Goal: Task Accomplishment & Management: Manage account settings

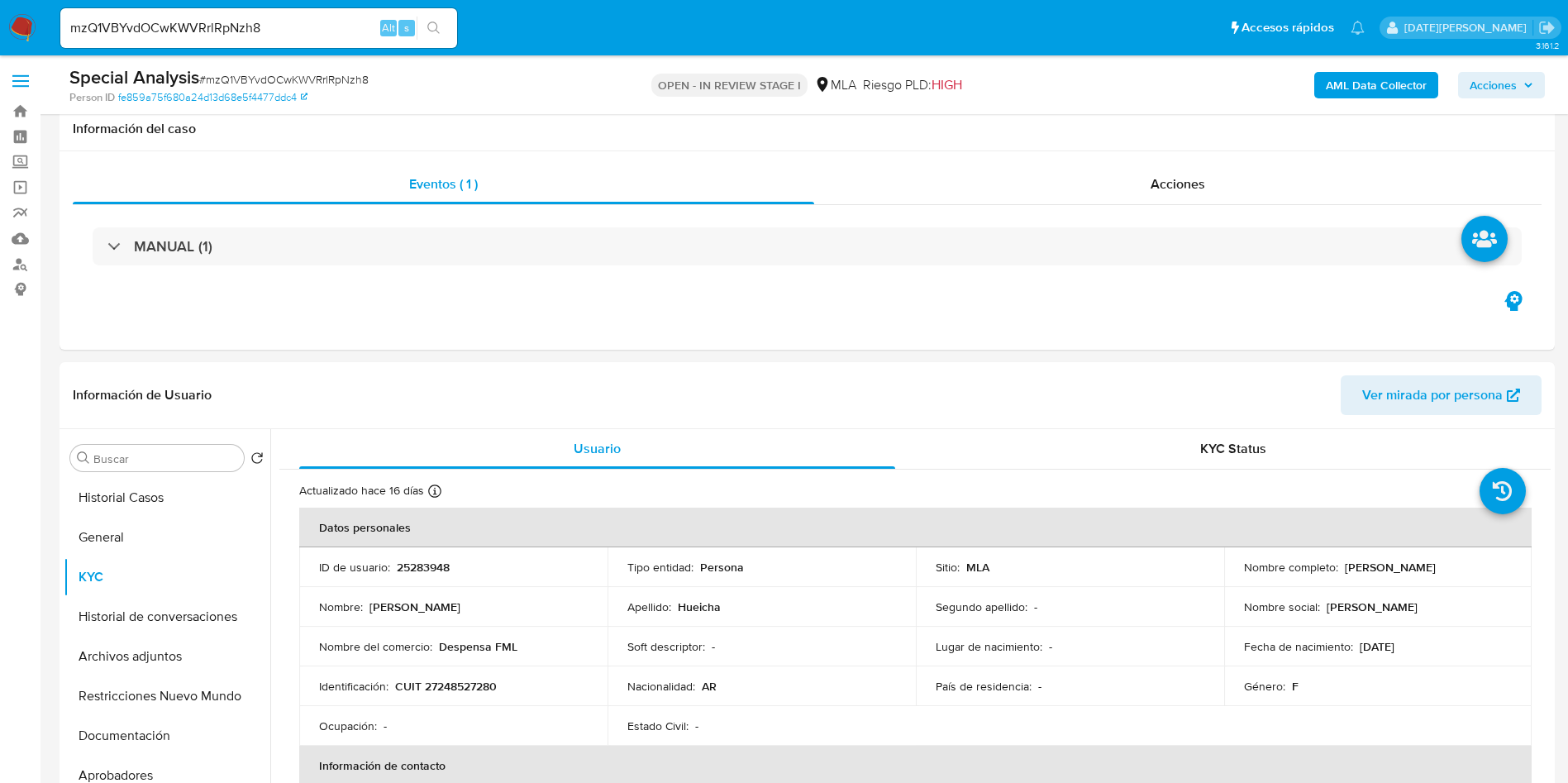
select select "10"
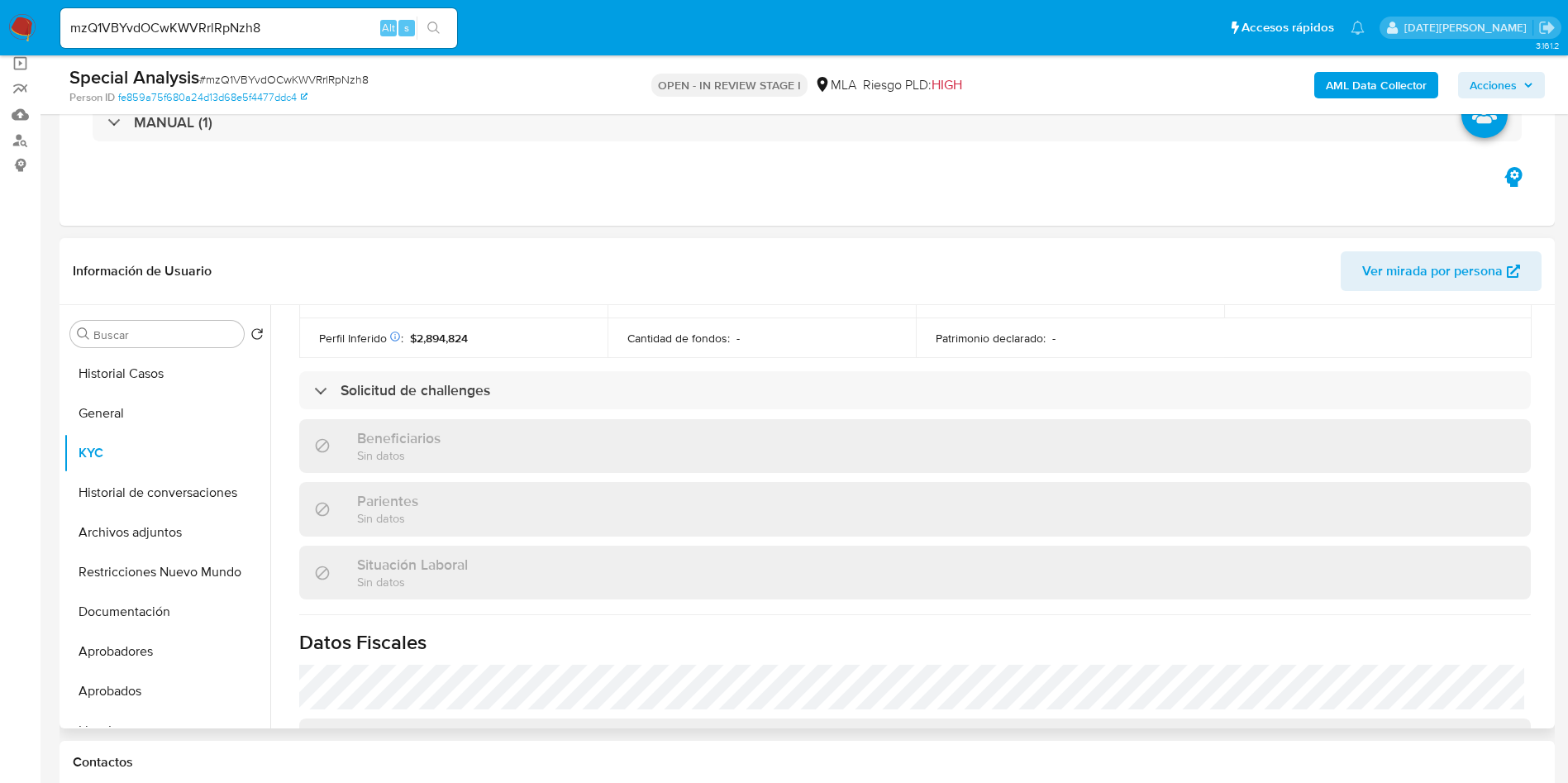
scroll to position [1, 0]
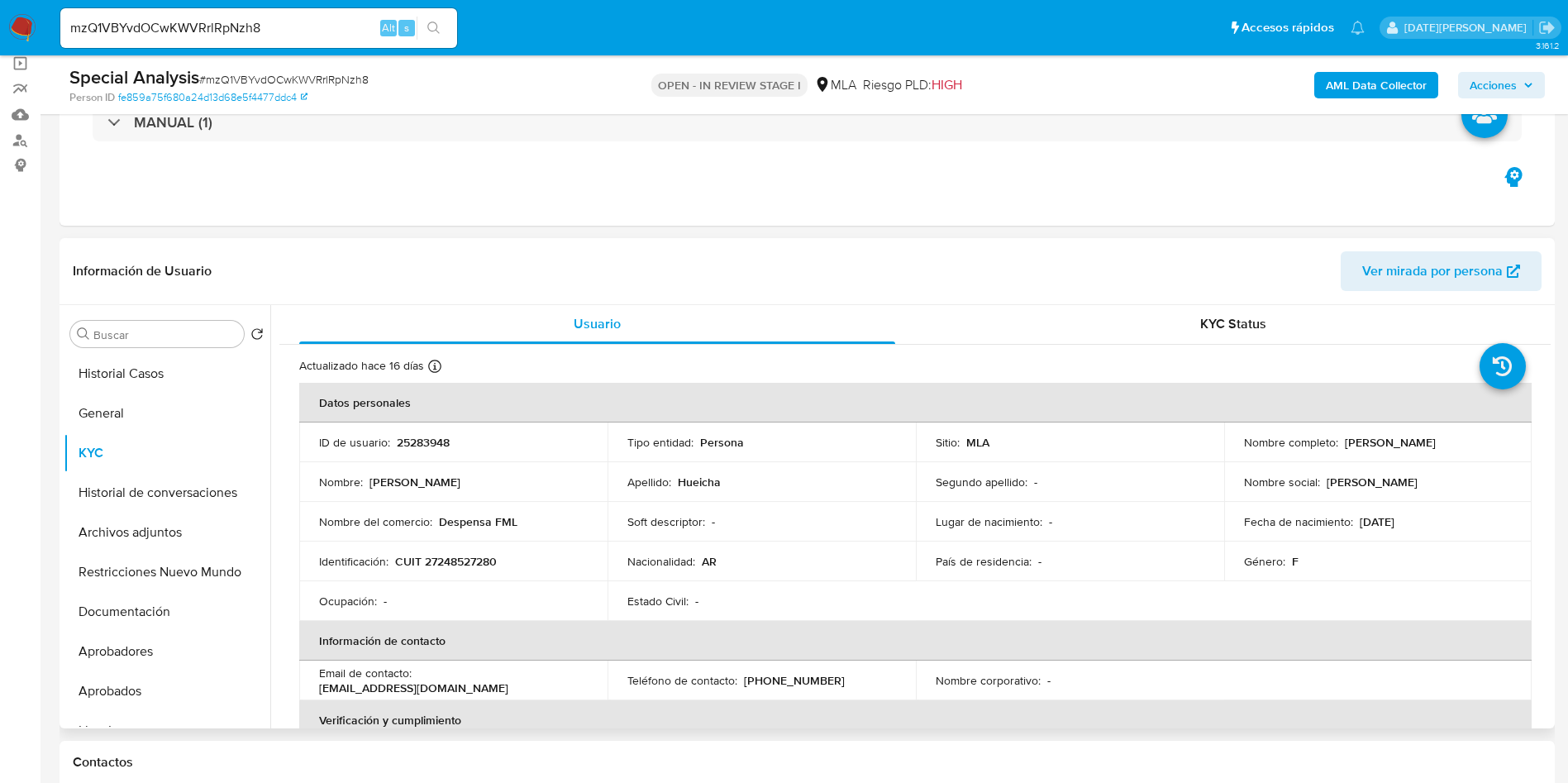
drag, startPoint x: 1340, startPoint y: 444, endPoint x: 1490, endPoint y: 441, distance: 150.0
click at [1490, 441] on div "Nombre completo : Maria Edith Hueicha" at bounding box center [1378, 442] width 269 height 15
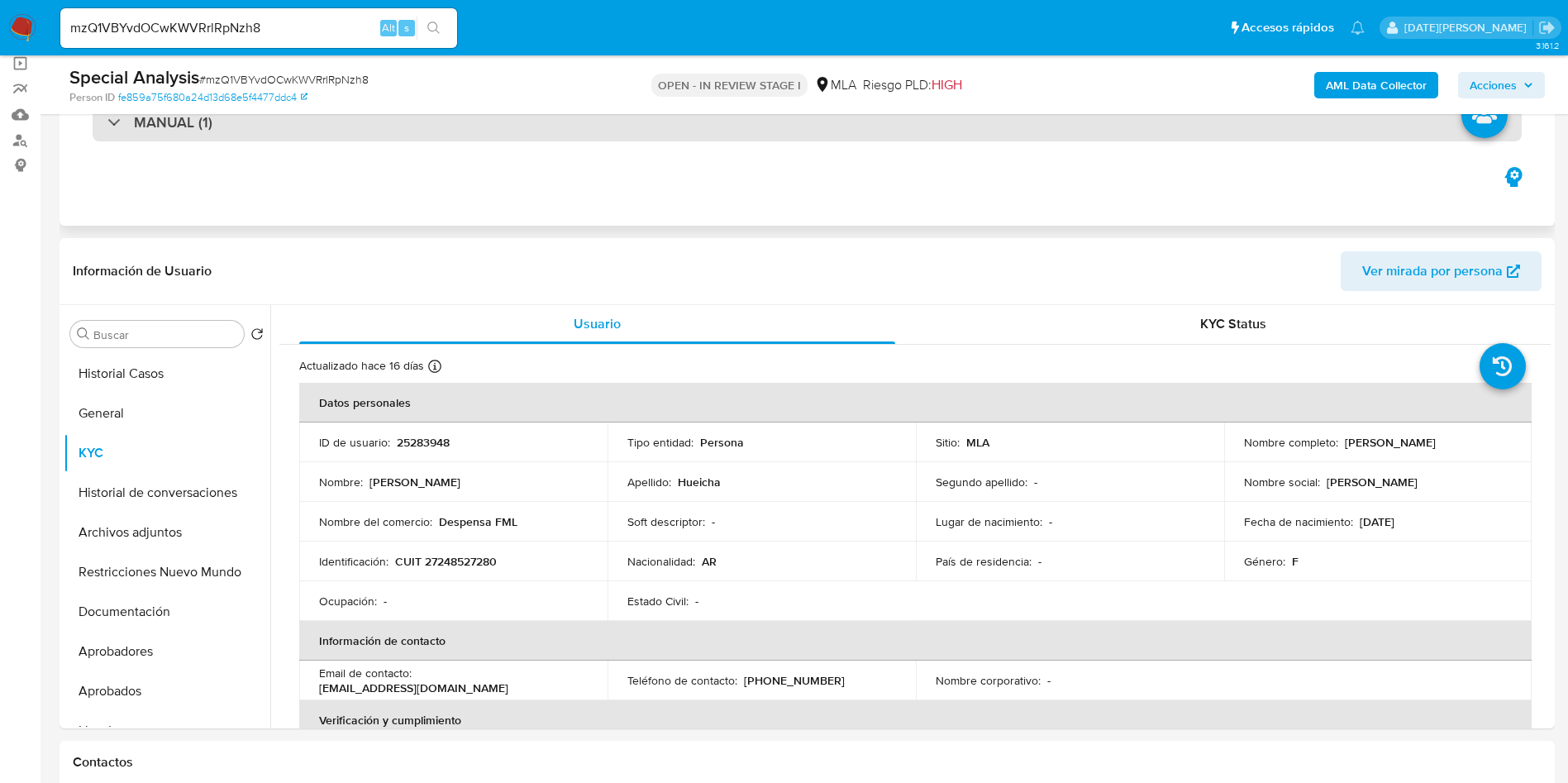
copy p "Maria Edith Hueicha"
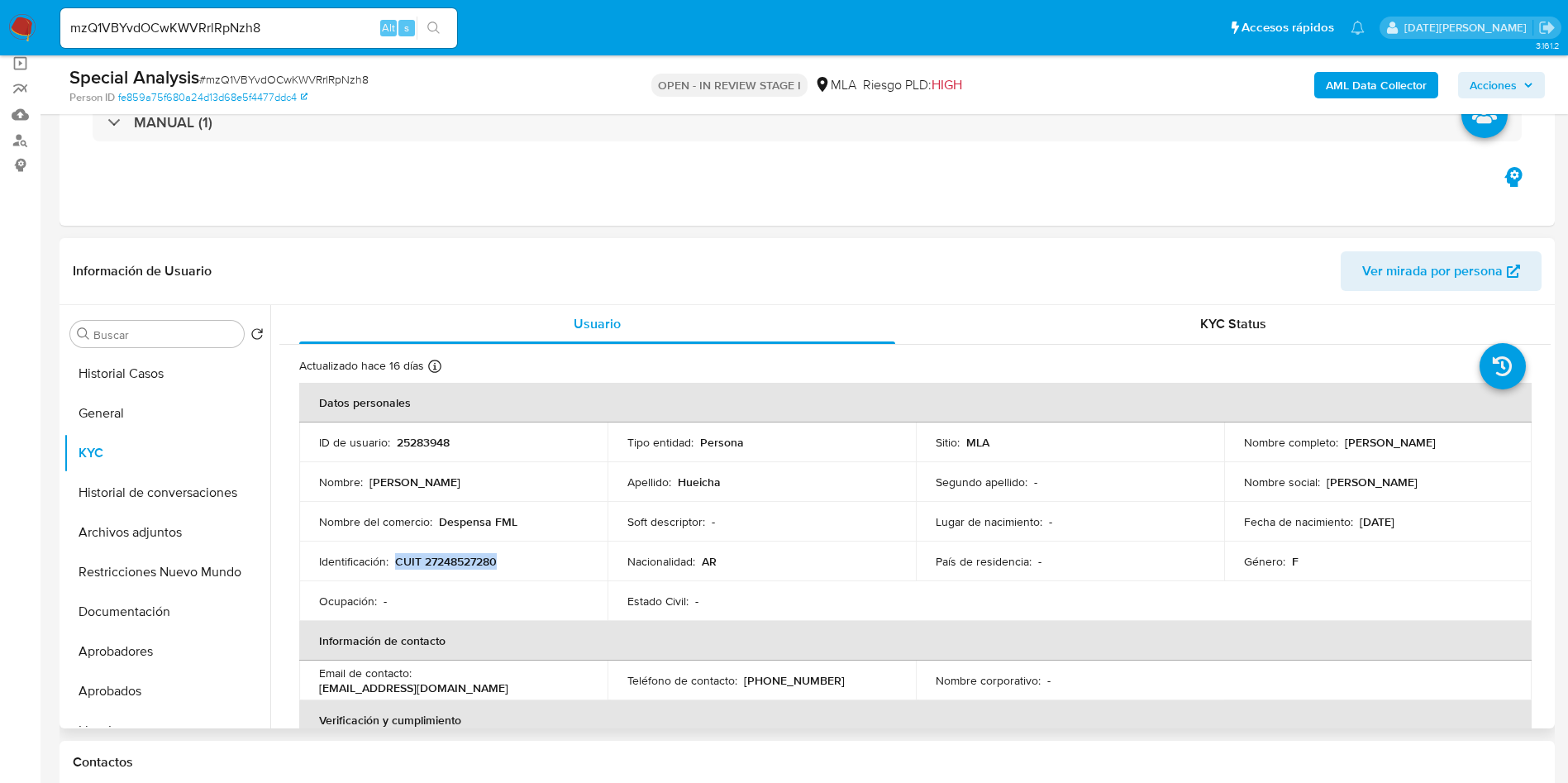
drag, startPoint x: 394, startPoint y: 558, endPoint x: 539, endPoint y: 560, distance: 145.0
click at [539, 560] on div "Identificación : CUIT 27248527280" at bounding box center [453, 562] width 269 height 15
copy p "CUIT 27248527280"
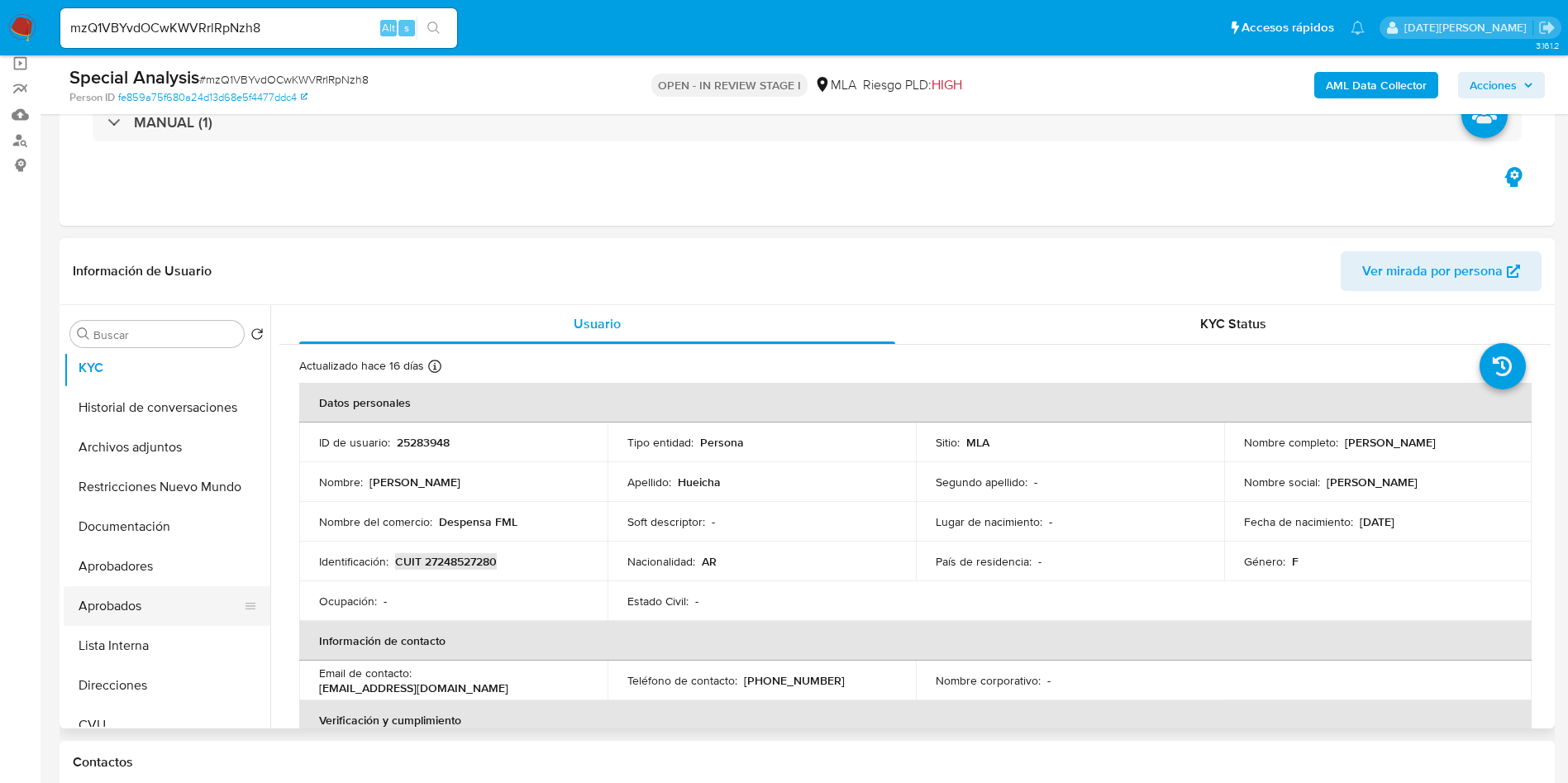
scroll to position [124, 0]
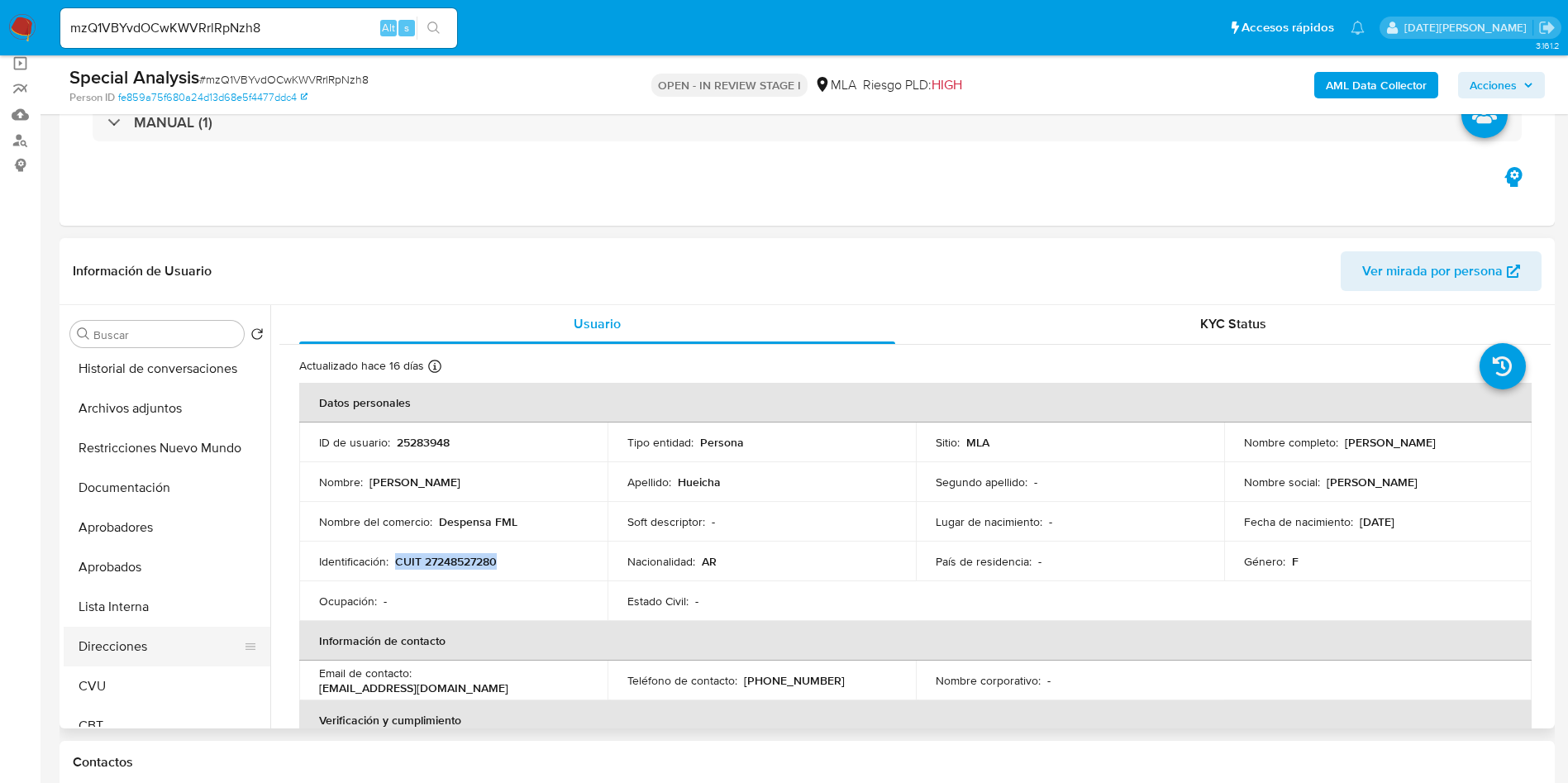
click at [139, 636] on button "Direcciones" at bounding box center [161, 647] width 194 height 40
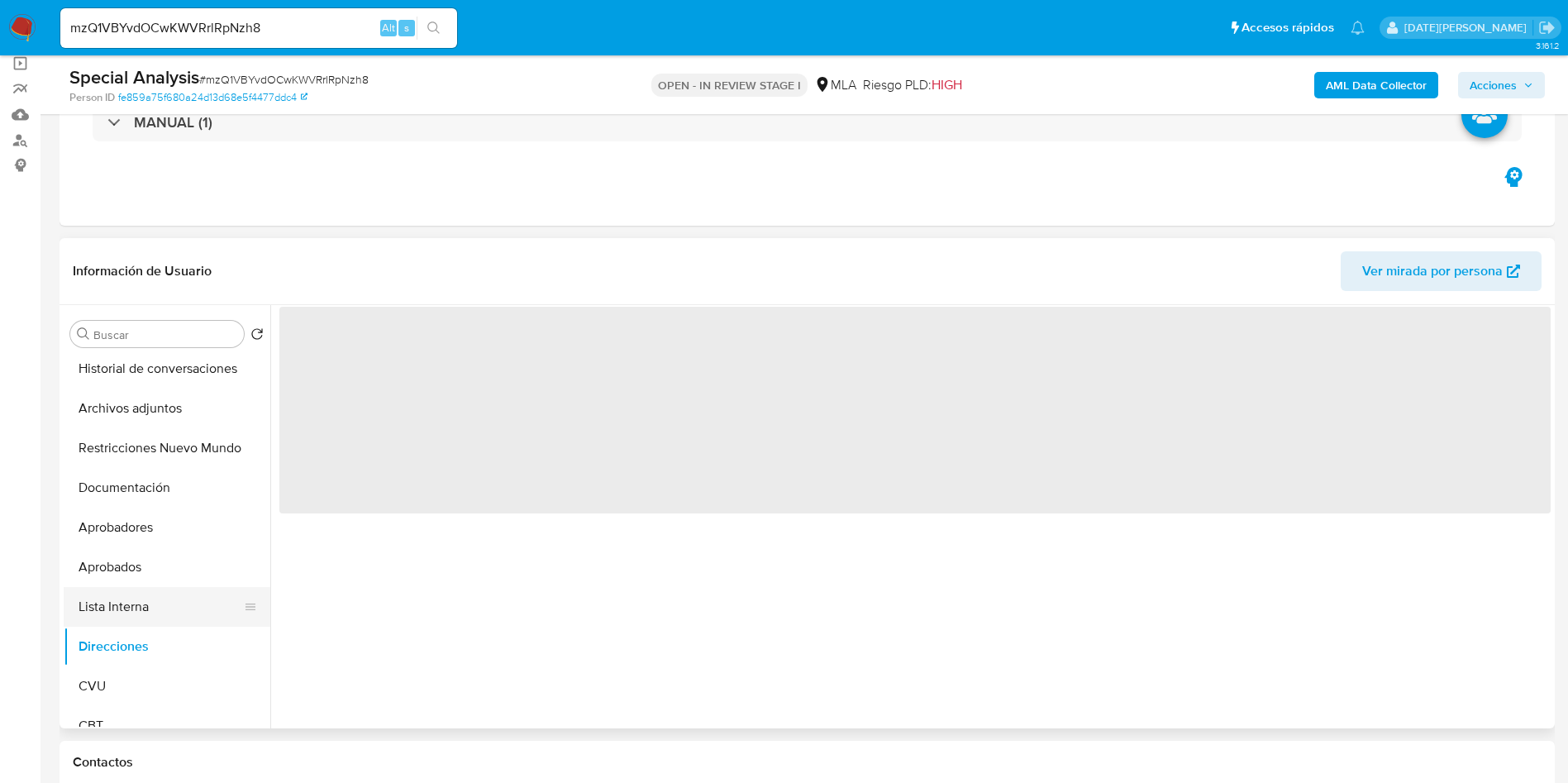
scroll to position [0, 0]
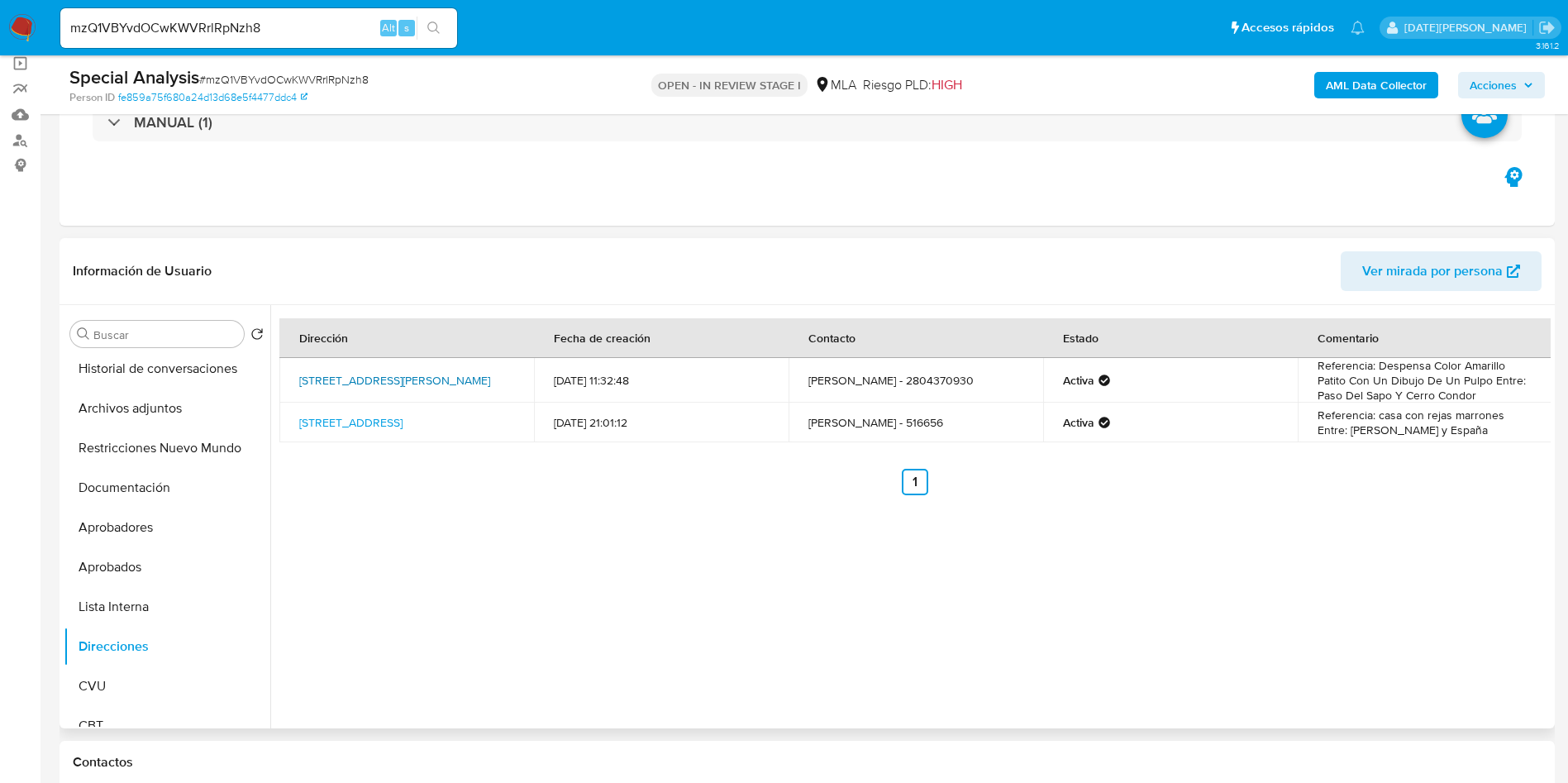
click at [369, 372] on link "Calle Anita Jones 182, Puerto Madryn, Chubut, 9120, Argentina 182" at bounding box center [394, 380] width 191 height 17
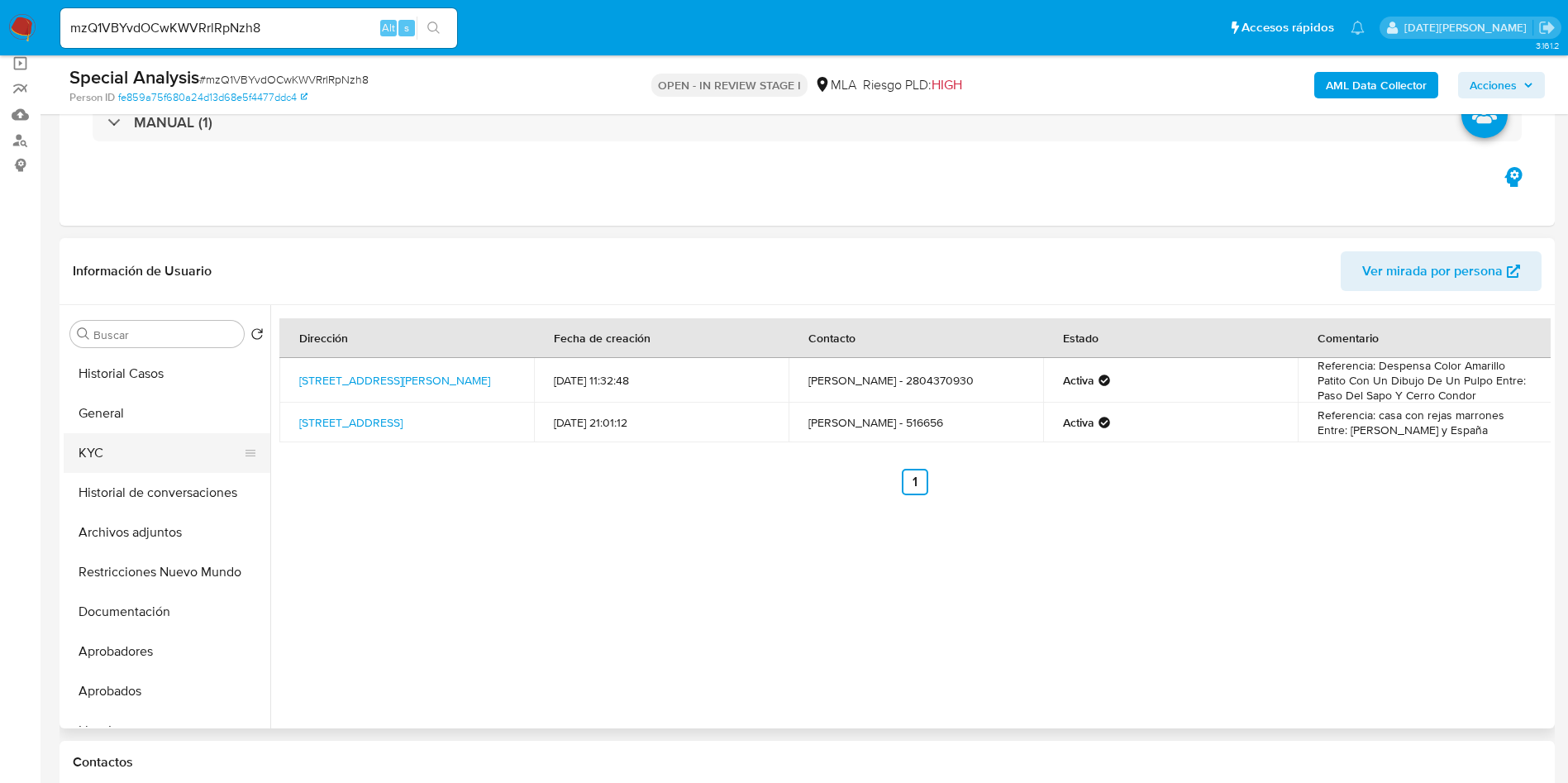
drag, startPoint x: 131, startPoint y: 448, endPoint x: 145, endPoint y: 445, distance: 14.3
click at [130, 448] on button "KYC" at bounding box center [161, 453] width 194 height 40
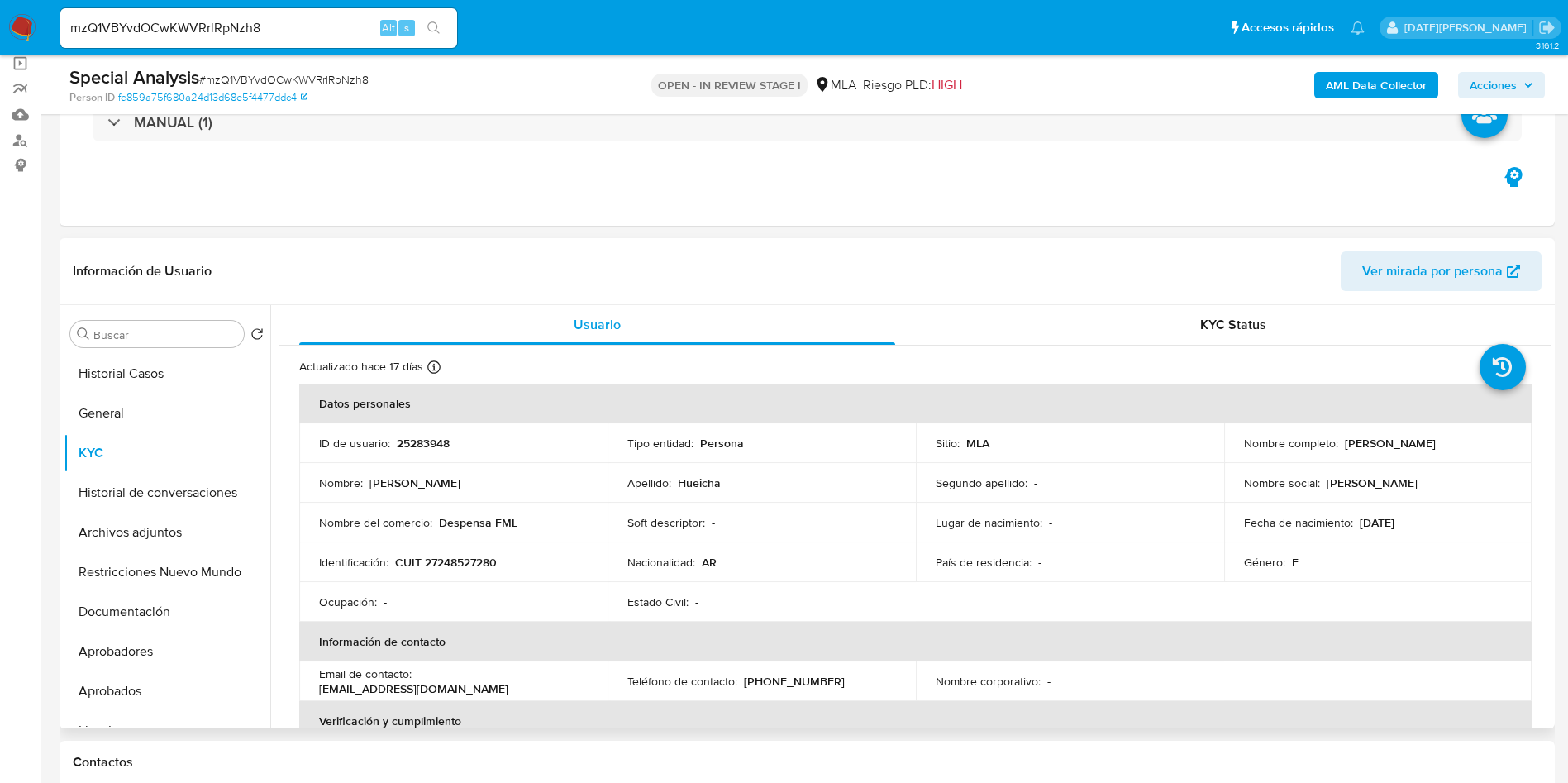
click at [454, 565] on p "CUIT 27248527280" at bounding box center [446, 562] width 102 height 15
copy p "27248527280"
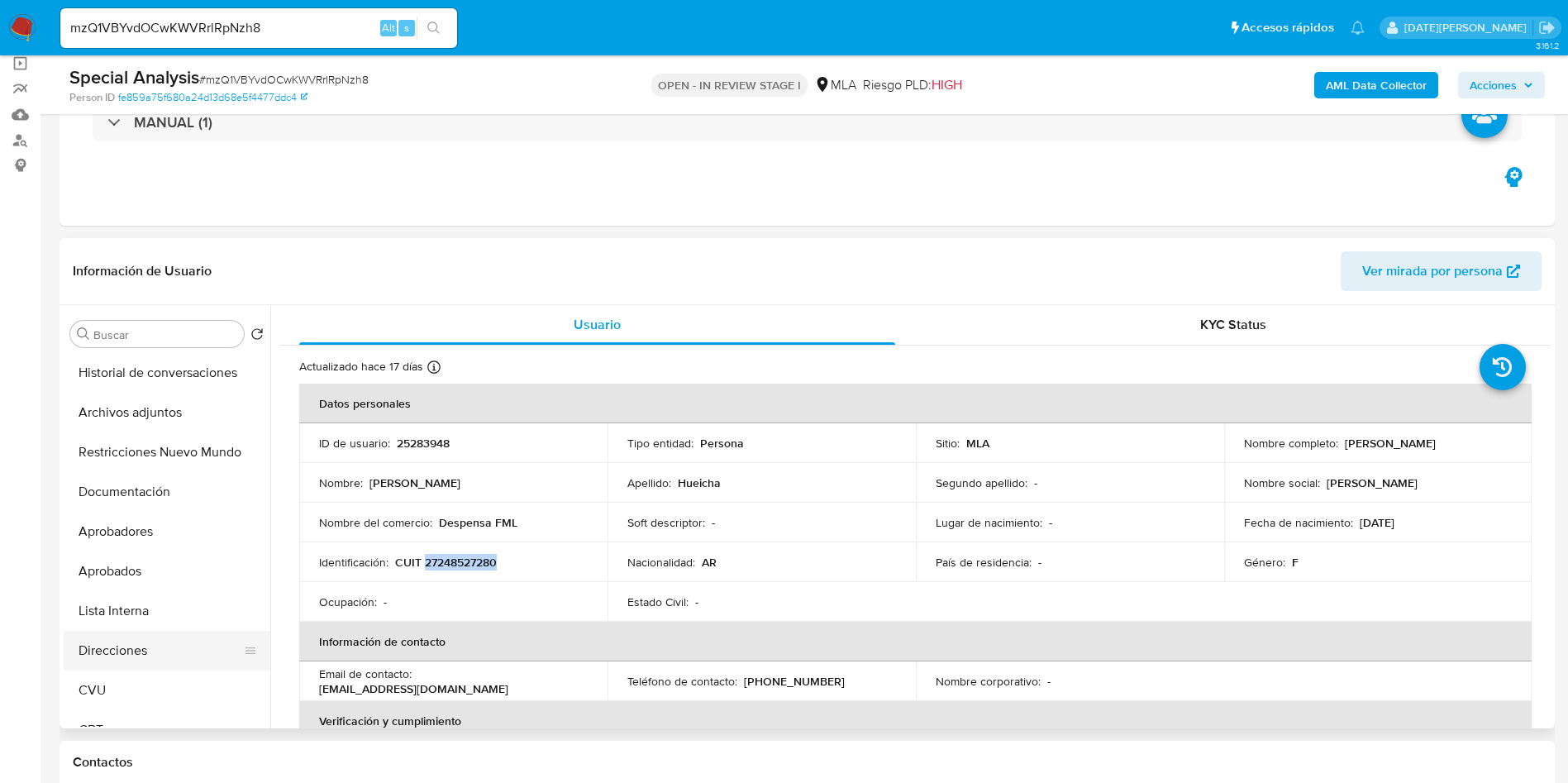
scroll to position [124, 0]
drag, startPoint x: 133, startPoint y: 649, endPoint x: 143, endPoint y: 647, distance: 10.2
click at [135, 648] on button "Direcciones" at bounding box center [161, 647] width 194 height 40
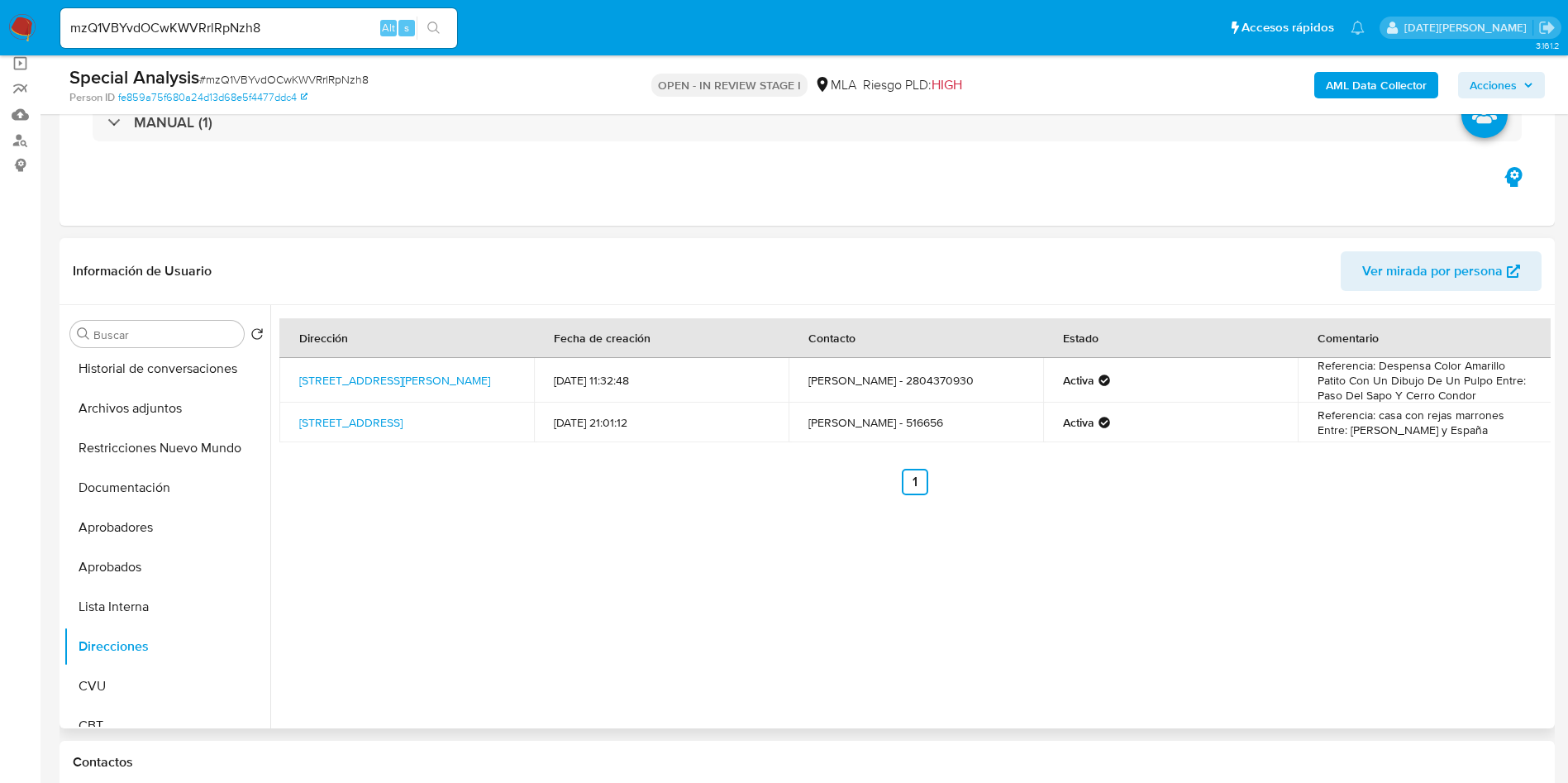
drag, startPoint x: 288, startPoint y: 371, endPoint x: 471, endPoint y: 383, distance: 183.4
click at [471, 383] on td "Calle Anita Jones 182, Puerto Madryn, Chubut, 9120, Argentina 182" at bounding box center [406, 379] width 255 height 44
copy link "Calle Anita Jones 182, Puerto Madryn, Chubut, 9120, Argentina 182"
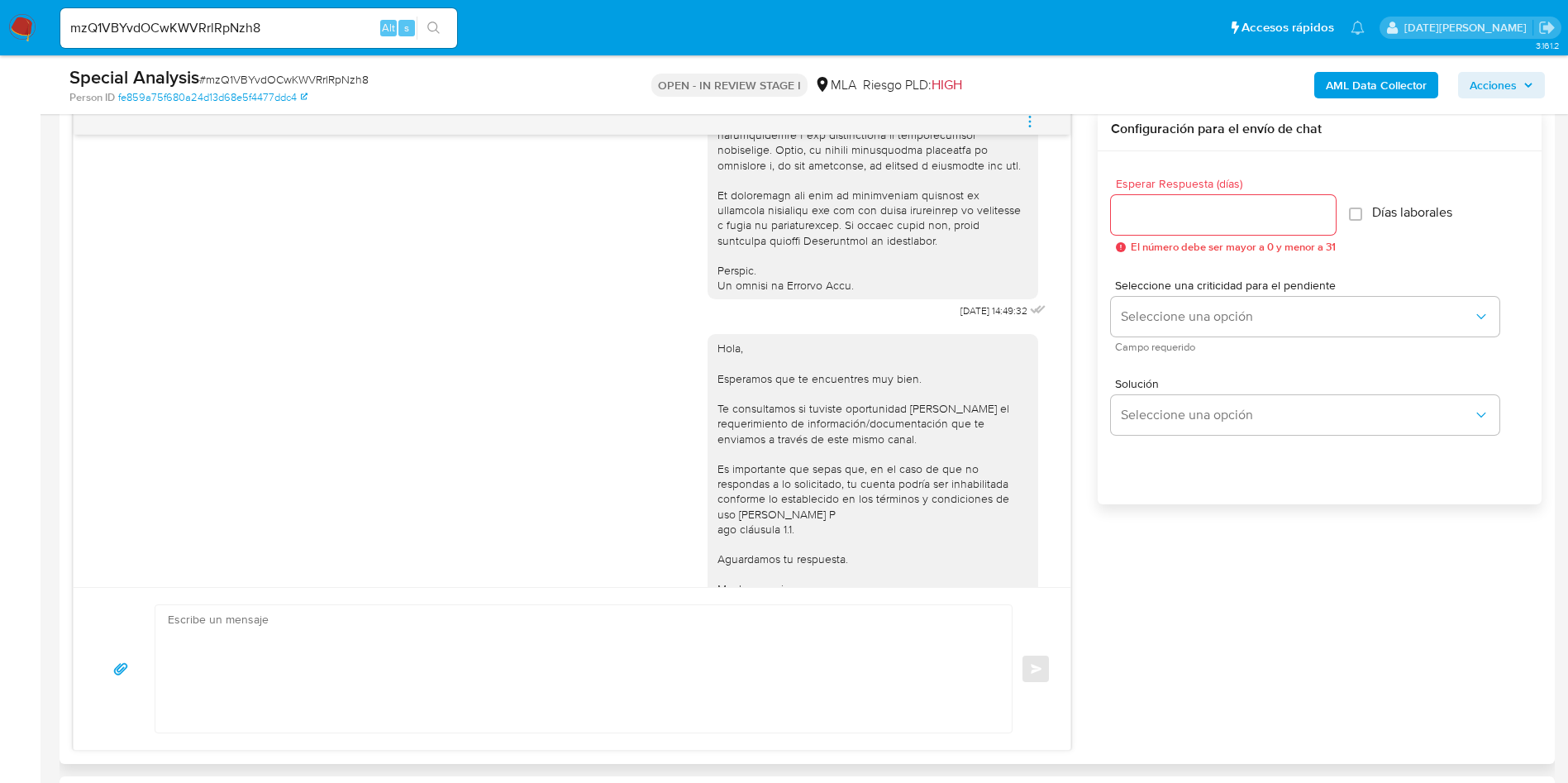
scroll to position [848, 0]
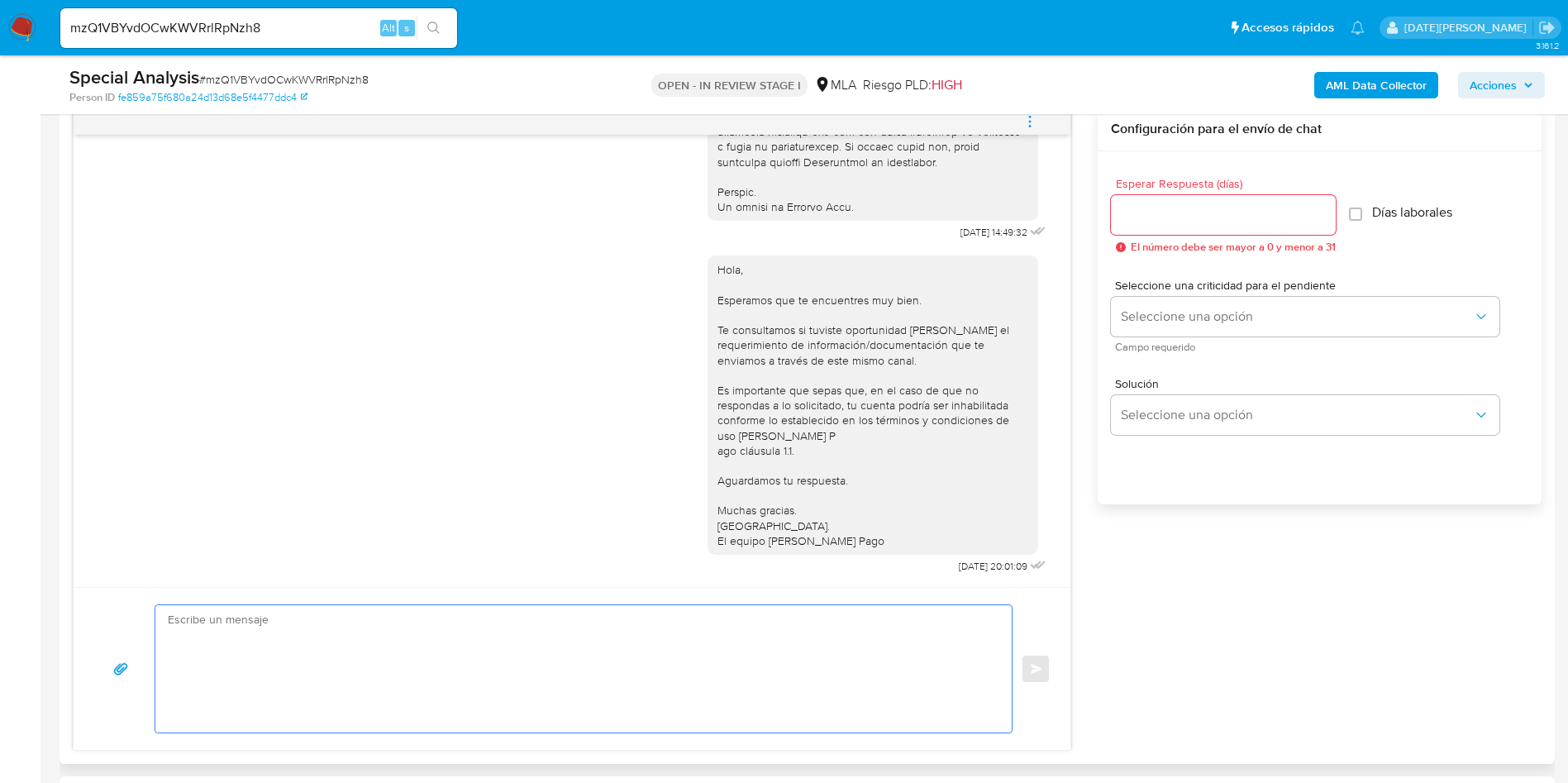
click at [476, 657] on textarea at bounding box center [578, 668] width 823 height 127
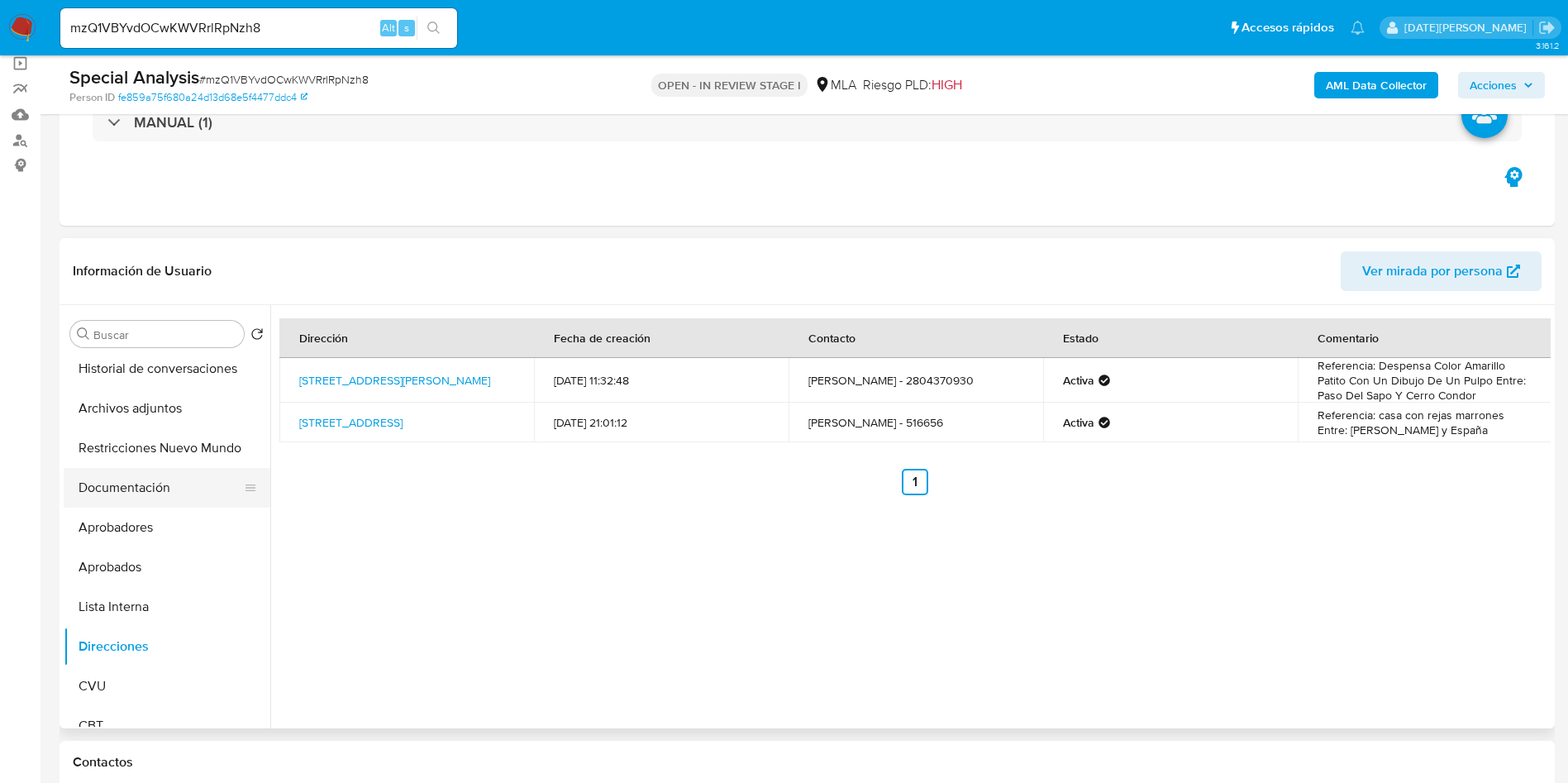
scroll to position [0, 0]
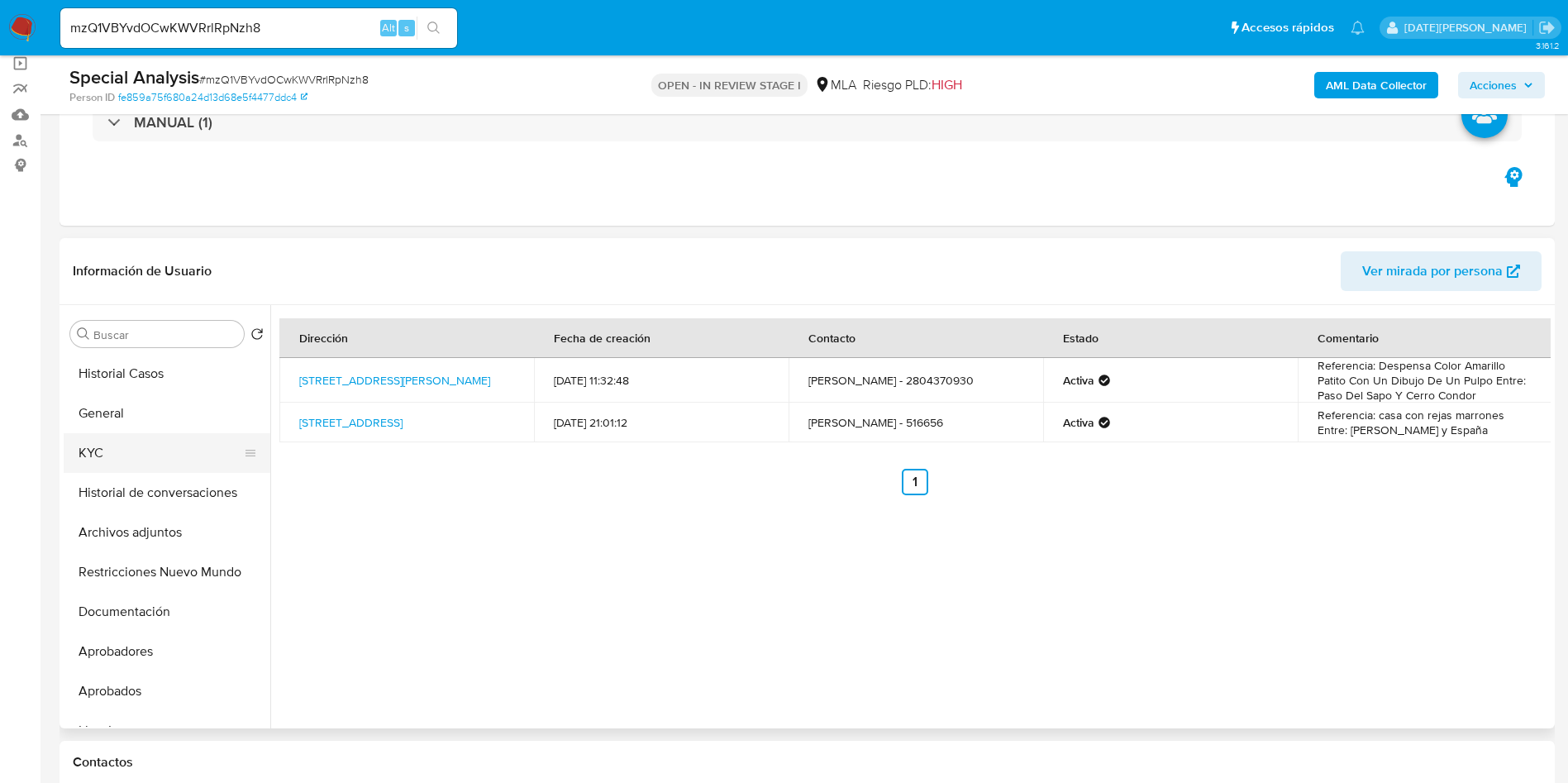
click at [122, 453] on button "KYC" at bounding box center [161, 453] width 194 height 40
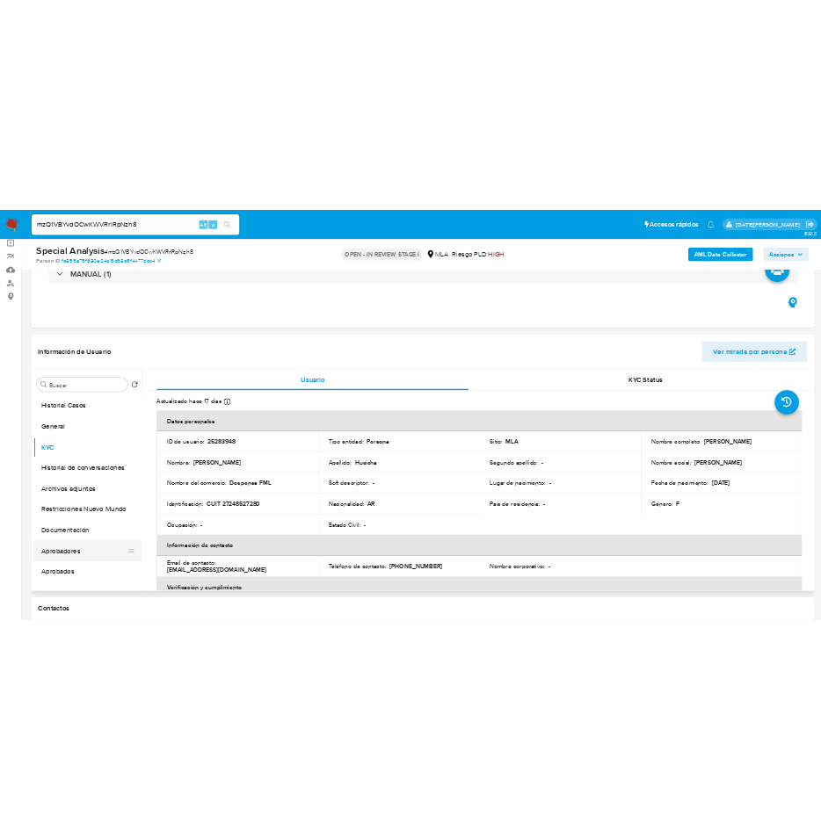
scroll to position [132, 0]
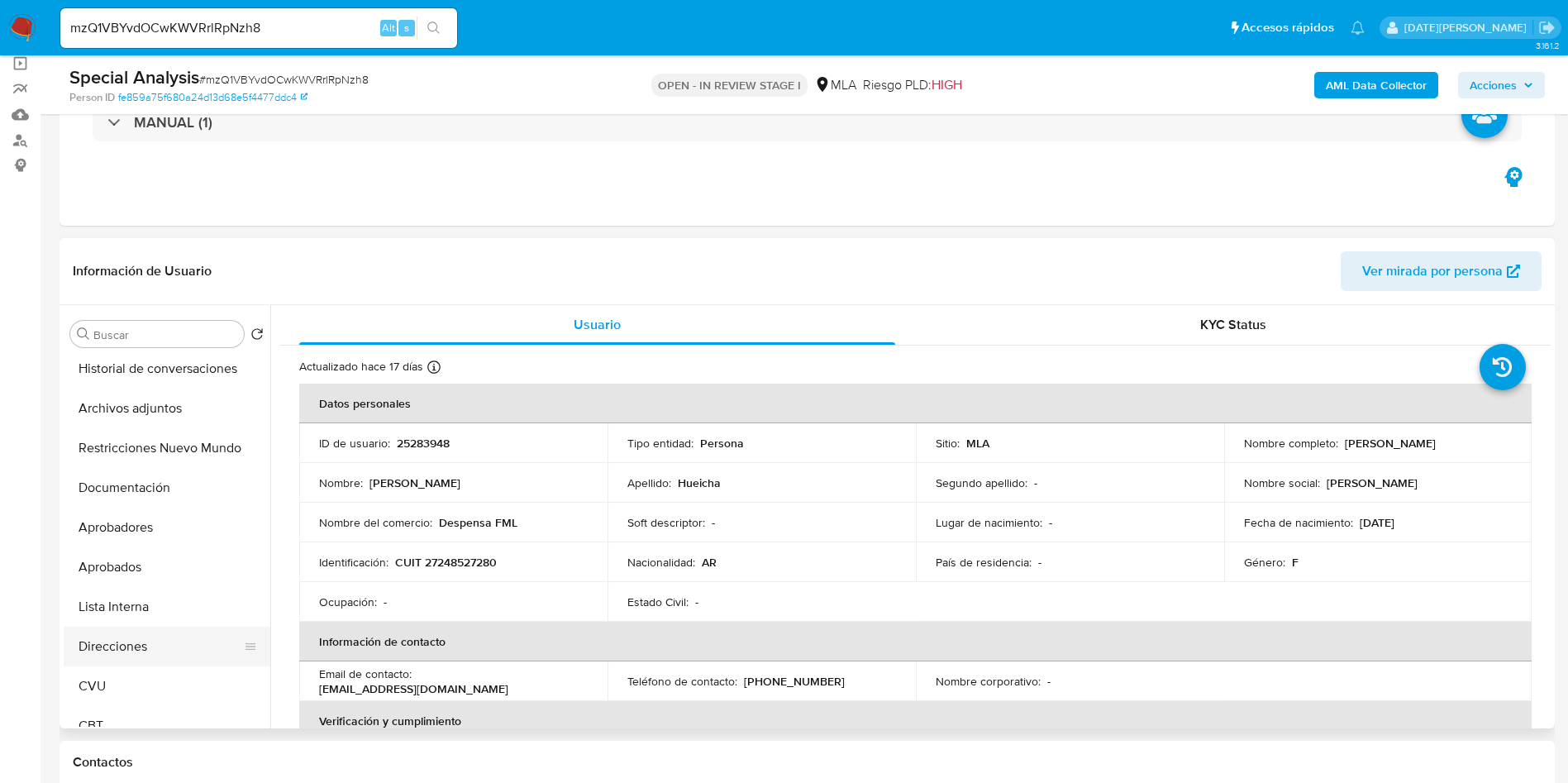
click at [158, 645] on button "Direcciones" at bounding box center [161, 647] width 194 height 40
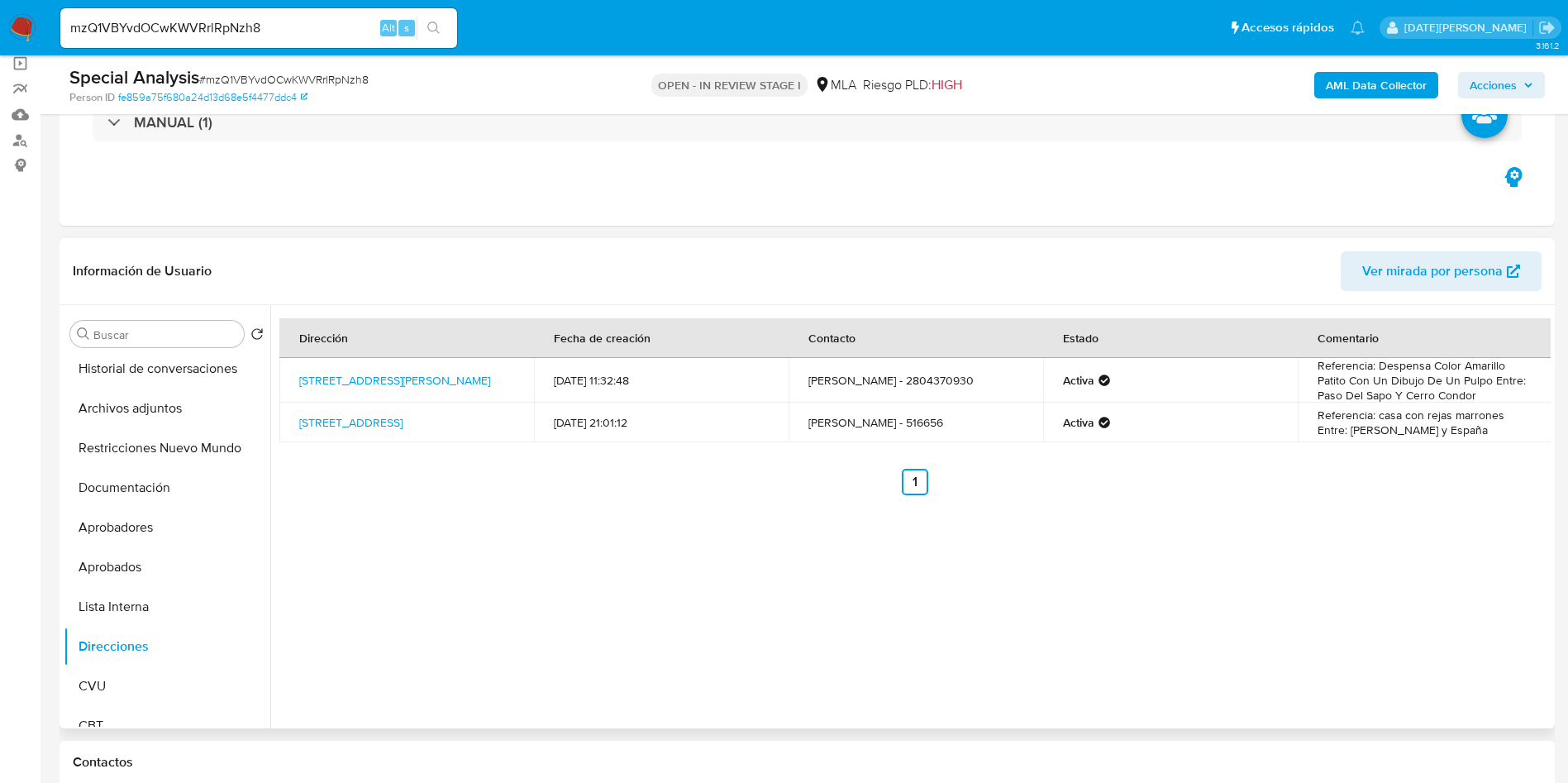
drag, startPoint x: 315, startPoint y: 371, endPoint x: 489, endPoint y: 388, distance: 174.8
click at [489, 388] on td "Calle Anita Jones 182, Puerto Madryn, Chubut, 9120, Argentina 182" at bounding box center [406, 379] width 255 height 44
copy link "Calle Anita Jones 182, Puerto Madryn, Chubut, 9120, Argentina 182"
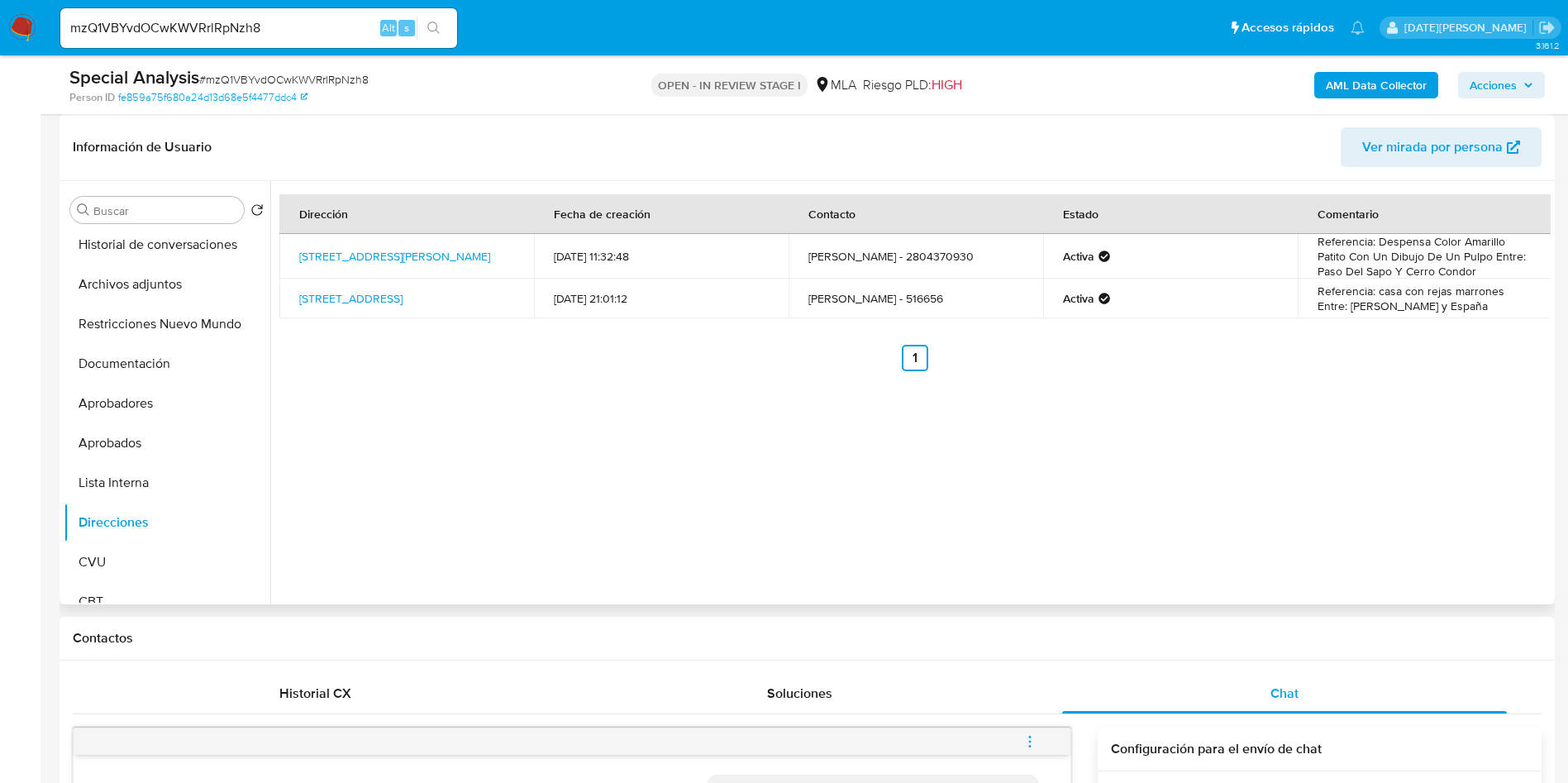
scroll to position [0, 0]
click at [132, 340] on button "KYC" at bounding box center [161, 329] width 194 height 40
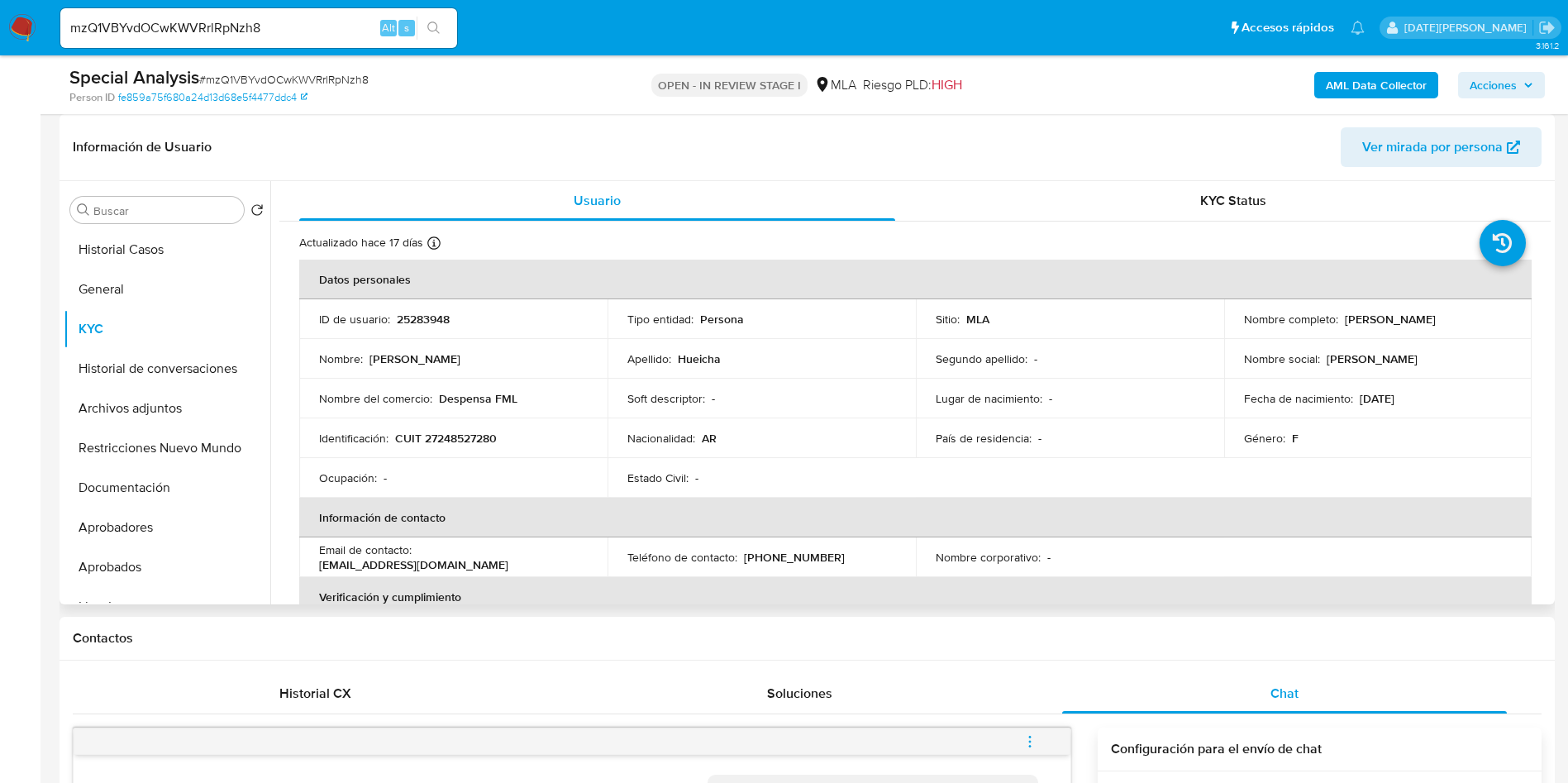
drag, startPoint x: 1340, startPoint y: 317, endPoint x: 1487, endPoint y: 319, distance: 147.0
click at [1487, 319] on div "Nombre completo : Maria Edith Hueicha" at bounding box center [1378, 319] width 269 height 15
copy p "Maria Edith Hueicha"
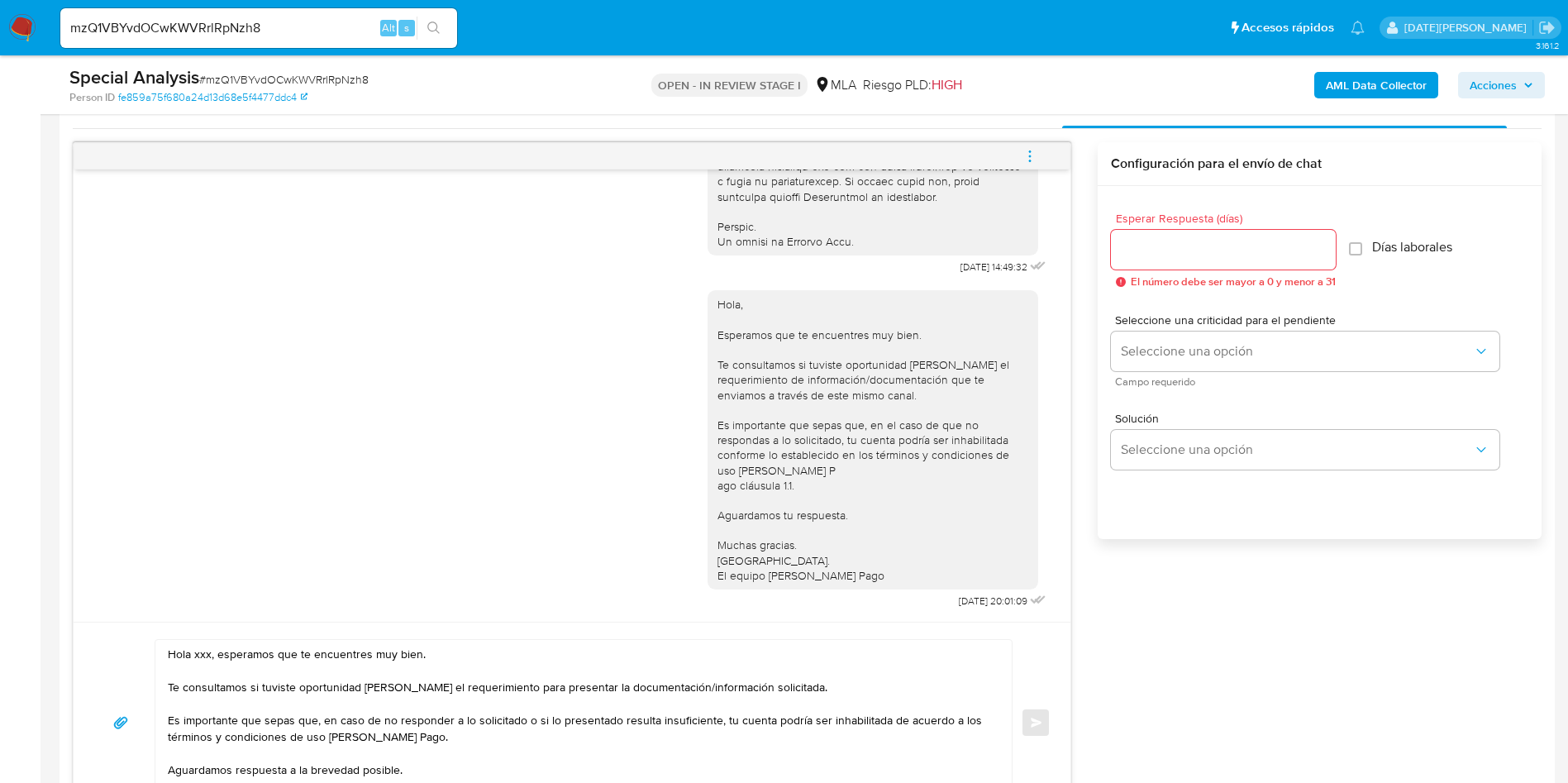
scroll to position [992, 0]
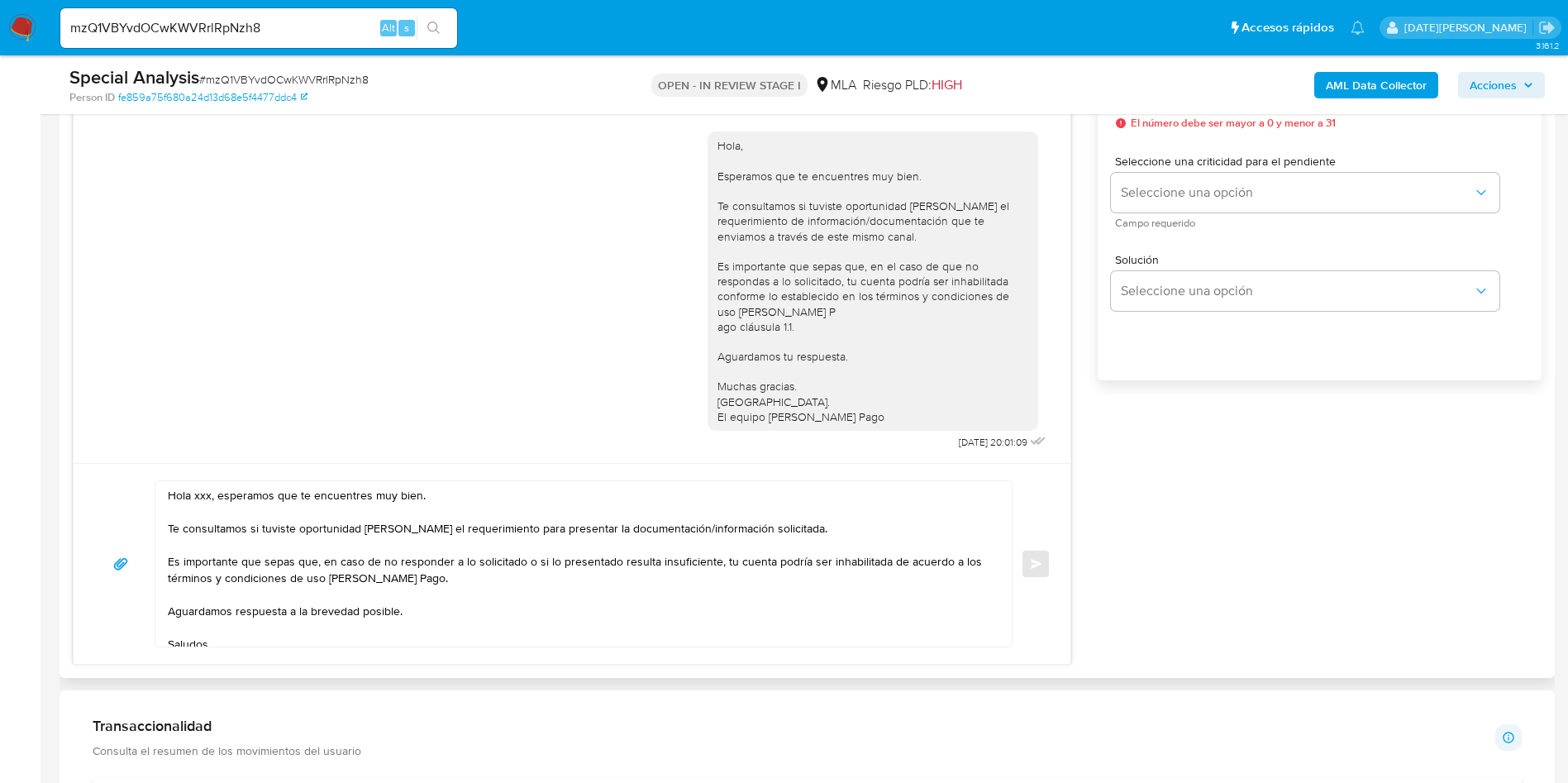
click at [196, 496] on textarea "Hola xxx, esperamos que te encuentres muy bien. Te consultamos si tuviste oport…" at bounding box center [578, 564] width 823 height 166
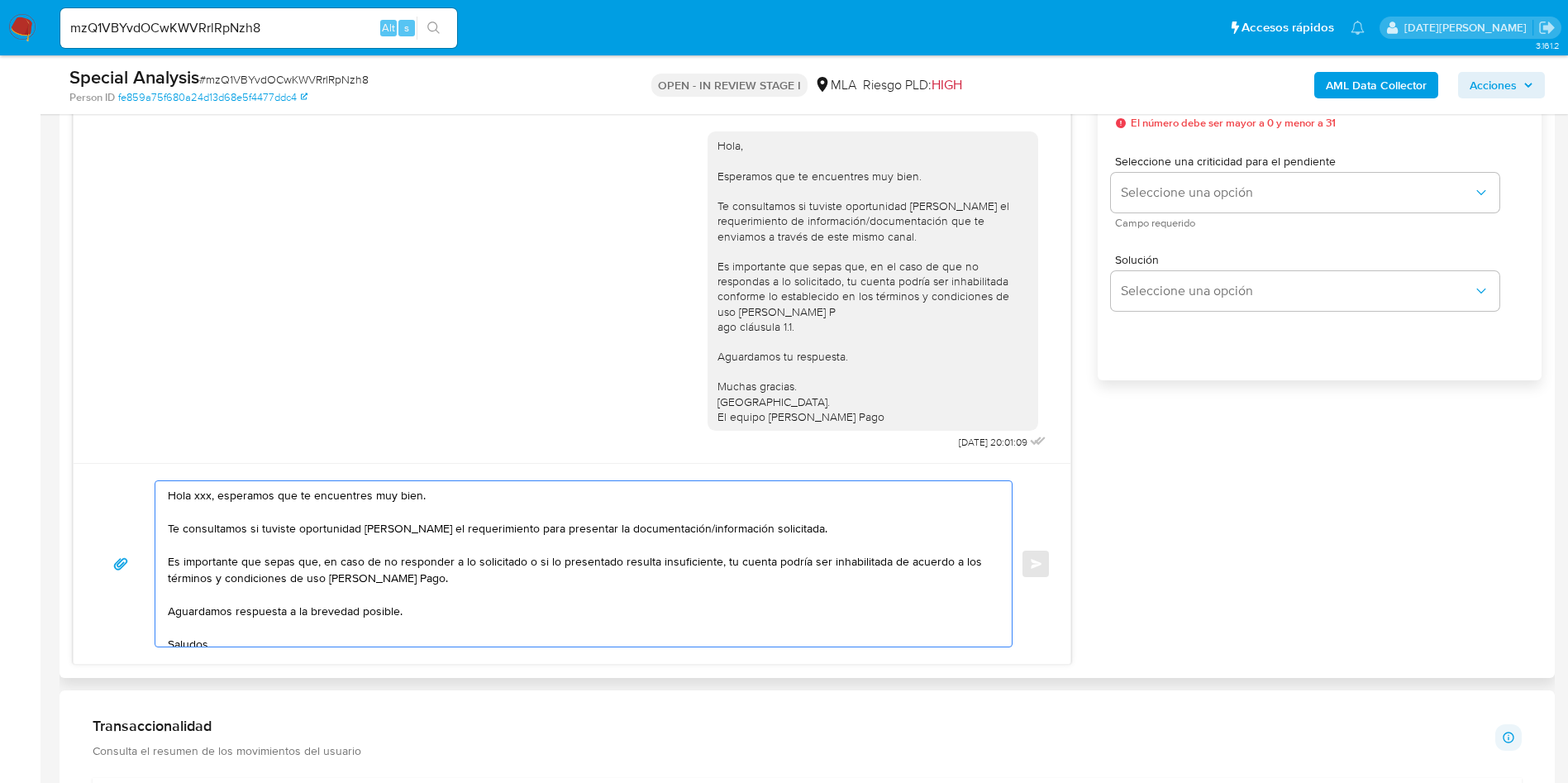
paste textarea "Maria Edith Hueicha"
click at [304, 494] on textarea "Hola Maria Edith Hueicha, esperamos que te encuentres muy bien. Te consultamos …" at bounding box center [578, 564] width 823 height 166
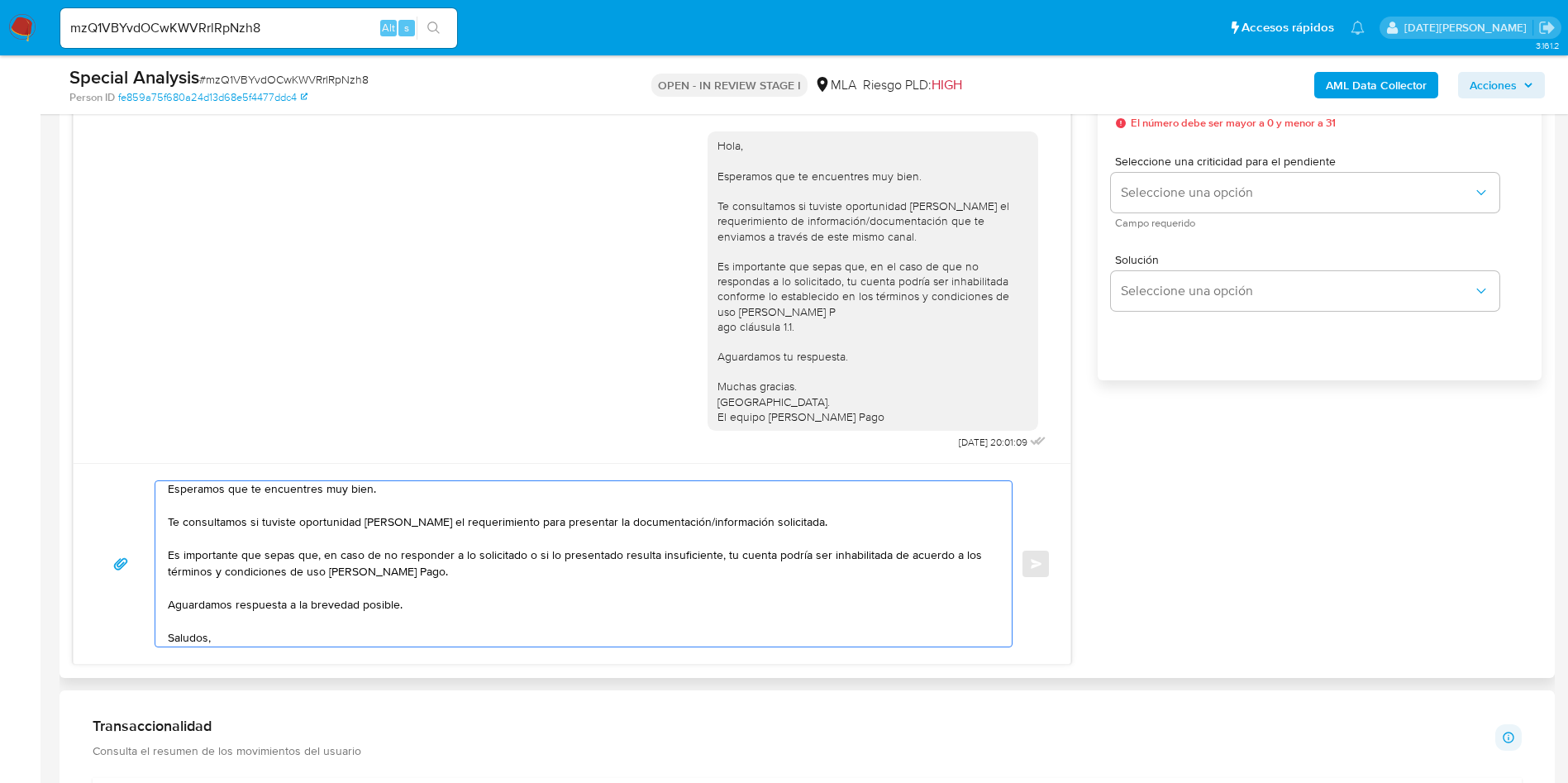
scroll to position [61, 0]
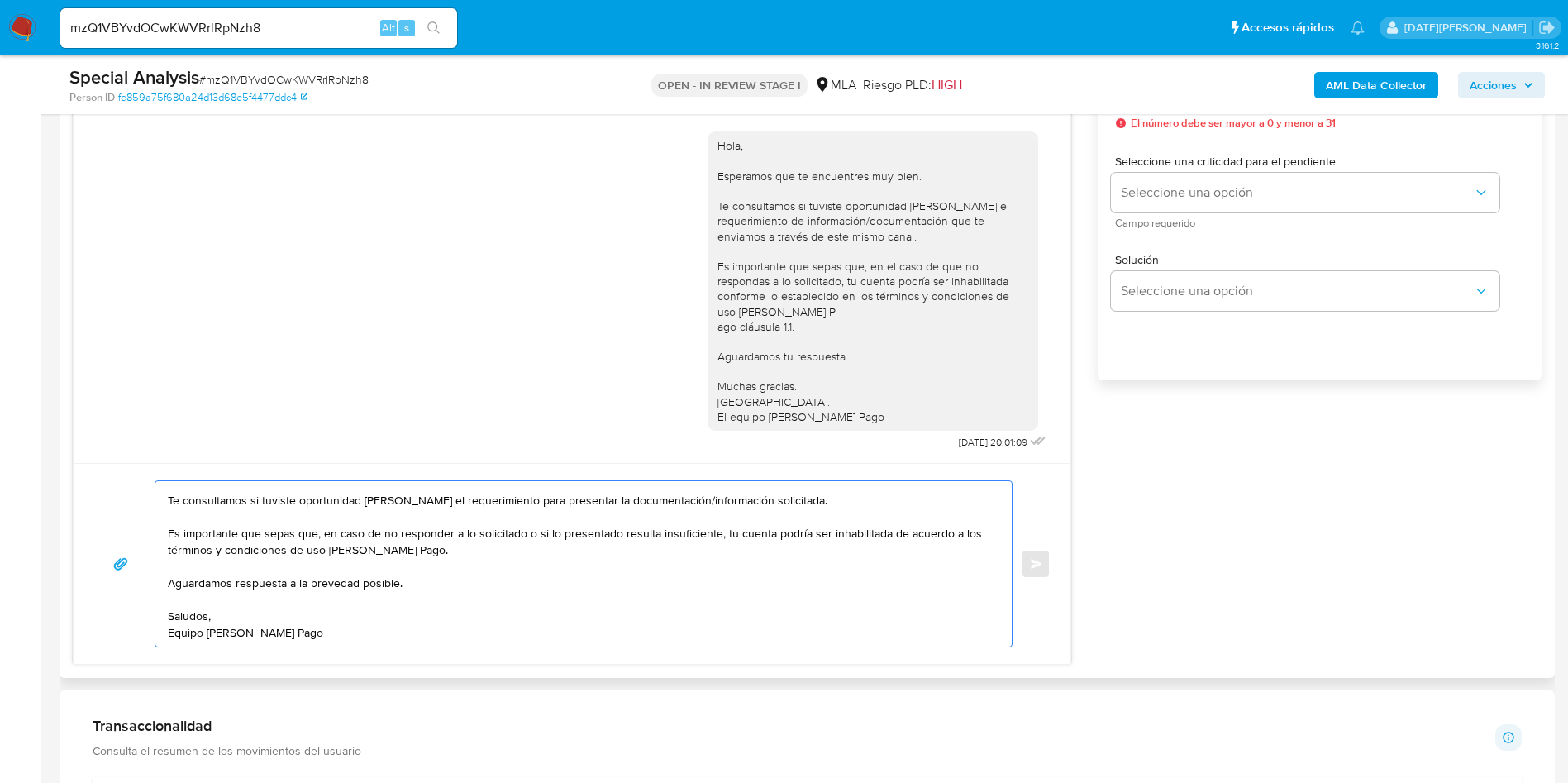
drag, startPoint x: 167, startPoint y: 536, endPoint x: 407, endPoint y: 648, distance: 264.8
click at [407, 648] on div "Hola Maria Edith Hueicha, Esperamos que te encuentres muy bien. Te consultamos …" at bounding box center [571, 563] width 996 height 200
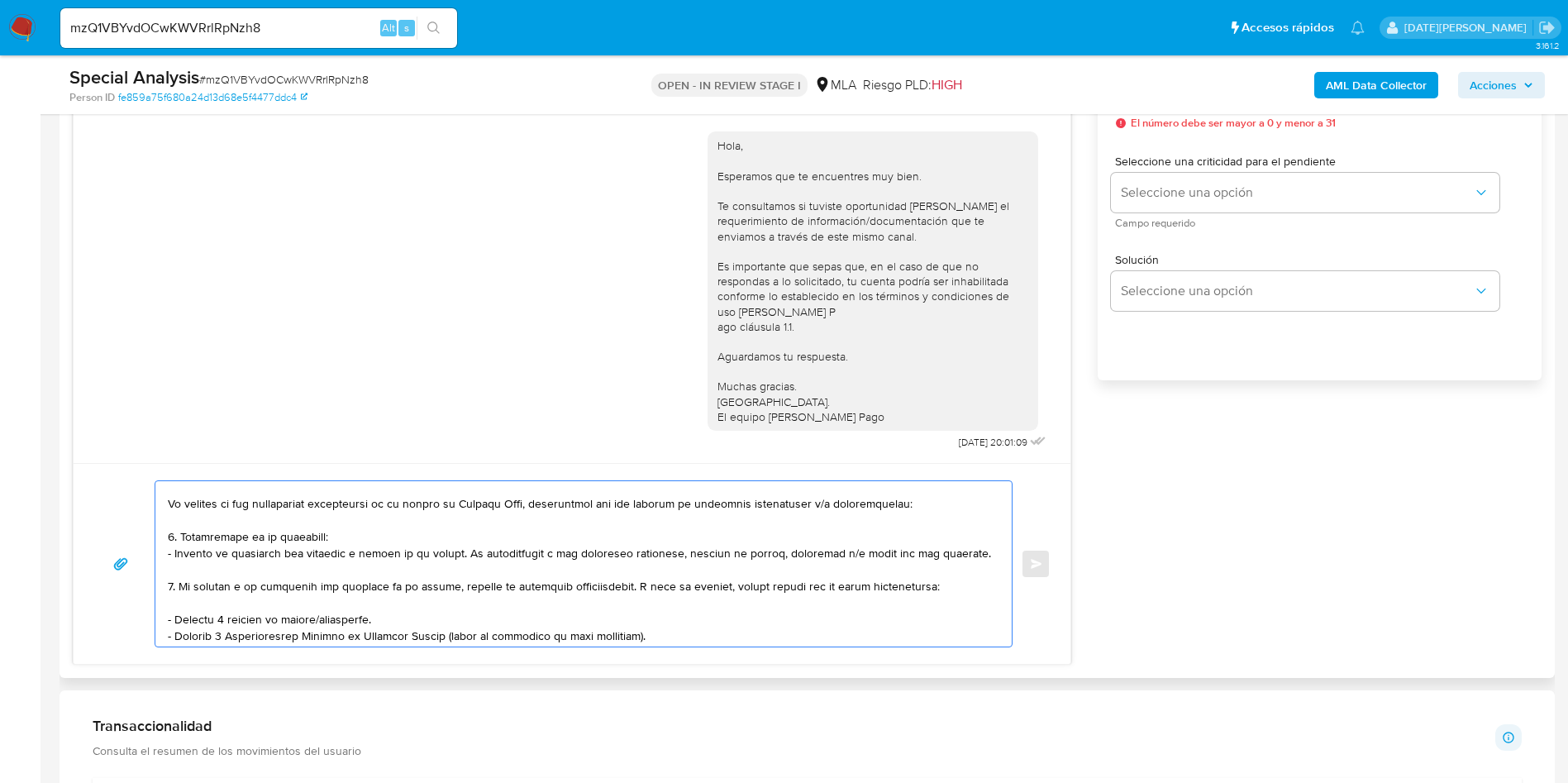
scroll to position [124, 0]
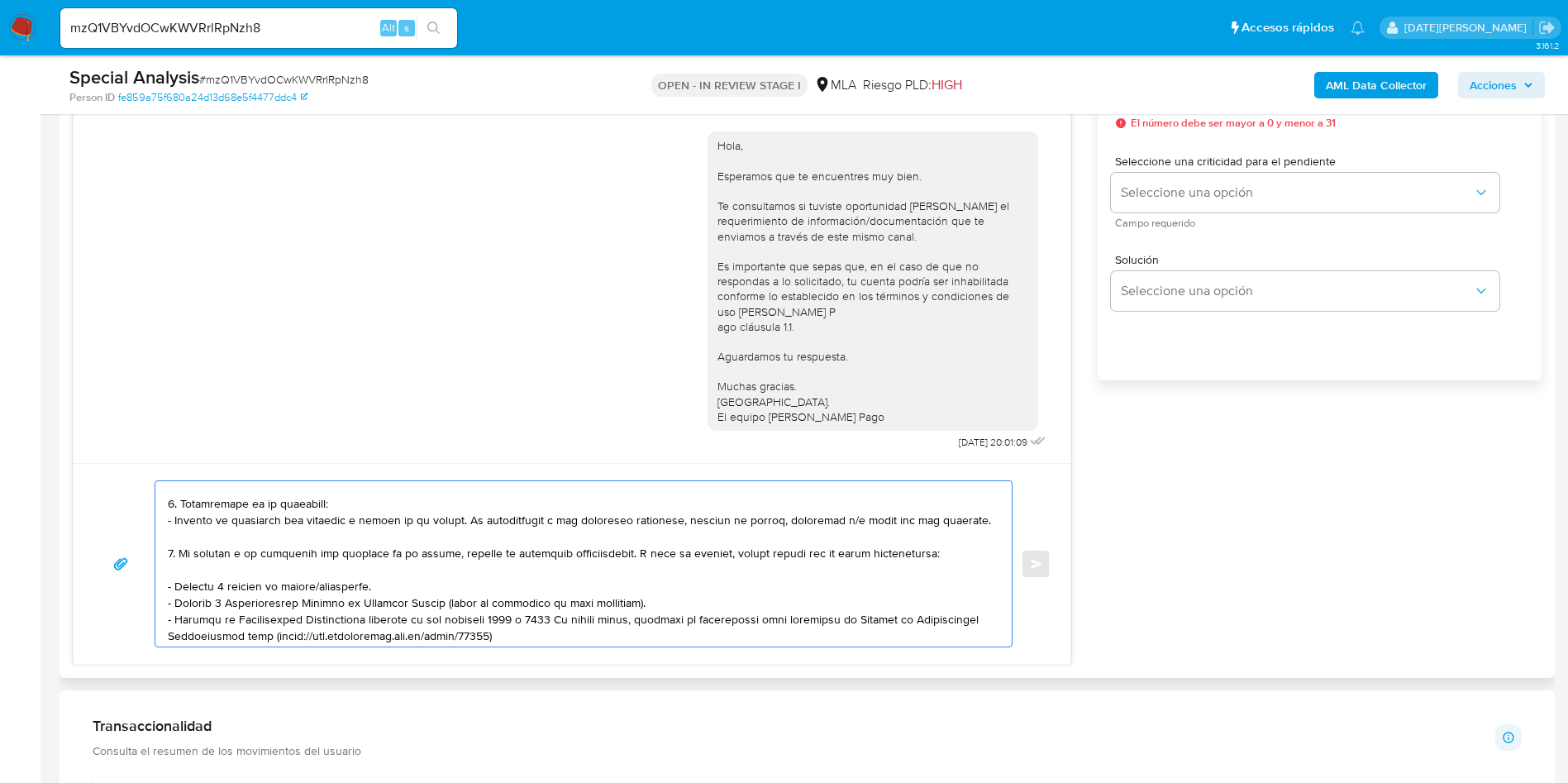
drag, startPoint x: 394, startPoint y: 587, endPoint x: 166, endPoint y: 577, distance: 228.2
click at [166, 577] on div at bounding box center [578, 564] width 847 height 166
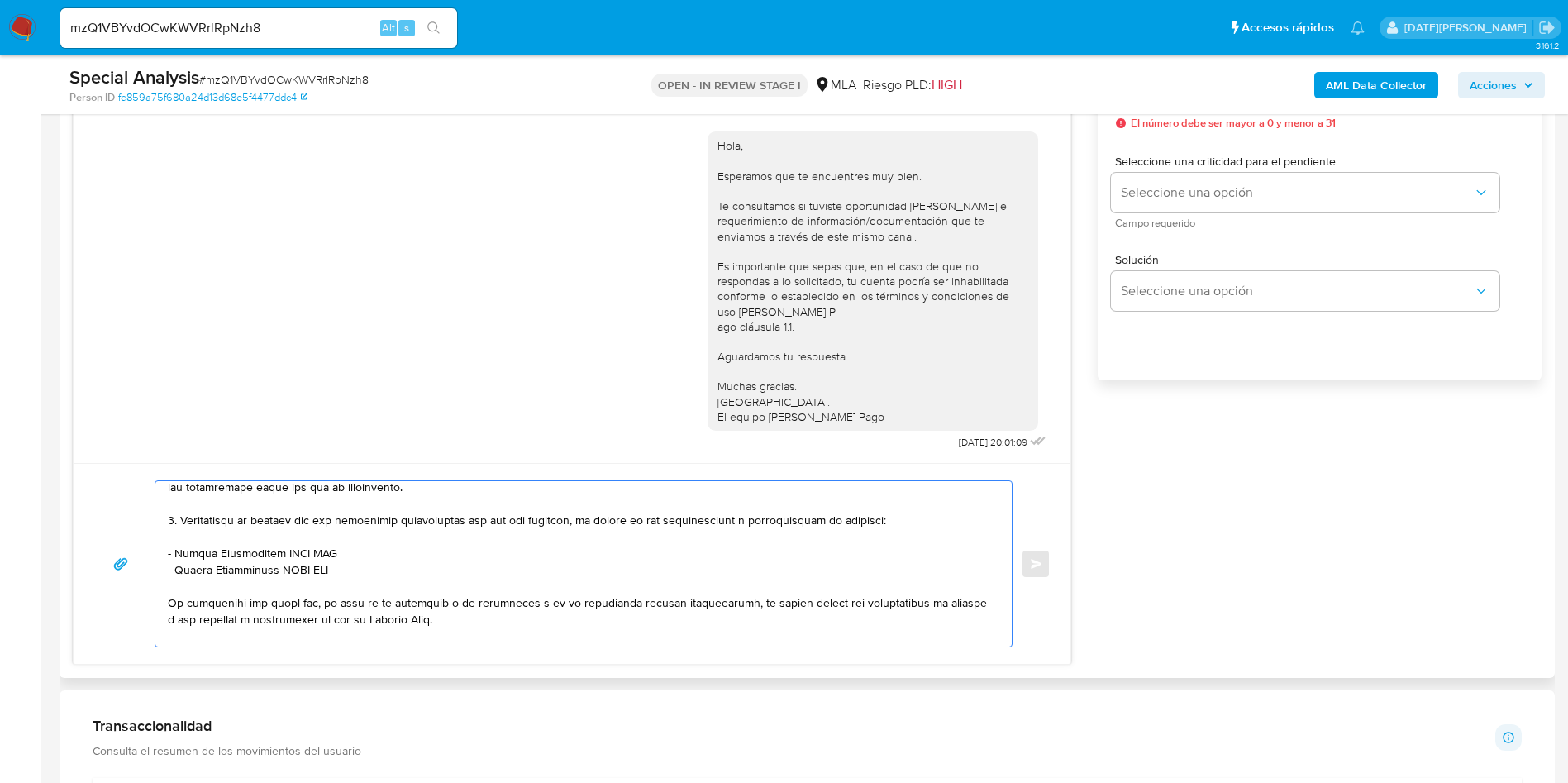
scroll to position [372, 0]
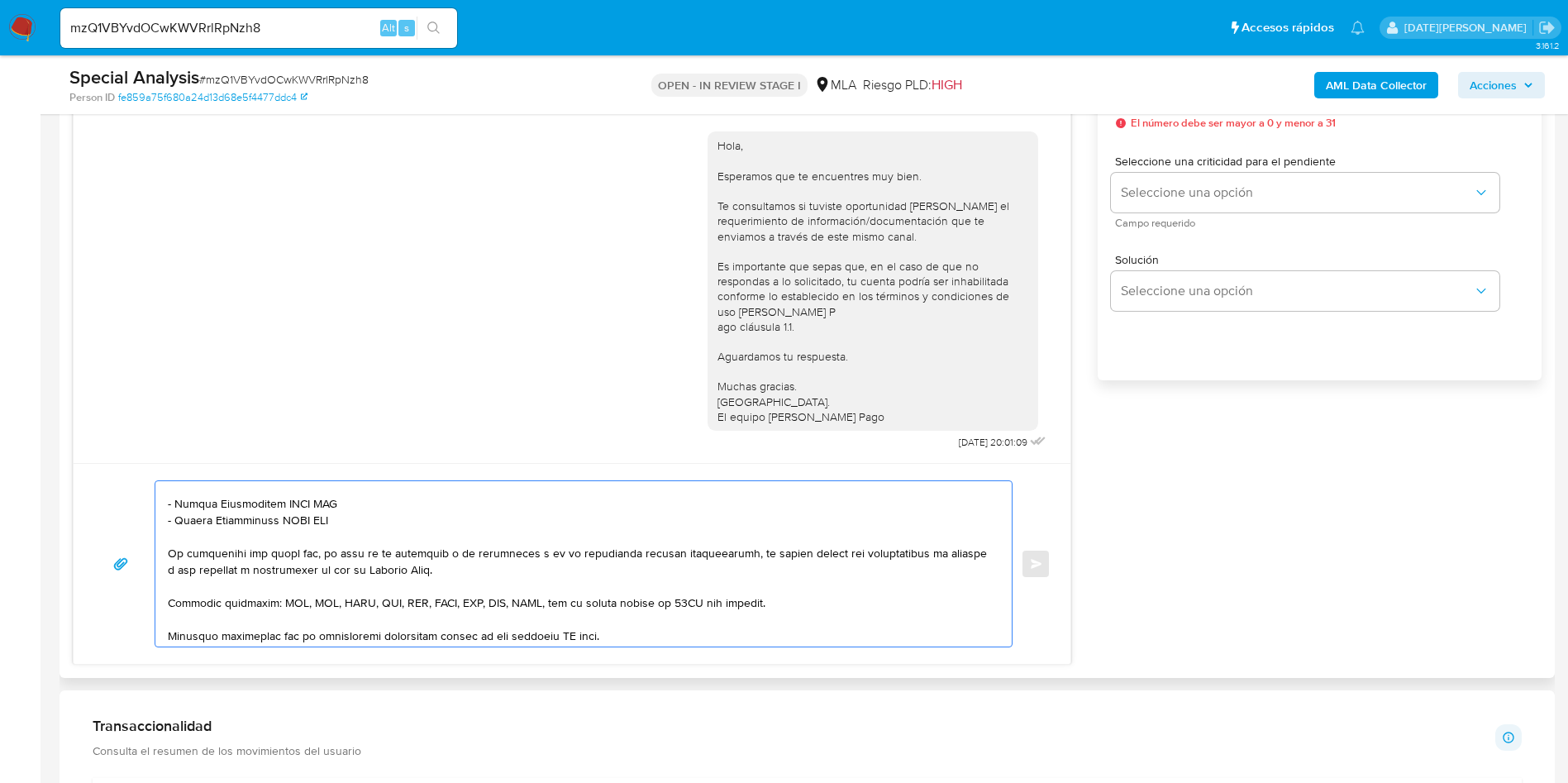
drag, startPoint x: 175, startPoint y: 505, endPoint x: 408, endPoint y: 507, distance: 233.0
click at [408, 507] on textarea at bounding box center [578, 564] width 823 height 166
paste textarea "Lucas Marcelo Lipari"
drag, startPoint x: 177, startPoint y: 523, endPoint x: 372, endPoint y: 520, distance: 195.0
click at [372, 520] on textarea at bounding box center [578, 564] width 823 height 166
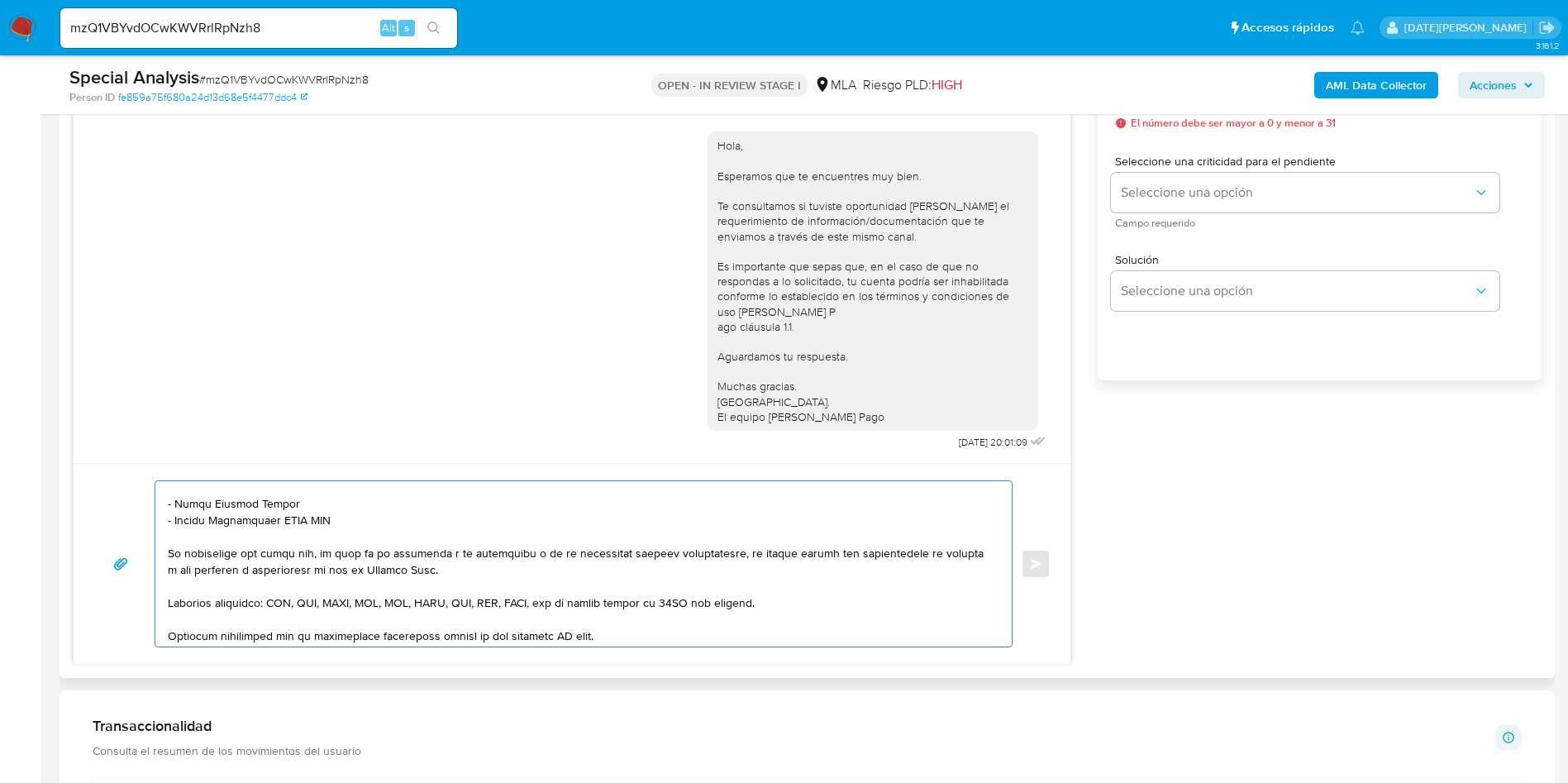
paste textarea "Vicente Milagro Lipari"
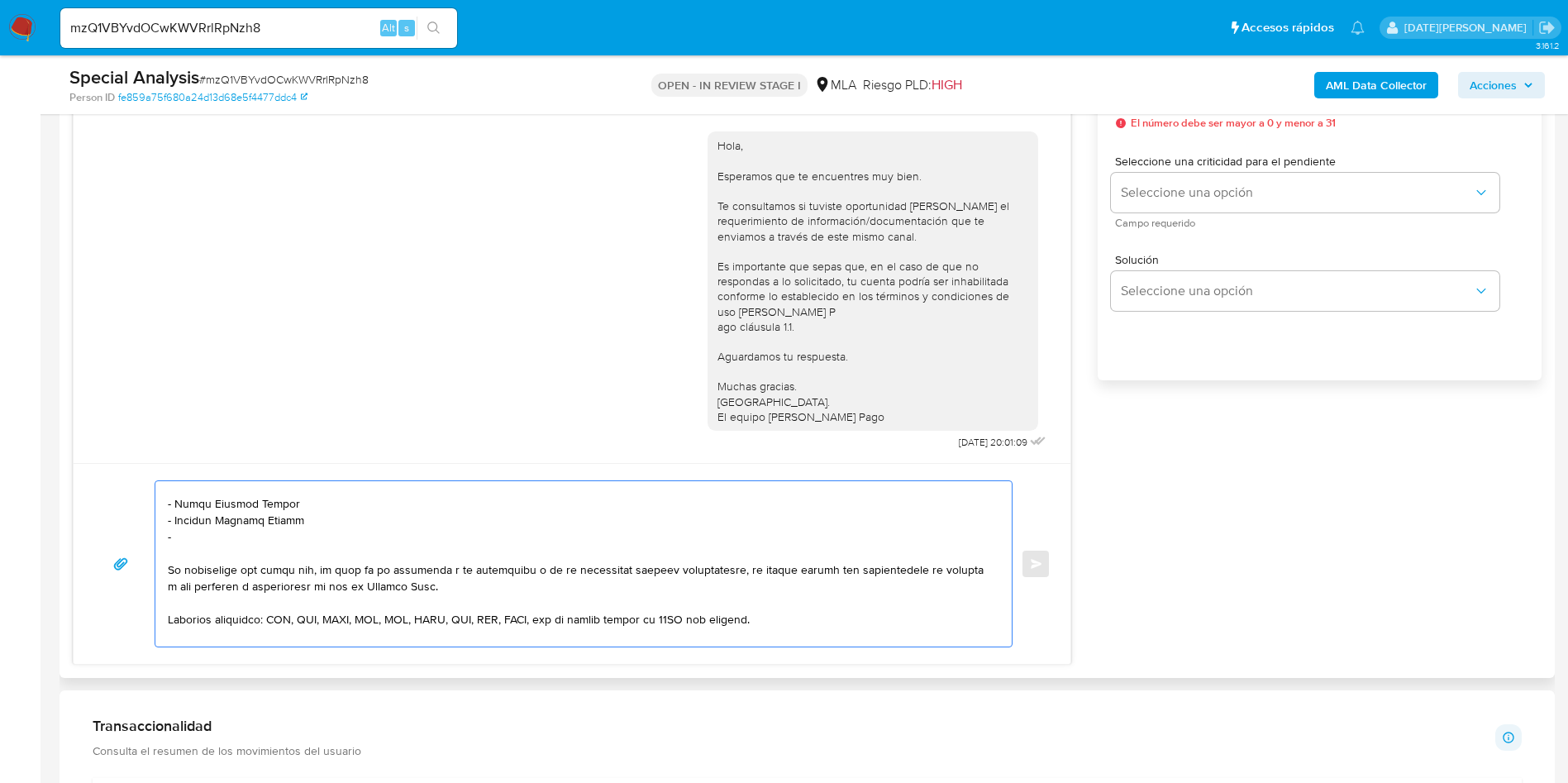
paste textarea "Marisa Isabel Aguilera"
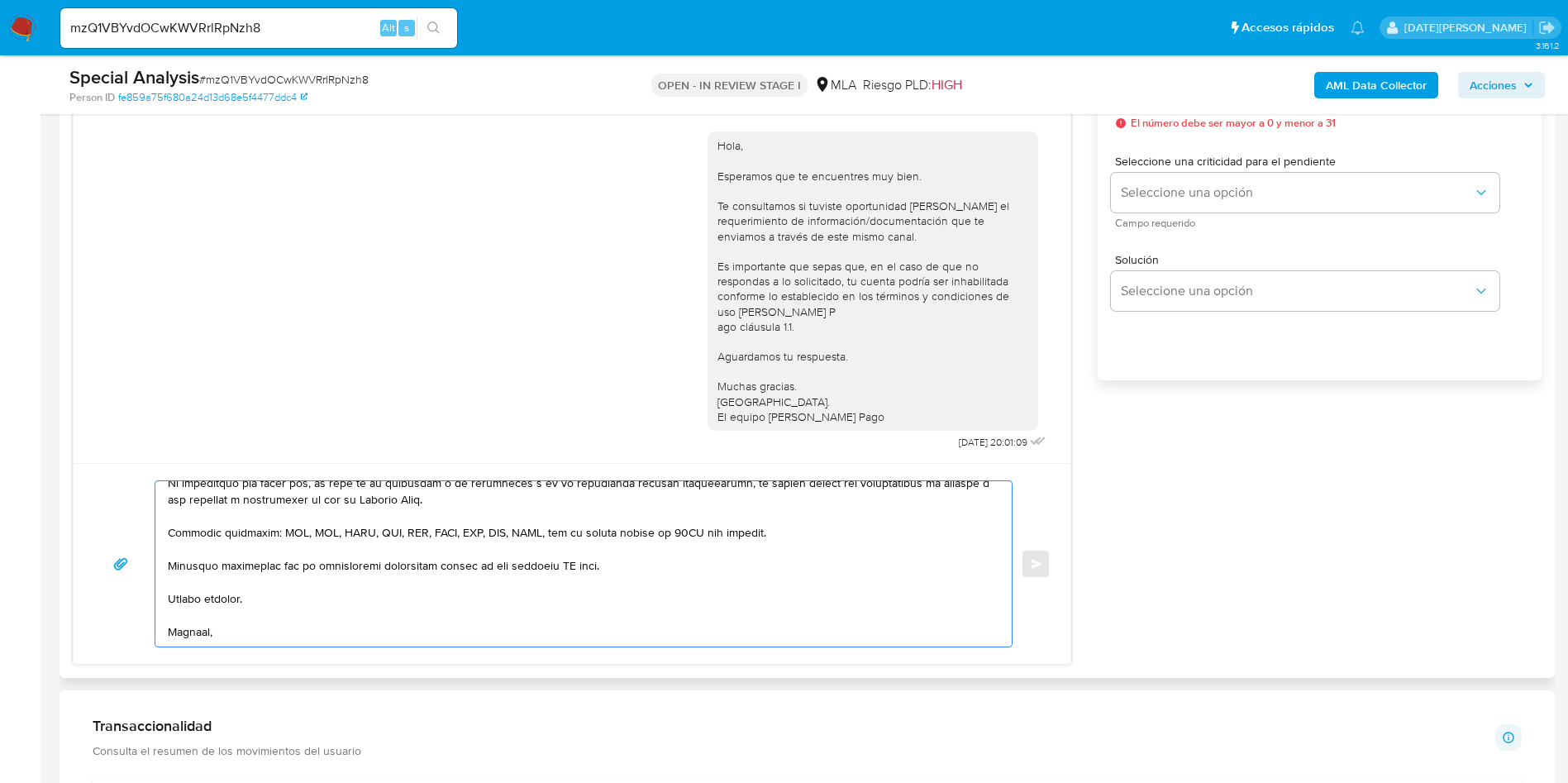
scroll to position [496, 0]
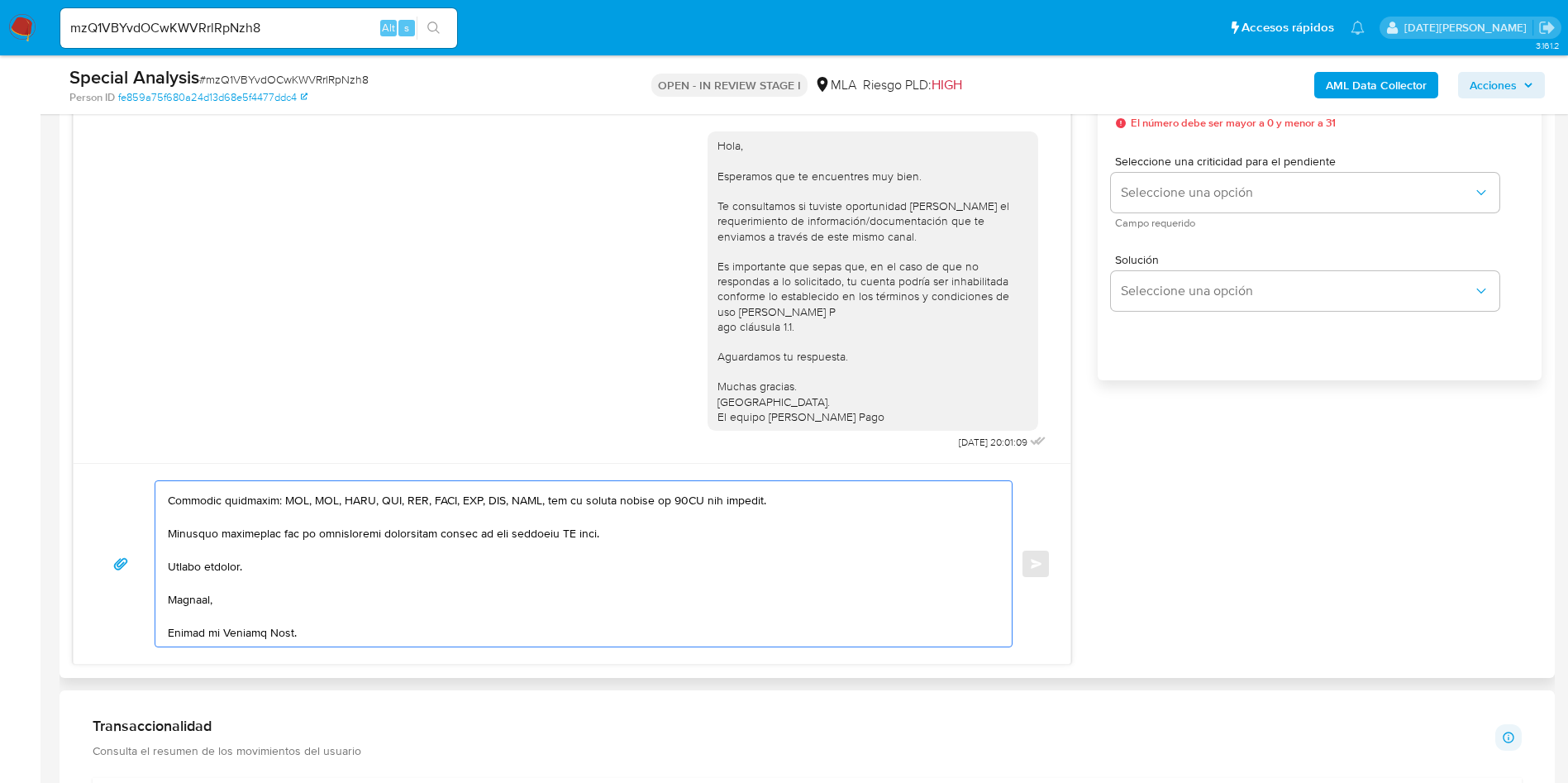
click at [561, 527] on textarea at bounding box center [578, 564] width 823 height 166
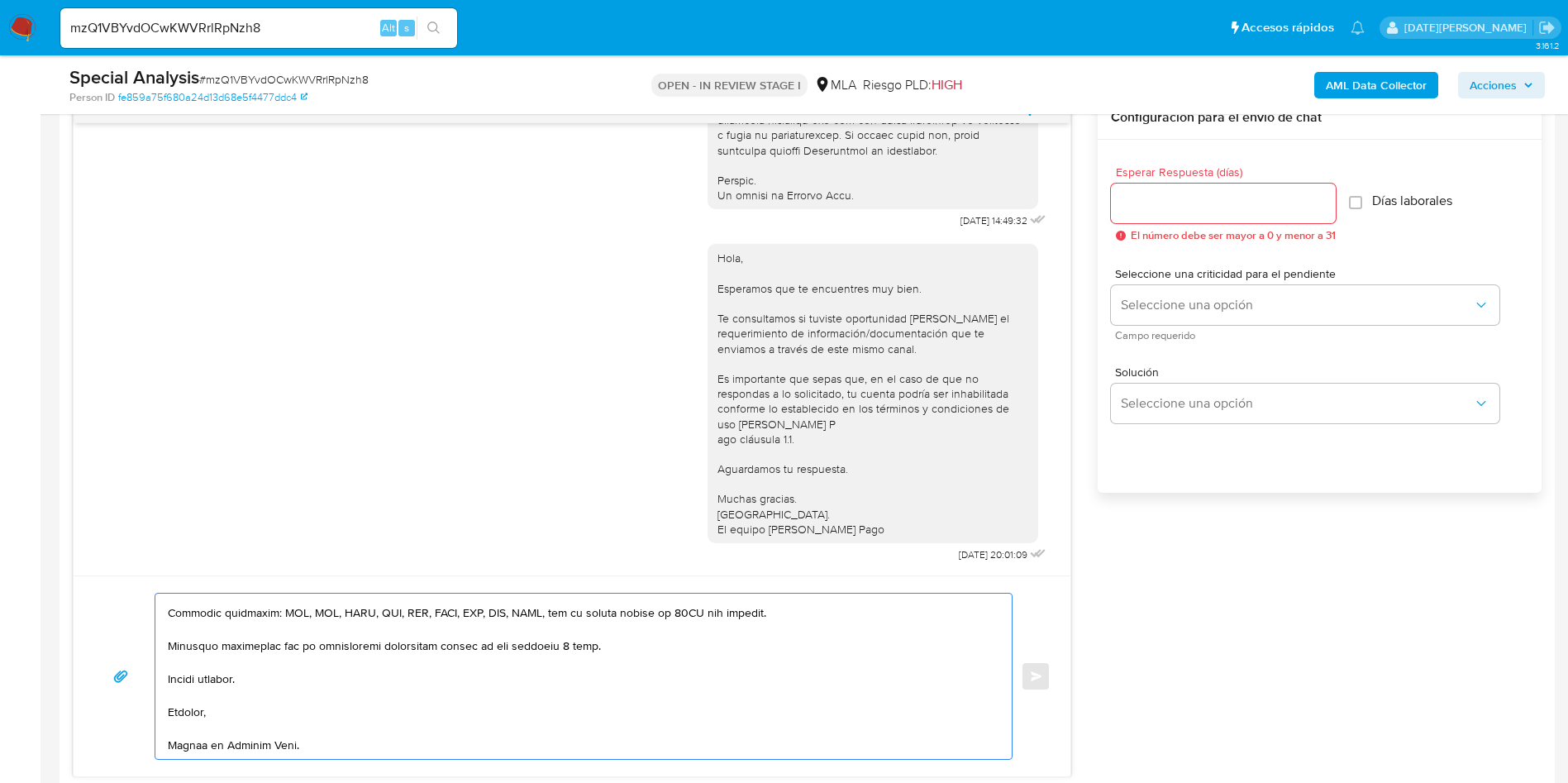
scroll to position [744, 0]
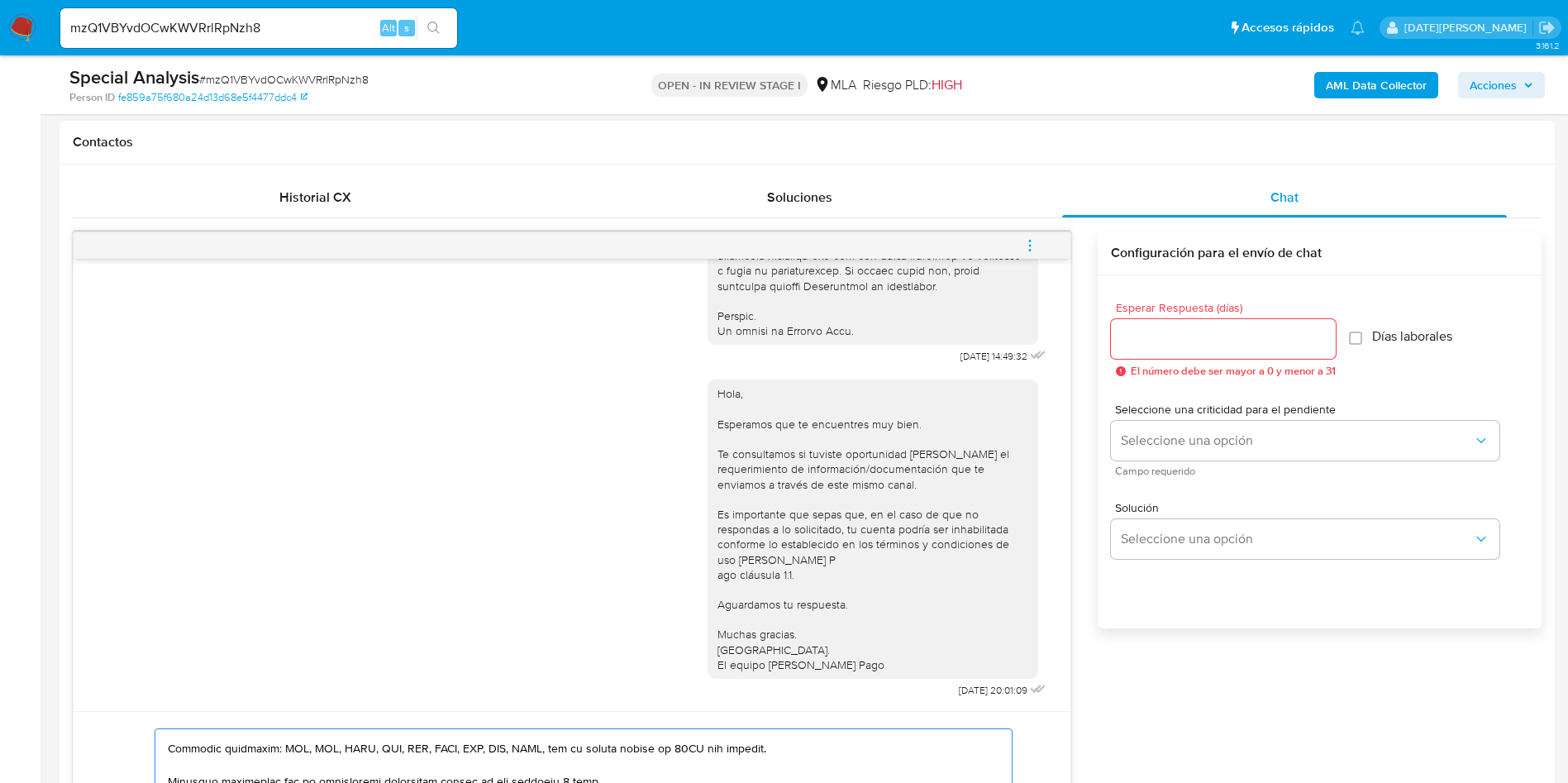
type textarea "Hola Maria Edith Hueicha, Esperamos que te encuentres muy bien. Te consultamos …"
click at [1174, 341] on input "Esperar Respuesta (días)" at bounding box center [1223, 339] width 225 height 22
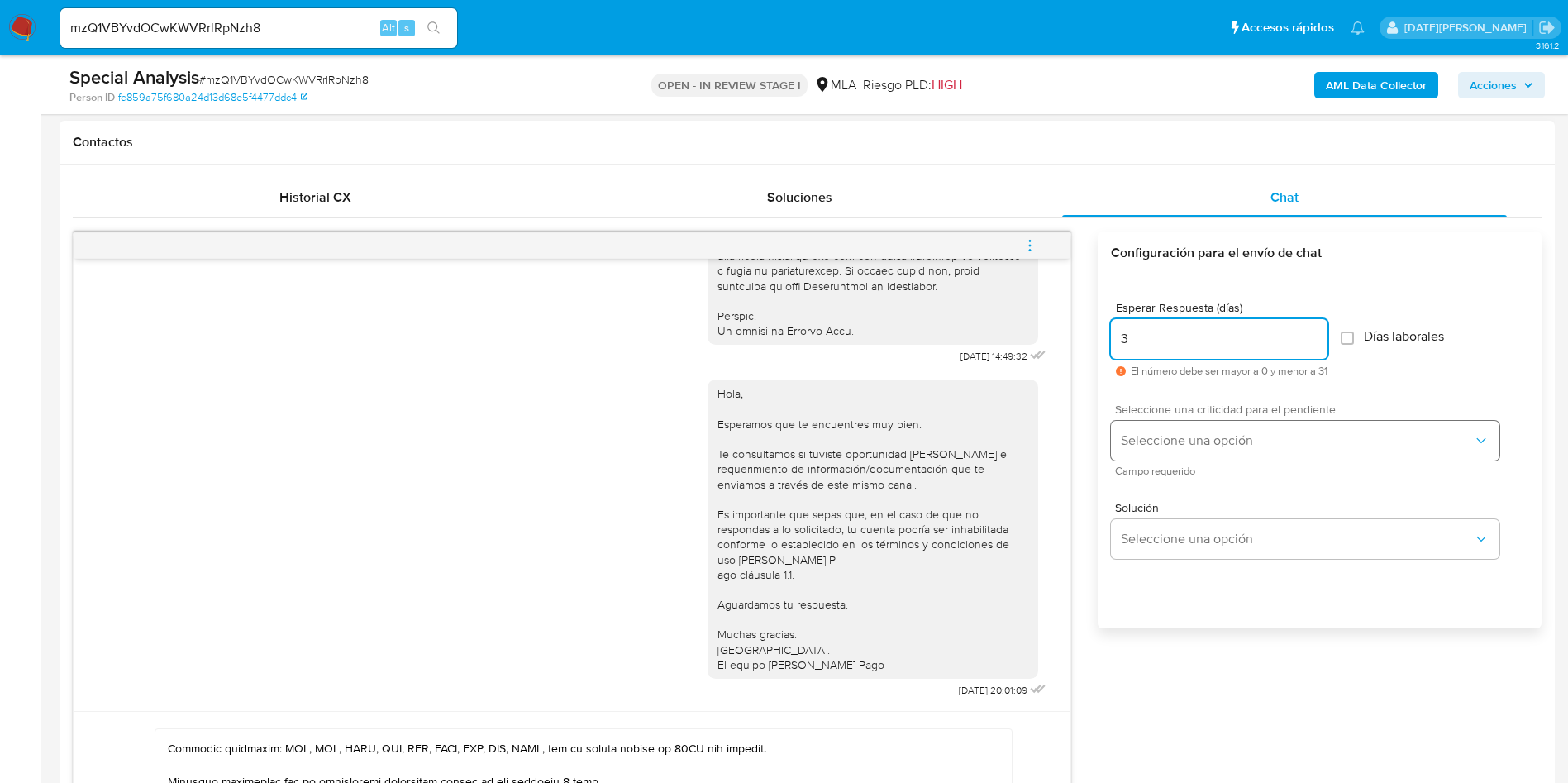
type input "3"
click at [1151, 441] on span "Seleccione una opción" at bounding box center [1296, 440] width 352 height 17
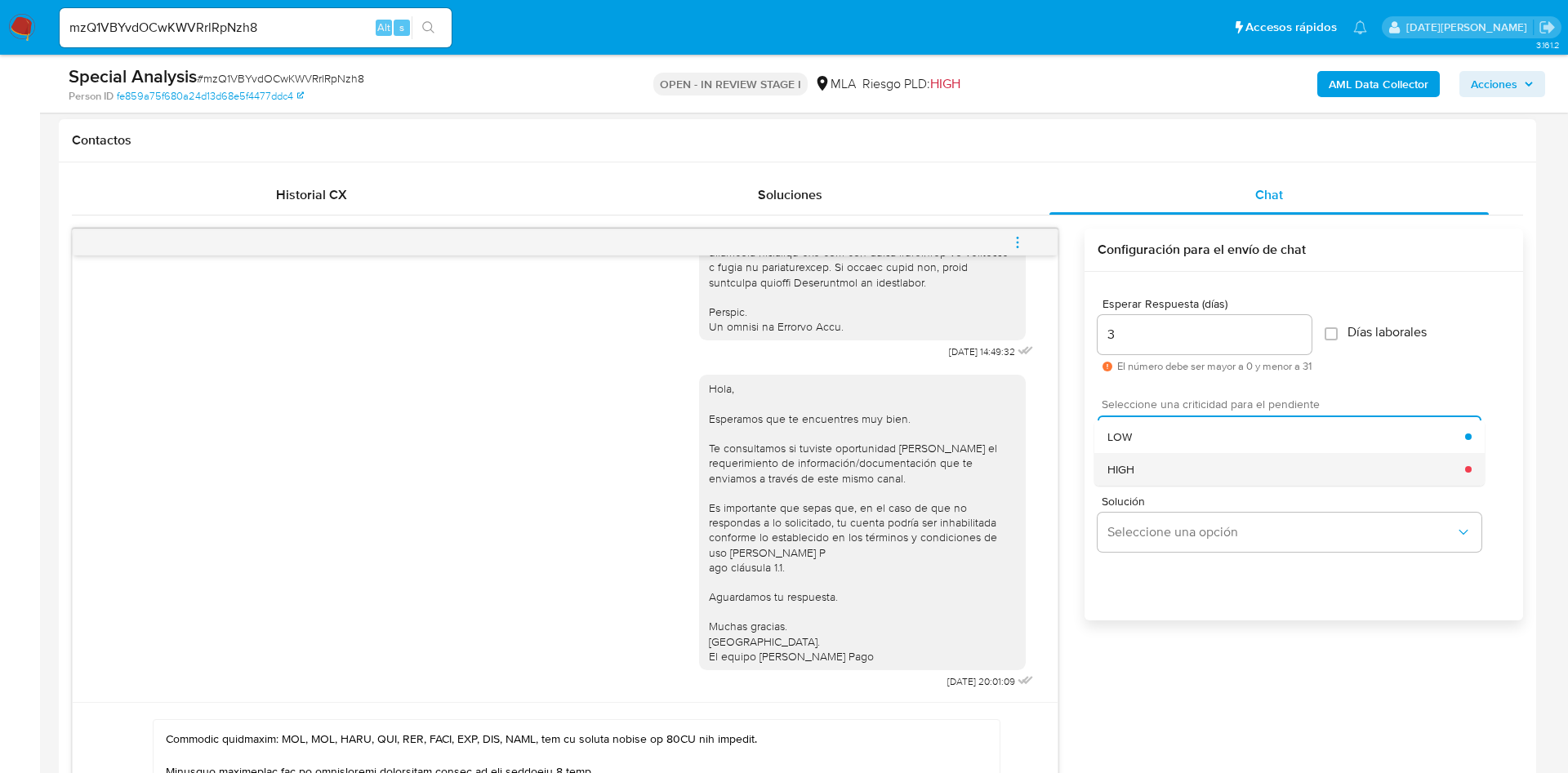
click at [1141, 467] on div "HIGH" at bounding box center [1285, 469] width 358 height 33
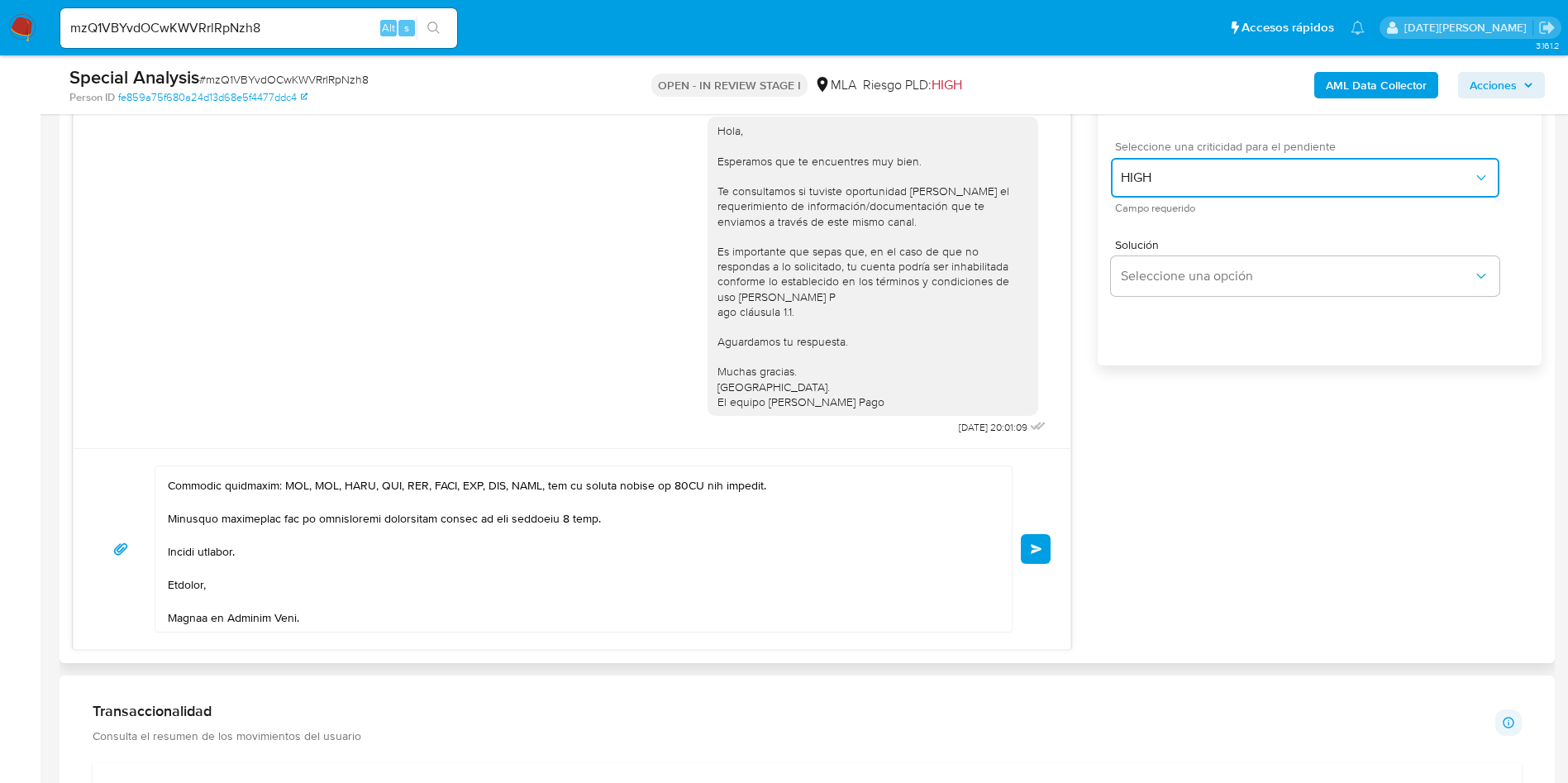
scroll to position [1116, 0]
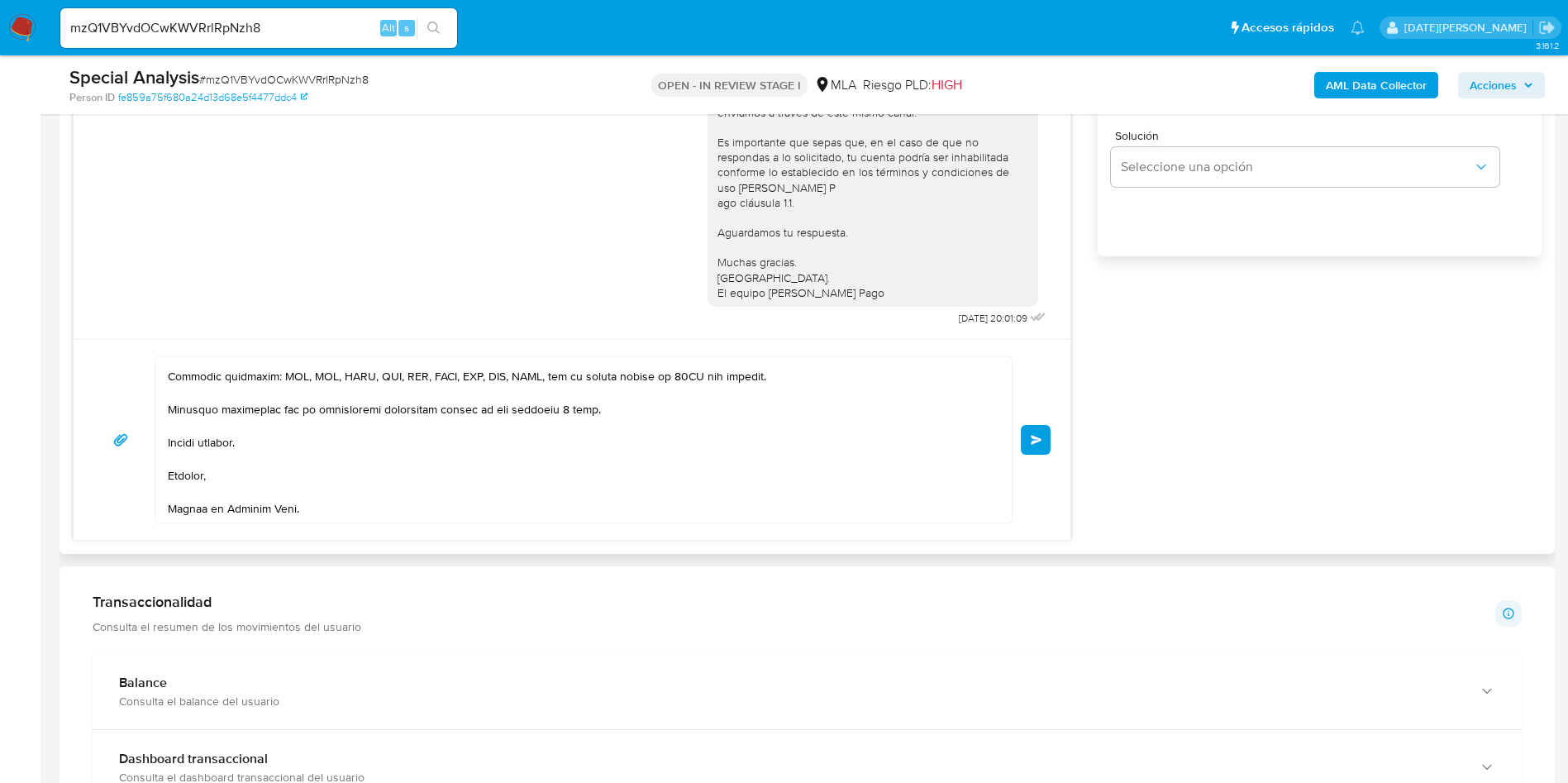
click at [1036, 439] on span "Enviar" at bounding box center [1036, 439] width 11 height 10
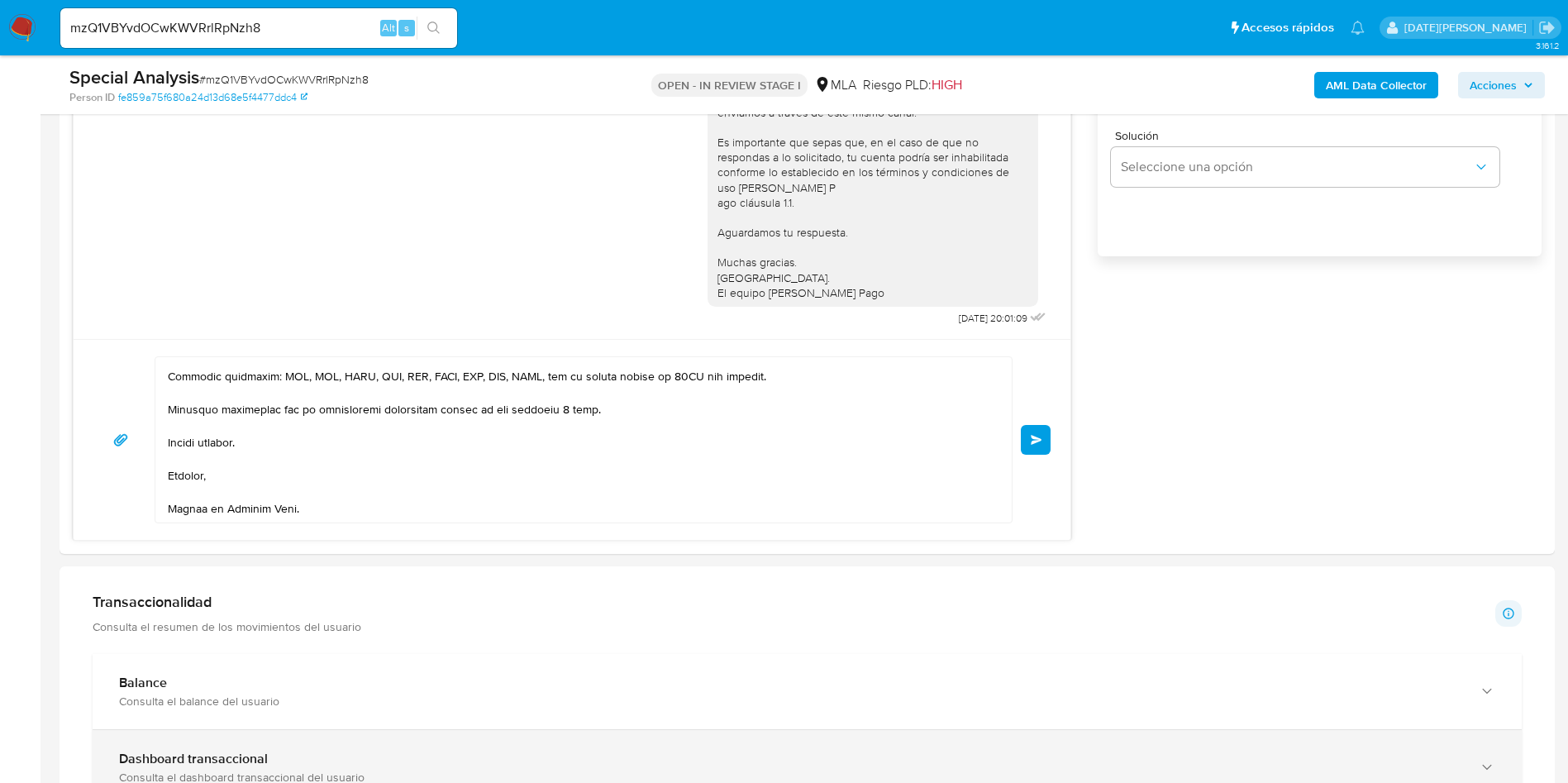
scroll to position [0, 0]
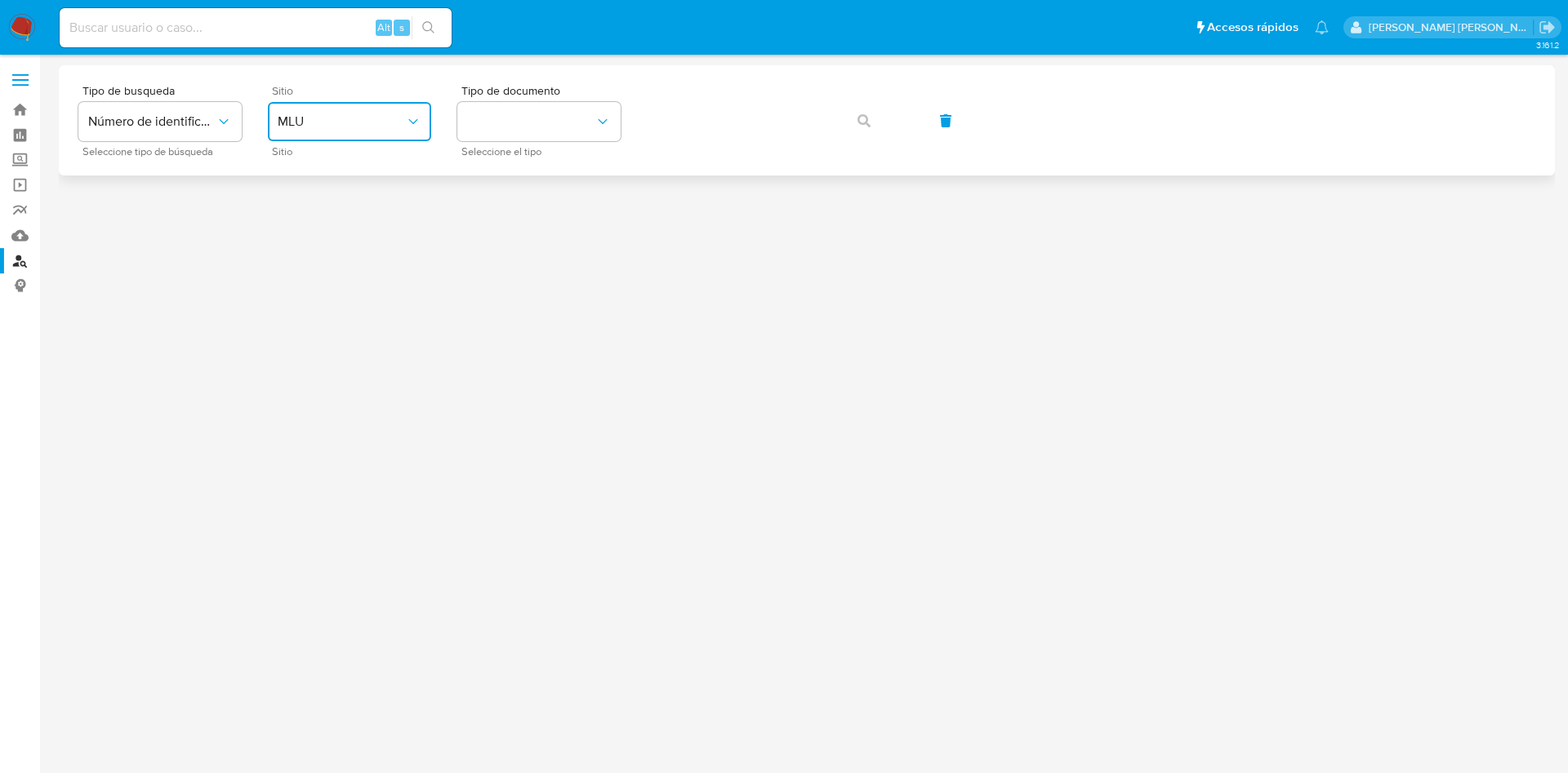
click at [370, 130] on button "MLU" at bounding box center [349, 122] width 164 height 39
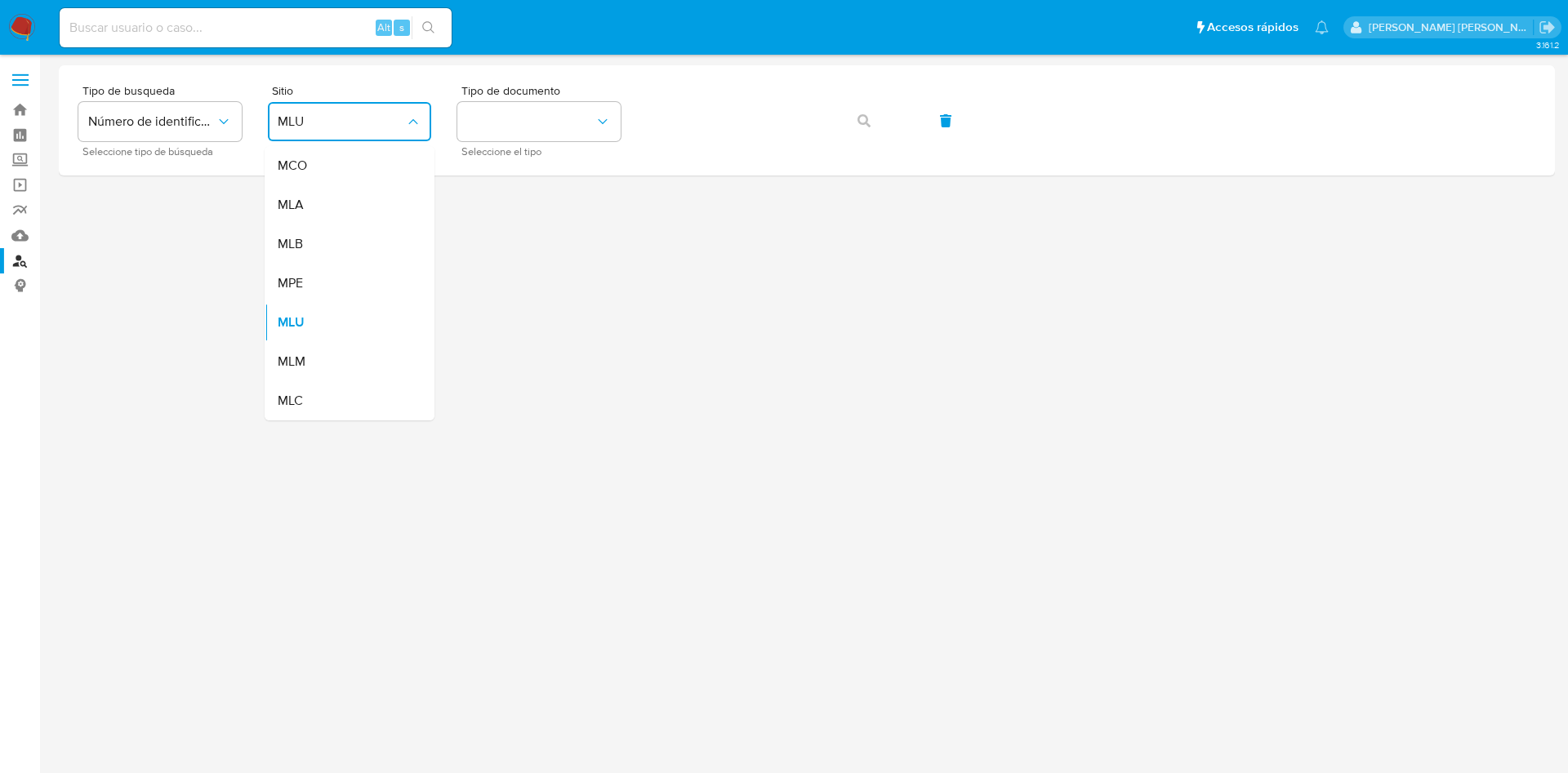
drag, startPoint x: 363, startPoint y: 216, endPoint x: 398, endPoint y: 190, distance: 43.6
click at [362, 216] on div "MLA" at bounding box center [345, 204] width 134 height 39
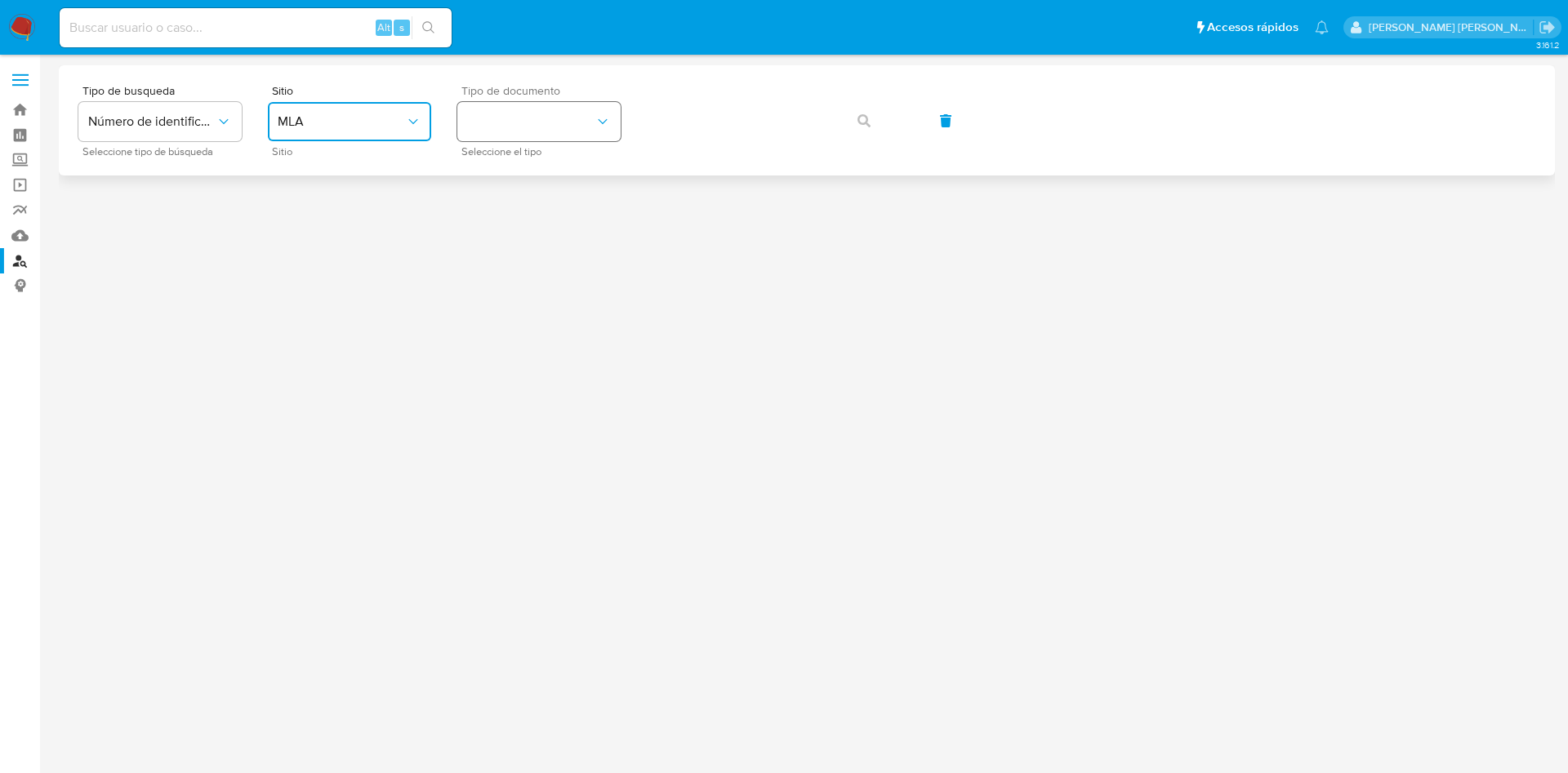
click at [558, 120] on button "identificationType" at bounding box center [539, 122] width 164 height 39
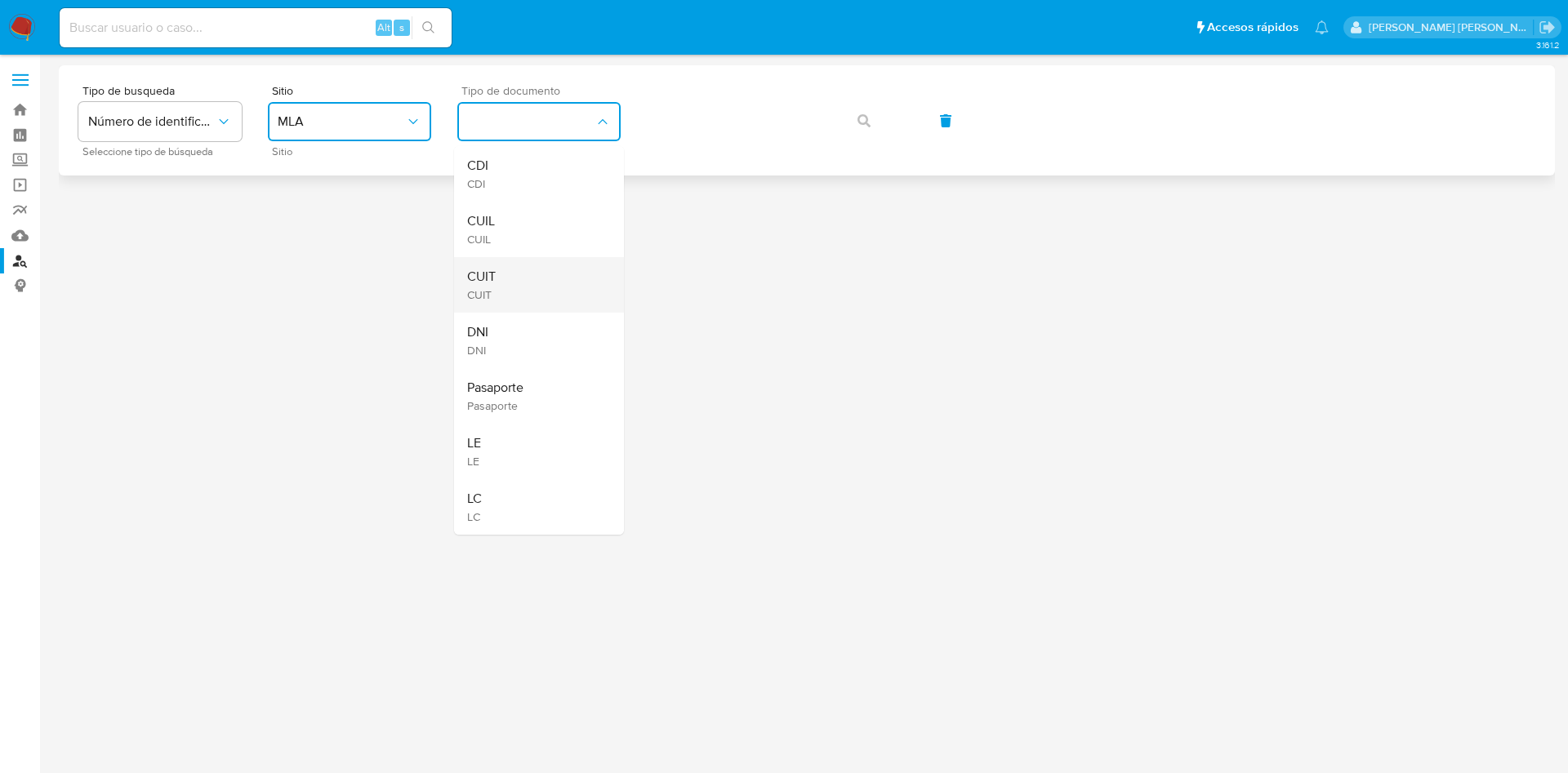
click at [509, 278] on div "CUIT CUIT" at bounding box center [534, 285] width 134 height 56
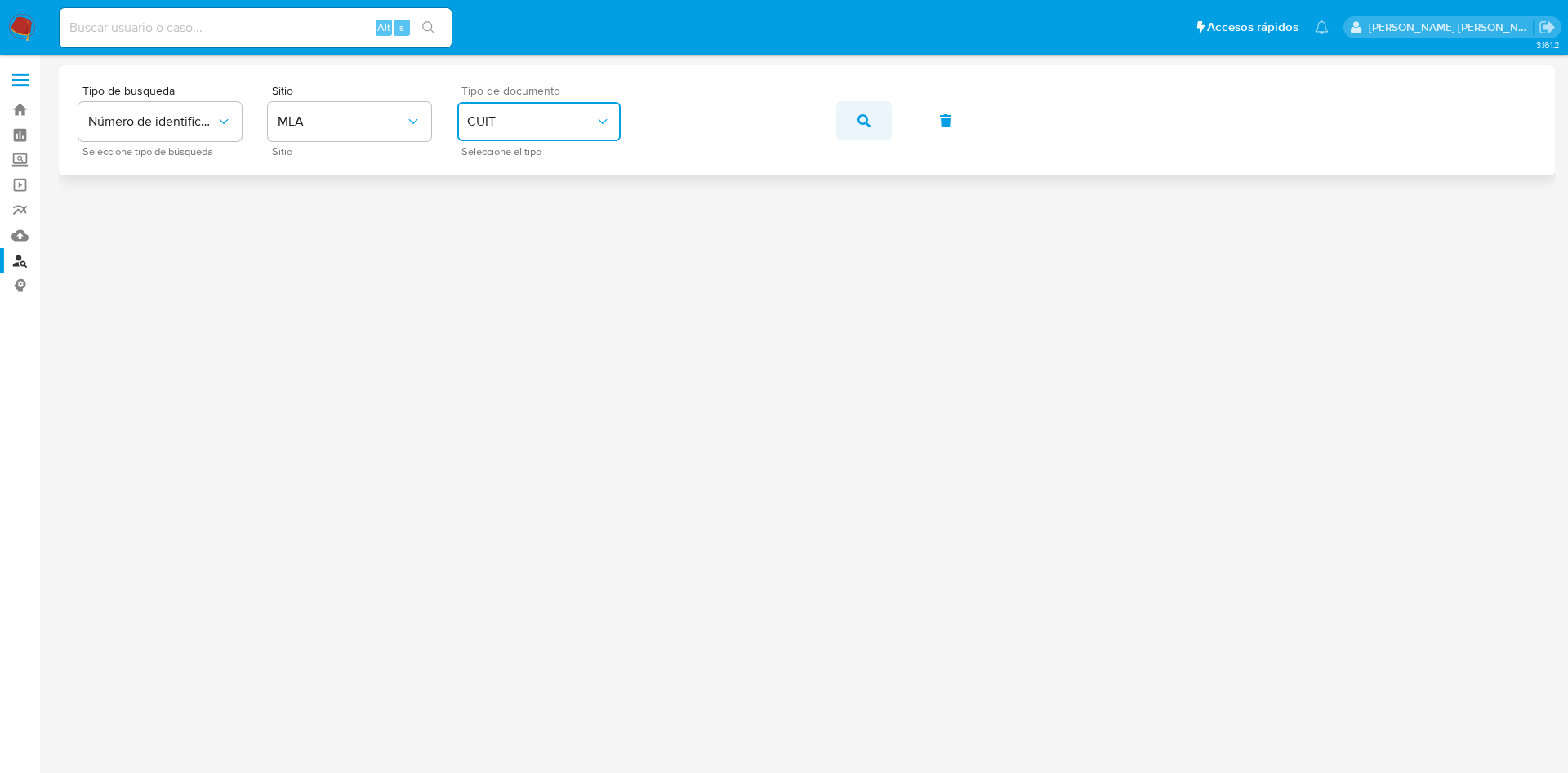
click at [850, 119] on button "button" at bounding box center [864, 121] width 56 height 39
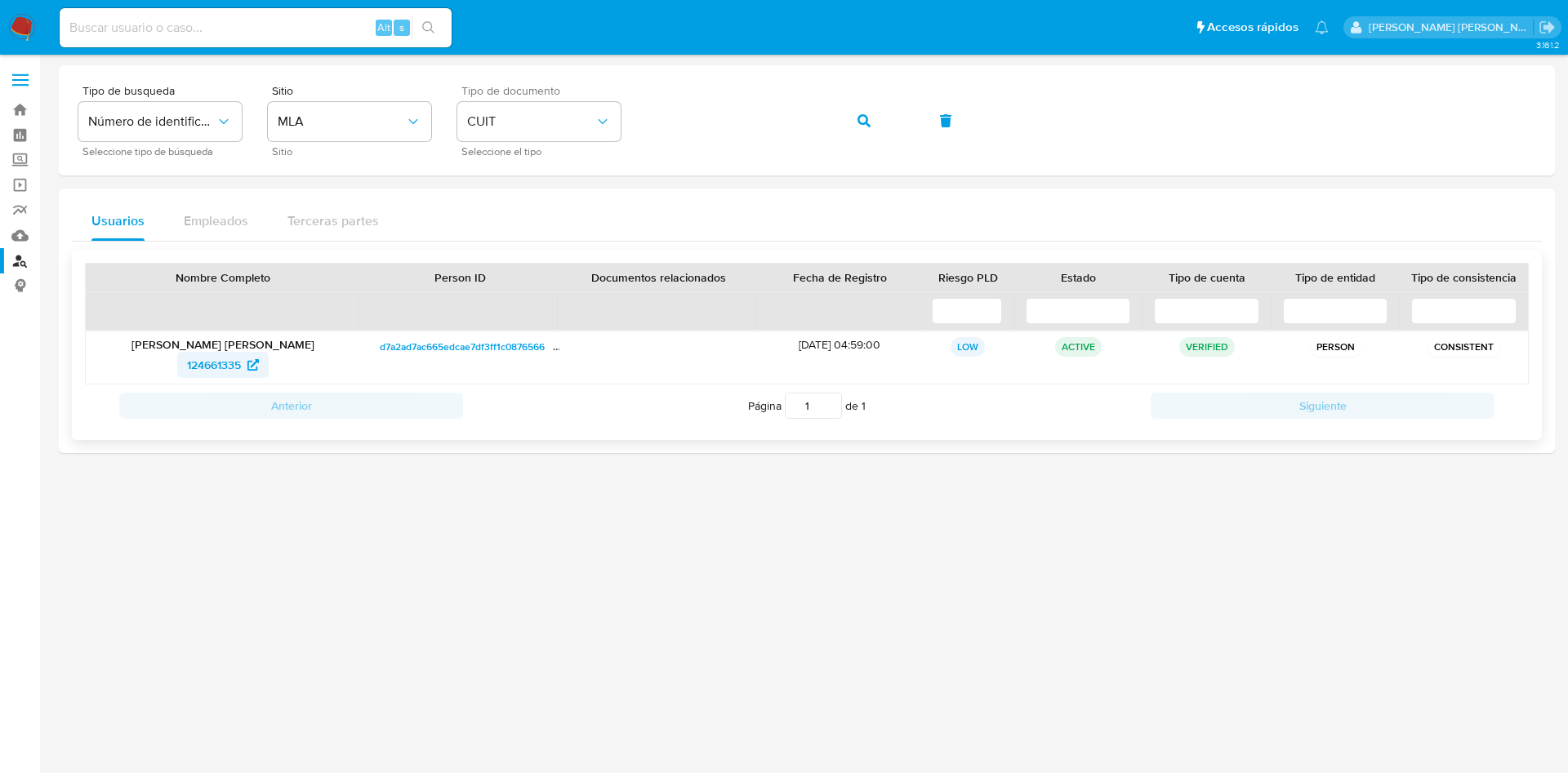
click at [223, 372] on span "124661335" at bounding box center [214, 365] width 54 height 26
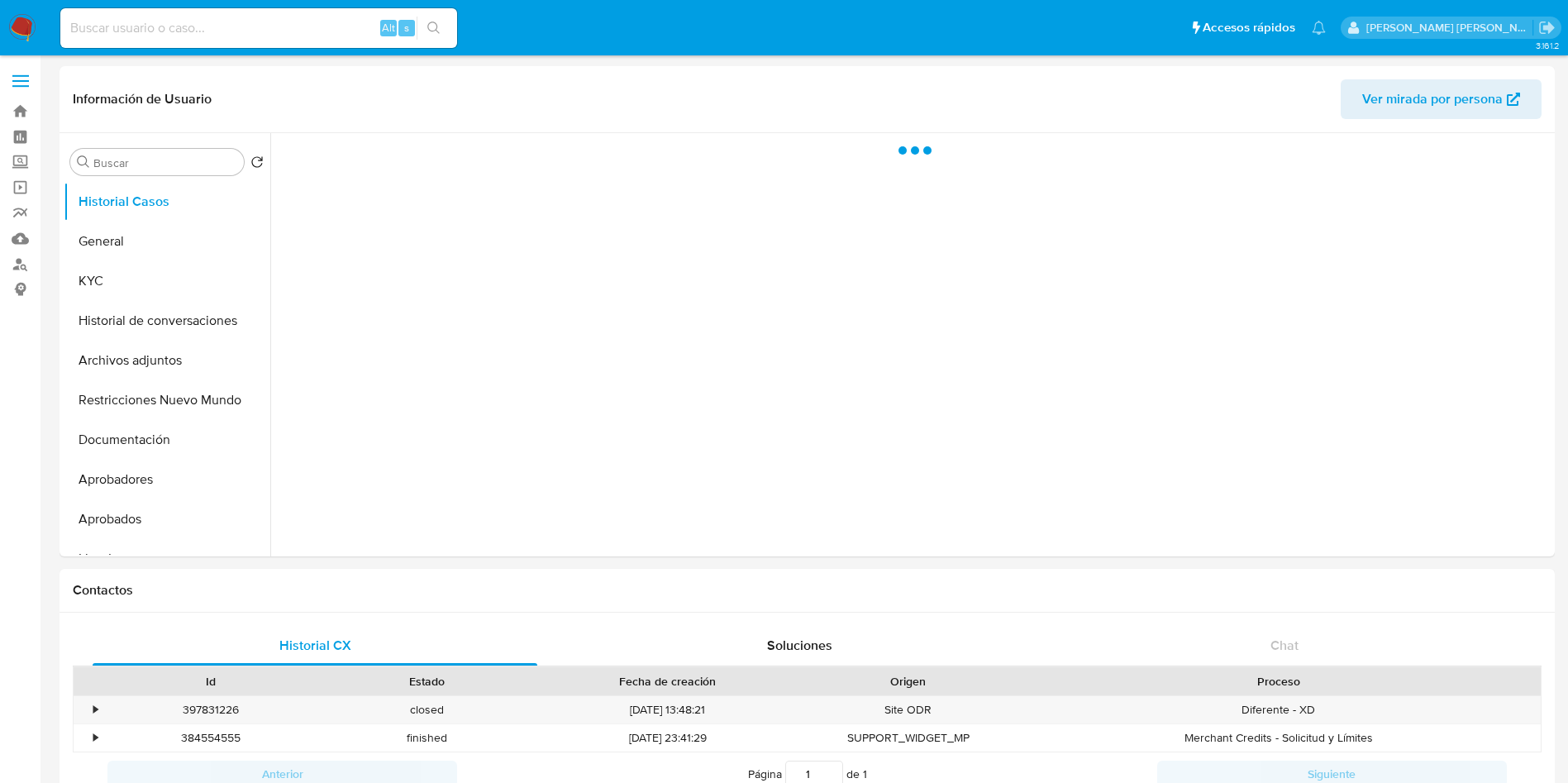
select select "10"
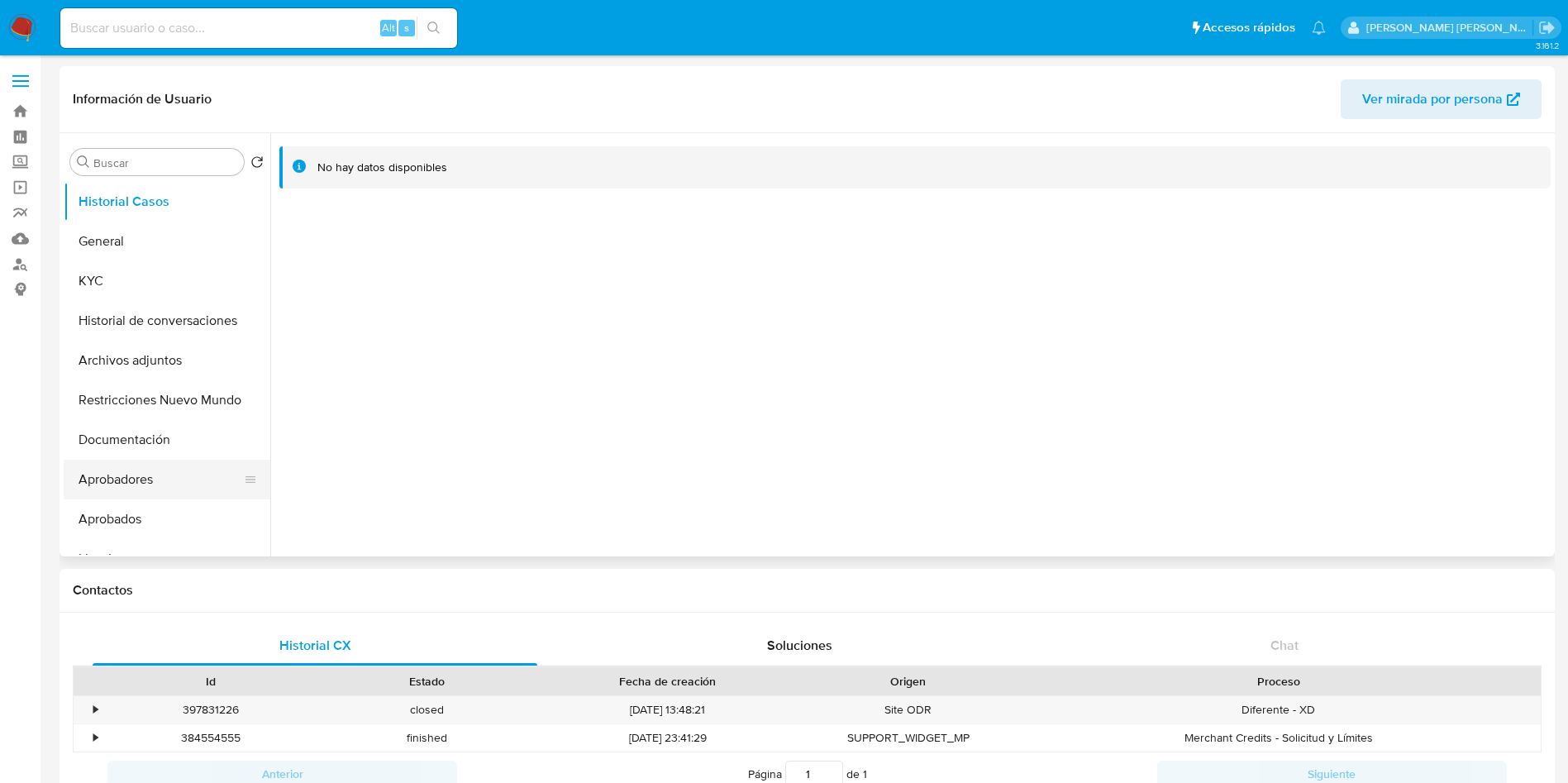
click at [181, 477] on button "Aprobadores" at bounding box center [161, 479] width 194 height 40
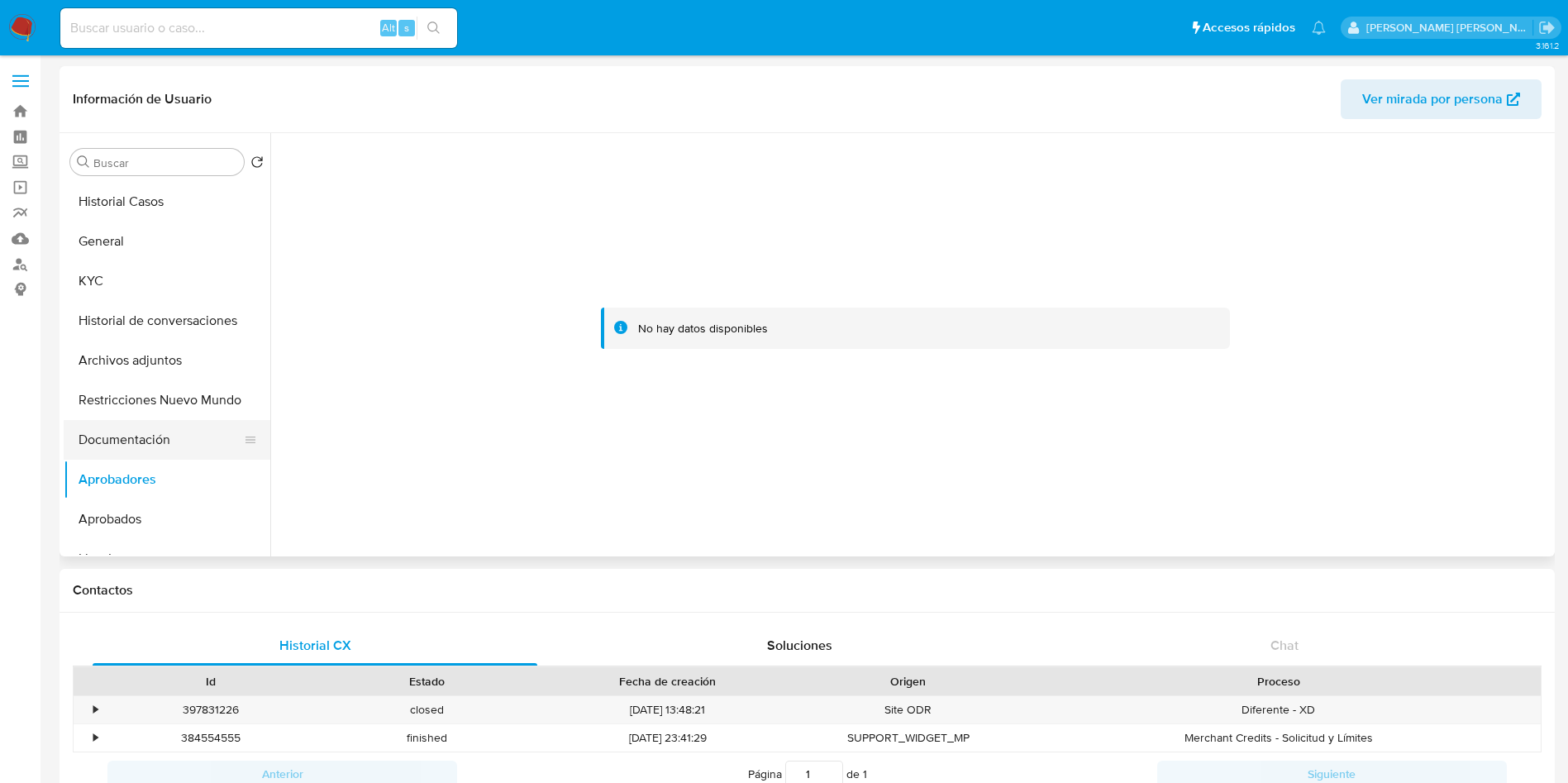
click at [93, 423] on button "Documentación" at bounding box center [161, 439] width 194 height 40
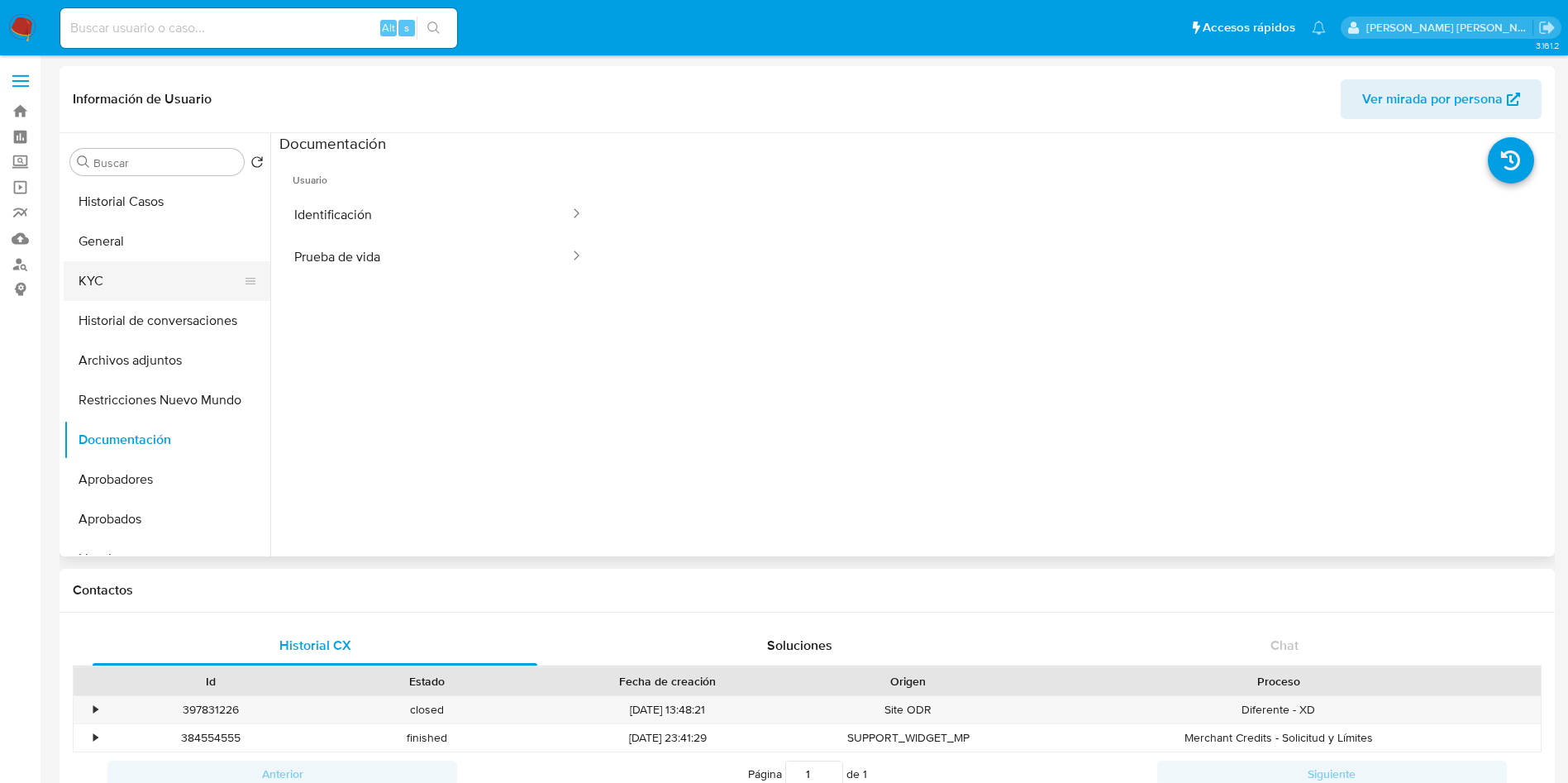
click at [160, 272] on button "KYC" at bounding box center [161, 281] width 194 height 40
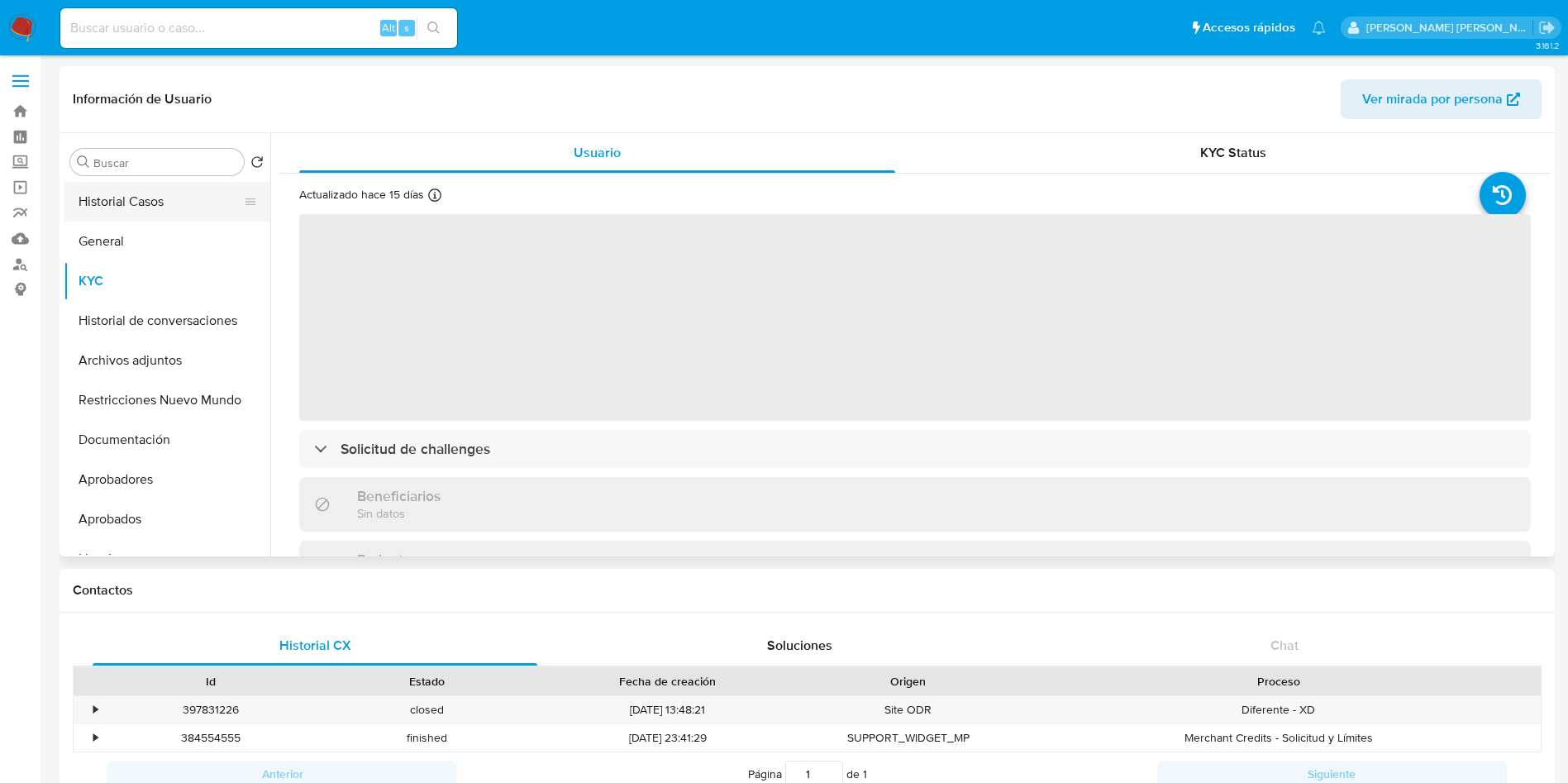
click at [175, 215] on button "Historial Casos" at bounding box center [161, 201] width 194 height 40
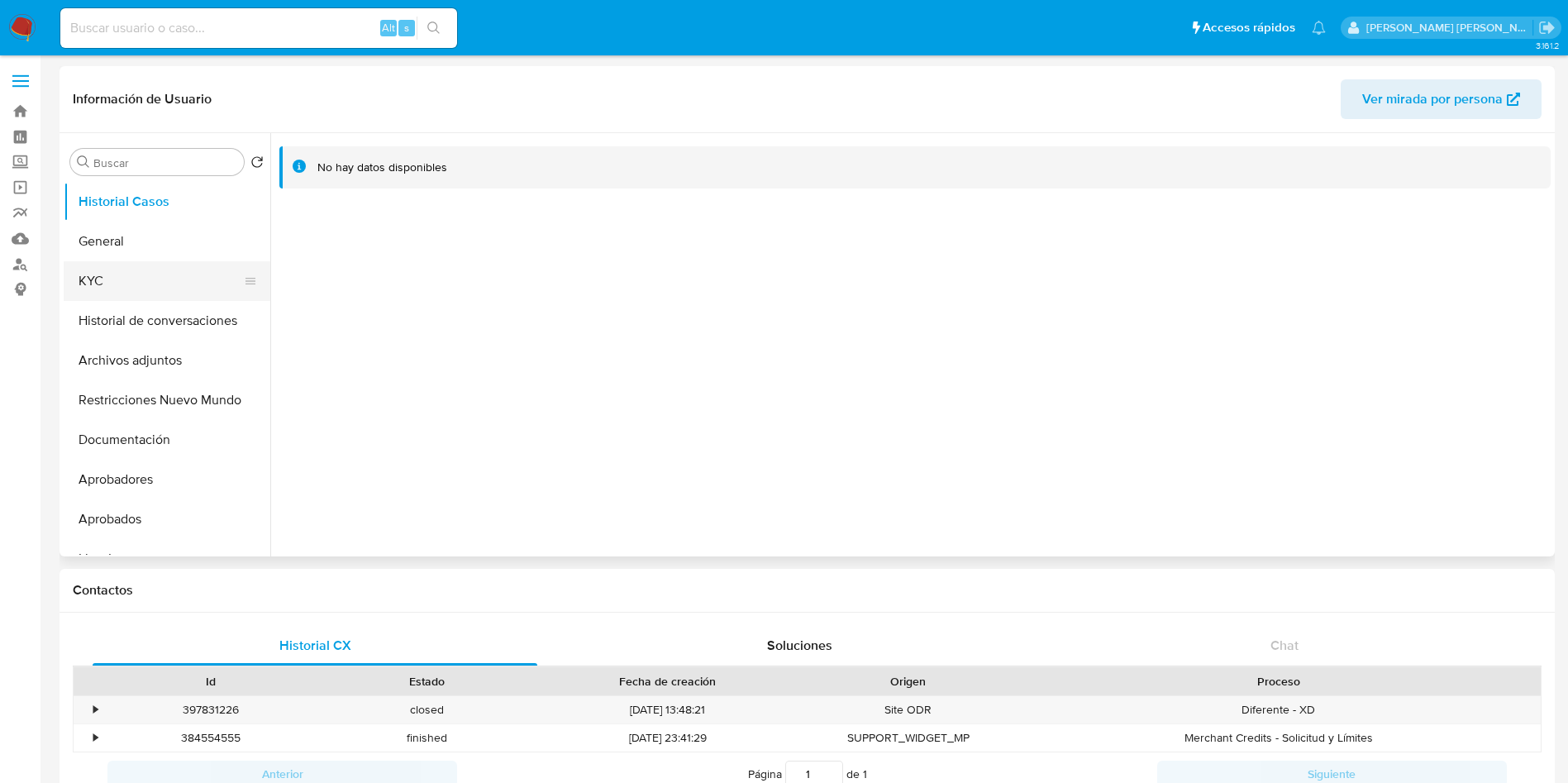
click at [158, 283] on button "KYC" at bounding box center [161, 281] width 194 height 40
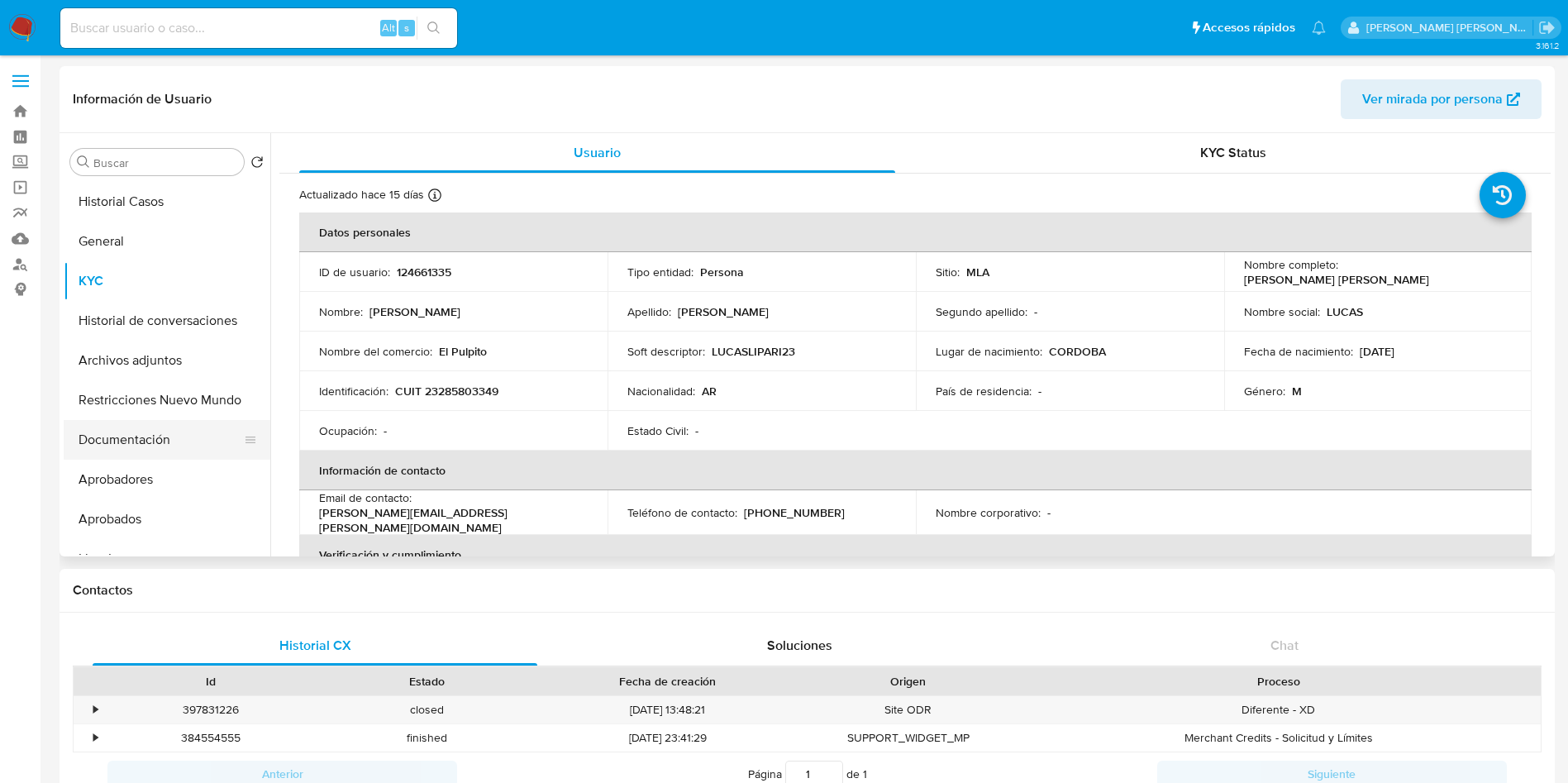
click at [170, 439] on button "Documentación" at bounding box center [161, 439] width 194 height 40
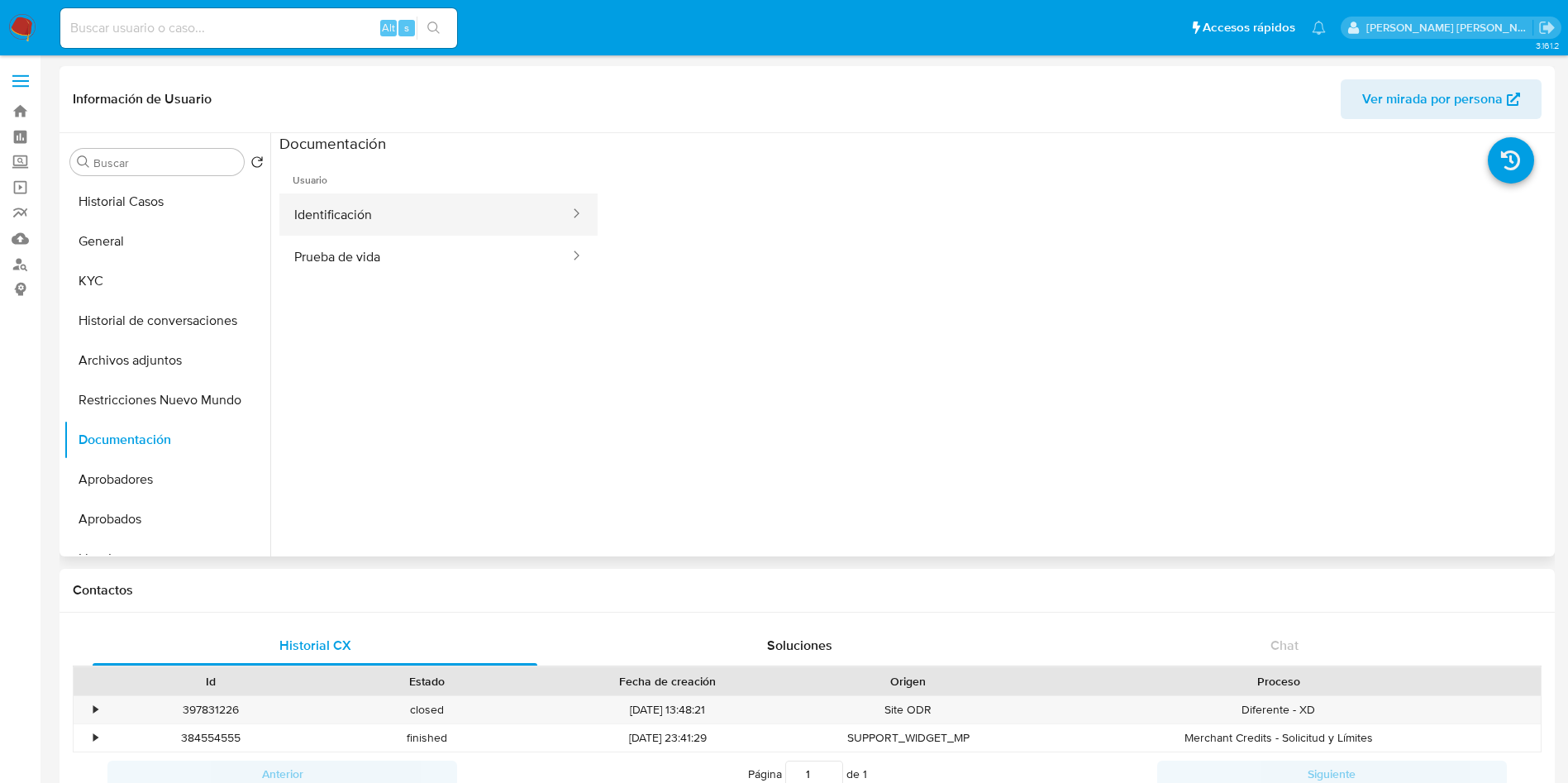
click at [361, 213] on button "Identificación" at bounding box center [425, 215] width 292 height 42
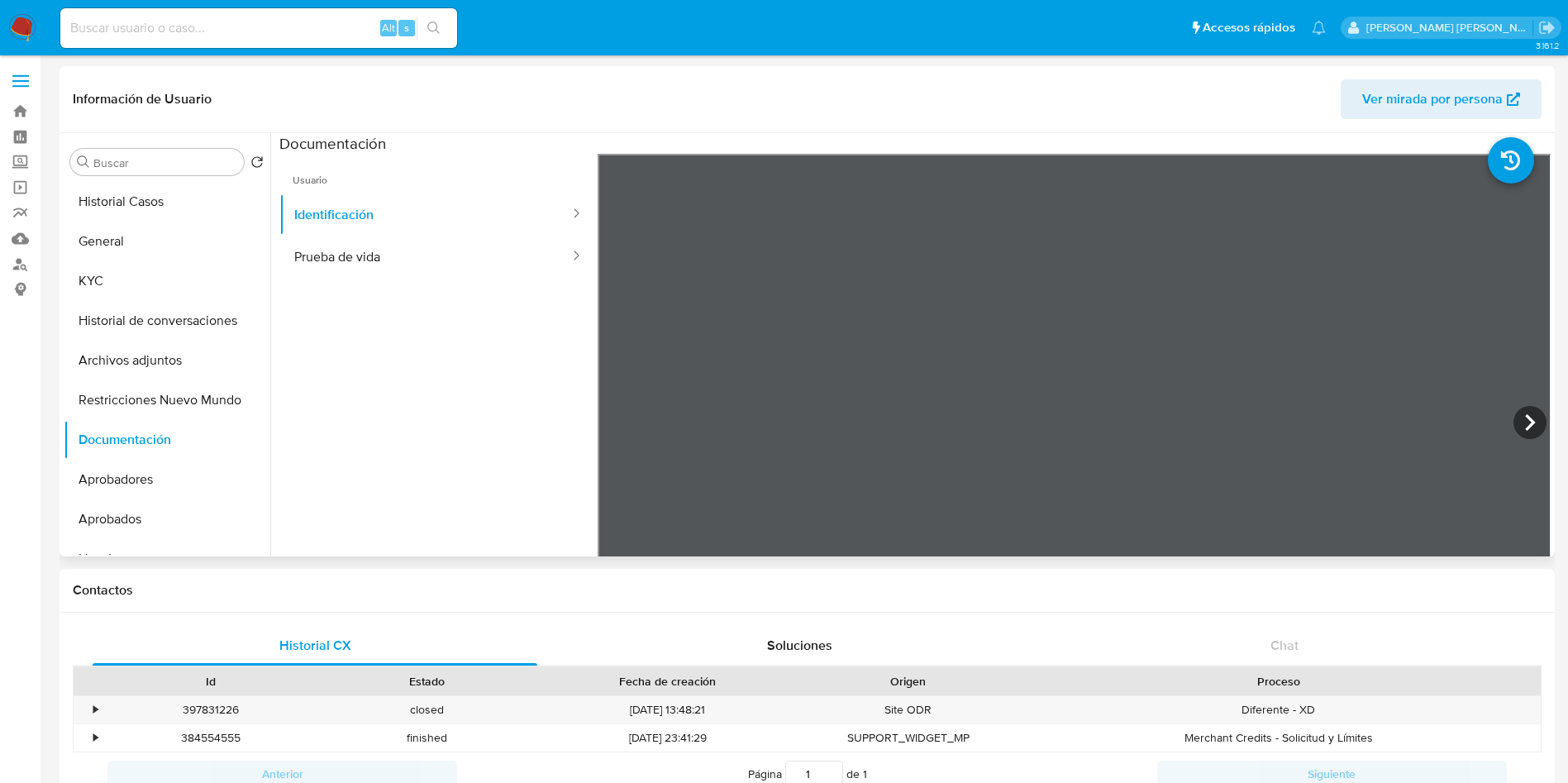
click at [404, 278] on ul "Usuario Identificación Prueba de vida" at bounding box center [438, 392] width 318 height 476
click at [412, 264] on button "Prueba de vida" at bounding box center [425, 256] width 292 height 42
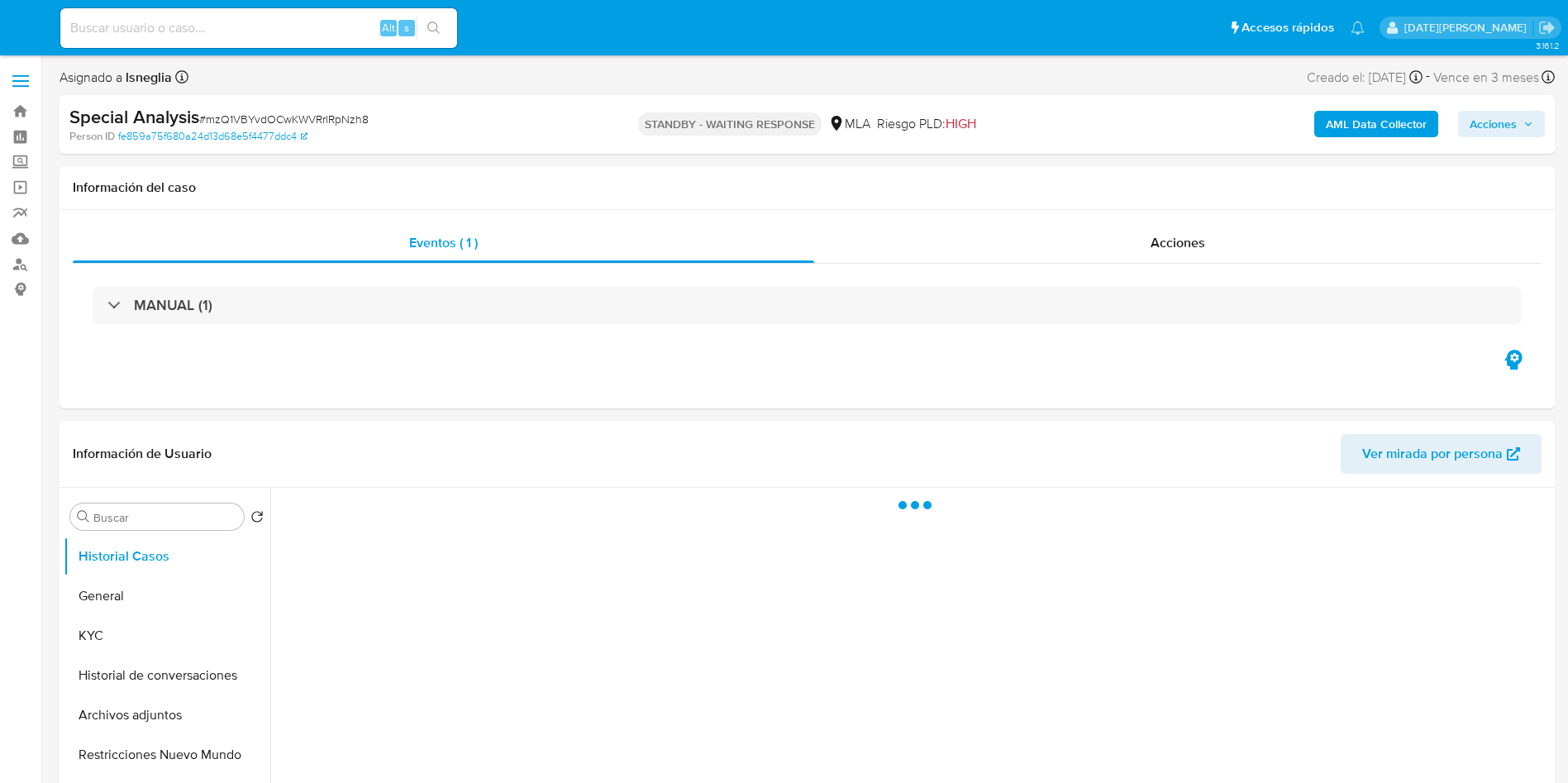
select select "10"
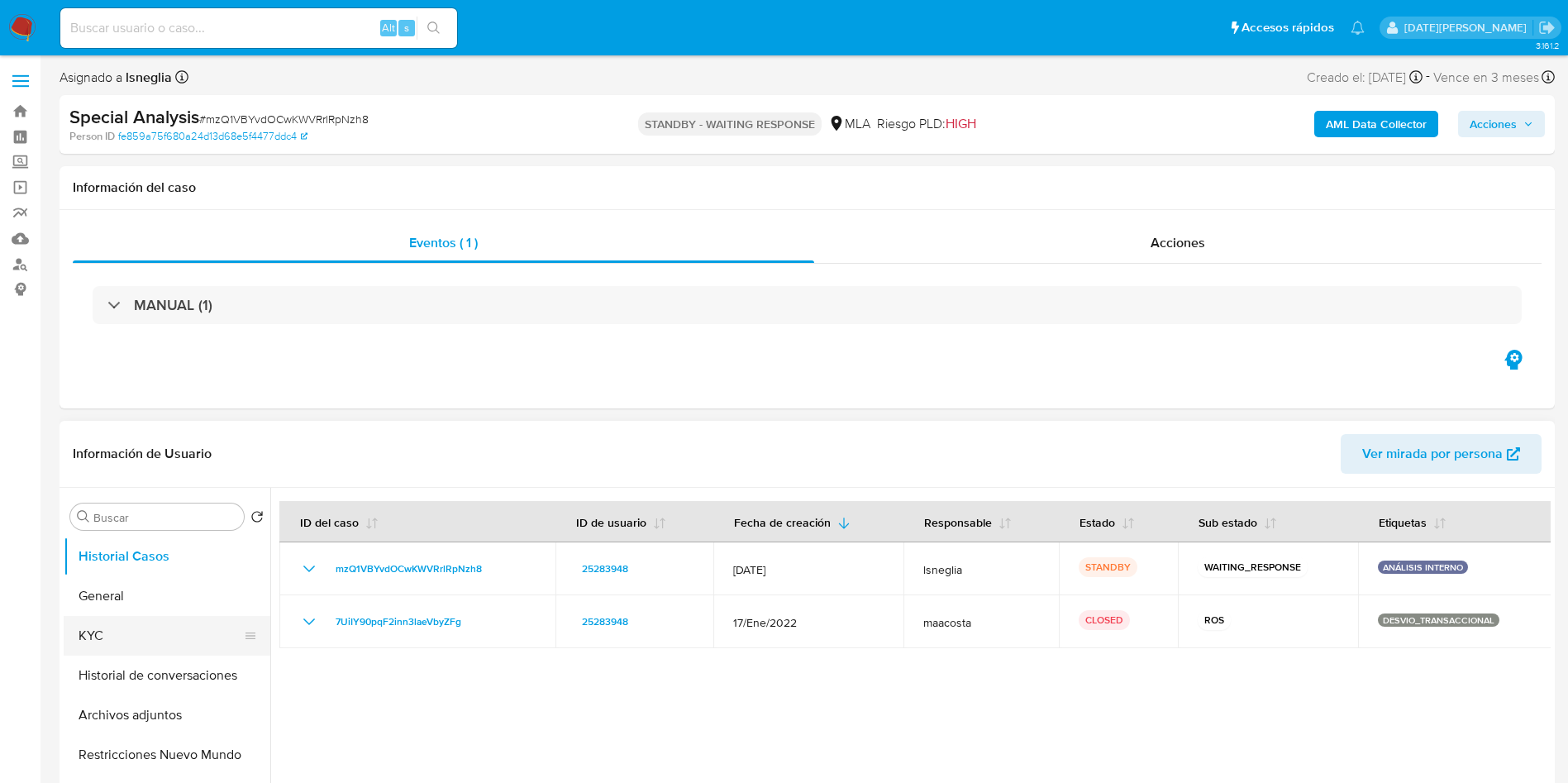
click at [159, 641] on button "KYC" at bounding box center [161, 635] width 194 height 40
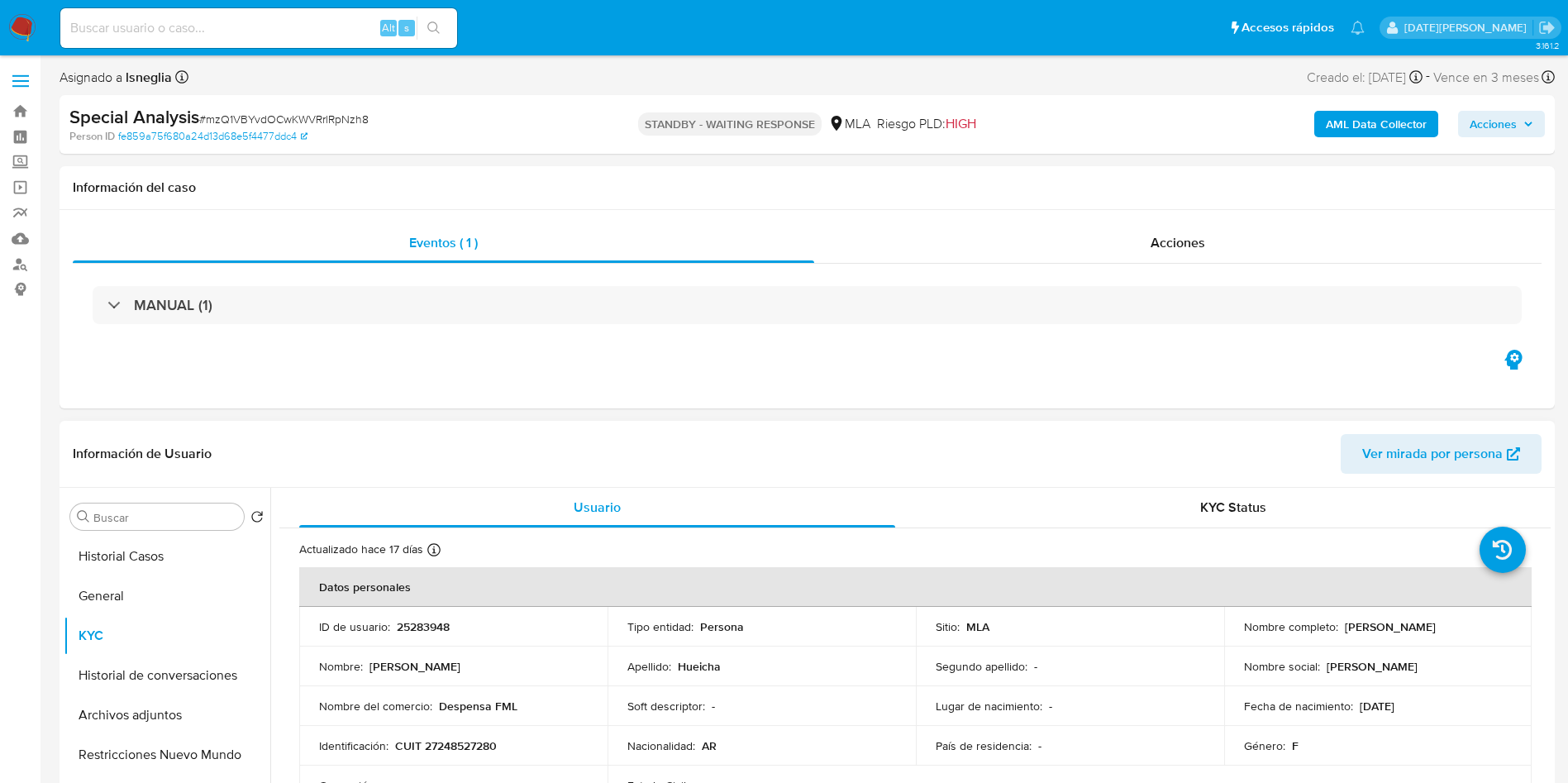
click at [471, 743] on p "CUIT 27248527280" at bounding box center [446, 745] width 102 height 15
copy p "27248527280"
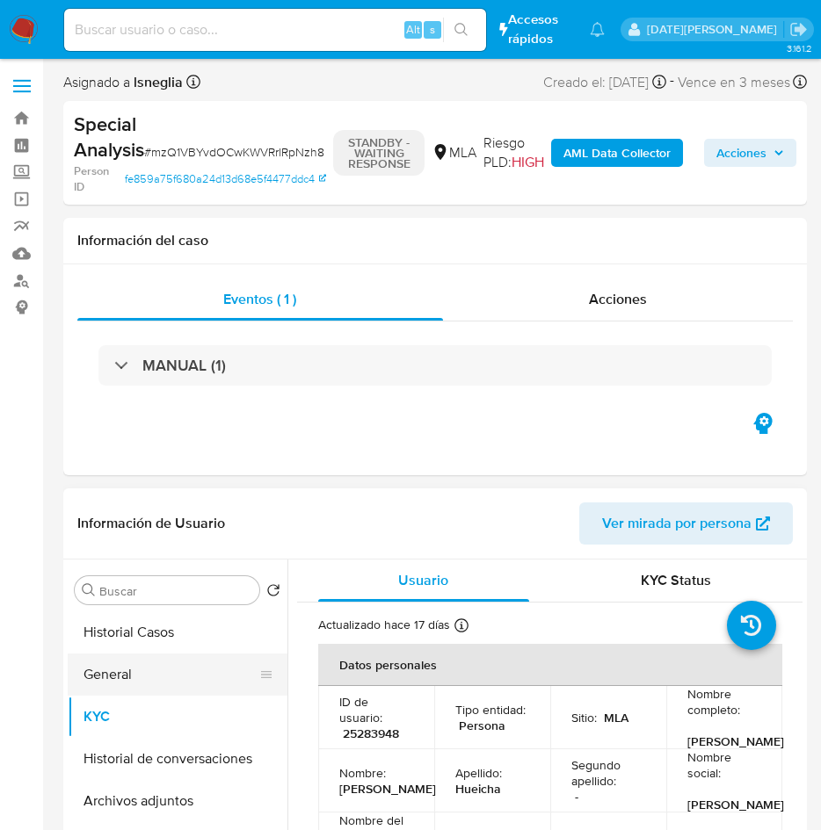
click at [112, 669] on button "General" at bounding box center [171, 675] width 206 height 42
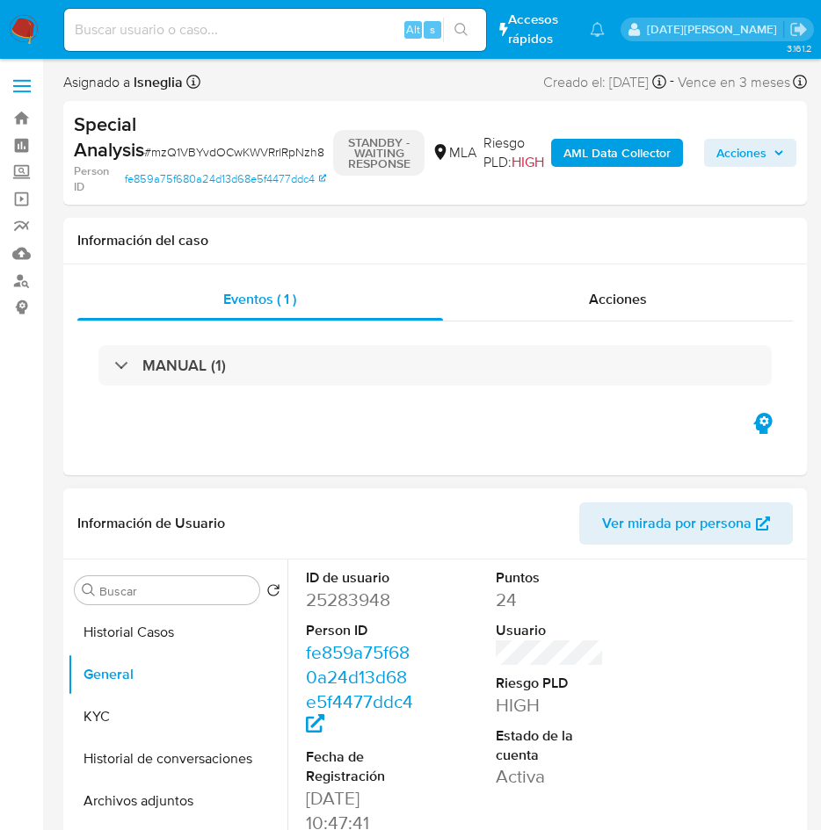
click at [347, 592] on dd "25283948" at bounding box center [360, 600] width 109 height 25
copy dd "25283948"
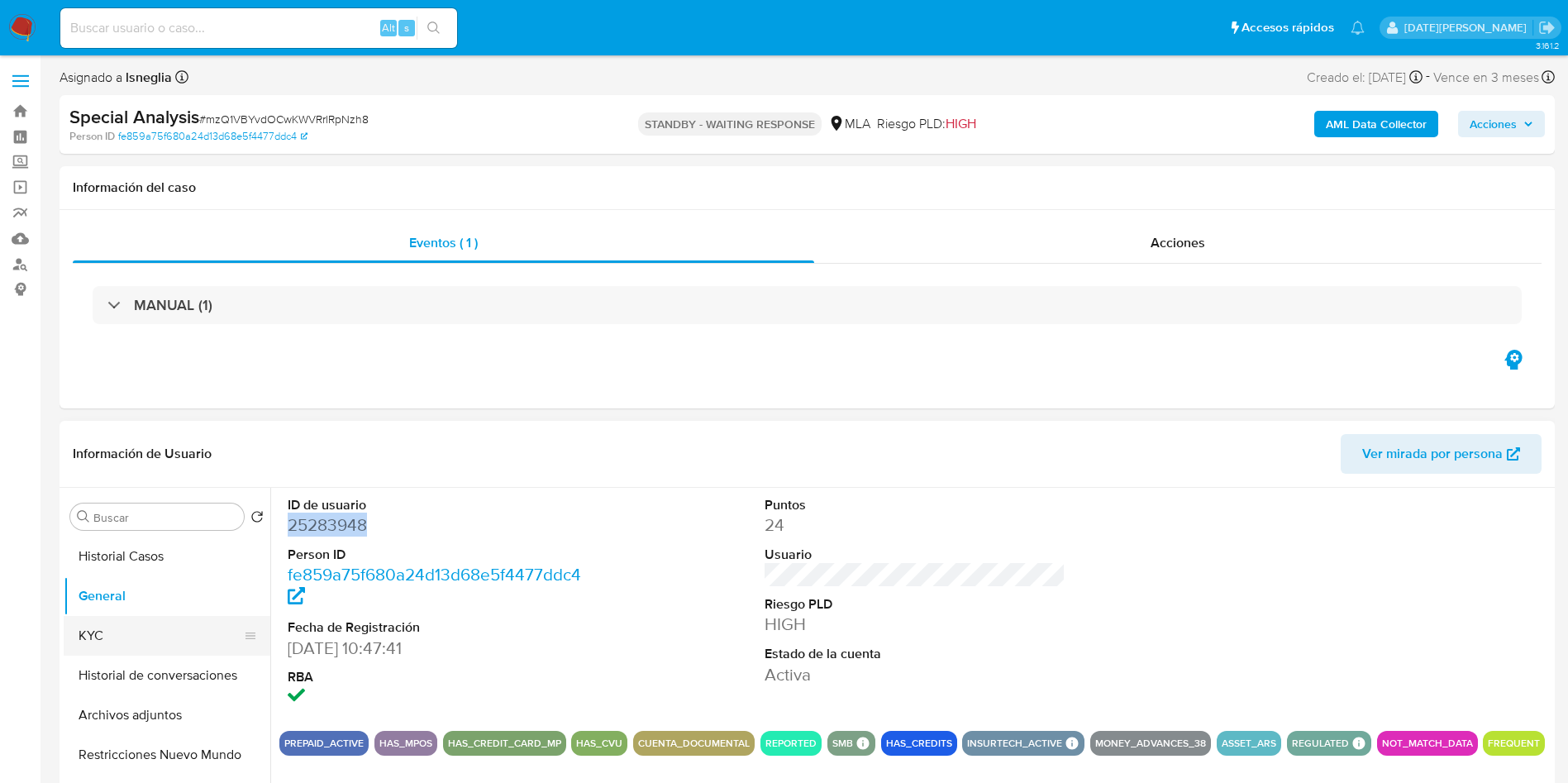
click at [101, 639] on button "KYC" at bounding box center [161, 635] width 194 height 40
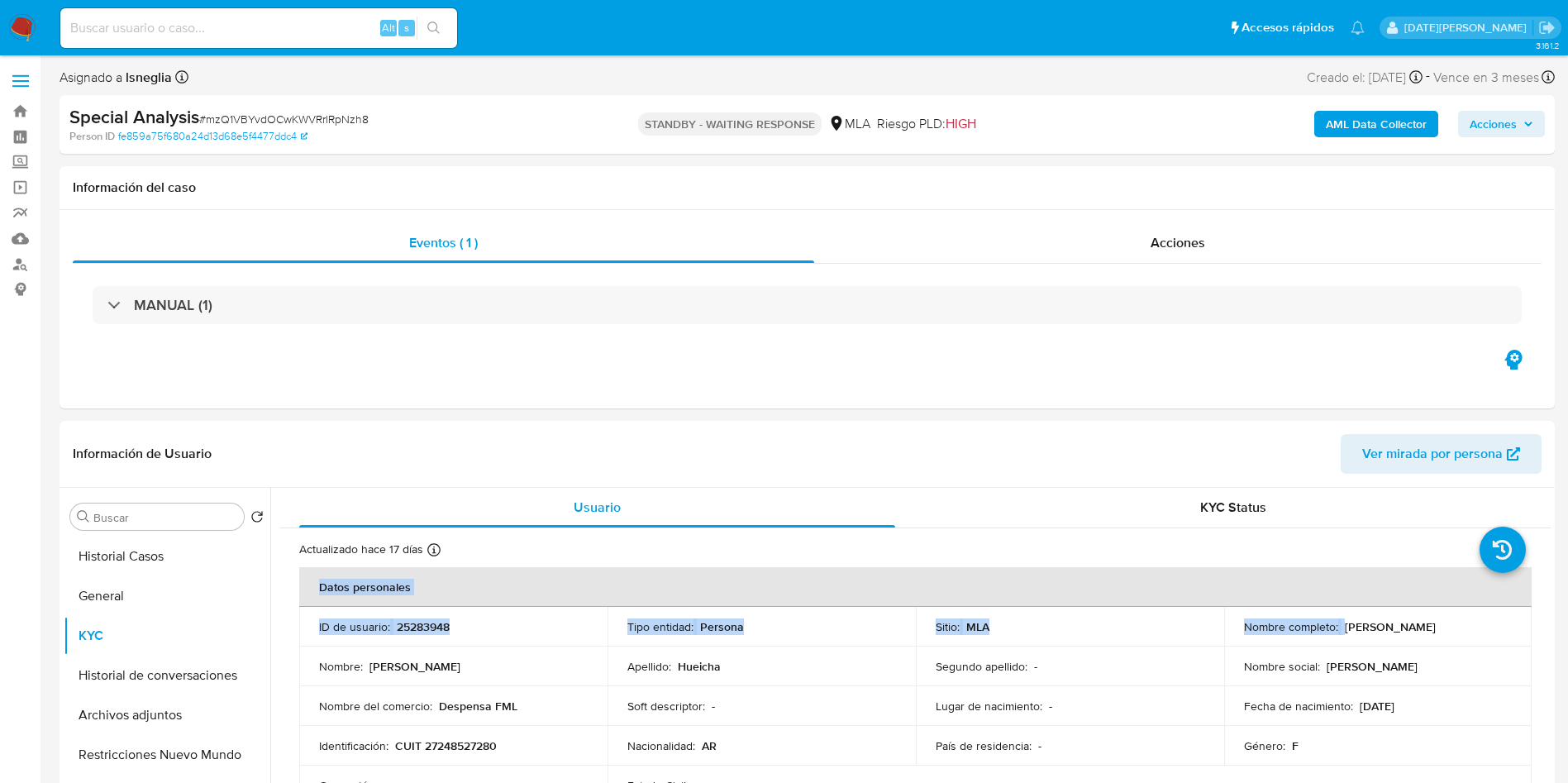
drag, startPoint x: 1339, startPoint y: 627, endPoint x: 1557, endPoint y: 627, distance: 218.0
click at [1337, 606] on th "Datos personales" at bounding box center [915, 587] width 1232 height 40
drag, startPoint x: 1340, startPoint y: 627, endPoint x: 1449, endPoint y: 628, distance: 109.0
click at [1449, 628] on div "Nombre completo : Maria Edith Hueicha" at bounding box center [1378, 627] width 269 height 15
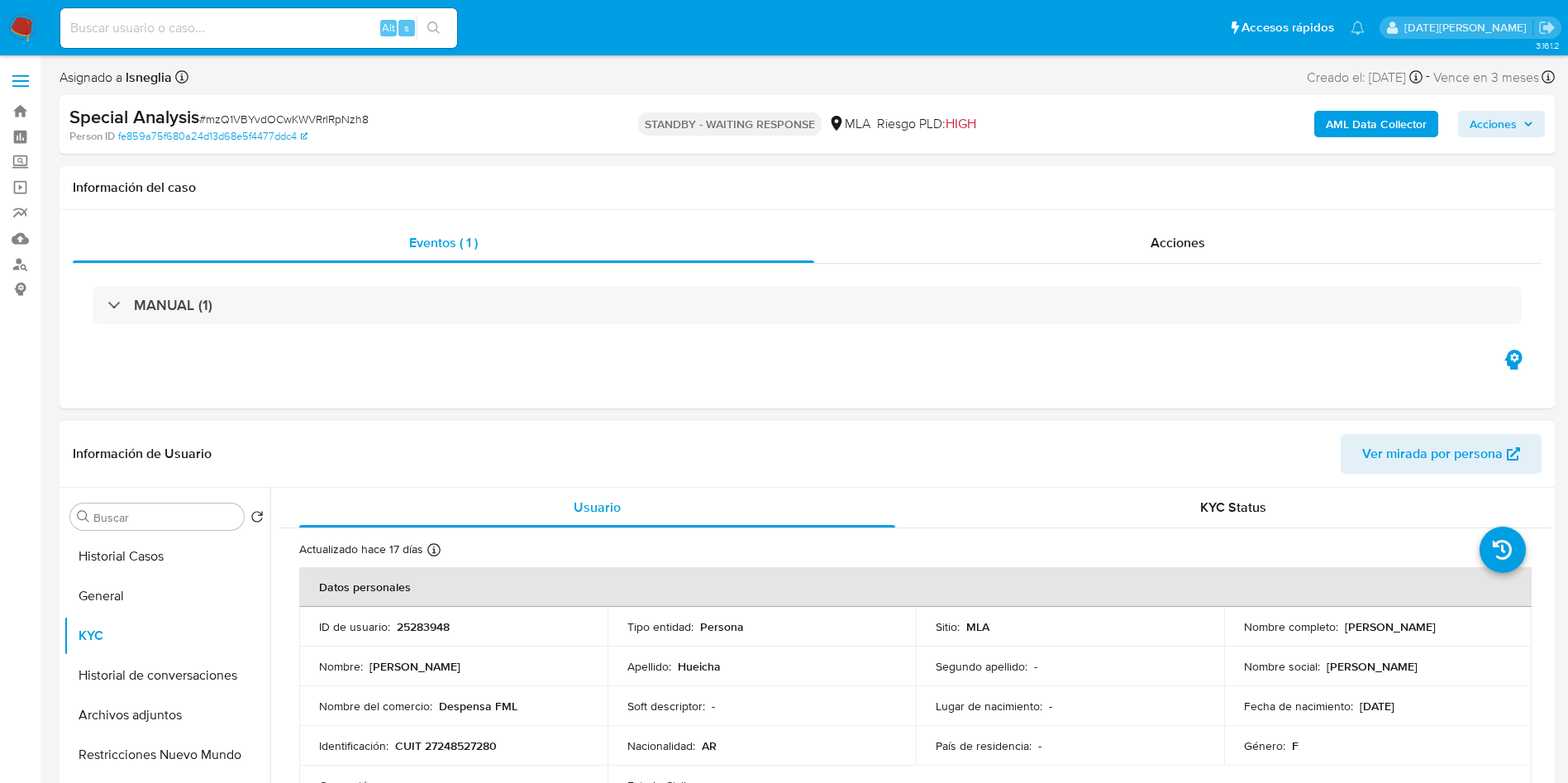
copy p "Maria Edith Hueicha"
click at [146, 554] on button "Historial Casos" at bounding box center [161, 556] width 194 height 40
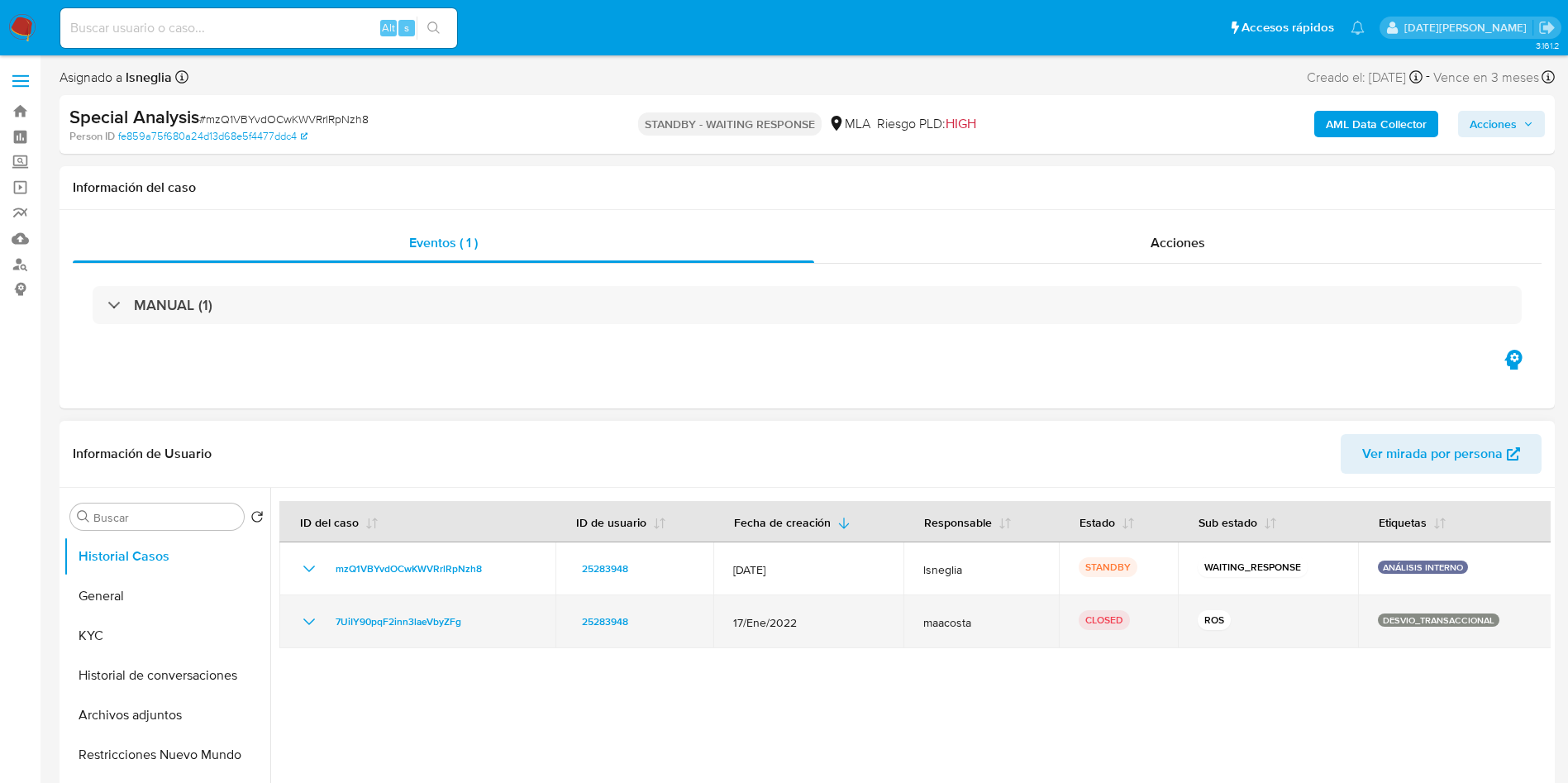
click at [309, 628] on icon "Mostrar/Ocultar" at bounding box center [309, 621] width 20 height 20
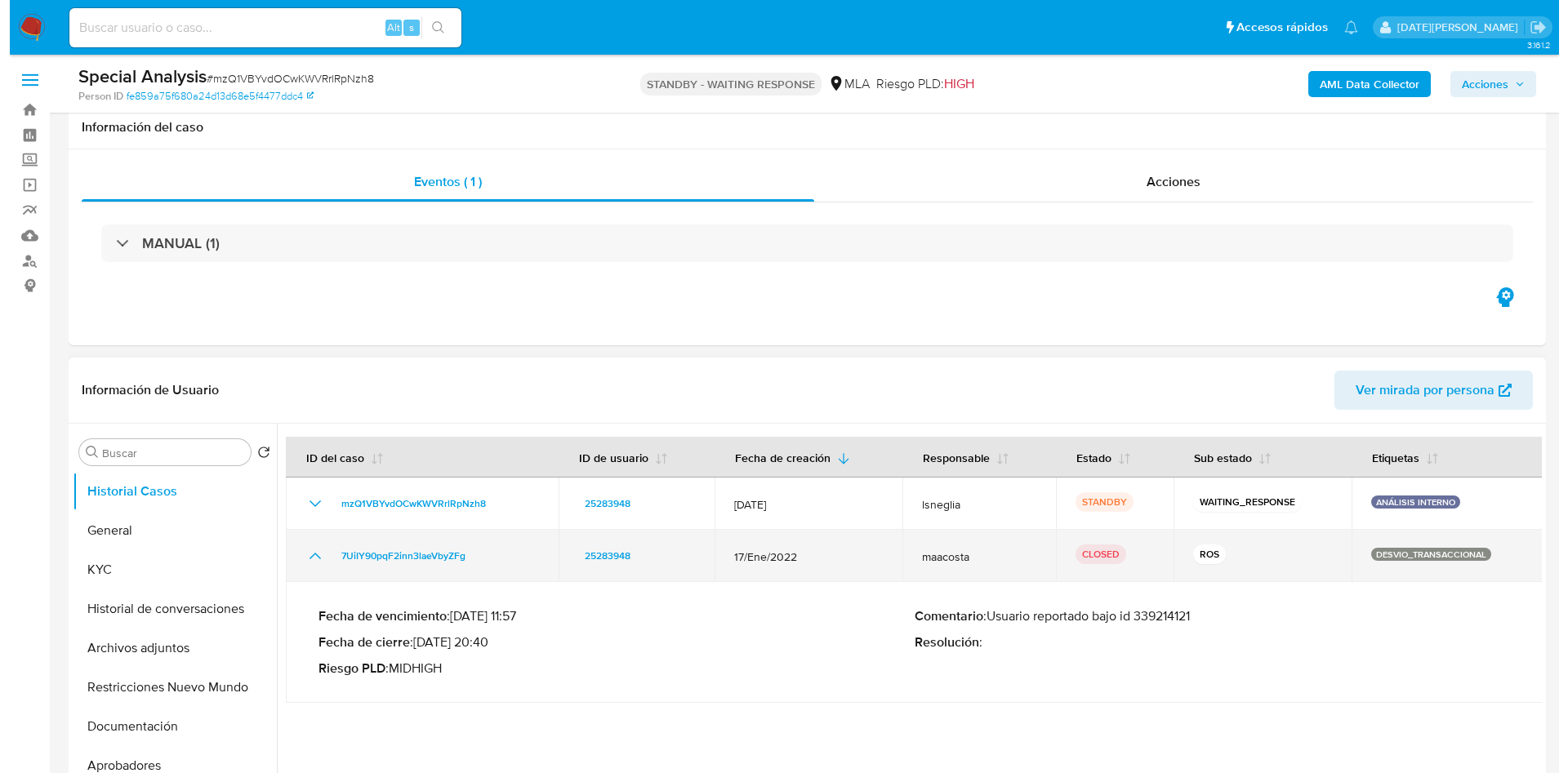
scroll to position [245, 0]
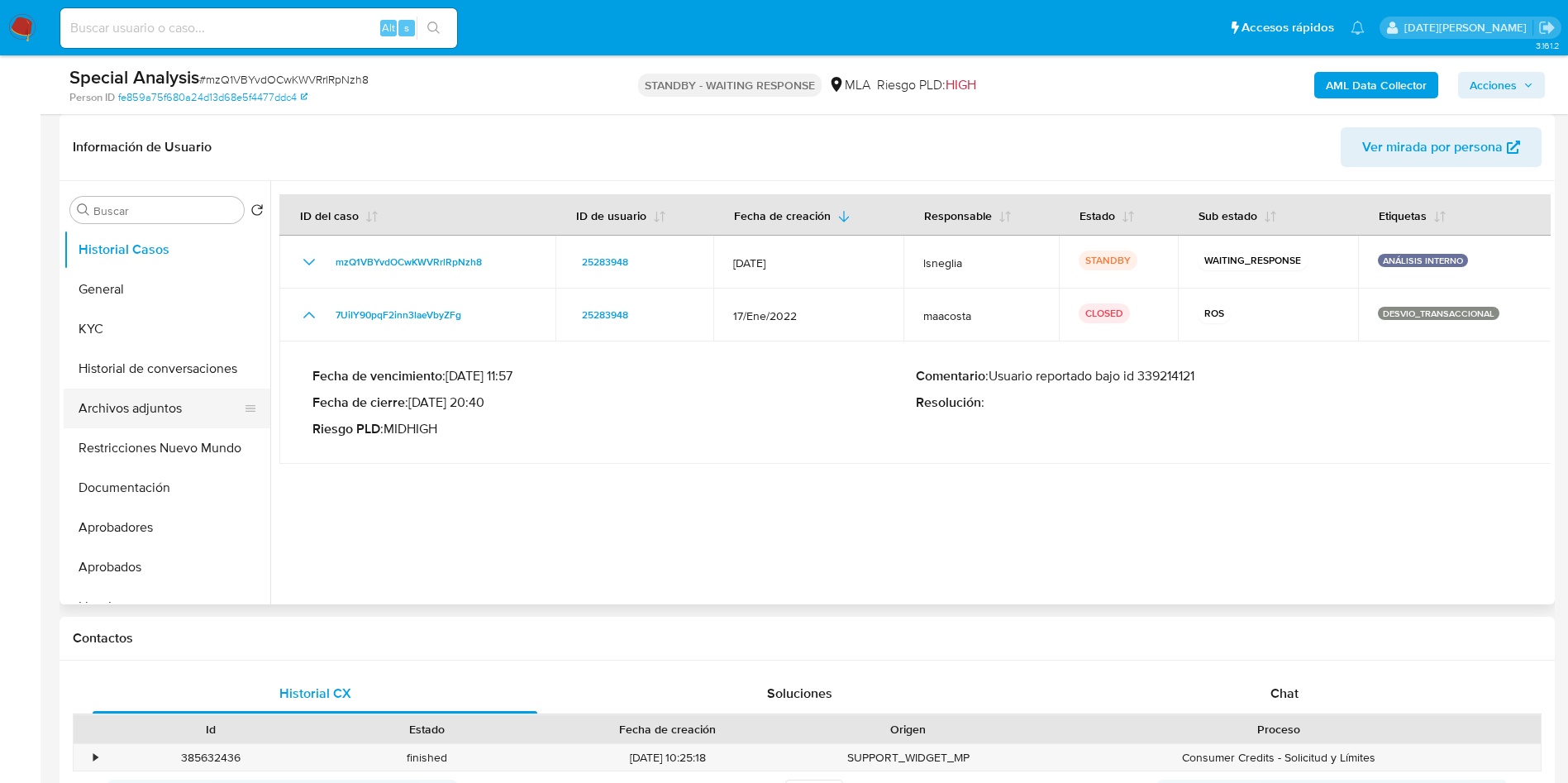
click at [156, 416] on button "Archivos adjuntos" at bounding box center [161, 408] width 194 height 40
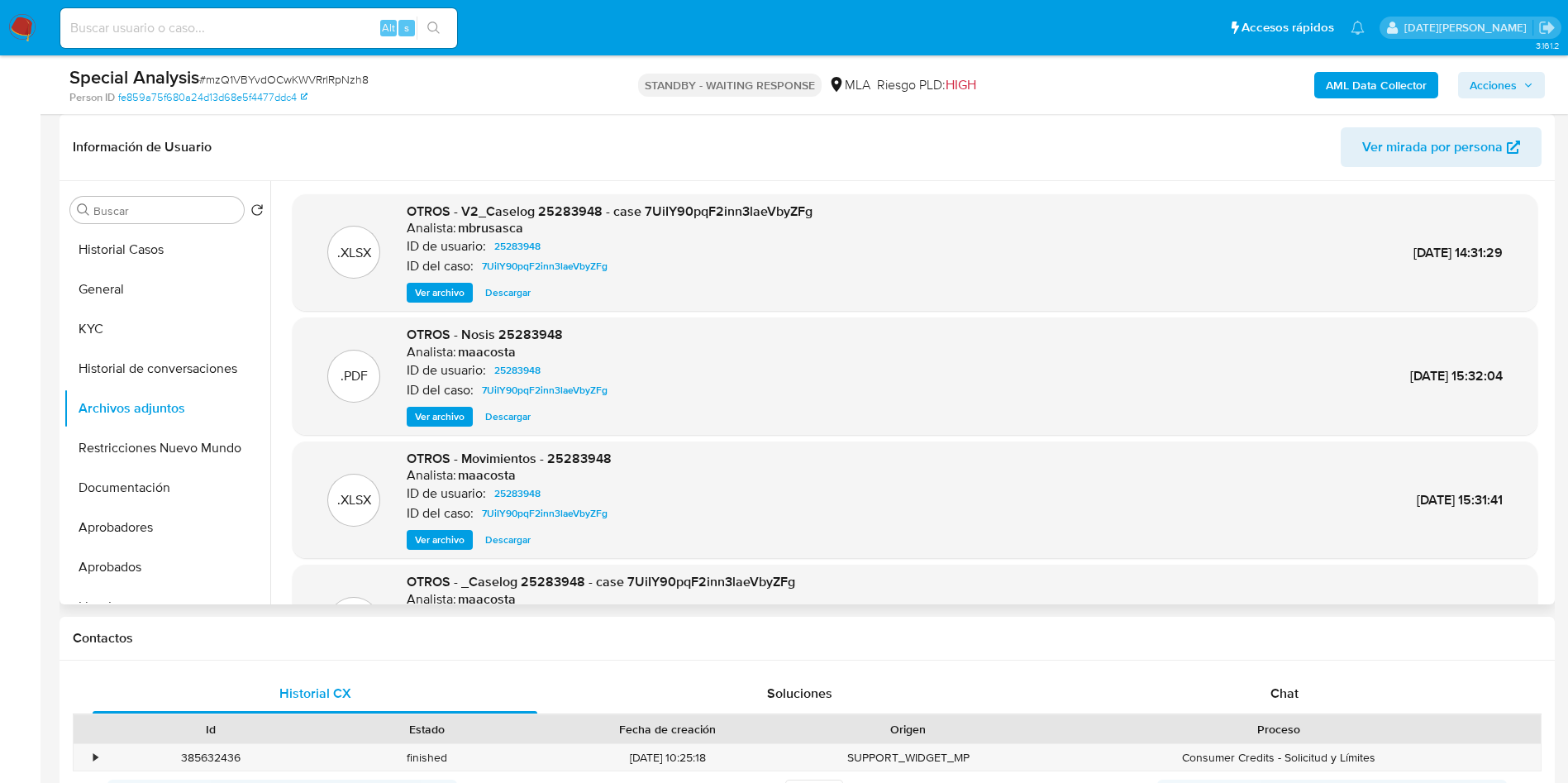
click at [440, 290] on span "Ver archivo" at bounding box center [439, 293] width 50 height 17
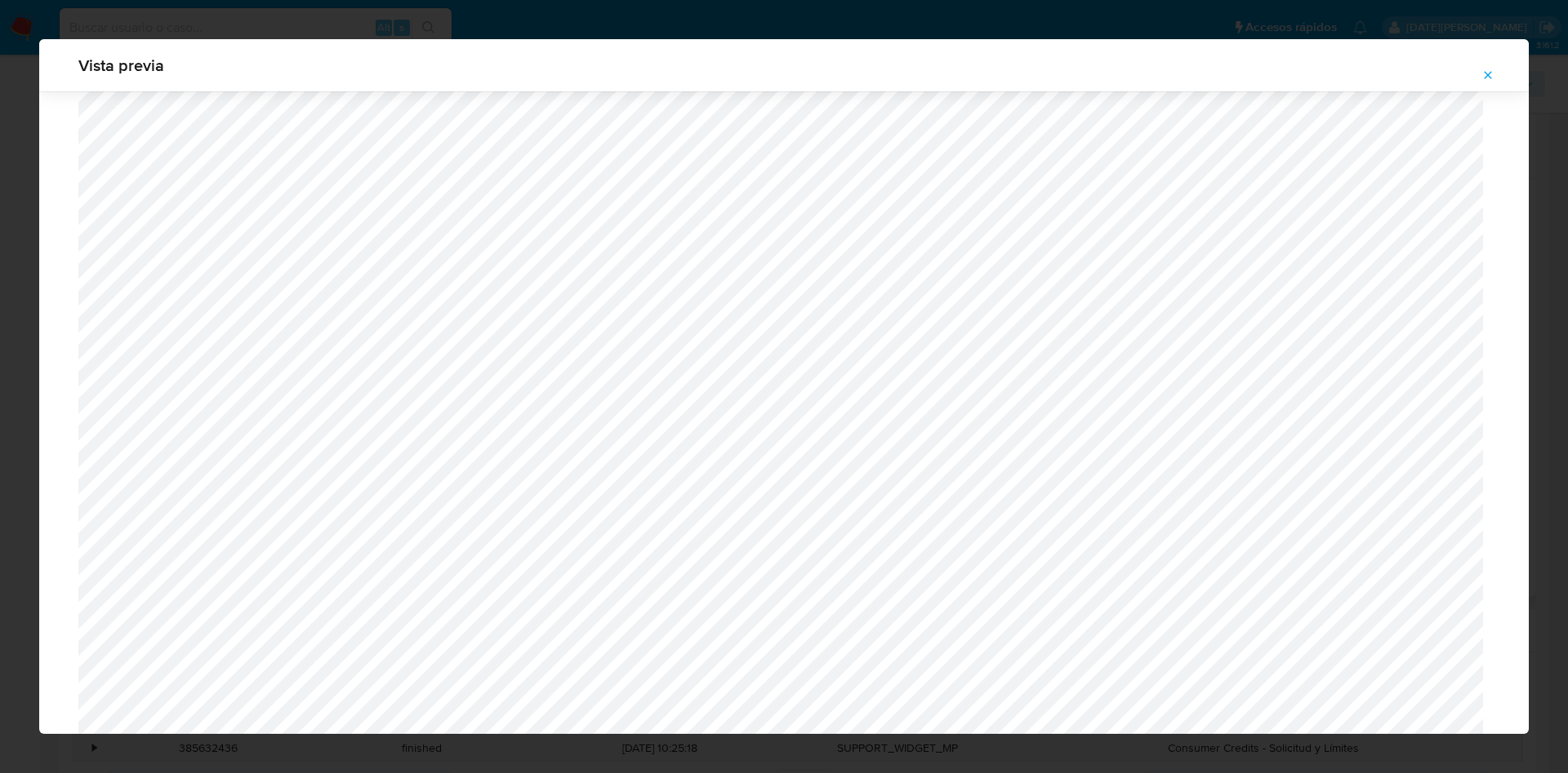
scroll to position [947, 0]
click at [1496, 77] on button "Attachment preview" at bounding box center [1487, 75] width 36 height 26
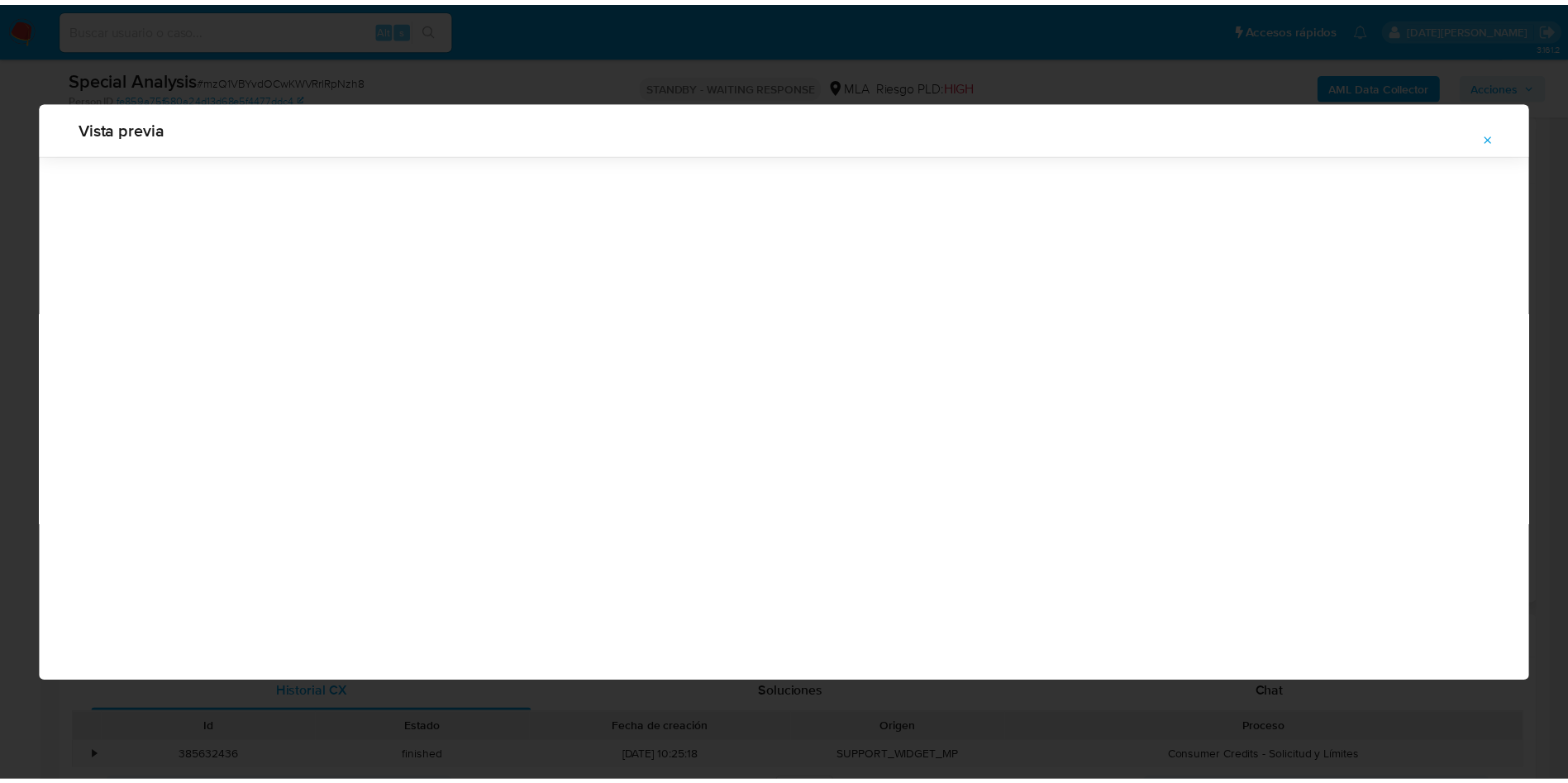
scroll to position [0, 0]
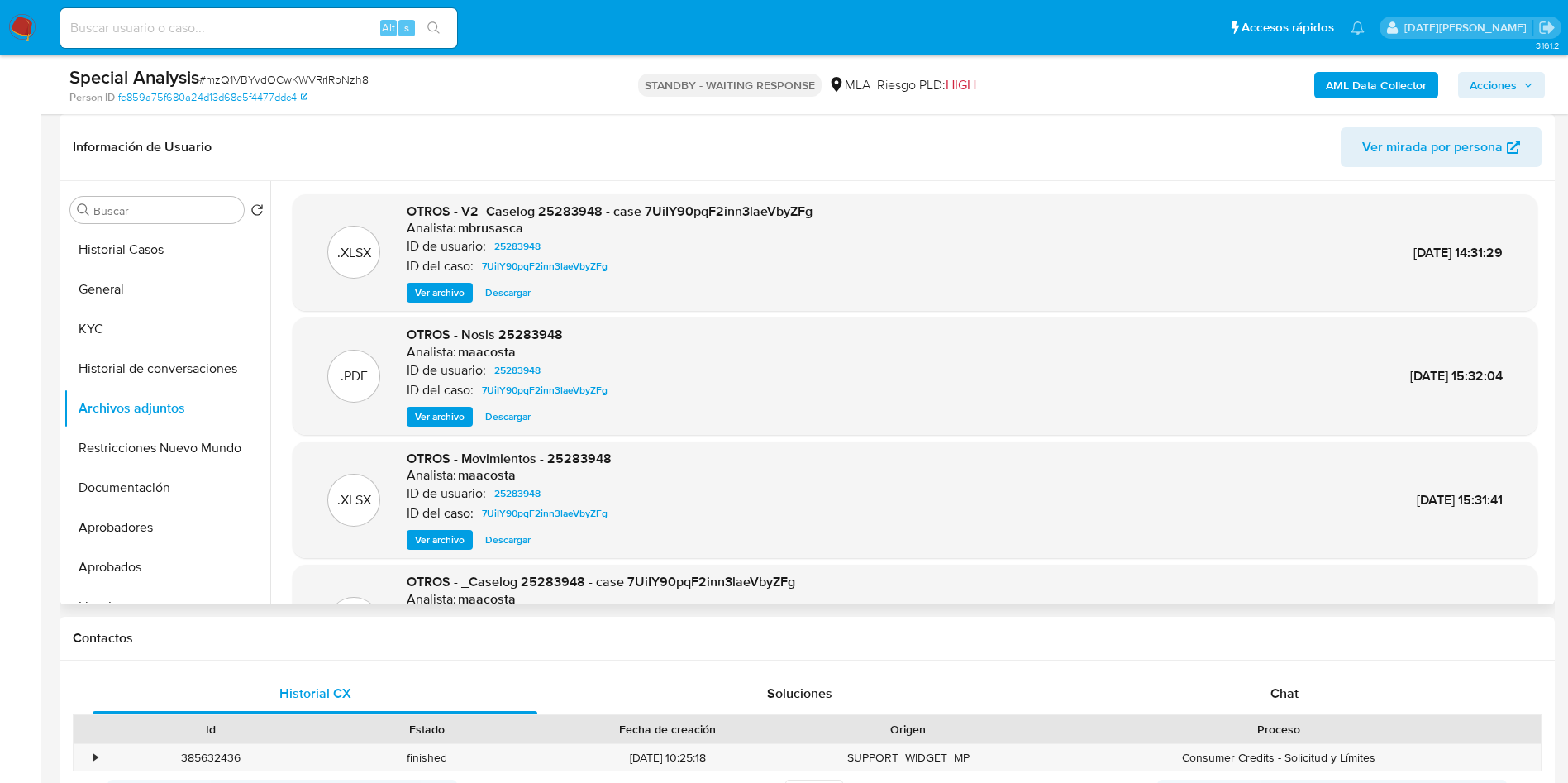
click at [165, 25] on input at bounding box center [259, 27] width 397 height 22
paste input "G9R2kNqYP9LjwlwYpvVXWvgy"
type input "G9R2kNqYP9LjwlwYpvVXWvgy"
click at [435, 28] on icon "search-icon" at bounding box center [434, 28] width 13 height 13
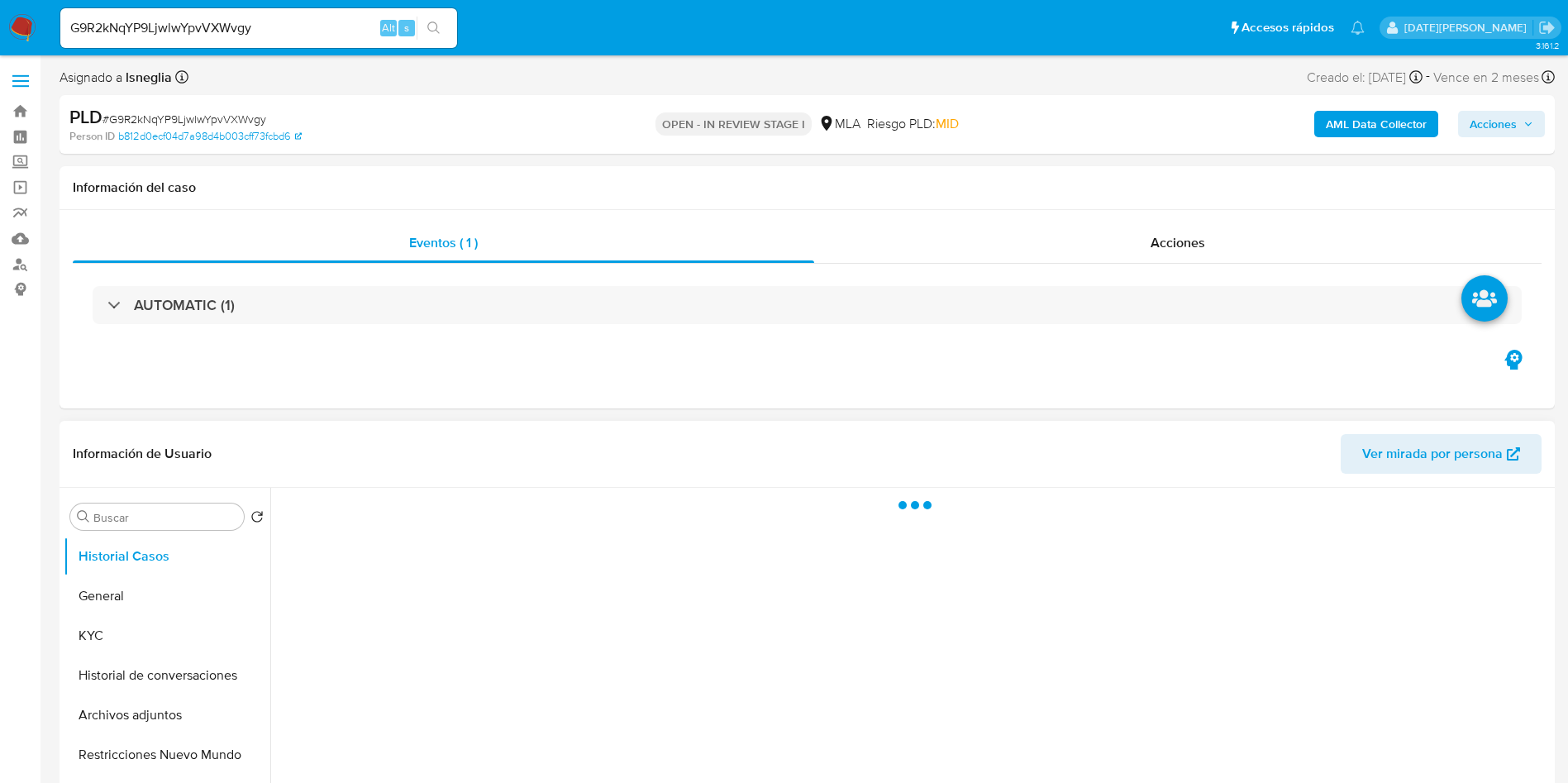
select select "10"
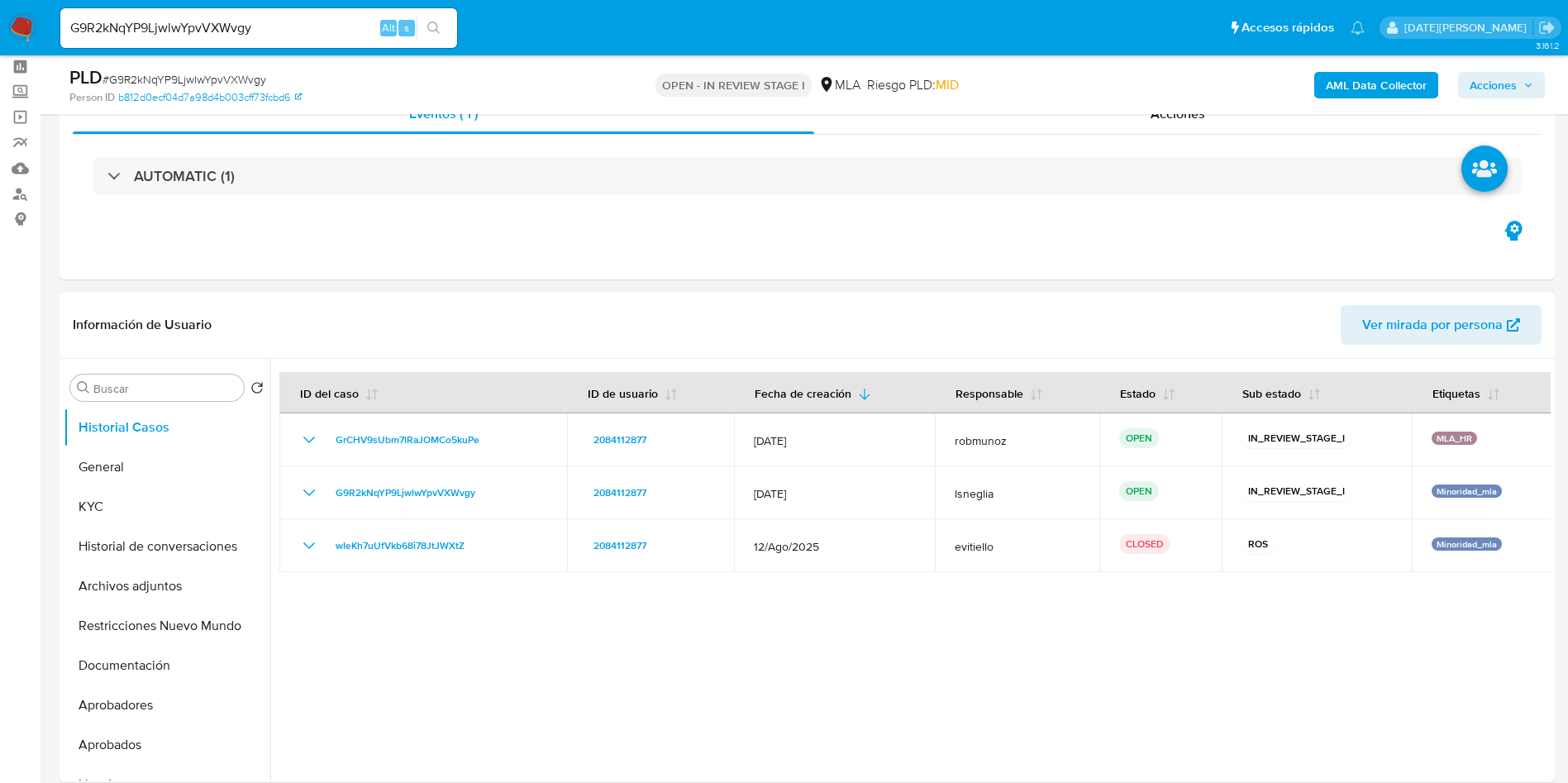
scroll to position [124, 0]
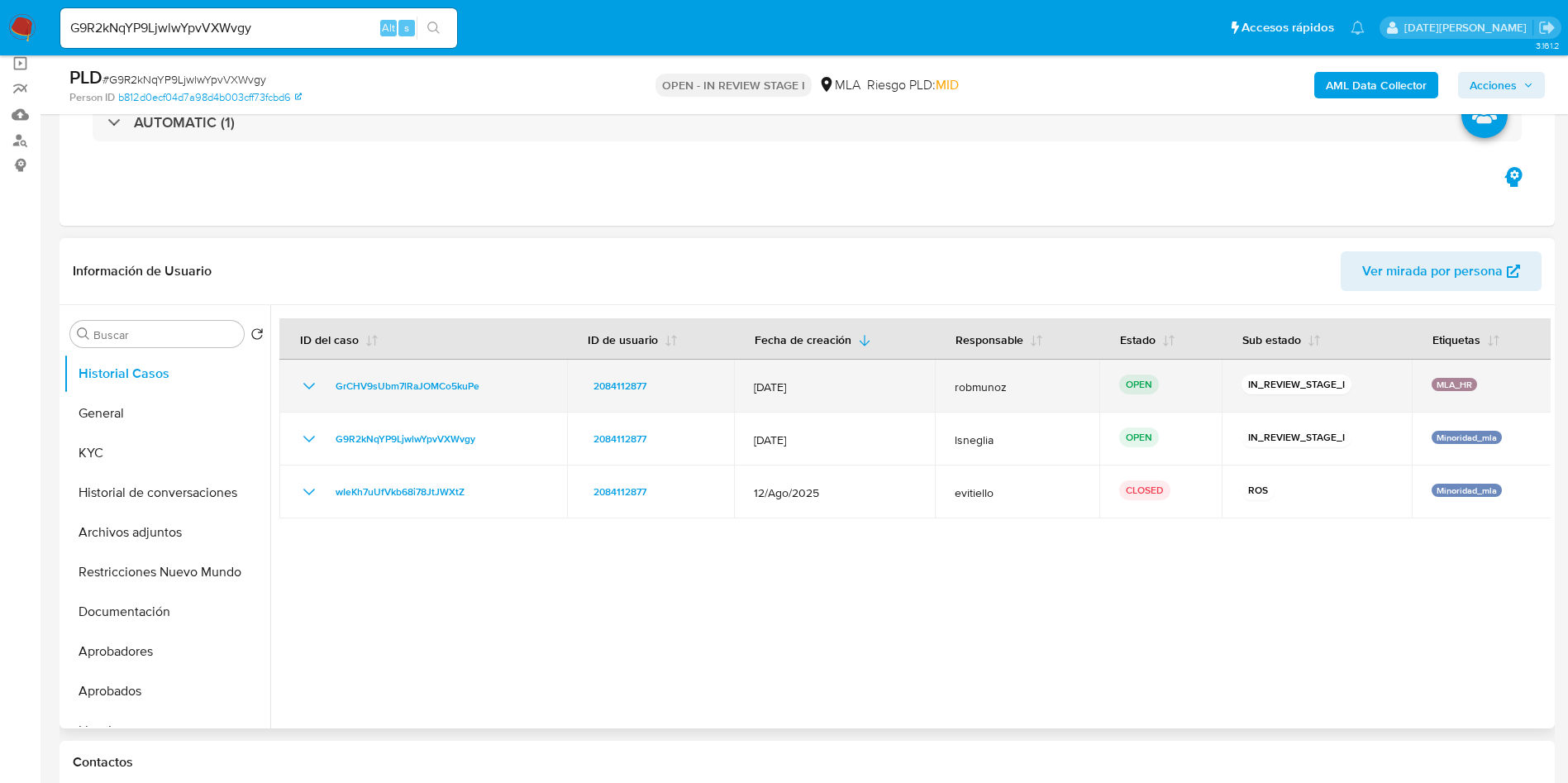
drag, startPoint x: 327, startPoint y: 384, endPoint x: 526, endPoint y: 391, distance: 199.1
click at [526, 391] on div "GrCHV9sUbm7lRaJOMCo5kuPe" at bounding box center [423, 386] width 248 height 20
click at [313, 383] on icon "Mostrar/Ocultar" at bounding box center [309, 386] width 20 height 20
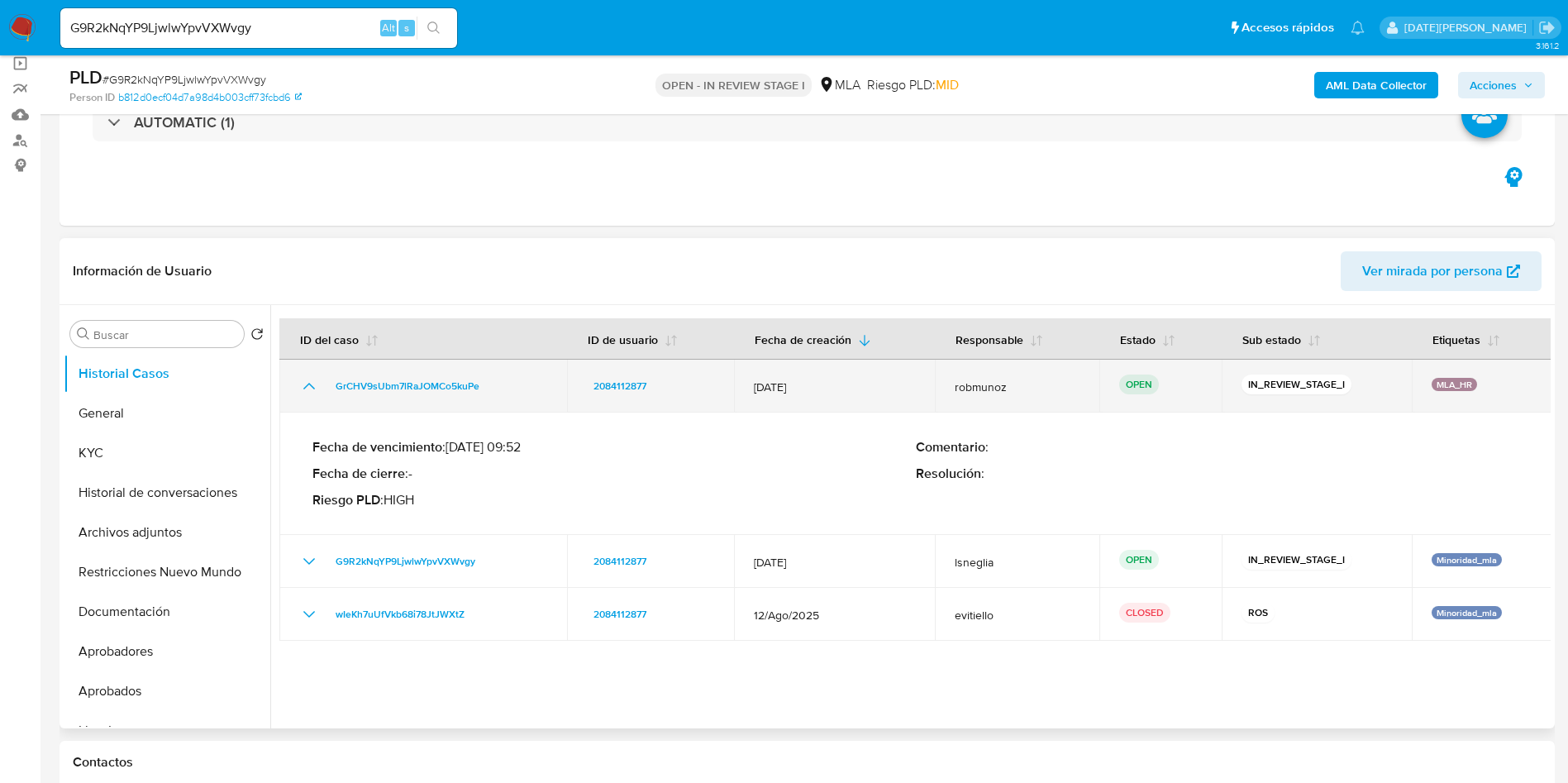
click at [313, 383] on icon "Mostrar/Ocultar" at bounding box center [309, 386] width 20 height 20
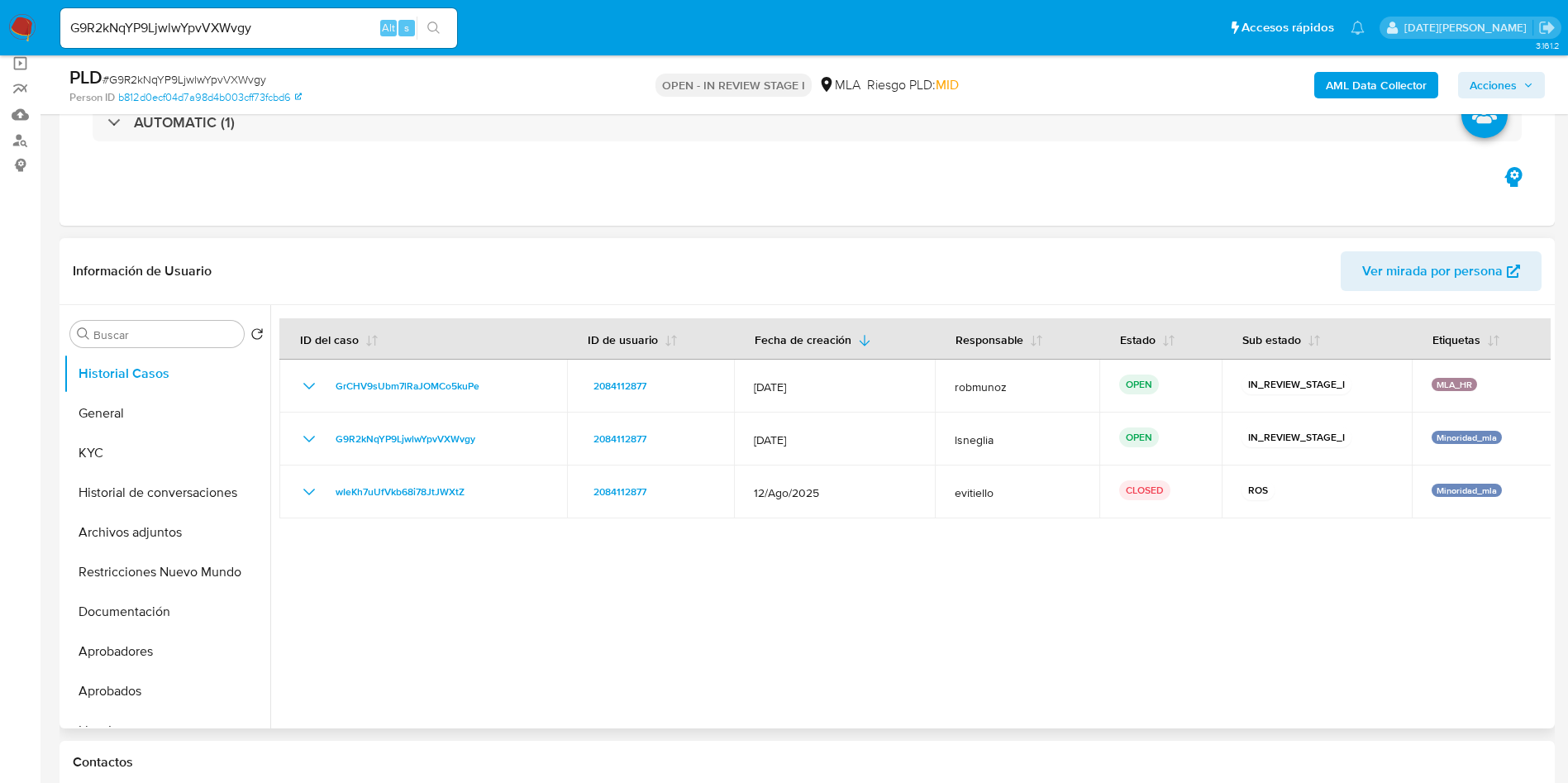
click at [846, 583] on div at bounding box center [910, 517] width 1280 height 423
click at [195, 34] on input "G9R2kNqYP9LjwlwYpvVXWvgy" at bounding box center [259, 27] width 397 height 22
paste input "bVrTKRBnx35Dc4GqrmjzZsWP"
type input "bVrTKRBnx35Dc4GqrmjzZsWP"
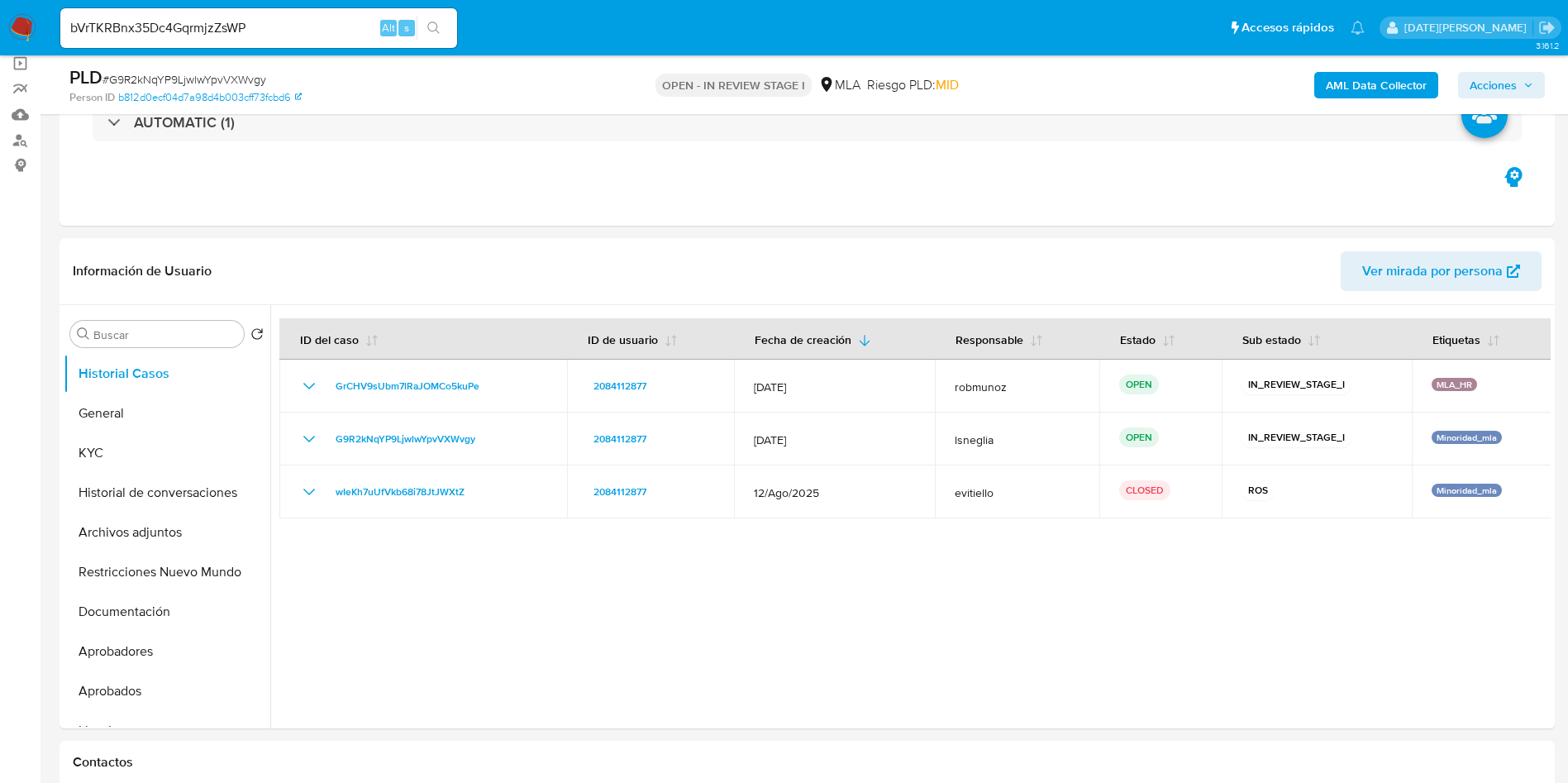
click at [432, 26] on icon "search-icon" at bounding box center [434, 28] width 13 height 13
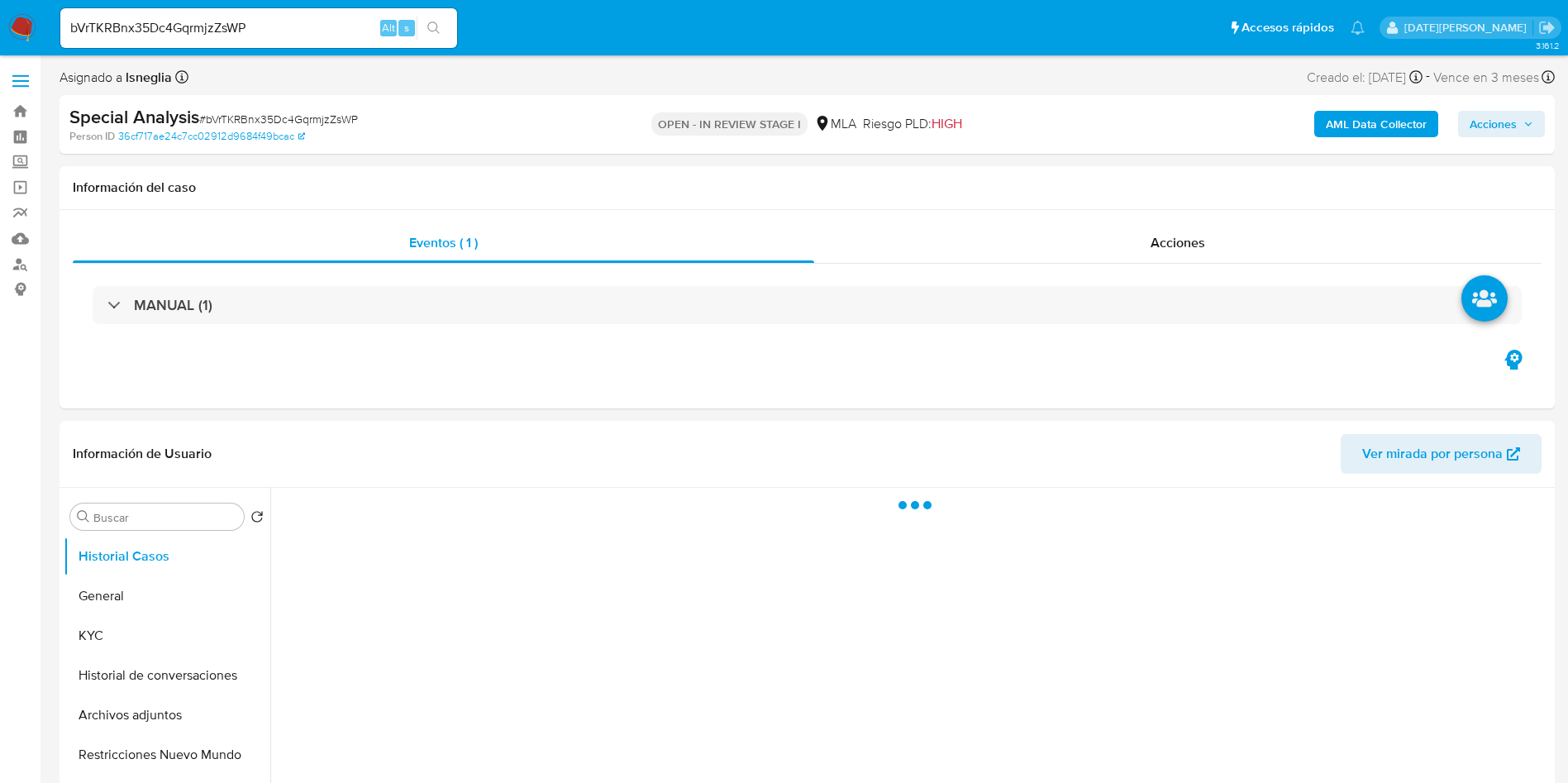
select select "10"
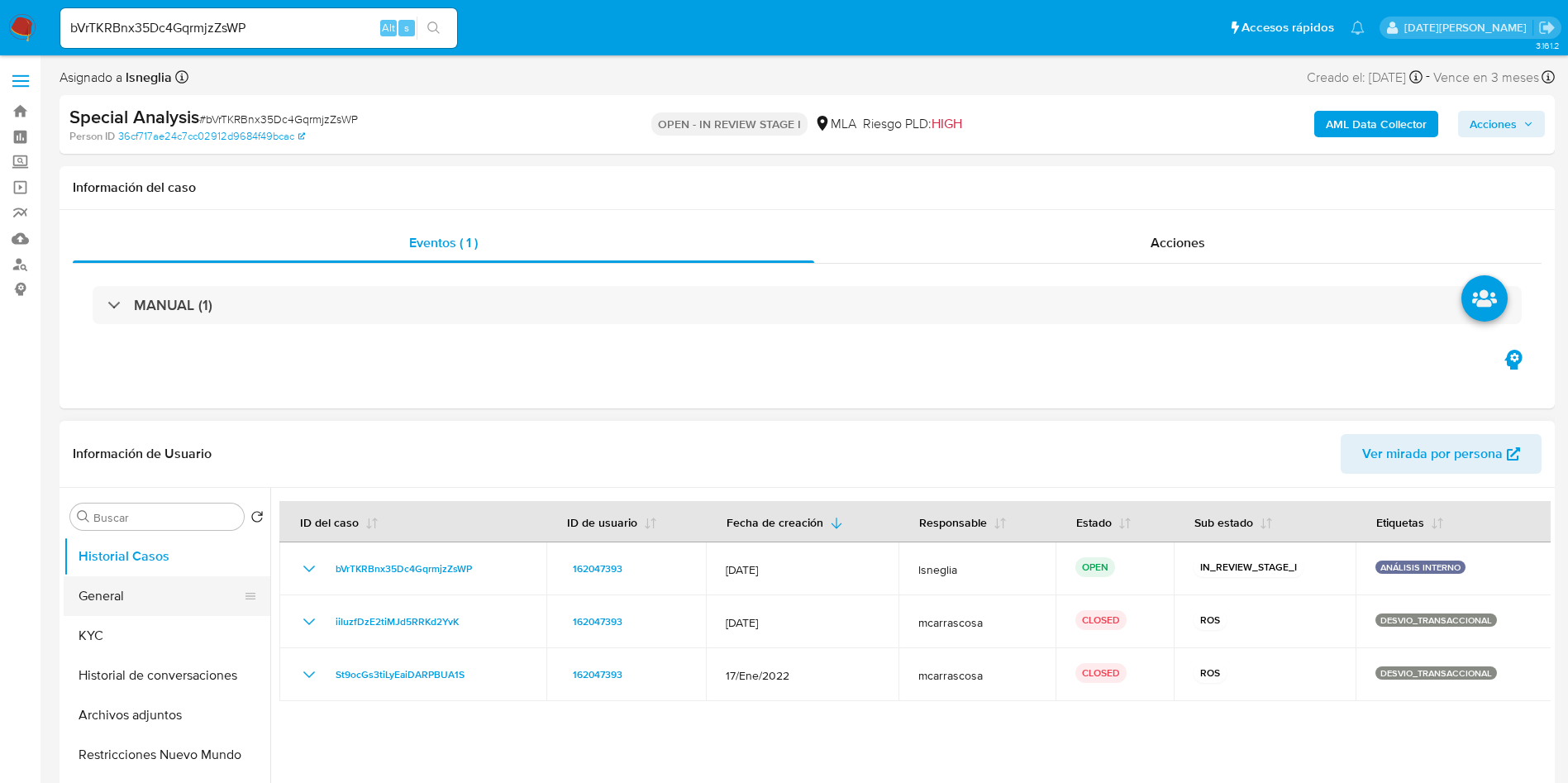
click at [145, 598] on button "General" at bounding box center [161, 596] width 194 height 40
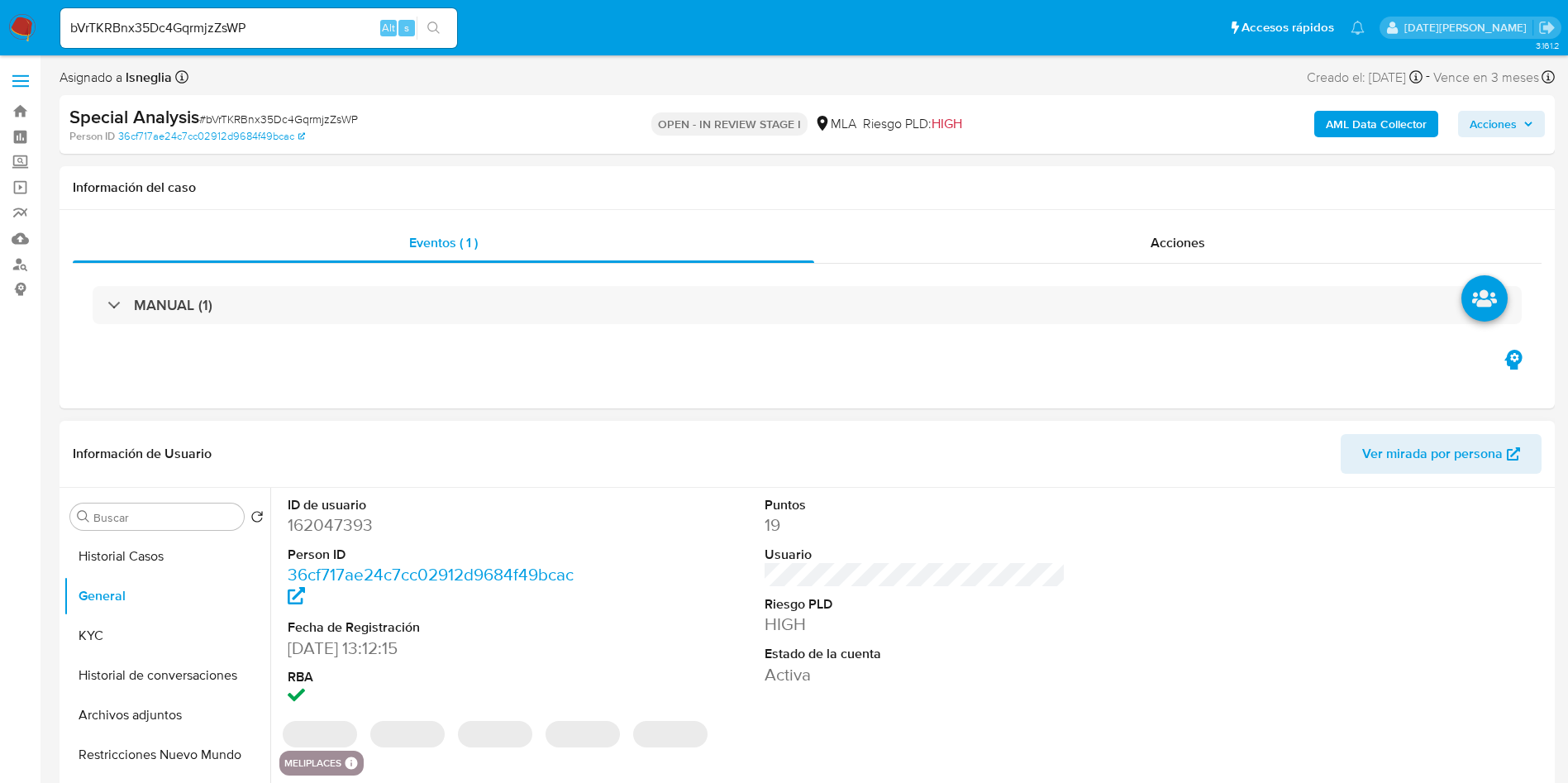
click at [331, 520] on dd "162047393" at bounding box center [438, 525] width 302 height 24
click at [332, 520] on dd "162047393" at bounding box center [438, 525] width 302 height 24
copy dd "162047393"
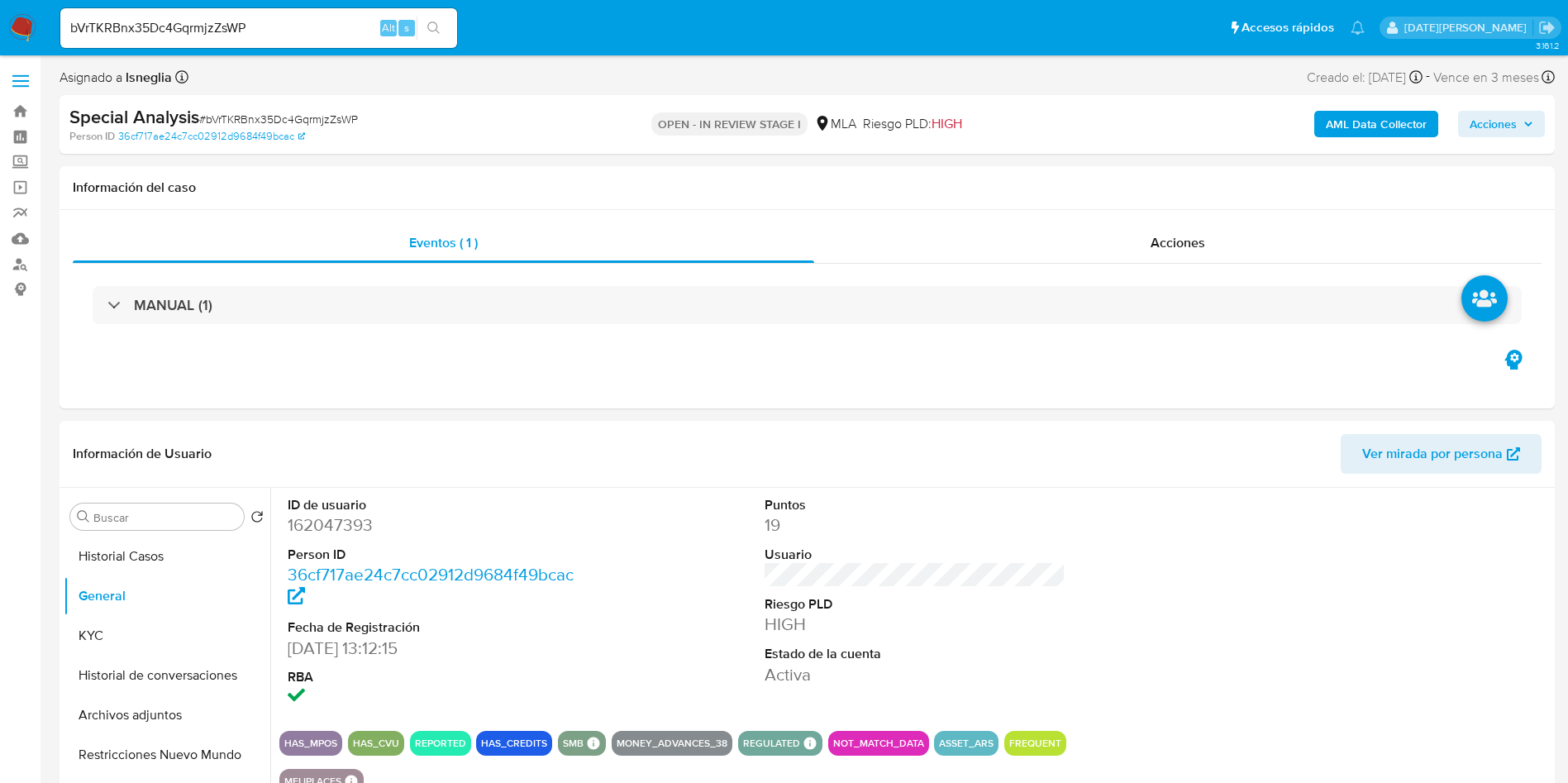
click at [166, 21] on input "bVrTKRBnx35Dc4GqrmjzZsWP" at bounding box center [259, 27] width 397 height 22
paste input "G9R2kNqYP9LjwlwYpvVXWvgy"
click at [416, 28] on input "G9R2kNqYP9LjwlwYpvVXWvgy" at bounding box center [259, 27] width 397 height 22
type input "G9R2kNqYP9LjwlwYpvVXWvgy"
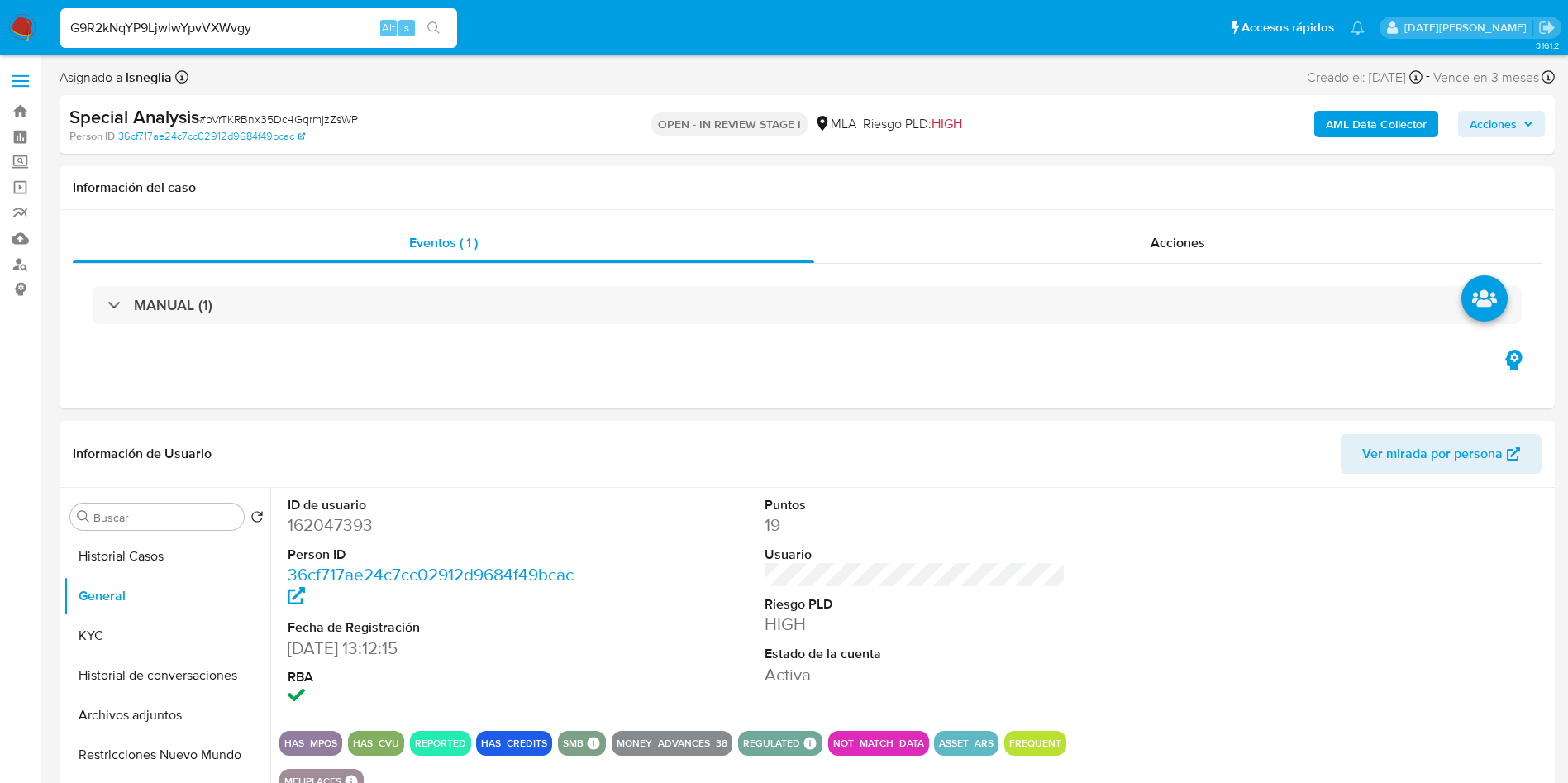
click at [438, 28] on icon "search-icon" at bounding box center [434, 28] width 13 height 13
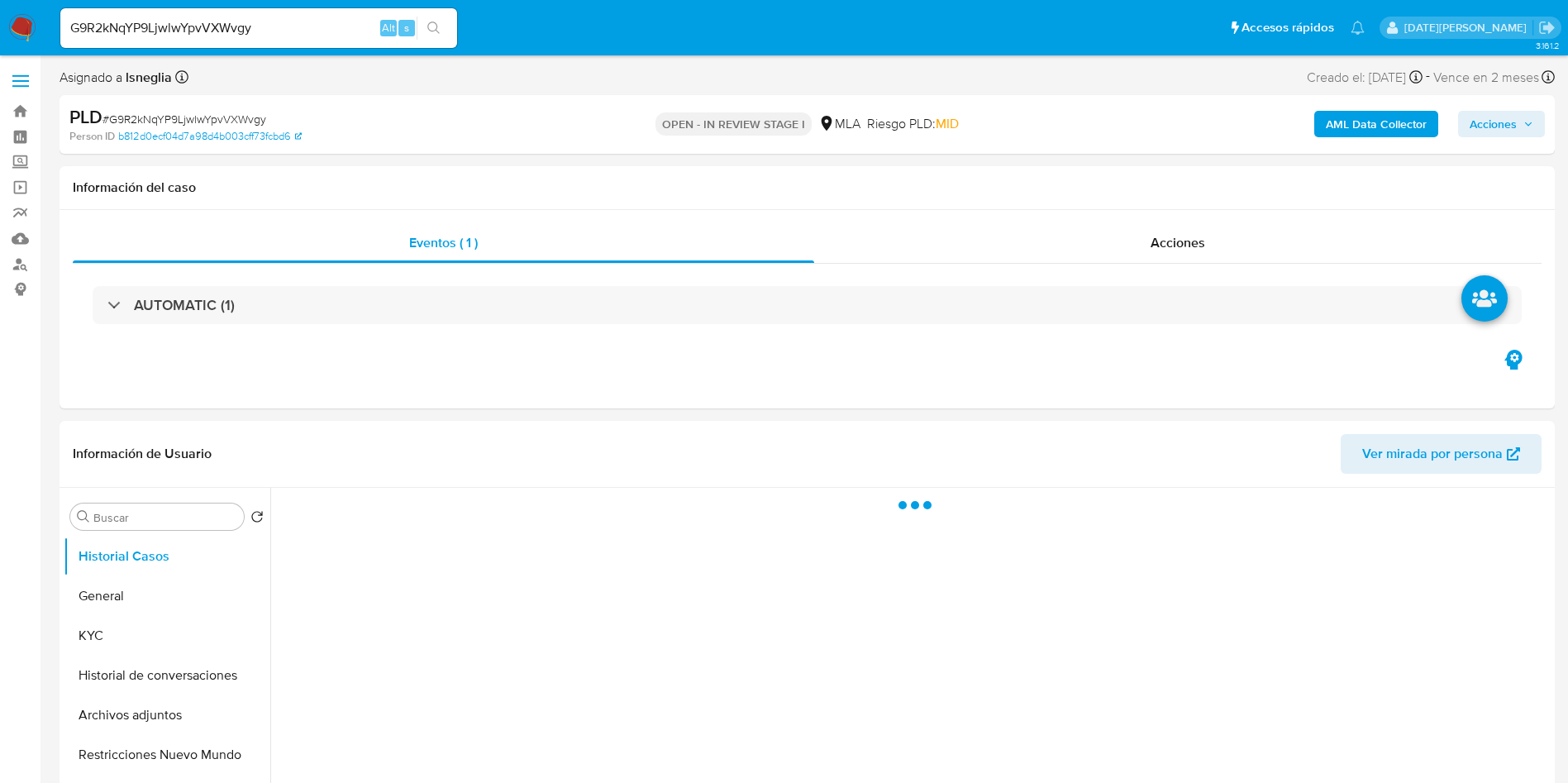
select select "10"
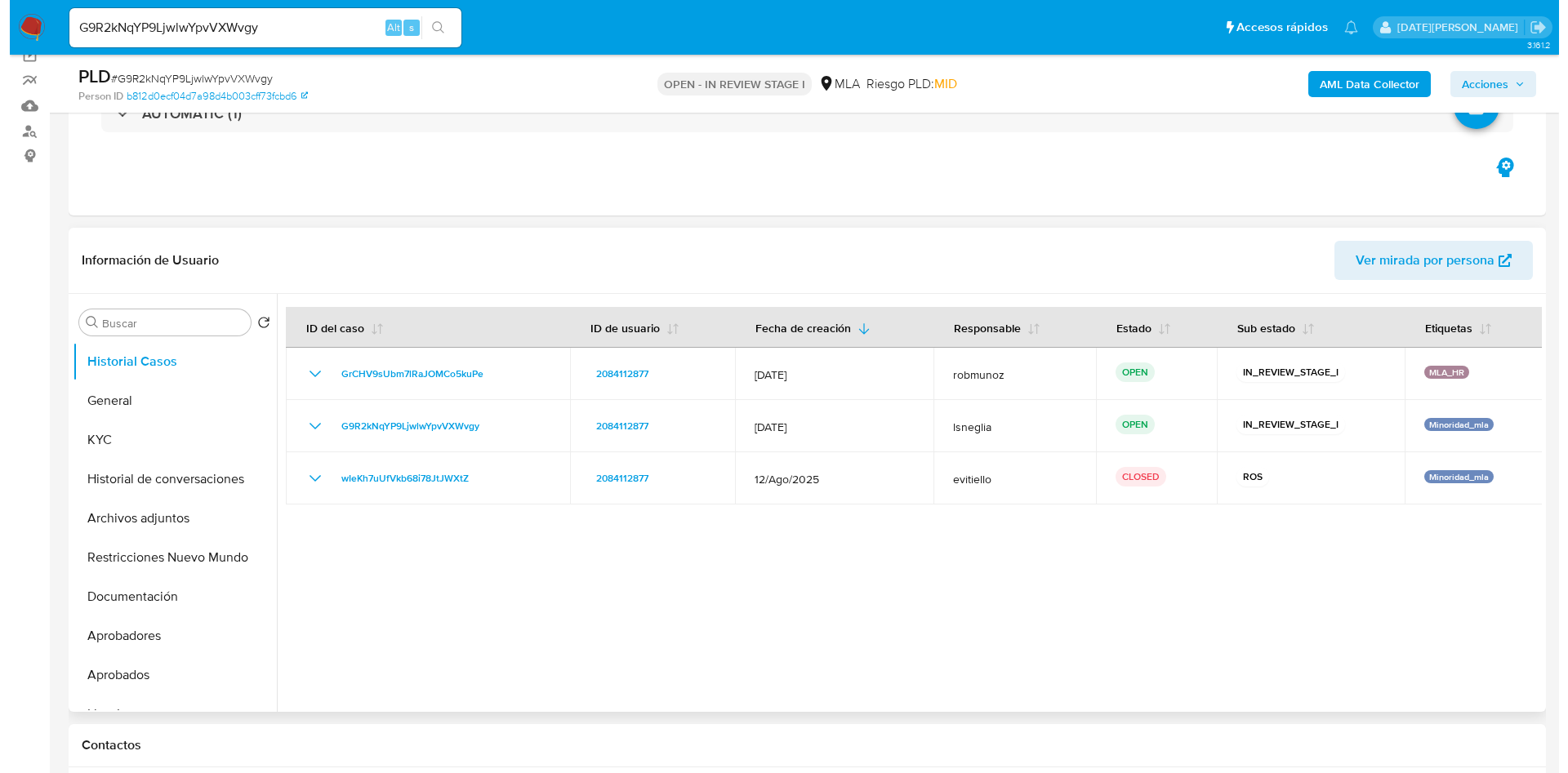
scroll to position [367, 0]
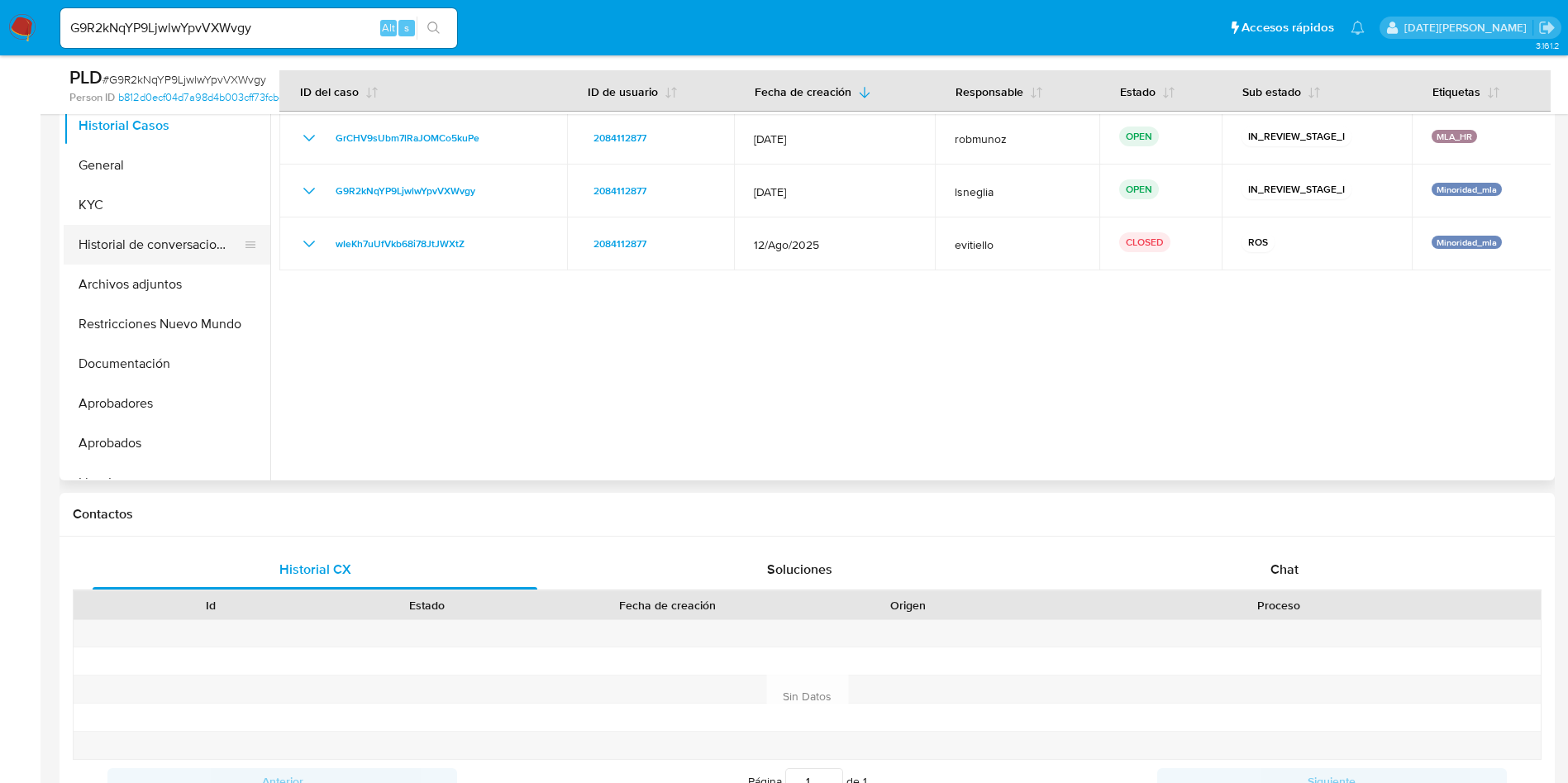
click at [166, 252] on button "Historial de conversaciones" at bounding box center [161, 245] width 194 height 40
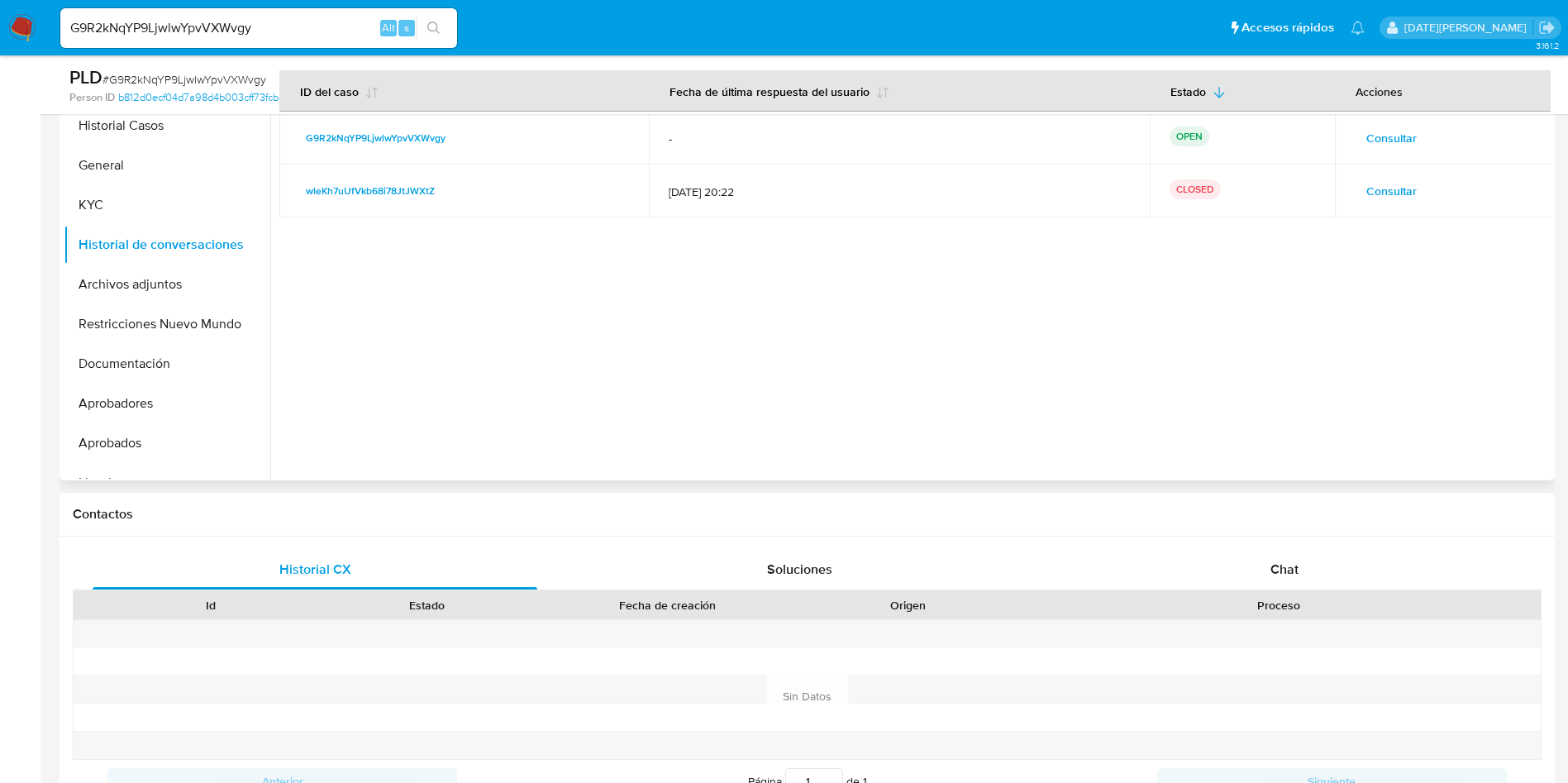
click at [1384, 131] on span "Consultar" at bounding box center [1391, 137] width 51 height 24
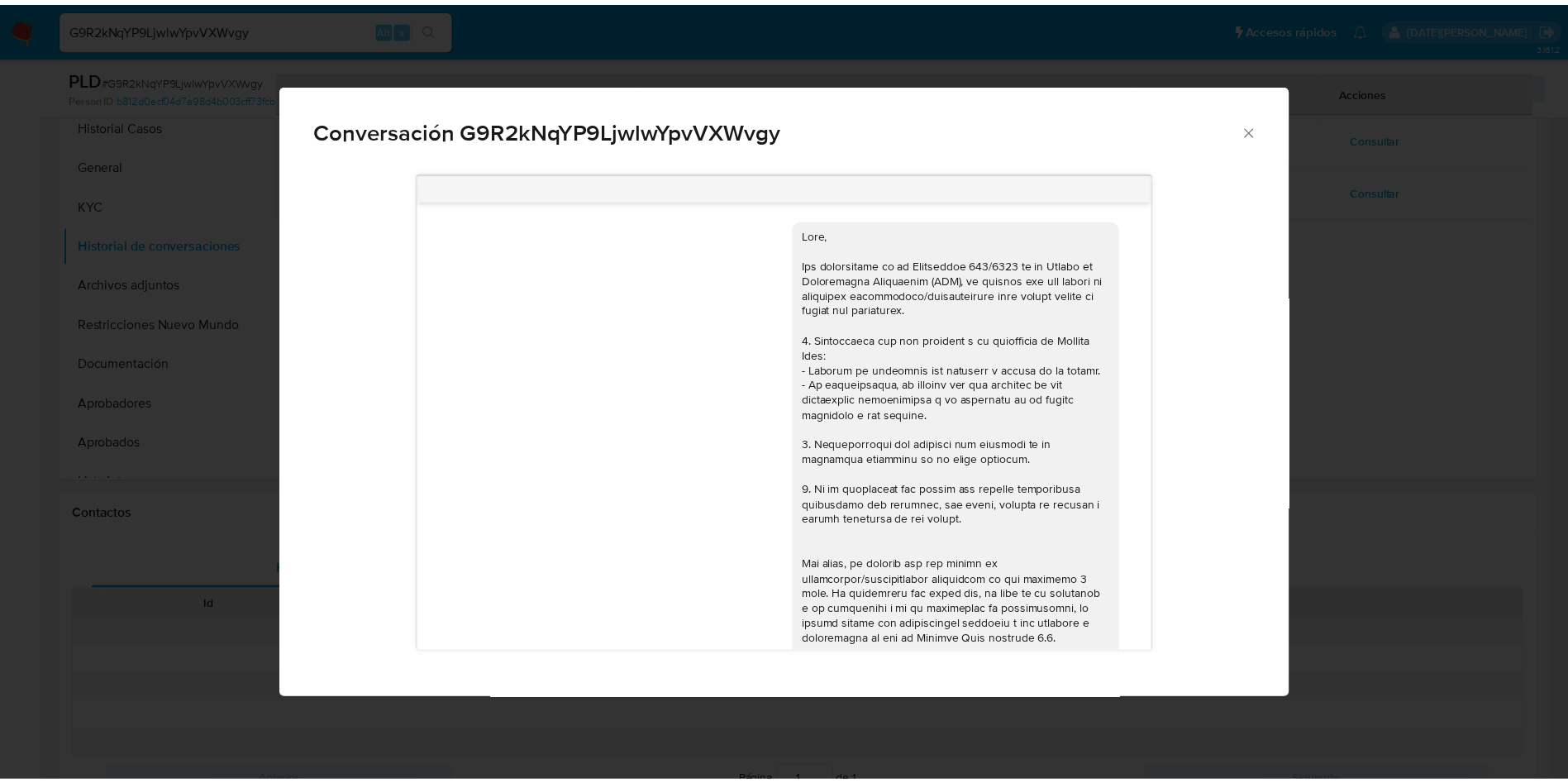
scroll to position [669, 0]
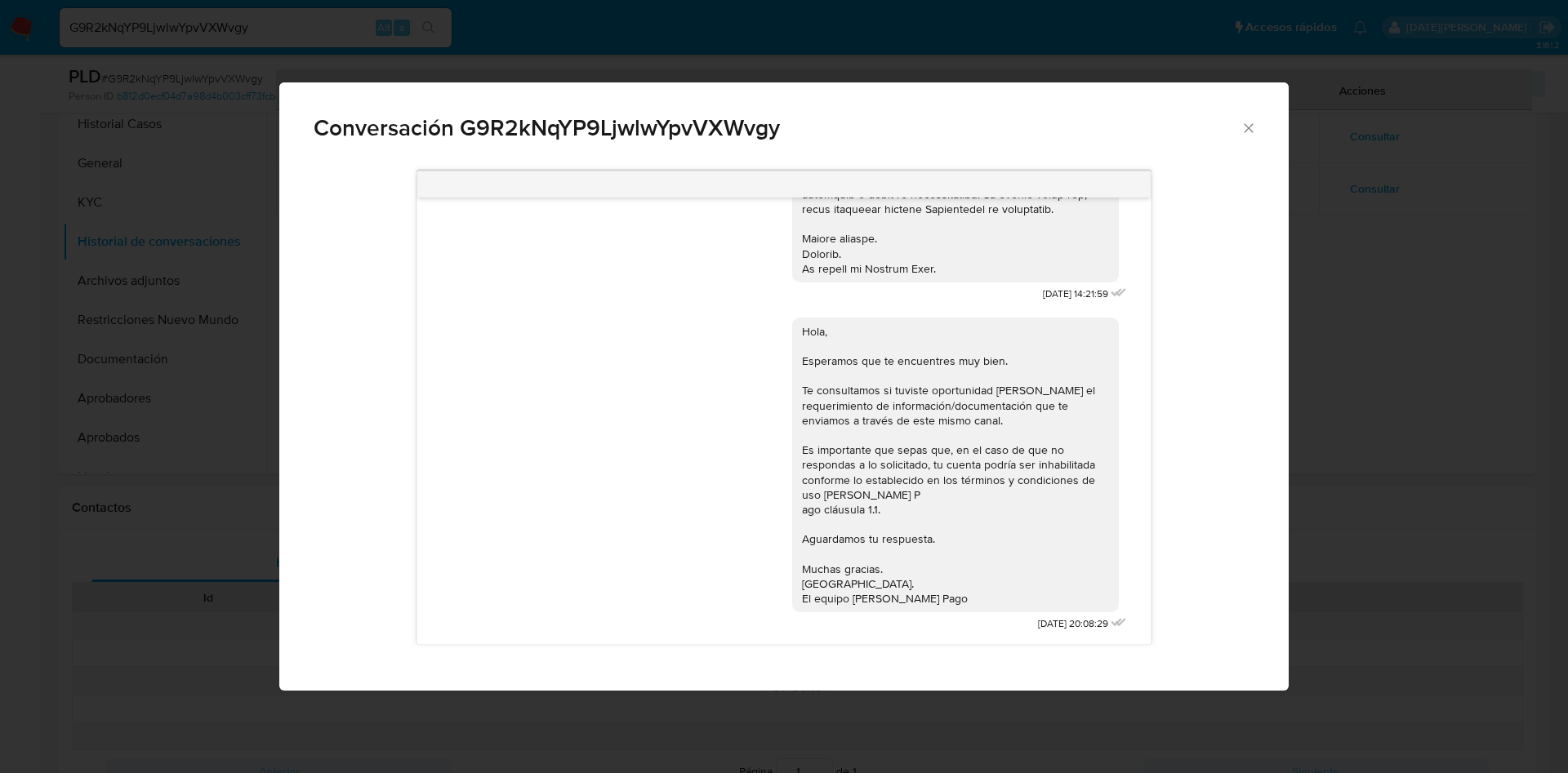
click at [1251, 125] on icon "Cerrar" at bounding box center [1248, 128] width 17 height 17
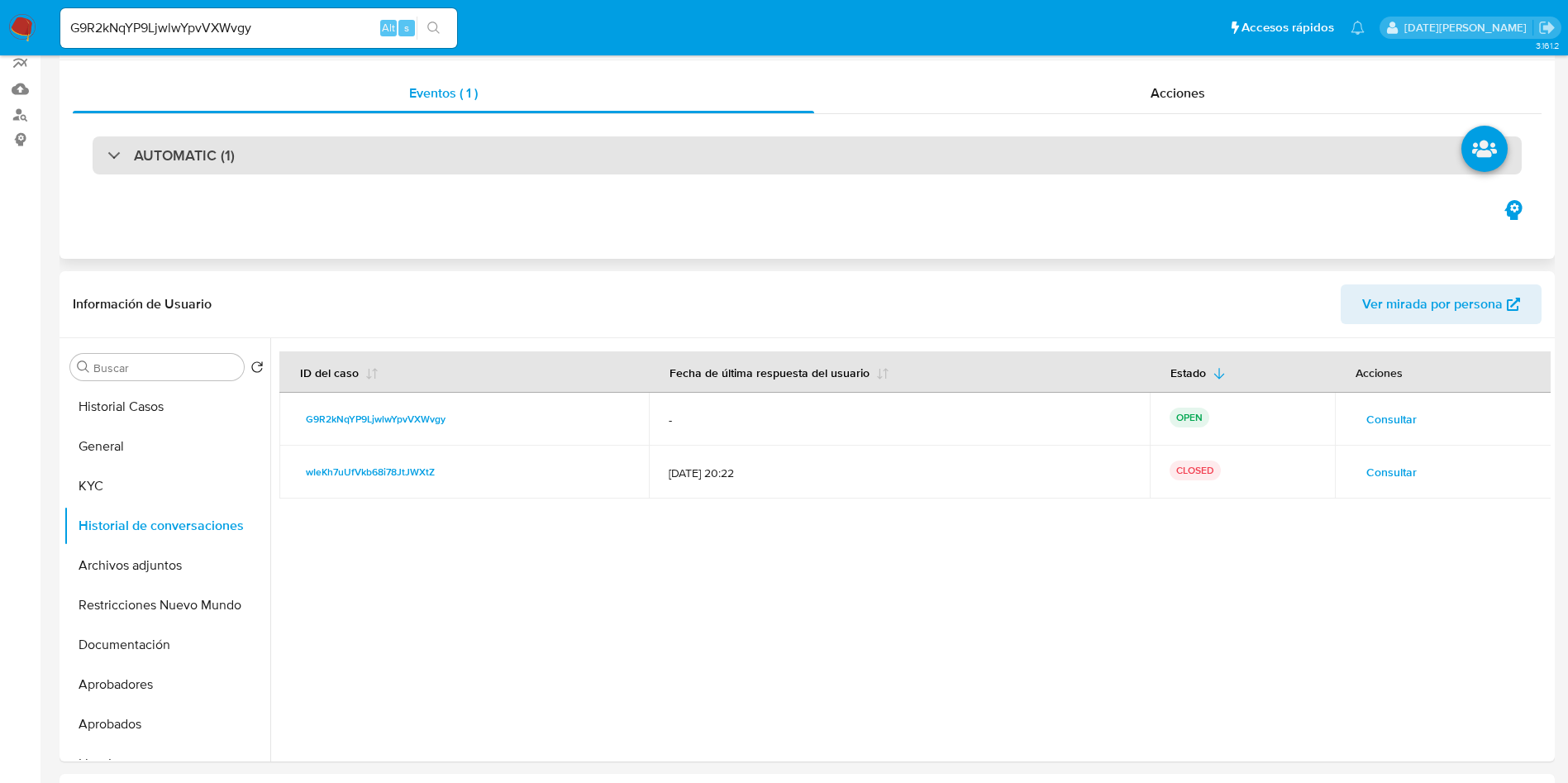
scroll to position [0, 0]
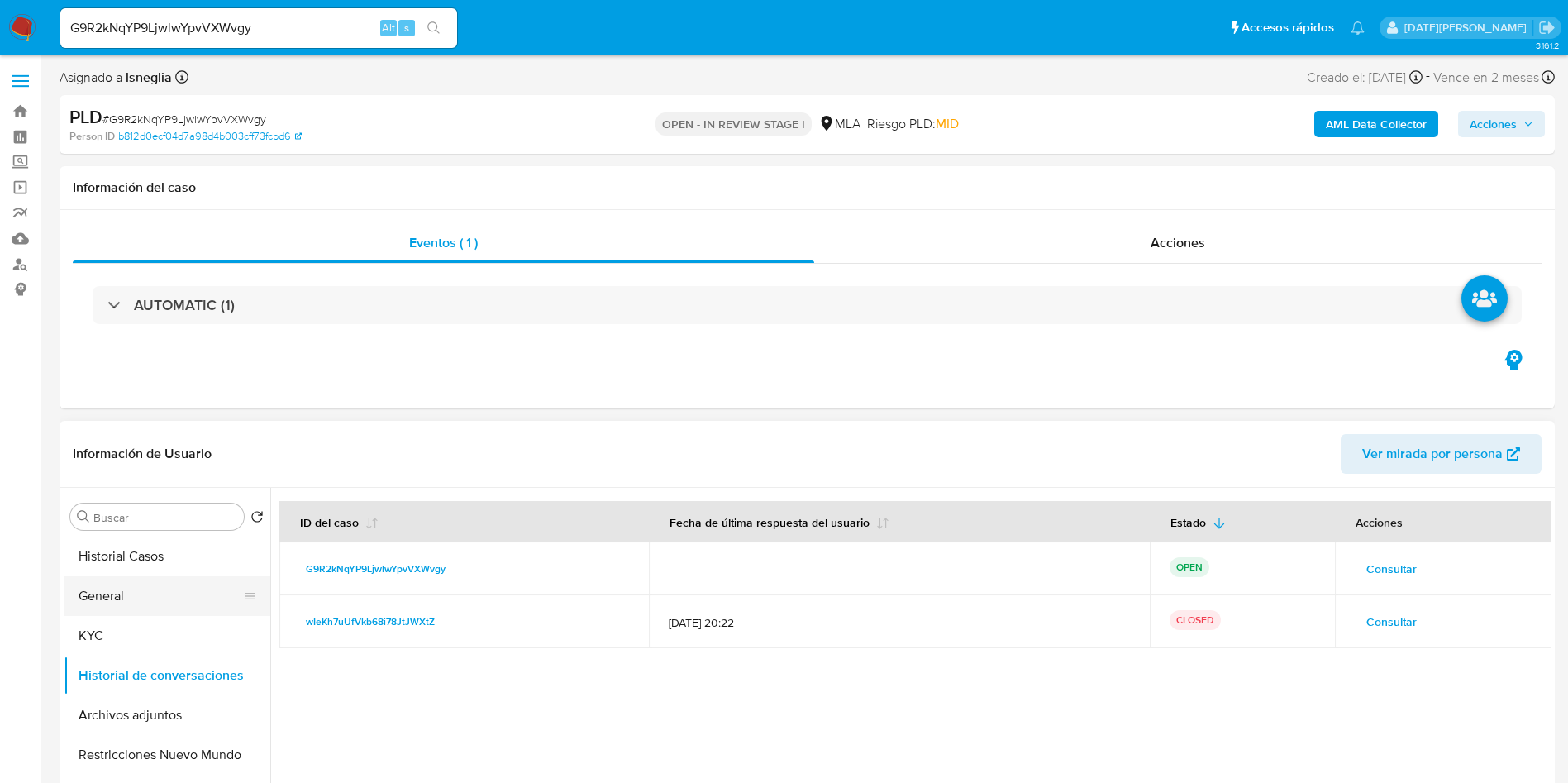
click at [150, 590] on button "General" at bounding box center [161, 596] width 194 height 40
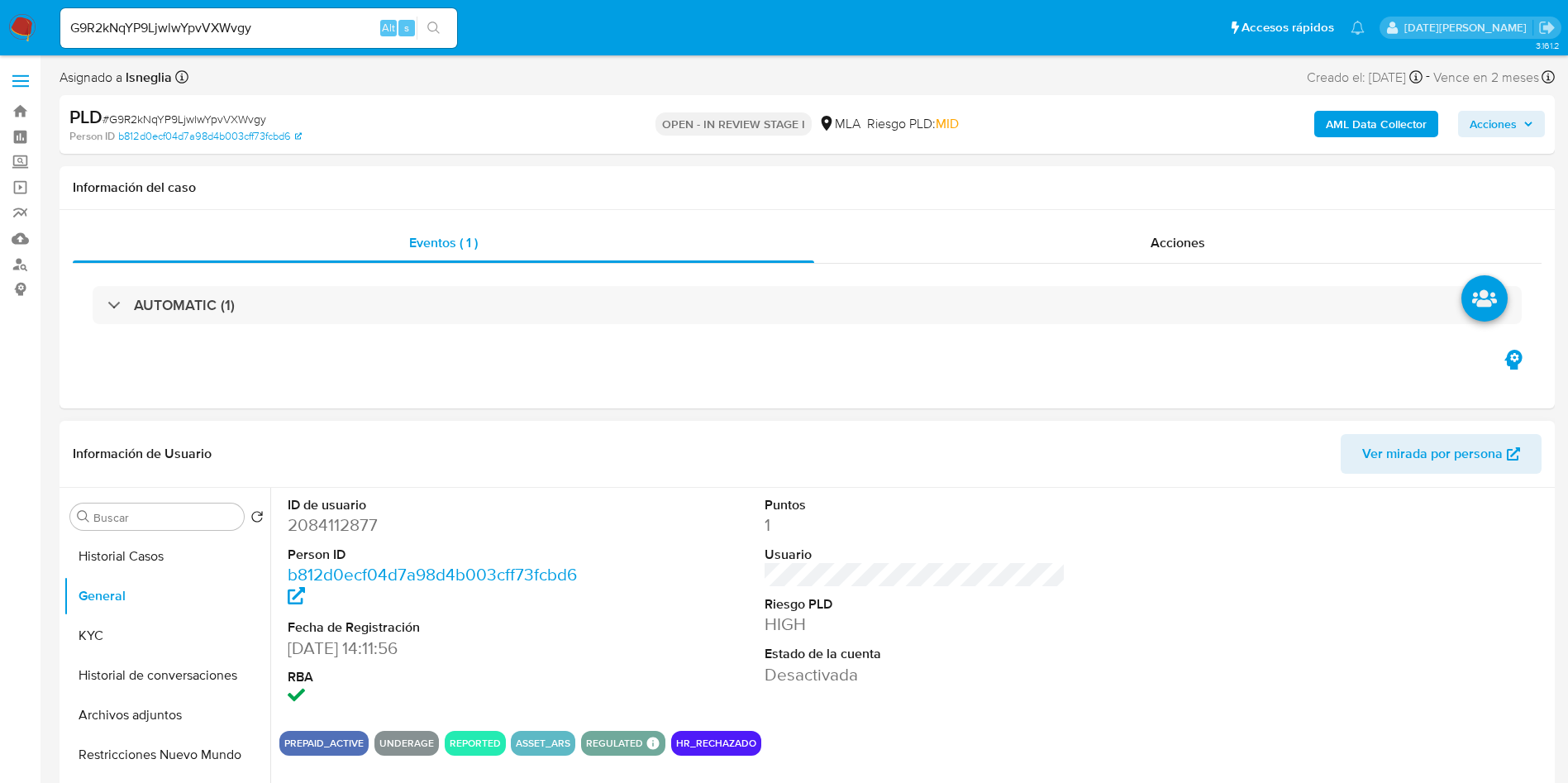
click at [329, 524] on dd "2084112877" at bounding box center [438, 525] width 302 height 24
copy dd "2084112877"
click at [332, 524] on dd "2084112877" at bounding box center [438, 525] width 302 height 24
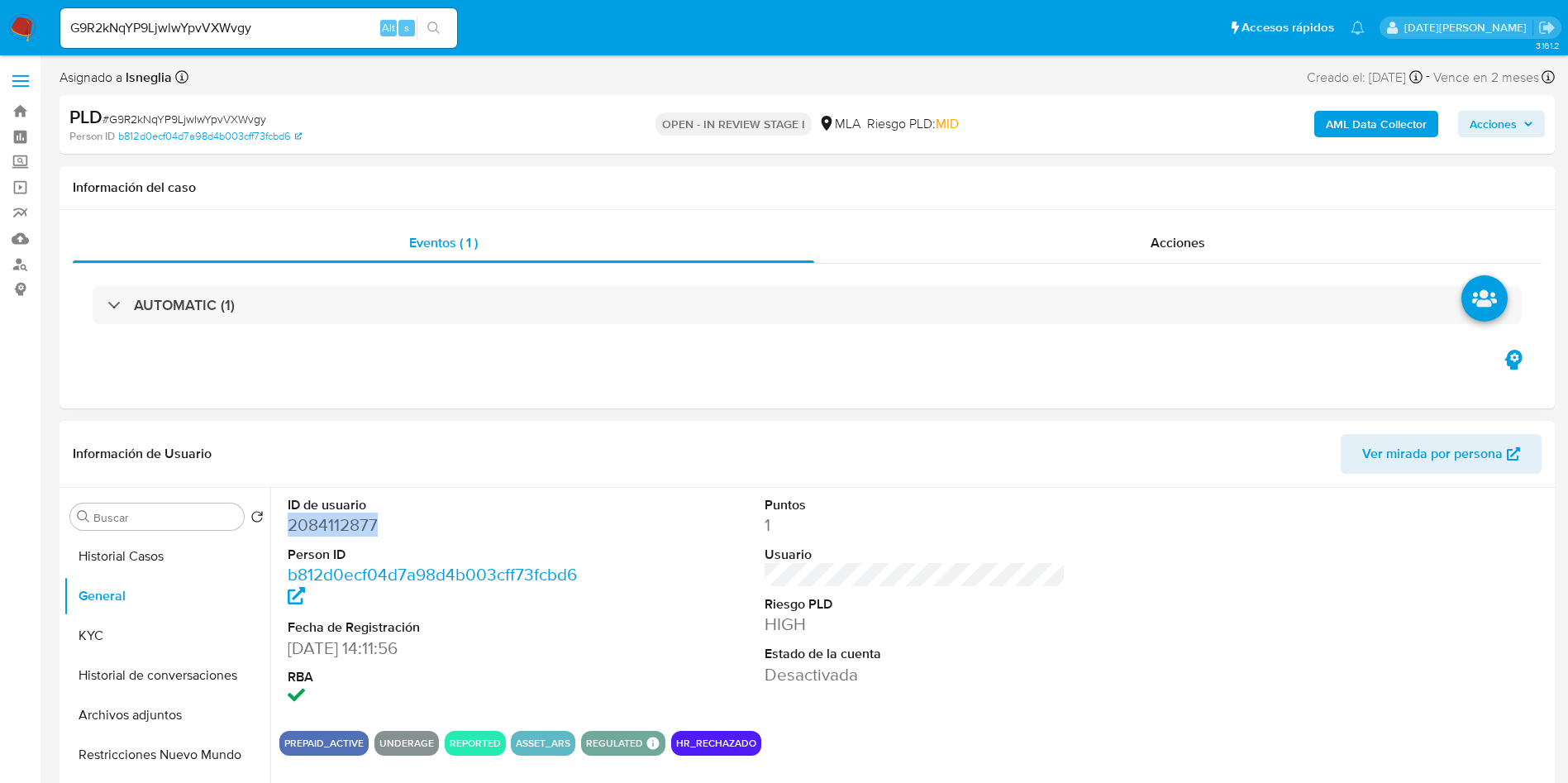
copy dd "2084112877"
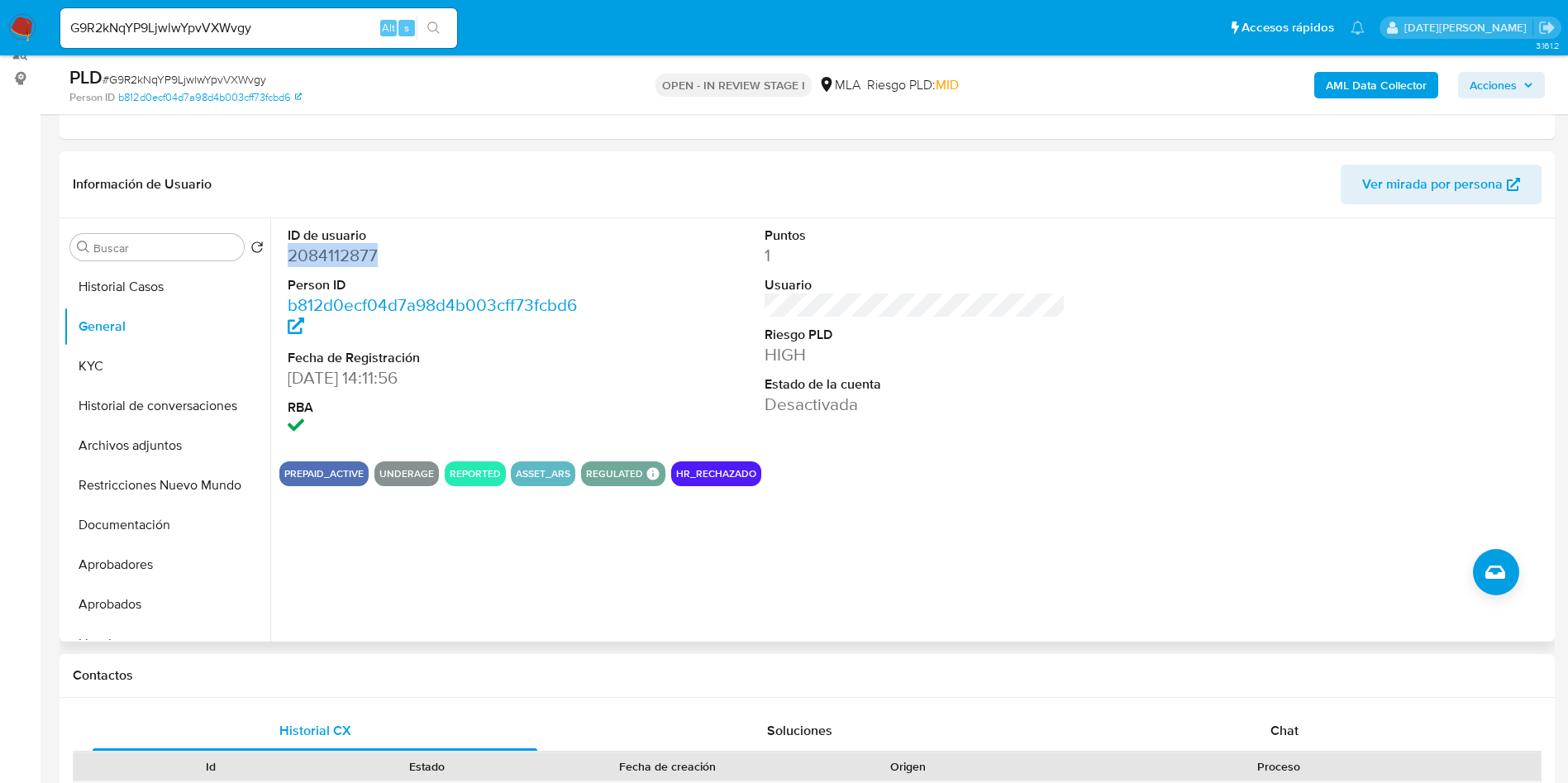
scroll to position [248, 0]
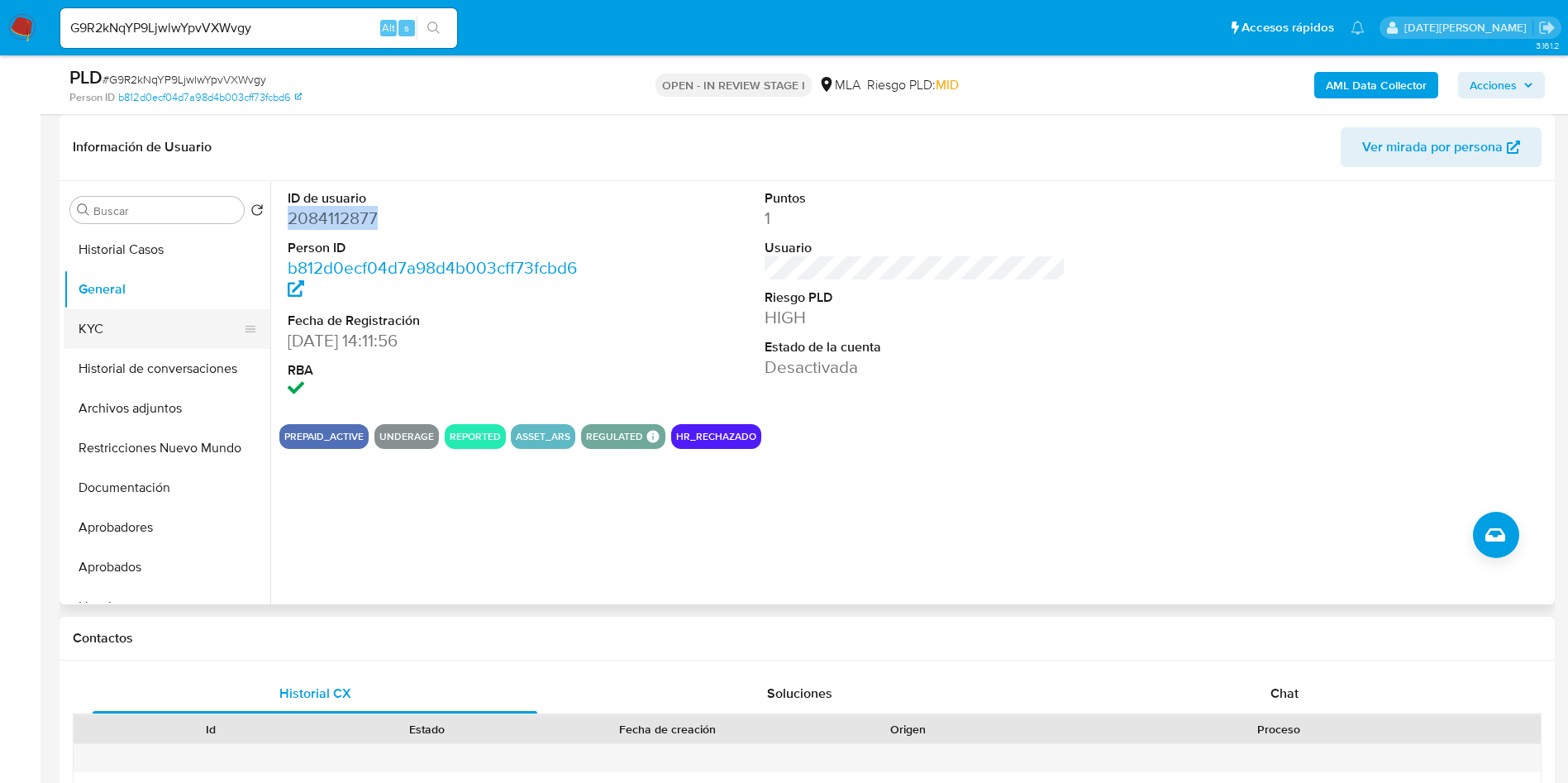
click at [85, 328] on button "KYC" at bounding box center [161, 329] width 194 height 40
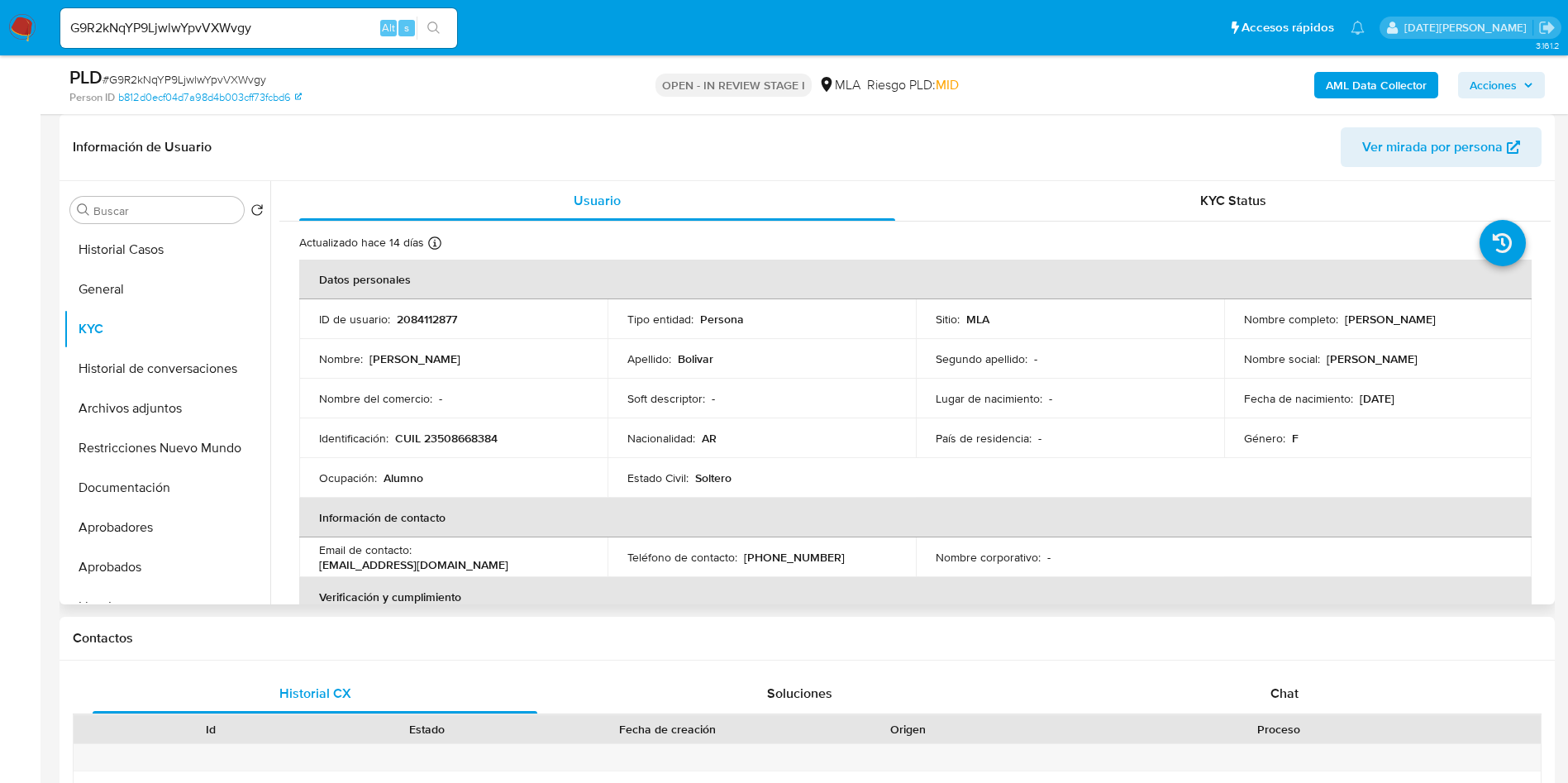
drag, startPoint x: 1338, startPoint y: 318, endPoint x: 1481, endPoint y: 316, distance: 143.0
click at [1481, 316] on div "Nombre completo : Aylin Milagros Bolivar" at bounding box center [1378, 319] width 269 height 15
copy p "Aylin Milagros Bolivar"
drag, startPoint x: 391, startPoint y: 439, endPoint x: 572, endPoint y: 438, distance: 181.0
click at [572, 438] on div "Identificación : CUIL 23508668384" at bounding box center [453, 439] width 269 height 15
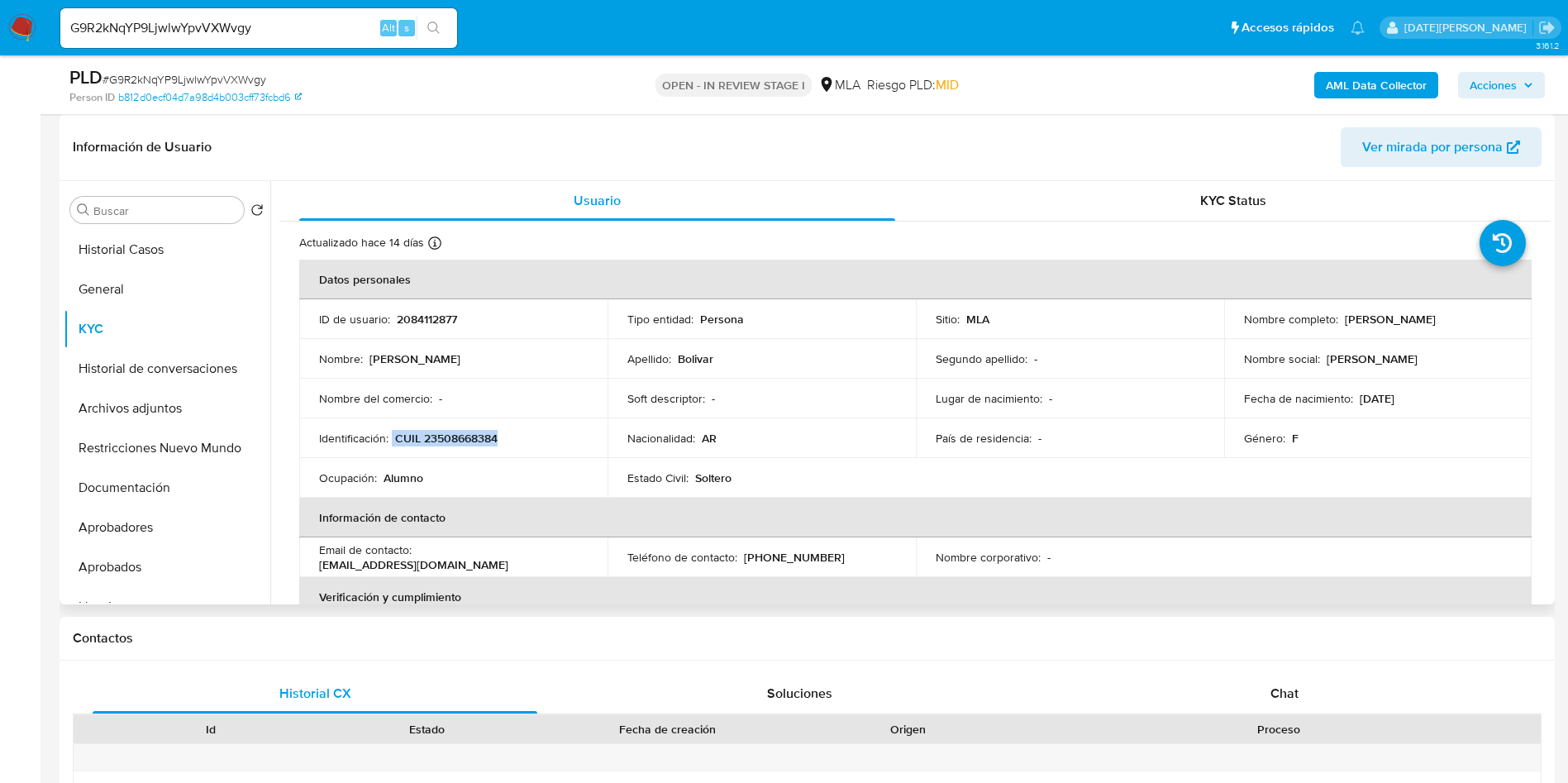
copy div "CUIL 23508668384"
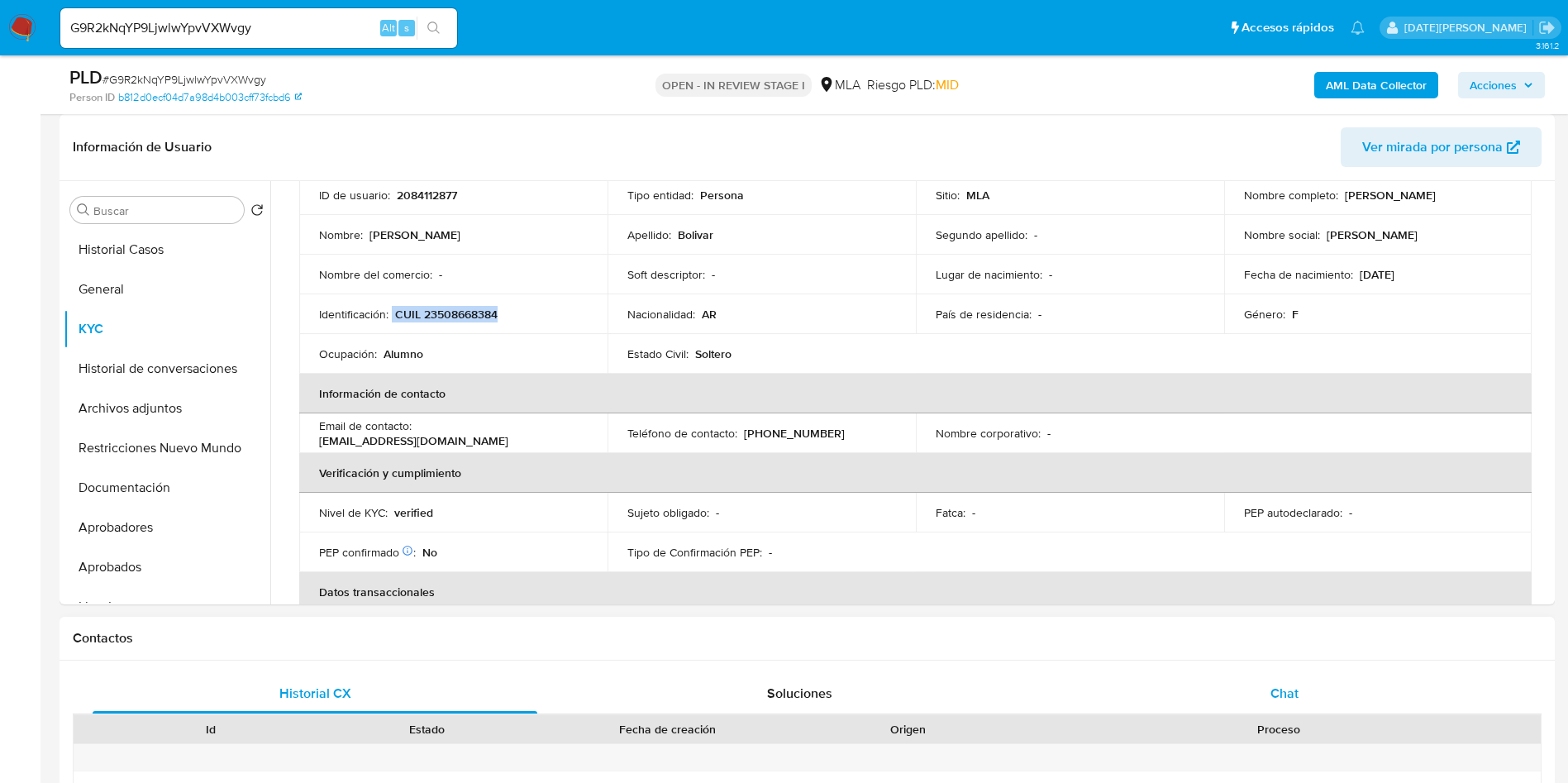
click at [1306, 702] on div "Chat" at bounding box center [1284, 694] width 445 height 40
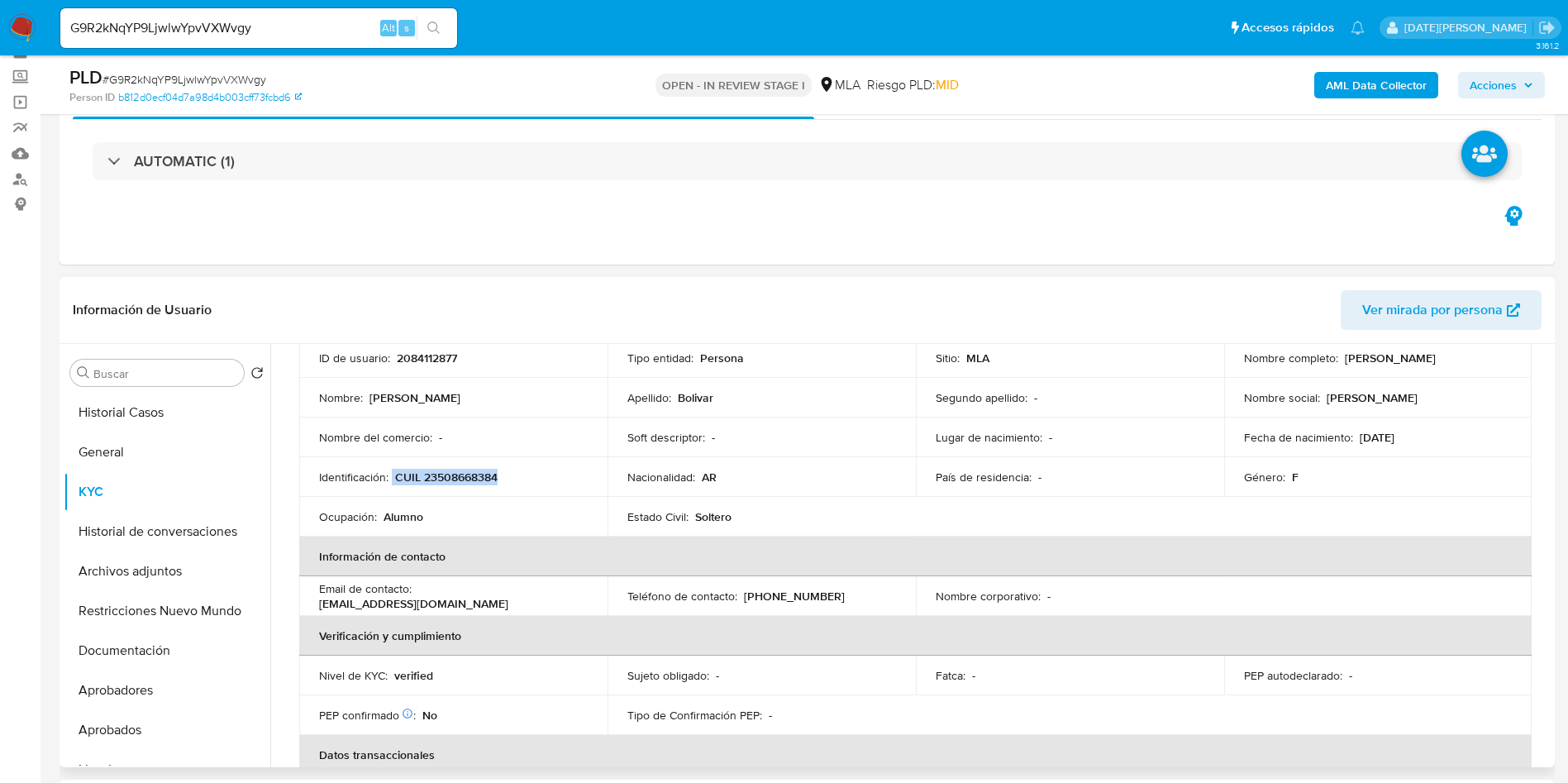
scroll to position [124, 0]
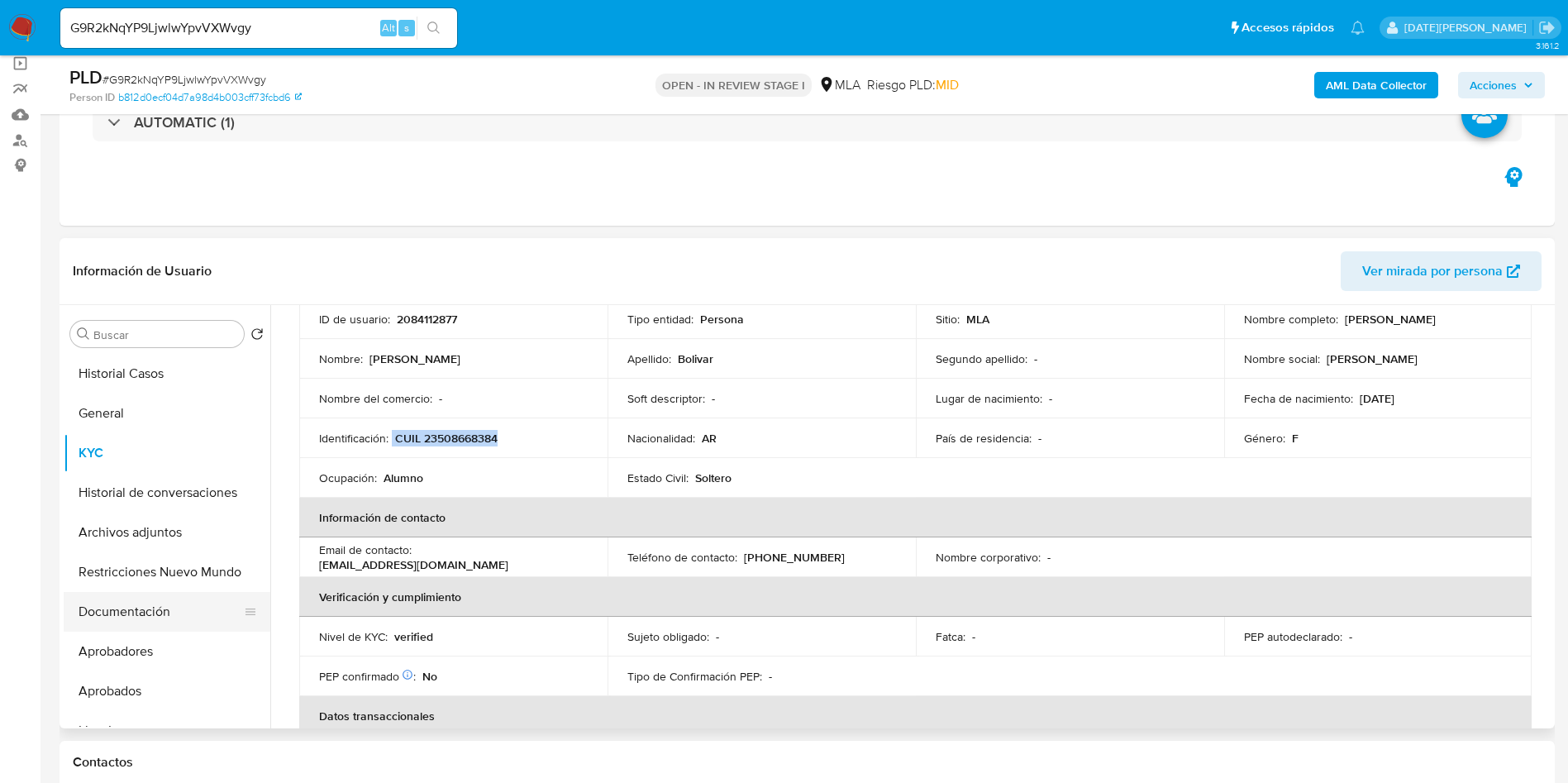
click at [126, 621] on button "Documentación" at bounding box center [161, 612] width 194 height 40
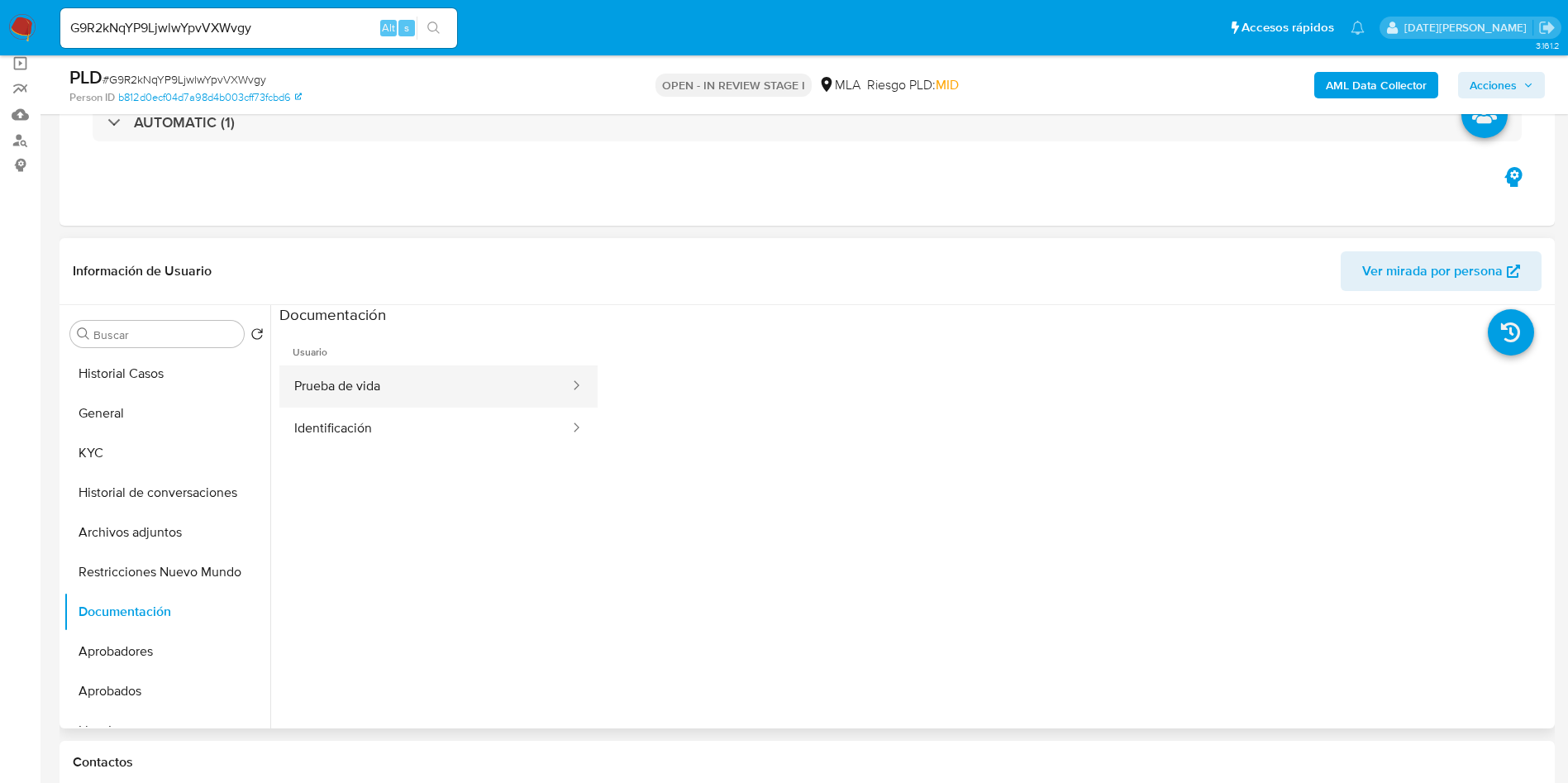
click at [382, 371] on button "Prueba de vida" at bounding box center [425, 386] width 292 height 42
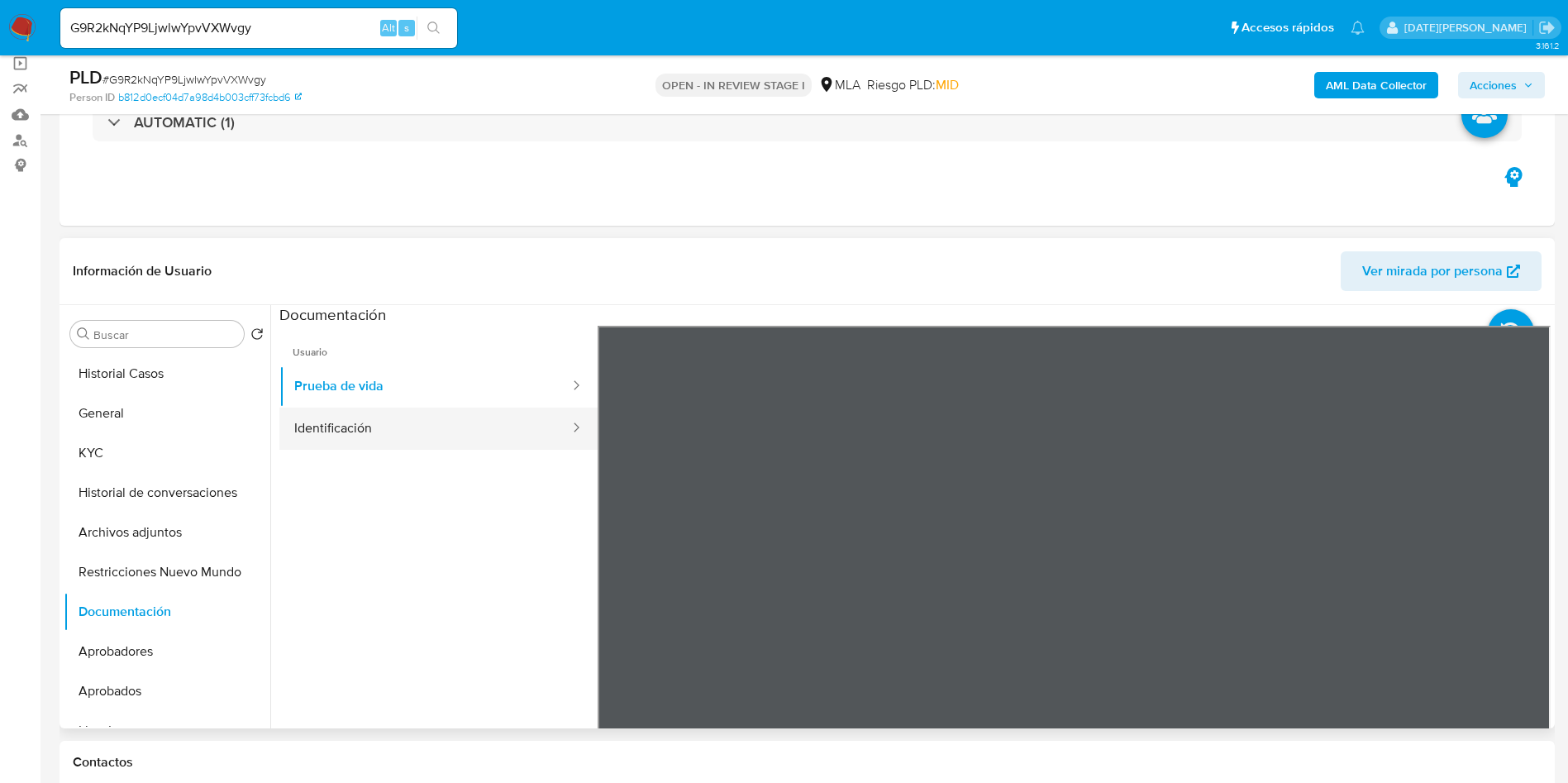
click at [371, 433] on button "Identificación" at bounding box center [425, 428] width 292 height 42
click at [1518, 593] on icon at bounding box center [1529, 594] width 33 height 33
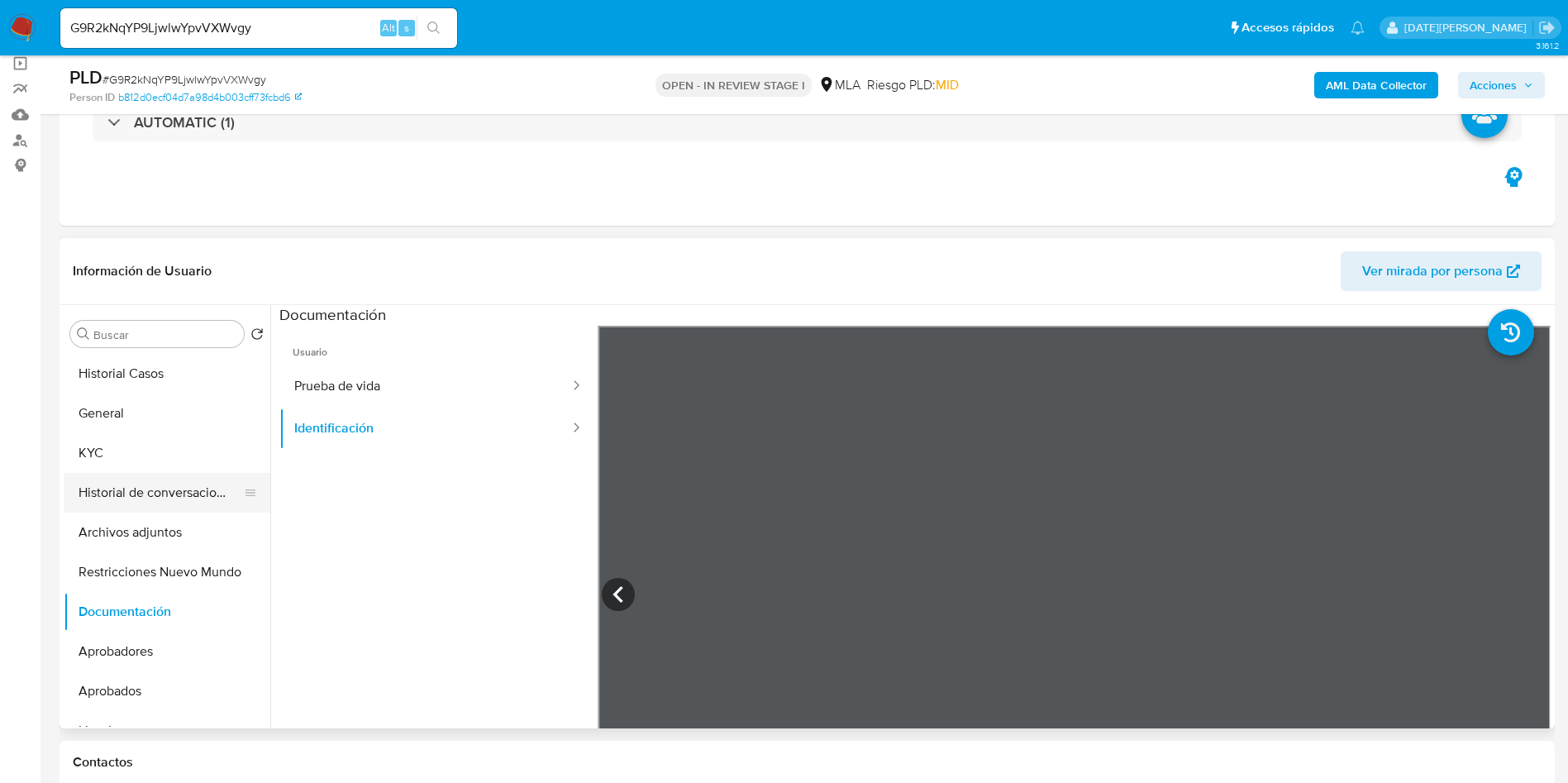
scroll to position [124, 0]
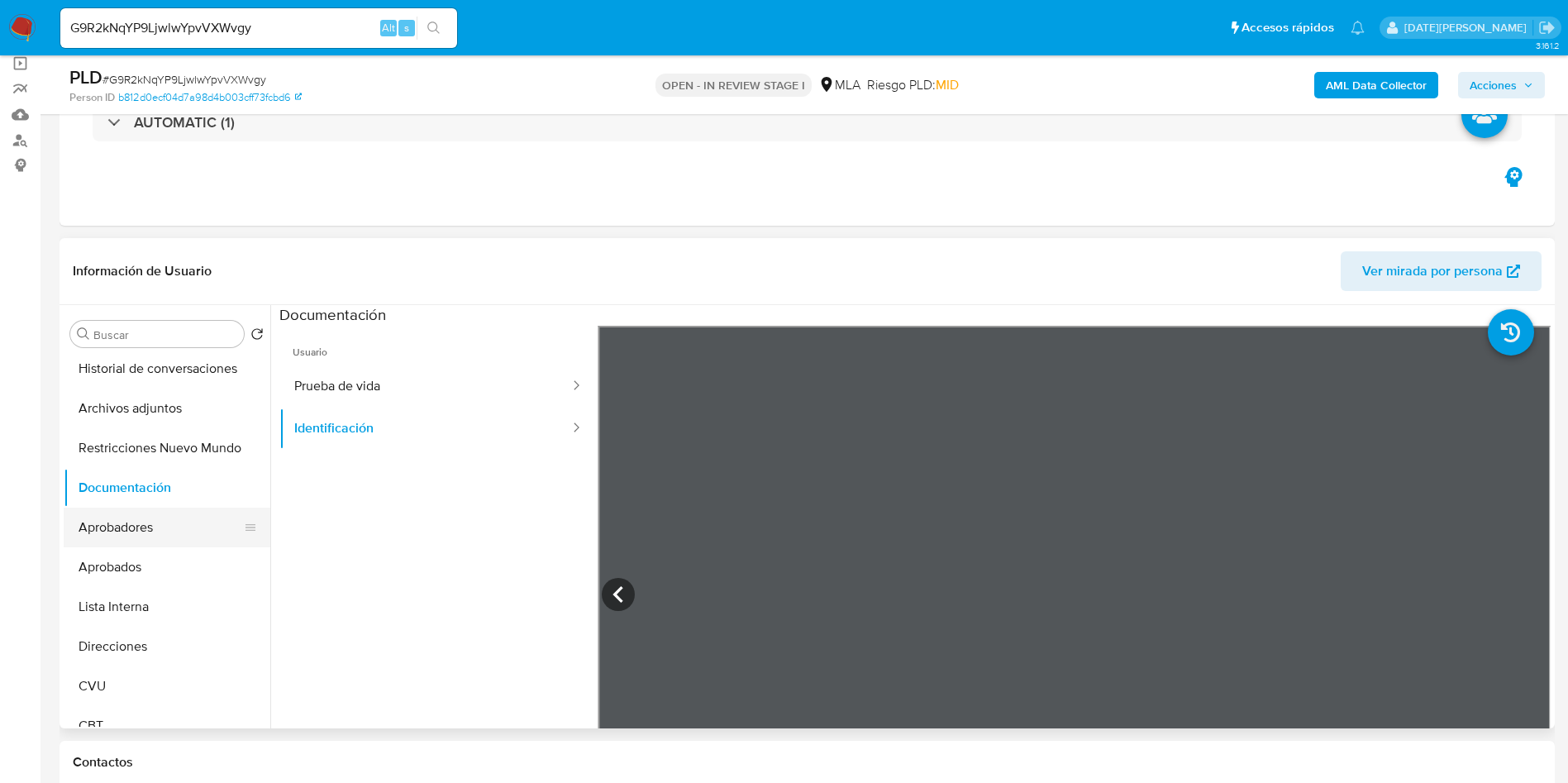
click at [160, 530] on button "Aprobadores" at bounding box center [161, 527] width 194 height 40
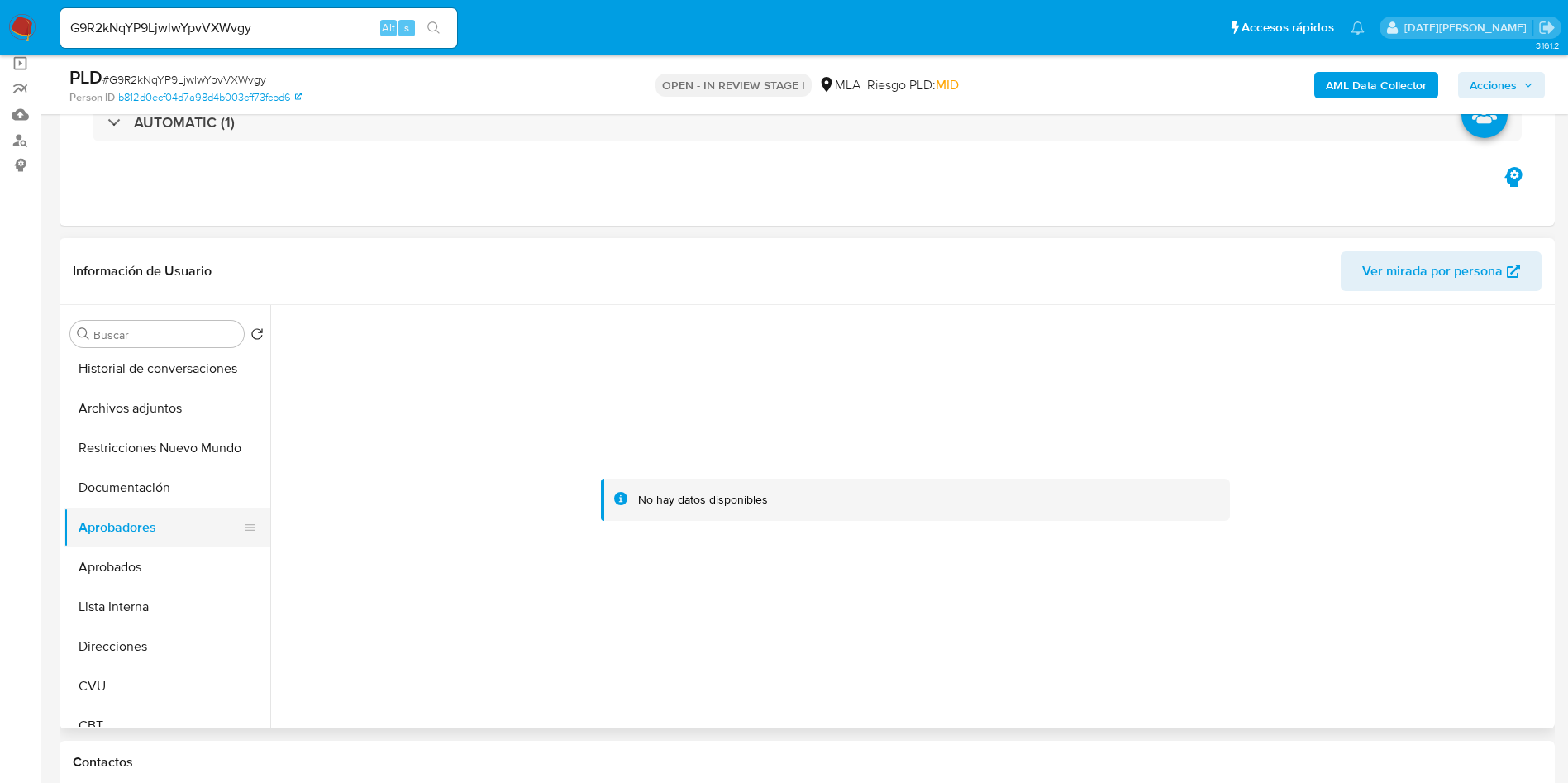
scroll to position [0, 0]
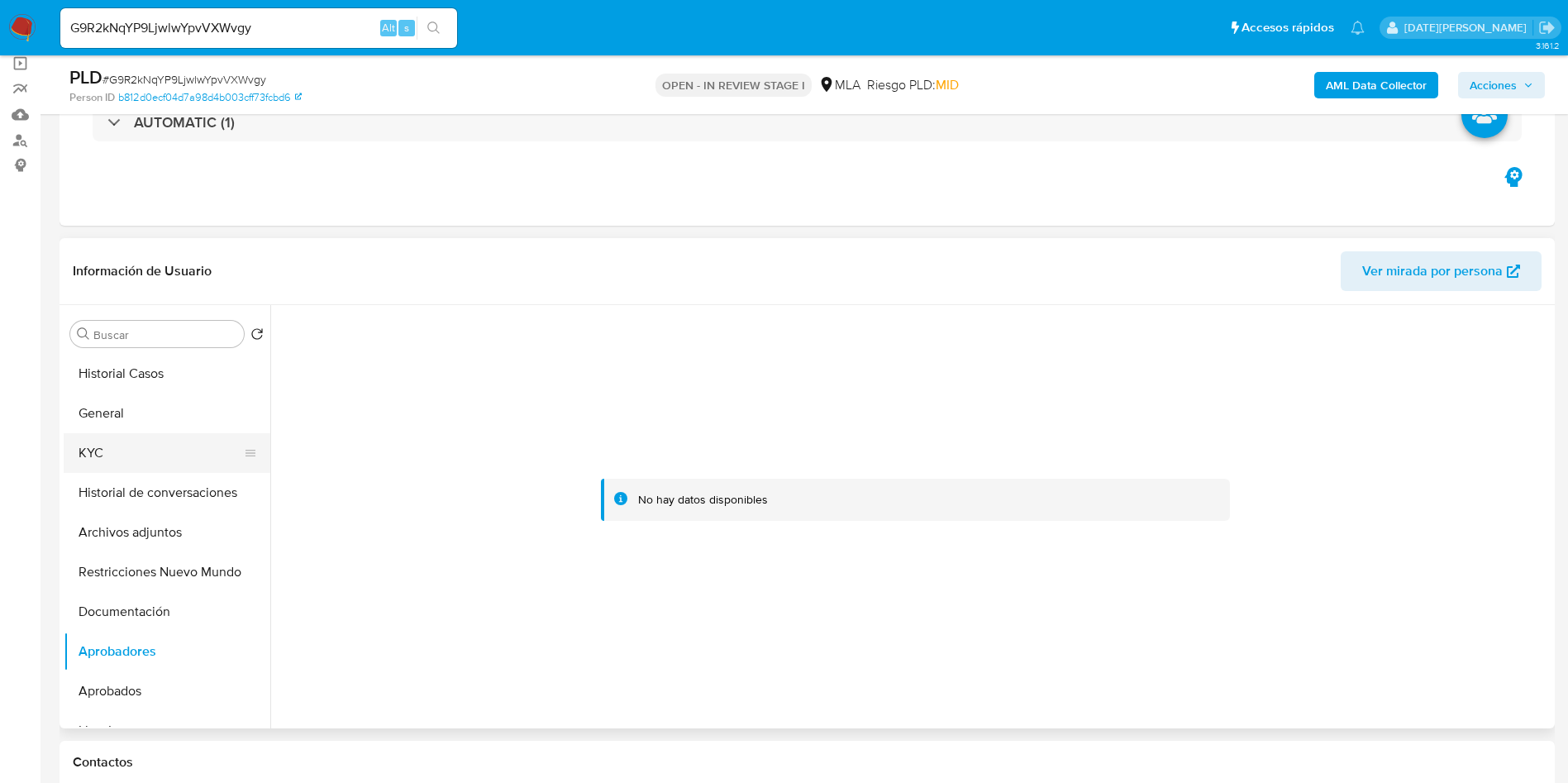
click at [162, 451] on button "KYC" at bounding box center [161, 453] width 194 height 40
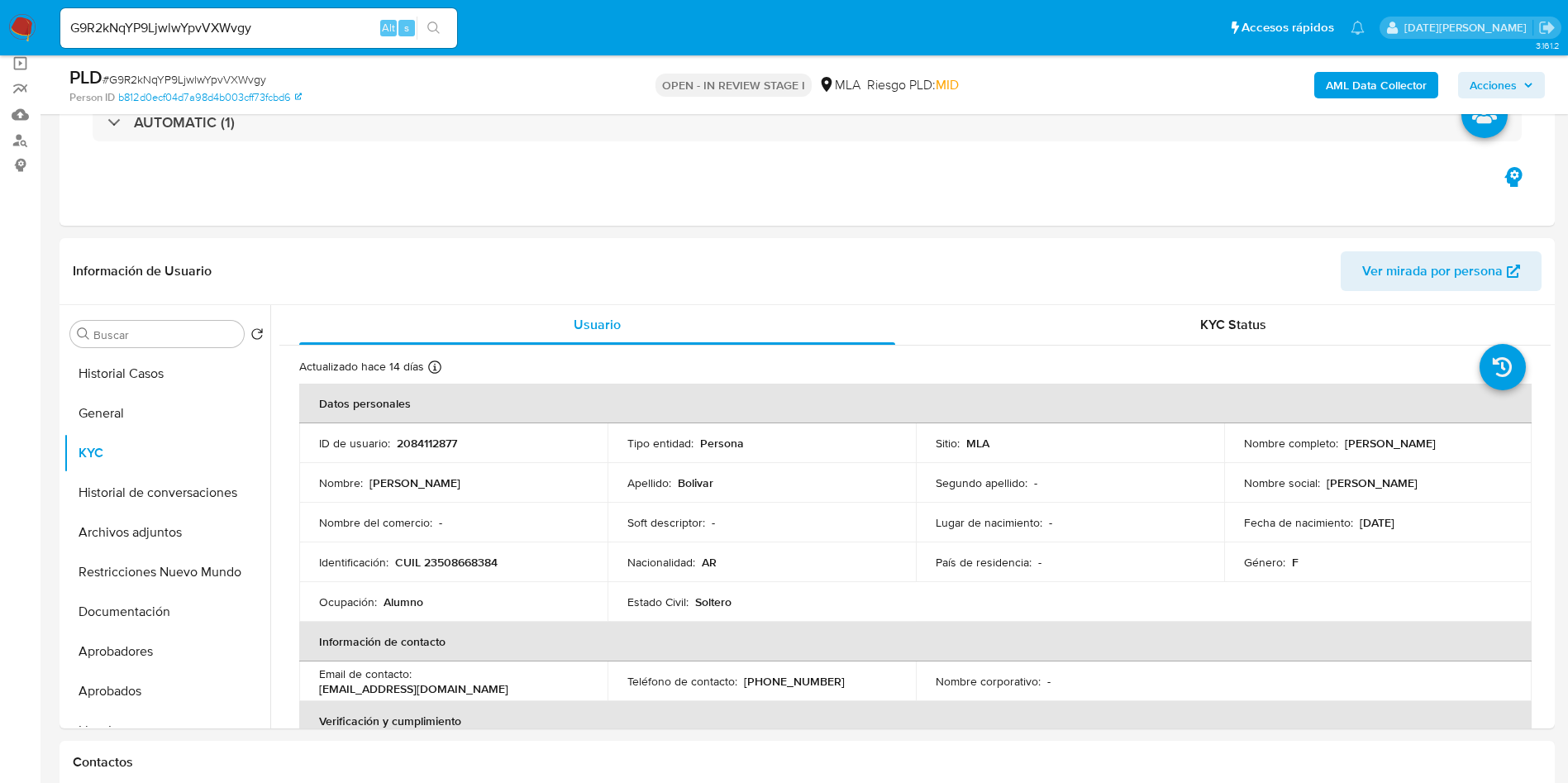
drag, startPoint x: 29, startPoint y: 24, endPoint x: 677, endPoint y: 28, distance: 648.0
click at [677, 28] on ul "Pausado Ver notificaciones G9R2kNqYP9LjwlwYpvVXWvgy Alt s Accesos rápidos Presi…" at bounding box center [712, 27] width 1321 height 41
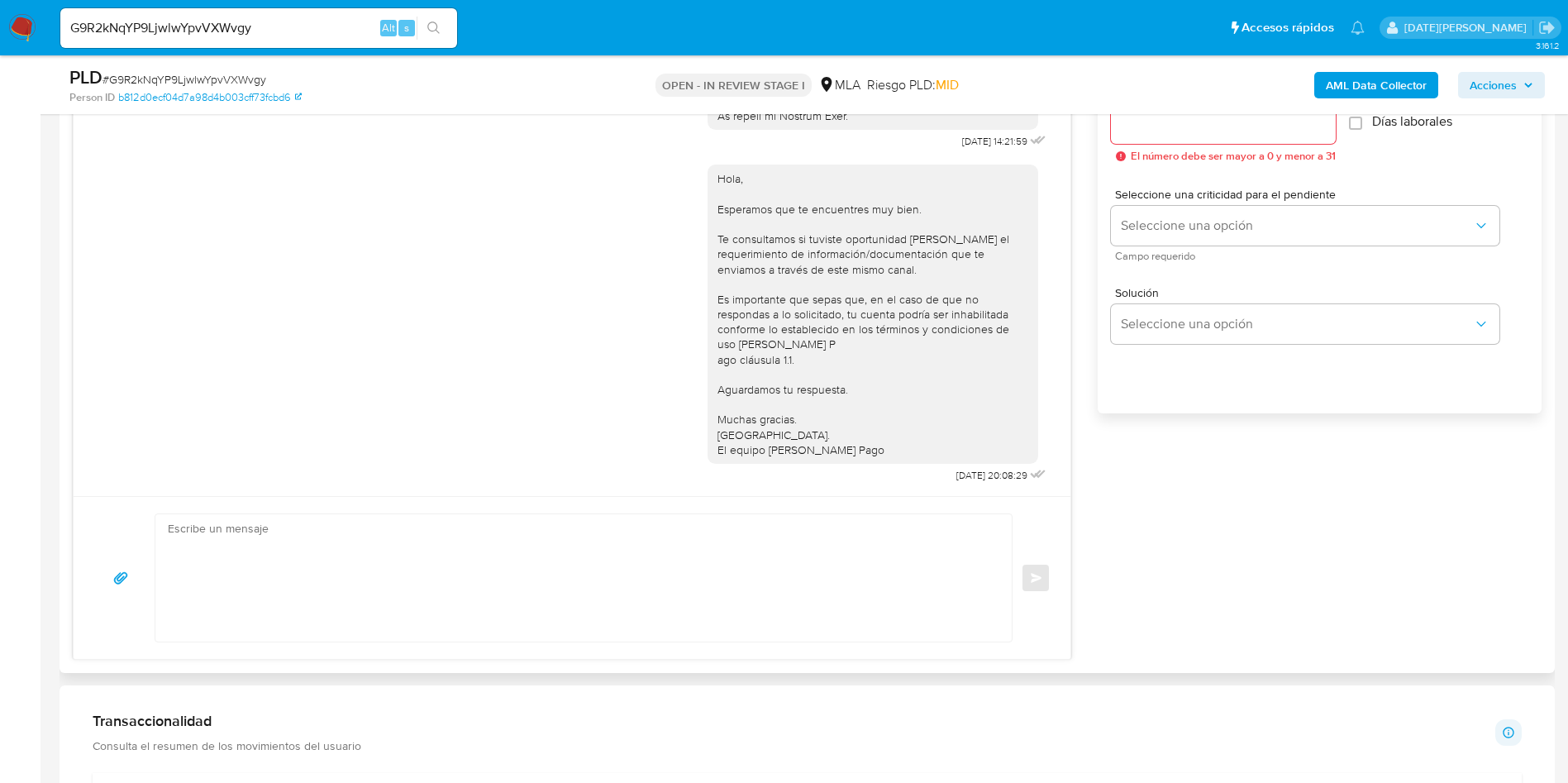
scroll to position [868, 0]
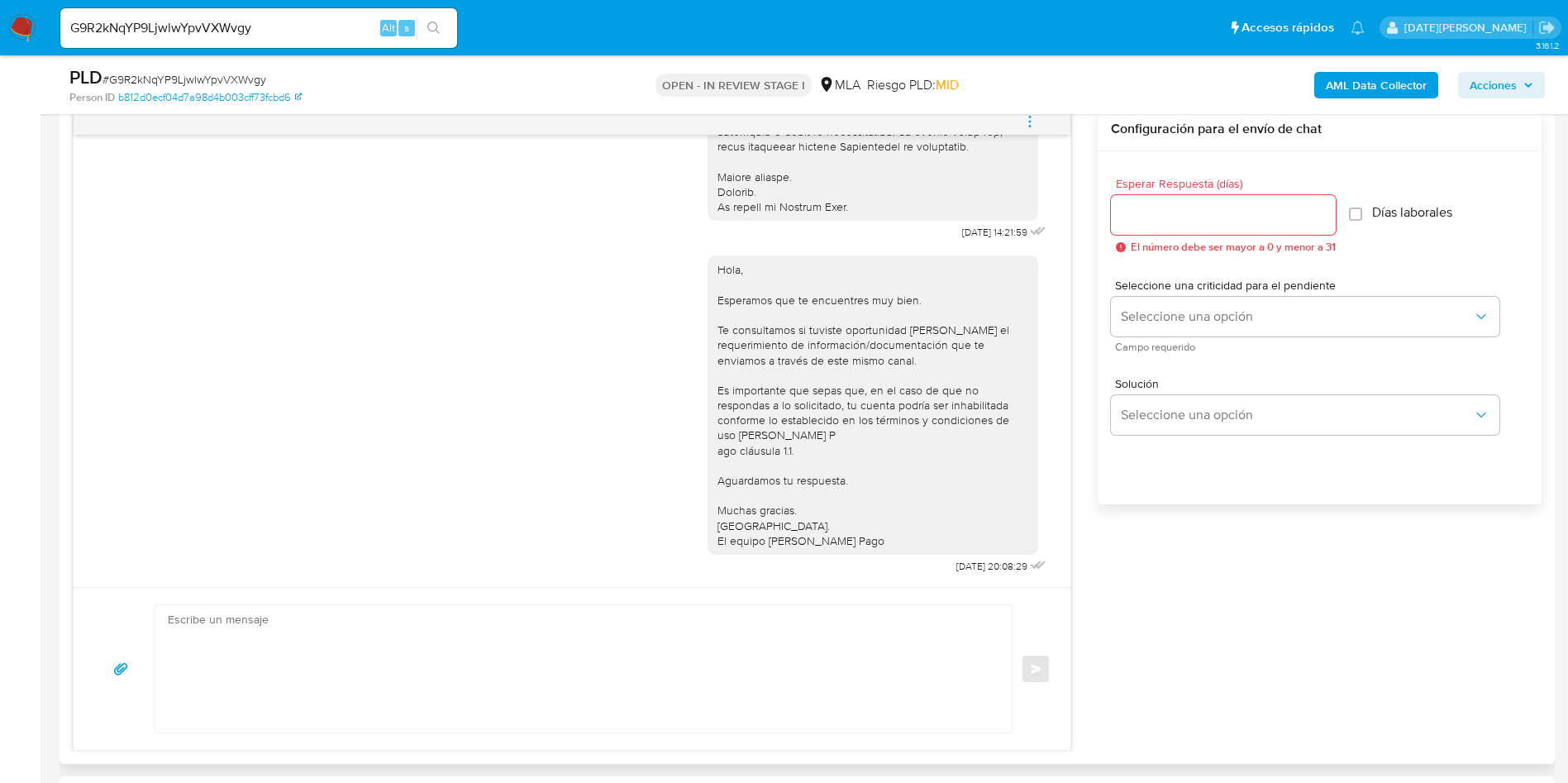
click at [1133, 531] on div "Esperar Respuesta (días) El número debe ser mayor a 0 y menor a 31 Días laboral…" at bounding box center [1320, 350] width 444 height 397
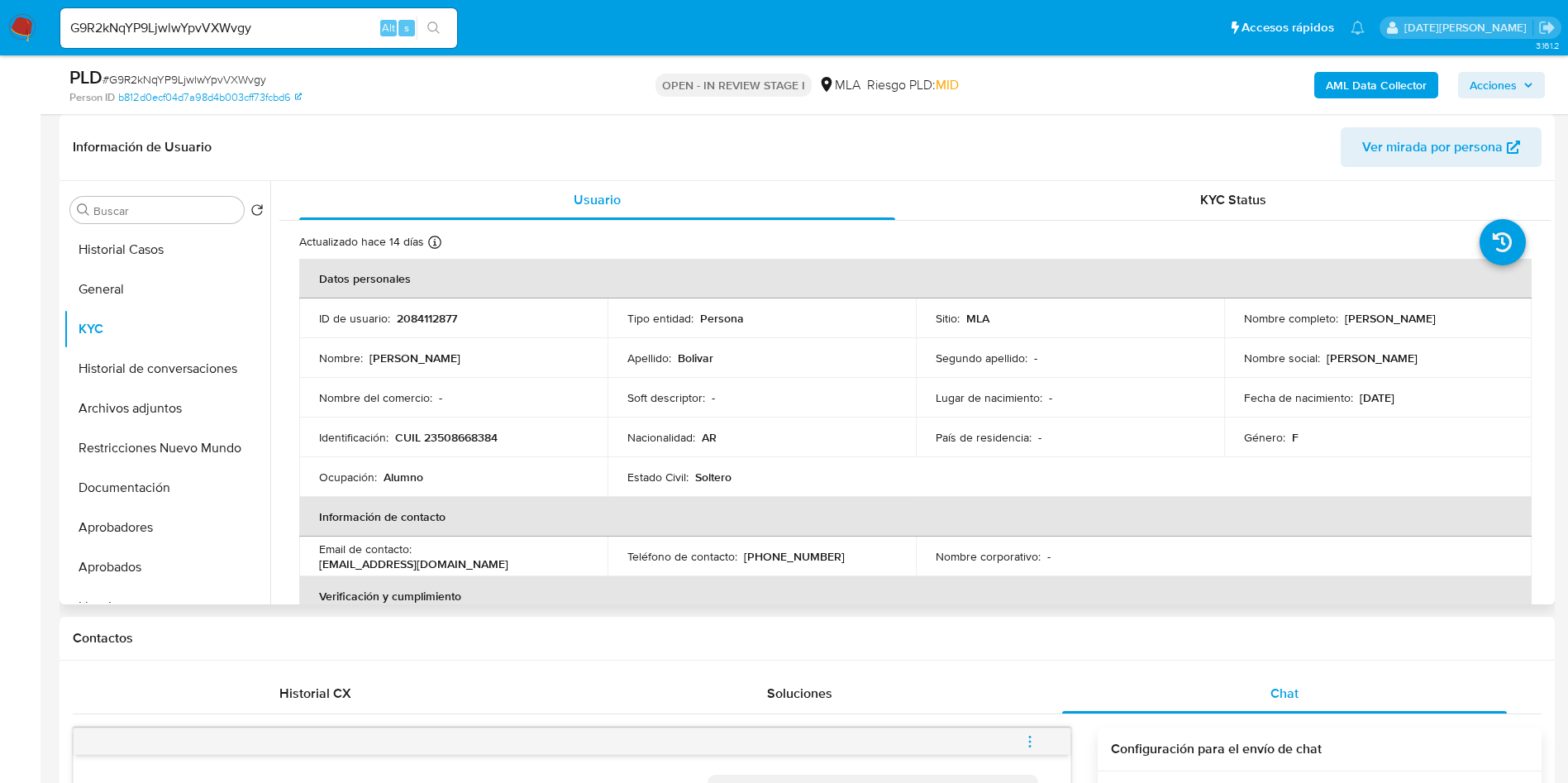
scroll to position [0, 0]
click at [159, 482] on button "Documentación" at bounding box center [161, 487] width 194 height 40
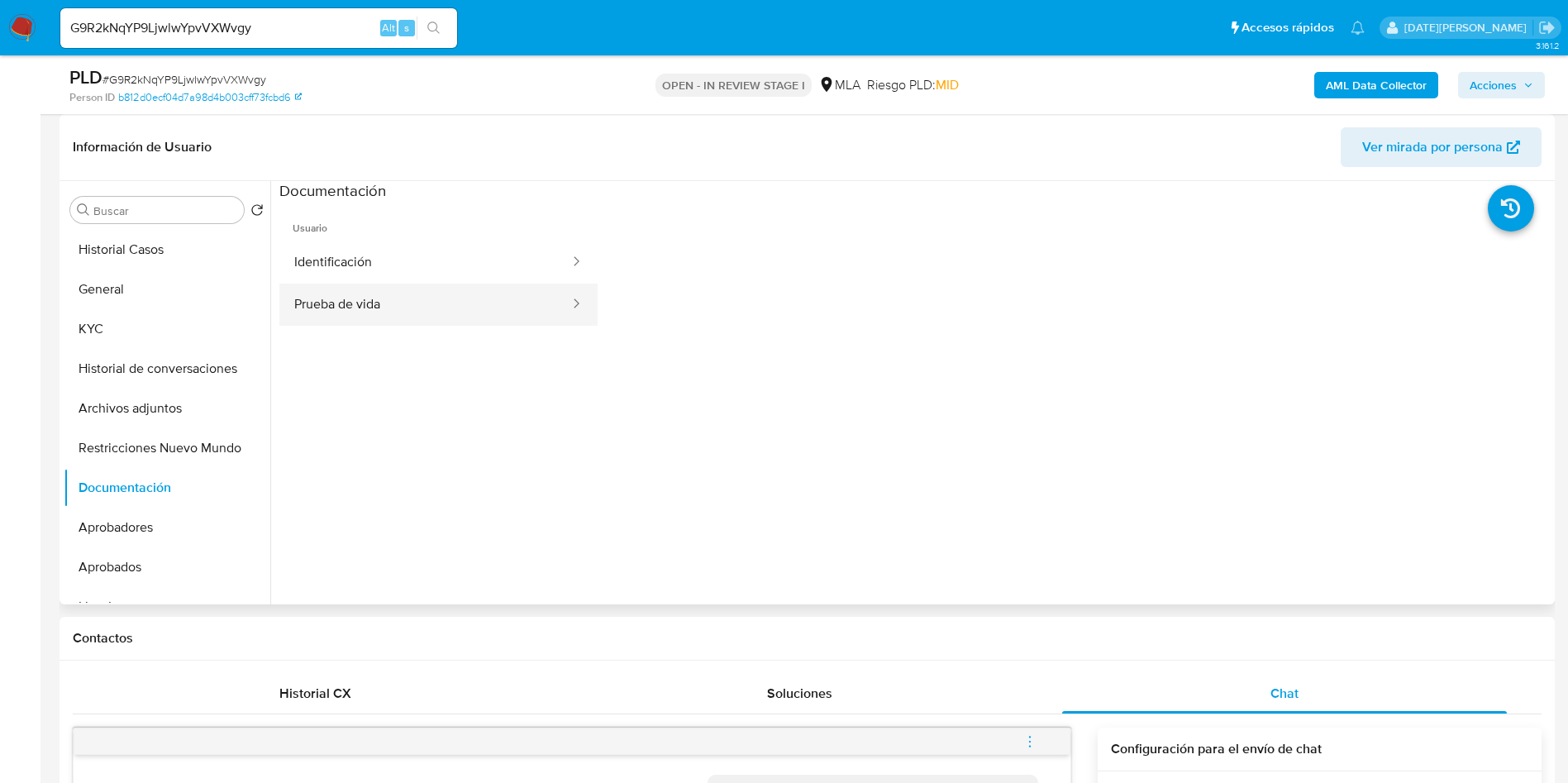
click at [408, 294] on button "Prueba de vida" at bounding box center [425, 304] width 292 height 42
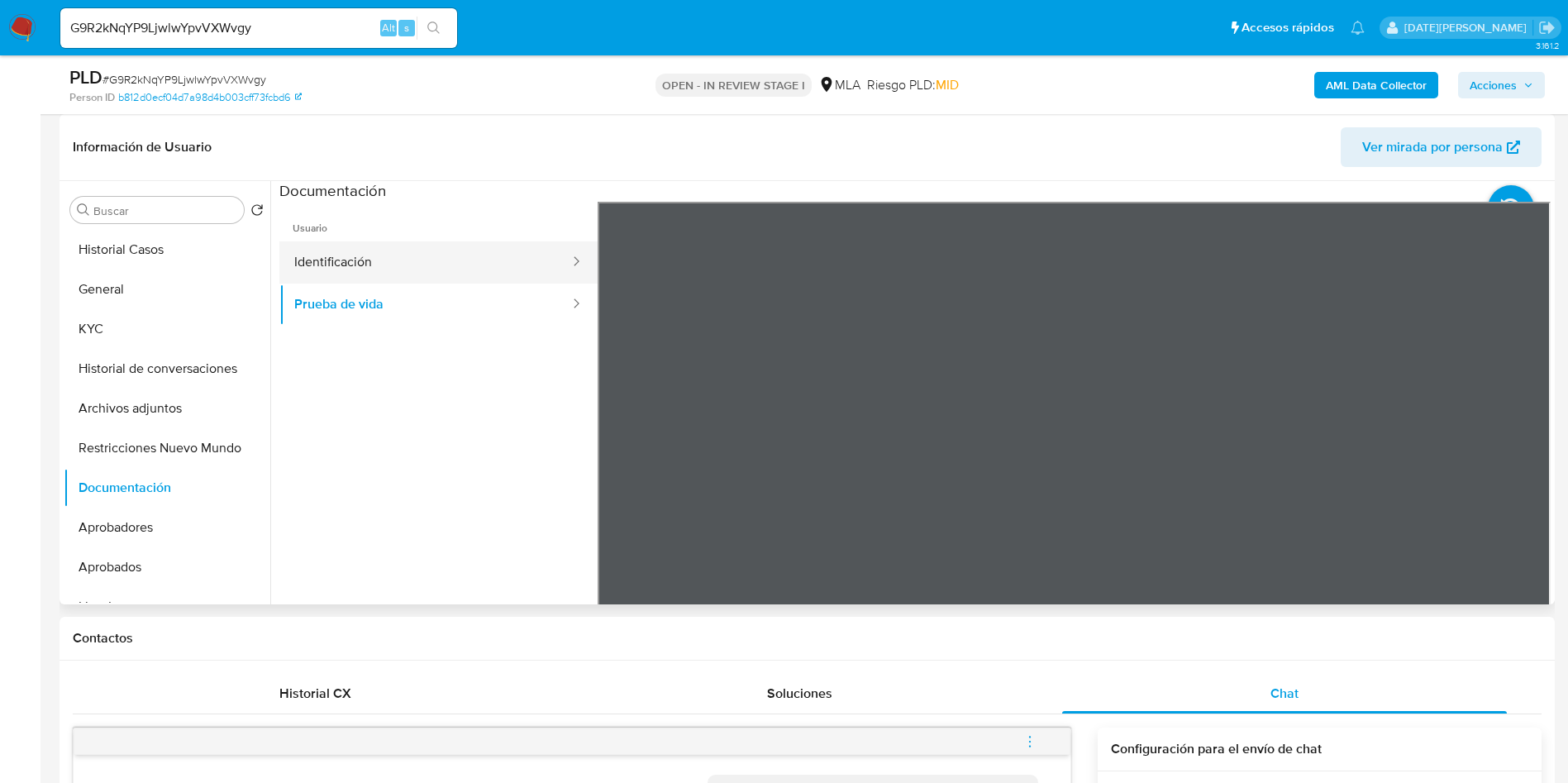
click at [411, 270] on button "Identificación" at bounding box center [425, 263] width 292 height 42
click at [1513, 475] on icon at bounding box center [1529, 470] width 33 height 33
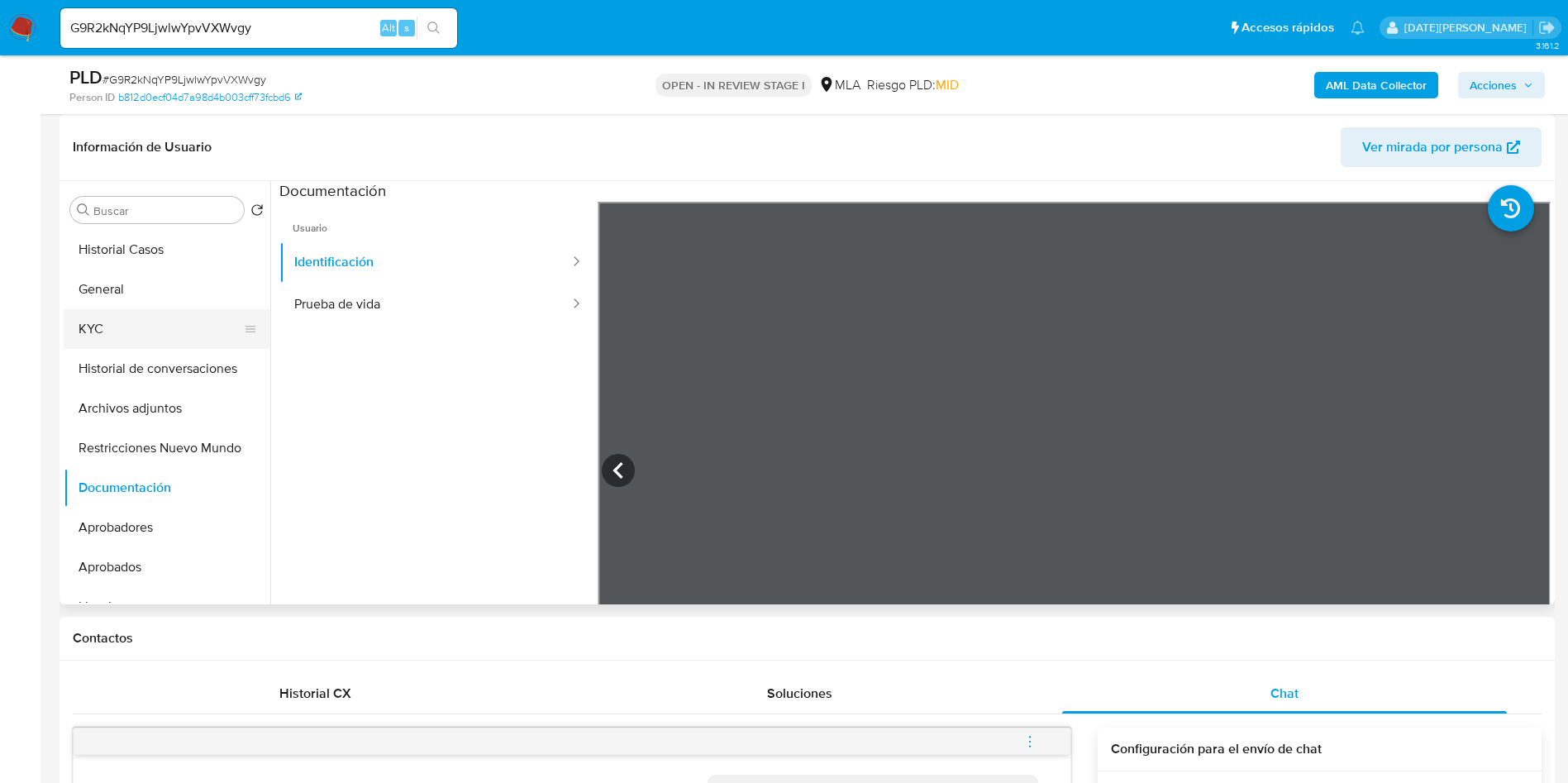
click at [103, 321] on button "KYC" at bounding box center [161, 329] width 194 height 40
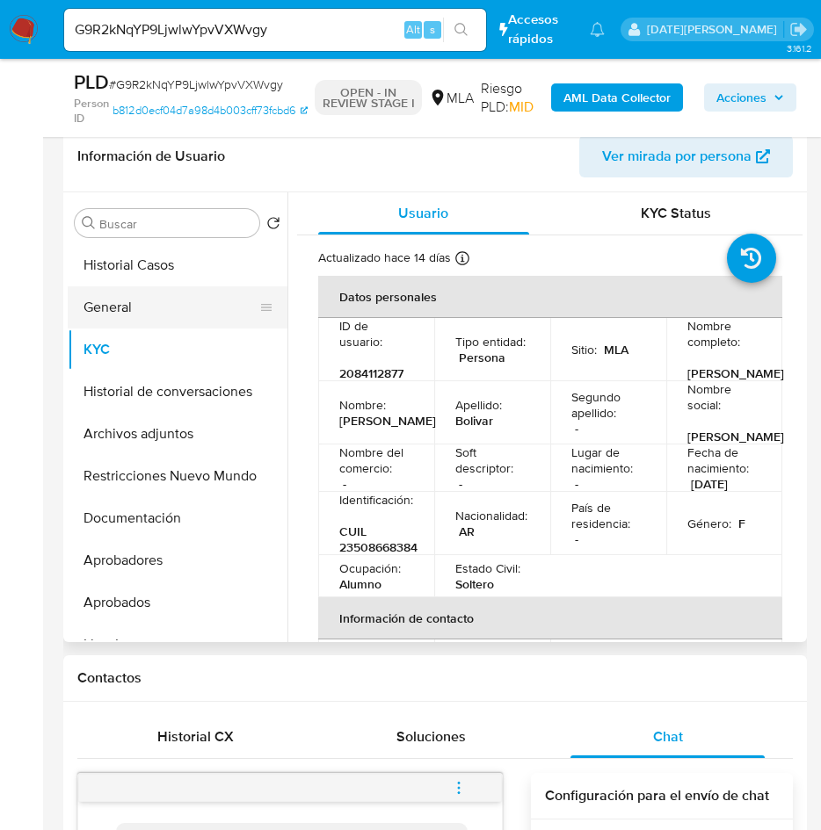
drag, startPoint x: 115, startPoint y: 311, endPoint x: 125, endPoint y: 317, distance: 11.5
click at [115, 311] on button "General" at bounding box center [171, 307] width 206 height 42
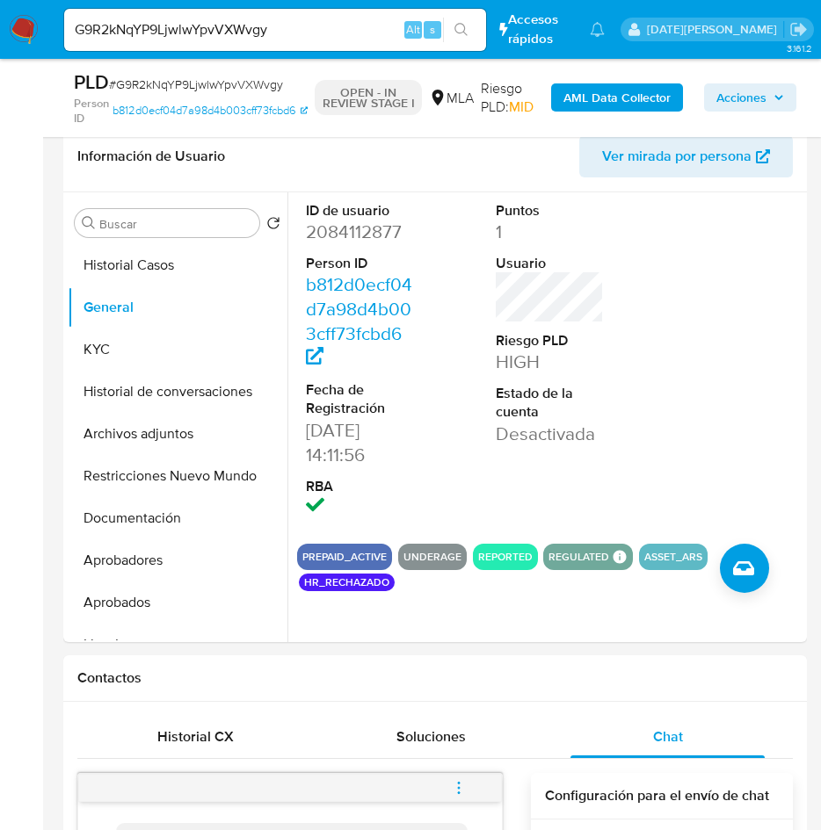
click at [392, 235] on dd "2084112877" at bounding box center [360, 232] width 109 height 25
copy dd "2084112877"
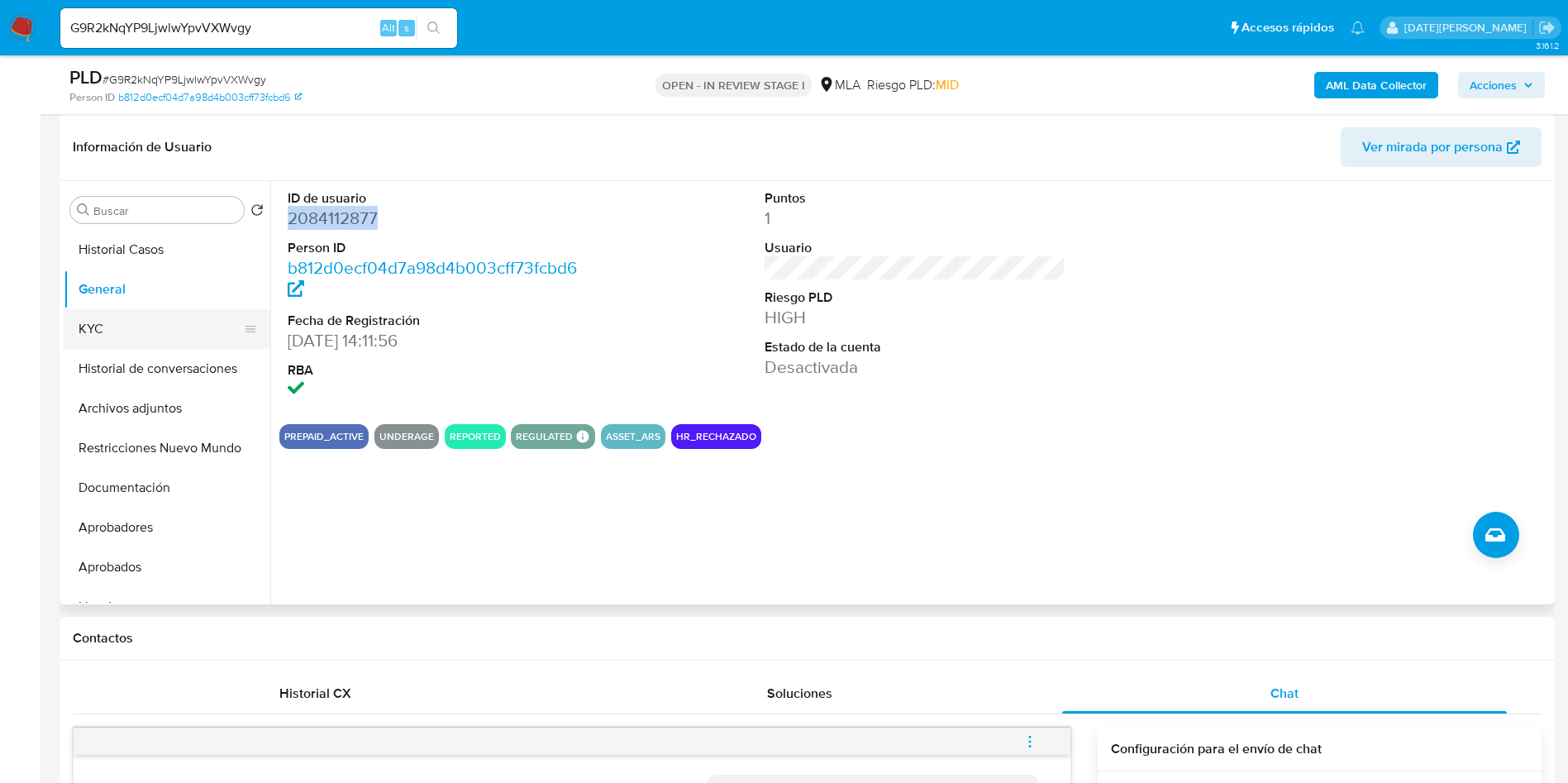
click at [181, 331] on button "KYC" at bounding box center [161, 329] width 194 height 40
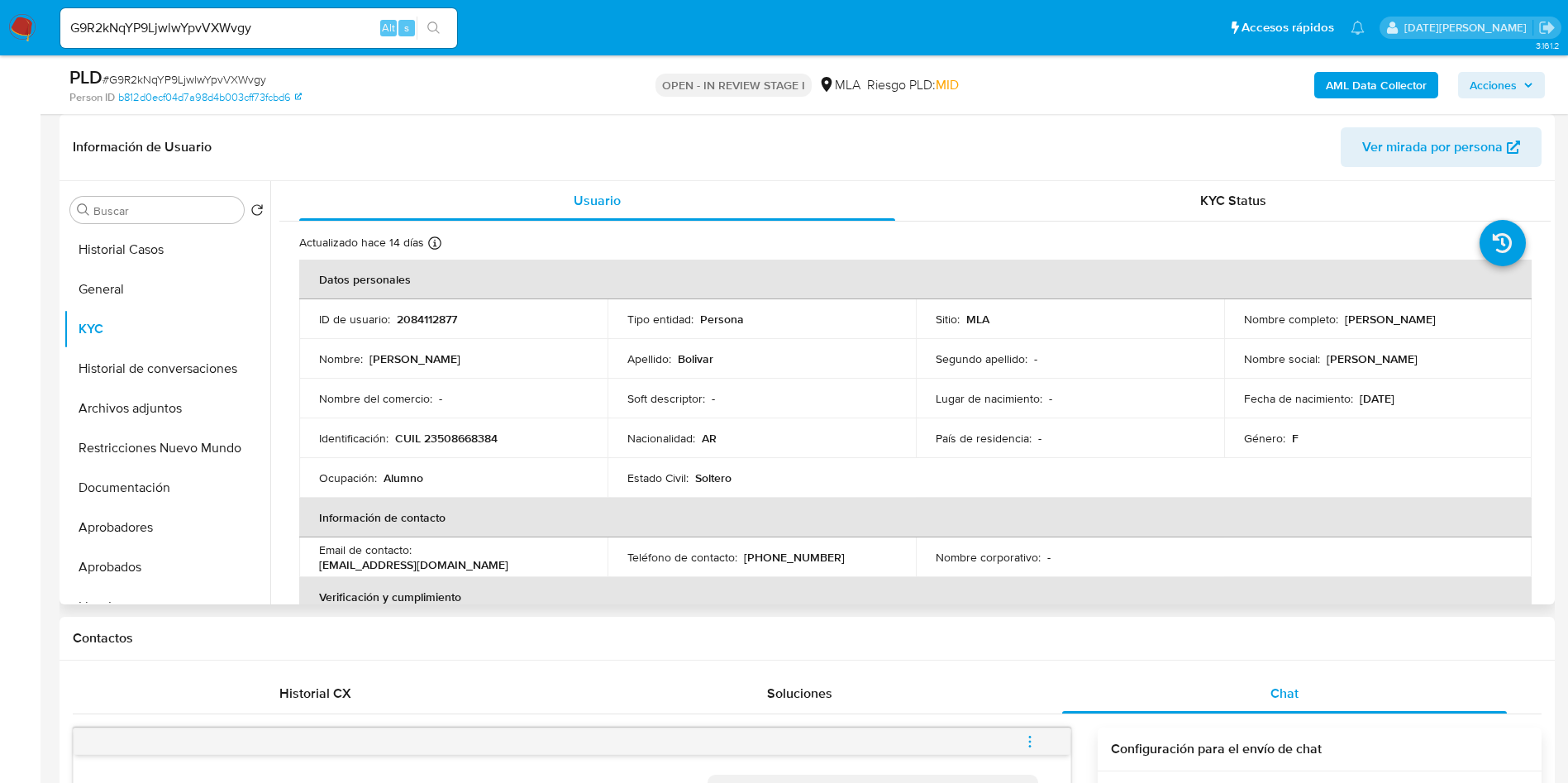
click at [482, 437] on p "CUIL 23508668384" at bounding box center [446, 439] width 103 height 15
copy p "23508668384"
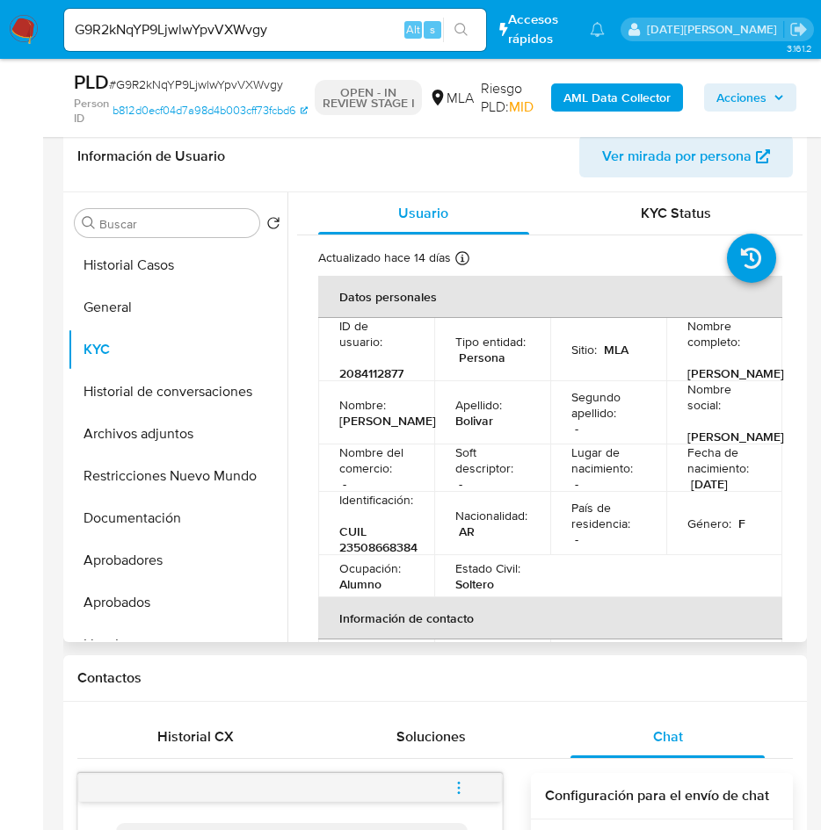
click at [354, 381] on p "2084112877" at bounding box center [371, 373] width 64 height 16
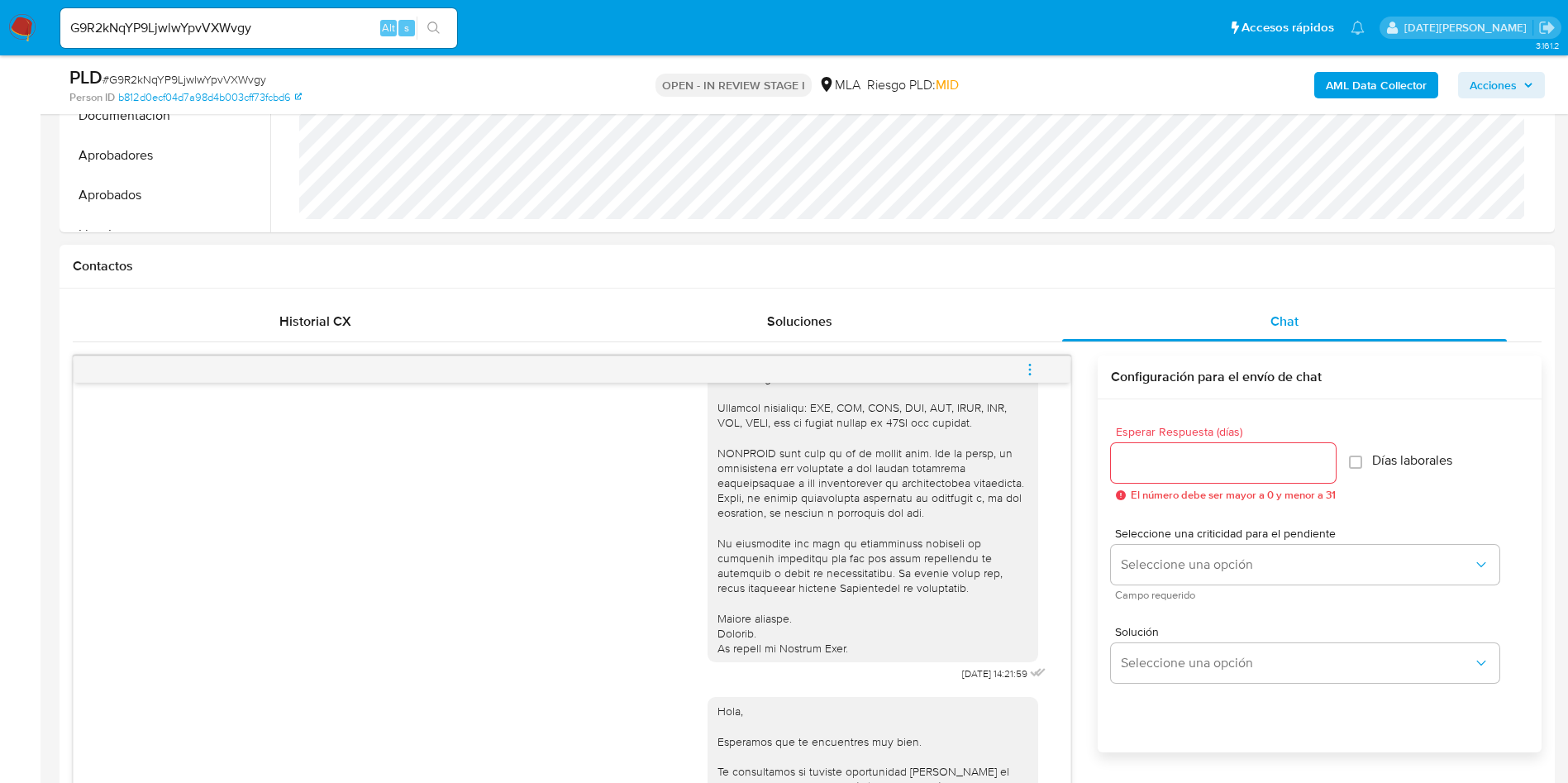
scroll to position [496, 0]
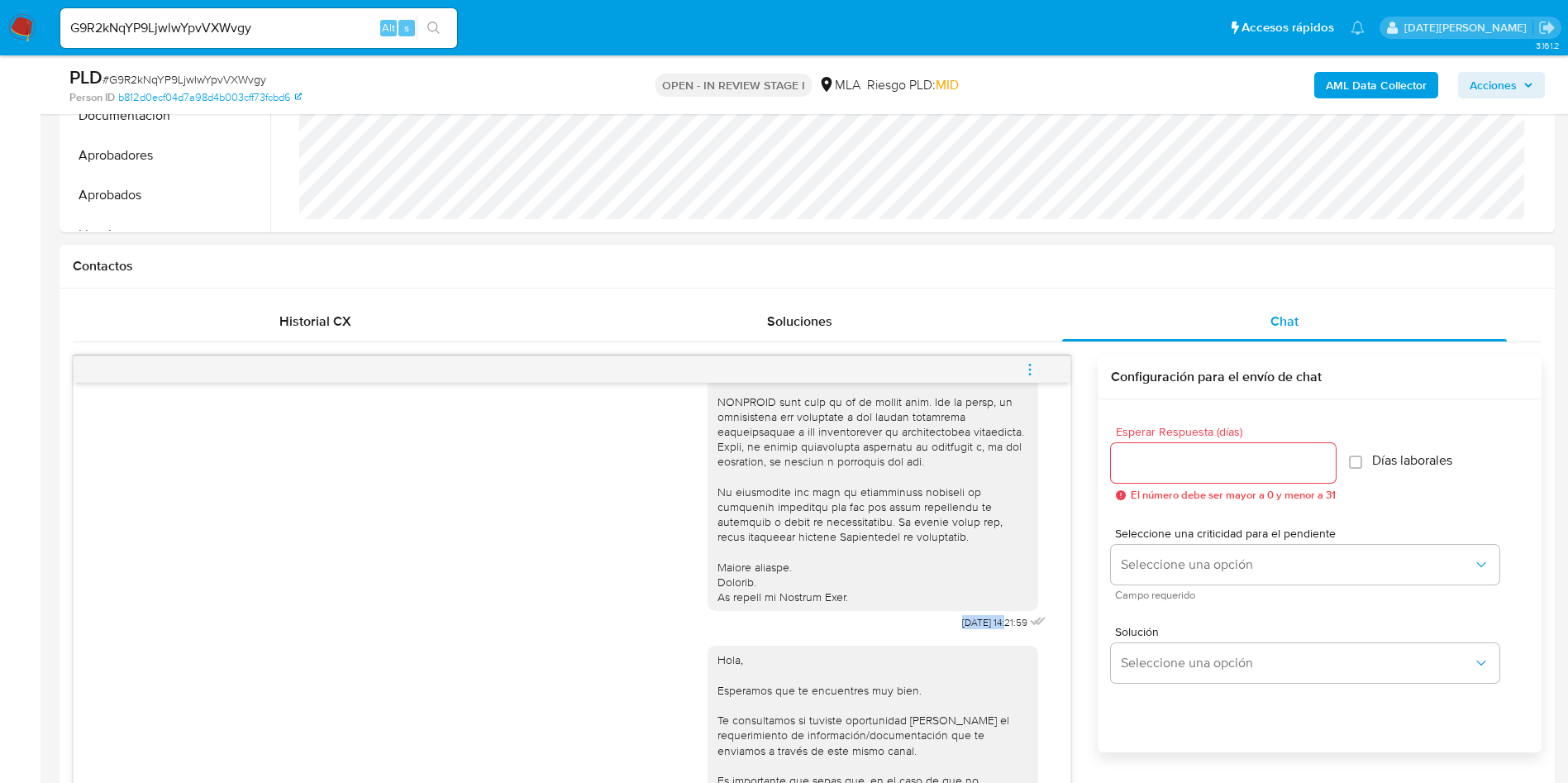
drag, startPoint x: 921, startPoint y: 637, endPoint x: 972, endPoint y: 639, distance: 51.0
click at [972, 635] on div "17/09/2025 14:21:59" at bounding box center [879, 264] width 342 height 740
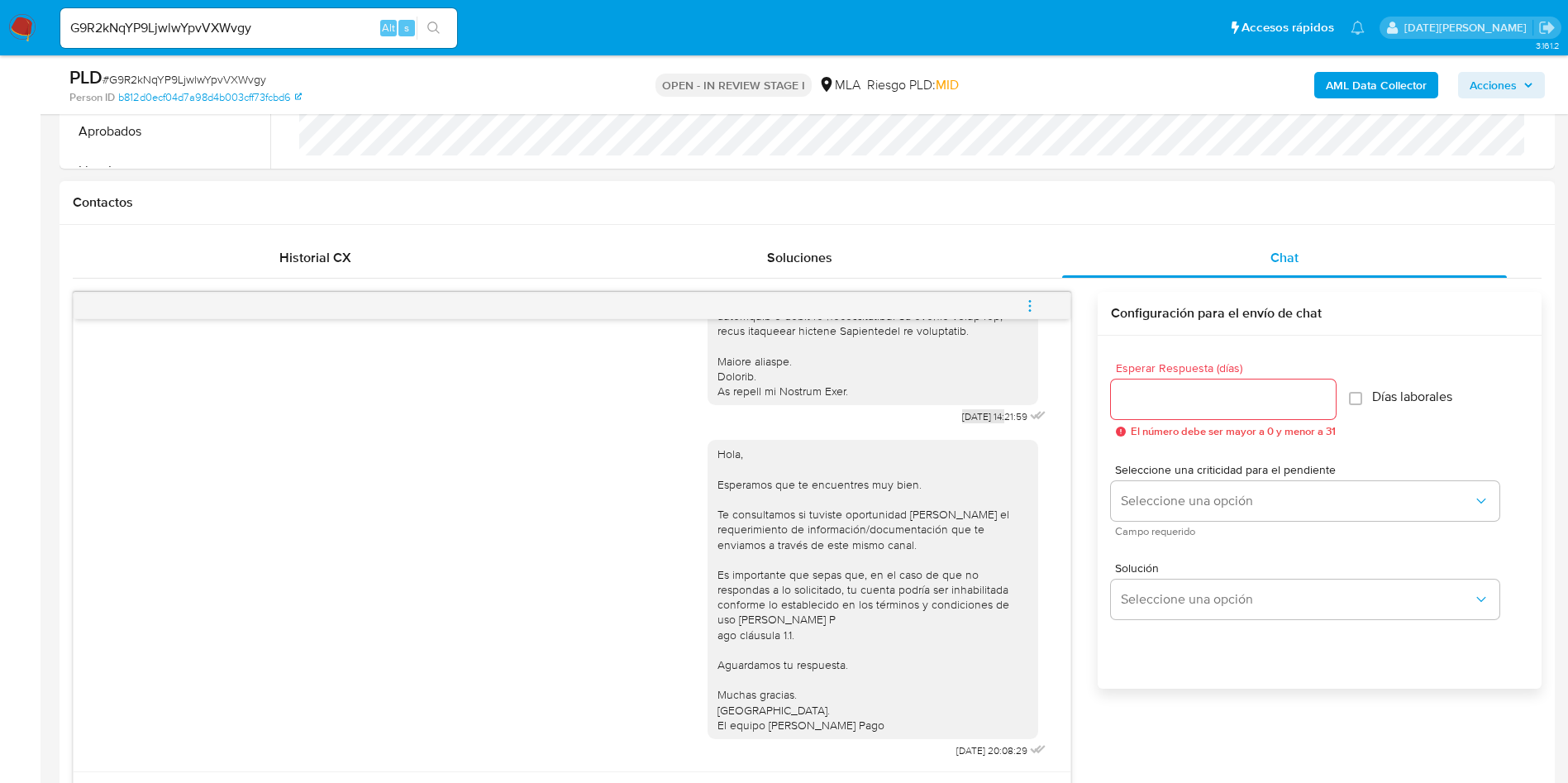
scroll to position [868, 0]
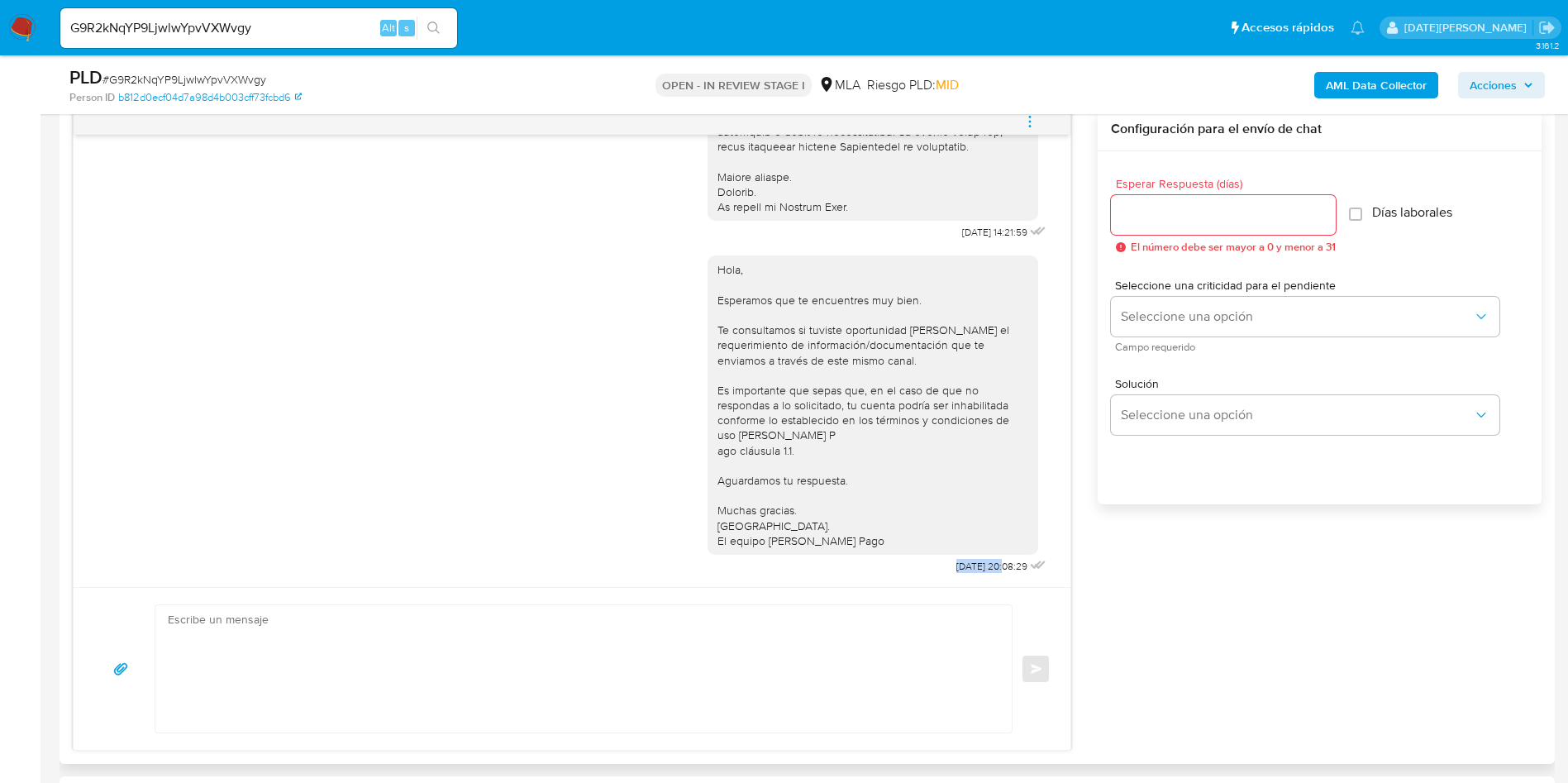
drag, startPoint x: 911, startPoint y: 562, endPoint x: 967, endPoint y: 565, distance: 56.1
click at [967, 565] on div "Hola, Esperamos que te encuentres muy bien. Te consultamos si tuviste oportunid…" at bounding box center [879, 410] width 342 height 334
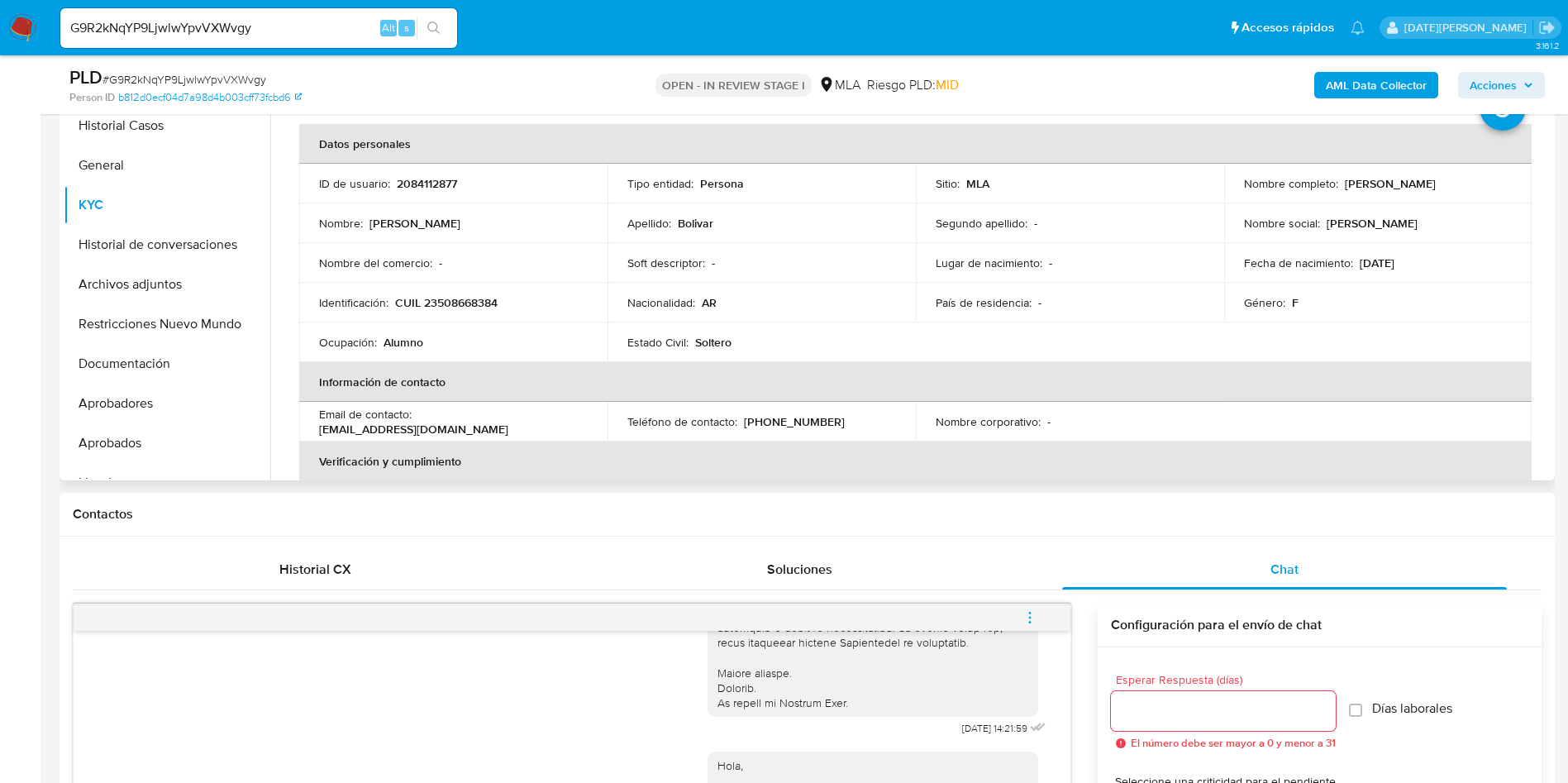
scroll to position [0, 0]
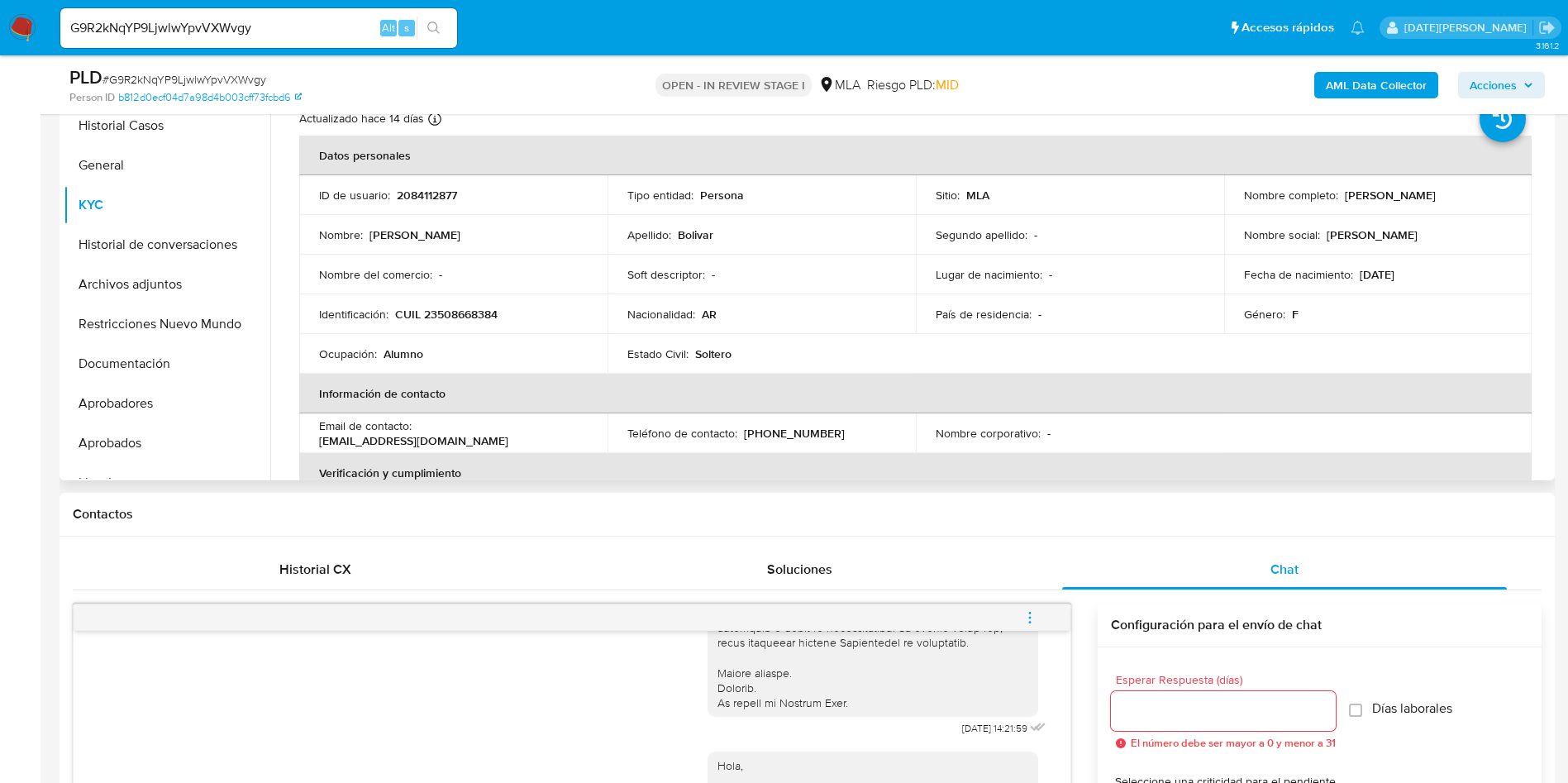
drag, startPoint x: 1339, startPoint y: 198, endPoint x: 1489, endPoint y: 193, distance: 150.1
click at [1489, 193] on div "Nombre completo : Aylin Milagros Bolivar" at bounding box center [1378, 195] width 269 height 15
drag, startPoint x: 1410, startPoint y: 276, endPoint x: 1388, endPoint y: 276, distance: 22.0
click at [1388, 276] on p "09/04/2011" at bounding box center [1376, 275] width 35 height 15
click at [156, 376] on button "Documentación" at bounding box center [161, 363] width 194 height 40
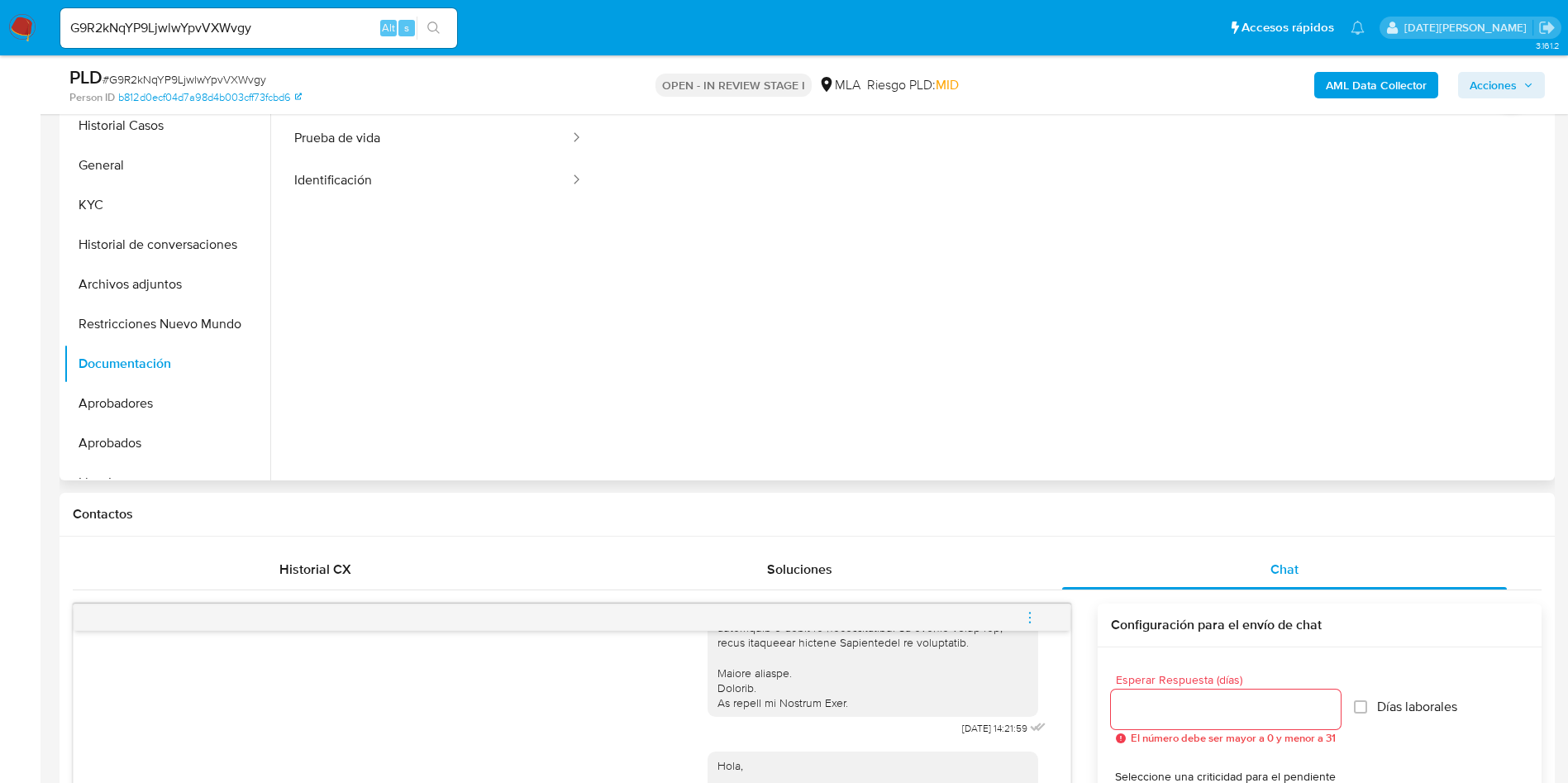
scroll to position [248, 0]
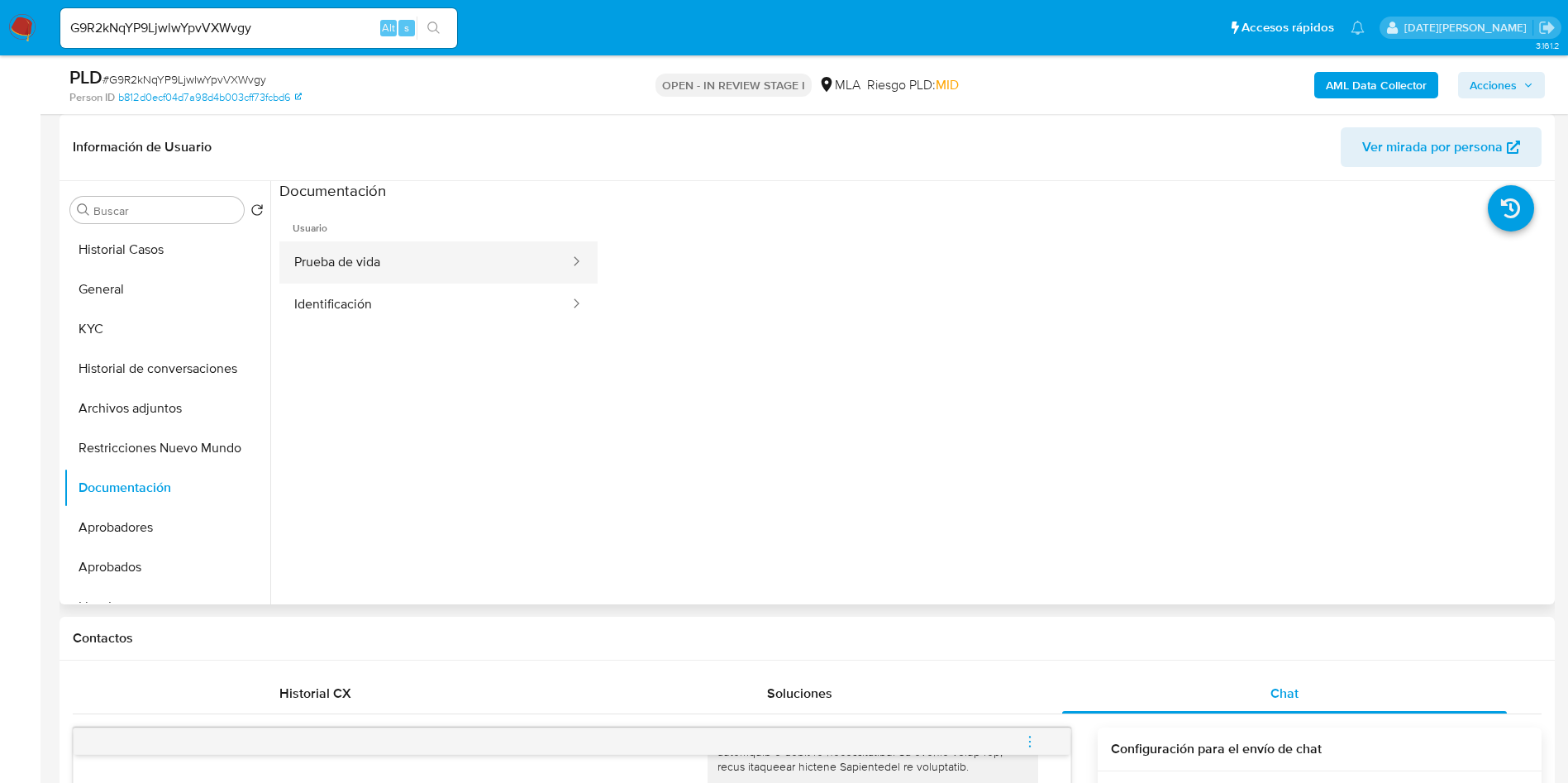
click at [400, 276] on button "Prueba de vida" at bounding box center [425, 263] width 292 height 42
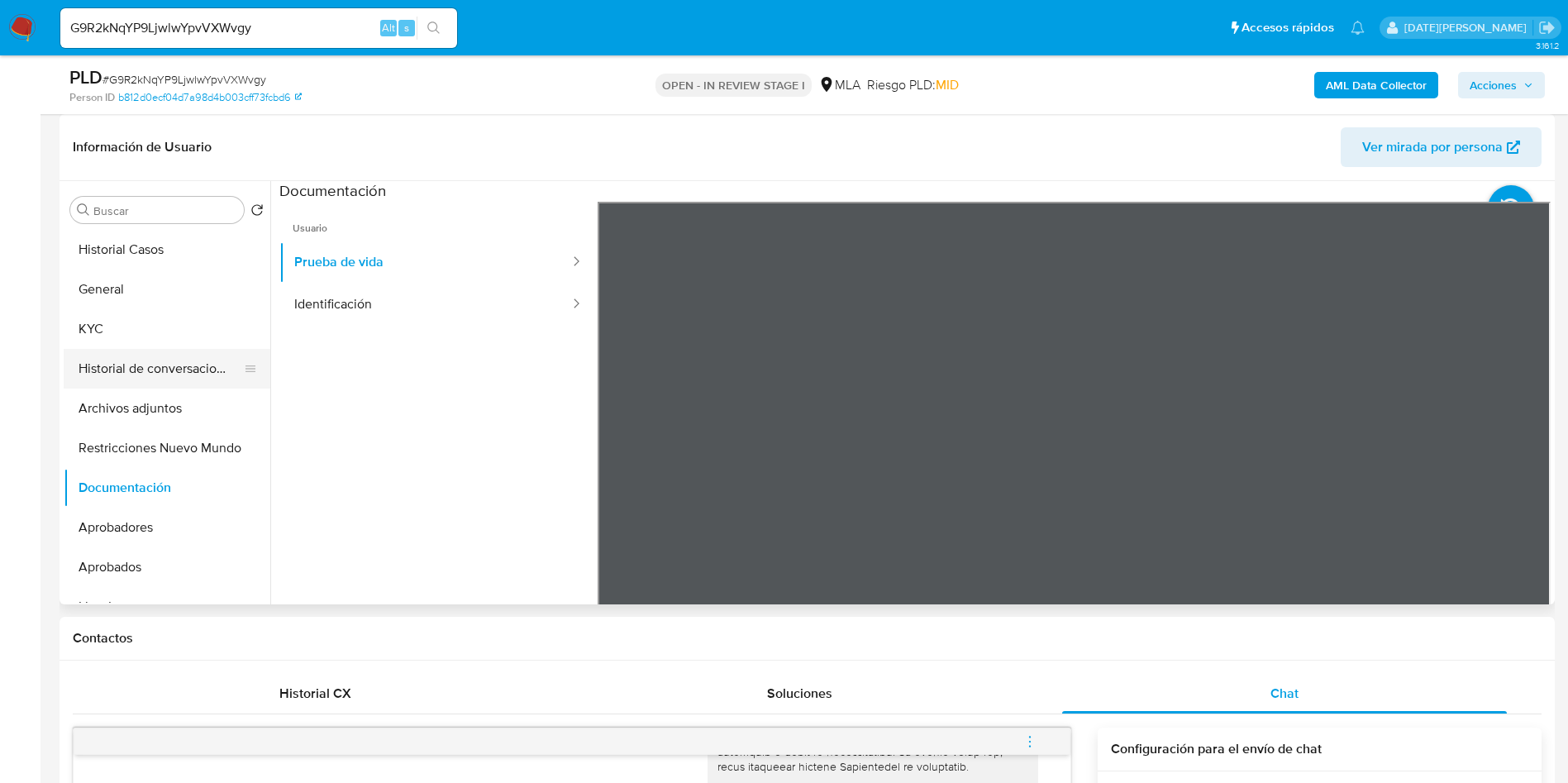
click at [162, 380] on button "Historial de conversaciones" at bounding box center [161, 369] width 194 height 40
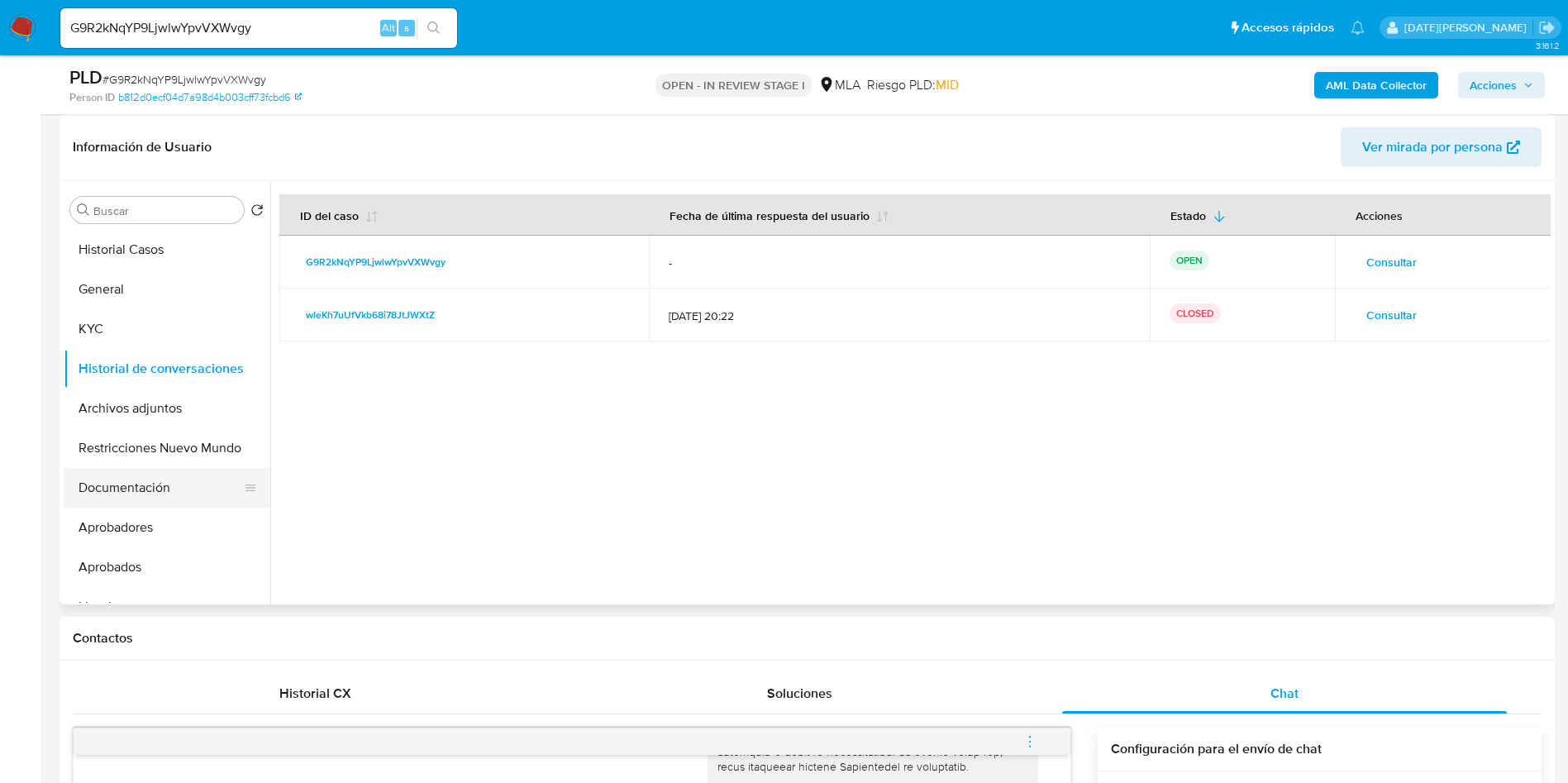
click at [145, 492] on button "Documentación" at bounding box center [161, 487] width 194 height 40
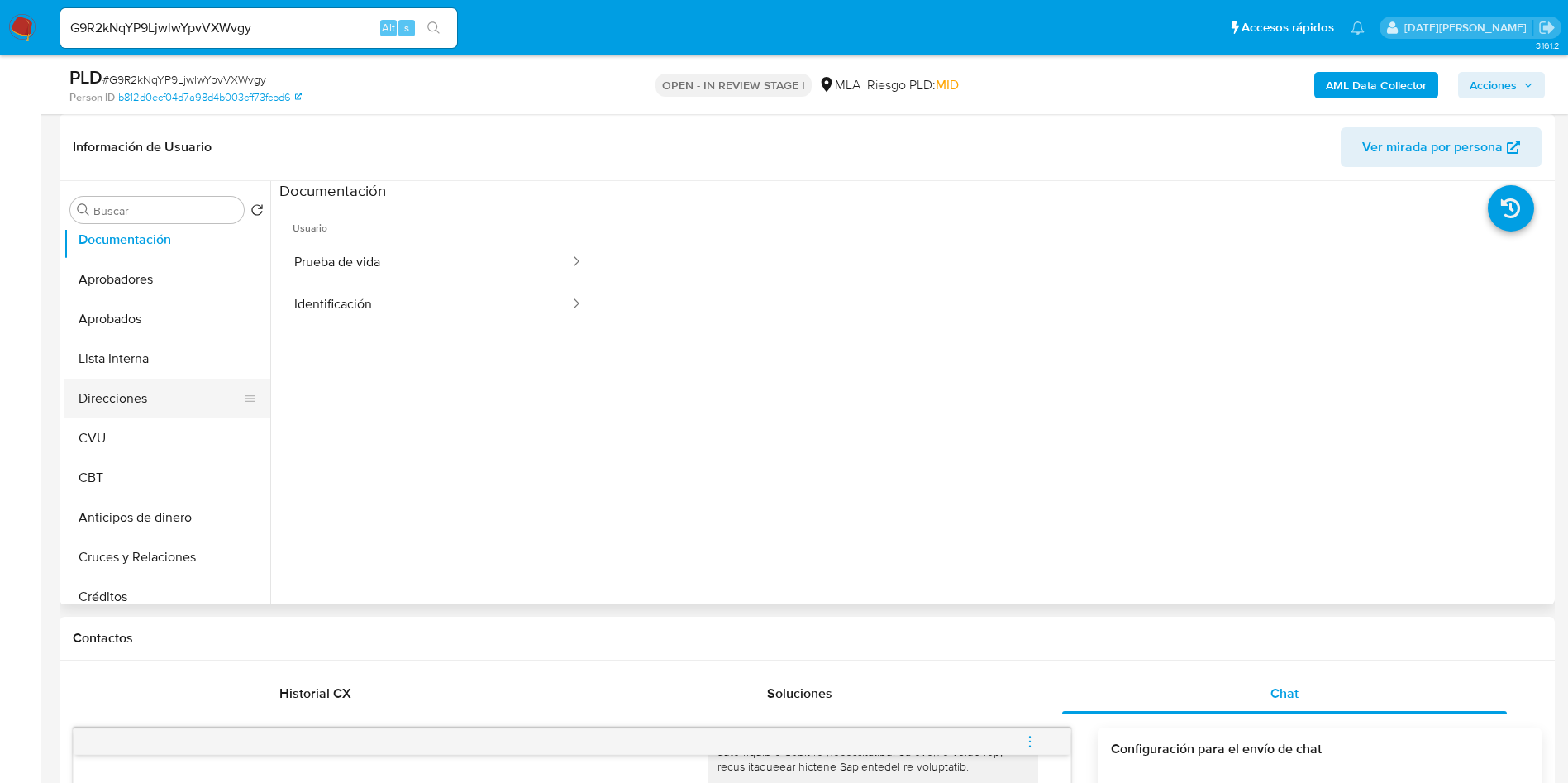
click at [179, 396] on button "Direcciones" at bounding box center [161, 398] width 194 height 40
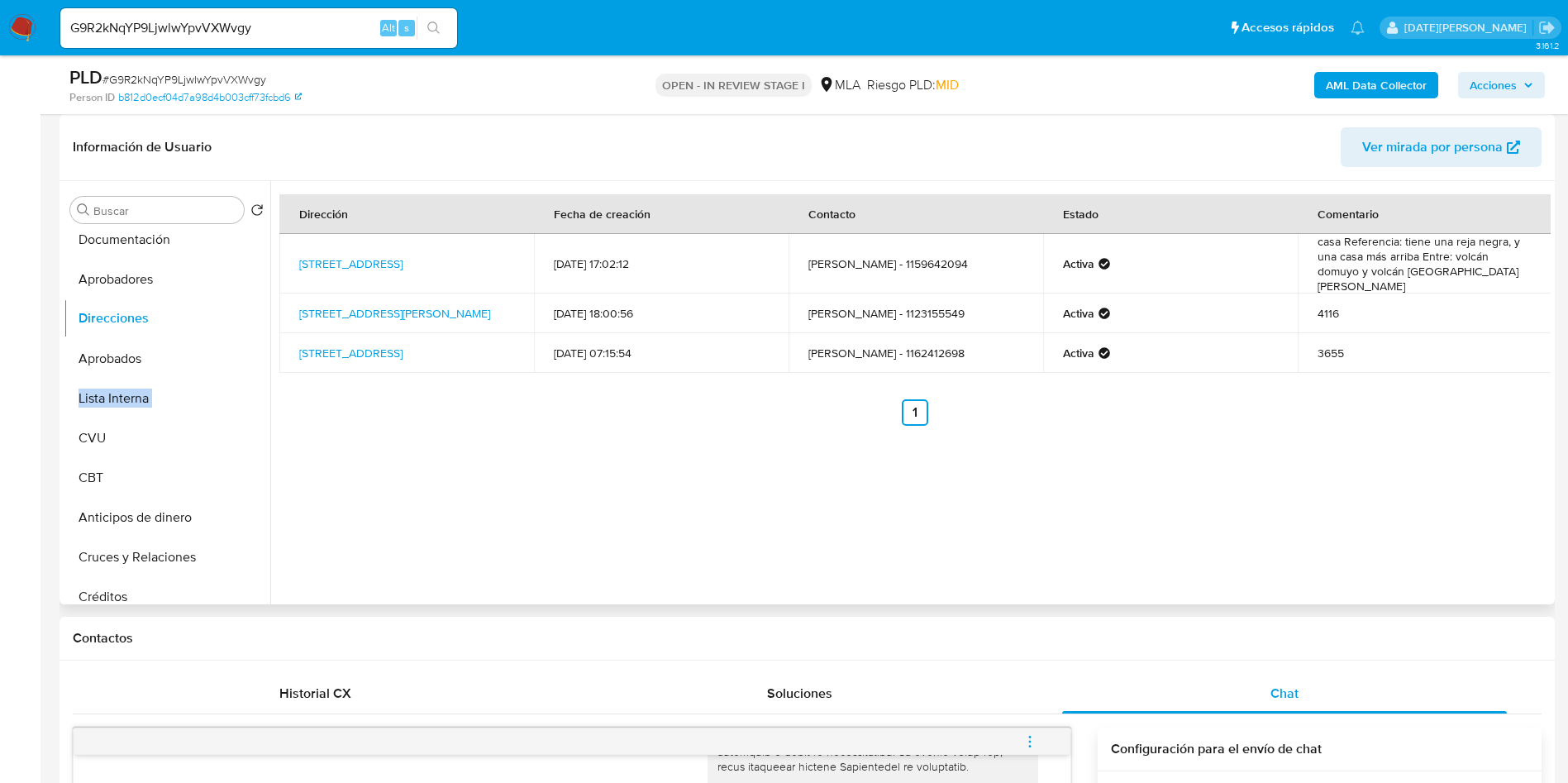
drag, startPoint x: 245, startPoint y: 401, endPoint x: 245, endPoint y: 316, distance: 85.0
click at [245, 316] on ul "Historial Casos General KYC Historial de conversaciones Archivos adjuntos Restr…" at bounding box center [167, 416] width 207 height 373
click at [246, 279] on ul "Historial Casos General KYC Historial de conversaciones Archivos adjuntos Restr…" at bounding box center [167, 416] width 207 height 373
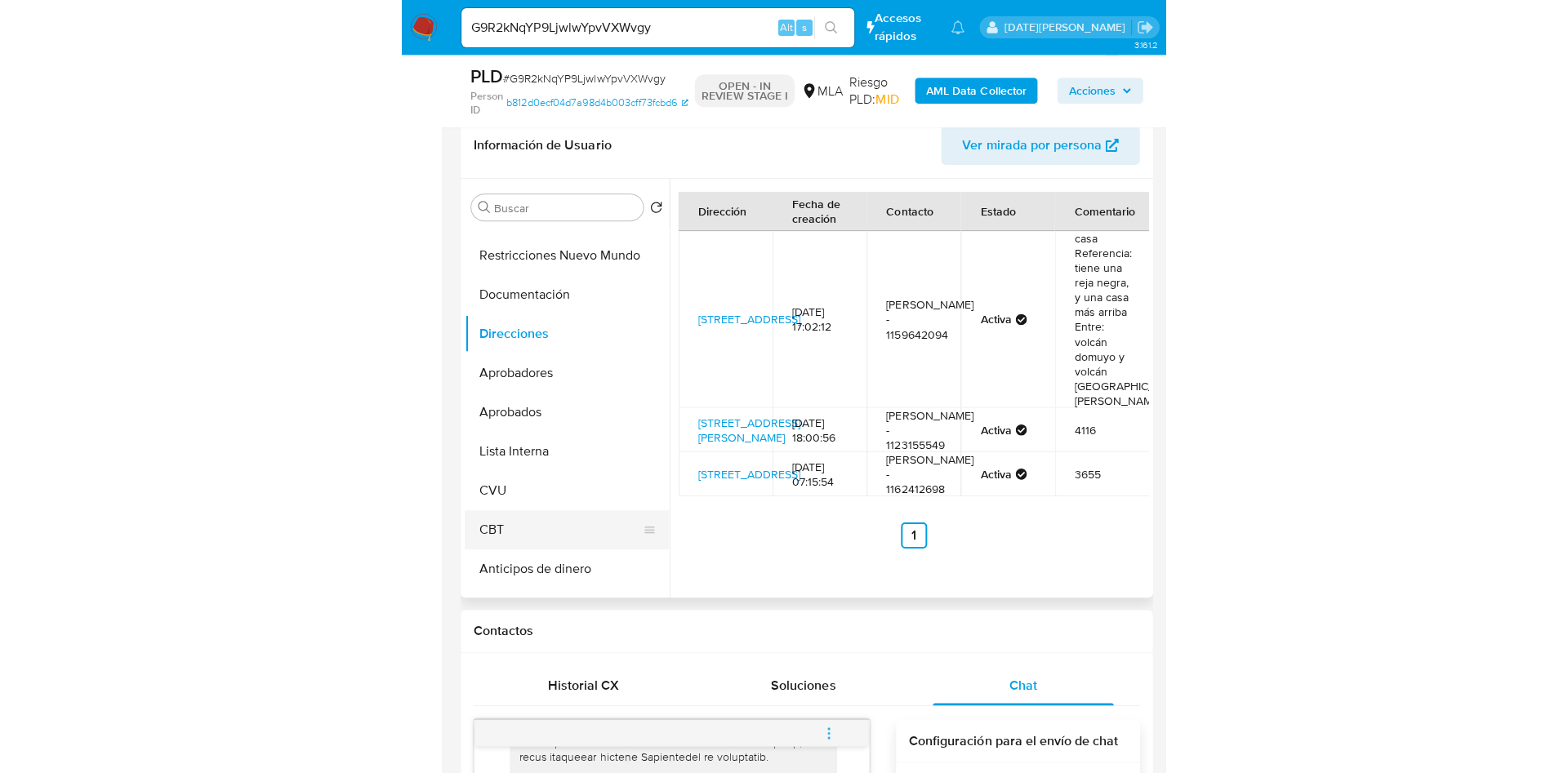
scroll to position [0, 0]
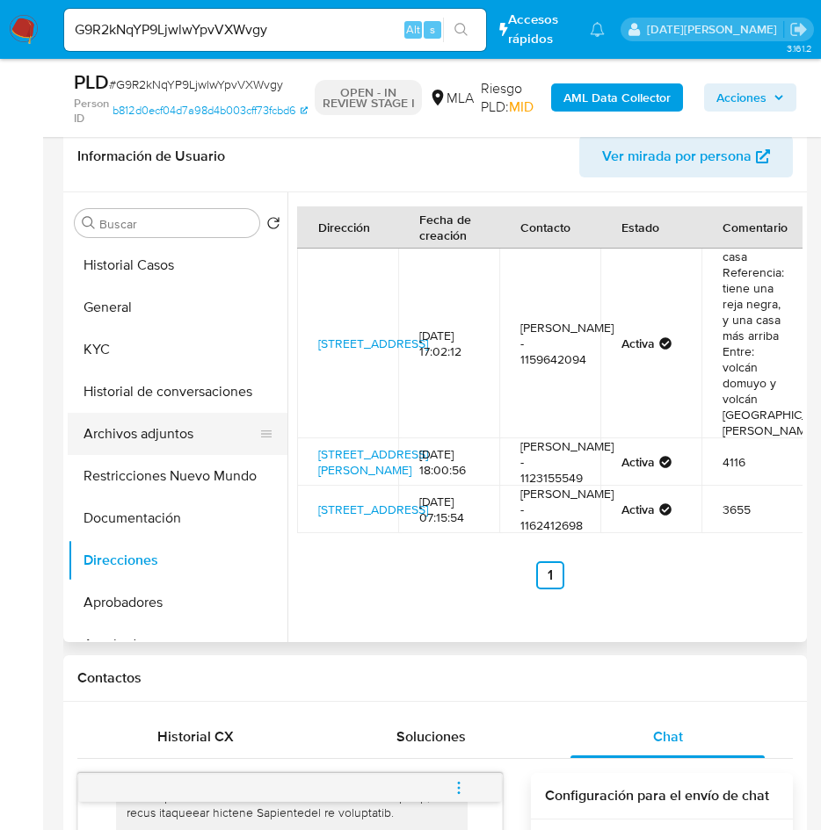
click at [155, 432] on button "Archivos adjuntos" at bounding box center [171, 434] width 206 height 42
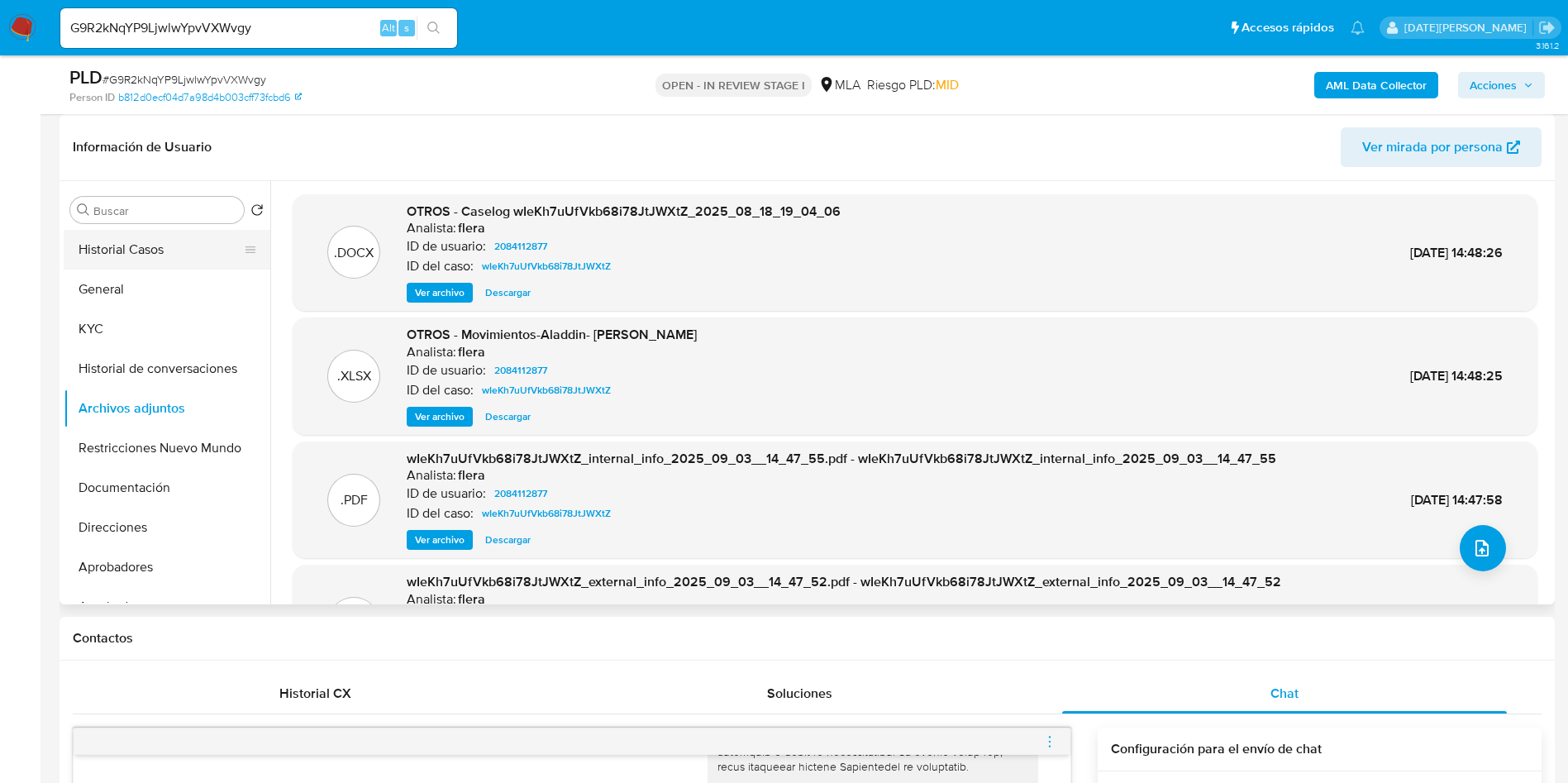
click at [165, 242] on button "Historial Casos" at bounding box center [161, 249] width 194 height 40
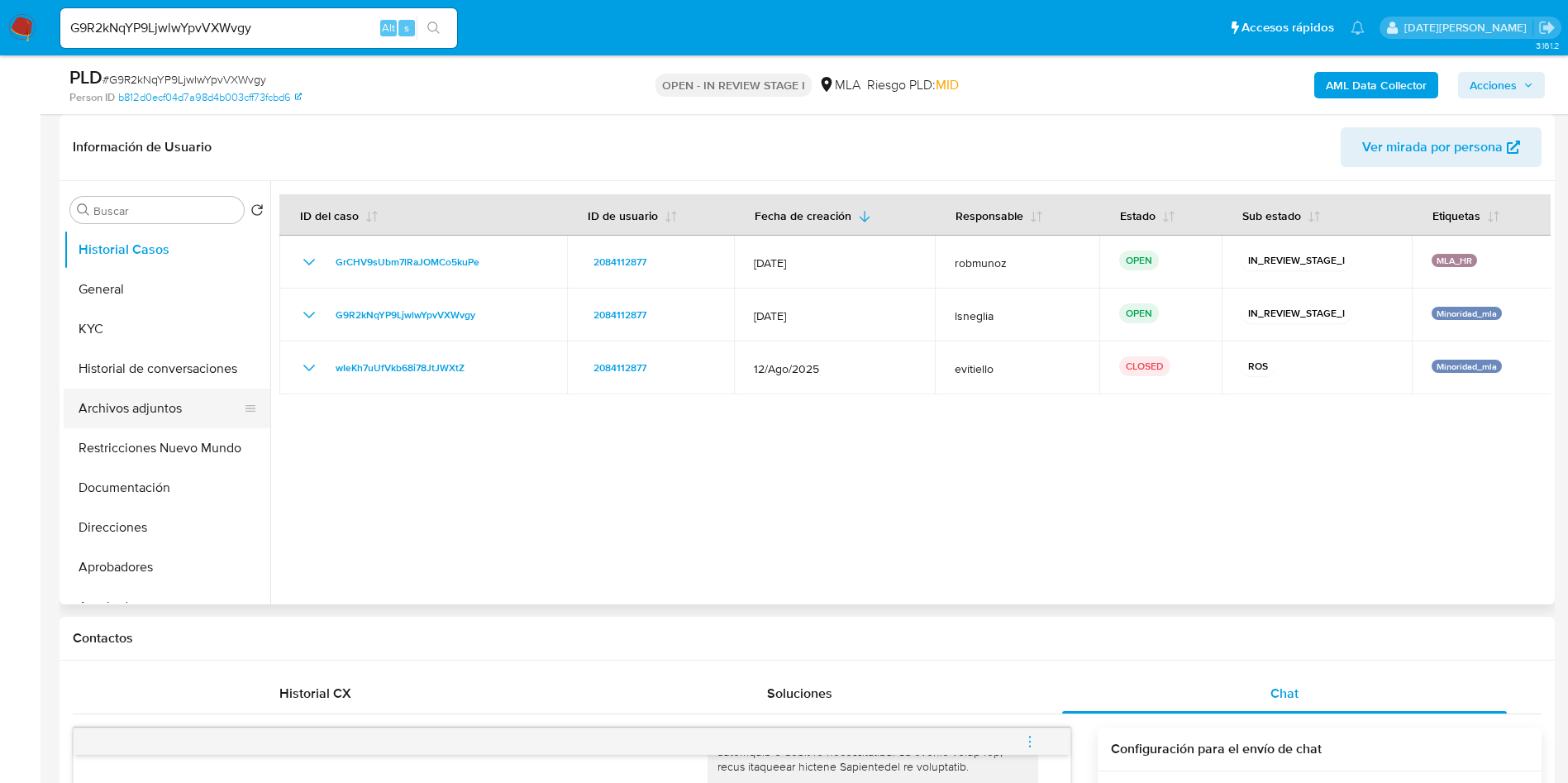
click at [144, 415] on button "Archivos adjuntos" at bounding box center [161, 408] width 194 height 40
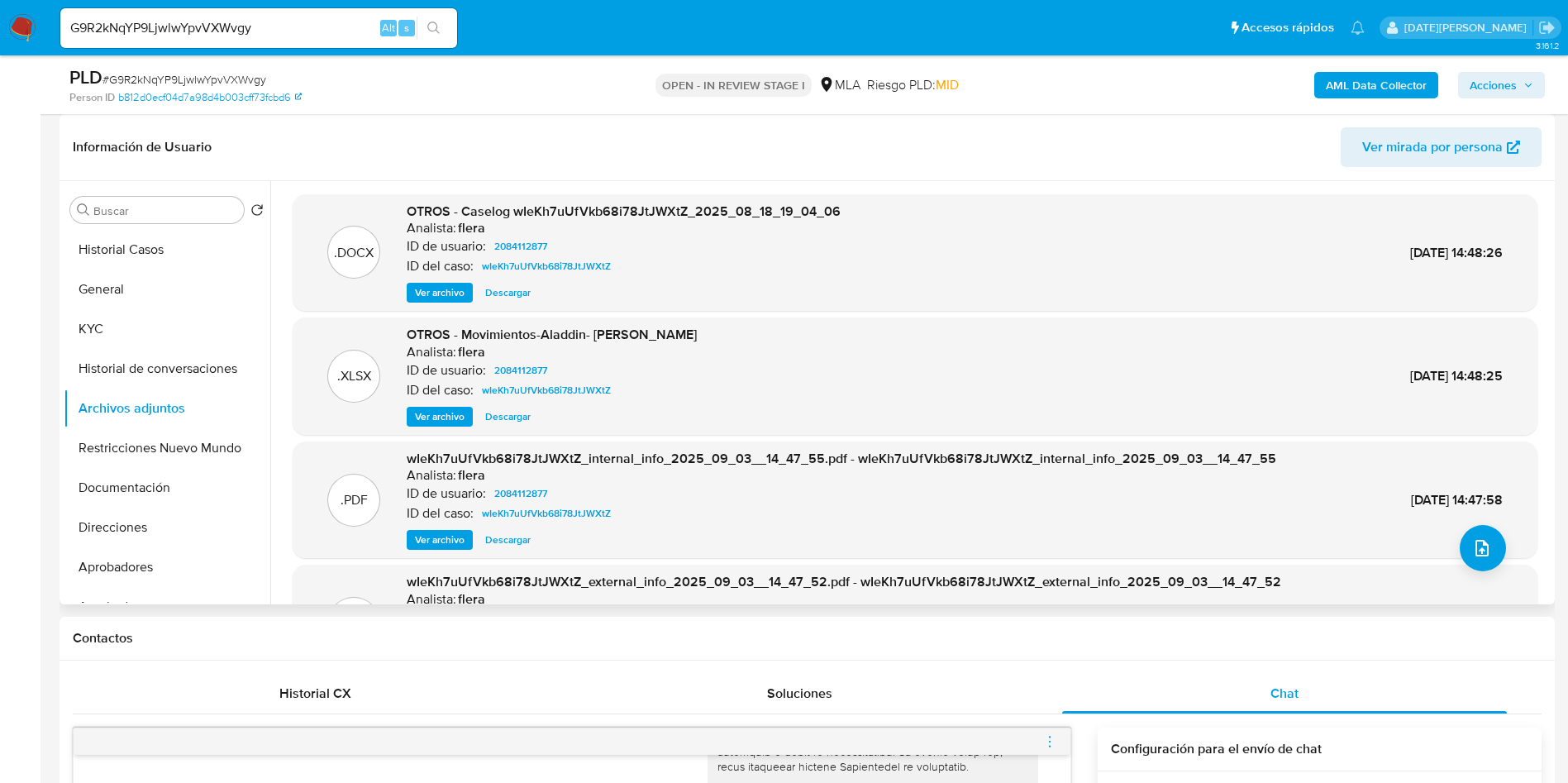
click at [433, 296] on span "Ver archivo" at bounding box center [439, 293] width 50 height 17
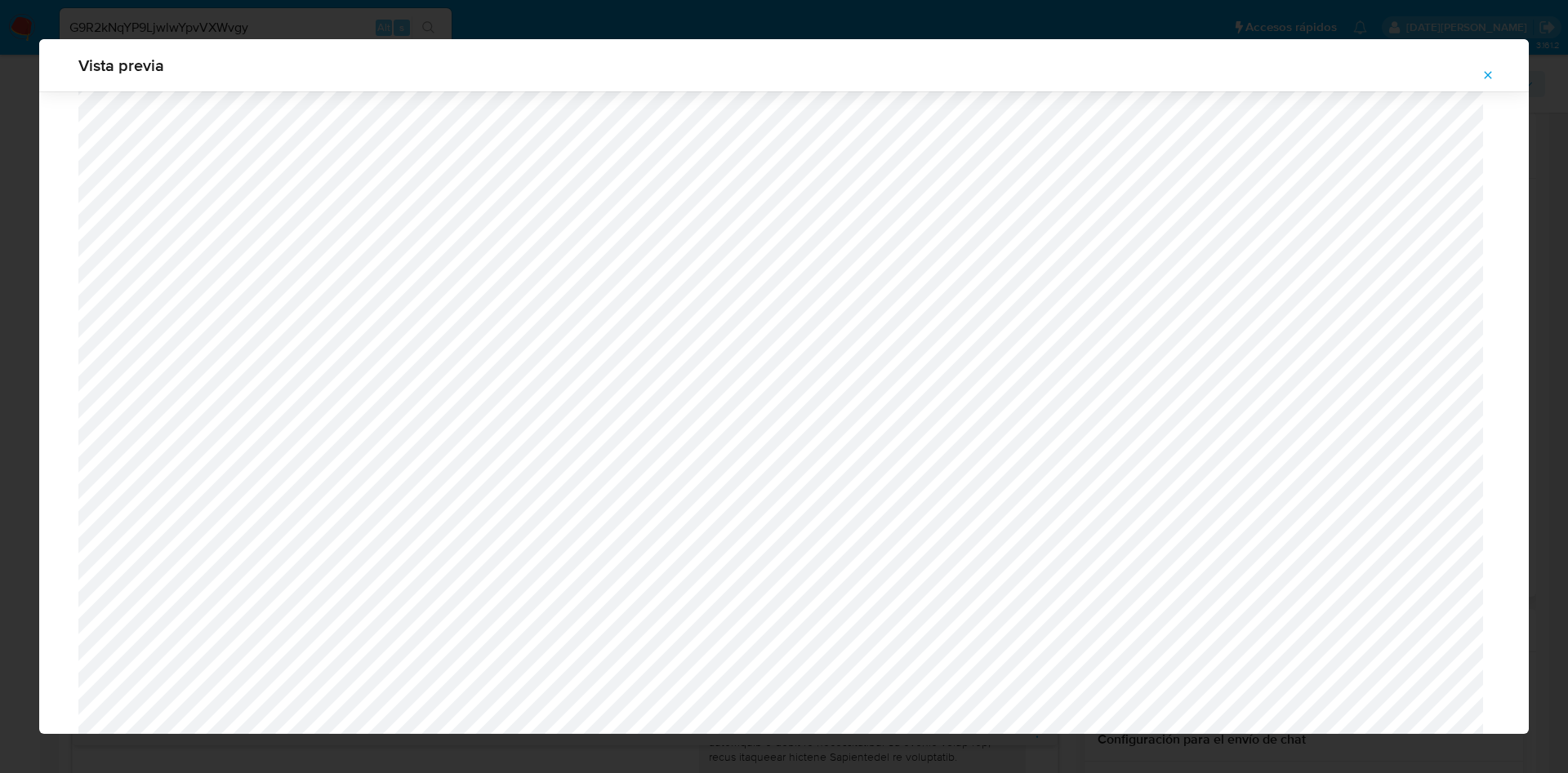
scroll to position [90, 0]
click at [1486, 70] on icon "Attachment preview" at bounding box center [1488, 75] width 13 height 13
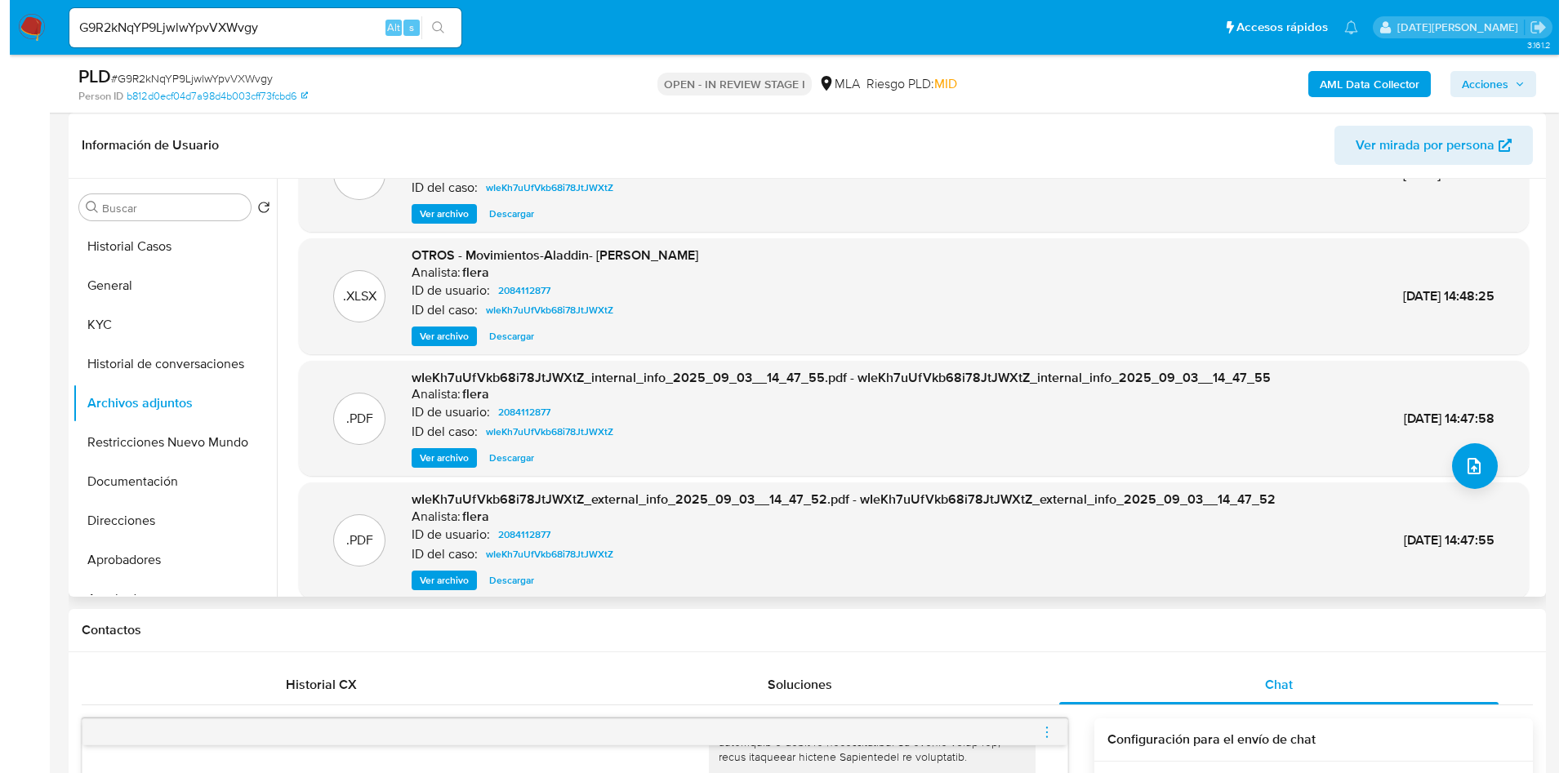
scroll to position [0, 0]
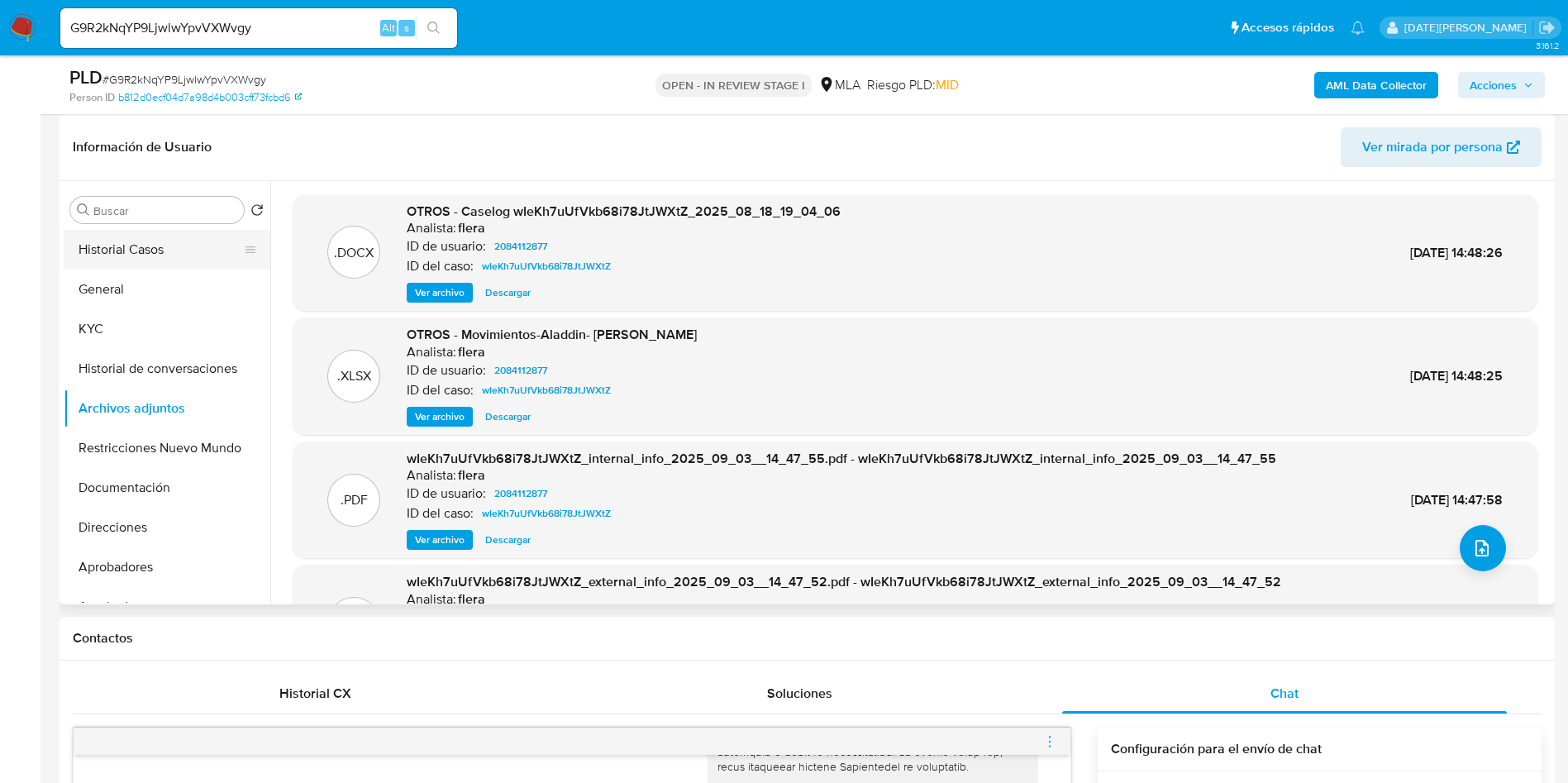
click at [181, 250] on button "Historial Casos" at bounding box center [161, 249] width 194 height 40
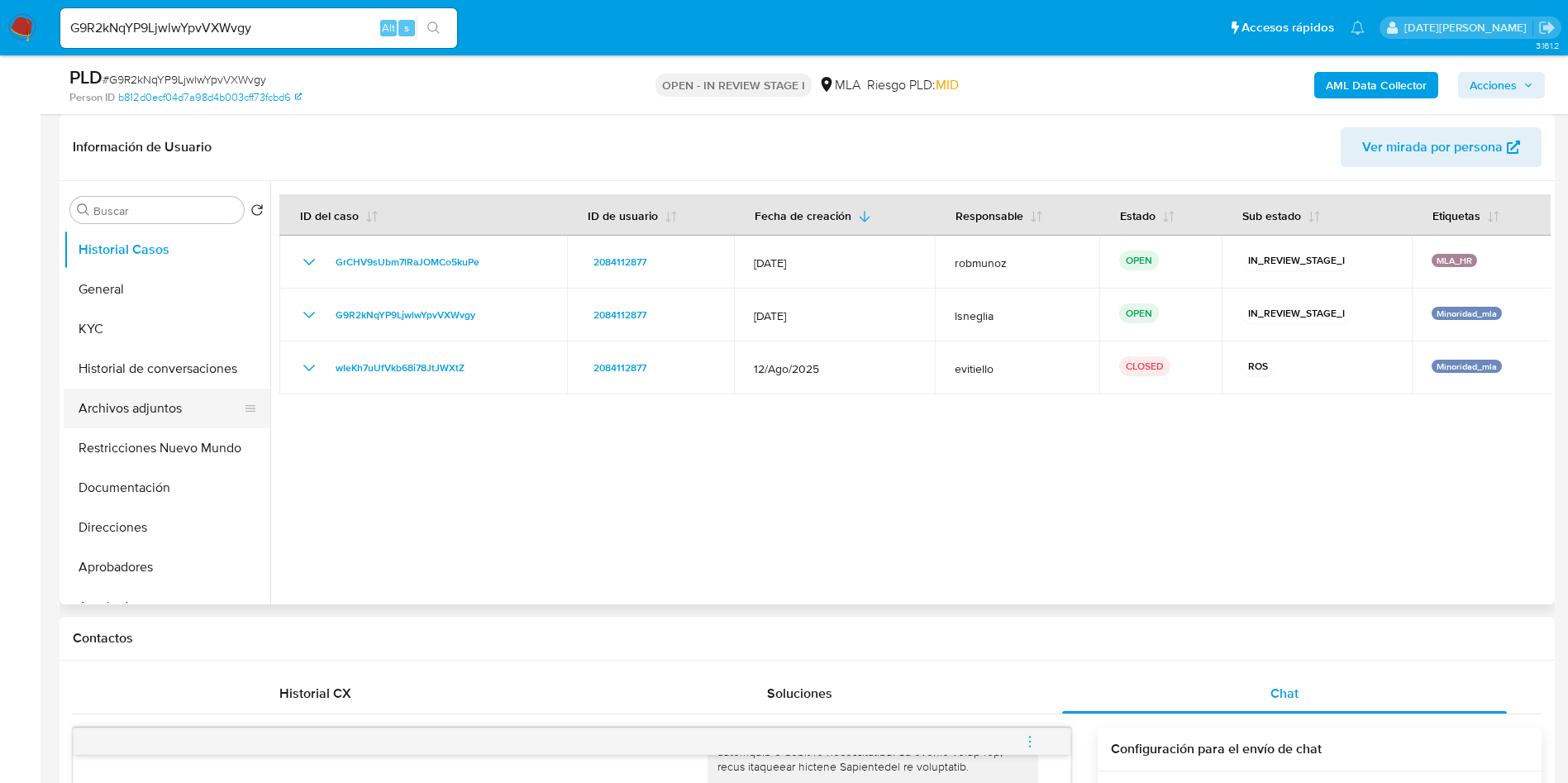
click at [184, 405] on button "Archivos adjuntos" at bounding box center [161, 408] width 194 height 40
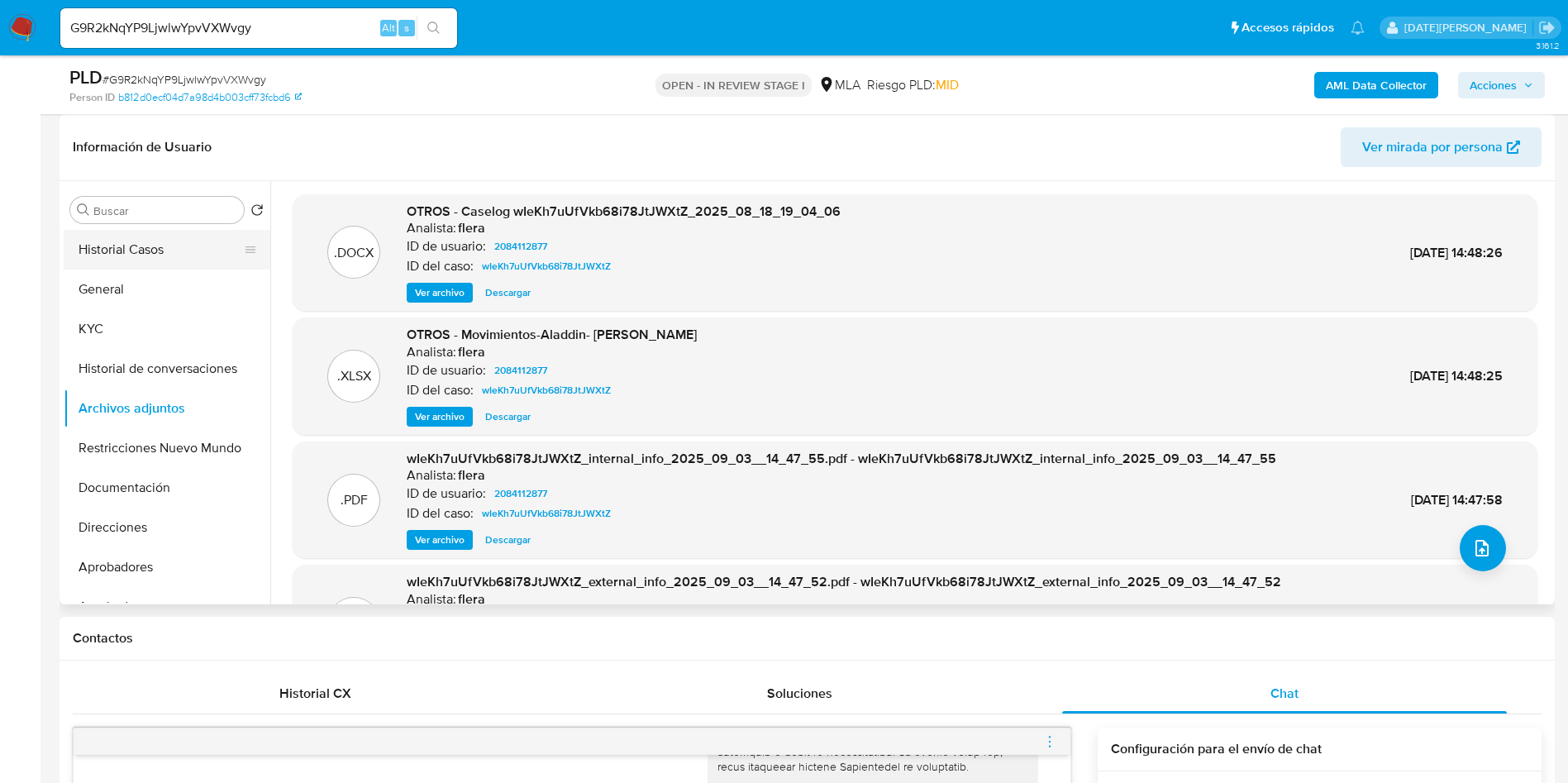
click at [105, 239] on button "Historial Casos" at bounding box center [161, 249] width 194 height 40
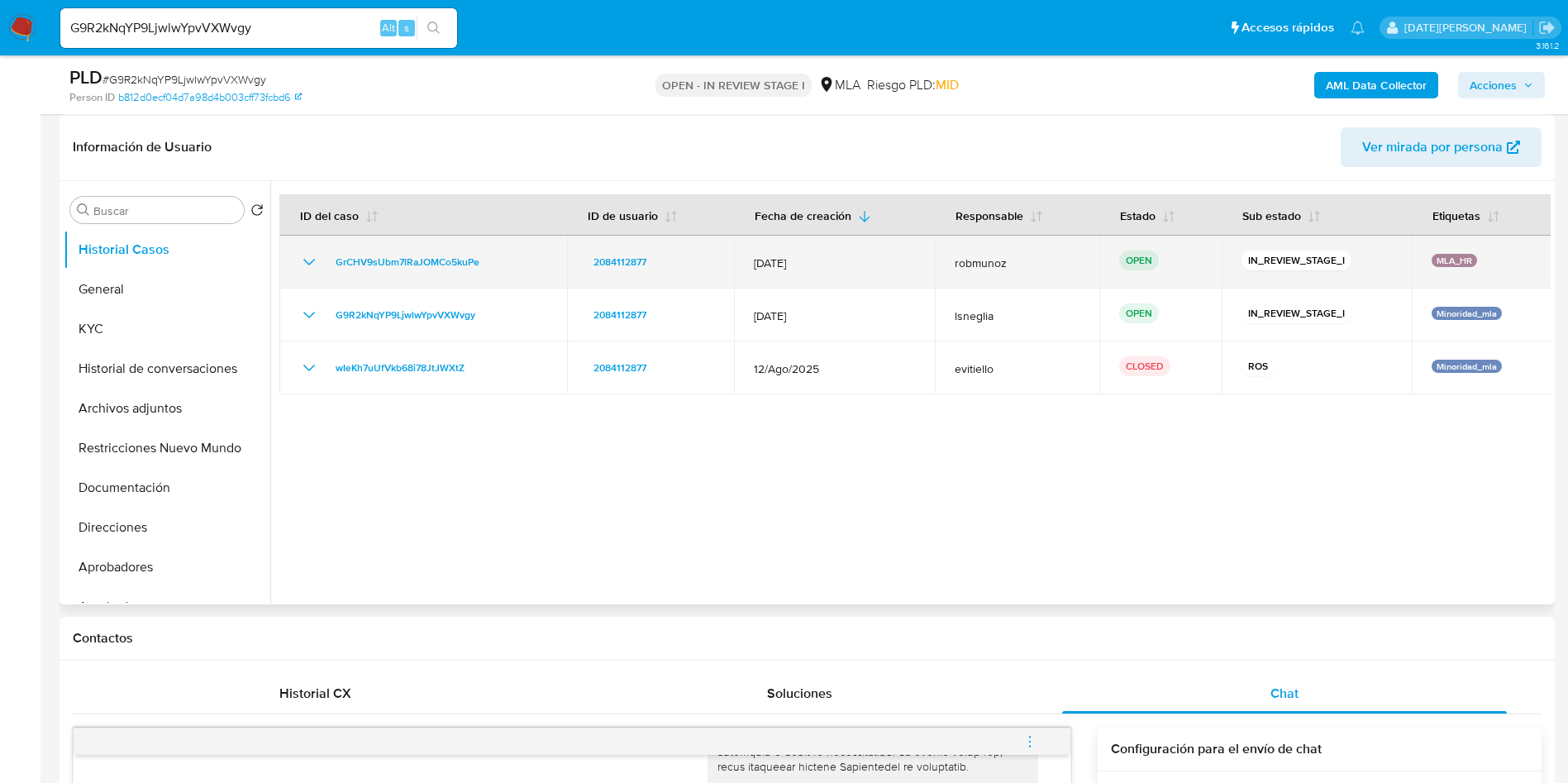
drag, startPoint x: 327, startPoint y: 255, endPoint x: 503, endPoint y: 266, distance: 176.3
click at [503, 266] on div "GrCHV9sUbm7lRaJOMCo5kuPe" at bounding box center [423, 262] width 248 height 20
drag, startPoint x: 1432, startPoint y: 262, endPoint x: 1472, endPoint y: 257, distance: 40.3
click at [1472, 257] on div "MLA_HR" at bounding box center [1481, 263] width 100 height 17
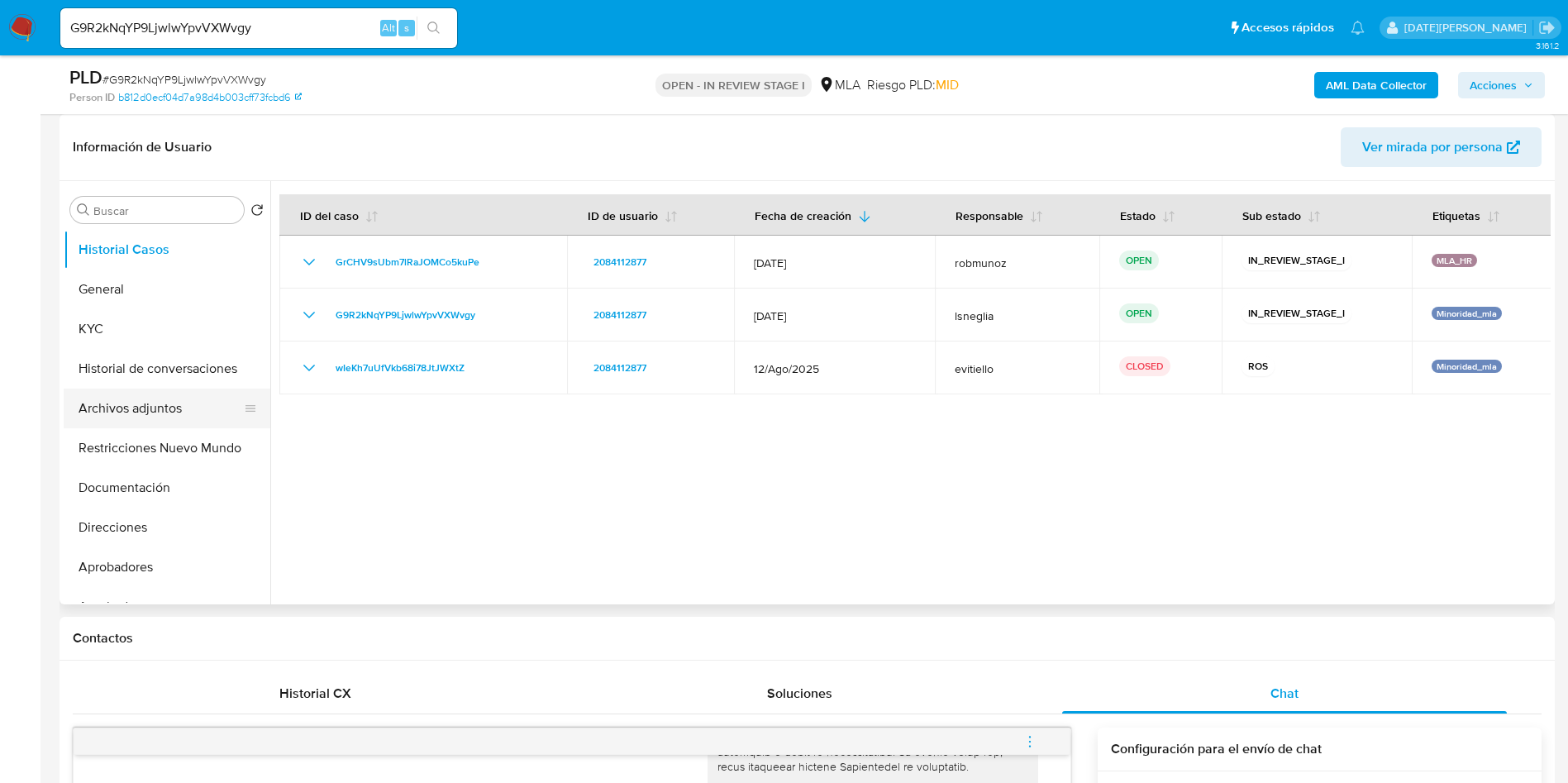
click at [164, 405] on button "Archivos adjuntos" at bounding box center [161, 408] width 194 height 40
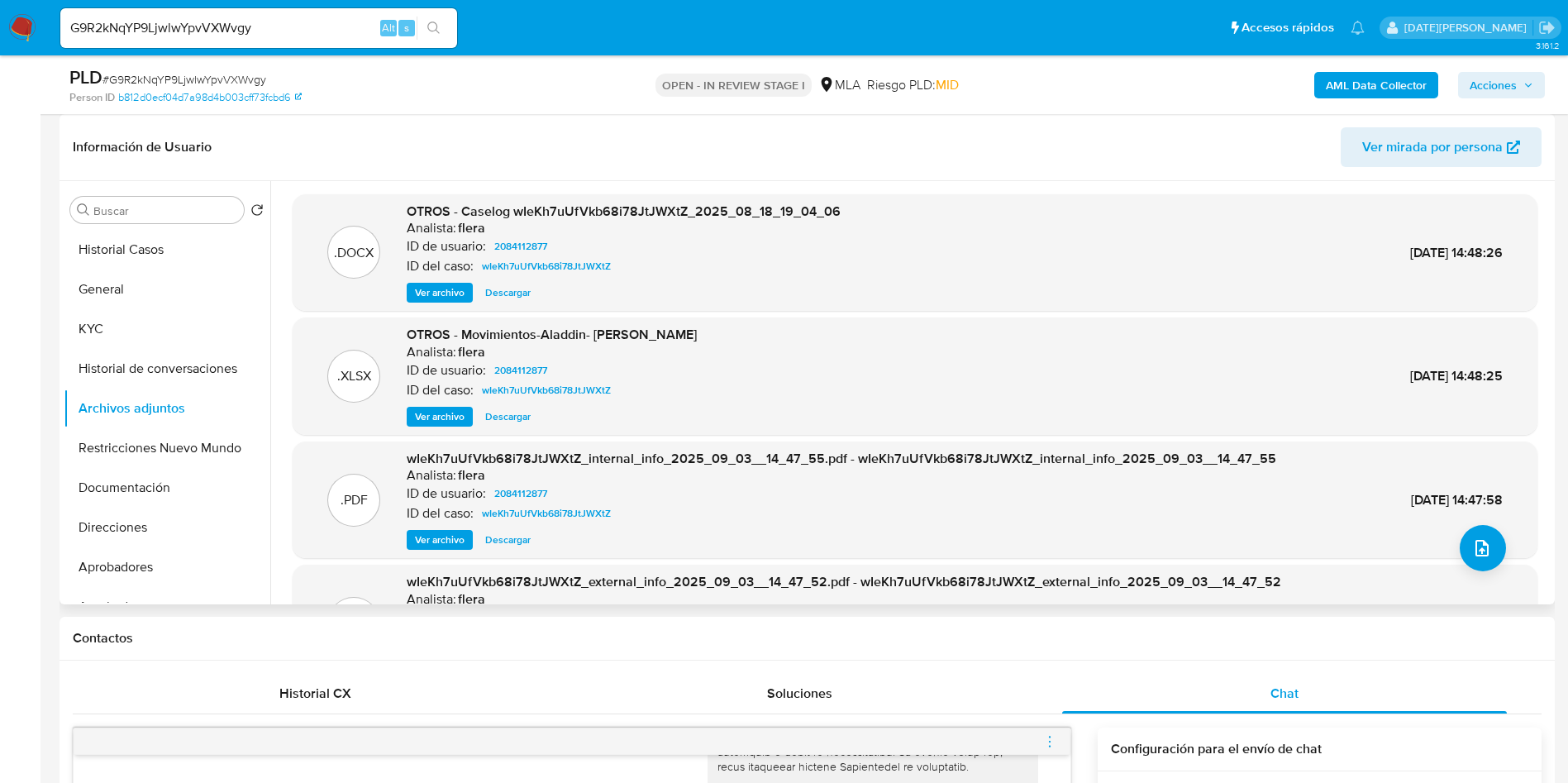
click at [452, 287] on span "Ver archivo" at bounding box center [439, 293] width 50 height 17
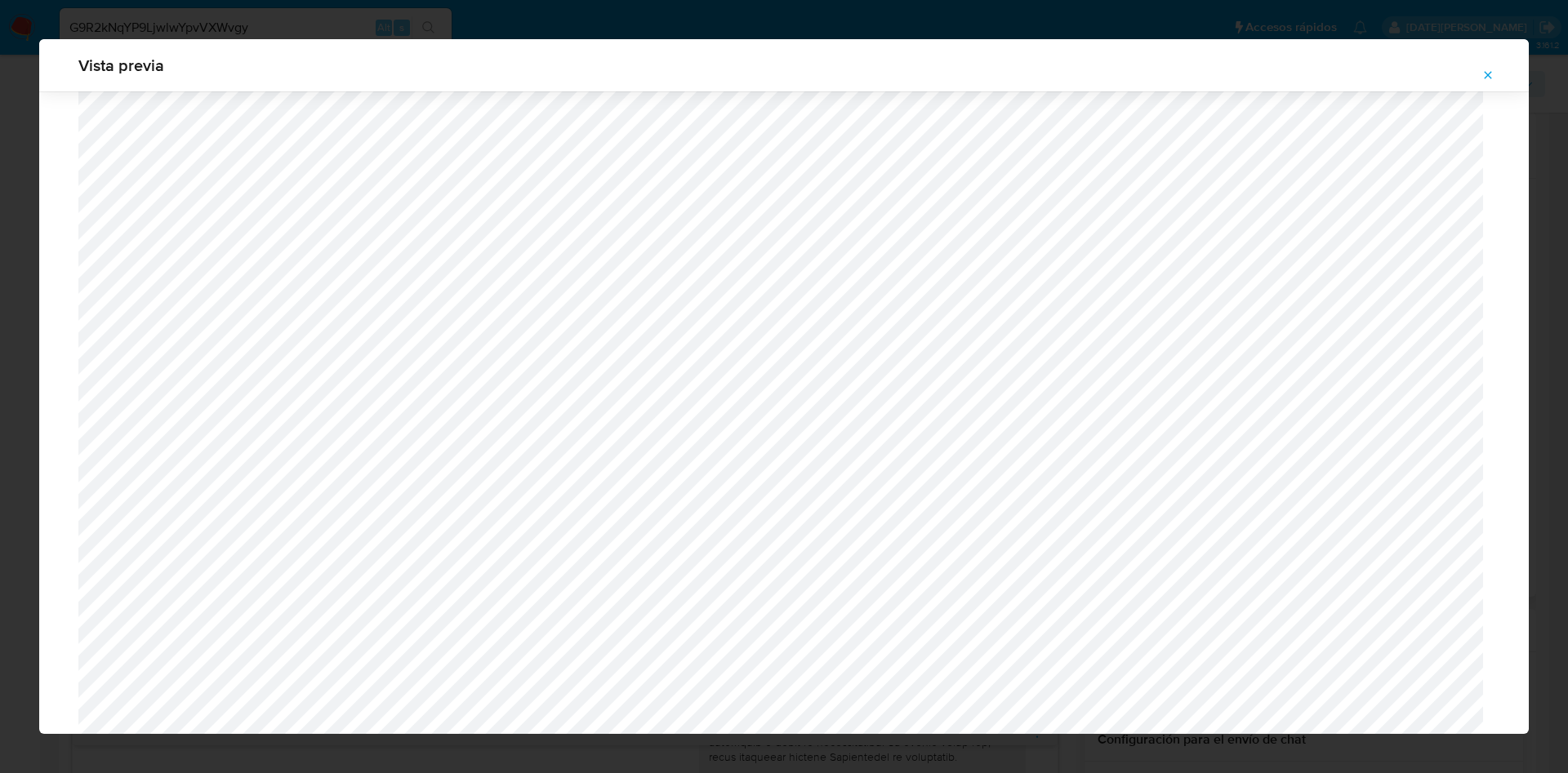
scroll to position [1559, 0]
click at [1481, 74] on button "Attachment preview" at bounding box center [1487, 75] width 36 height 26
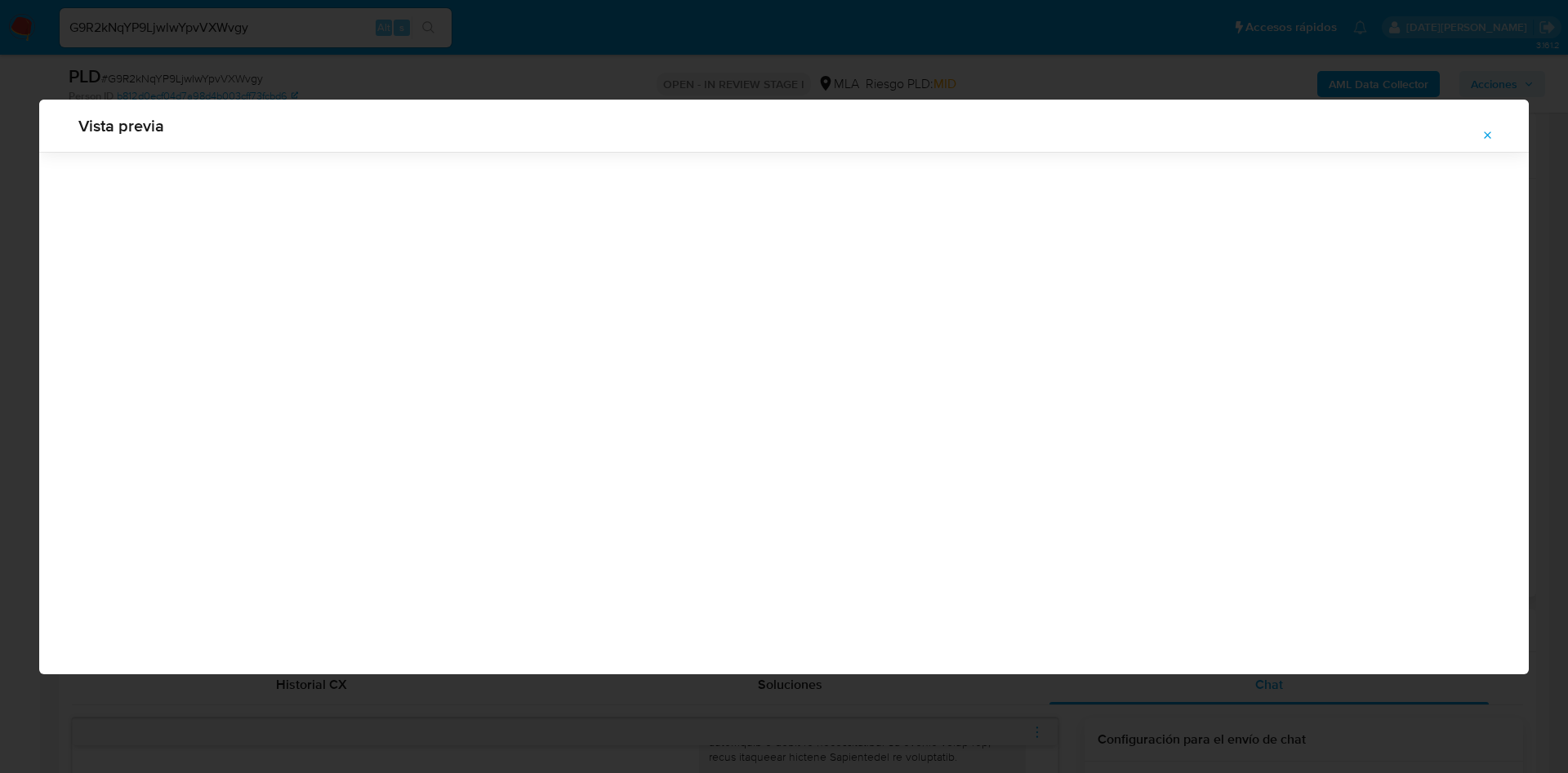
scroll to position [0, 0]
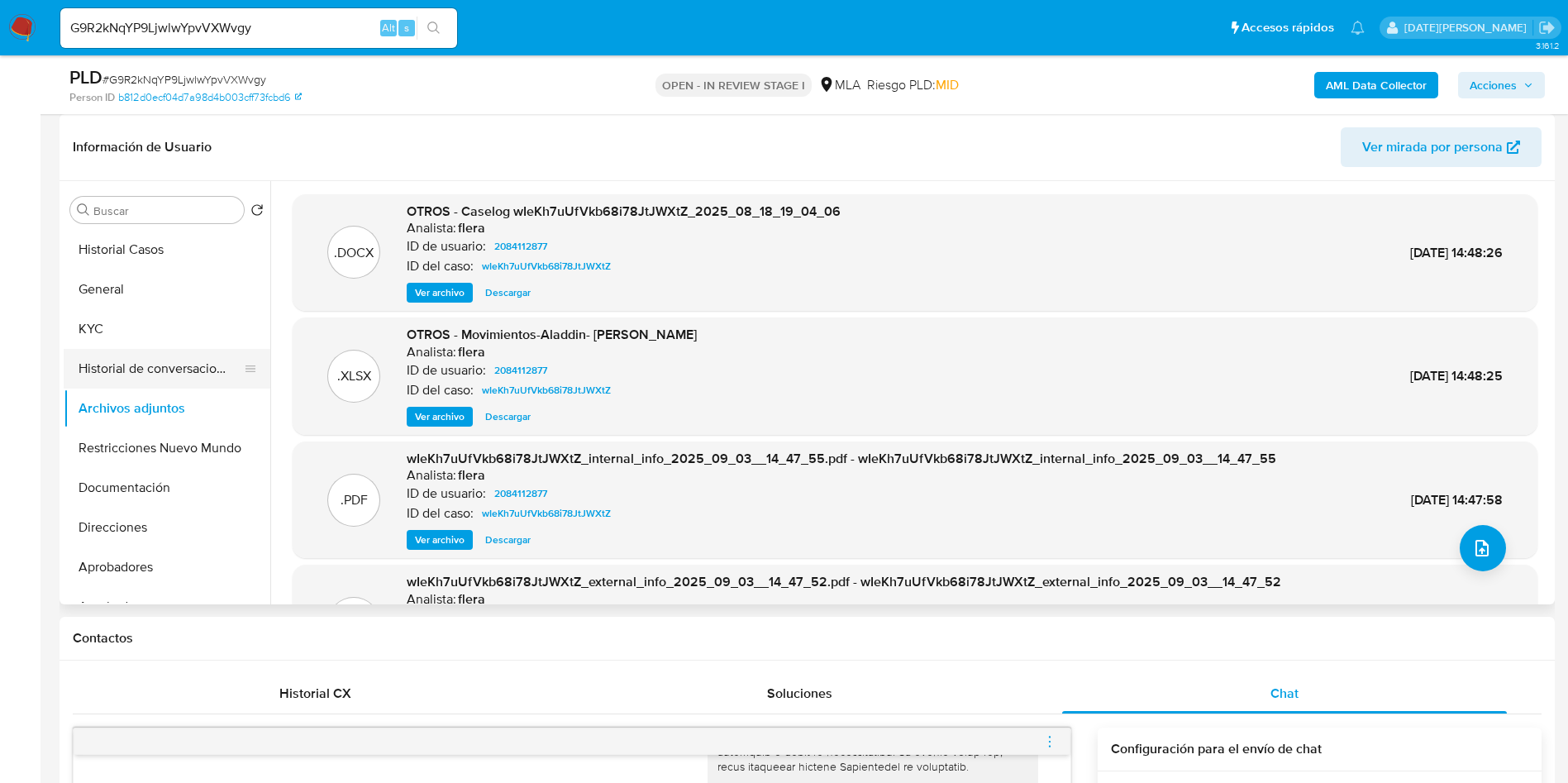
click at [177, 366] on button "Historial de conversaciones" at bounding box center [161, 369] width 194 height 40
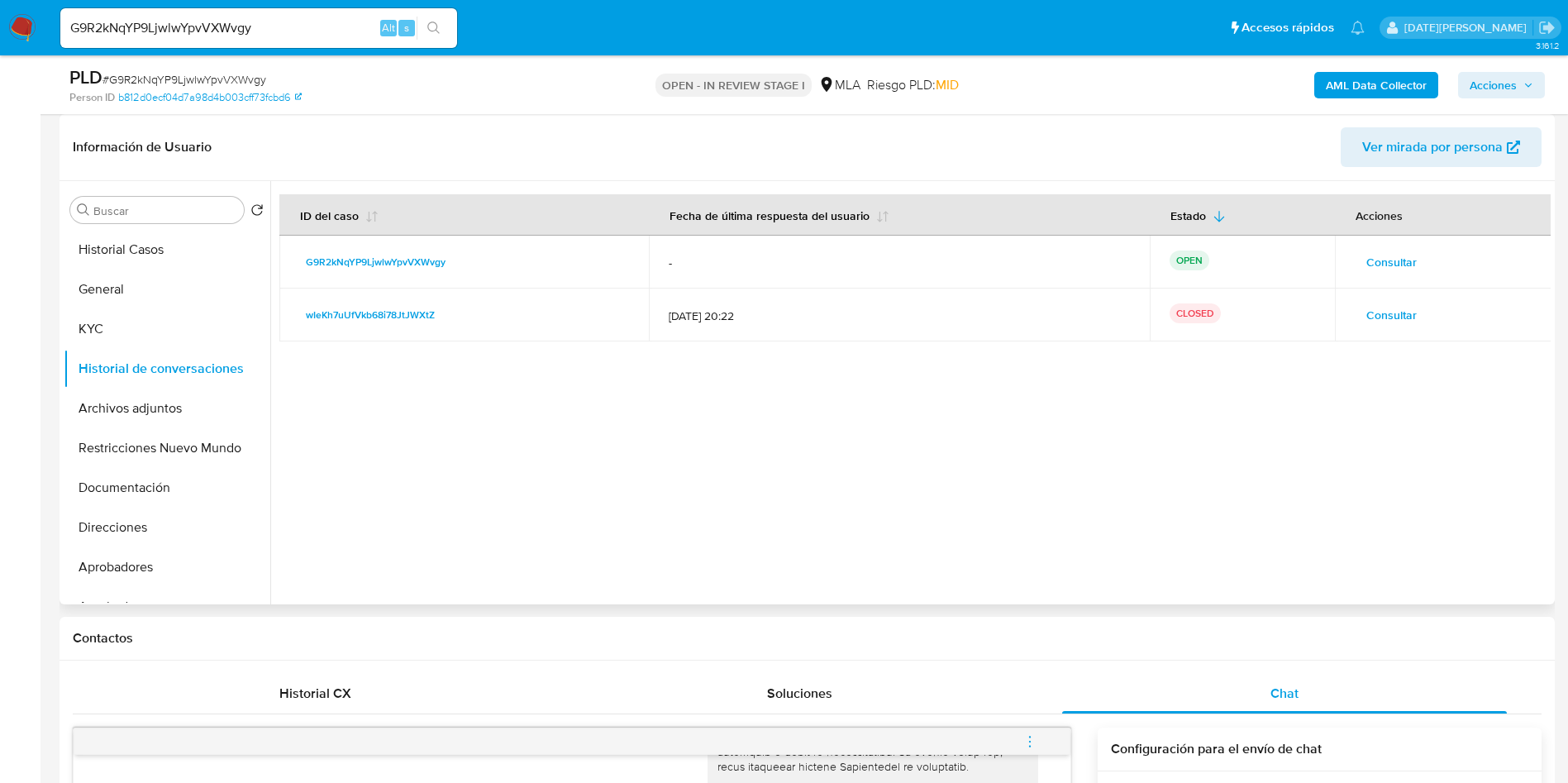
click at [1384, 269] on span "Consultar" at bounding box center [1391, 262] width 51 height 24
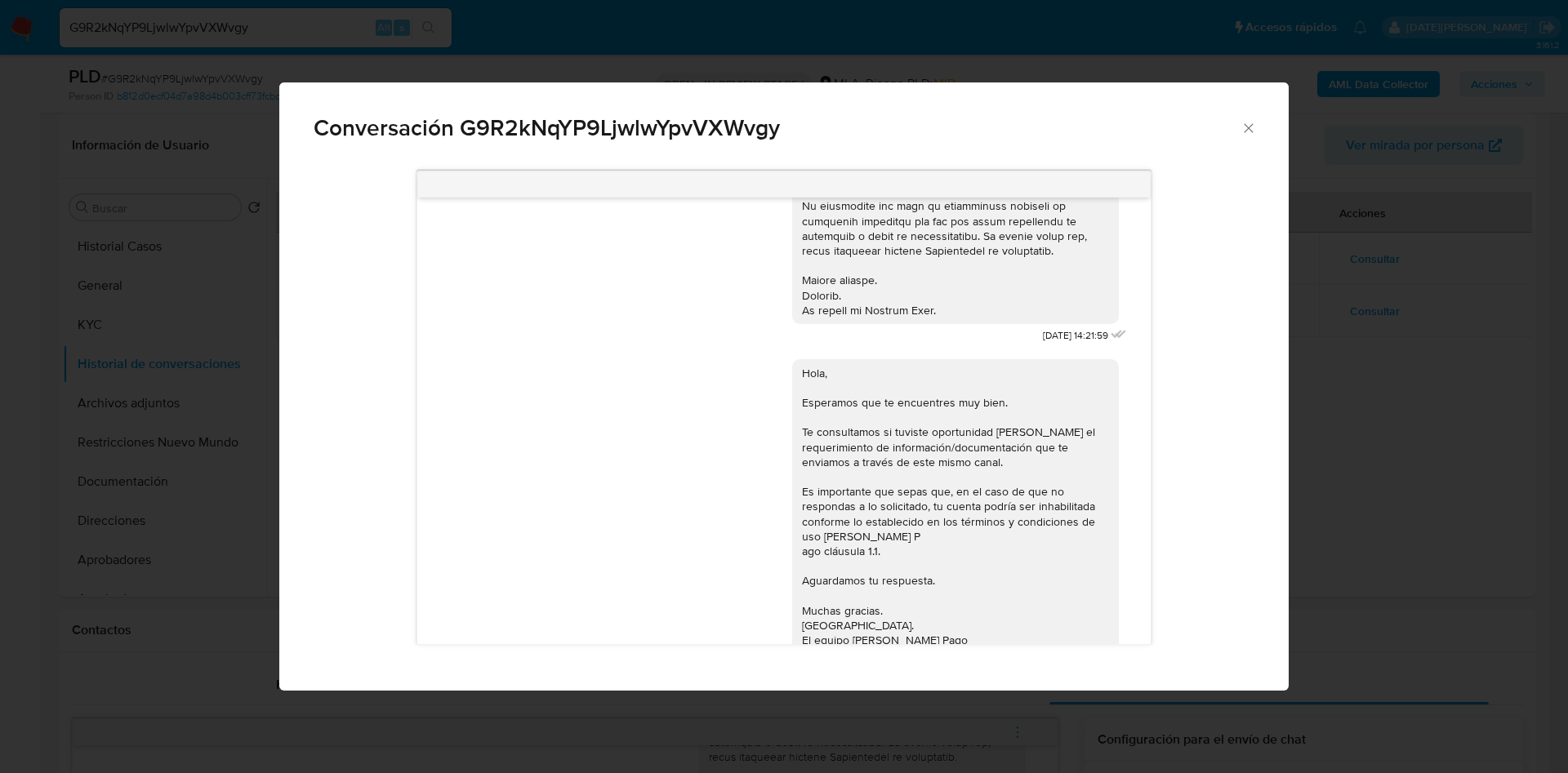
scroll to position [661, 0]
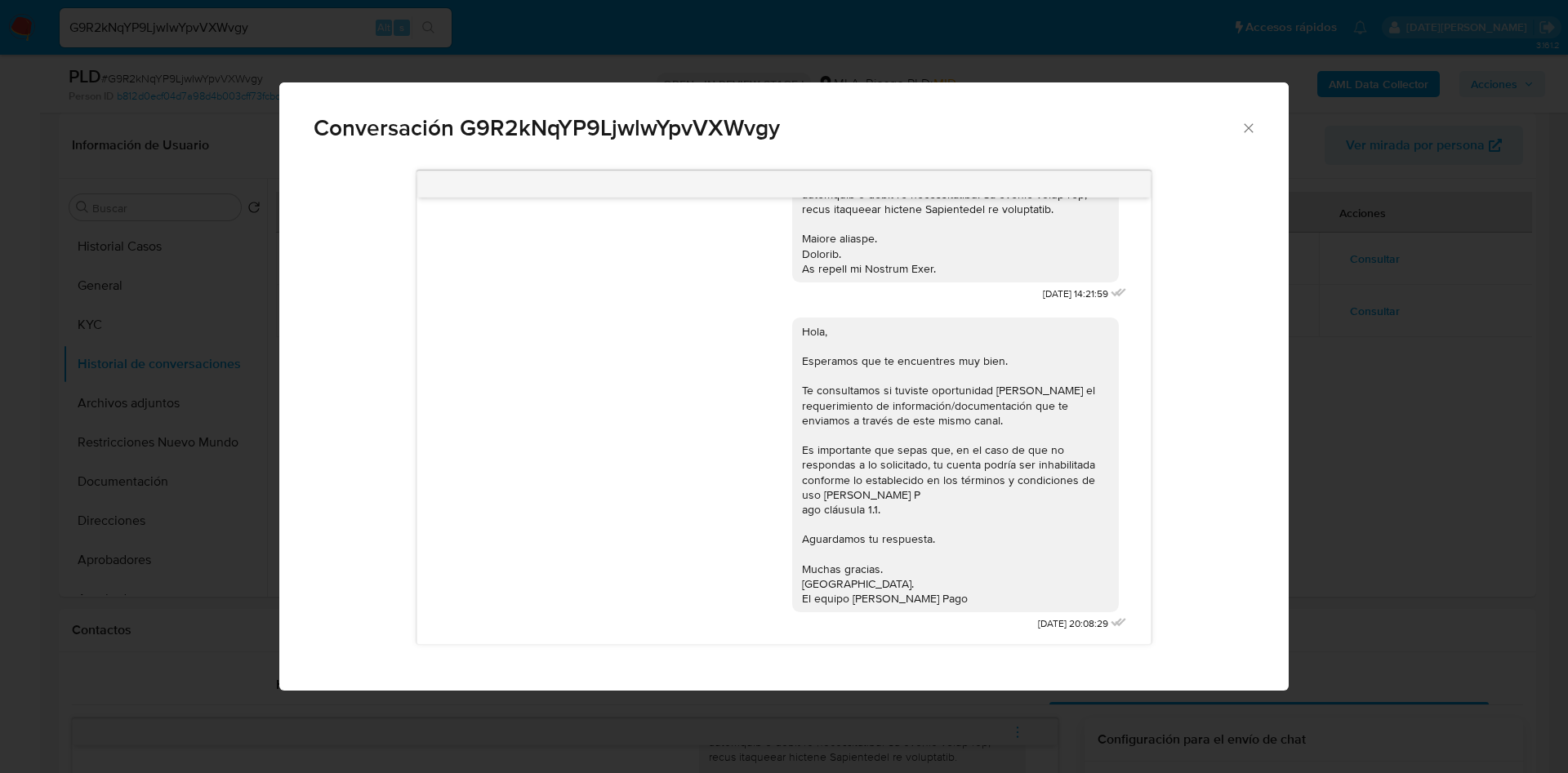
click at [1246, 125] on icon "Cerrar" at bounding box center [1248, 128] width 17 height 17
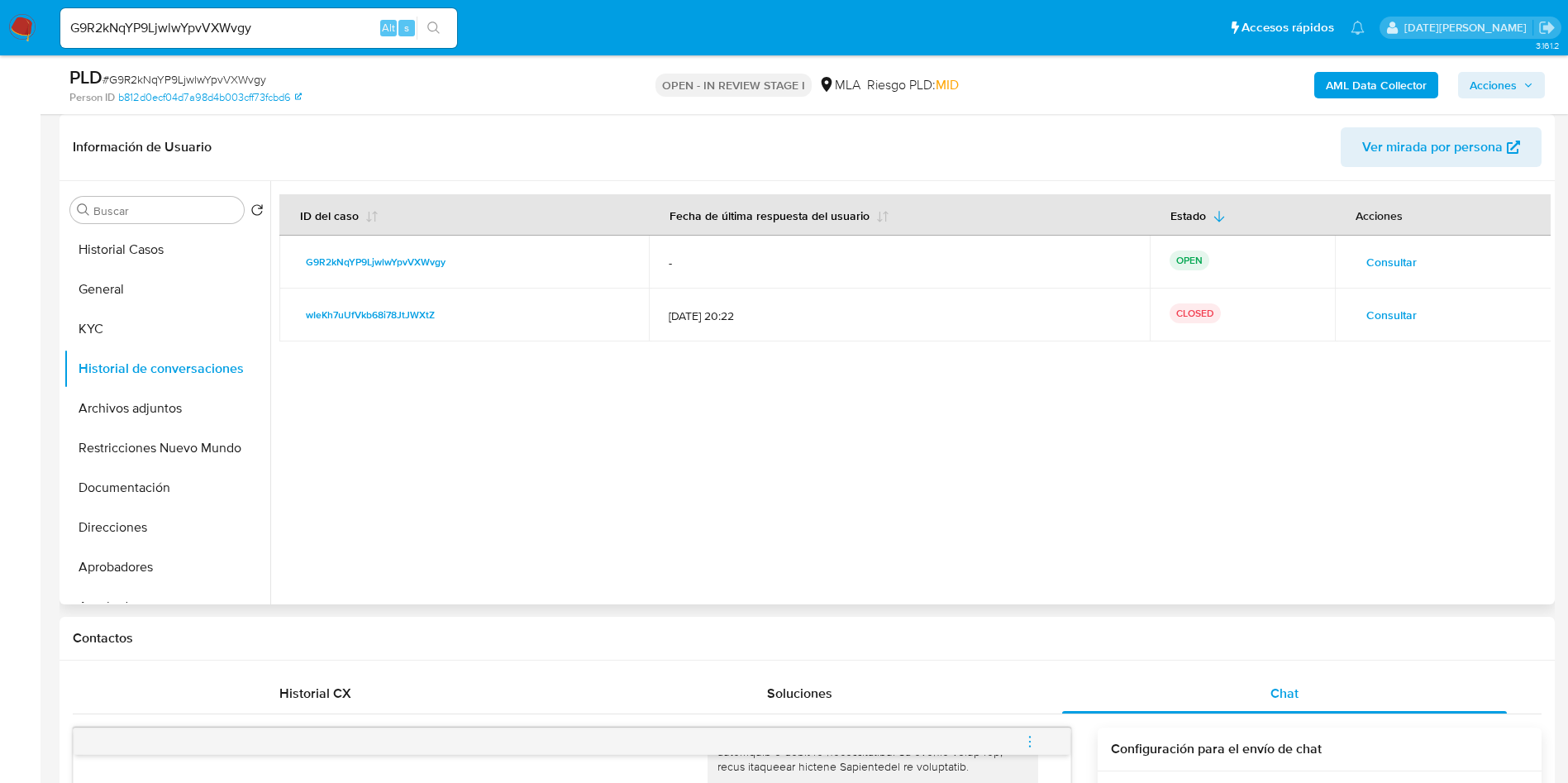
click at [1393, 310] on span "Consultar" at bounding box center [1391, 314] width 51 height 24
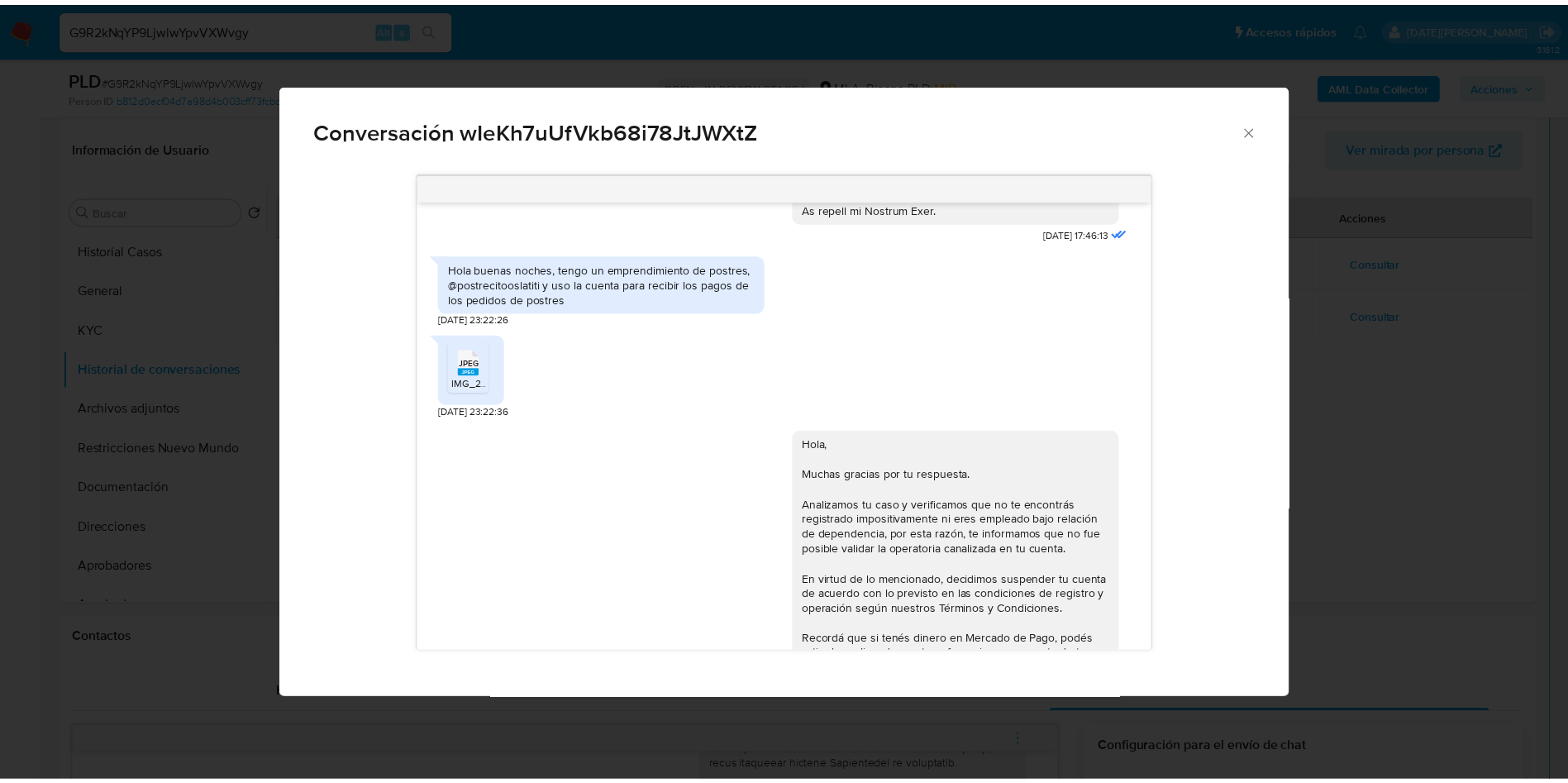
scroll to position [579, 0]
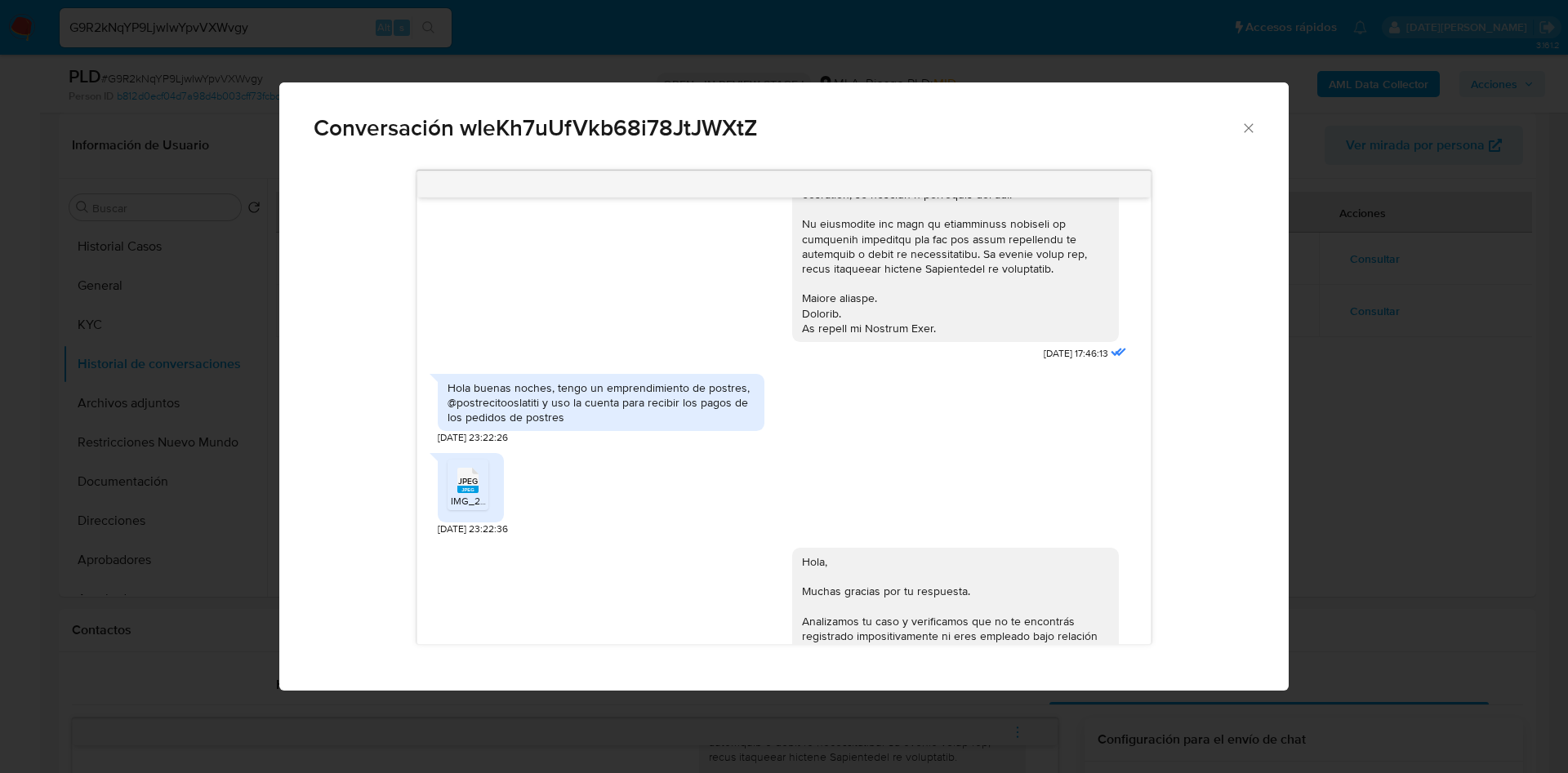
click at [460, 507] on span "IMG_2559.jpeg" at bounding box center [485, 500] width 69 height 14
click at [1244, 124] on icon "Cerrar" at bounding box center [1248, 128] width 17 height 17
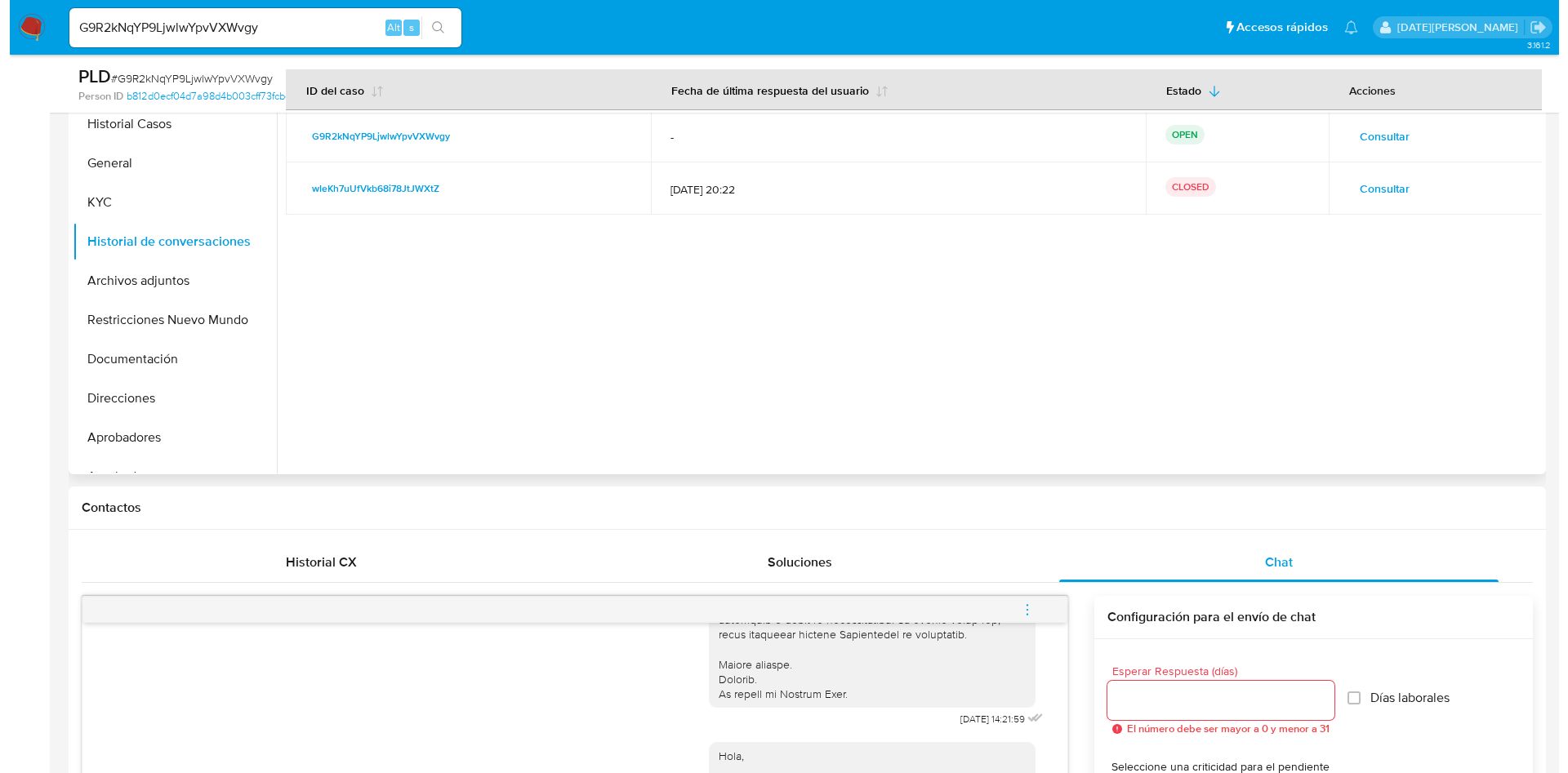
scroll to position [245, 0]
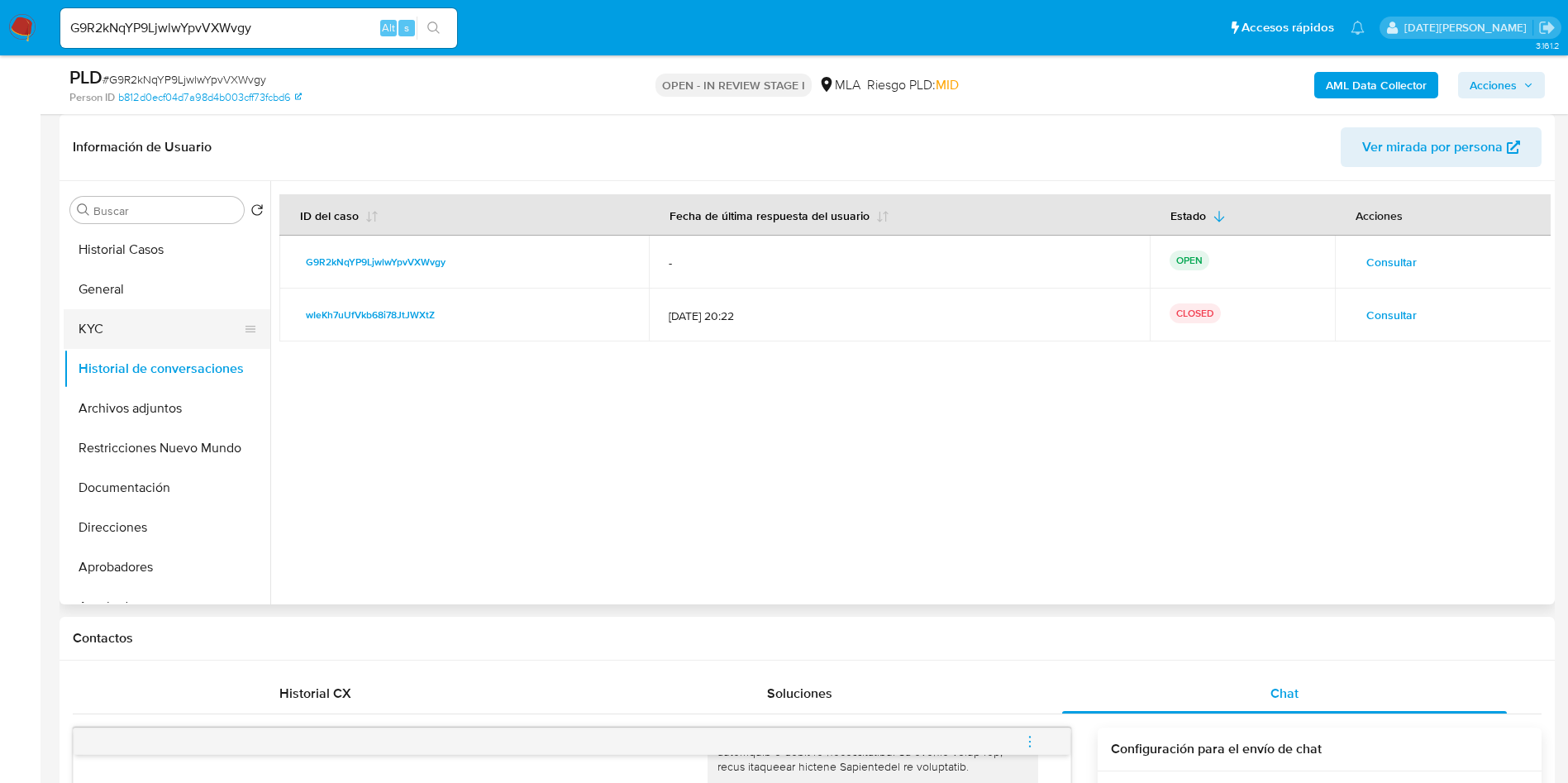
click at [108, 333] on button "KYC" at bounding box center [161, 329] width 194 height 40
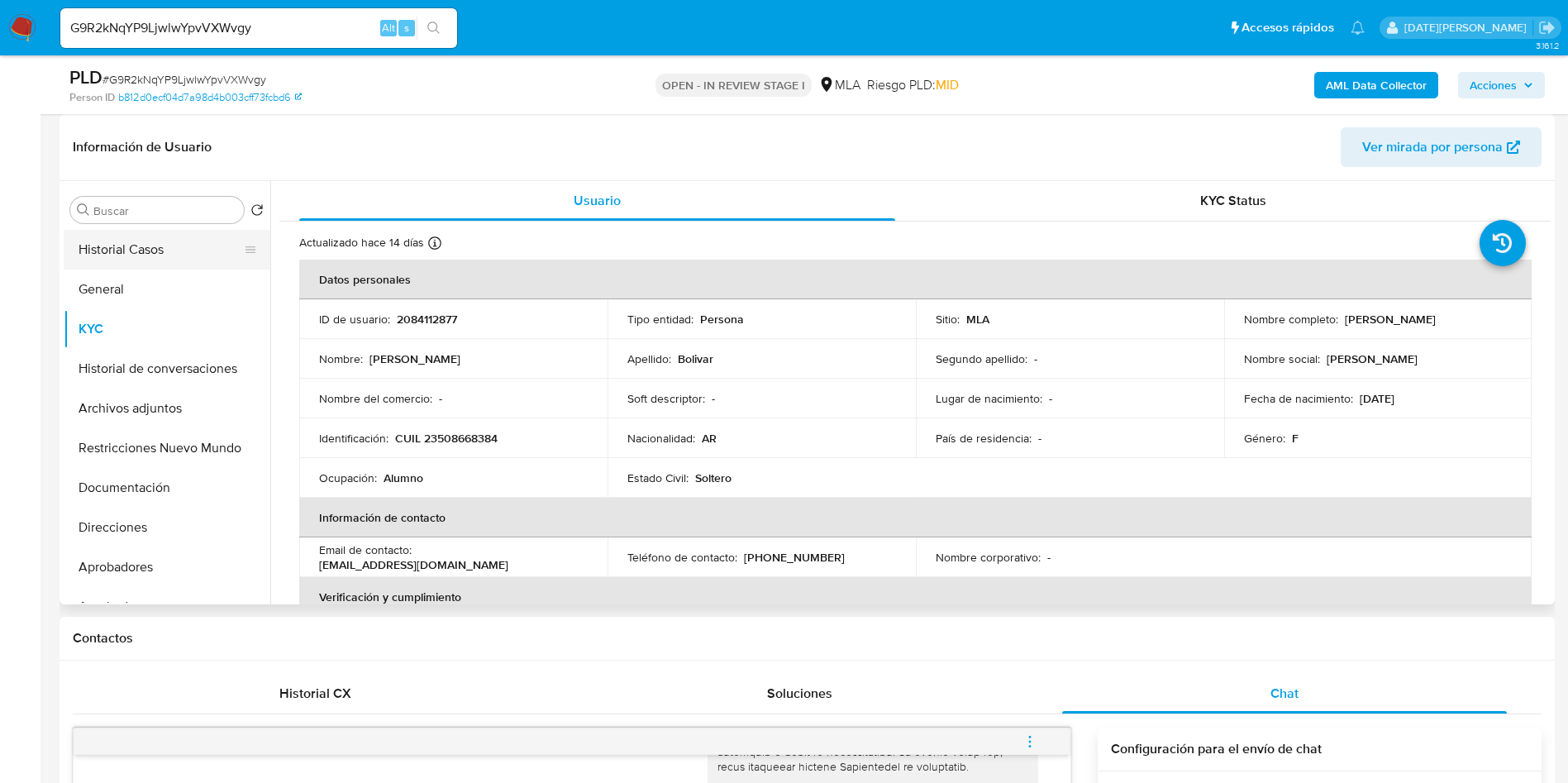
click at [143, 258] on button "Historial Casos" at bounding box center [161, 249] width 194 height 40
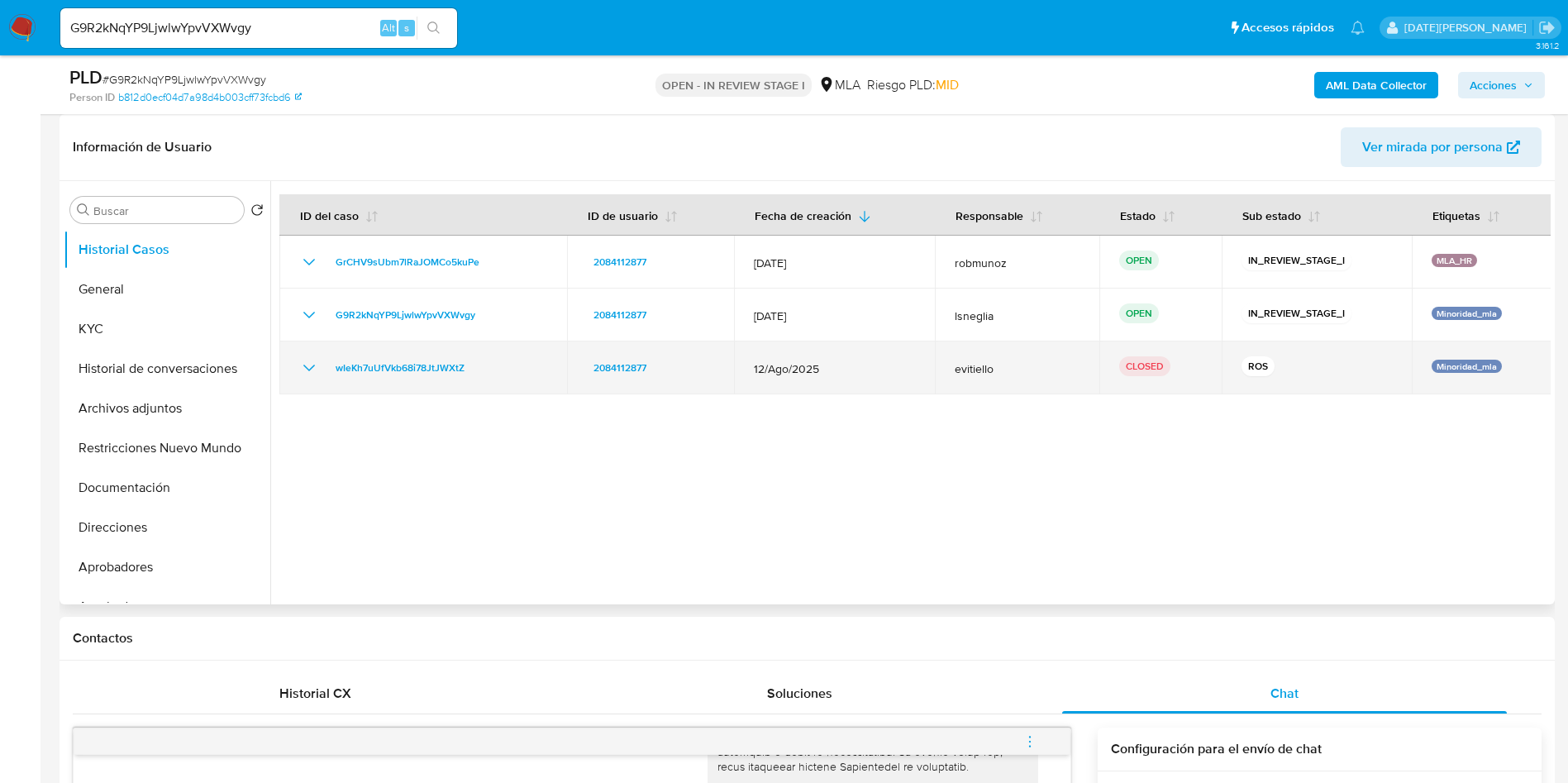
drag, startPoint x: 772, startPoint y: 372, endPoint x: 840, endPoint y: 372, distance: 68.0
click at [840, 372] on span "12/Ago/2025" at bounding box center [833, 369] width 161 height 15
click at [309, 366] on icon "Mostrar/Ocultar" at bounding box center [309, 367] width 20 height 20
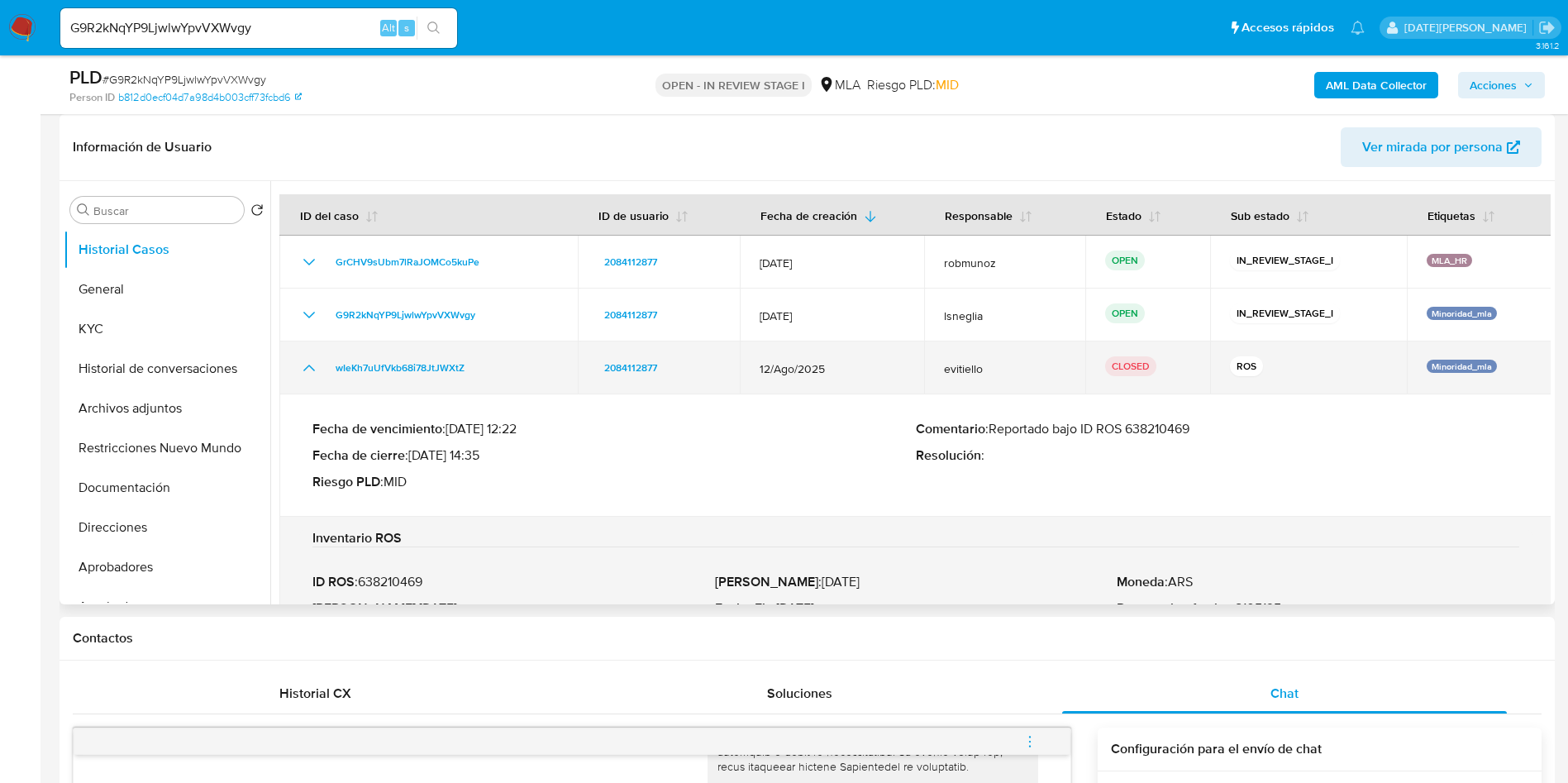
click at [309, 366] on icon "Mostrar/Ocultar" at bounding box center [309, 367] width 11 height 7
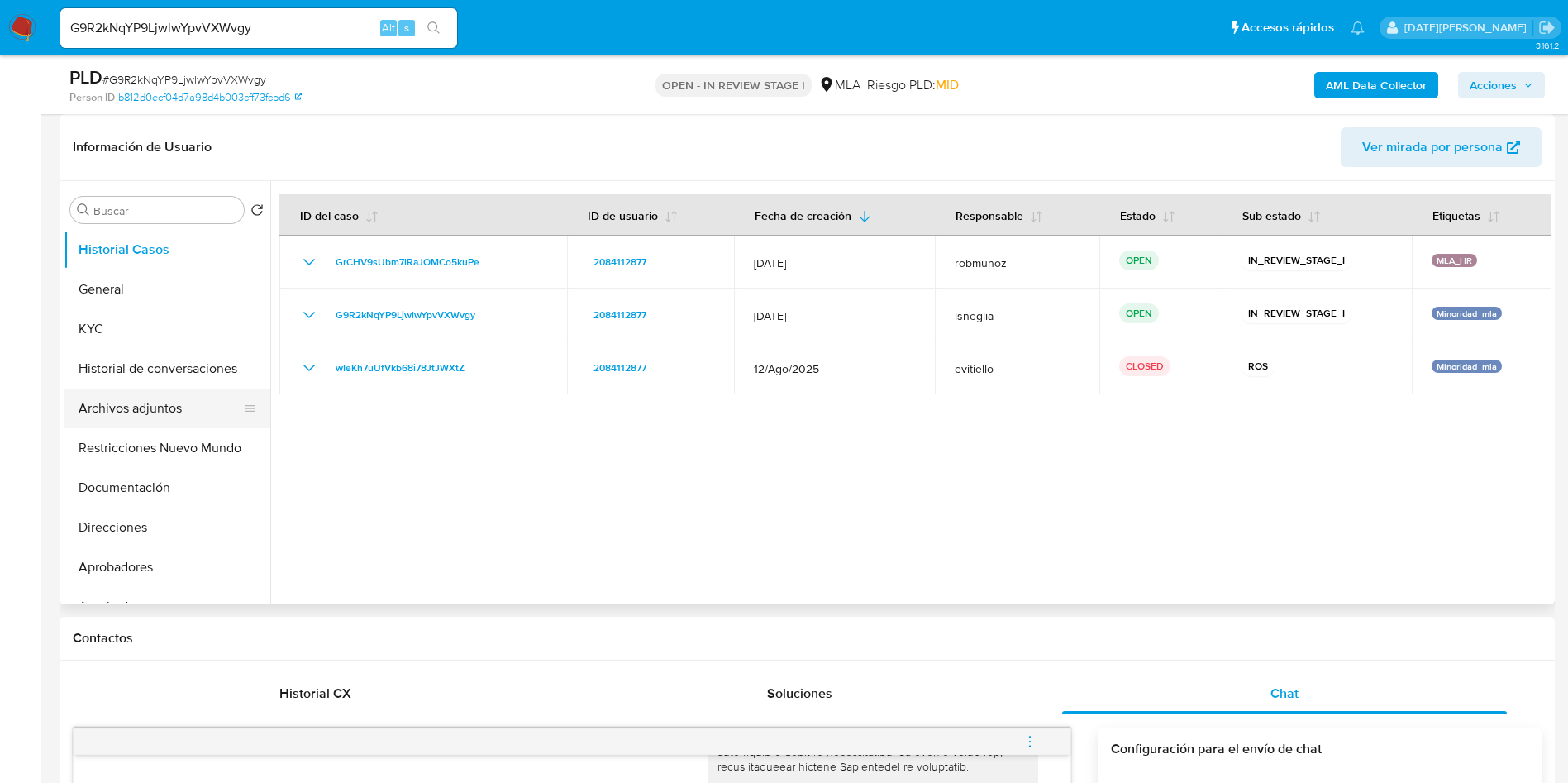
click at [183, 411] on button "Archivos adjuntos" at bounding box center [161, 408] width 194 height 40
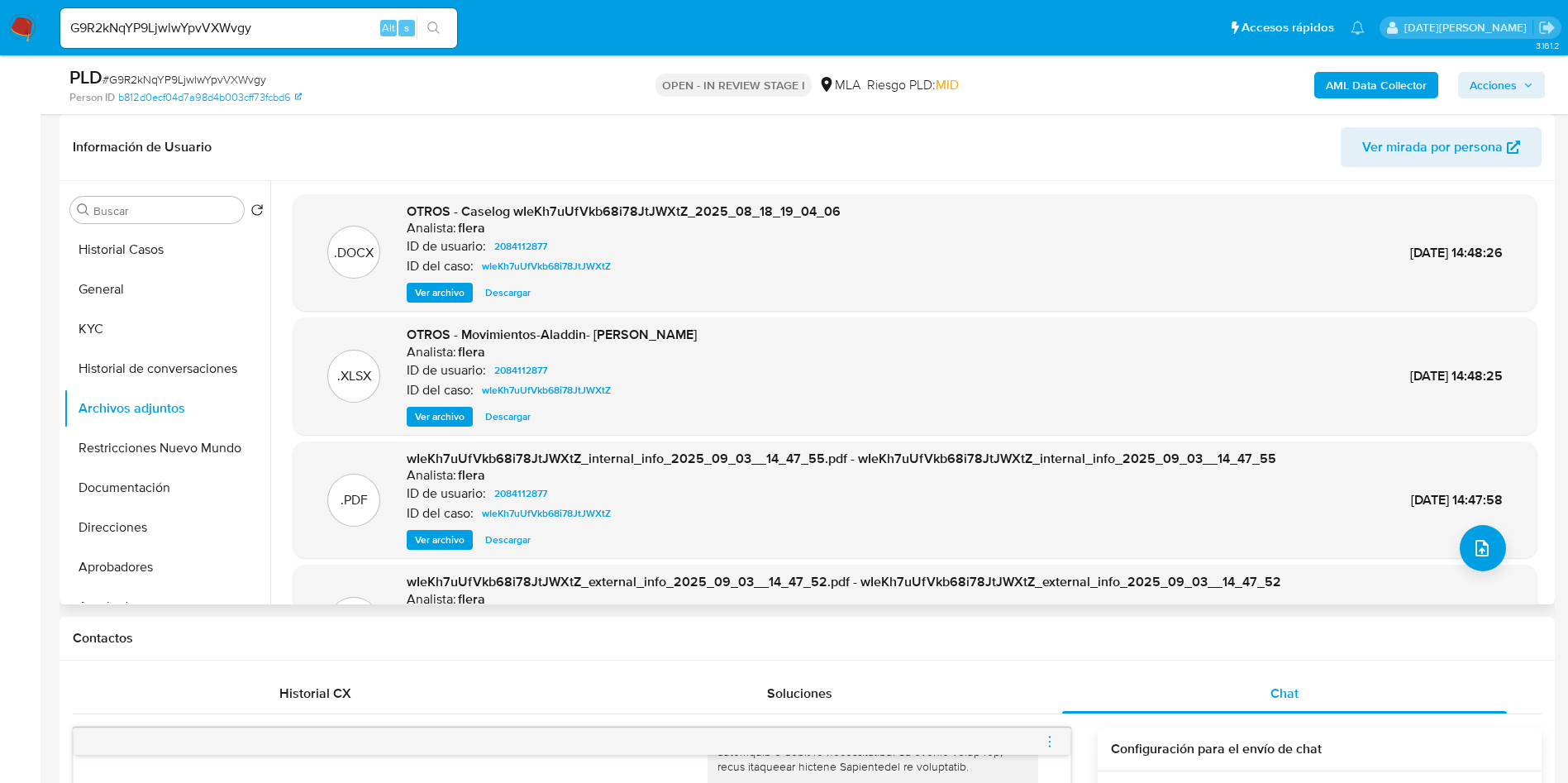
click at [434, 289] on span "Ver archivo" at bounding box center [439, 293] width 50 height 17
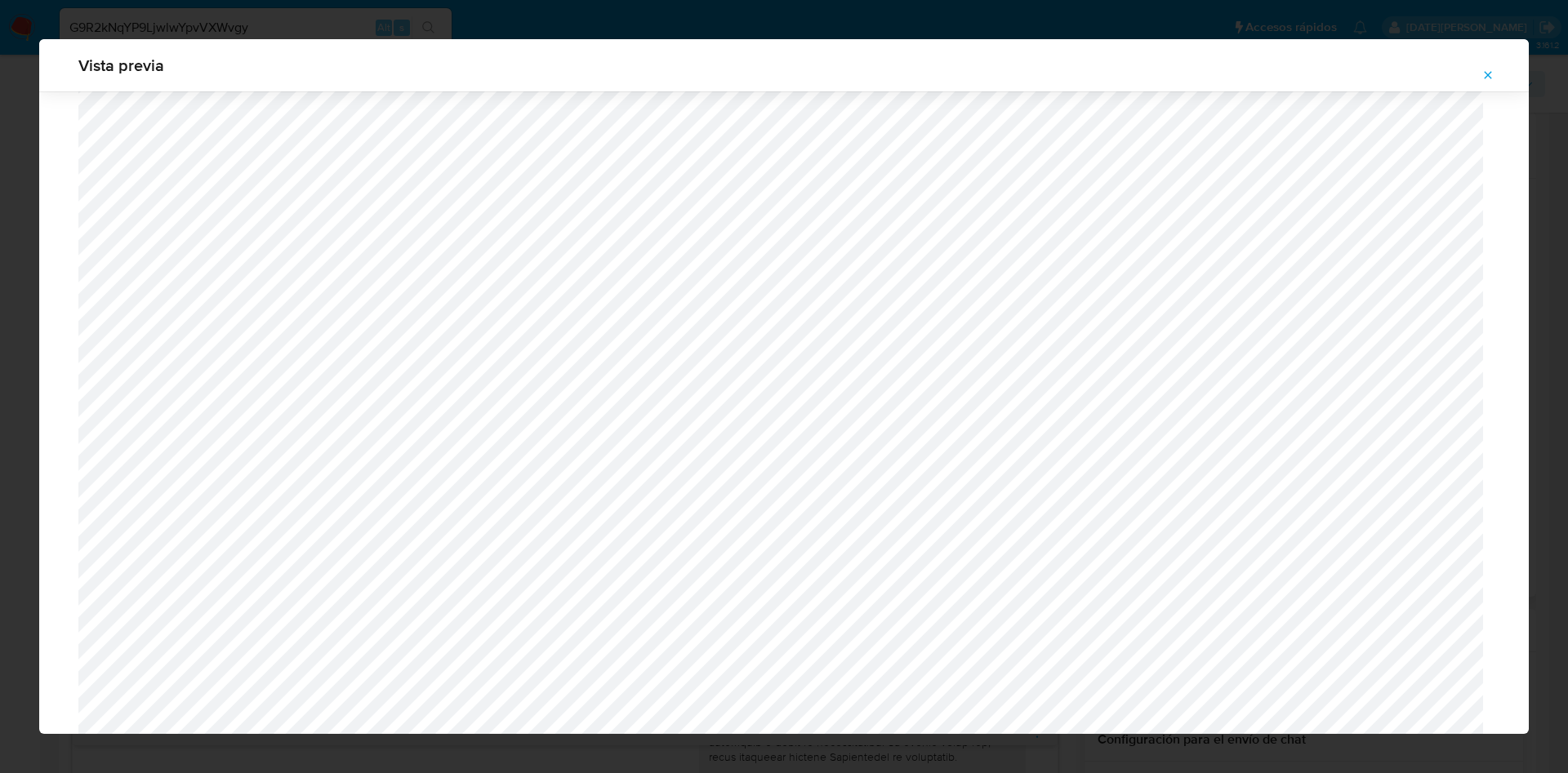
scroll to position [580, 0]
click at [1489, 71] on icon "Attachment preview" at bounding box center [1488, 75] width 13 height 13
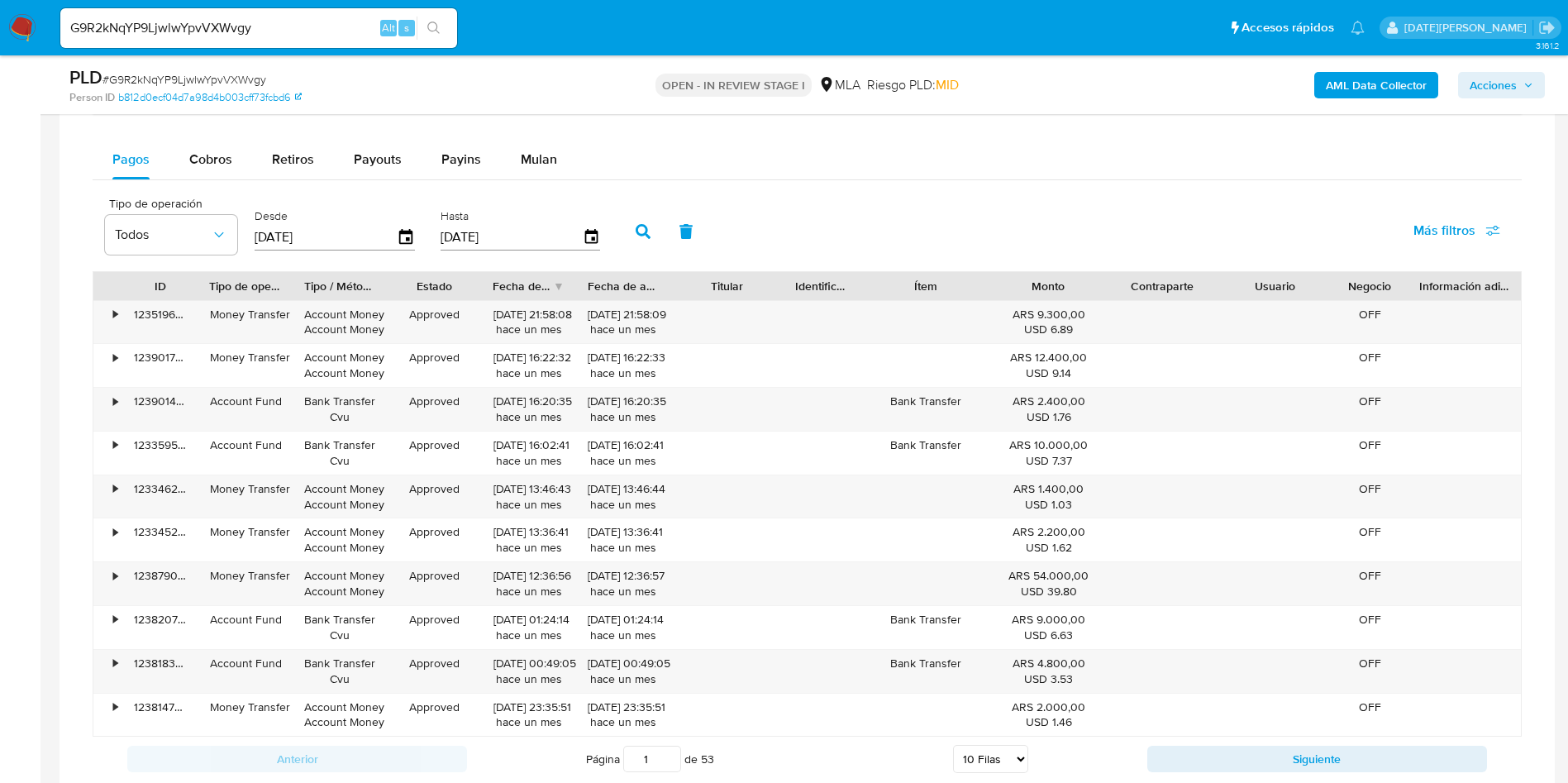
scroll to position [1736, 0]
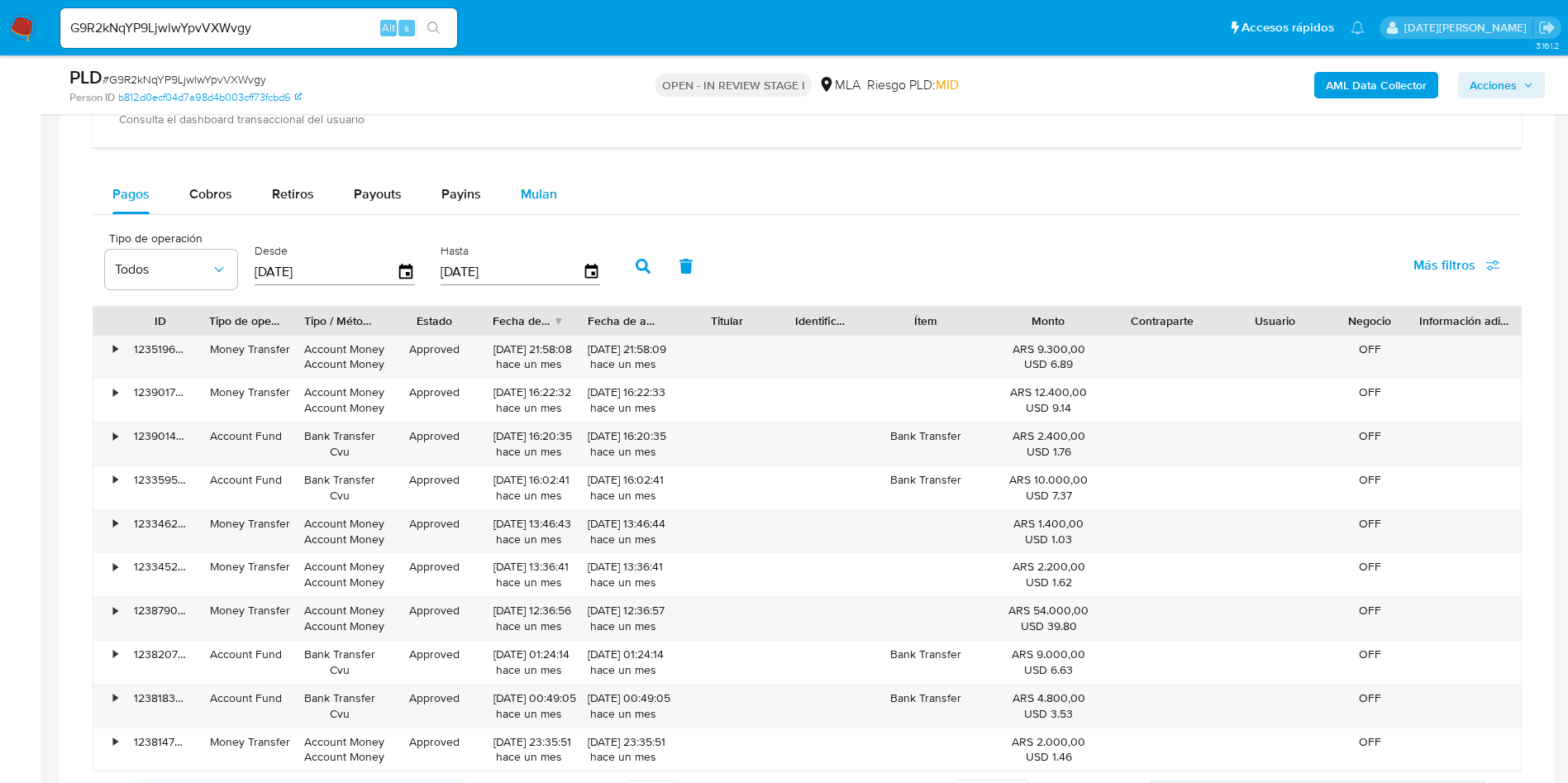
click at [534, 189] on span "Mulan" at bounding box center [538, 194] width 37 height 19
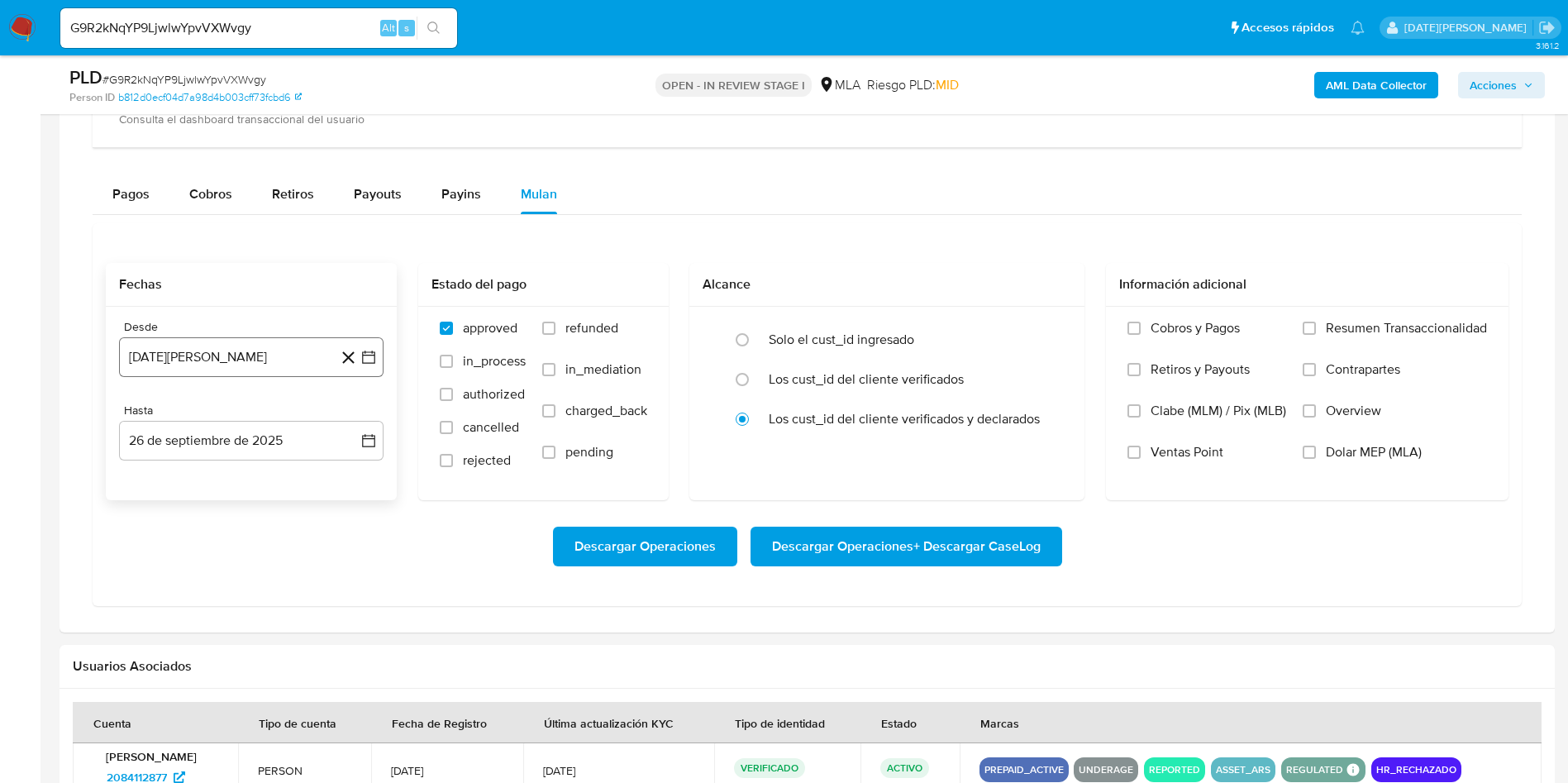
click at [257, 361] on button "26 de agosto de 2024" at bounding box center [251, 357] width 264 height 40
click at [257, 473] on button "1" at bounding box center [251, 478] width 26 height 26
click at [316, 349] on button "1 de agosto de 2024" at bounding box center [251, 357] width 264 height 40
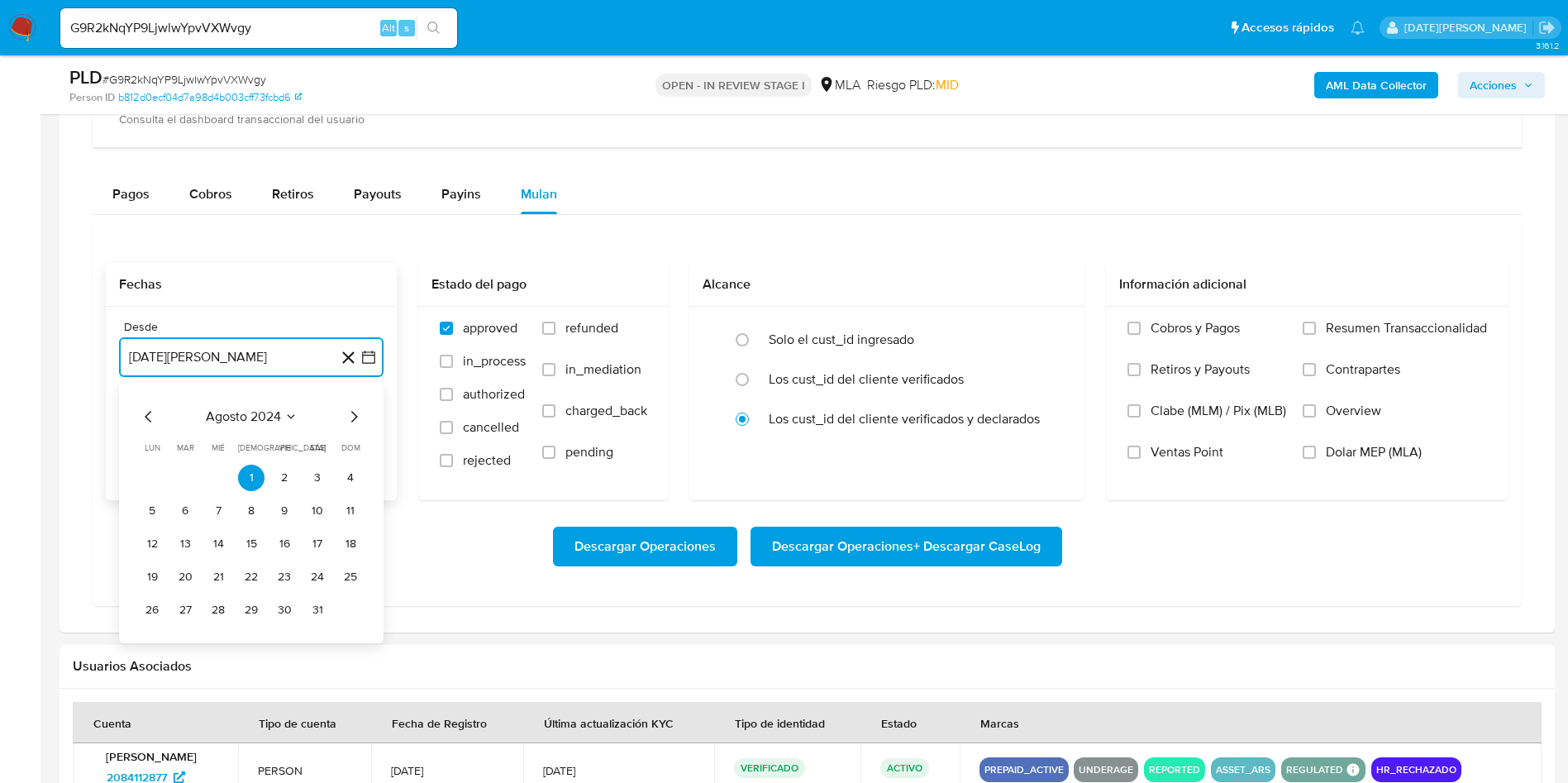
click at [349, 417] on icon "Mes siguiente" at bounding box center [353, 416] width 20 height 20
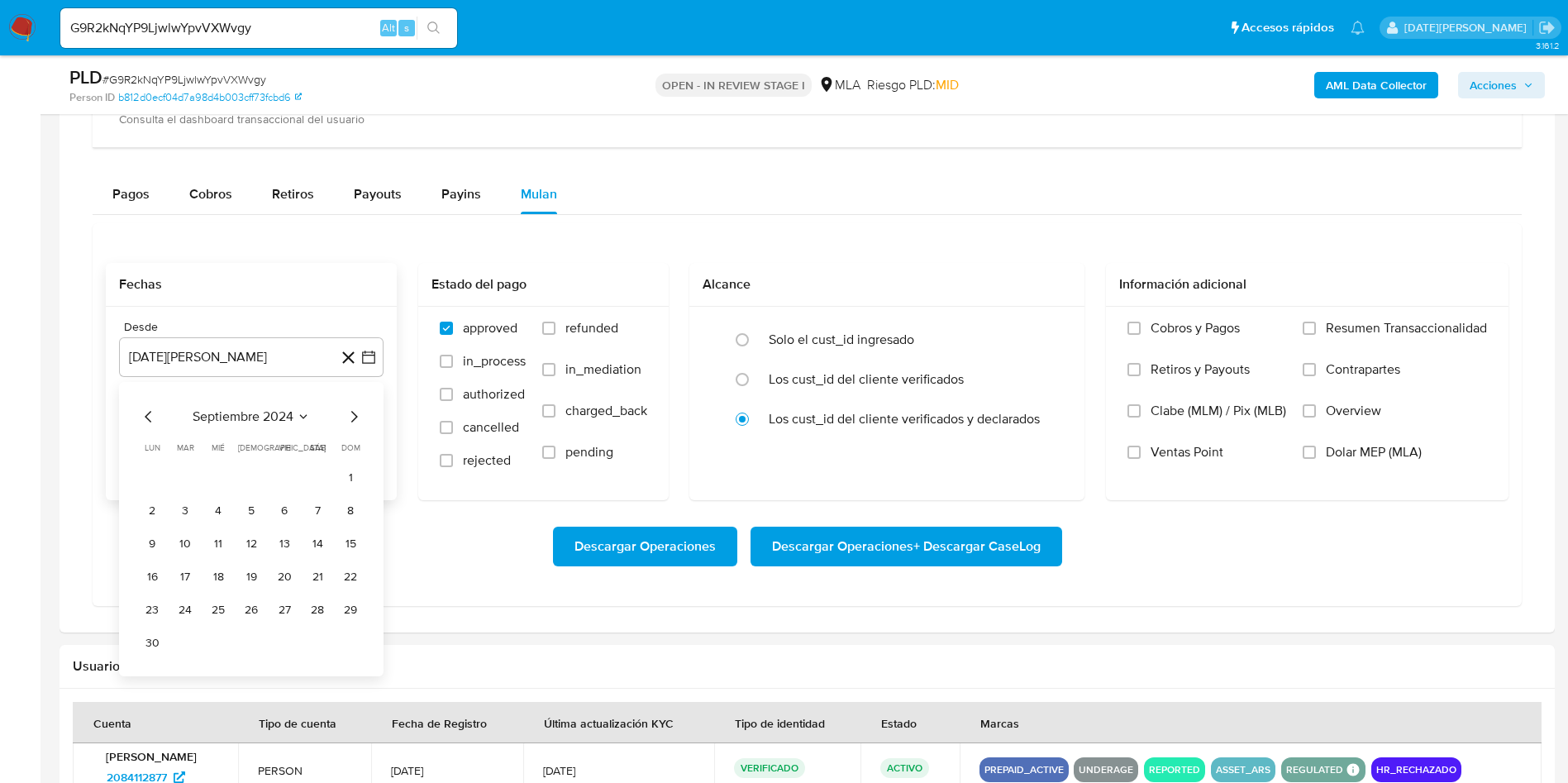
click at [317, 414] on div "septiembre 2024" at bounding box center [251, 416] width 225 height 20
click at [364, 419] on div "septiembre 2024 septiembre 2024 lun lunes mar martes mié miércoles jue jueves v…" at bounding box center [251, 529] width 264 height 295
click at [358, 415] on icon "Mes siguiente" at bounding box center [353, 416] width 20 height 20
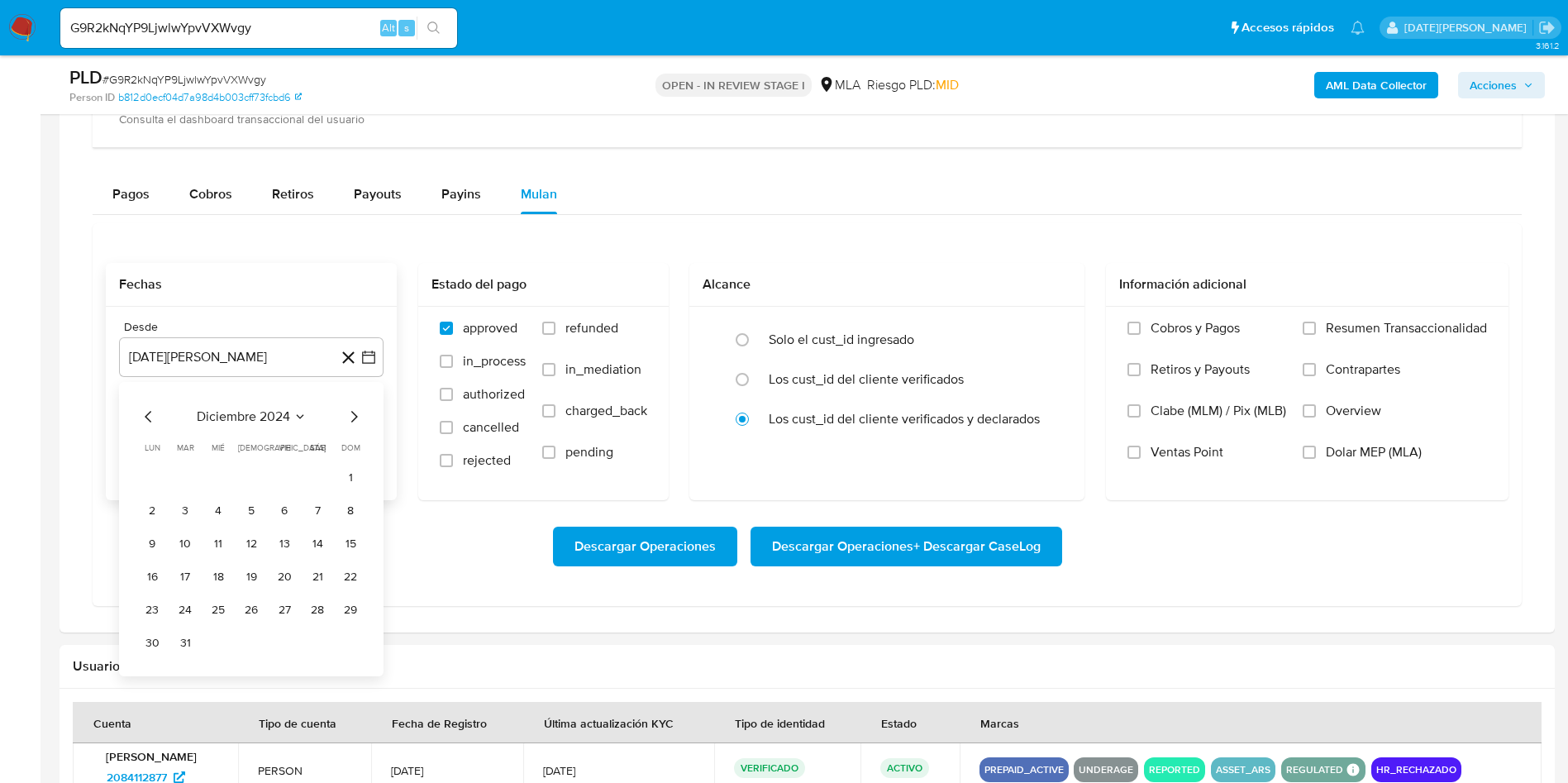
click at [357, 415] on icon "Mes siguiente" at bounding box center [353, 416] width 20 height 20
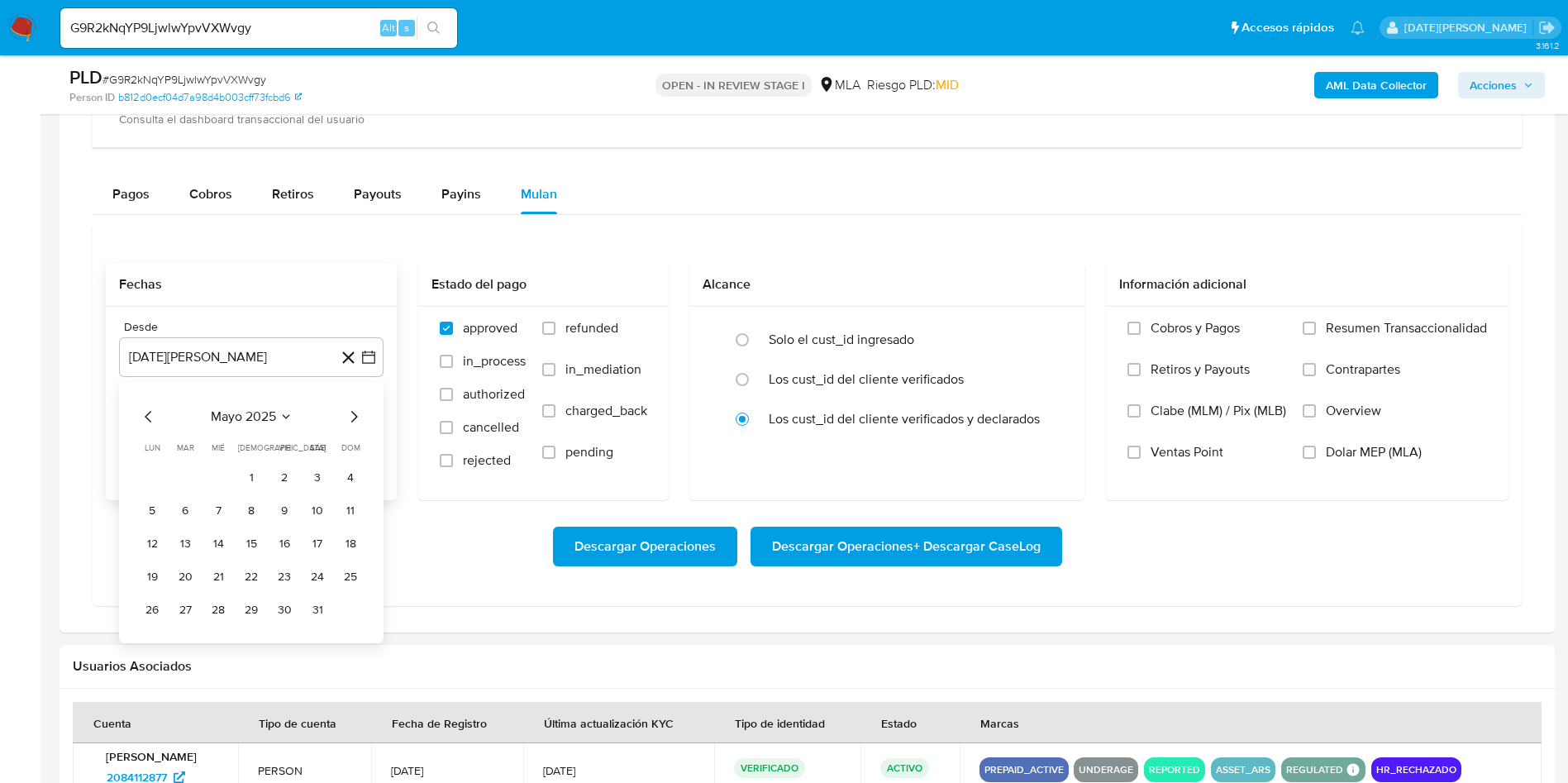
click at [349, 420] on icon "Mes siguiente" at bounding box center [353, 416] width 20 height 20
click at [350, 418] on icon "Mes siguiente" at bounding box center [353, 416] width 20 height 20
click at [351, 417] on icon "Mes siguiente" at bounding box center [353, 416] width 20 height 20
click at [283, 479] on button "1" at bounding box center [284, 478] width 26 height 26
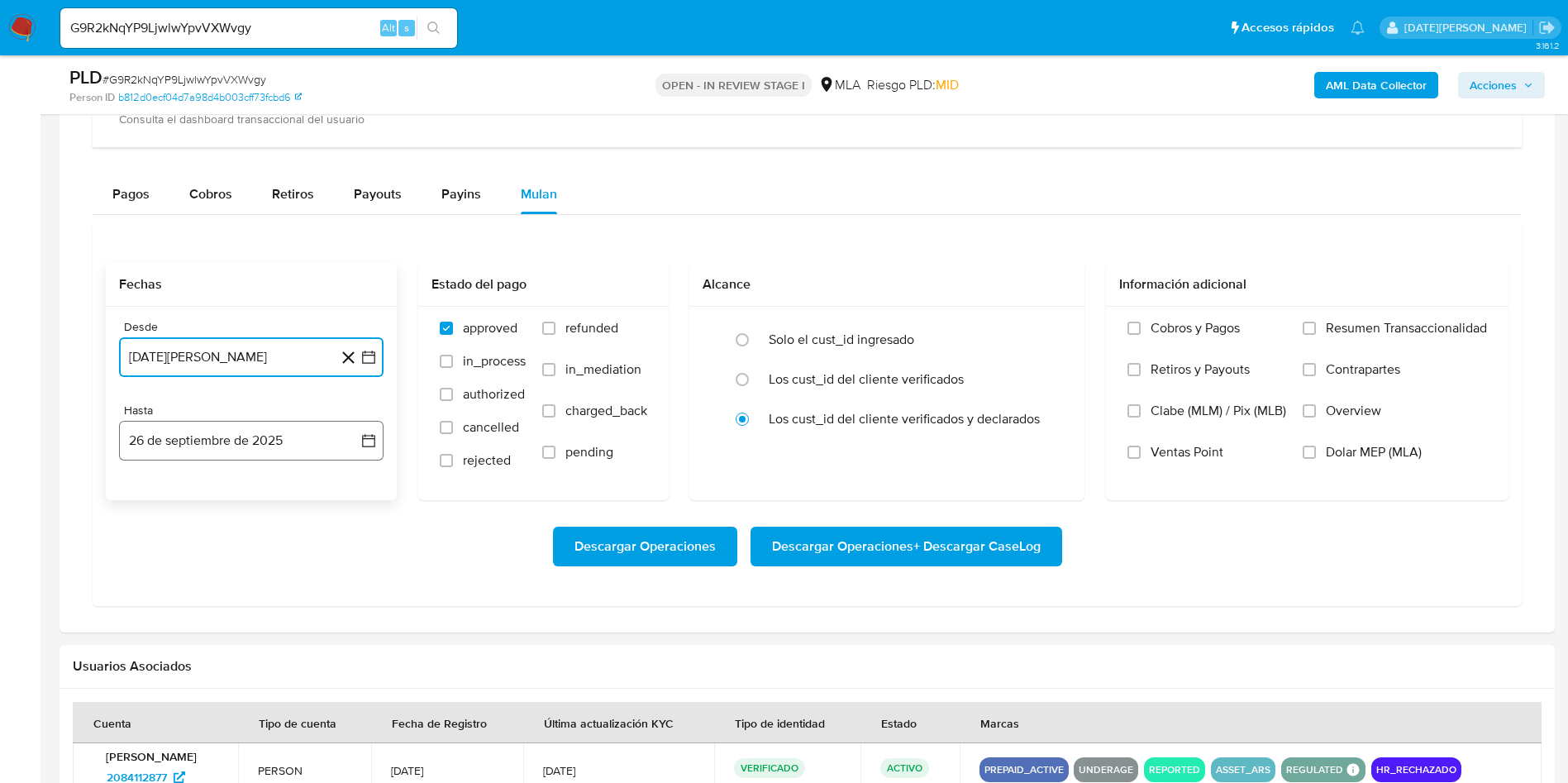
click at [300, 442] on button "26 de septiembre de 2025" at bounding box center [251, 440] width 264 height 40
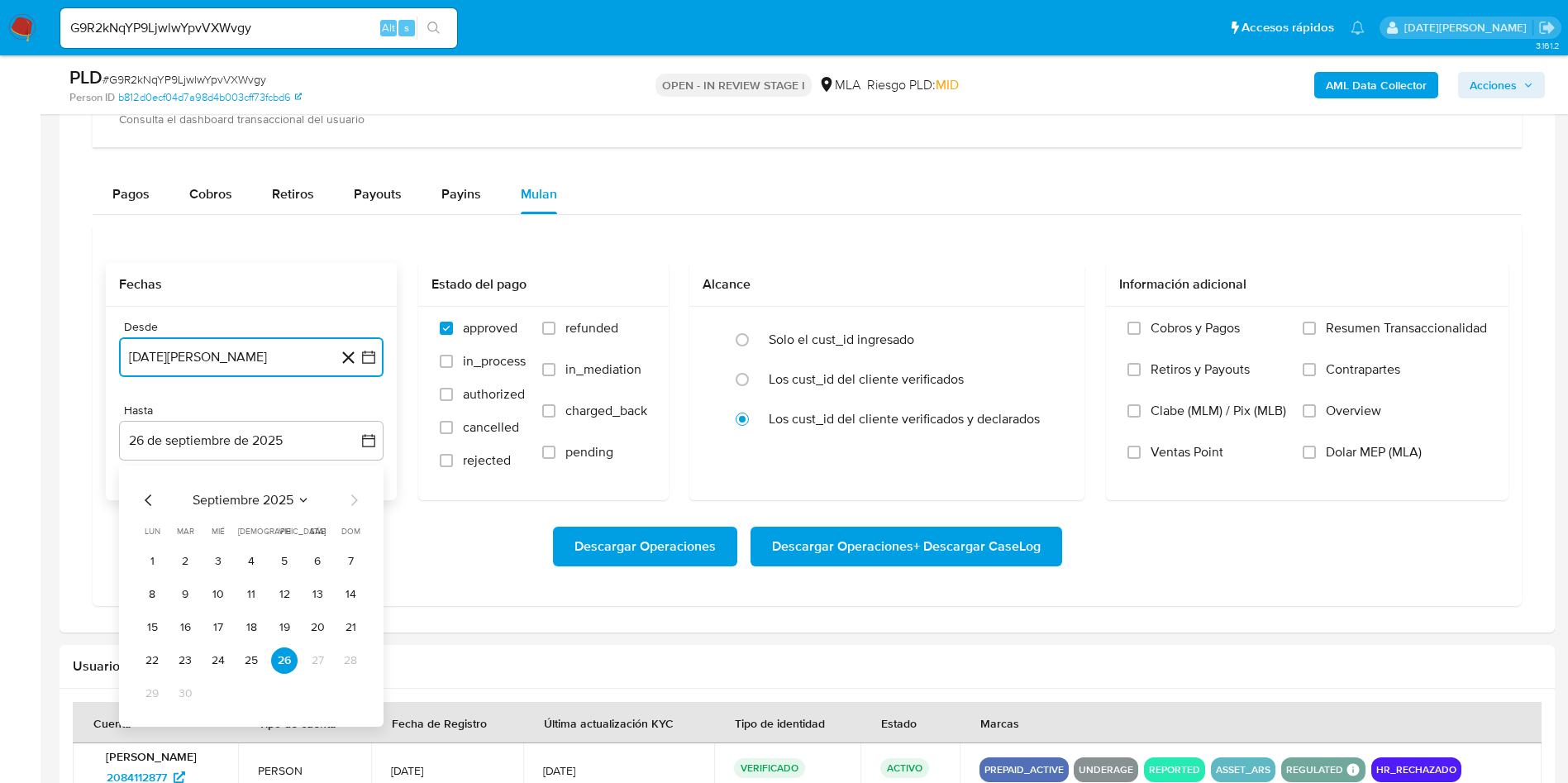
click at [145, 501] on icon "Mes anterior" at bounding box center [149, 500] width 20 height 20
click at [350, 691] on button "31" at bounding box center [350, 694] width 26 height 26
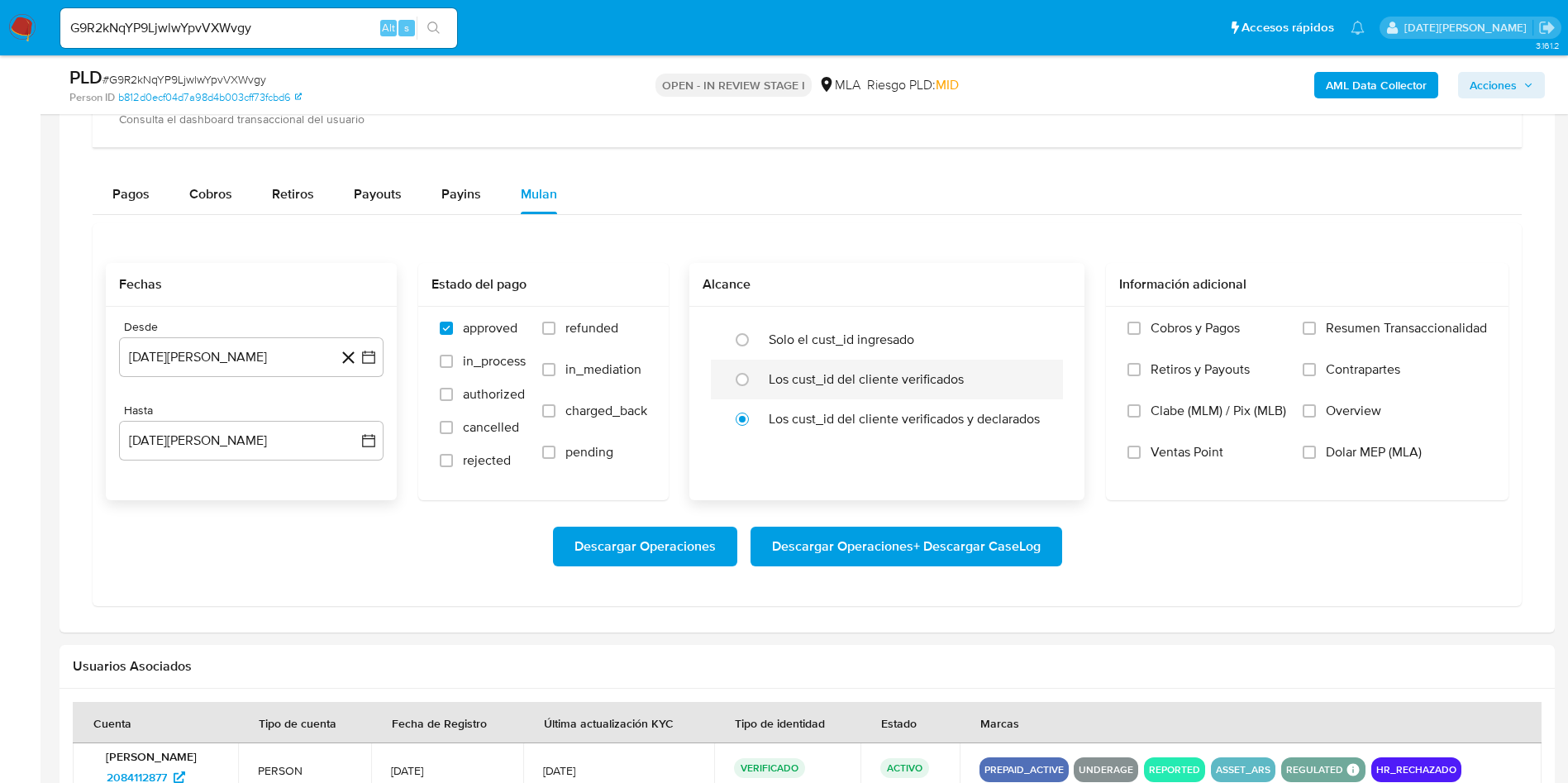
click at [857, 396] on div "Los cust_id del cliente verificados" at bounding box center [904, 379] width 271 height 40
radio input "true"
click at [1341, 452] on span "Dolar MEP (MLA)" at bounding box center [1373, 453] width 96 height 17
click at [1316, 452] on input "Dolar MEP (MLA)" at bounding box center [1309, 453] width 13 height 13
click at [972, 554] on span "Descargar Operaciones + Descargar CaseLog" at bounding box center [907, 546] width 269 height 37
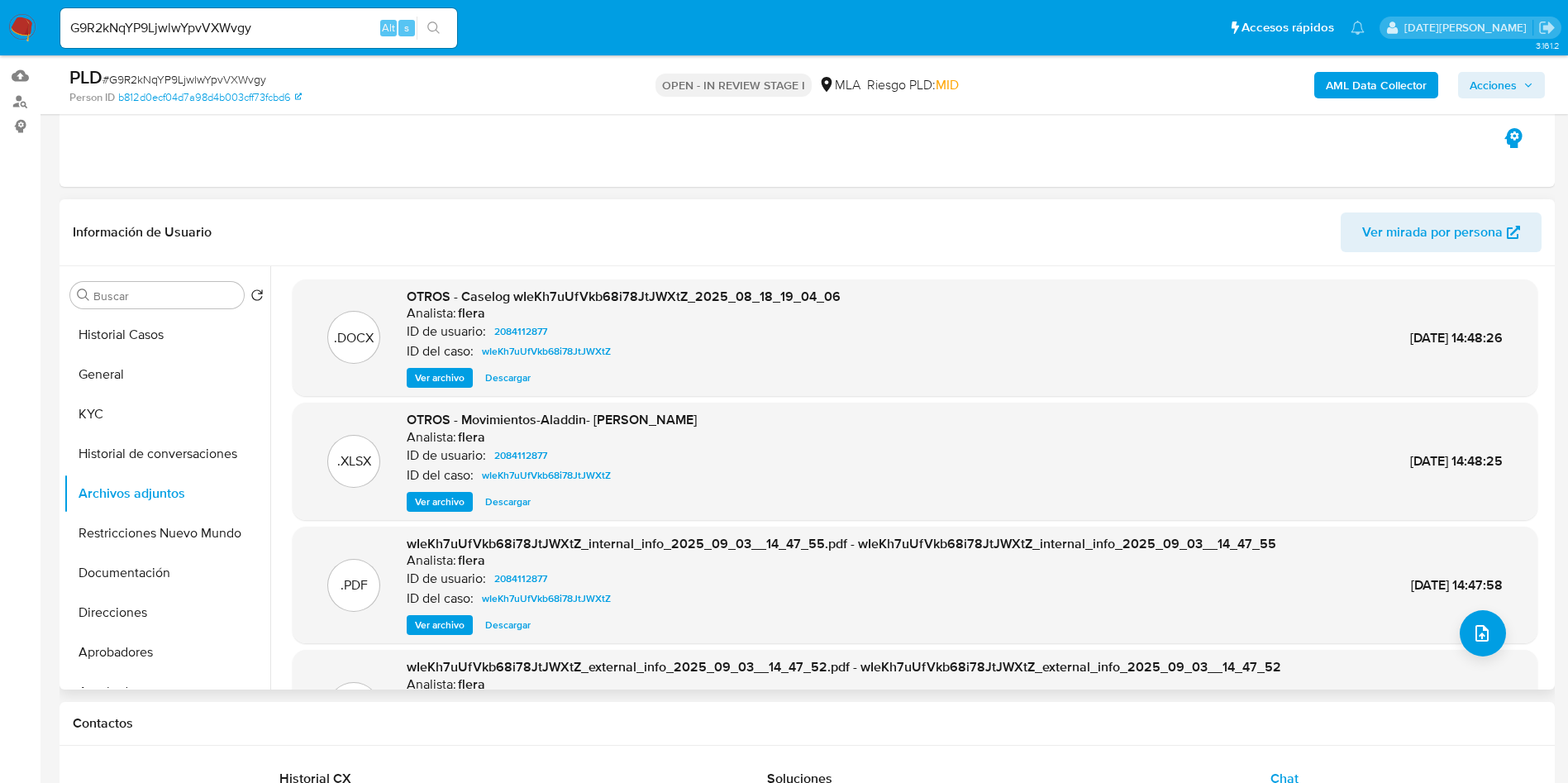
scroll to position [124, 0]
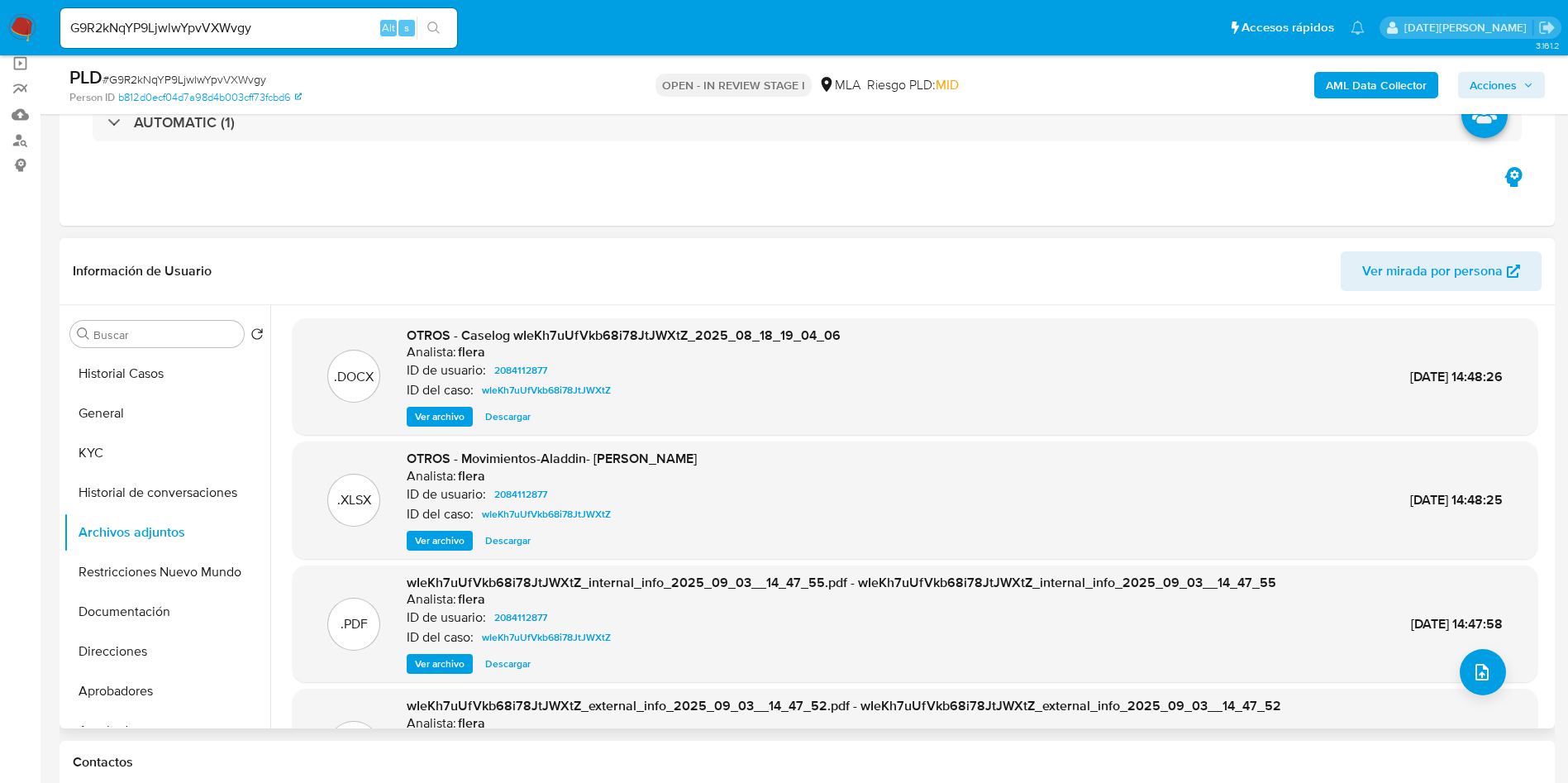
click at [146, 352] on div "Buscar Volver al orden por defecto Historial Casos General KYC Historial de con…" at bounding box center [167, 518] width 207 height 421
click at [146, 367] on button "Historial Casos" at bounding box center [161, 374] width 194 height 40
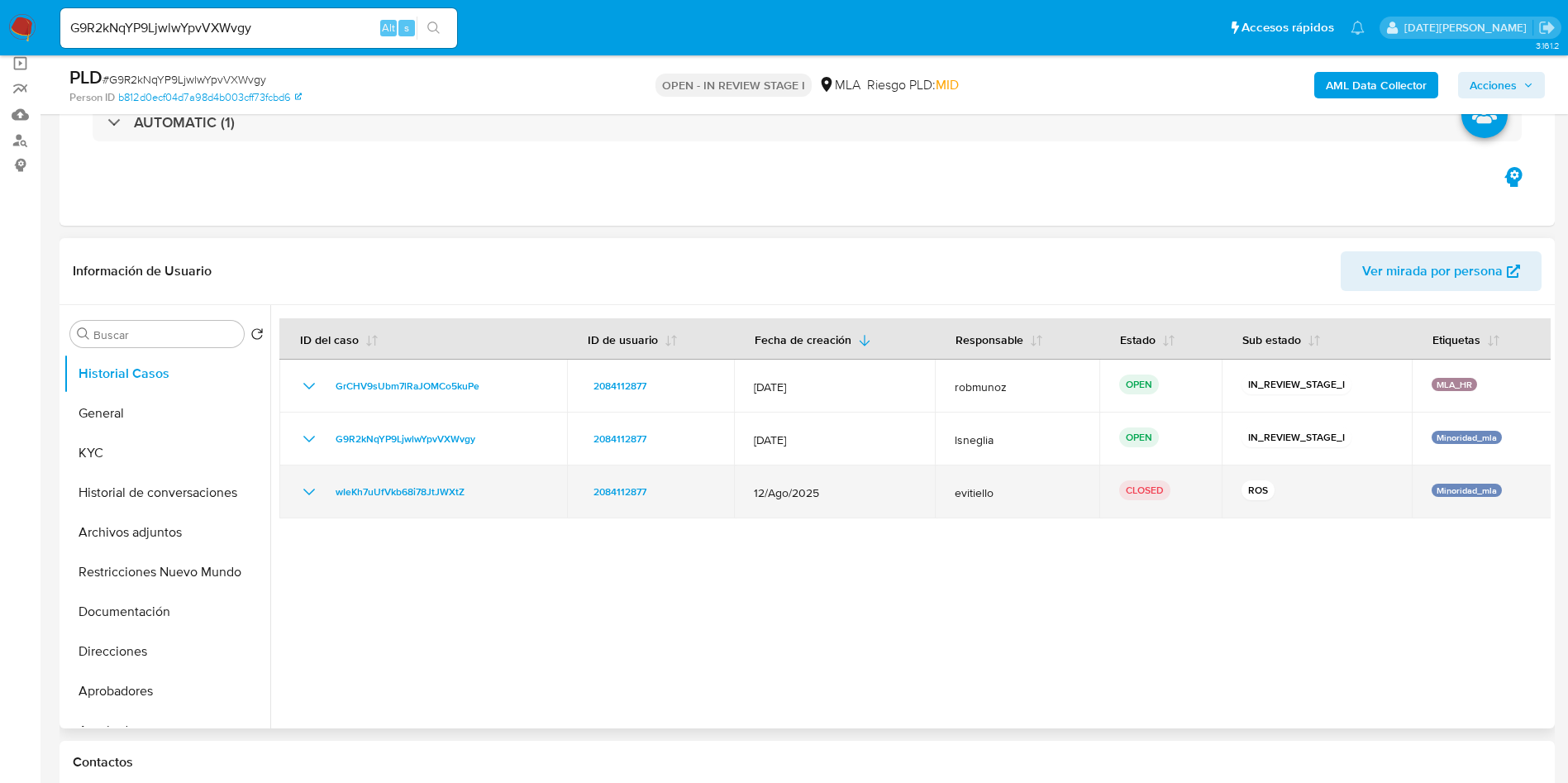
drag, startPoint x: 757, startPoint y: 492, endPoint x: 857, endPoint y: 494, distance: 100.0
click at [857, 494] on span "12/Ago/2025" at bounding box center [833, 493] width 161 height 15
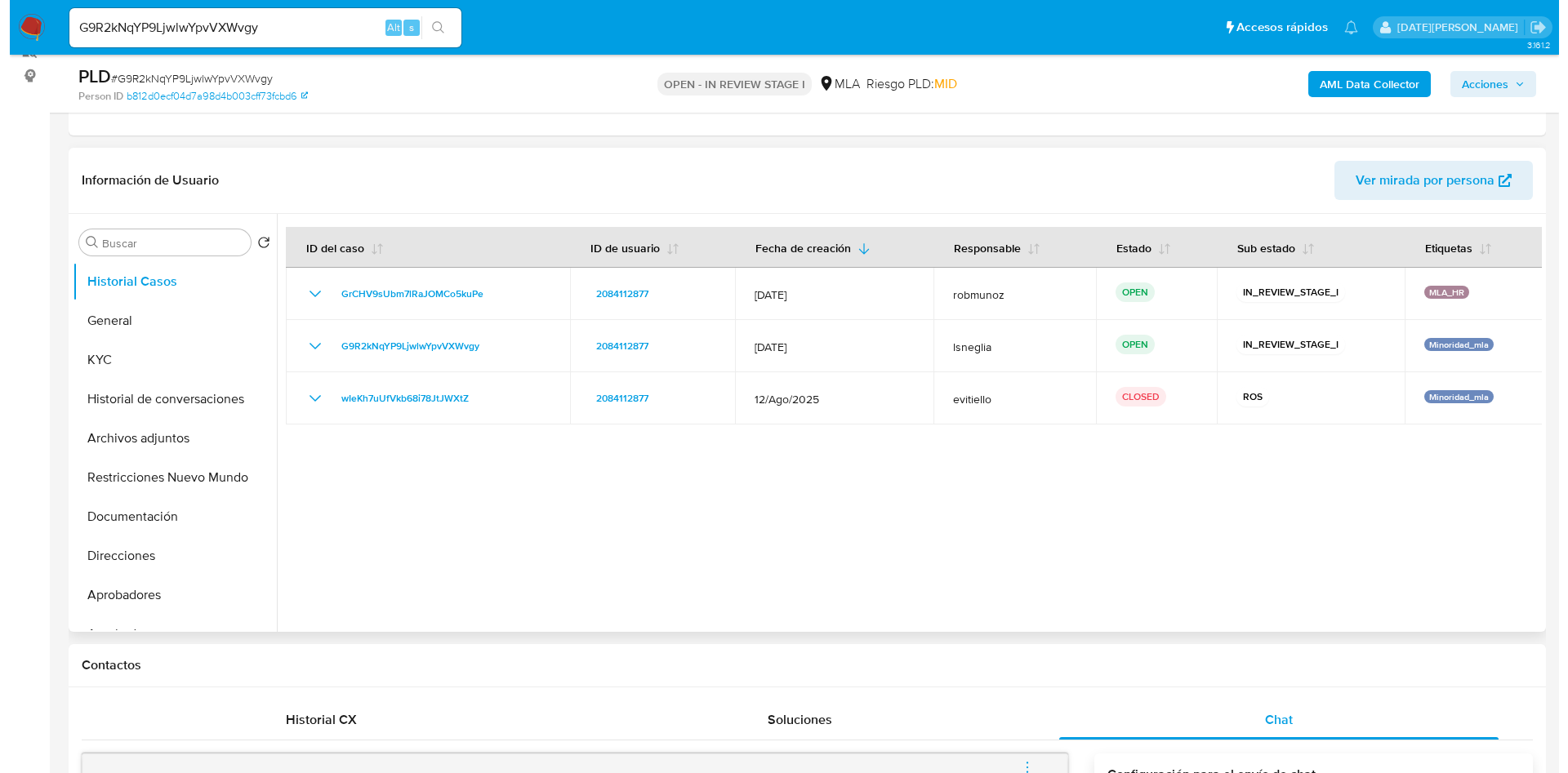
scroll to position [245, 0]
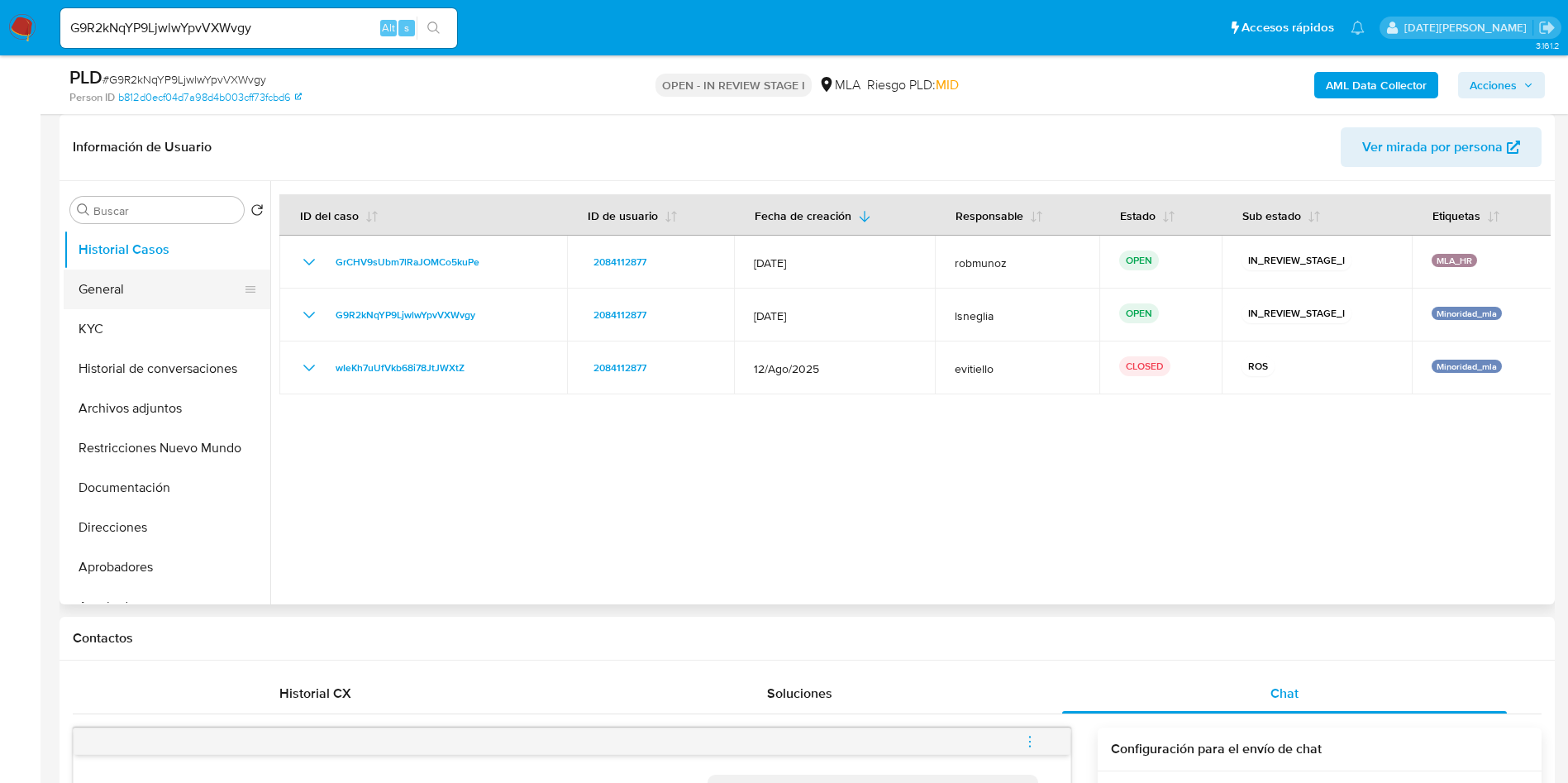
click at [130, 295] on button "General" at bounding box center [161, 289] width 194 height 40
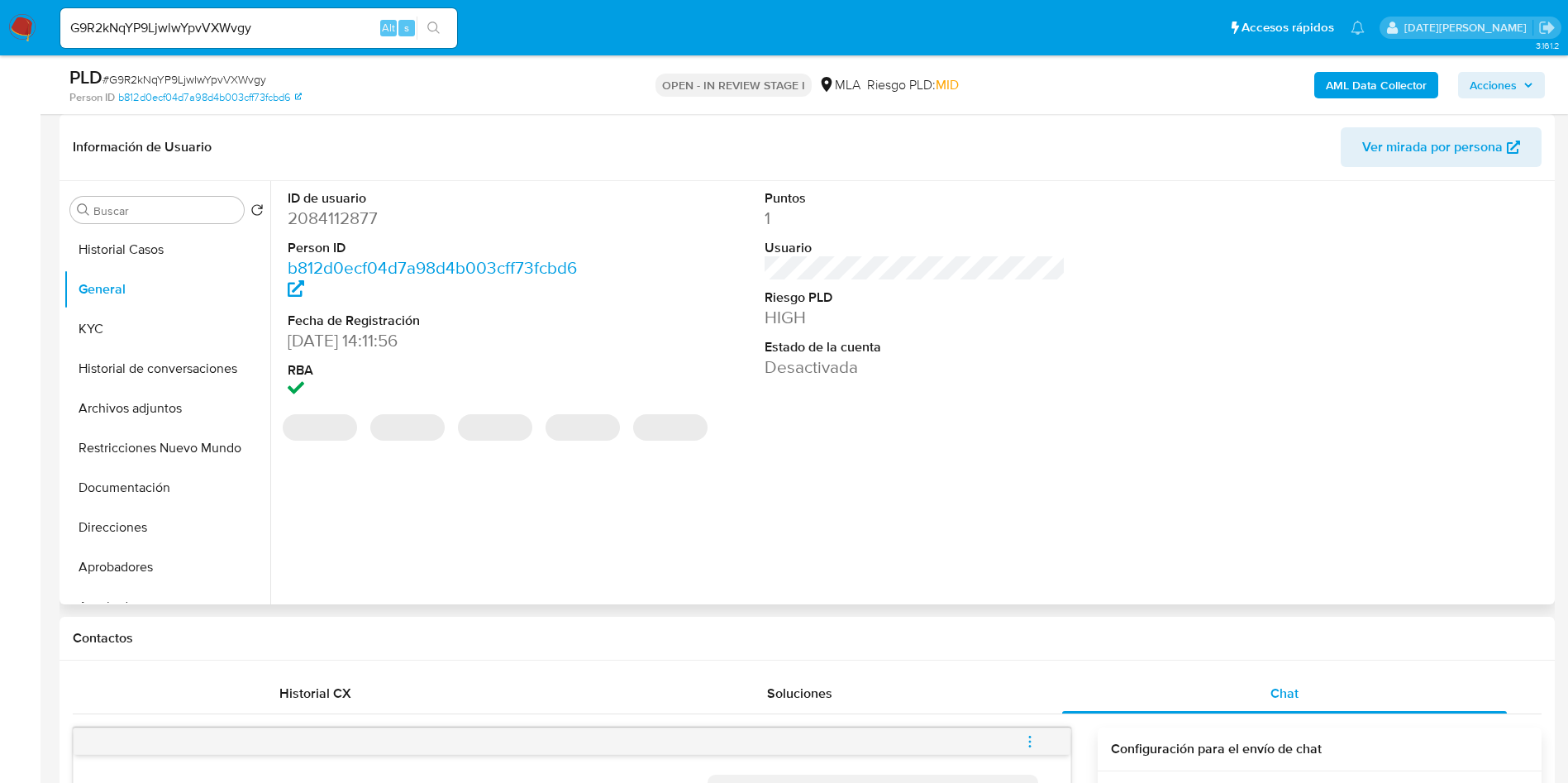
click at [332, 210] on dd "2084112877" at bounding box center [438, 218] width 302 height 24
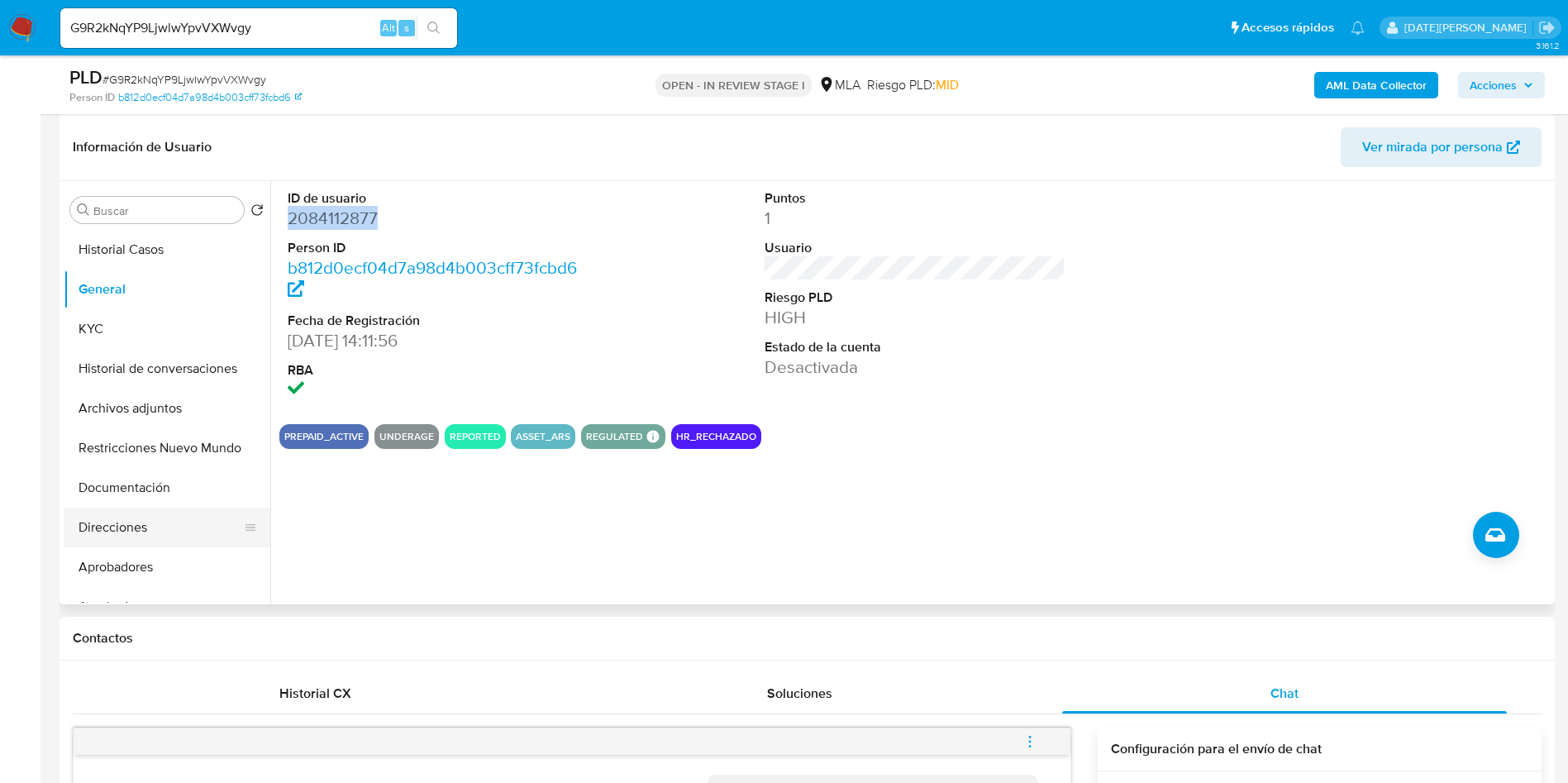
click at [131, 527] on button "Direcciones" at bounding box center [161, 527] width 194 height 40
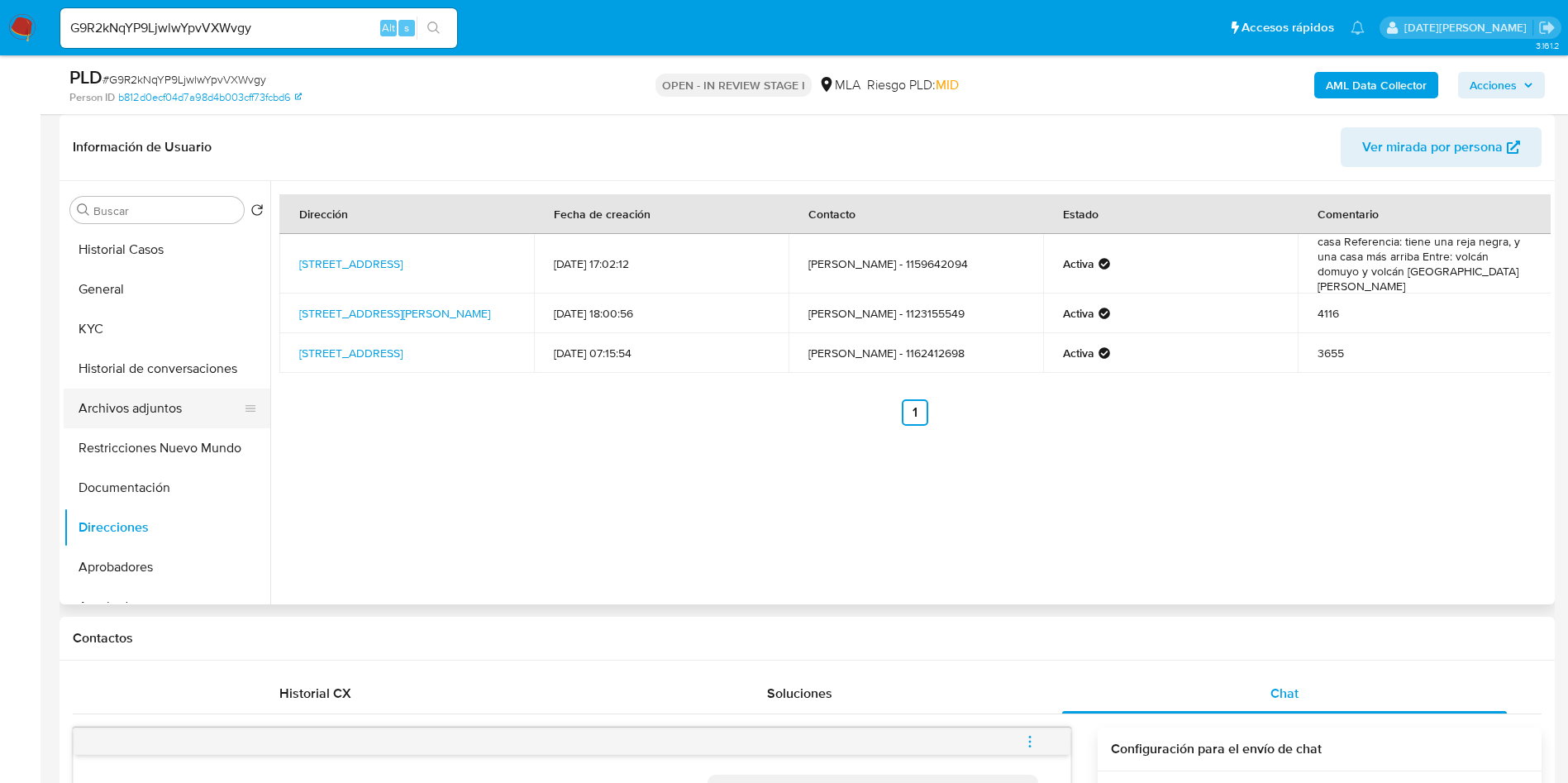
click at [154, 400] on button "Archivos adjuntos" at bounding box center [161, 408] width 194 height 40
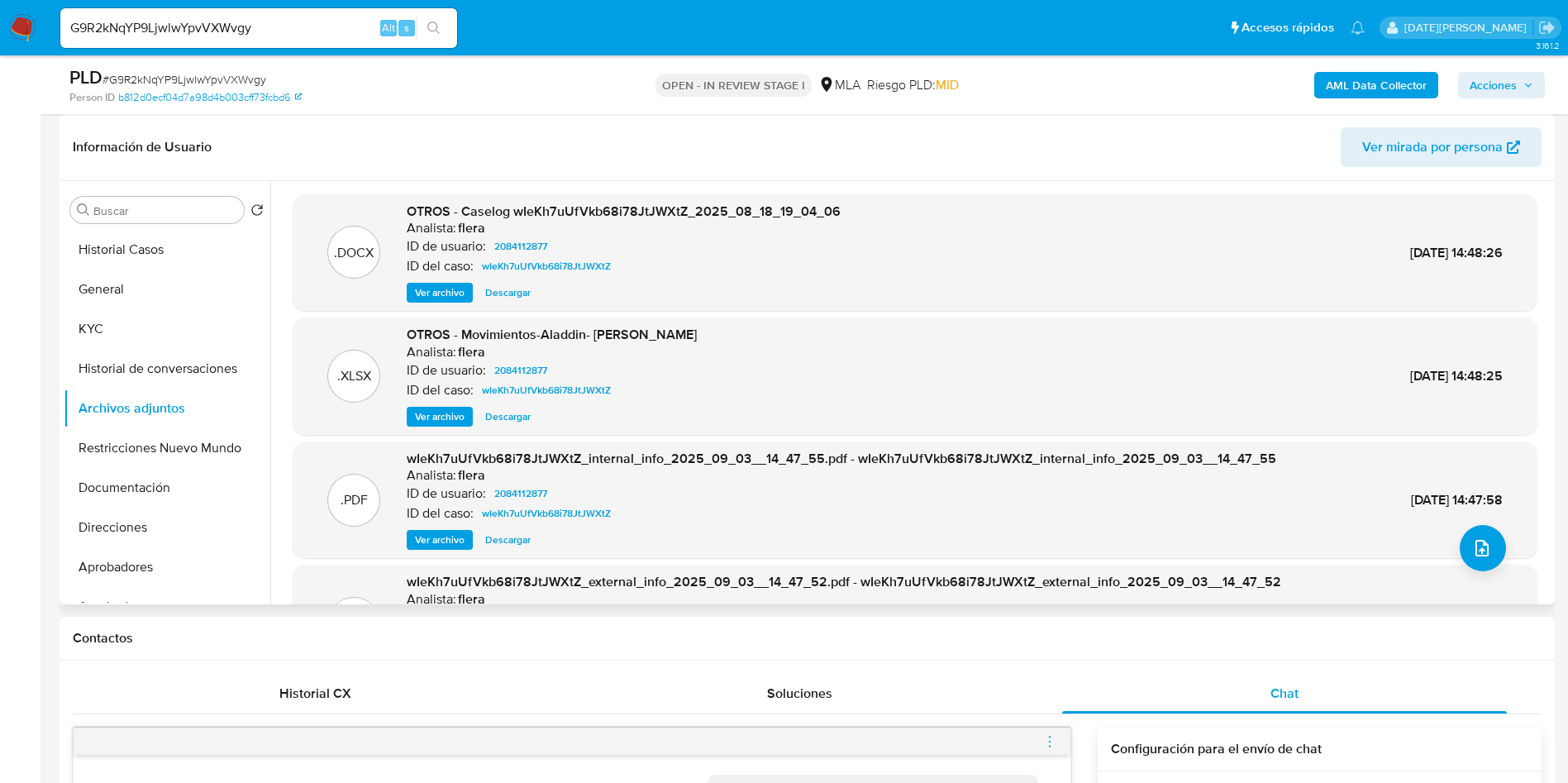
click at [408, 289] on button "Ver archivo" at bounding box center [439, 292] width 66 height 20
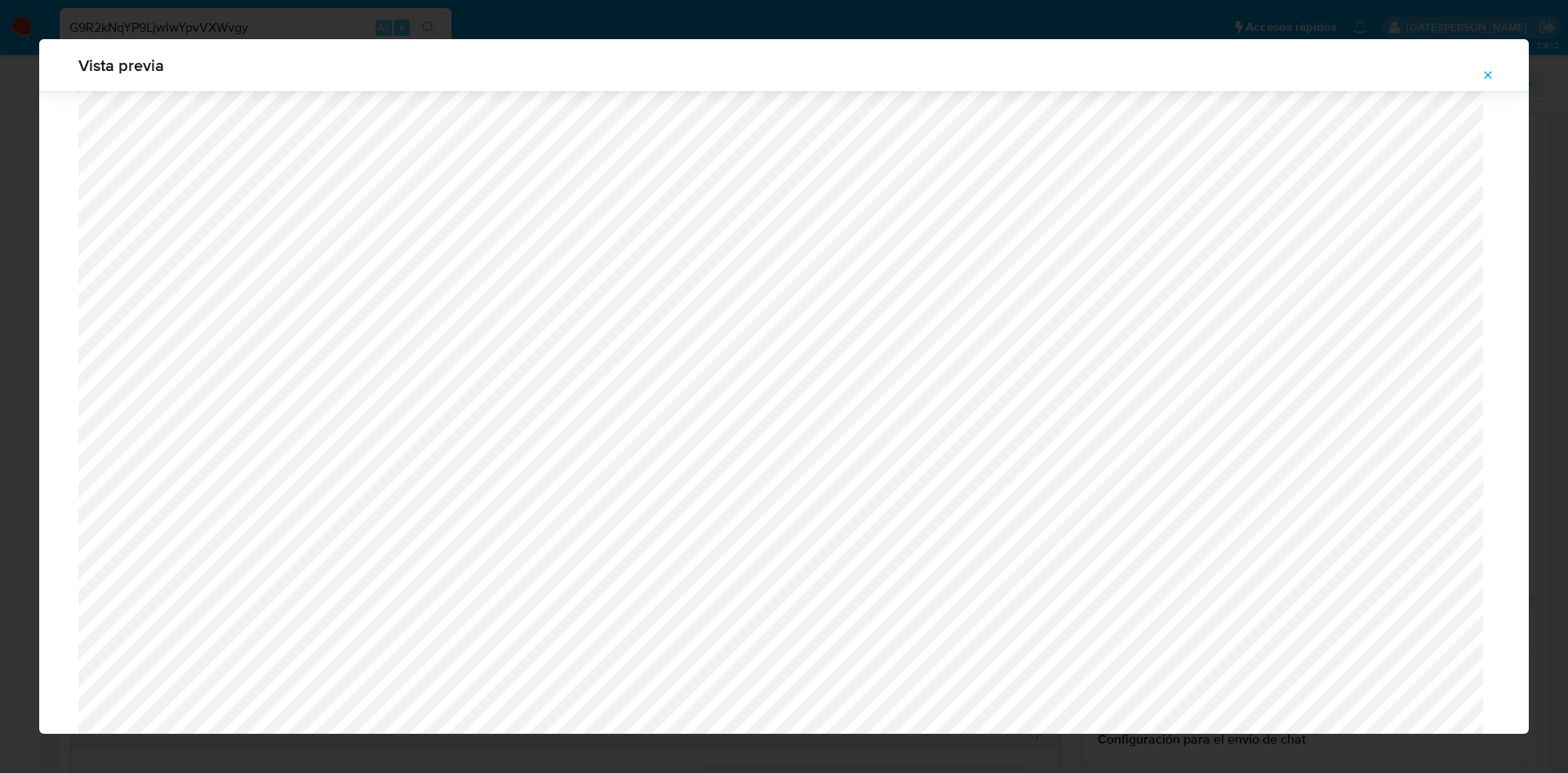
scroll to position [1314, 0]
click at [1492, 77] on icon "Attachment preview" at bounding box center [1488, 75] width 13 height 13
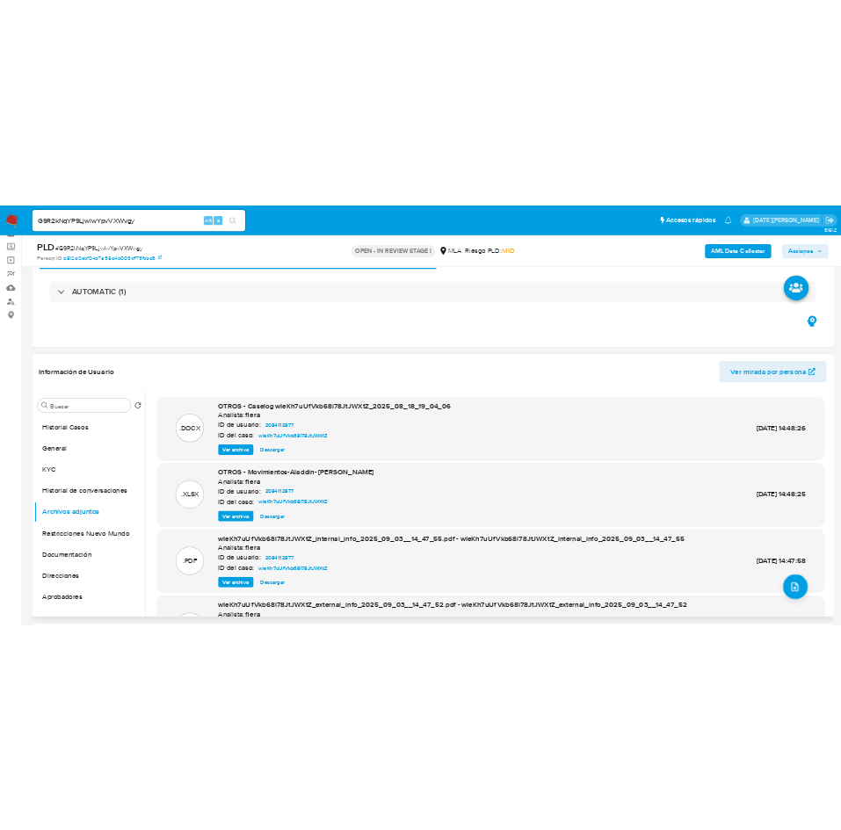
scroll to position [132, 0]
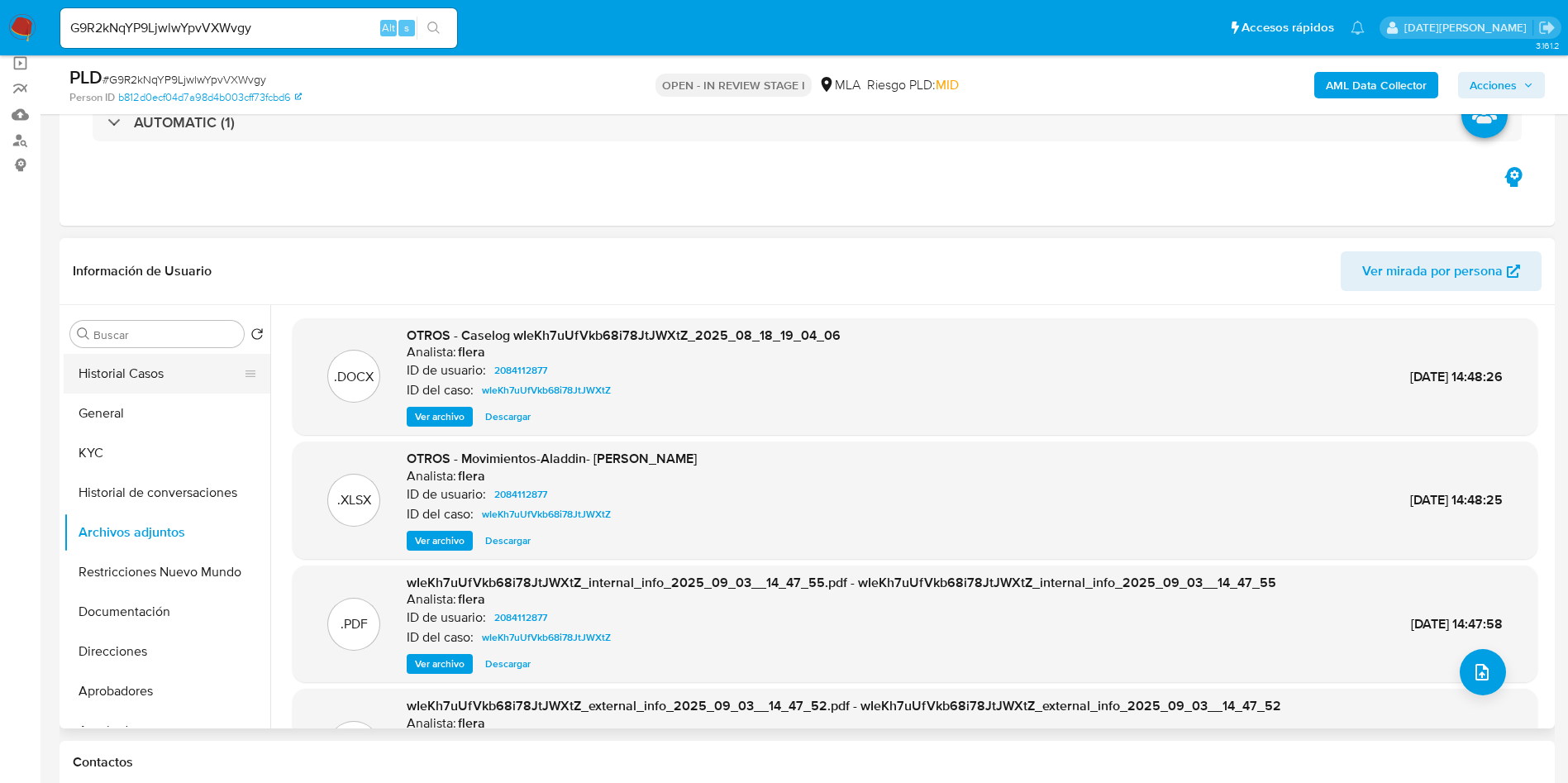
click at [182, 386] on button "Historial Casos" at bounding box center [161, 374] width 194 height 40
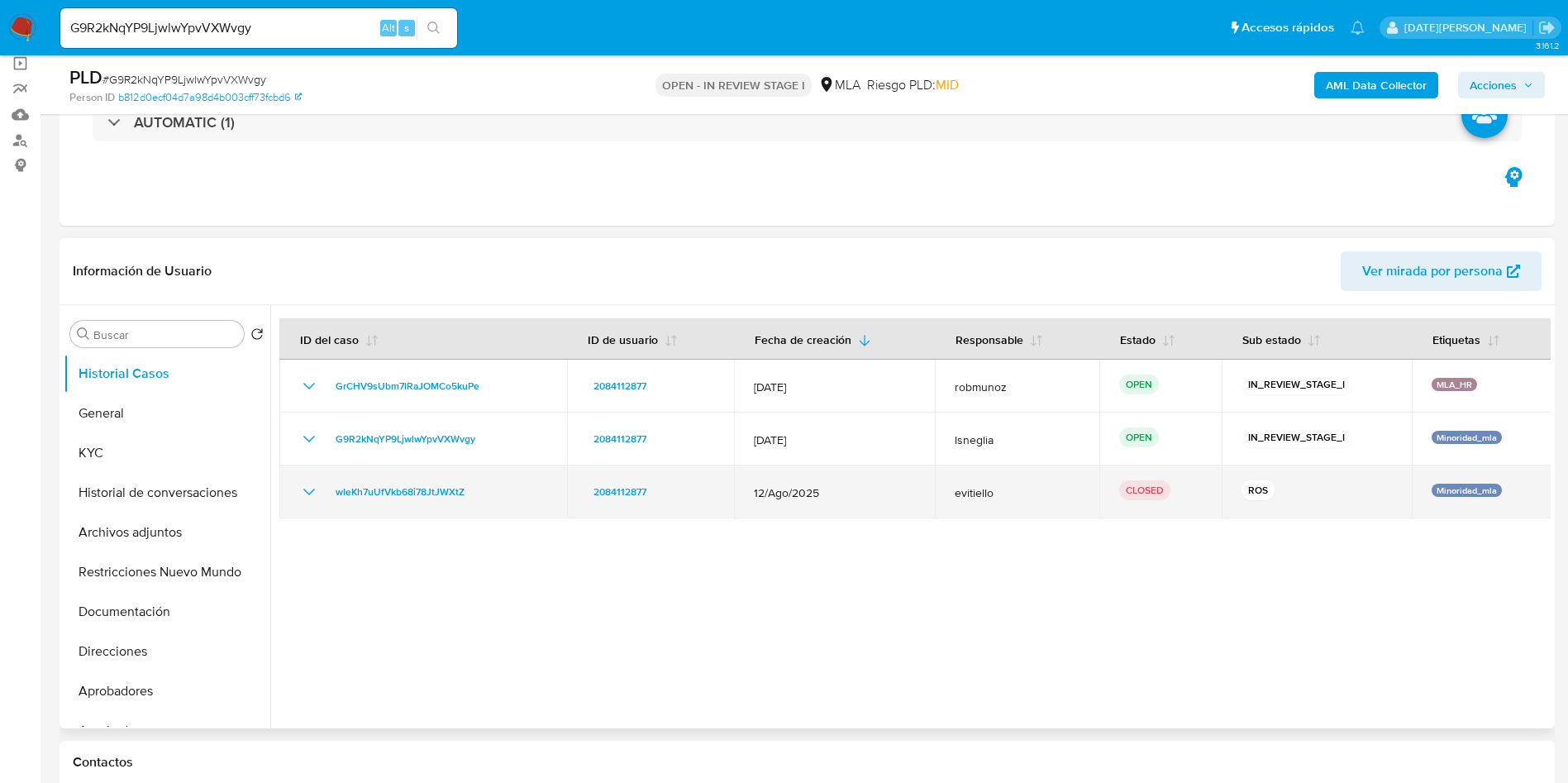
click at [304, 488] on icon "Mostrar/Ocultar" at bounding box center [309, 491] width 11 height 7
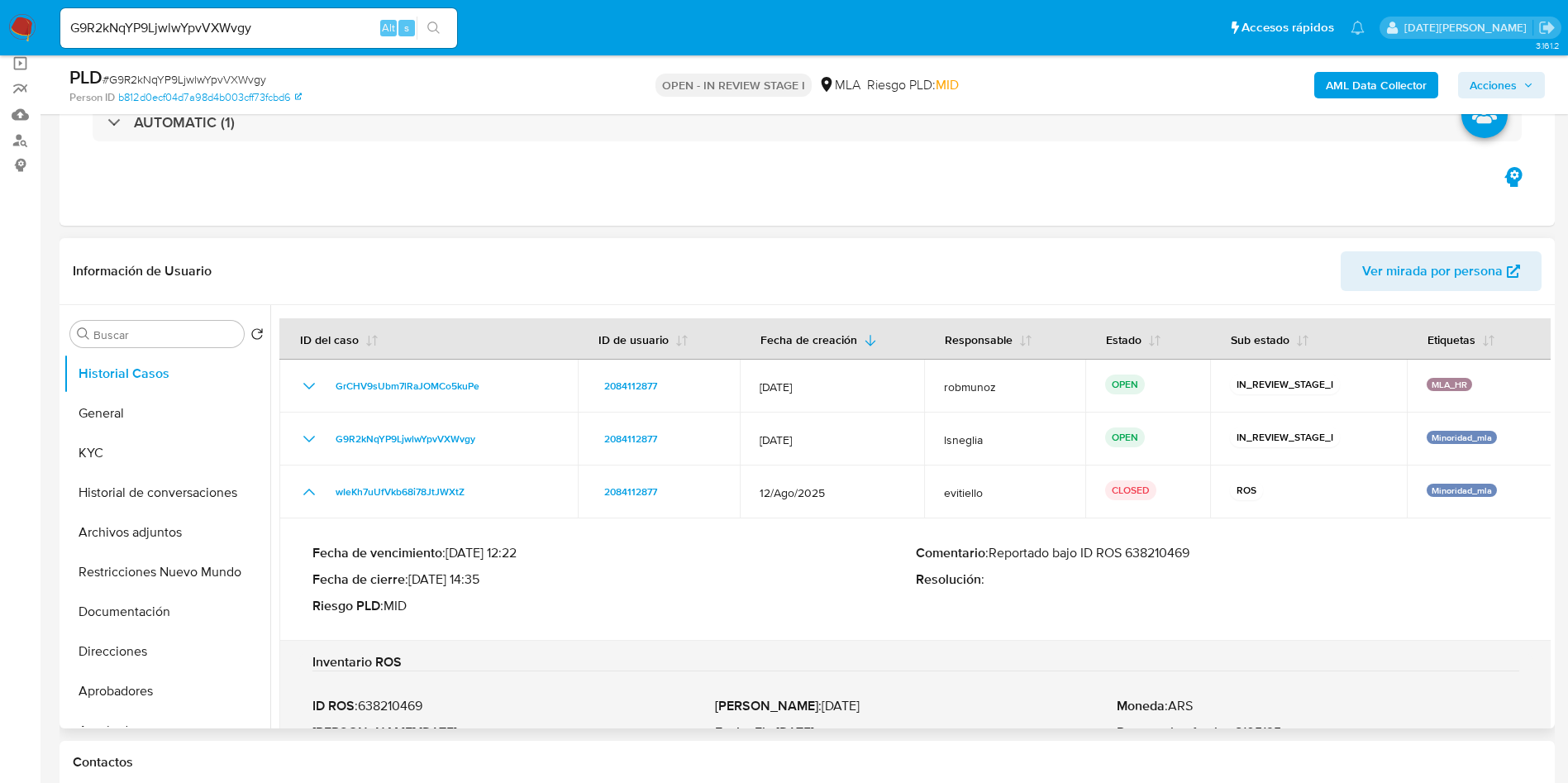
click at [1141, 558] on p "Comentario : Reportado bajo ID ROS 638210469" at bounding box center [1216, 553] width 603 height 17
click at [133, 418] on button "General" at bounding box center [161, 413] width 194 height 40
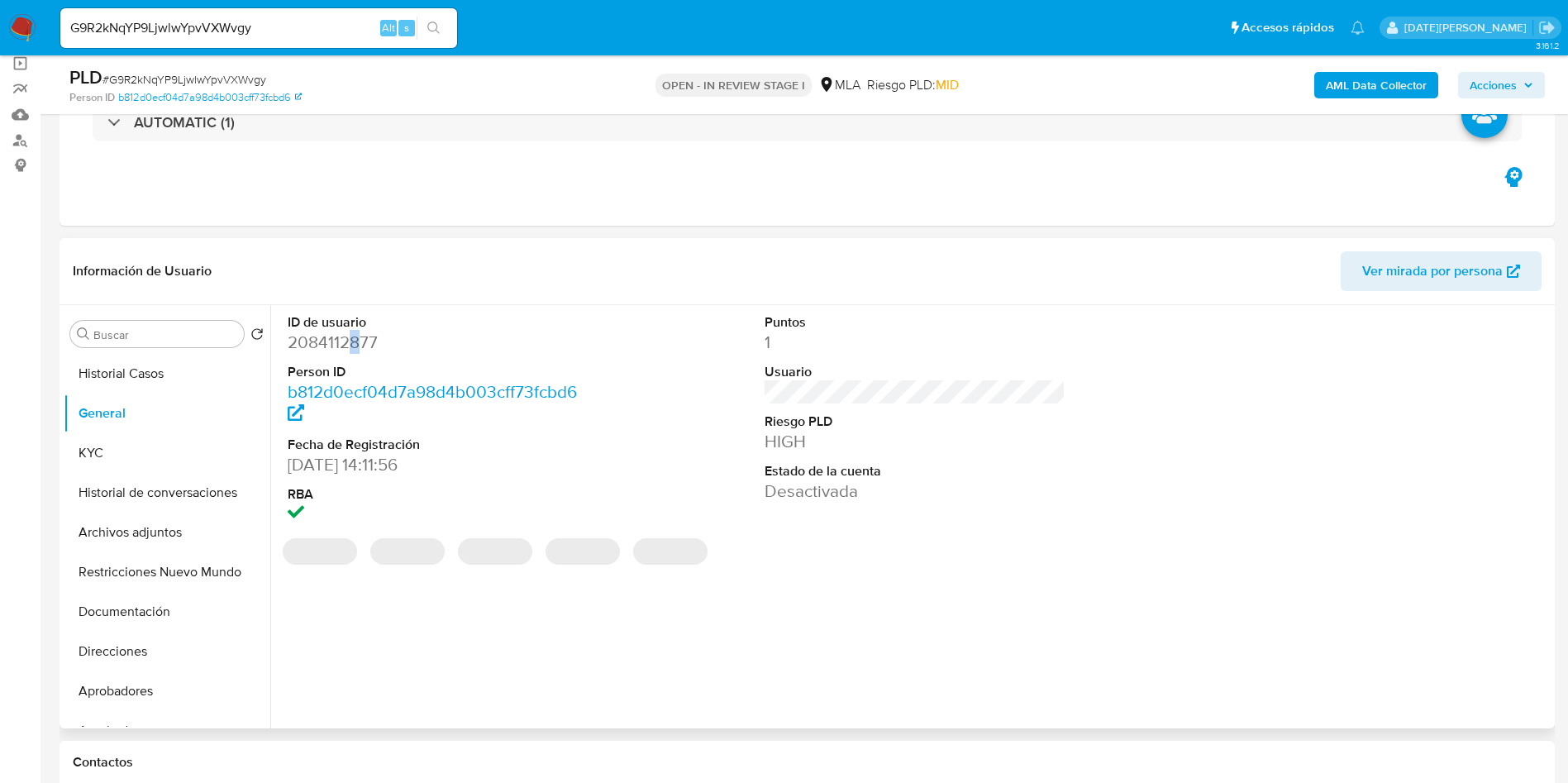
click at [356, 343] on dd "2084112877" at bounding box center [438, 342] width 302 height 24
drag, startPoint x: 356, startPoint y: 343, endPoint x: 316, endPoint y: 343, distance: 40.0
click at [316, 343] on dd "2084112877" at bounding box center [438, 342] width 302 height 24
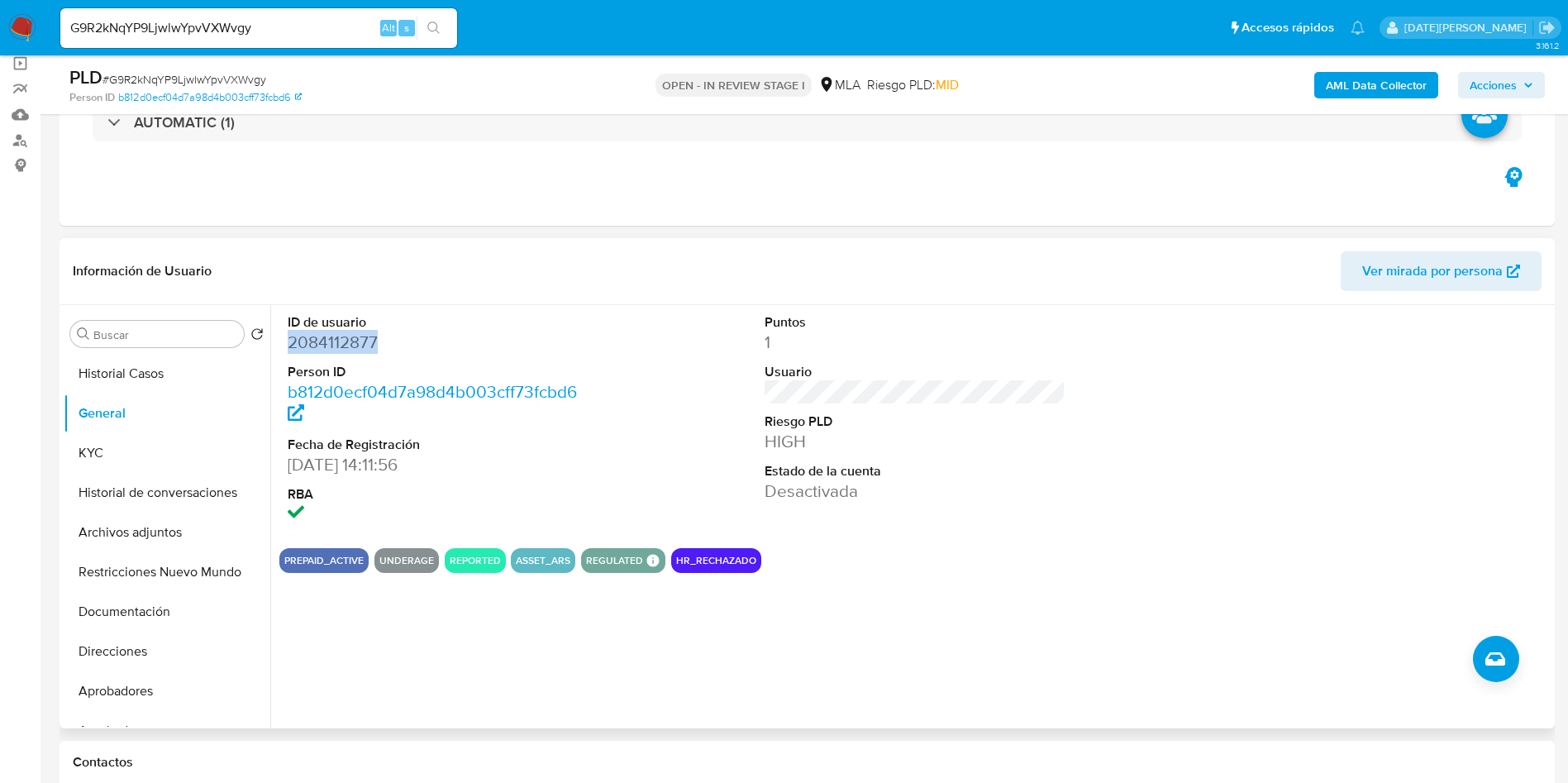
click at [316, 343] on dd "2084112877" at bounding box center [438, 342] width 302 height 24
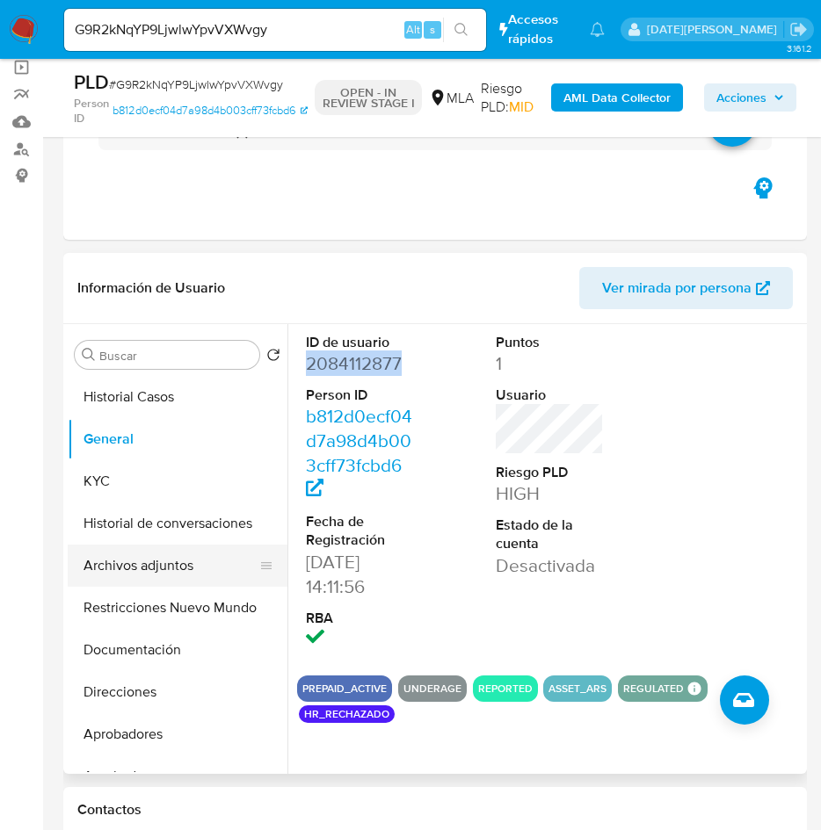
click at [138, 555] on button "Archivos adjuntos" at bounding box center [171, 566] width 206 height 42
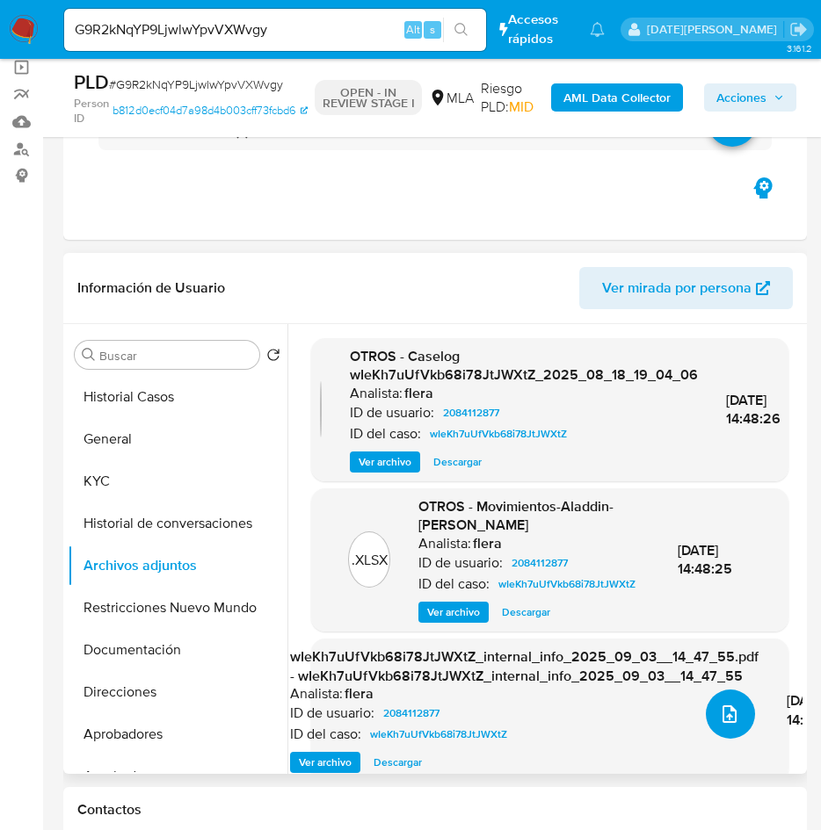
click at [727, 715] on icon "upload-file" at bounding box center [729, 714] width 14 height 18
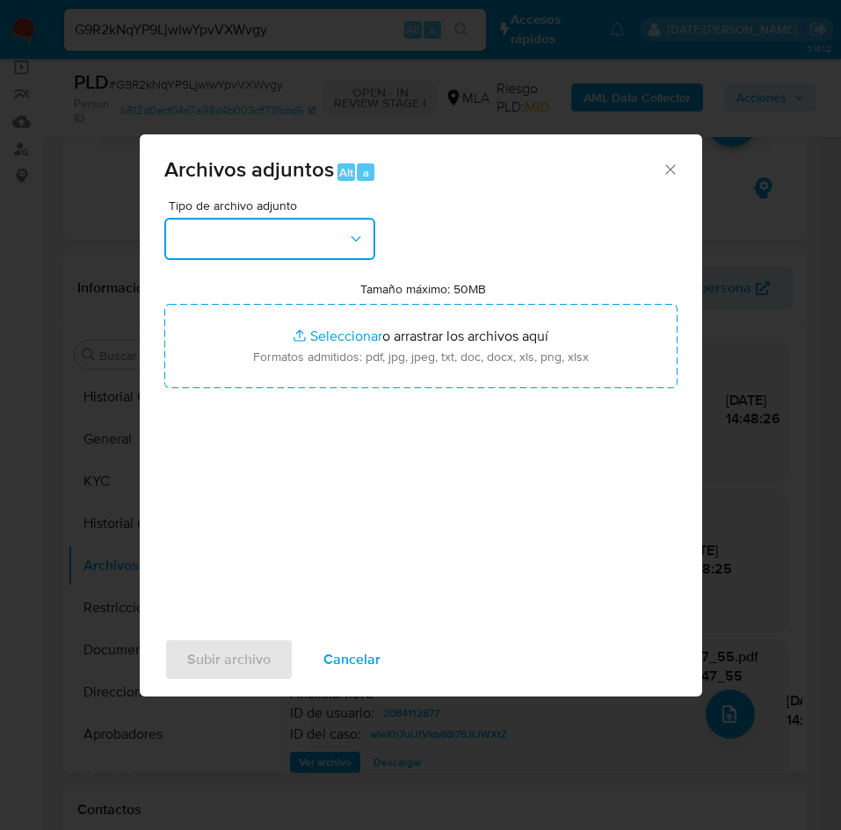
click at [285, 239] on button "button" at bounding box center [269, 239] width 211 height 42
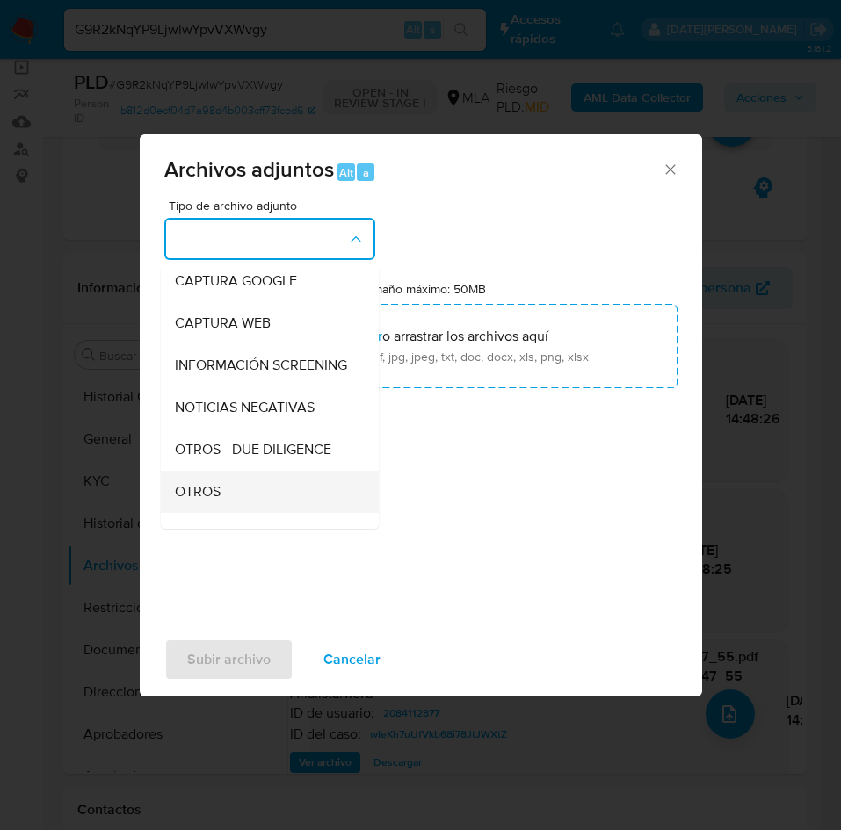
click at [209, 501] on span "OTROS" at bounding box center [198, 492] width 46 height 18
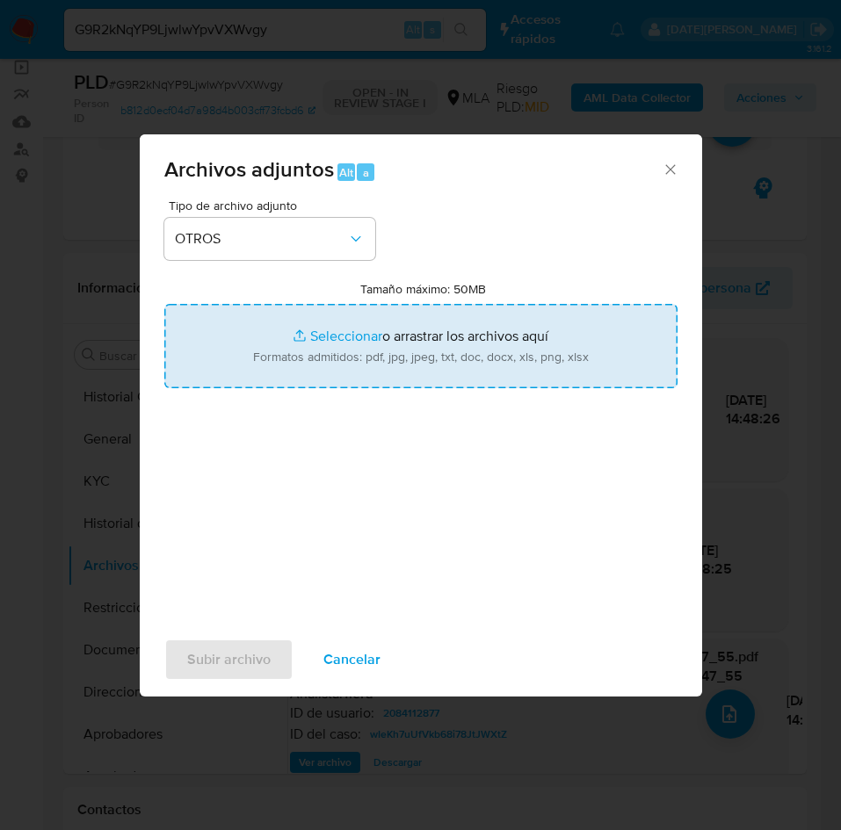
type input "C:\fakepath\Caselog G9R2kNqYP9LjwlwYpvVXWvgy complementario.docx"
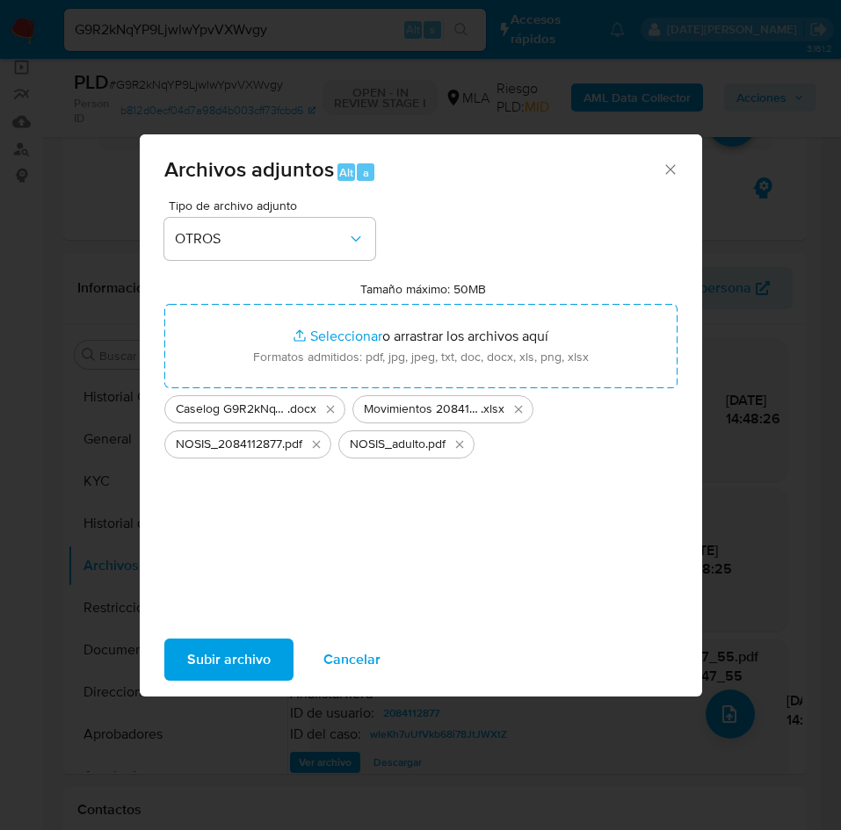
click at [222, 655] on span "Subir archivo" at bounding box center [228, 659] width 83 height 39
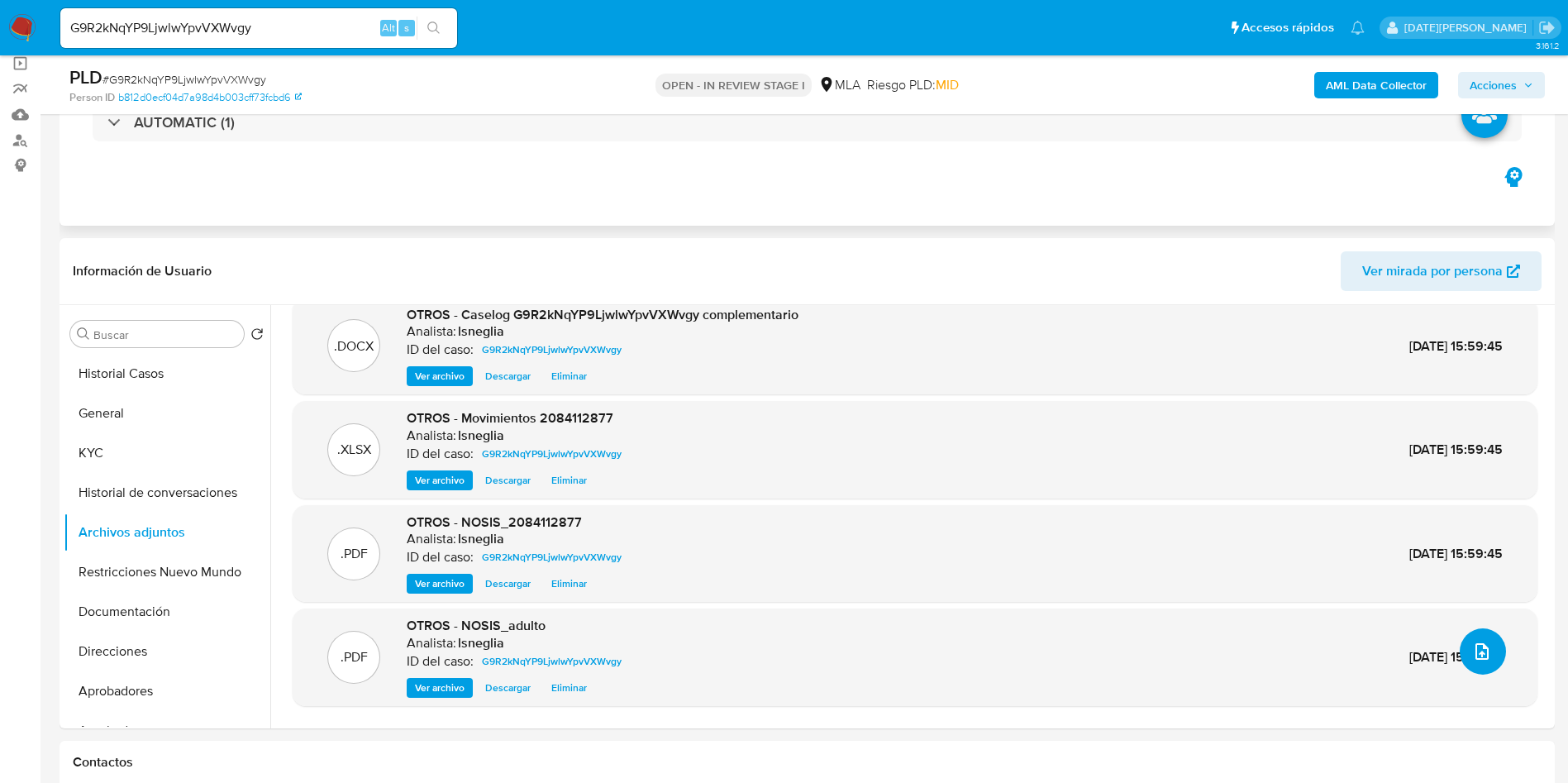
scroll to position [0, 0]
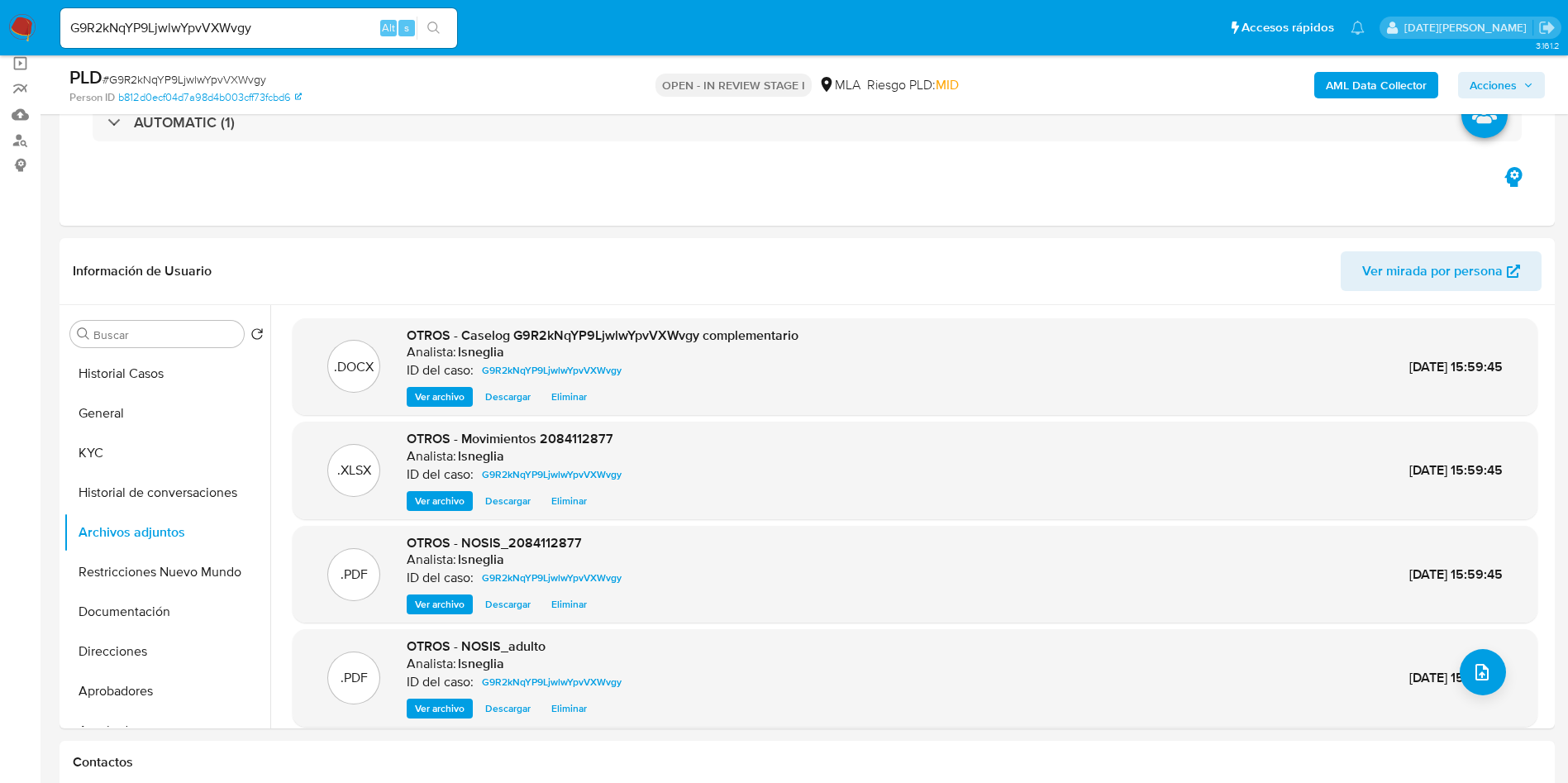
click at [1348, 92] on b "AML Data Collector" at bounding box center [1375, 85] width 101 height 26
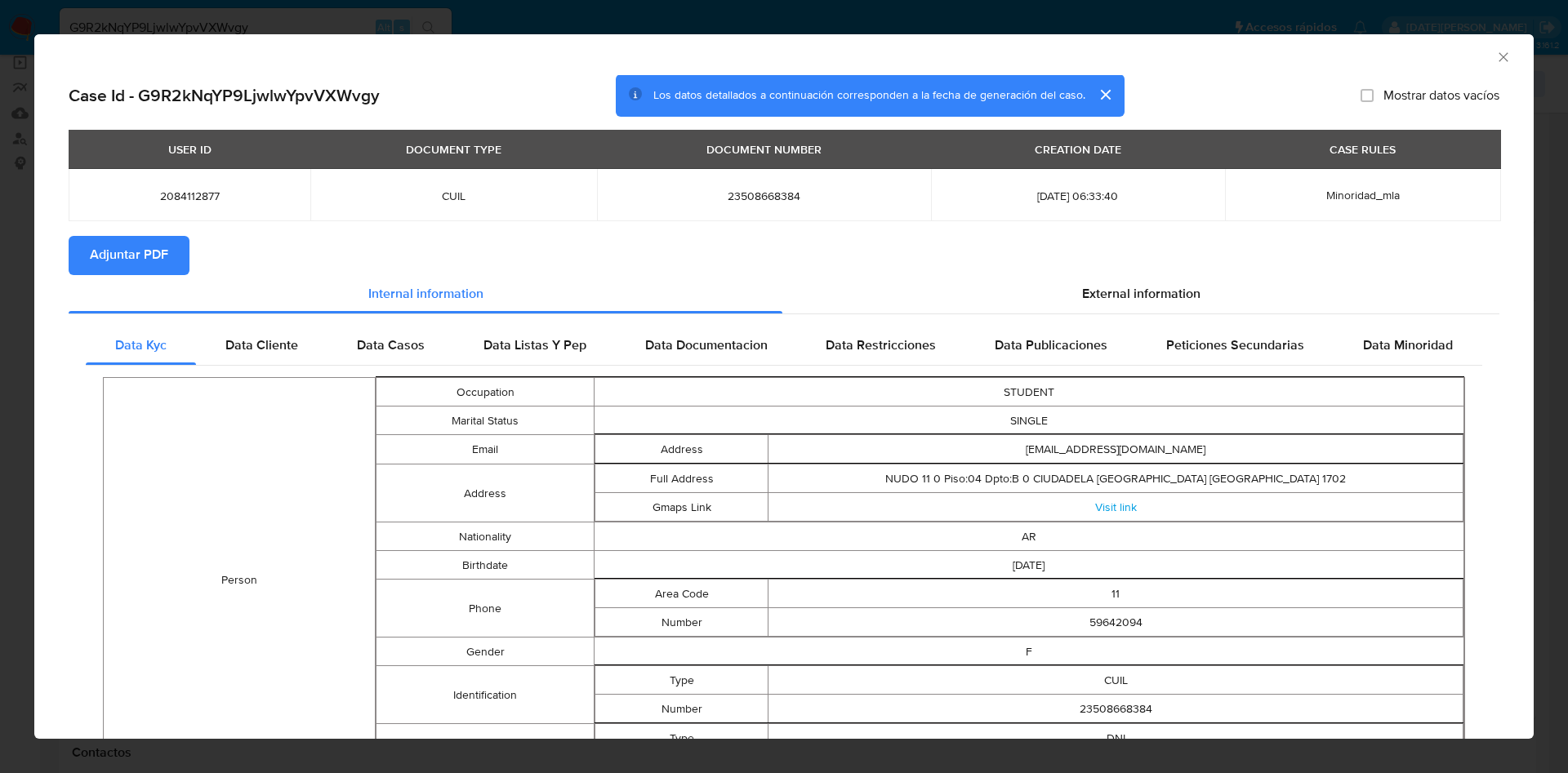
click at [138, 248] on span "Adjuntar PDF" at bounding box center [129, 255] width 78 height 36
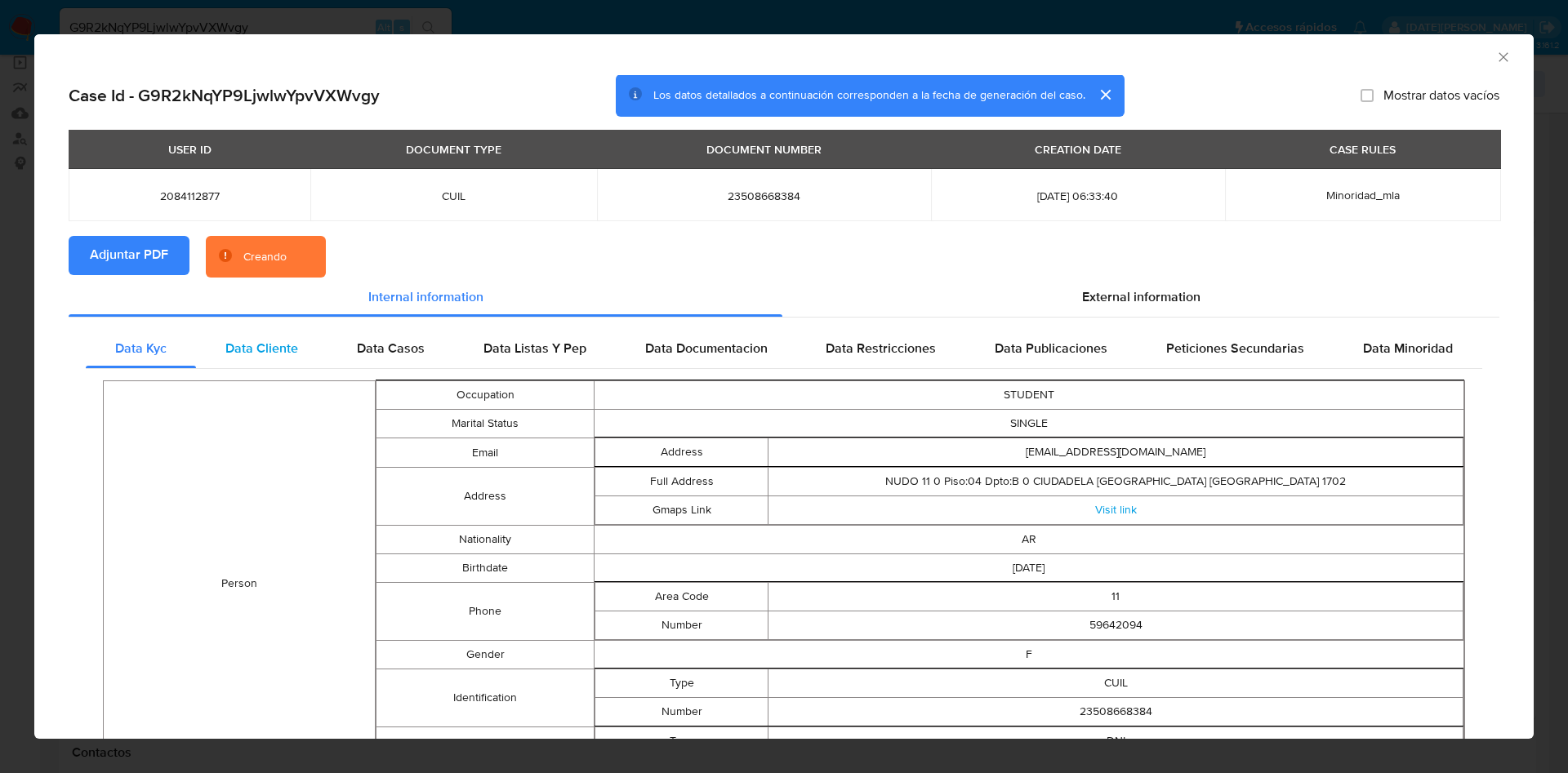
click at [241, 354] on span "Data Cliente" at bounding box center [261, 348] width 72 height 19
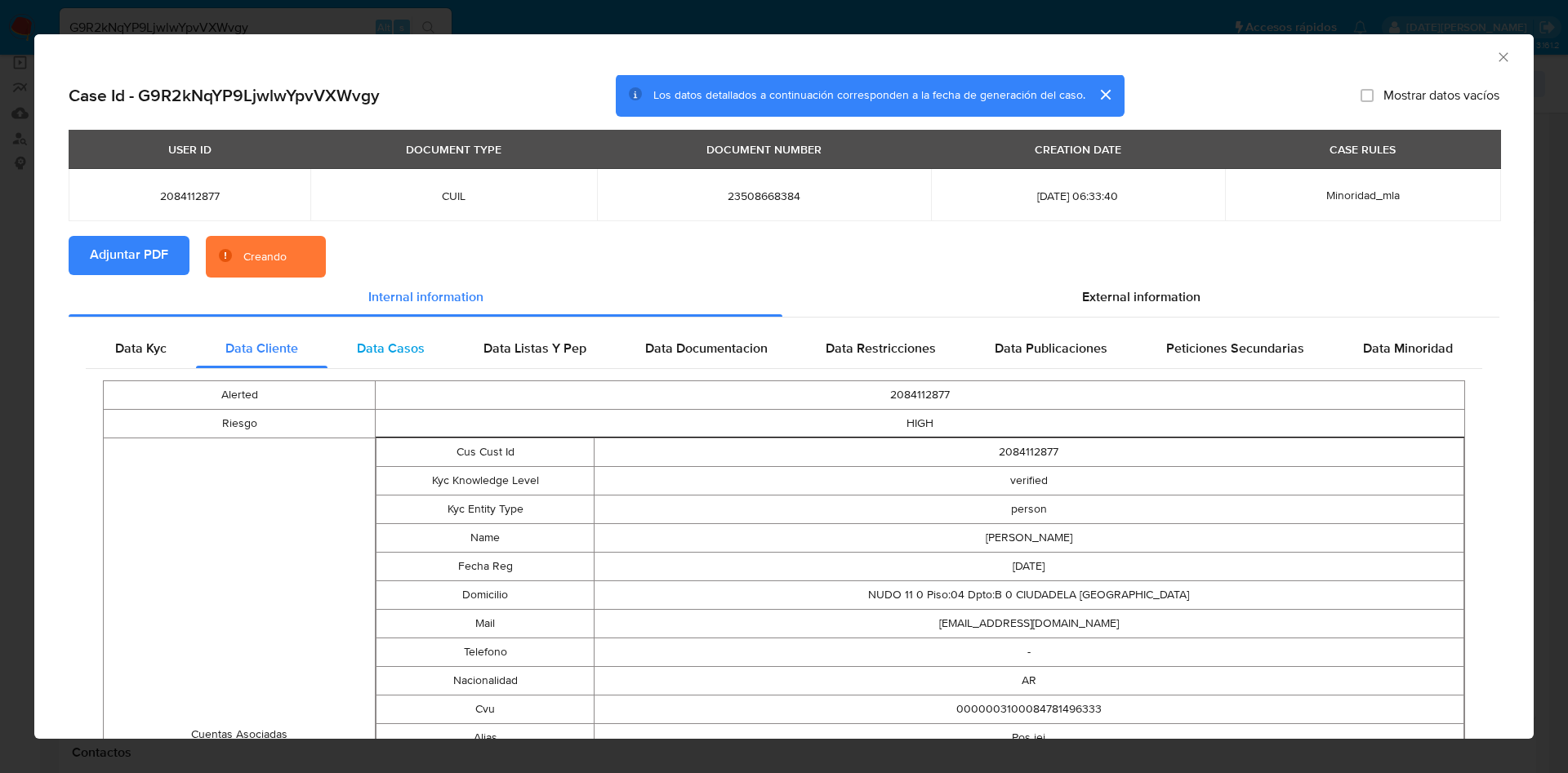
click at [386, 351] on span "Data Casos" at bounding box center [390, 348] width 68 height 19
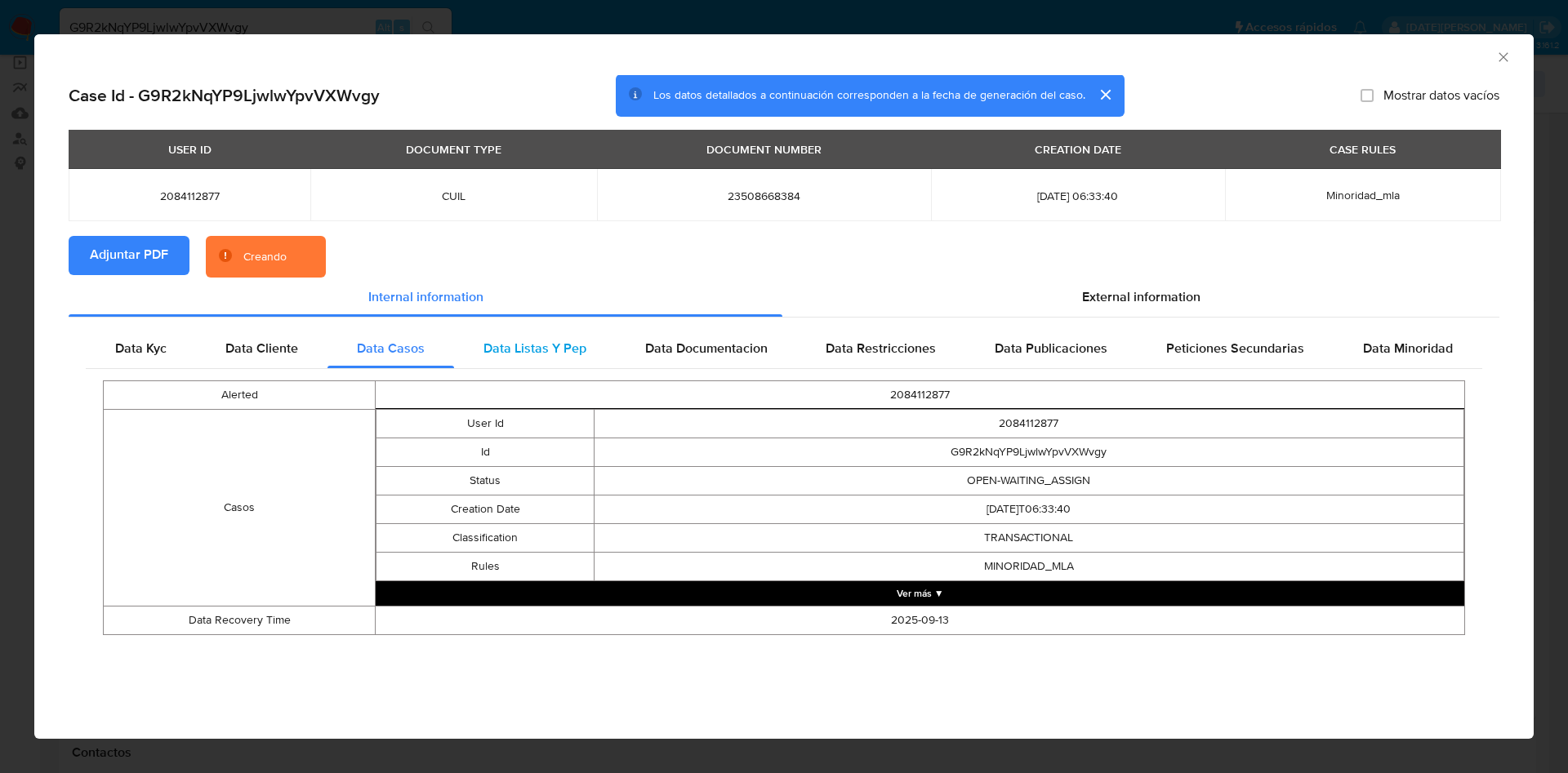
click at [534, 340] on span "Data Listas Y Pep" at bounding box center [534, 348] width 103 height 19
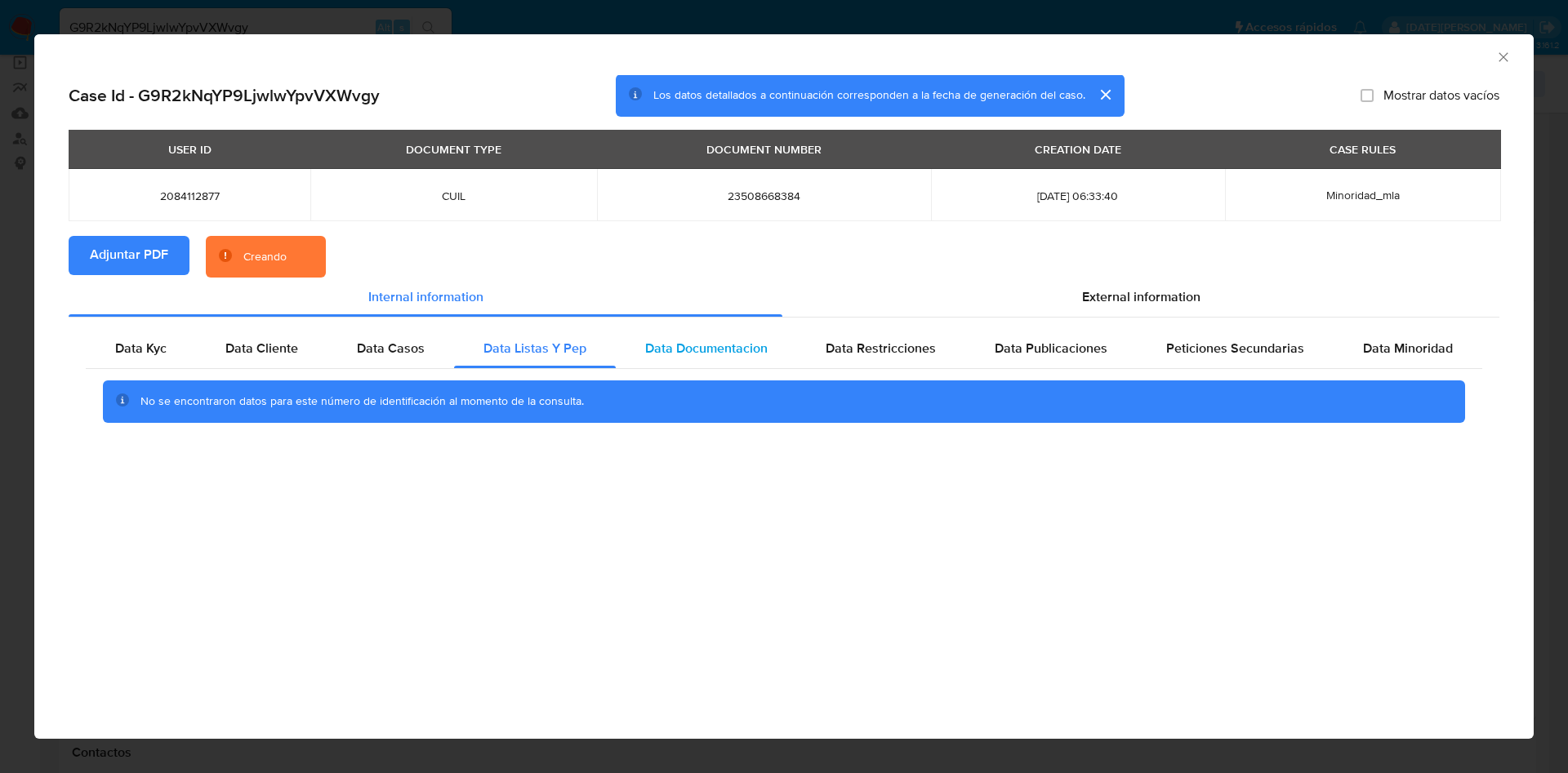
click at [682, 340] on span "Data Documentacion" at bounding box center [706, 348] width 123 height 19
click at [877, 346] on span "Data Restricciones" at bounding box center [880, 348] width 111 height 19
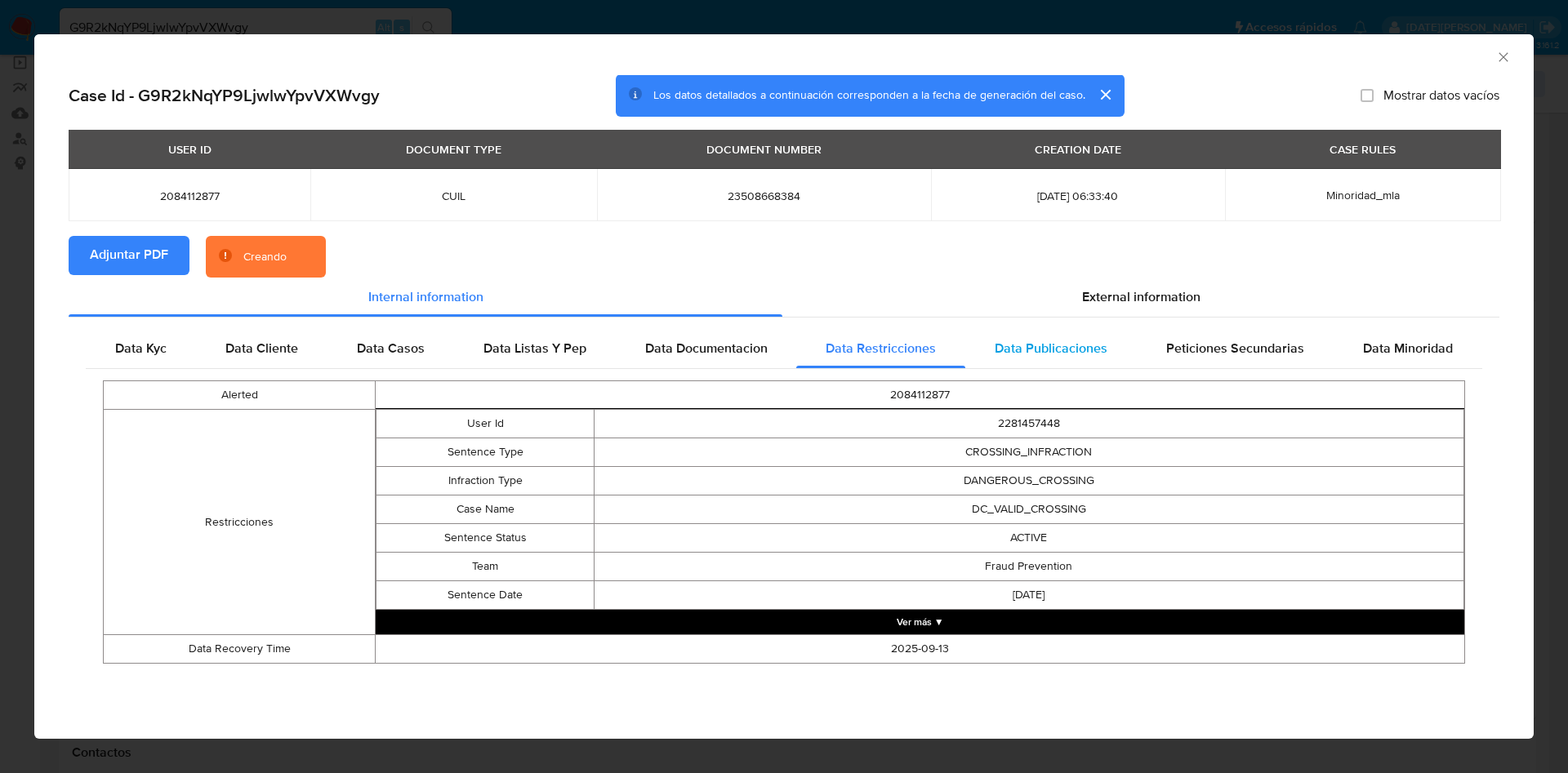
click at [1052, 344] on span "Data Publicaciones" at bounding box center [1050, 348] width 112 height 19
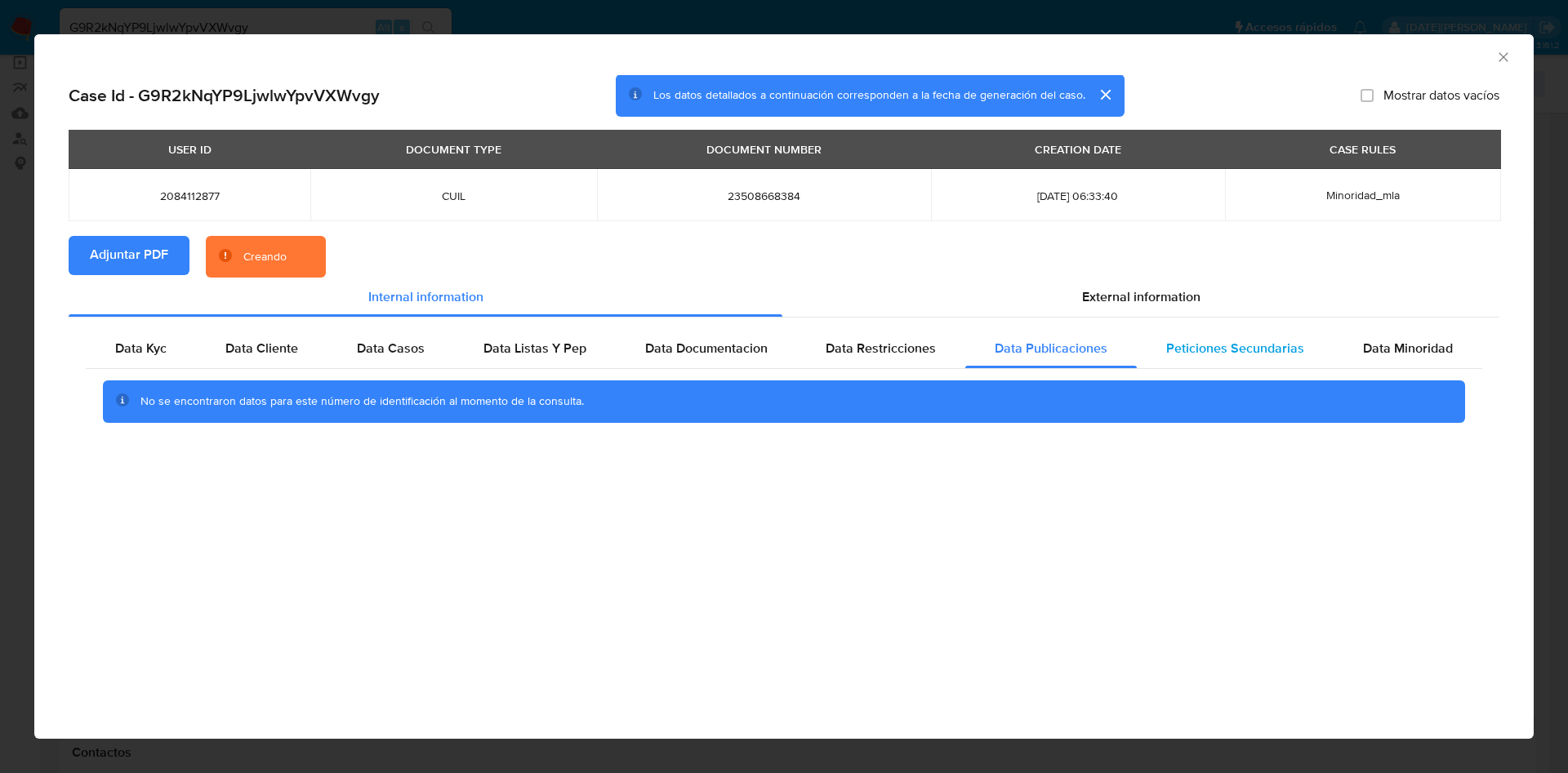
click at [1210, 348] on span "Peticiones Secundarias" at bounding box center [1234, 348] width 138 height 19
click at [1410, 327] on div "Data Kyc Data Cliente Data Casos Data Listas Y Pep Data Documentacion Data Rest…" at bounding box center [784, 382] width 1430 height 128
click at [1408, 346] on span "Data Minoridad" at bounding box center [1407, 348] width 90 height 19
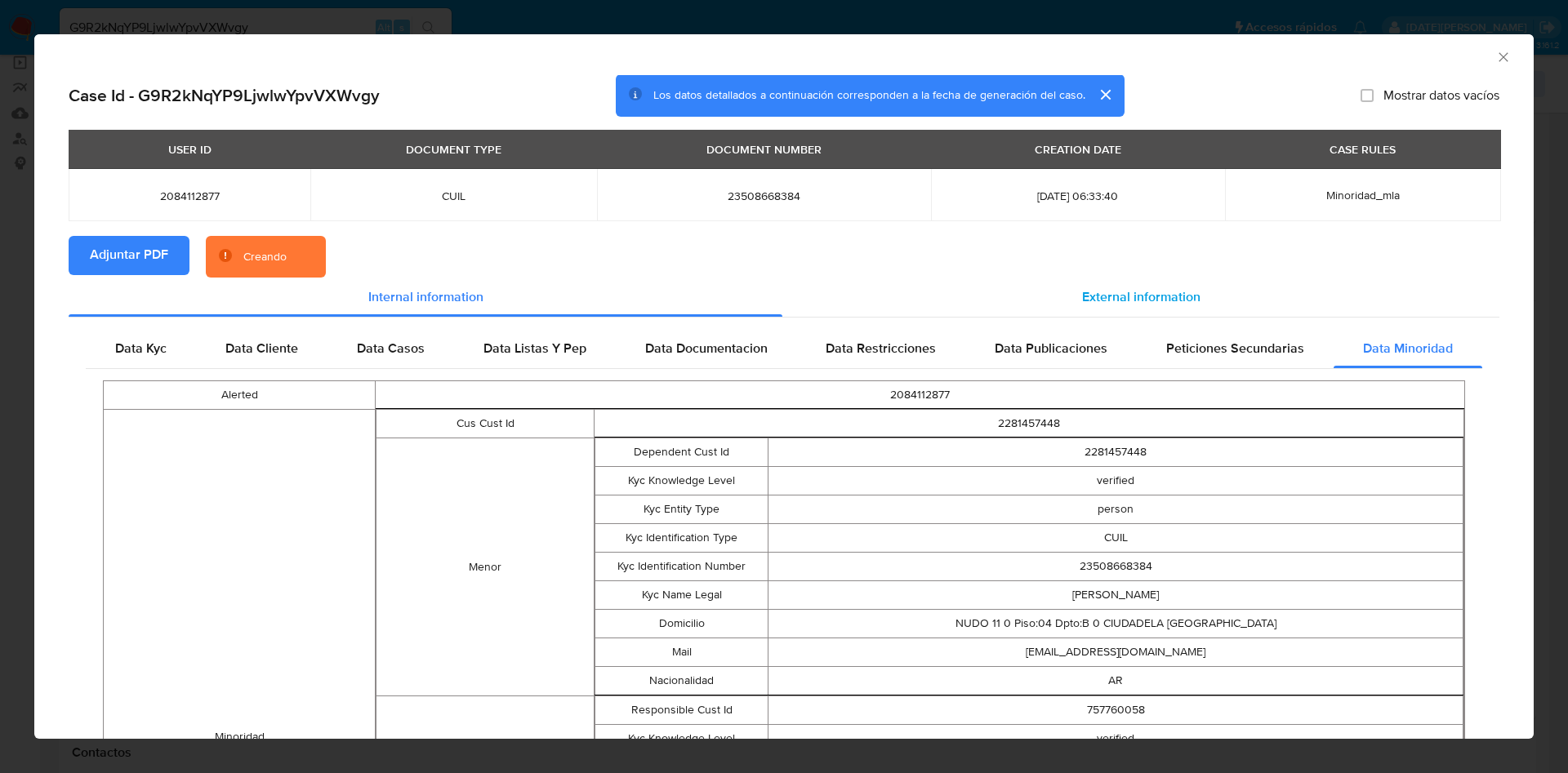
click at [1093, 289] on span "External information" at bounding box center [1140, 296] width 118 height 19
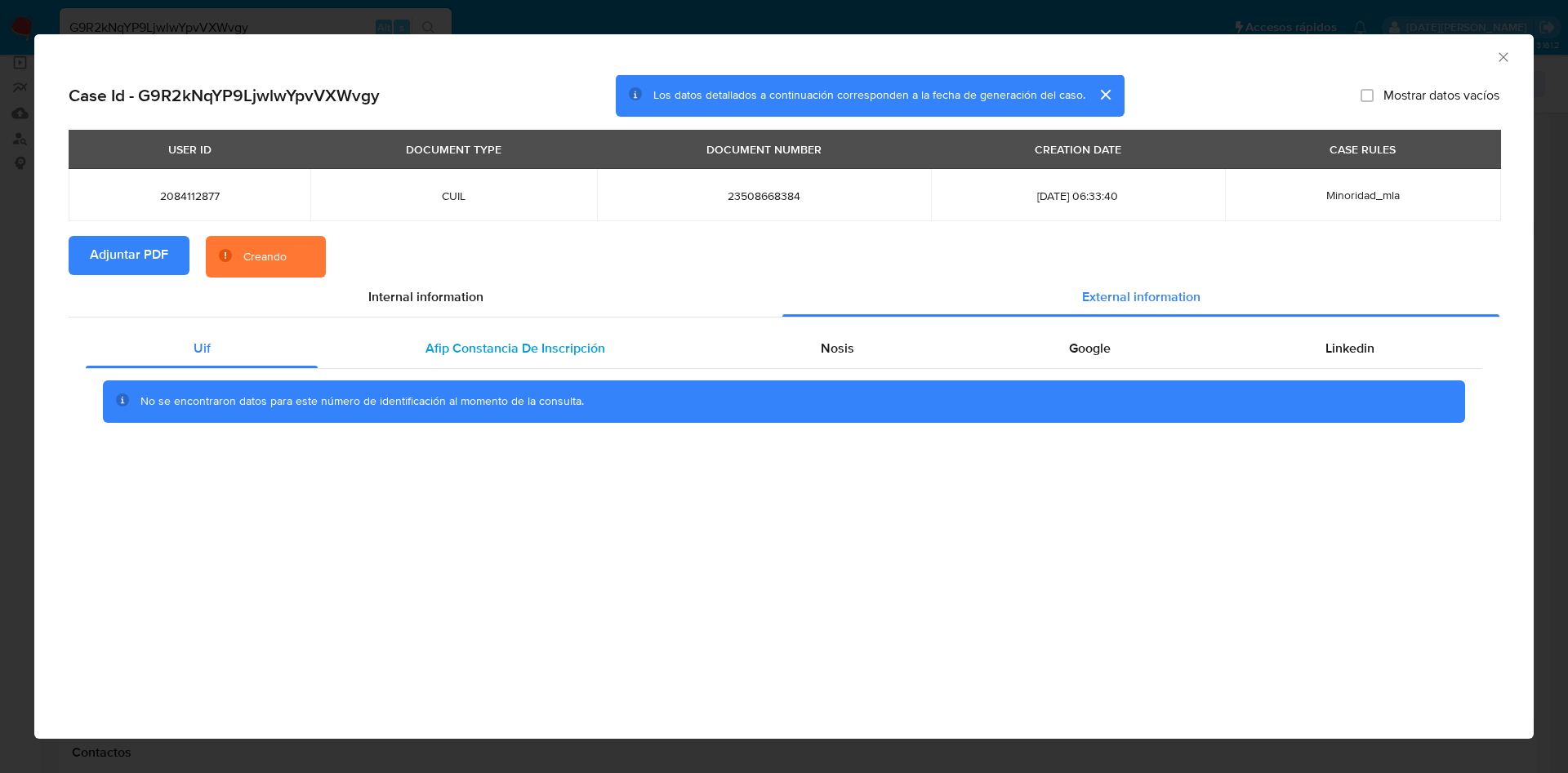
click at [417, 339] on div "Afip Constancia De Inscripción" at bounding box center [515, 348] width 394 height 39
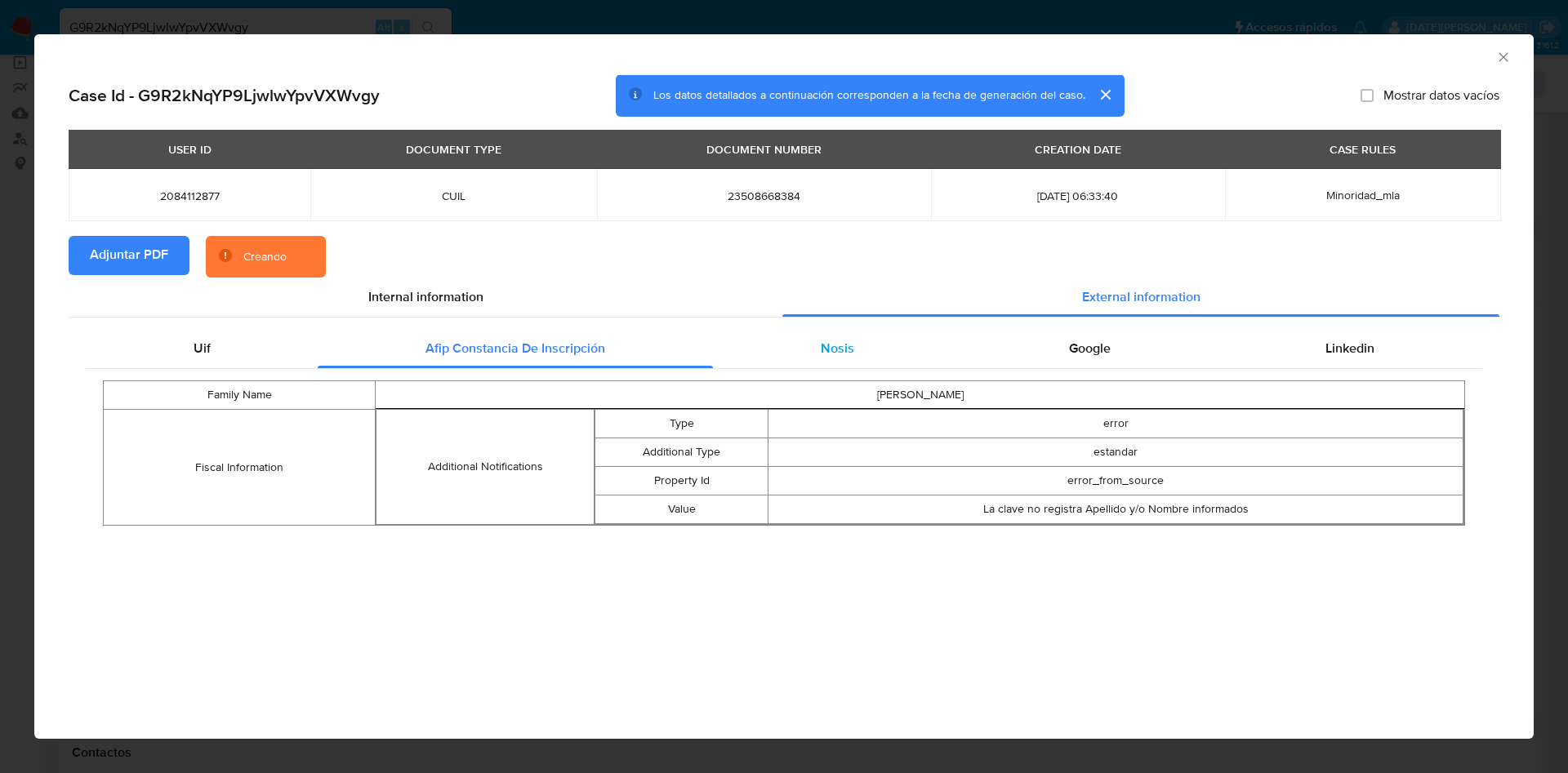
click at [776, 346] on div "Nosis" at bounding box center [837, 348] width 248 height 39
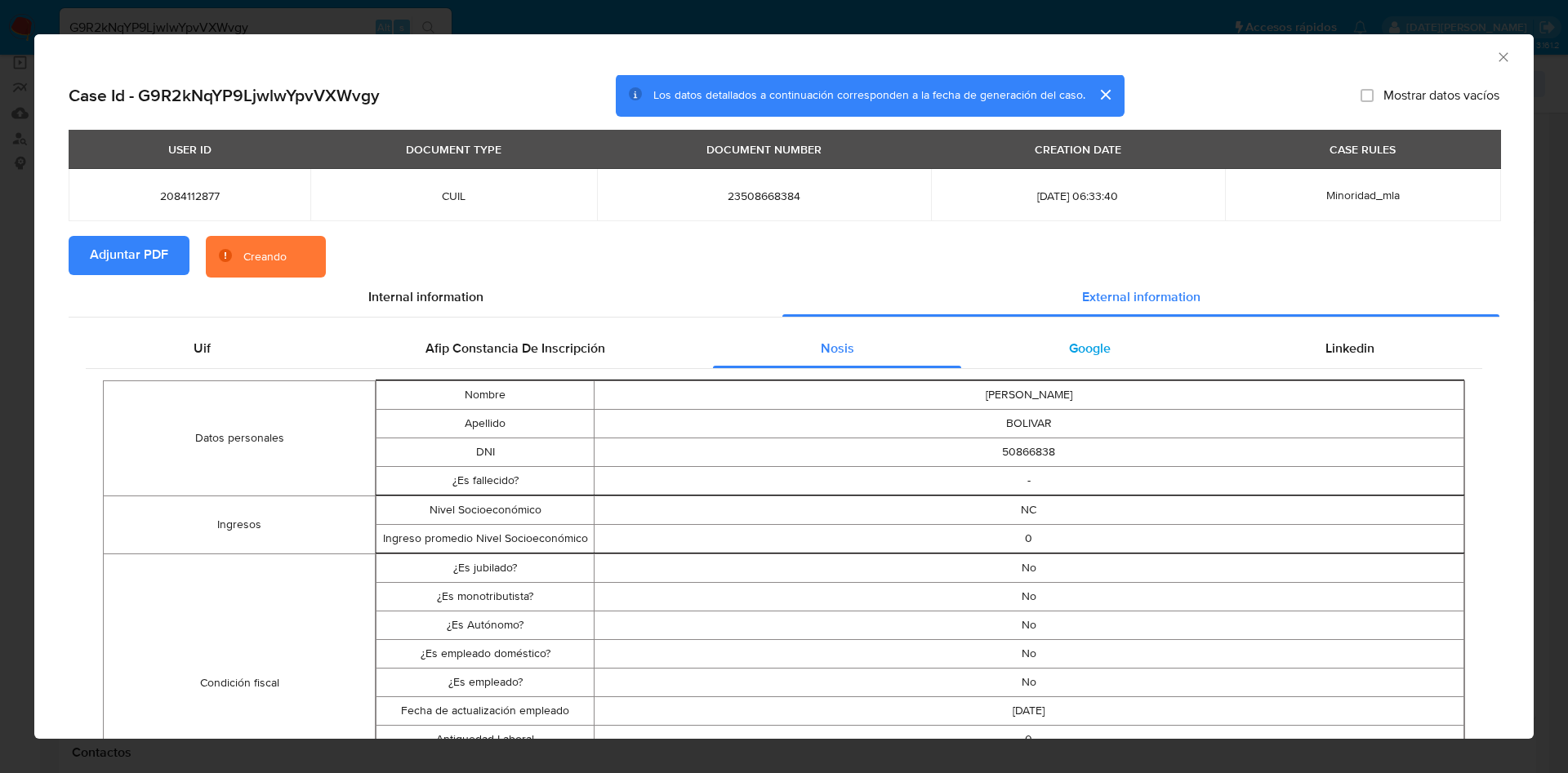
click at [1027, 349] on div "Google" at bounding box center [1089, 348] width 257 height 39
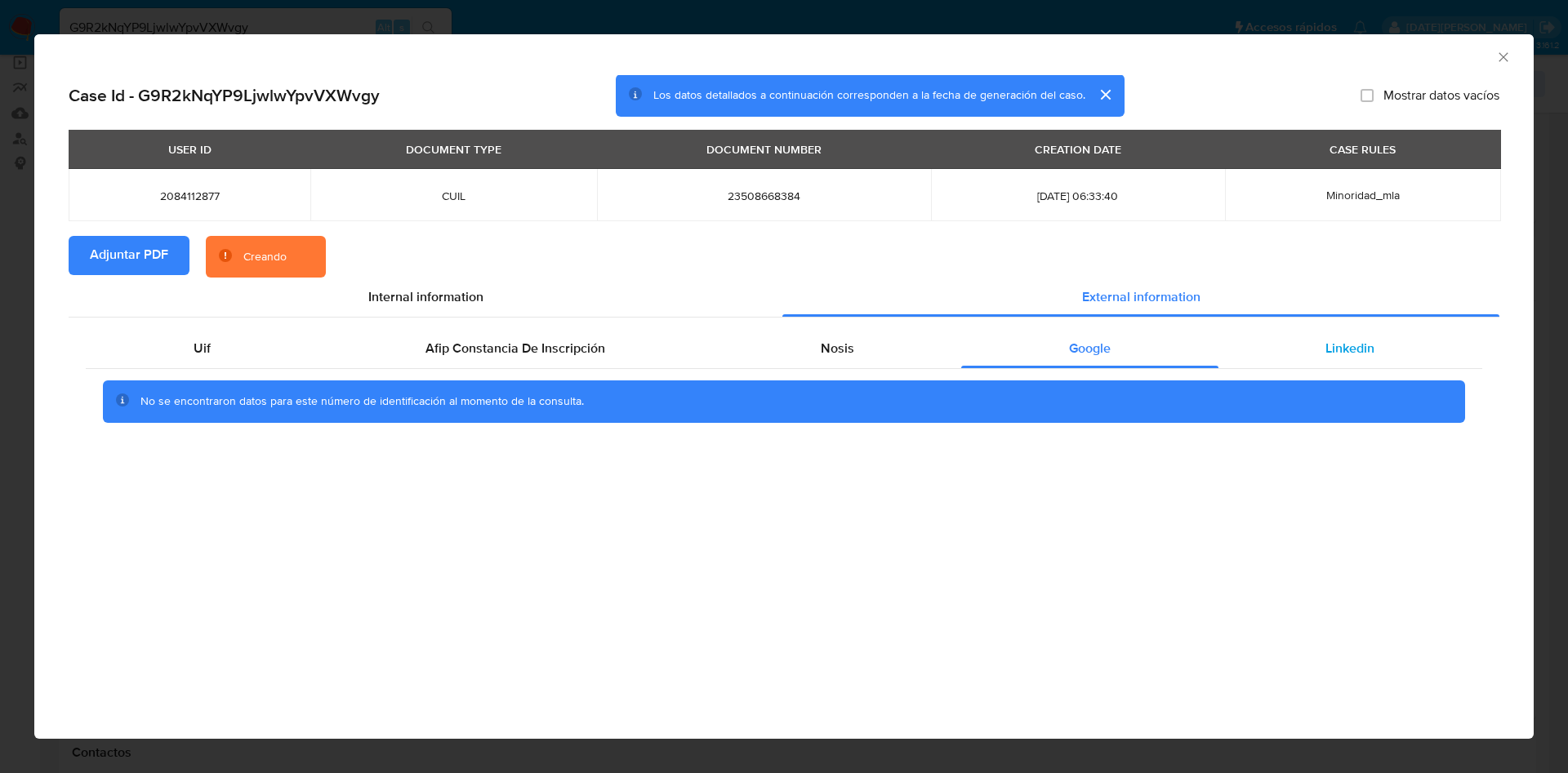
click at [1317, 339] on div "Linkedin" at bounding box center [1351, 348] width 264 height 39
click at [1087, 333] on div "Google" at bounding box center [1089, 348] width 257 height 39
click at [830, 351] on span "Nosis" at bounding box center [837, 348] width 33 height 19
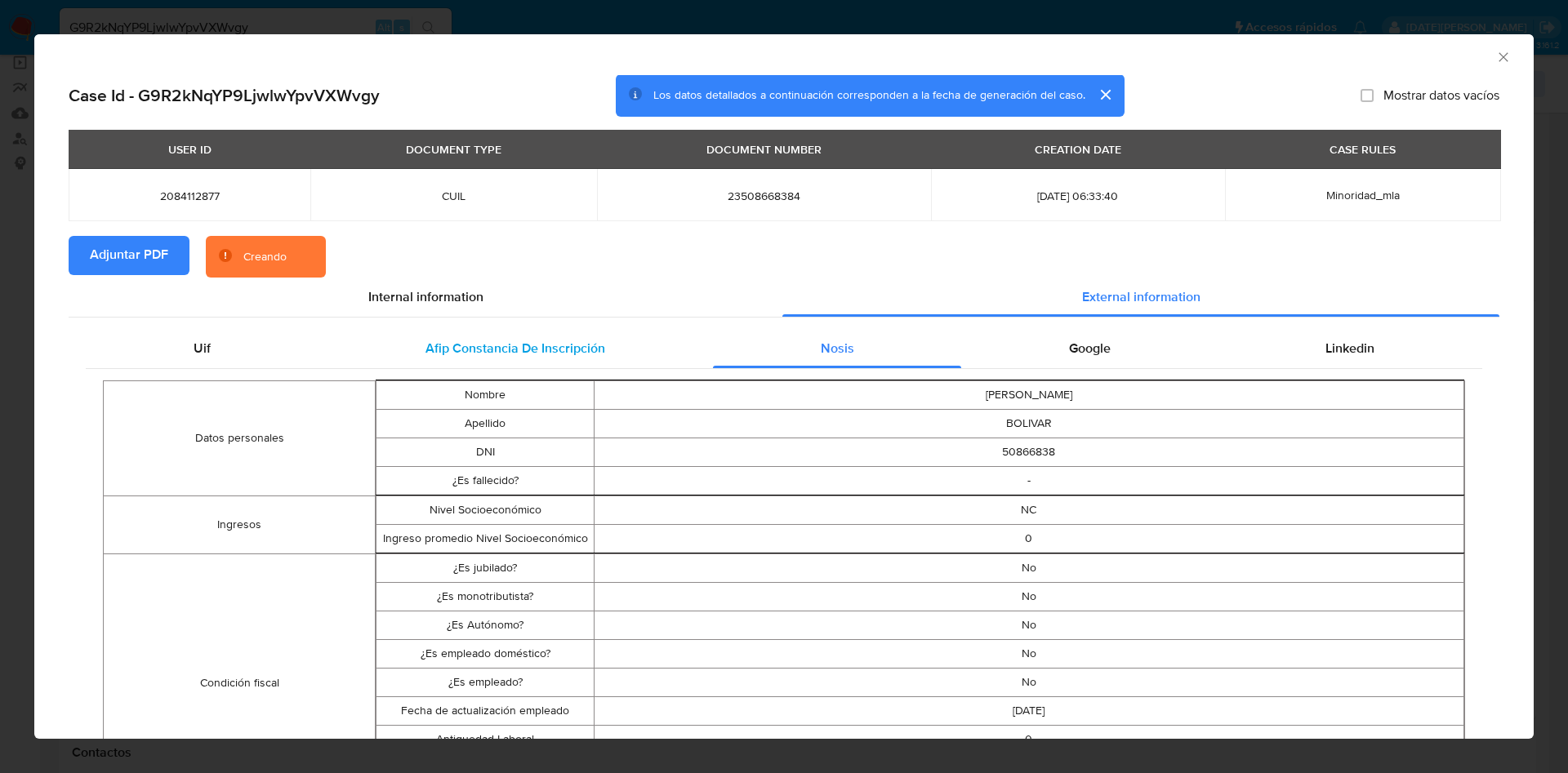
drag, startPoint x: 621, startPoint y: 345, endPoint x: 606, endPoint y: 345, distance: 15.0
click at [620, 345] on div "Afip Constancia De Inscripción" at bounding box center [515, 348] width 394 height 39
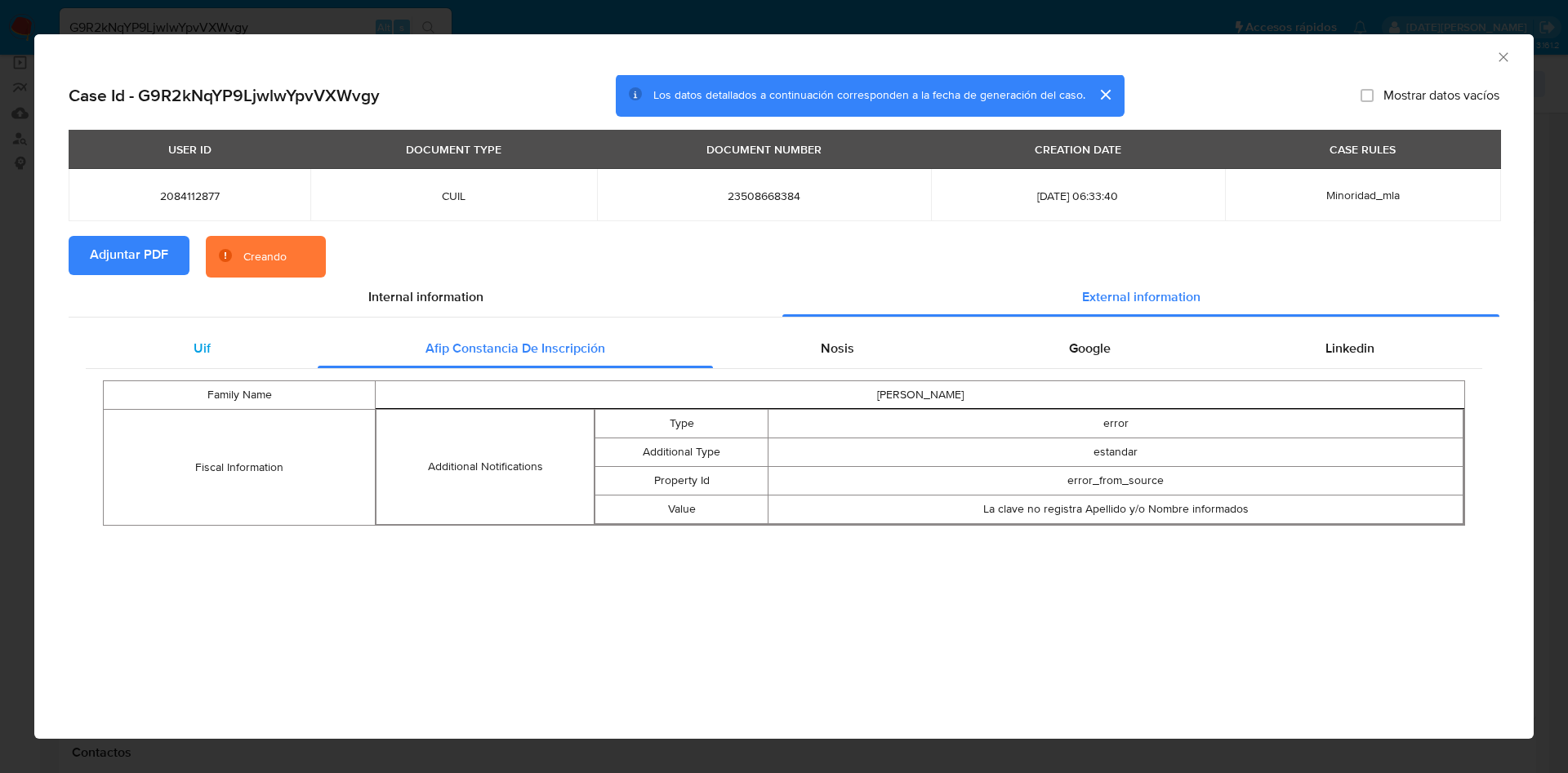
click at [167, 347] on div "Uif" at bounding box center [201, 348] width 231 height 39
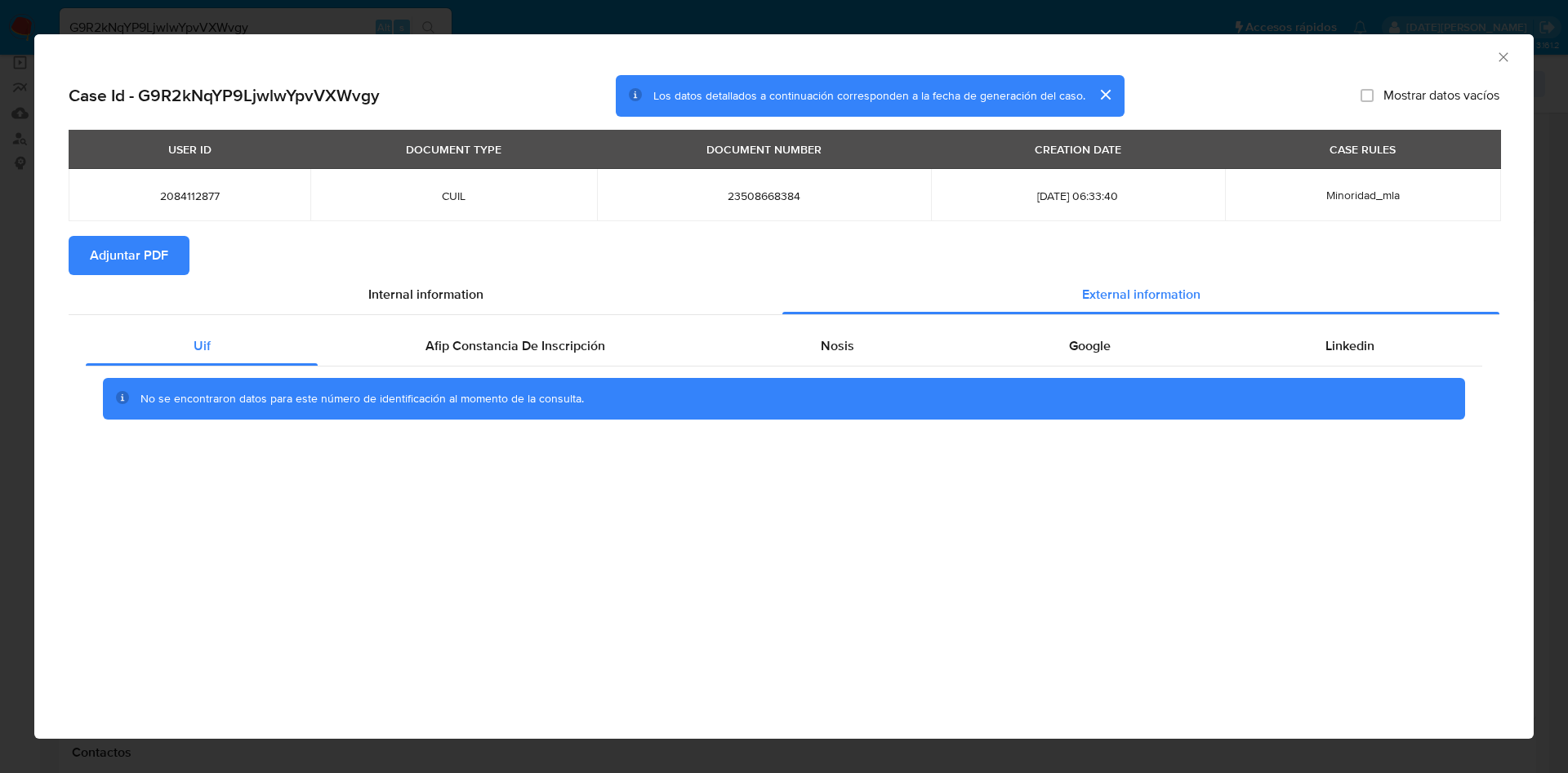
click at [1509, 50] on icon "Cerrar ventana" at bounding box center [1504, 58] width 17 height 17
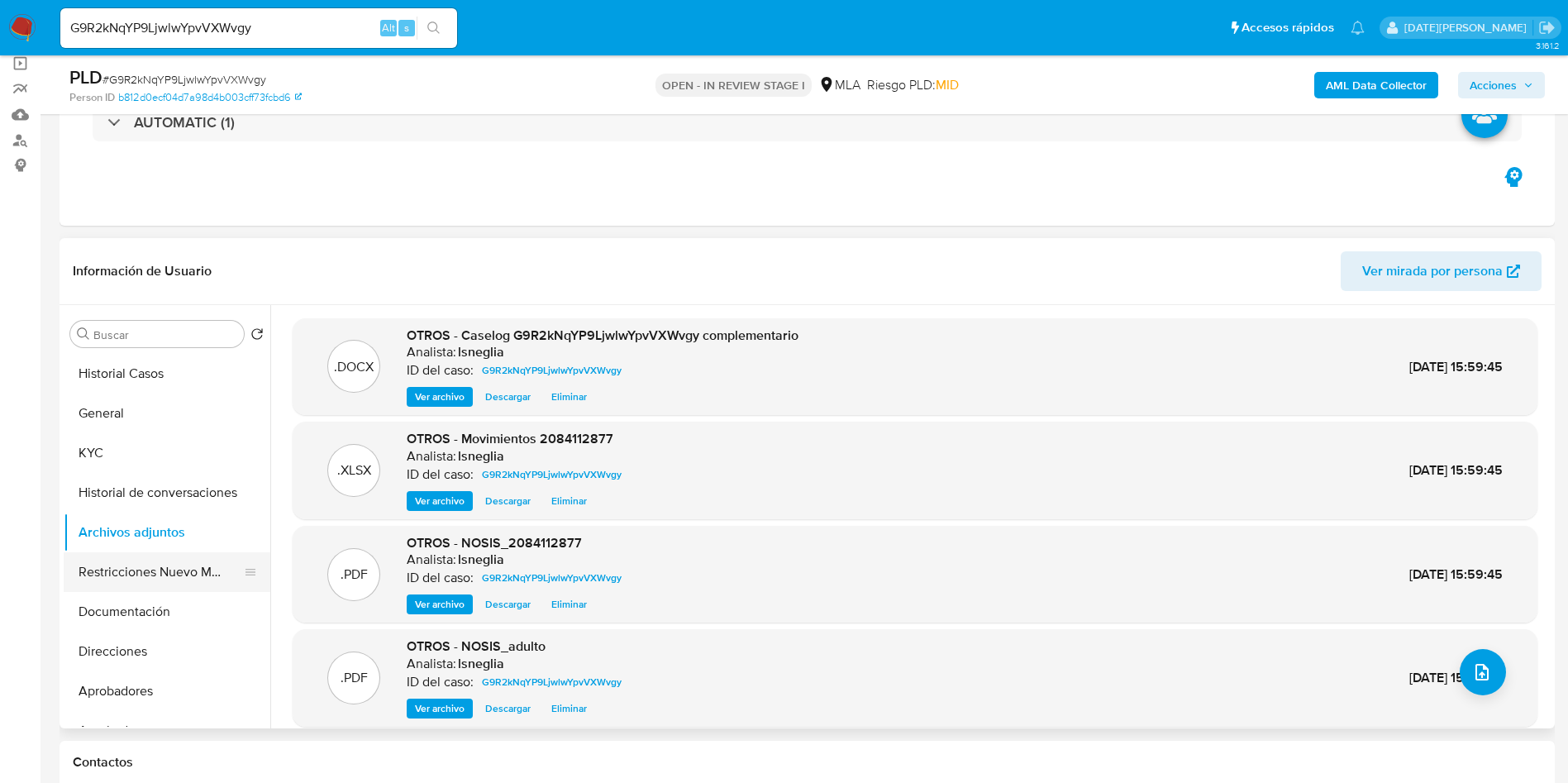
click at [155, 565] on button "Restricciones Nuevo Mundo" at bounding box center [161, 572] width 194 height 40
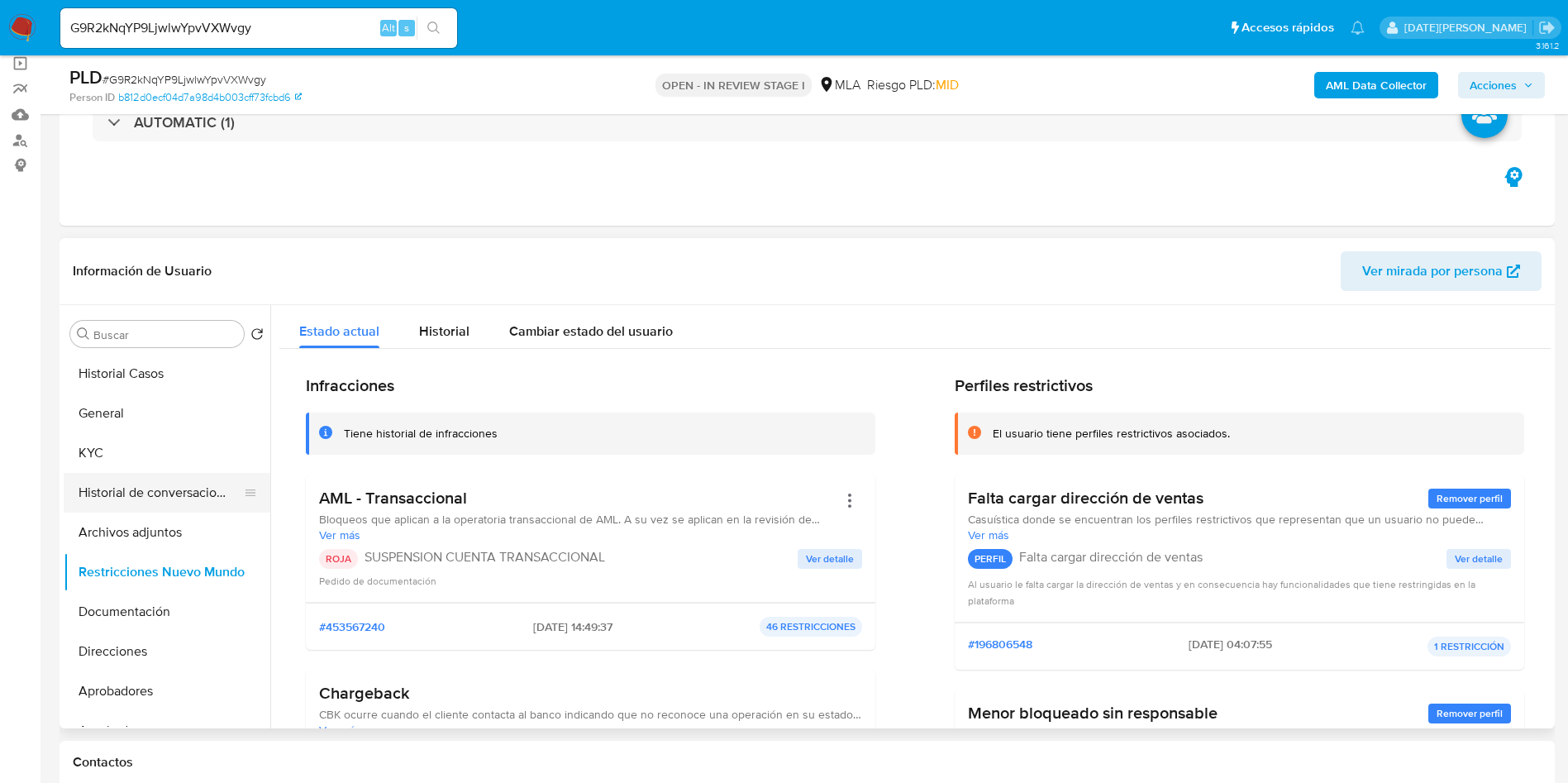
click at [187, 480] on button "Historial de conversaciones" at bounding box center [161, 493] width 194 height 40
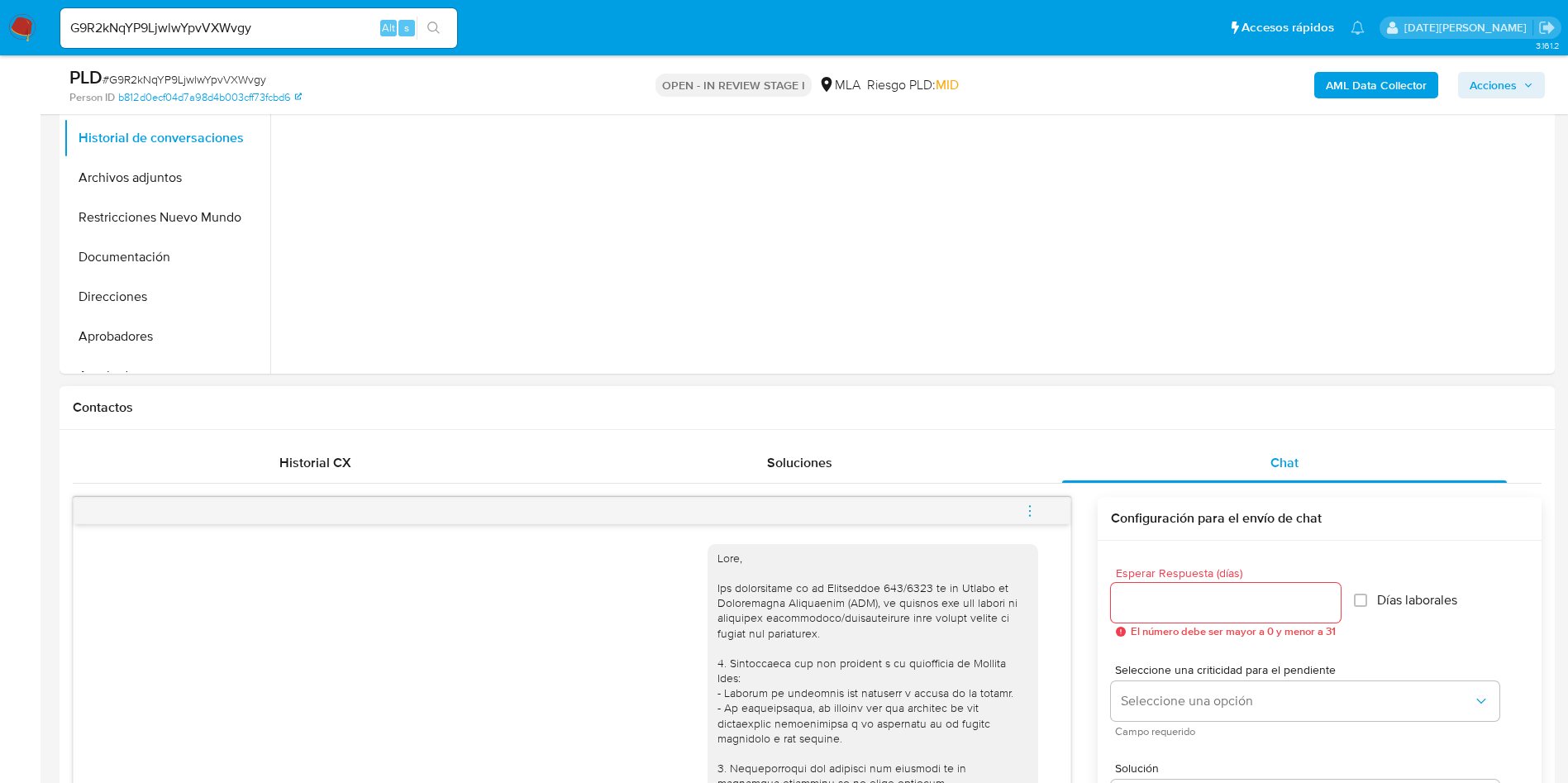
scroll to position [496, 0]
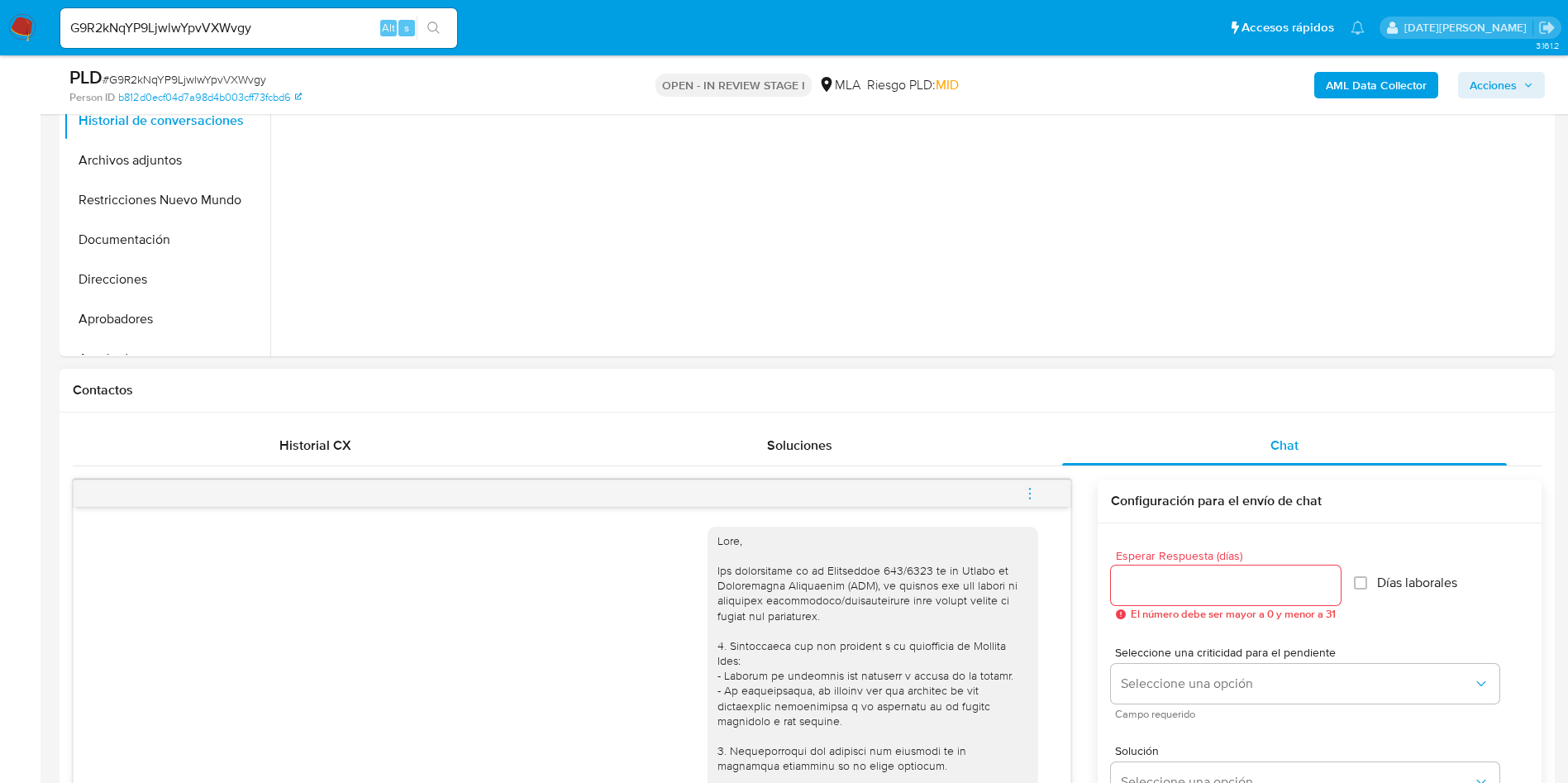
click at [1035, 484] on span "menu-action" at bounding box center [1030, 493] width 15 height 40
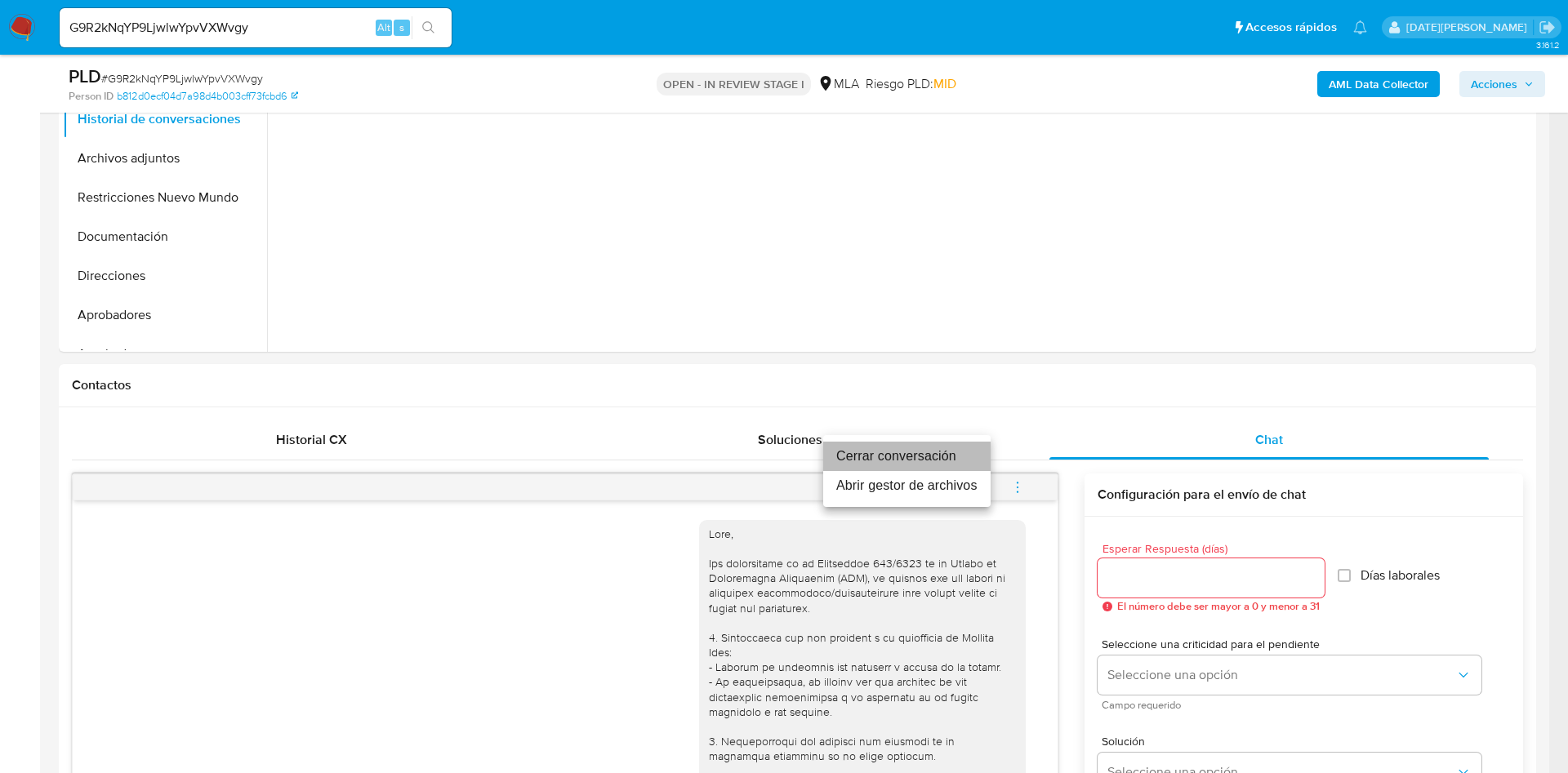
click at [891, 448] on li "Cerrar conversación" at bounding box center [907, 456] width 167 height 30
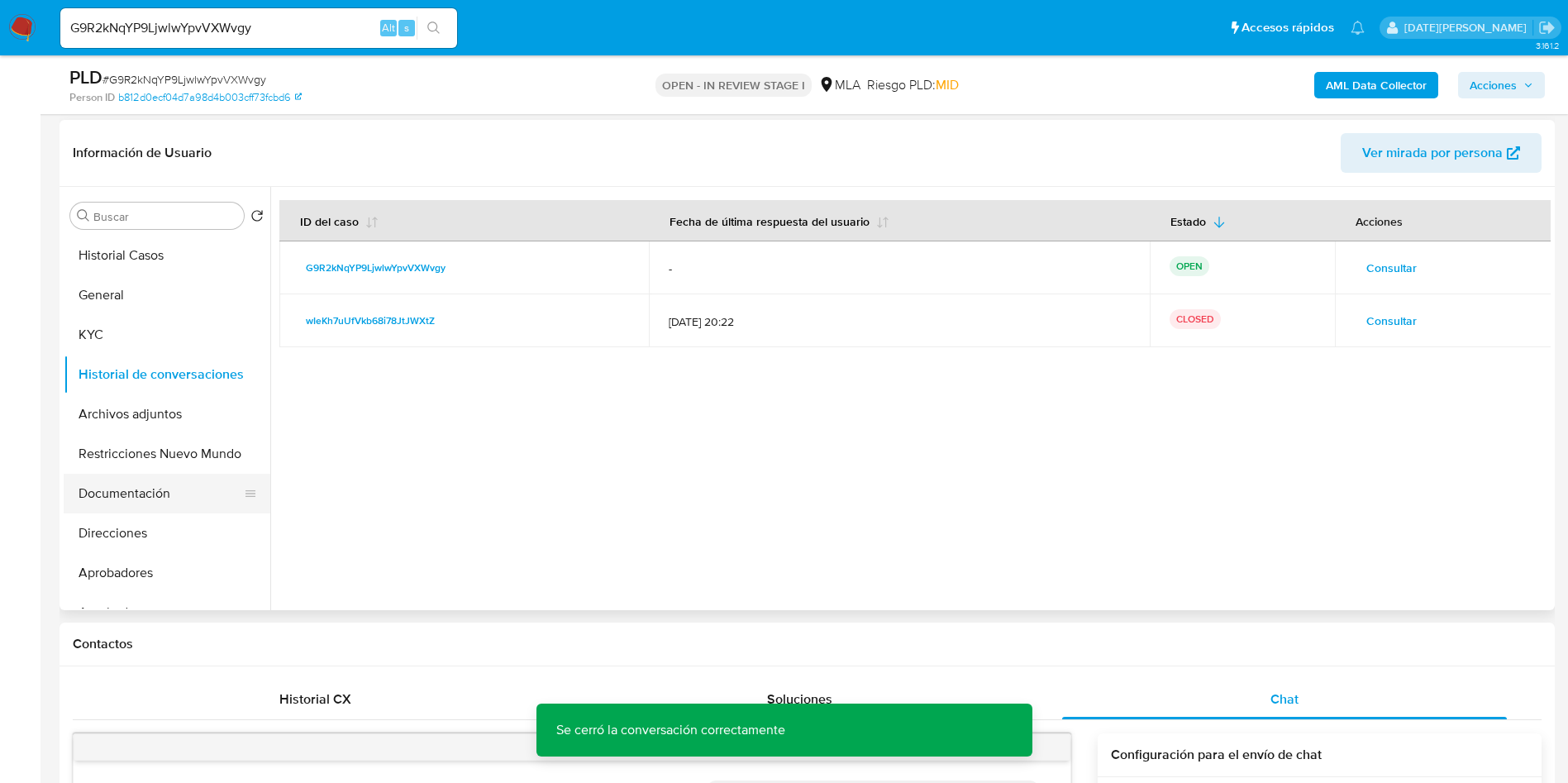
scroll to position [248, 0]
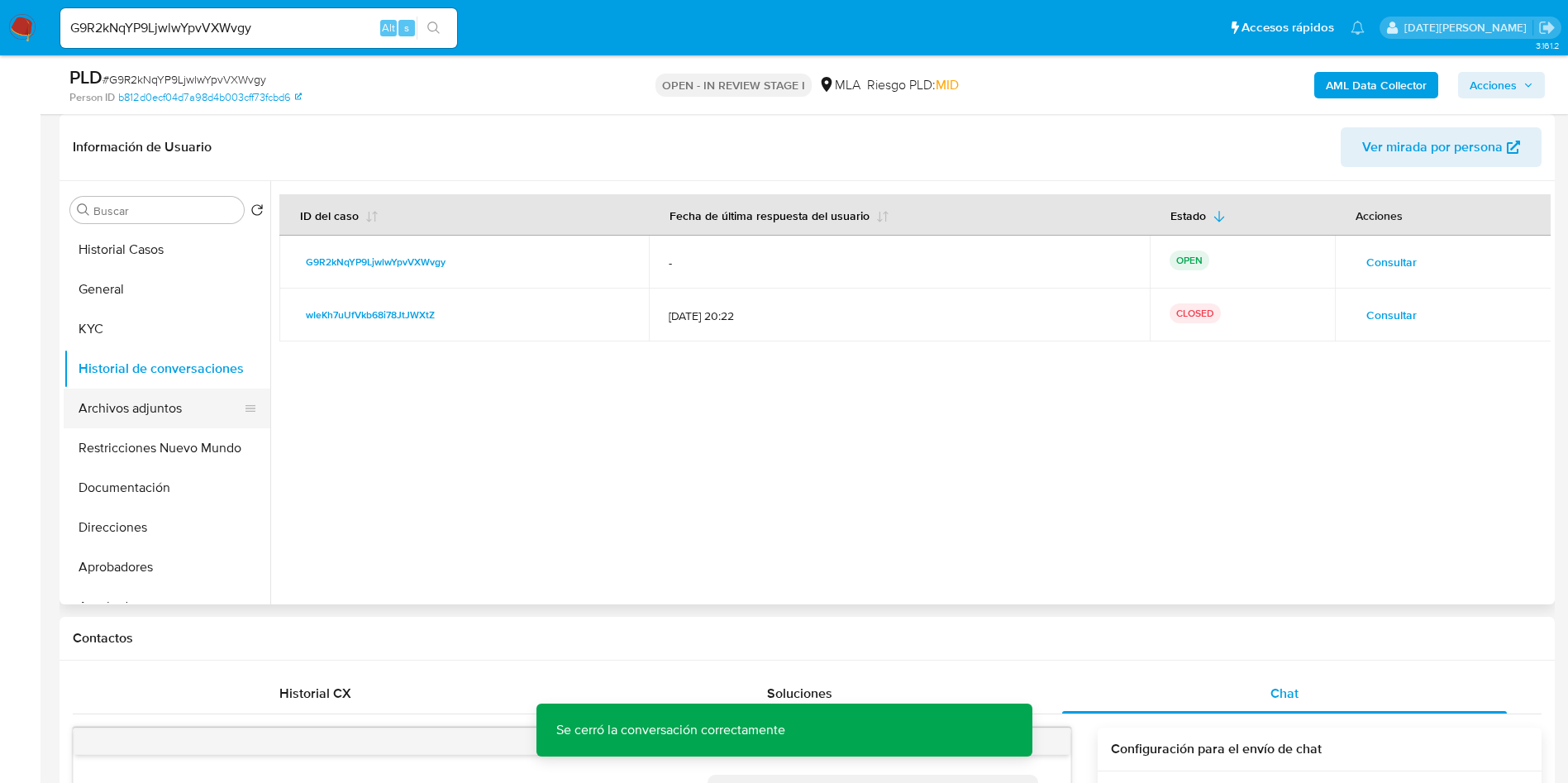
click at [192, 395] on button "Archivos adjuntos" at bounding box center [161, 408] width 194 height 40
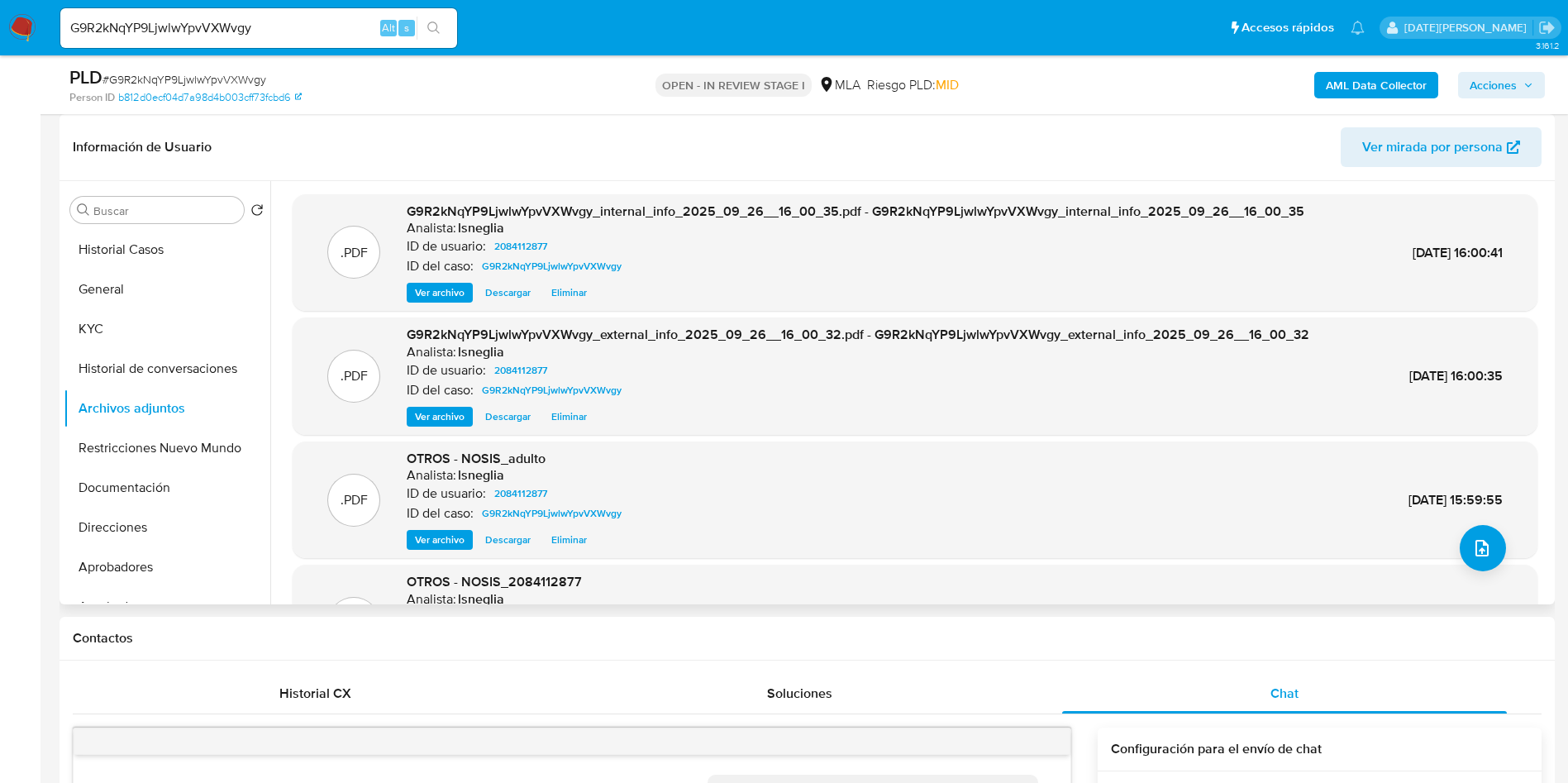
scroll to position [124, 0]
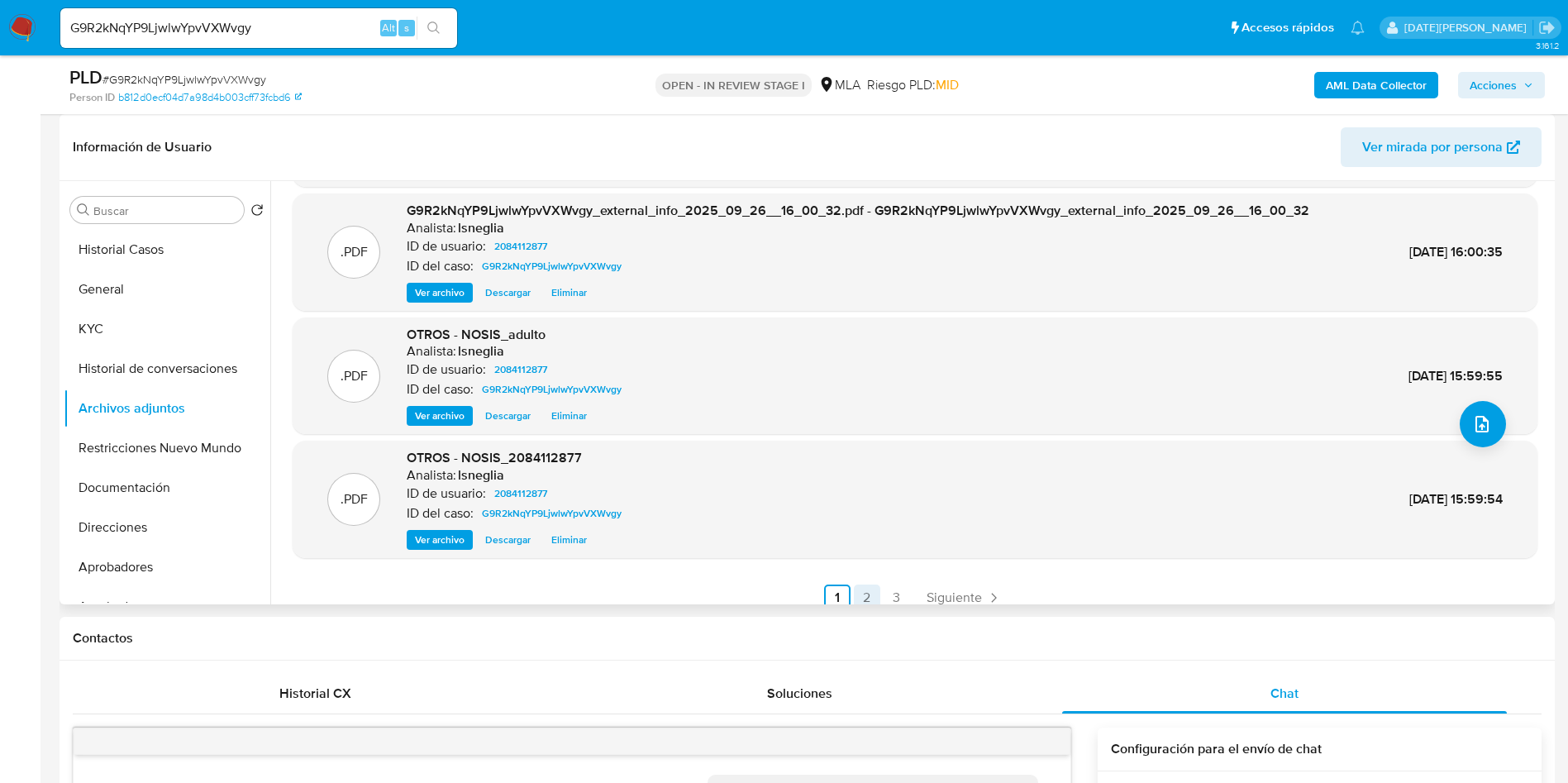
click at [861, 596] on link "2" at bounding box center [866, 598] width 26 height 26
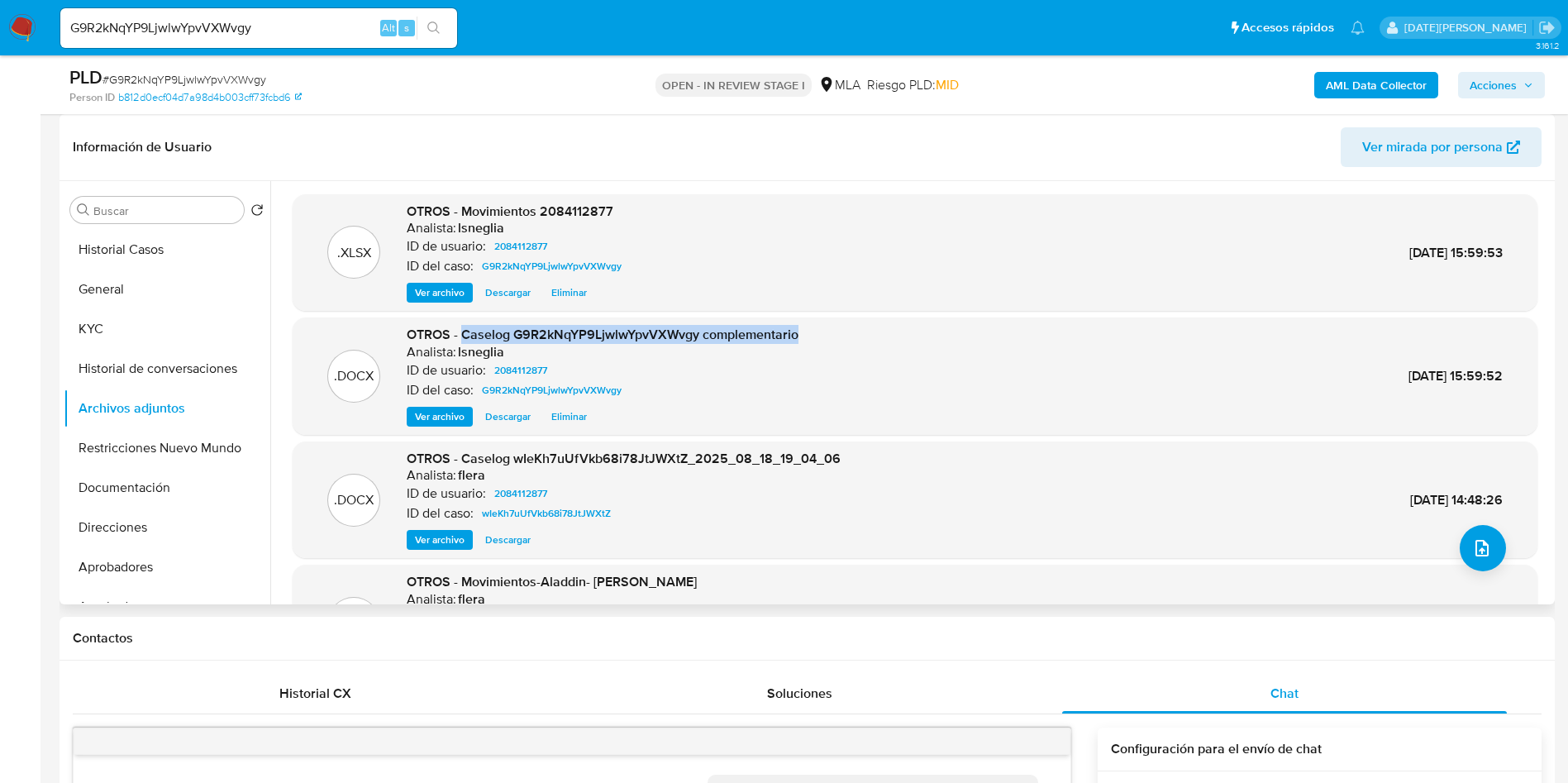
drag, startPoint x: 464, startPoint y: 337, endPoint x: 773, endPoint y: 346, distance: 309.1
click at [830, 338] on div ".DOCX OTROS - Caselog G9R2kNqYP9LjwlwYpvVXWvgy complementario Analista: lsnegli…" at bounding box center [914, 376] width 1227 height 101
click at [1503, 91] on span "Acciones" at bounding box center [1493, 85] width 47 height 26
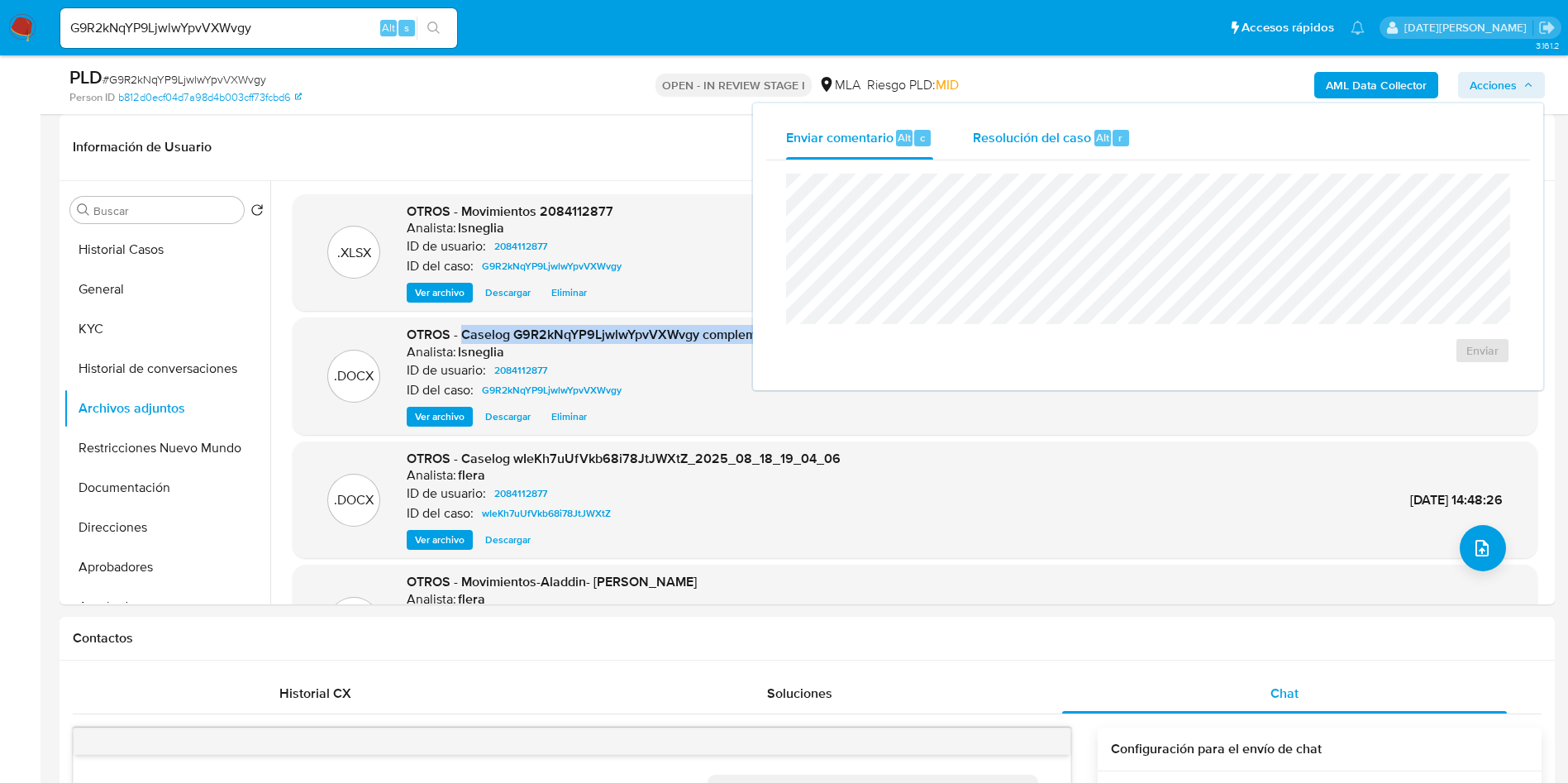
click at [1065, 159] on div "Resolución del caso Alt r" at bounding box center [1052, 138] width 158 height 43
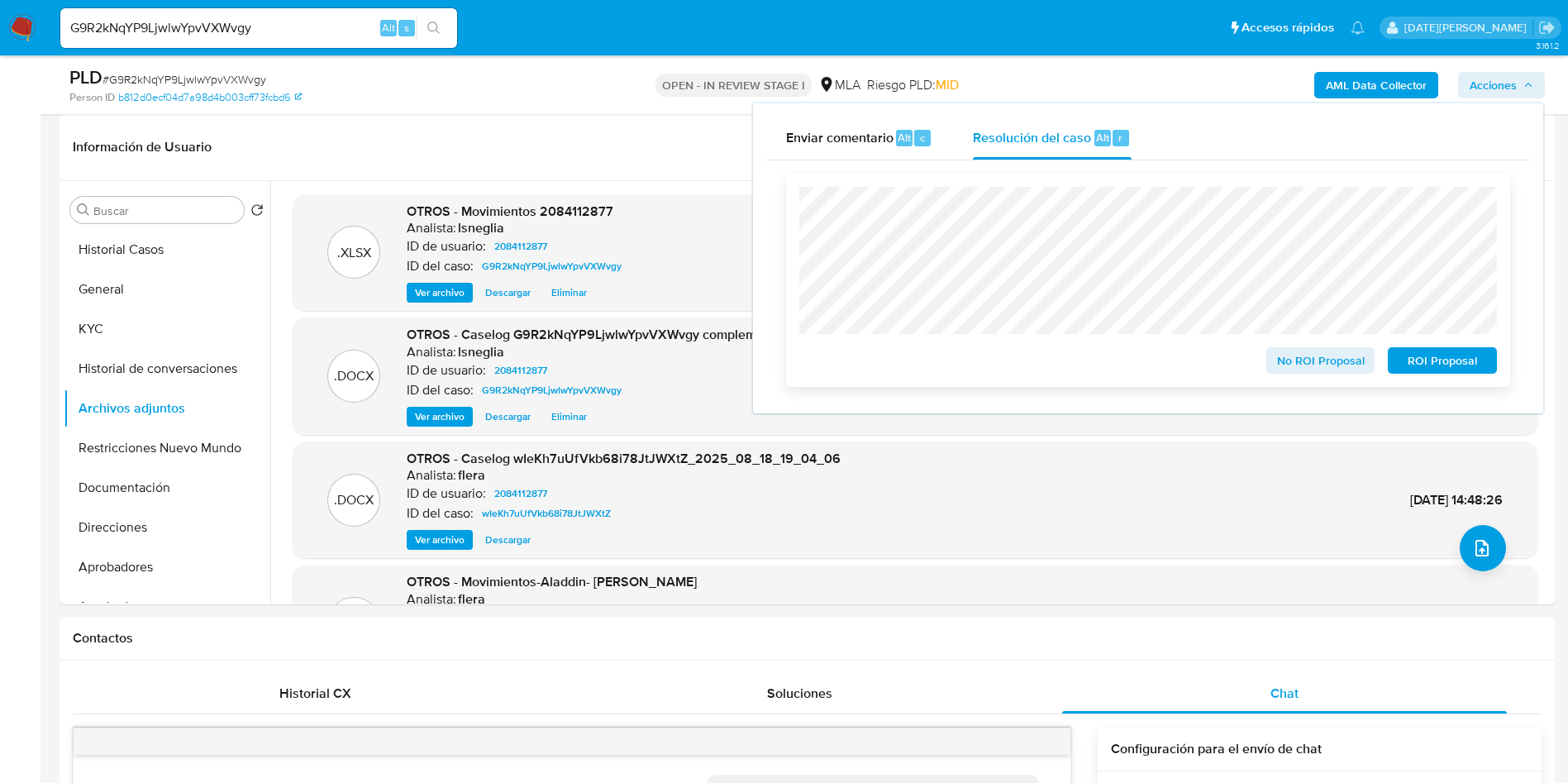
click at [1444, 367] on span "ROI Proposal" at bounding box center [1441, 360] width 86 height 24
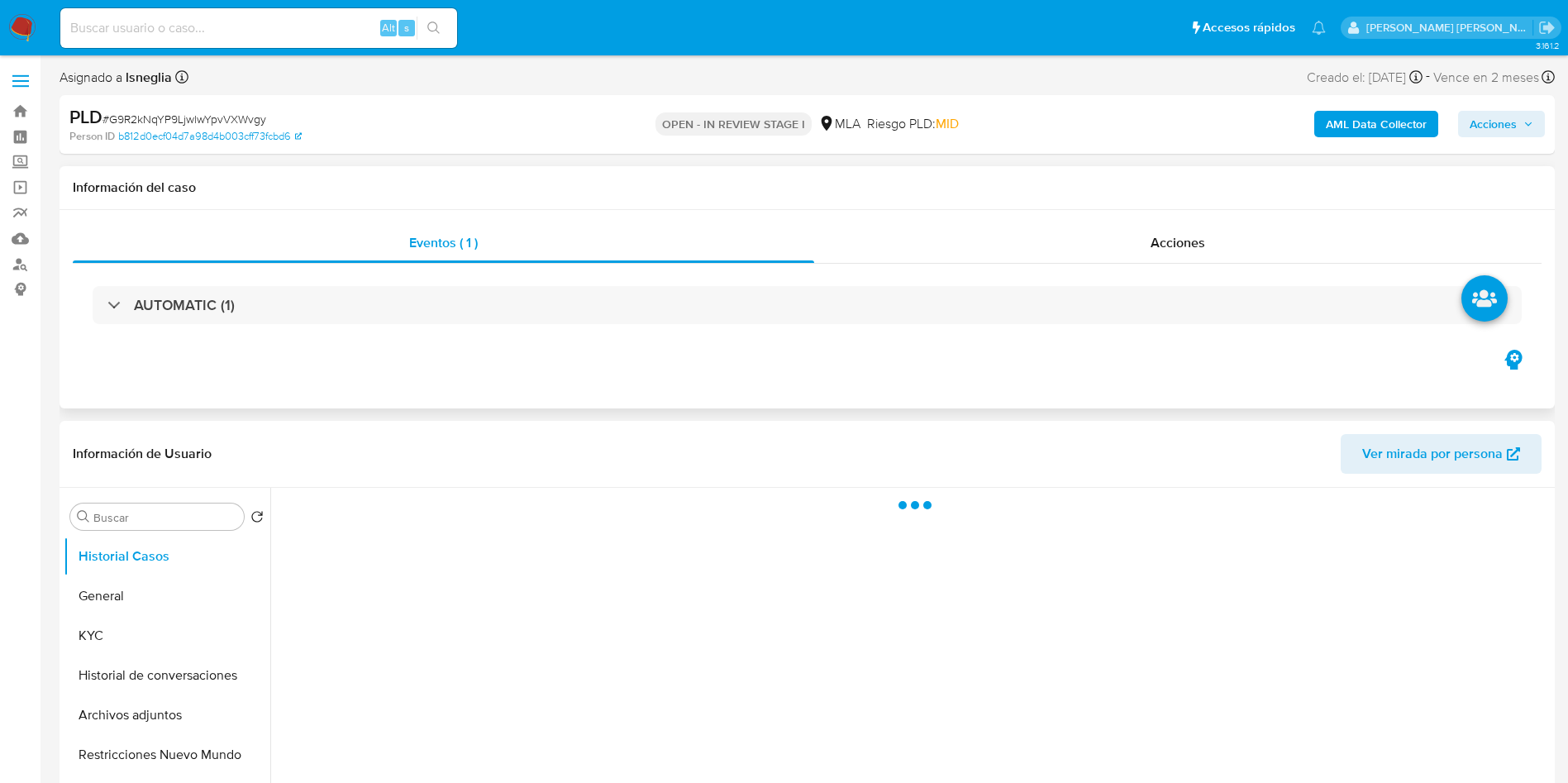
select select "10"
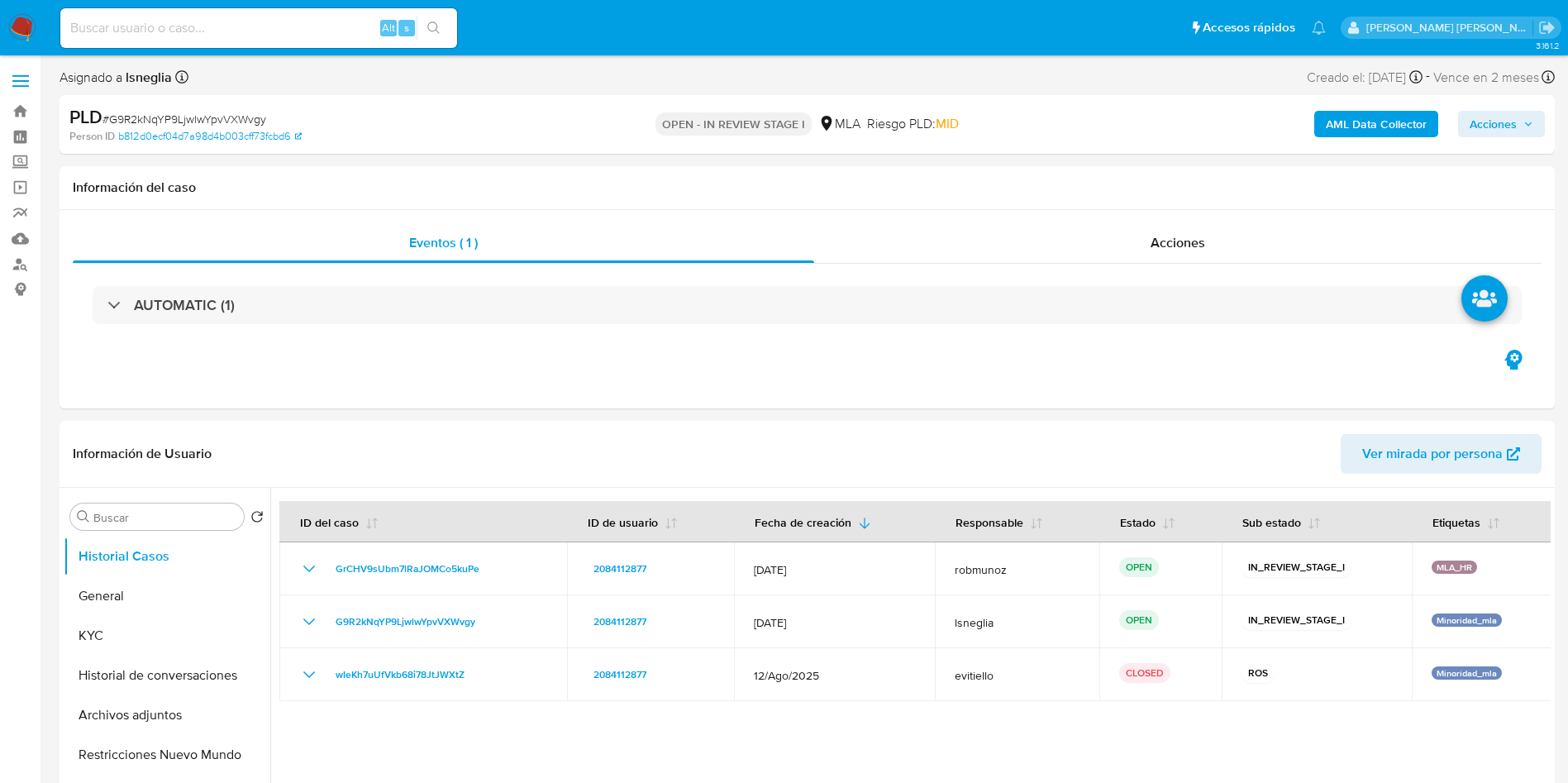
click at [300, 36] on input at bounding box center [259, 27] width 397 height 22
paste input "757760058"
type input "757760058"
click at [440, 26] on icon "search-icon" at bounding box center [434, 28] width 13 height 13
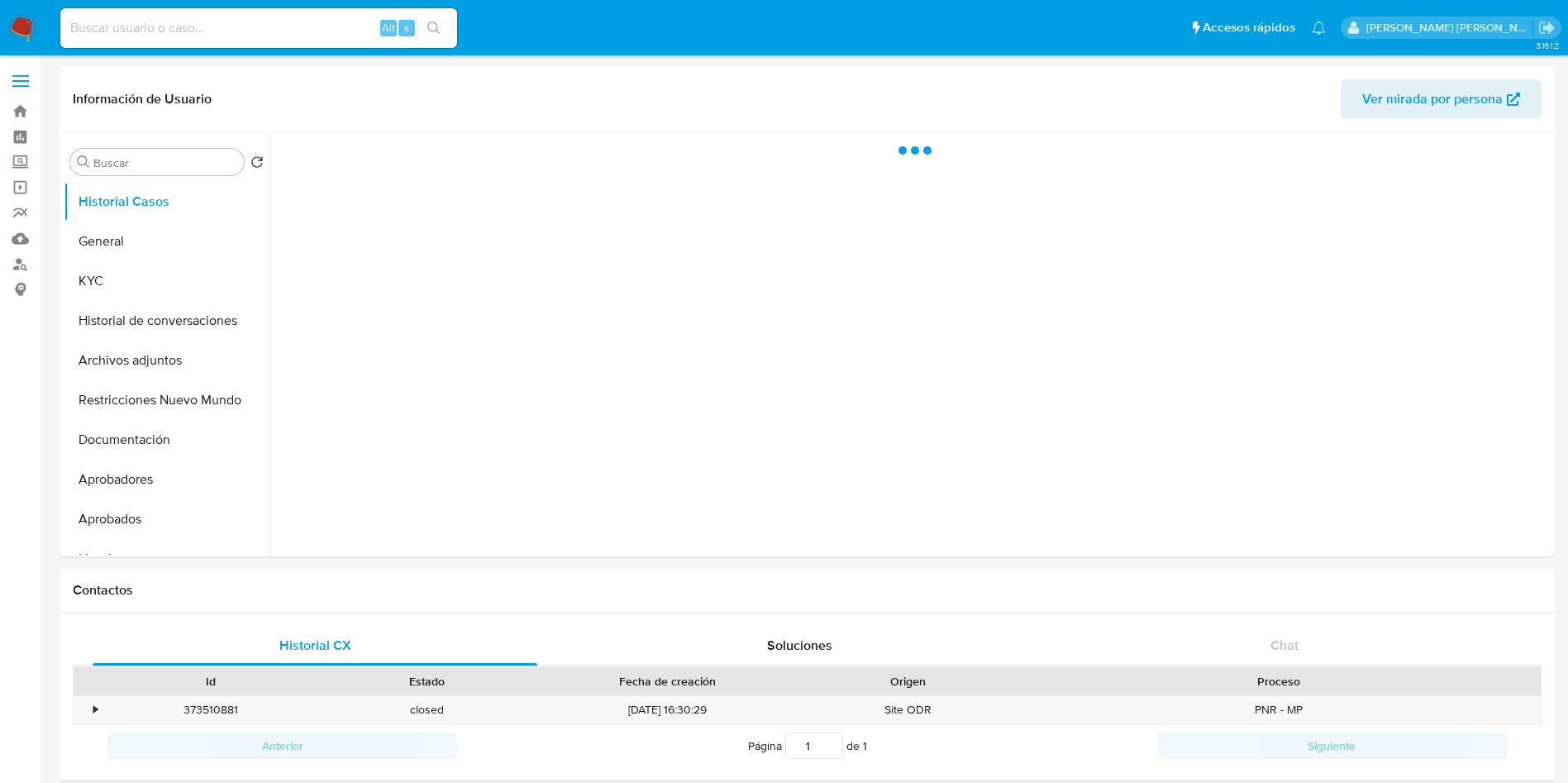
select select "10"
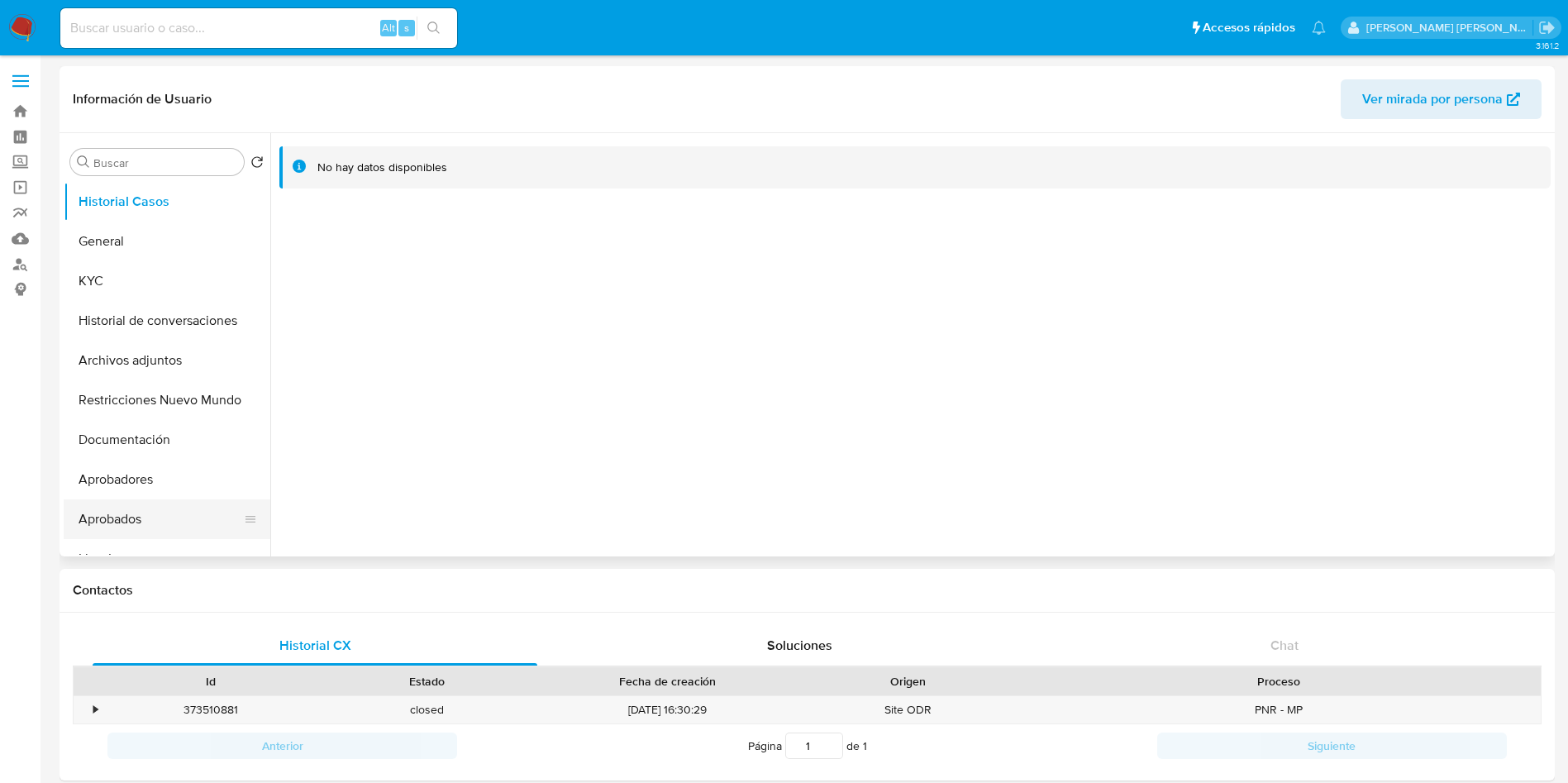
click at [159, 520] on button "Aprobados" at bounding box center [161, 519] width 194 height 40
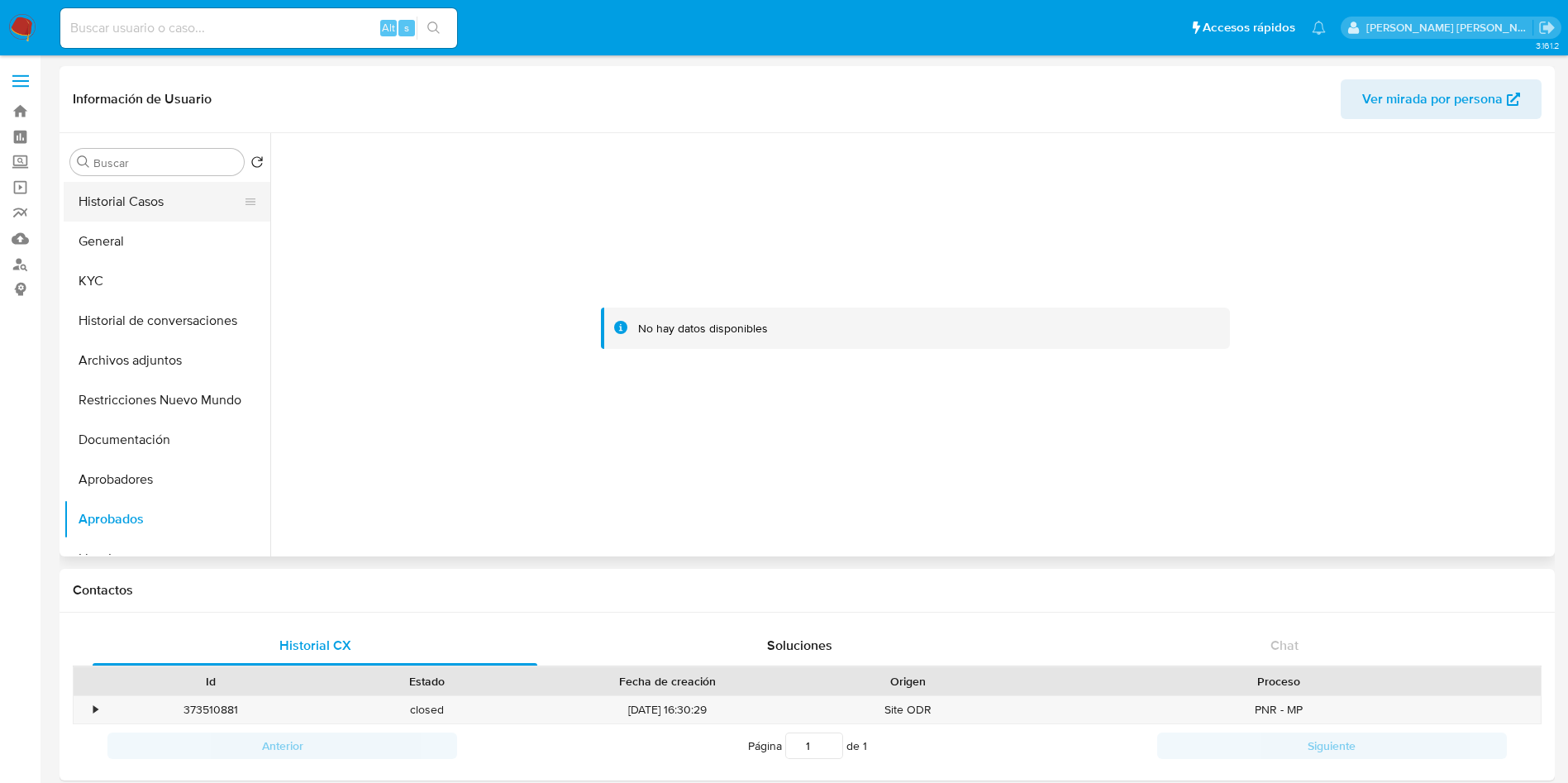
click at [147, 208] on button "Historial Casos" at bounding box center [161, 201] width 194 height 40
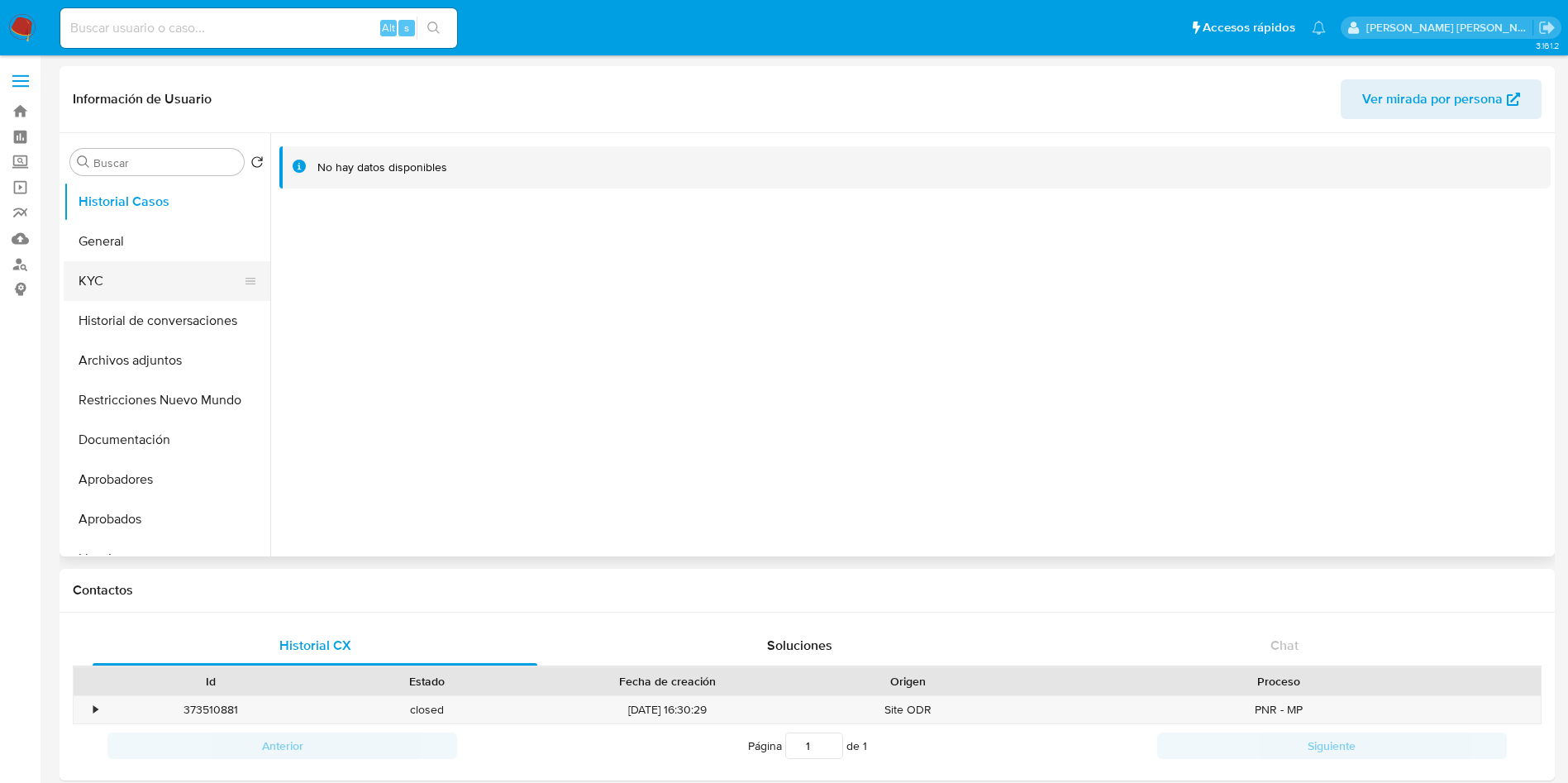
click at [148, 276] on button "KYC" at bounding box center [161, 281] width 194 height 40
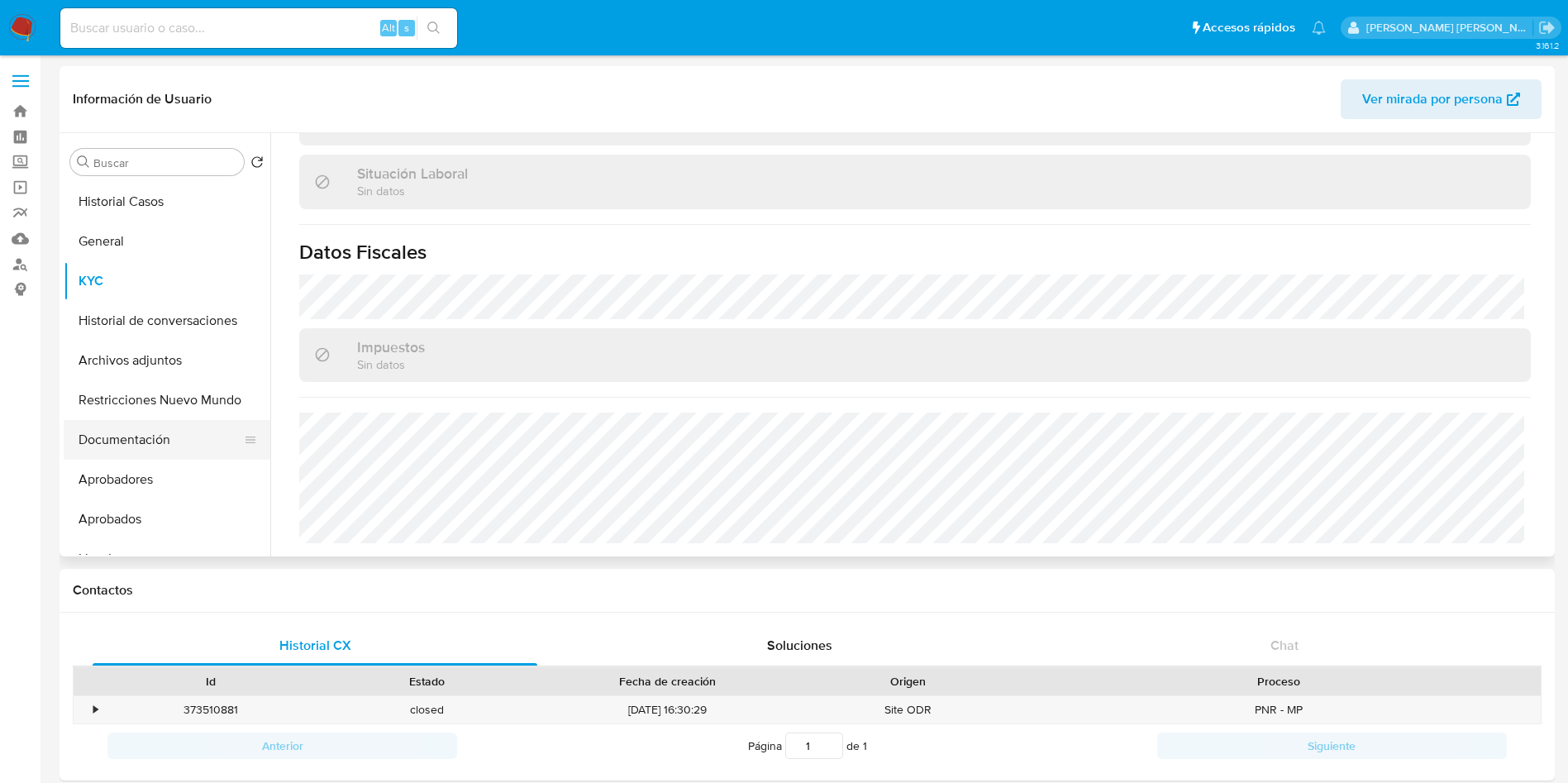
click at [181, 439] on button "Documentación" at bounding box center [161, 439] width 194 height 40
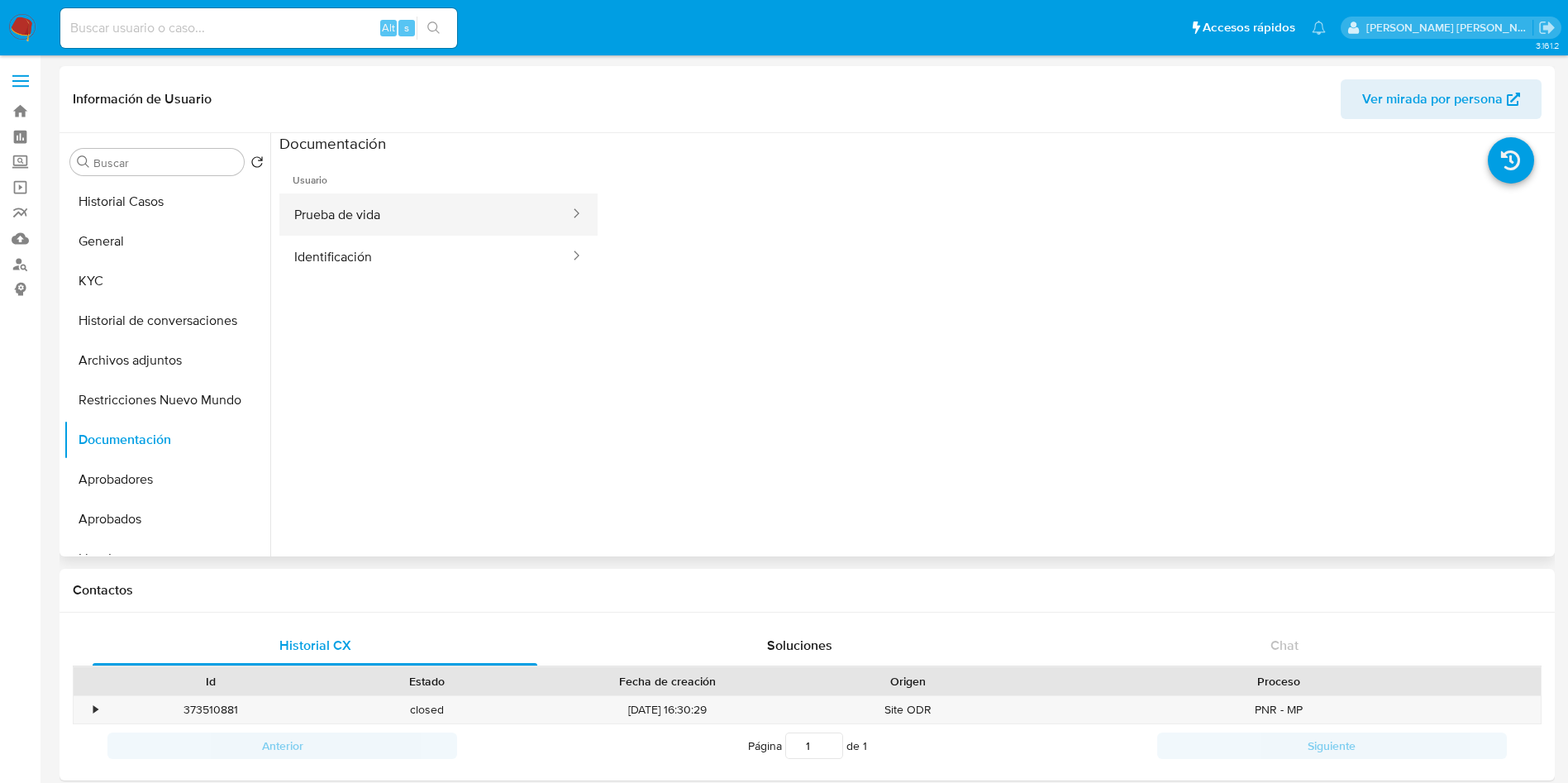
click at [405, 208] on button "Prueba de vida" at bounding box center [425, 215] width 292 height 42
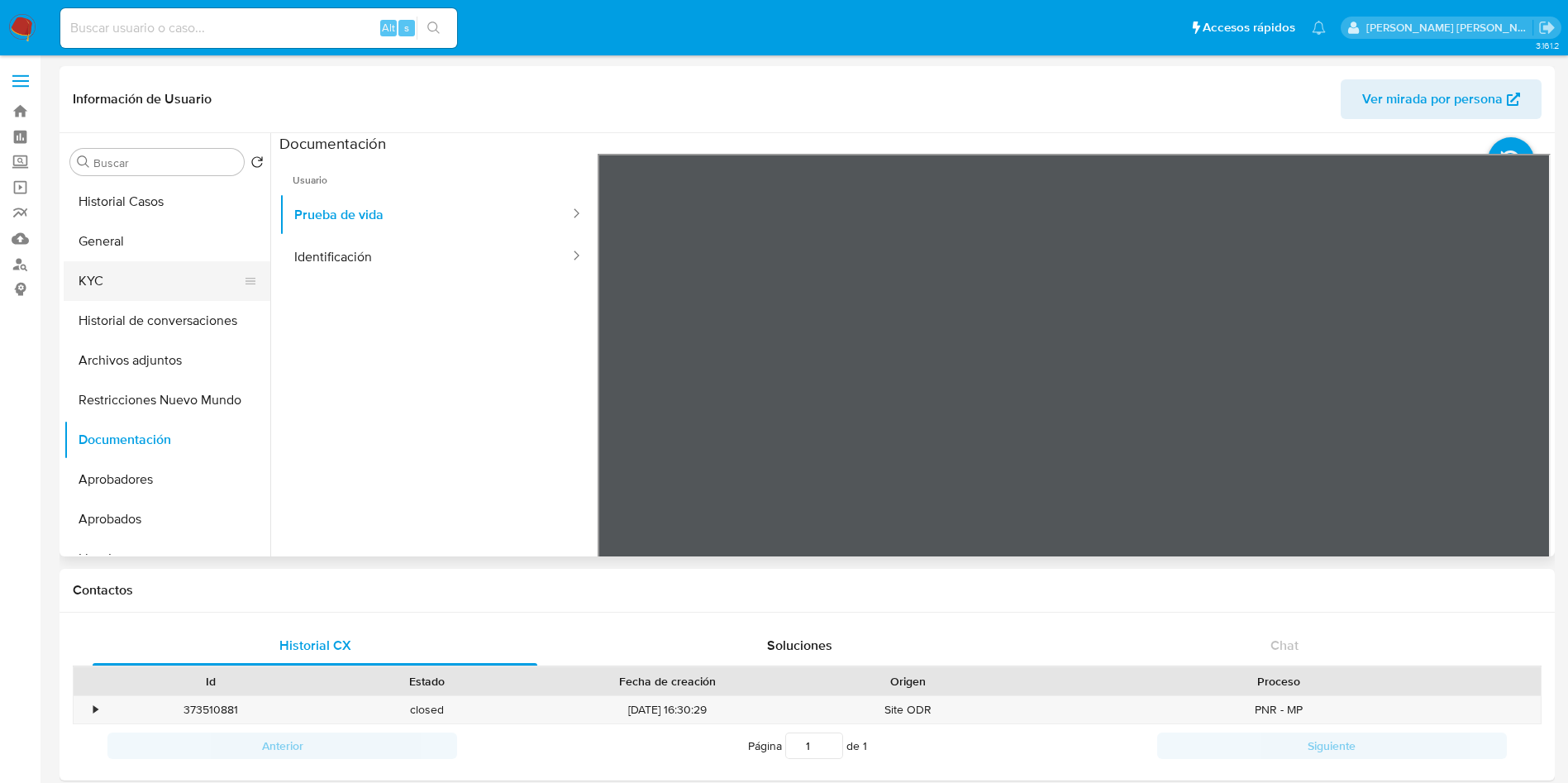
click at [101, 287] on button "KYC" at bounding box center [161, 281] width 194 height 40
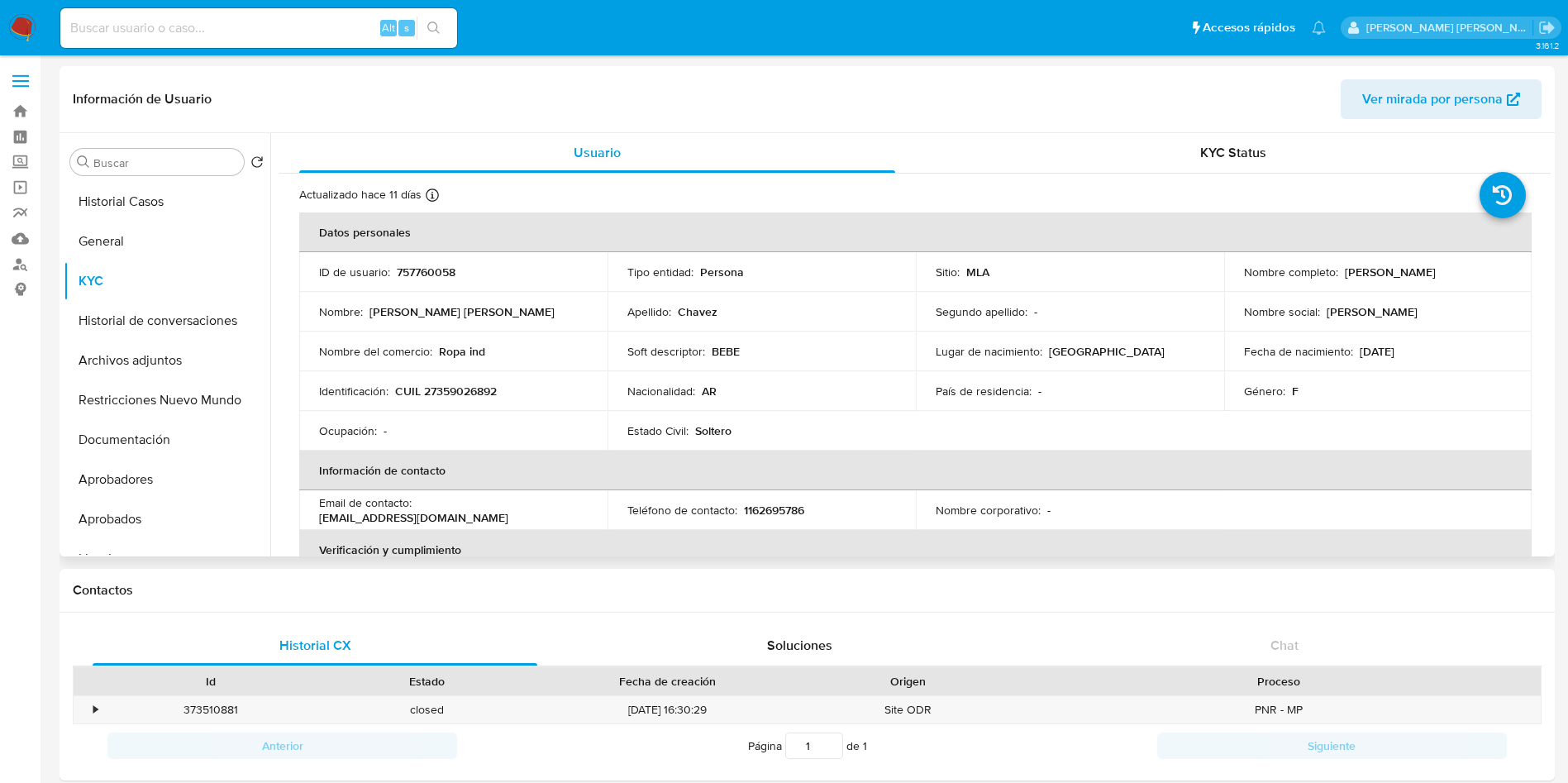
drag, startPoint x: 1340, startPoint y: 272, endPoint x: 1498, endPoint y: 274, distance: 158.0
click at [1498, 274] on div "Nombre completo : Claudia Daniela Chavez" at bounding box center [1378, 272] width 269 height 15
copy p "Claudia Daniela Chavez"
drag, startPoint x: 395, startPoint y: 392, endPoint x: 545, endPoint y: 393, distance: 150.0
click at [545, 393] on div "Identificación : CUIL 27359026892" at bounding box center [453, 392] width 269 height 15
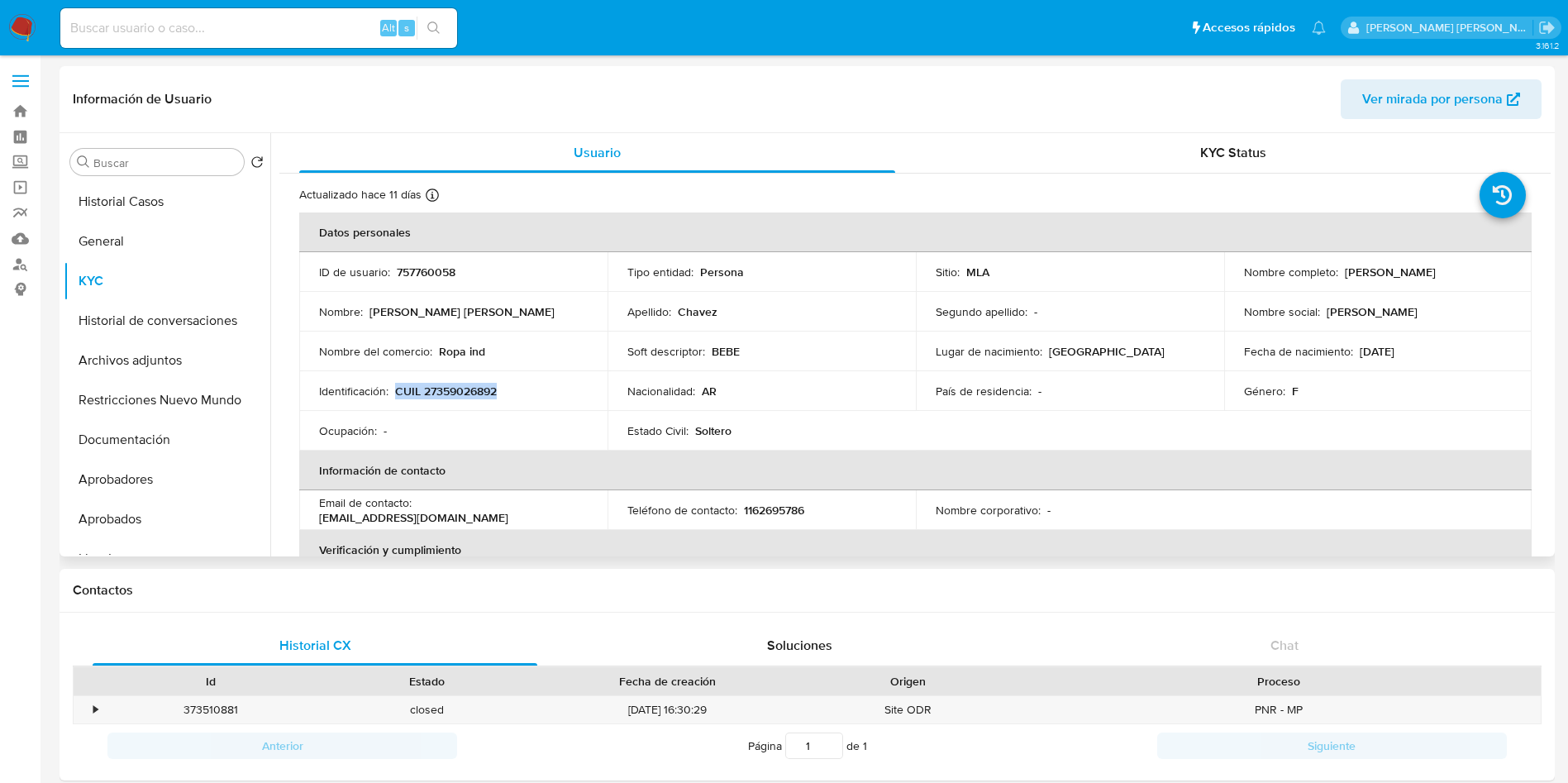
copy p "CUIL 27359026892"
click at [146, 437] on button "Documentación" at bounding box center [161, 439] width 194 height 40
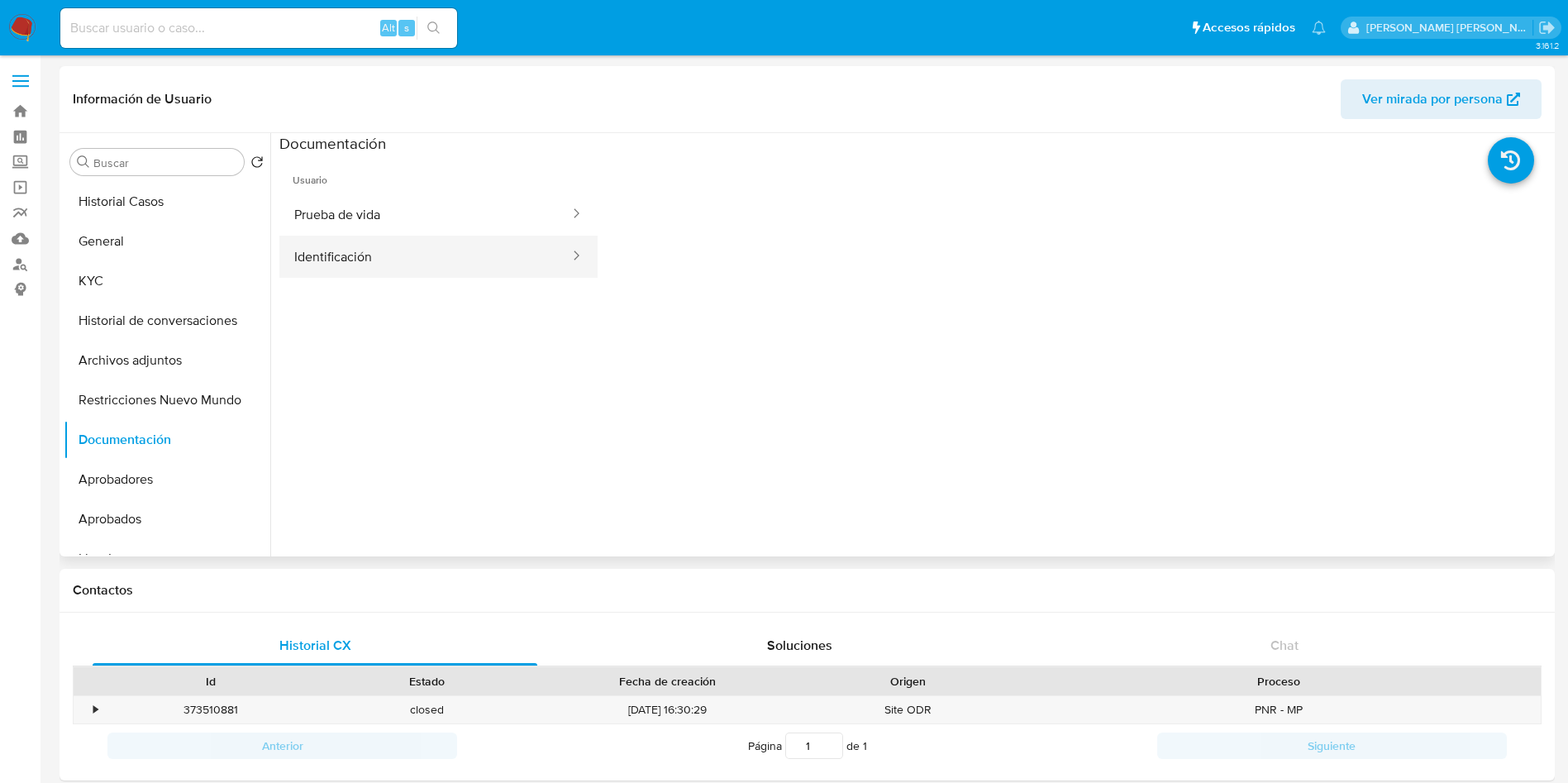
click at [351, 256] on button "Identificación" at bounding box center [425, 256] width 292 height 42
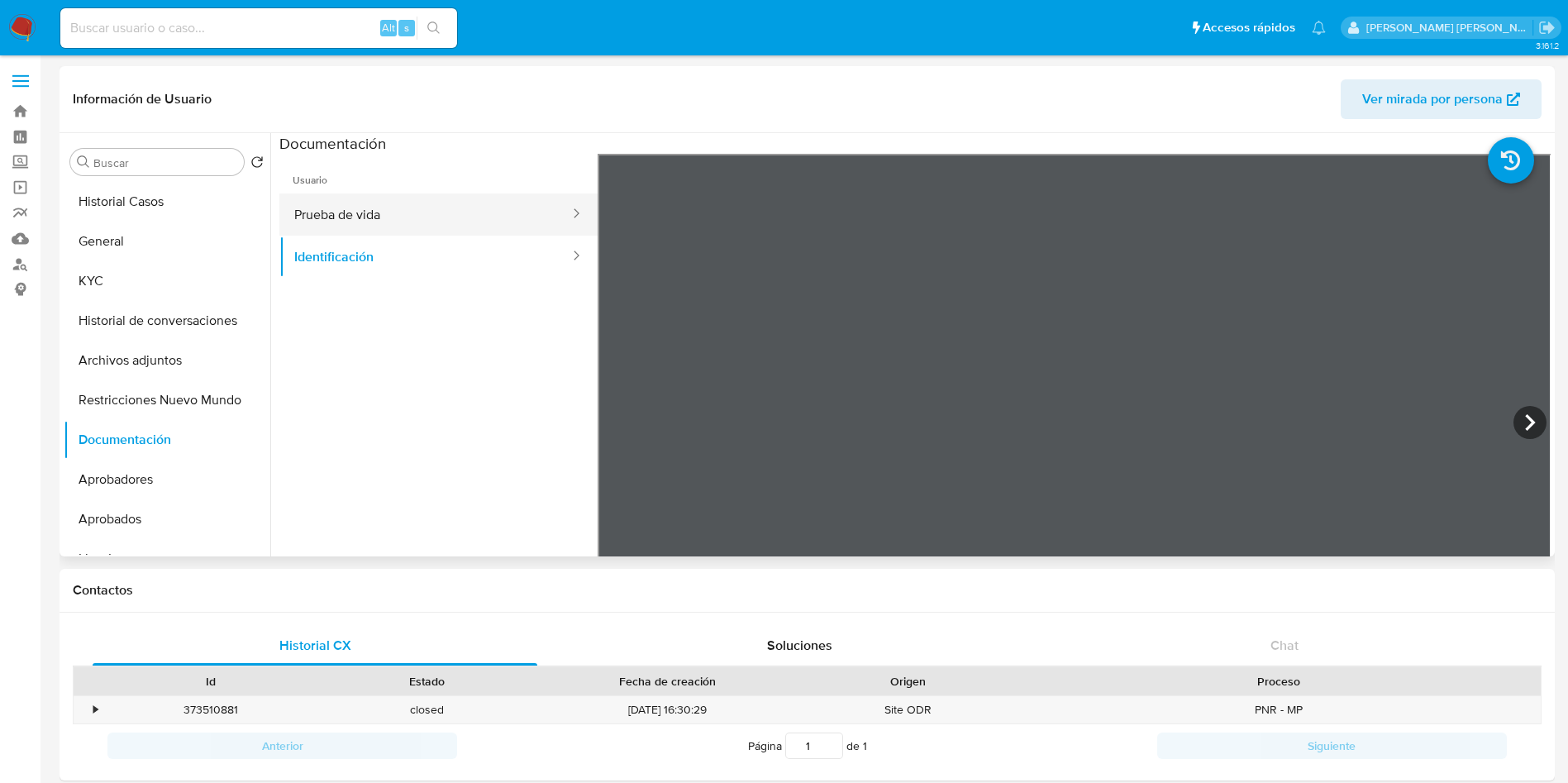
click at [379, 224] on button "Prueba de vida" at bounding box center [425, 215] width 292 height 42
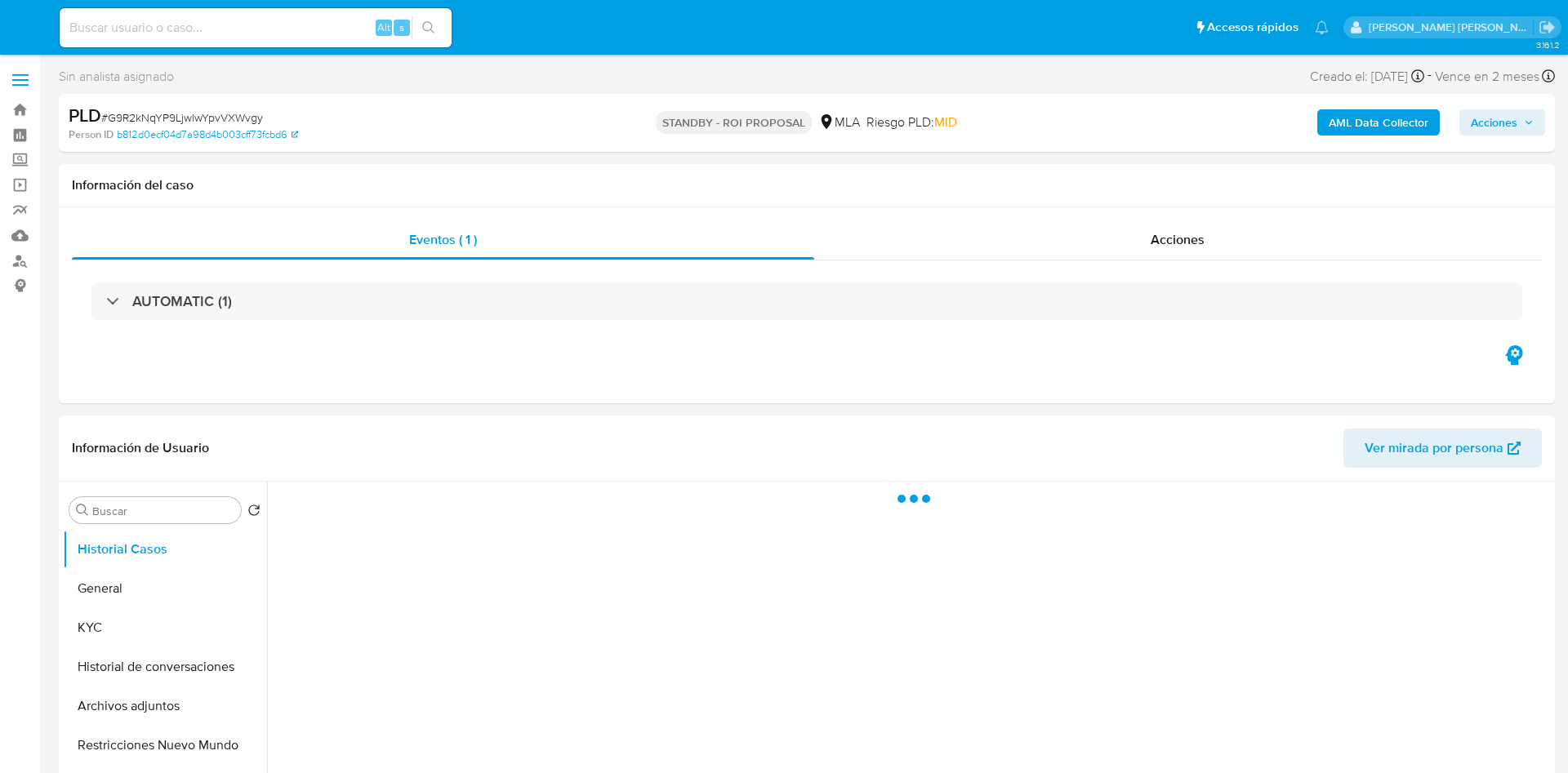
select select "10"
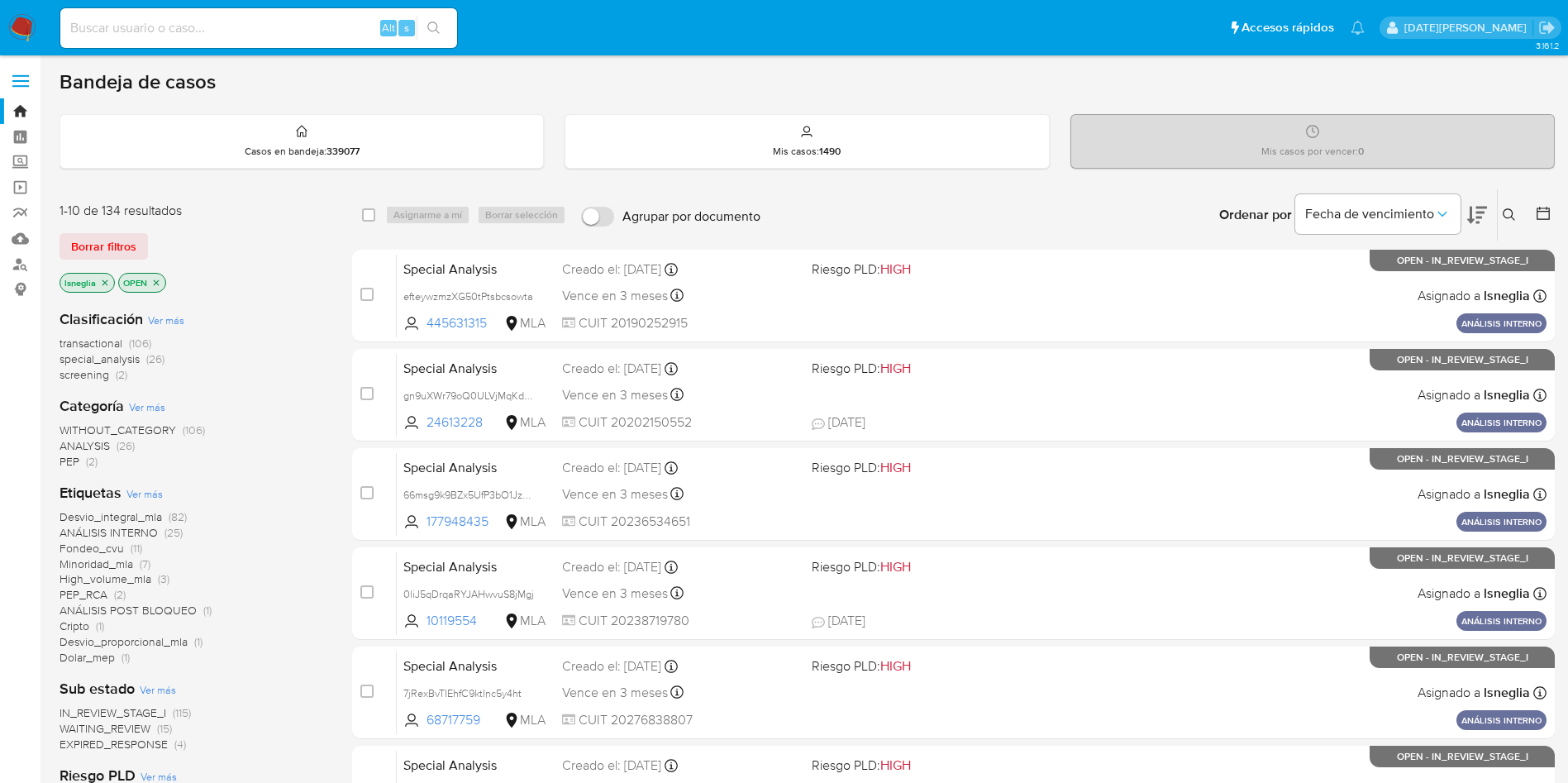
click at [1515, 214] on button at bounding box center [1511, 215] width 27 height 20
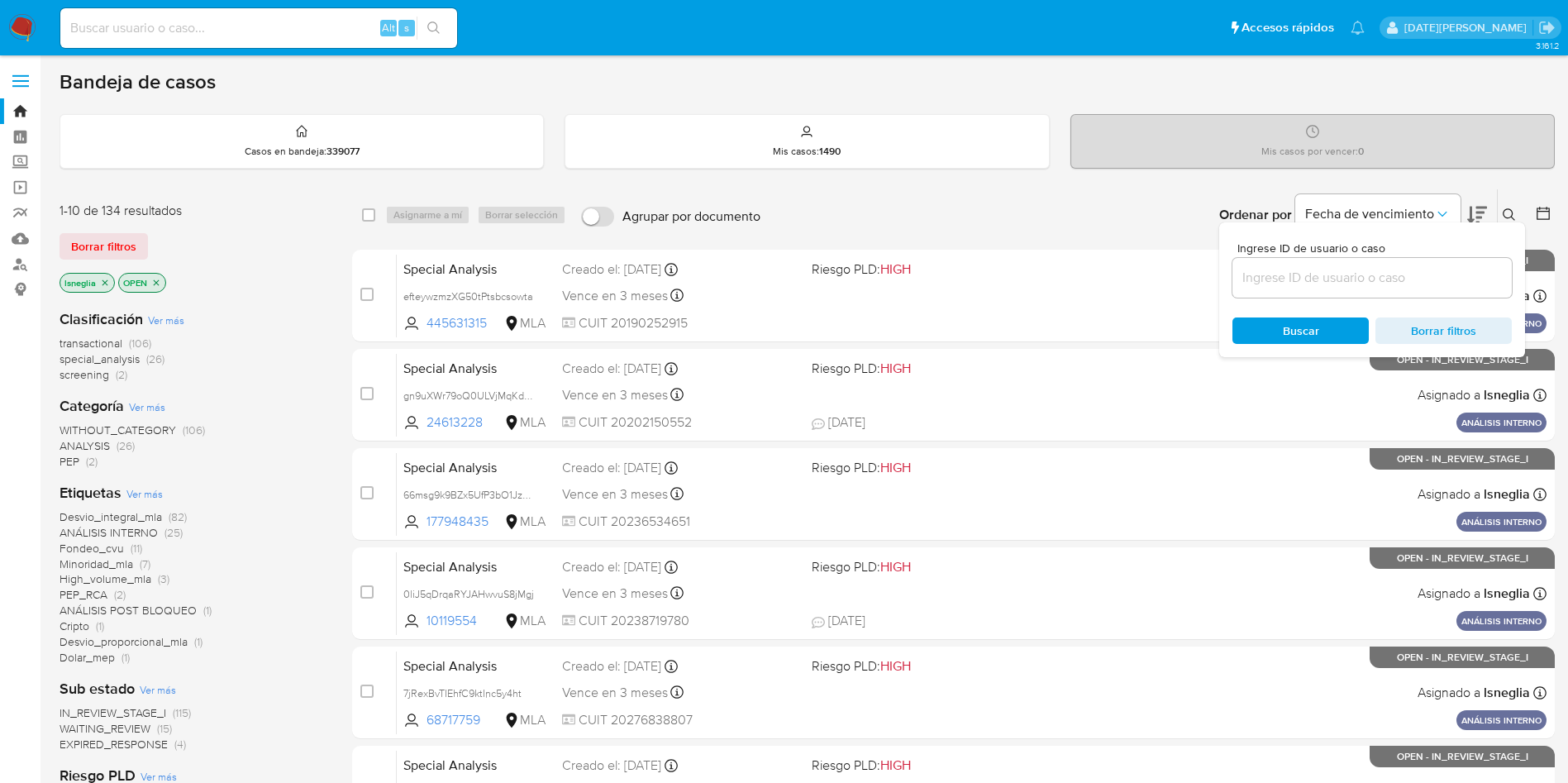
click at [1363, 278] on input at bounding box center [1371, 278] width 279 height 22
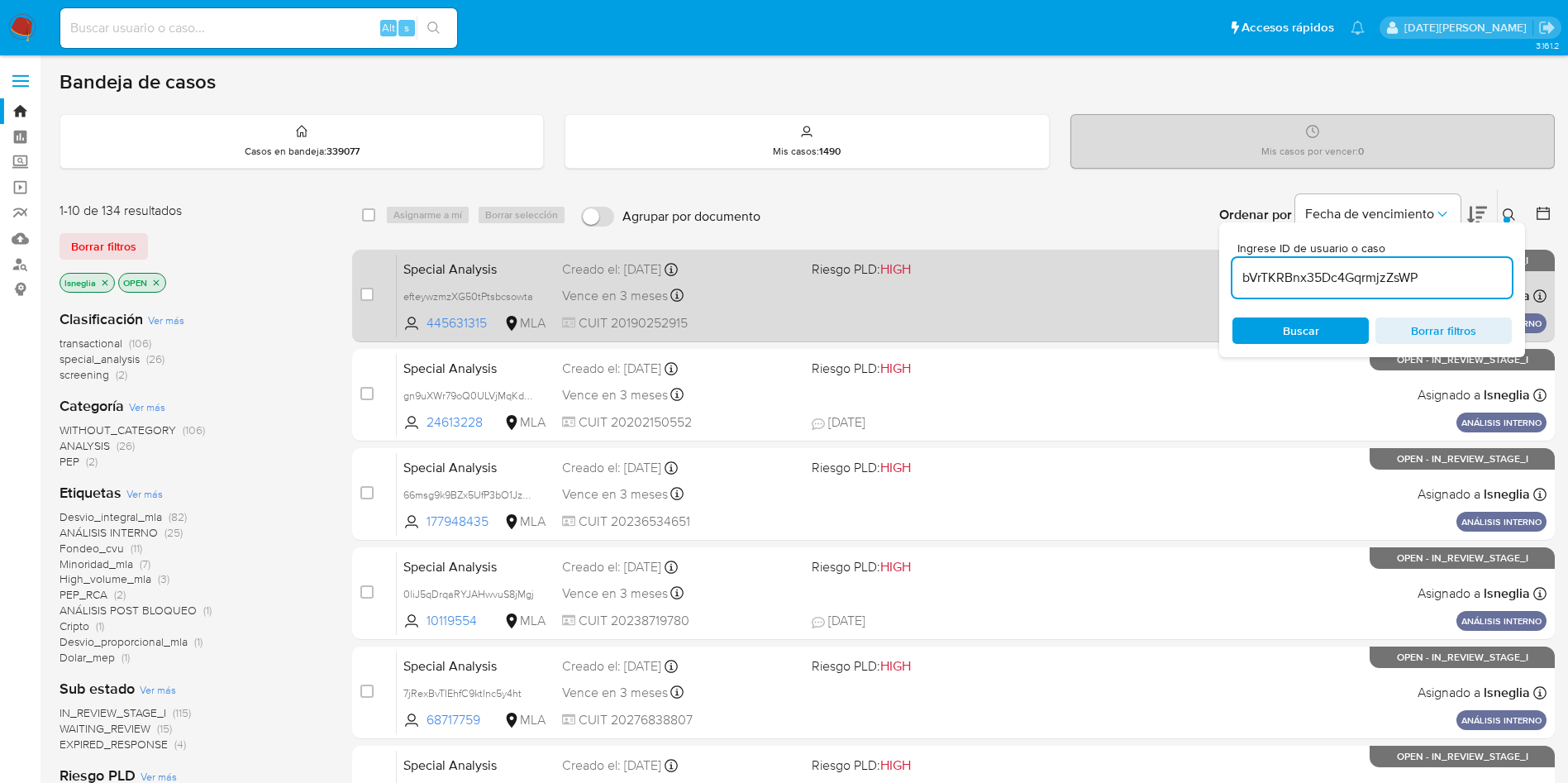
type input "bVrTKRBnx35Dc4GqrmjzZsWP"
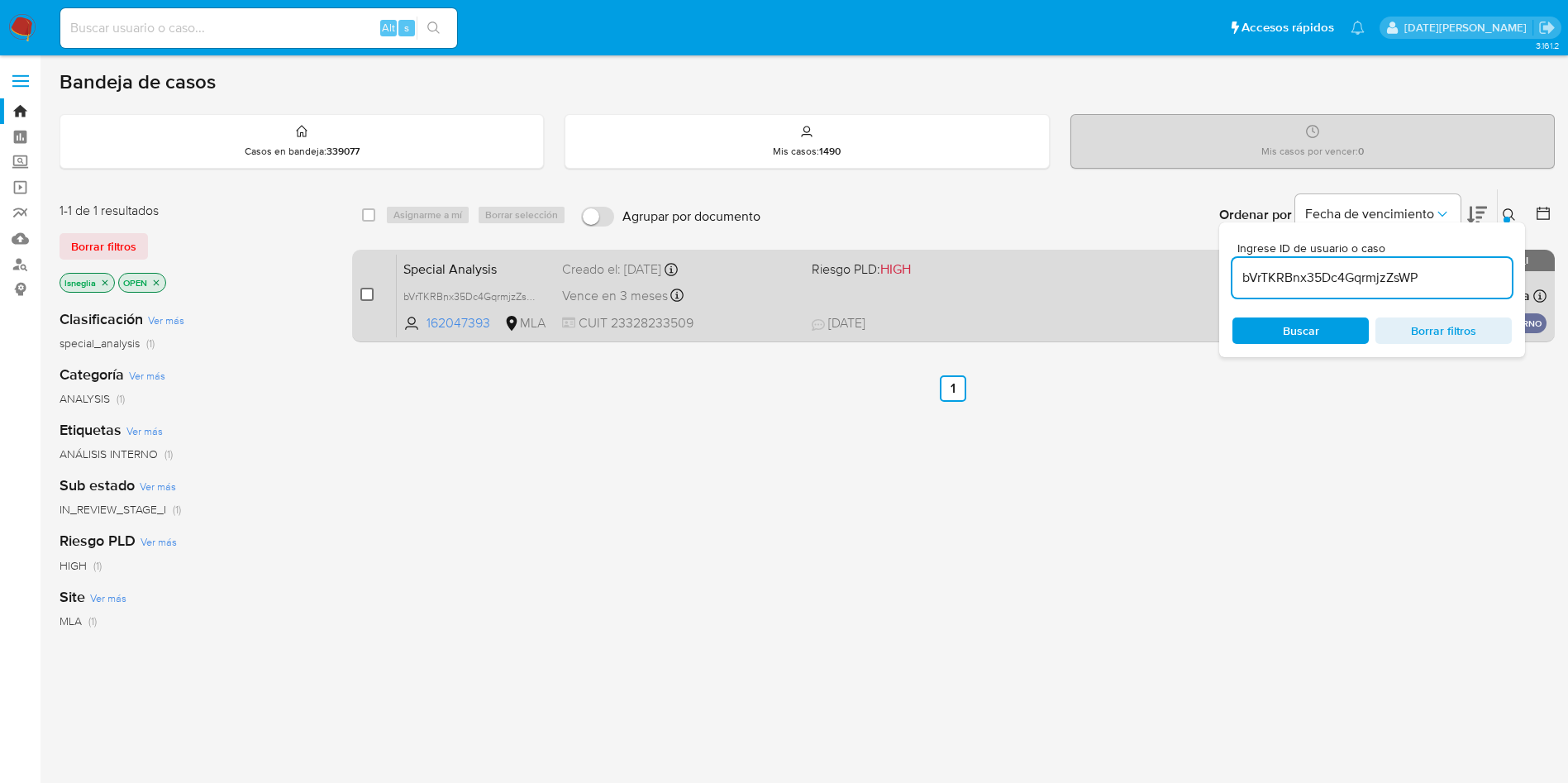
click at [371, 293] on input "checkbox" at bounding box center [367, 295] width 13 height 13
checkbox input "true"
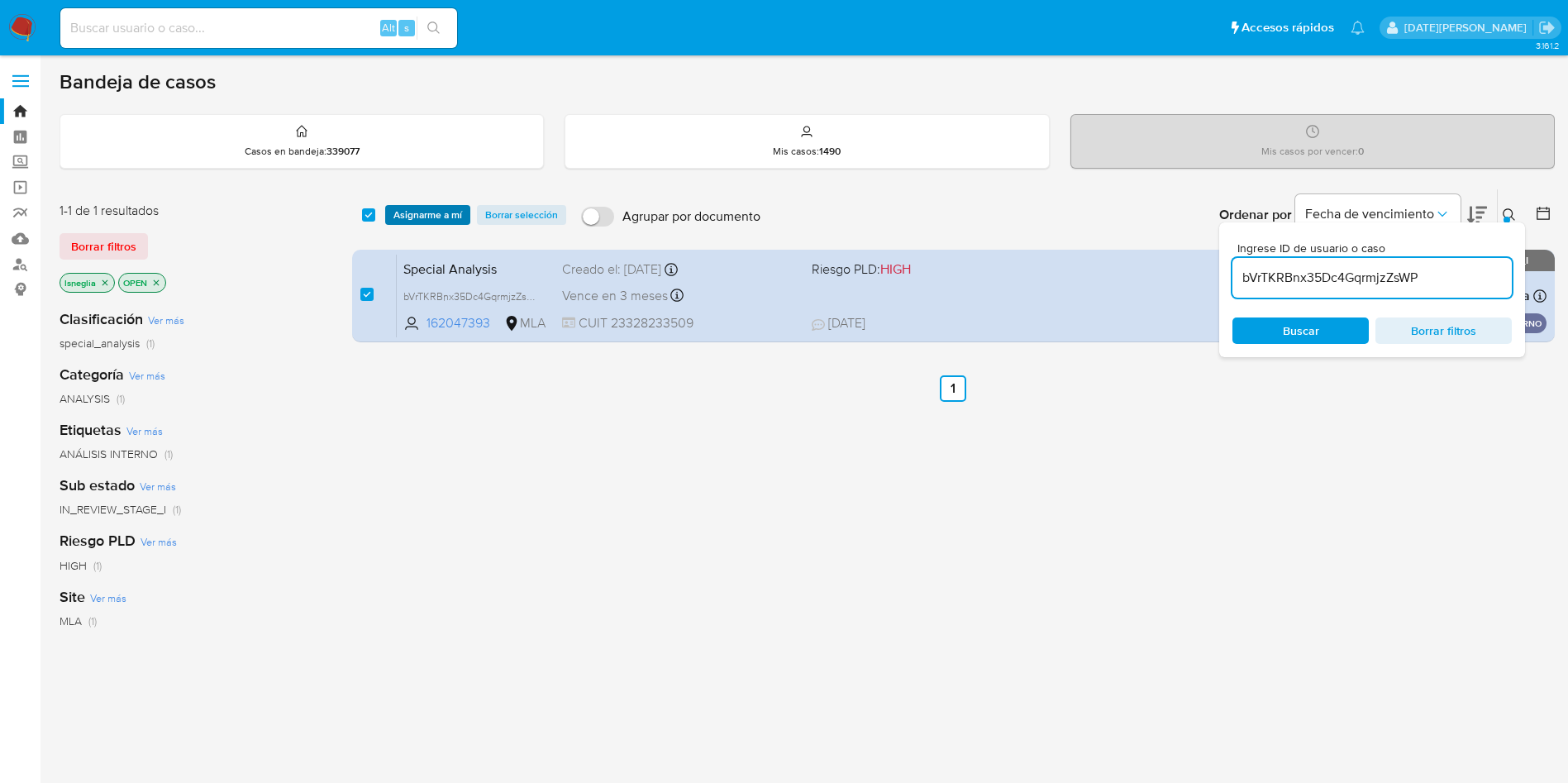
click at [439, 213] on span "Asignarme a mí" at bounding box center [427, 216] width 69 height 17
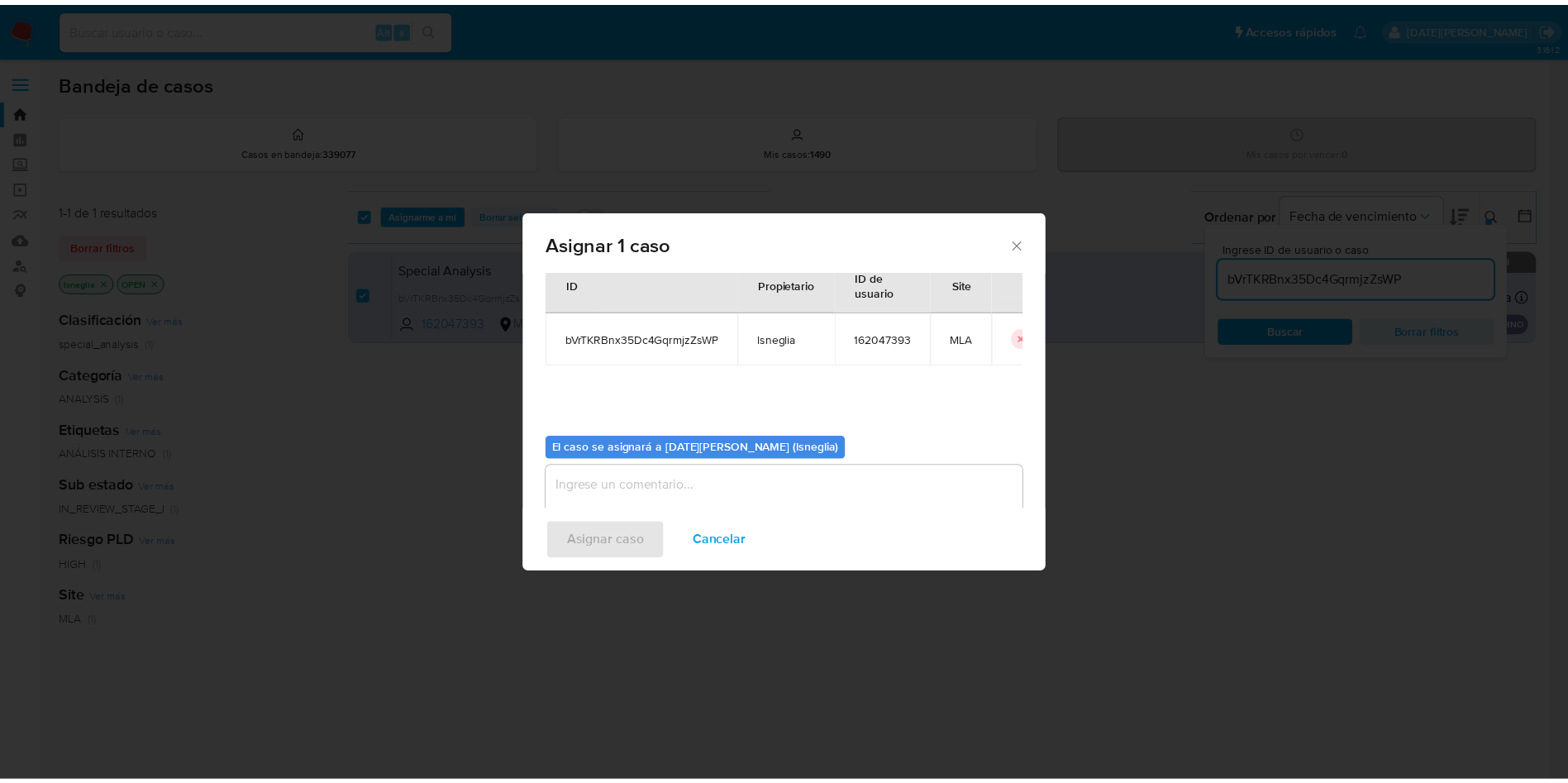
scroll to position [86, 0]
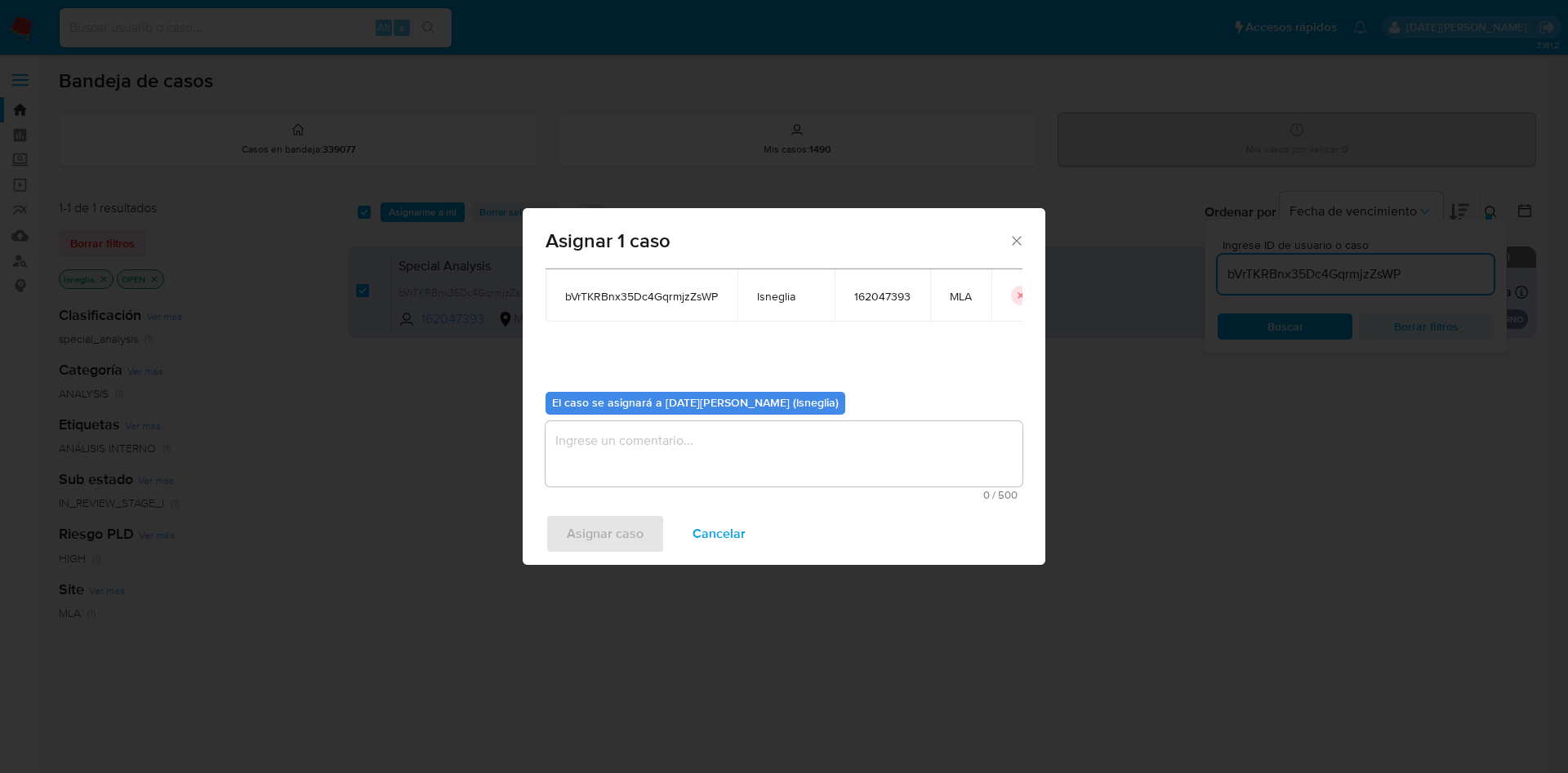
click at [725, 453] on textarea "assign-modal" at bounding box center [784, 453] width 477 height 65
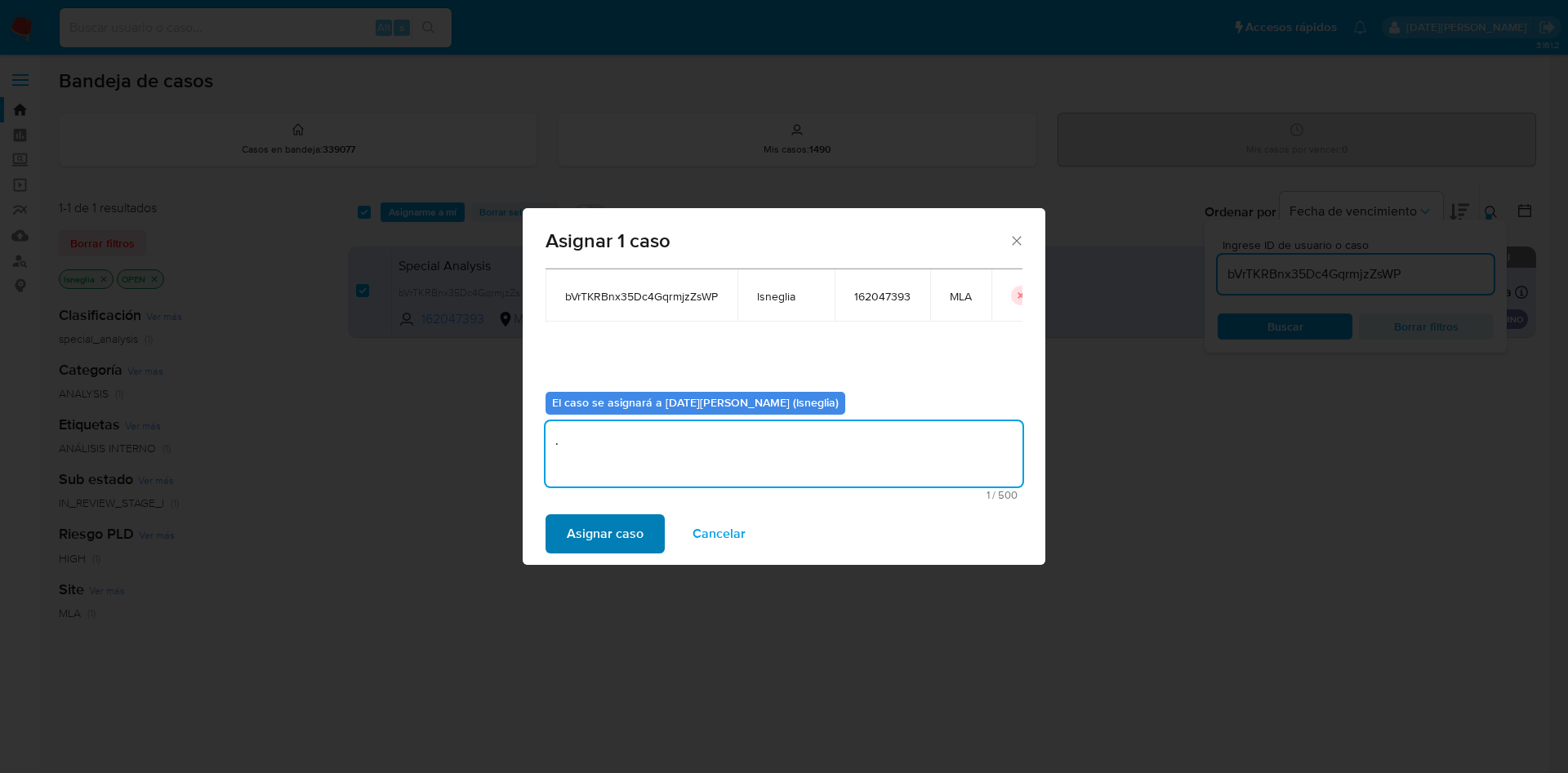
type textarea "."
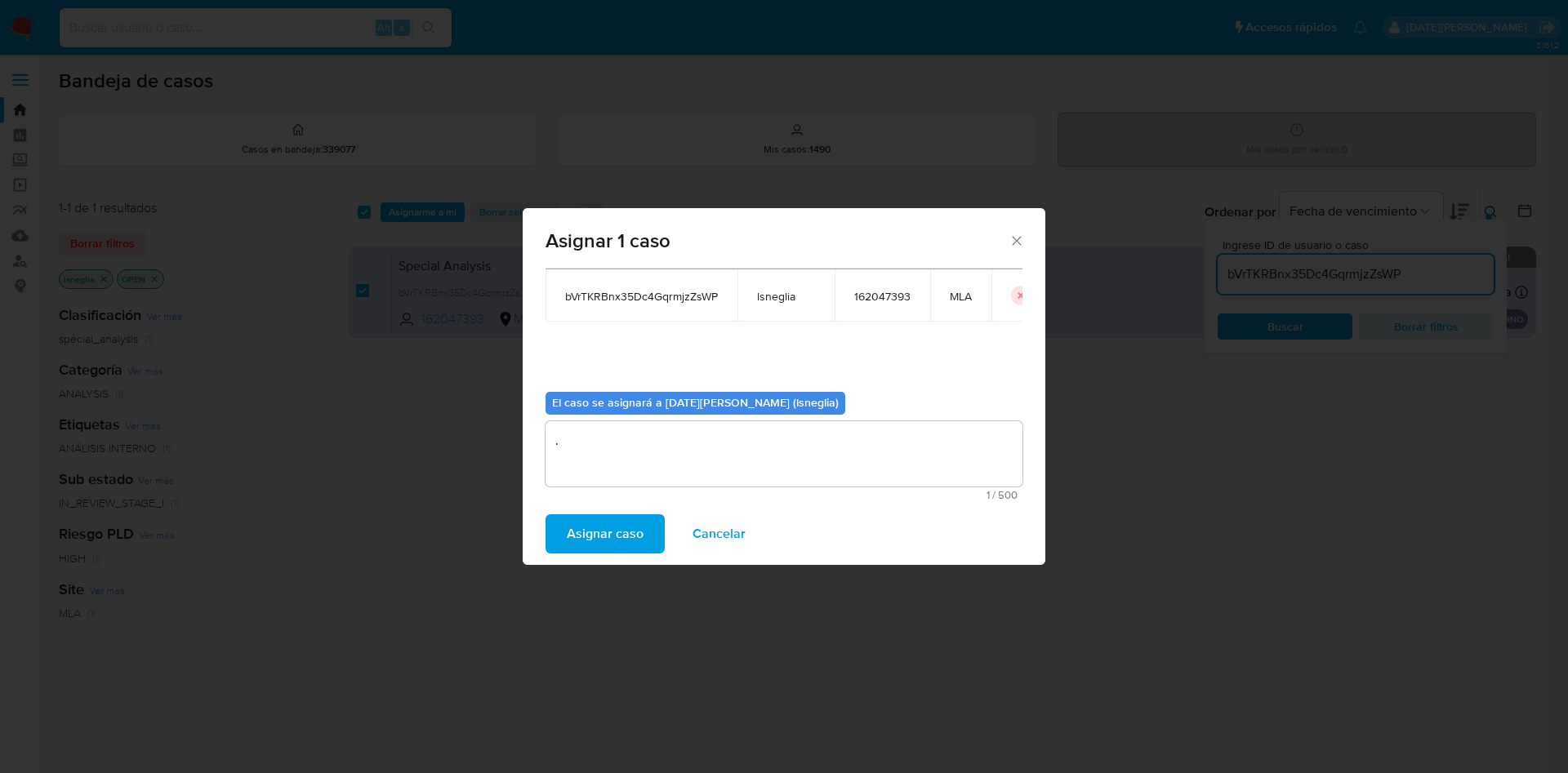
click at [635, 528] on span "Asignar caso" at bounding box center [605, 533] width 77 height 36
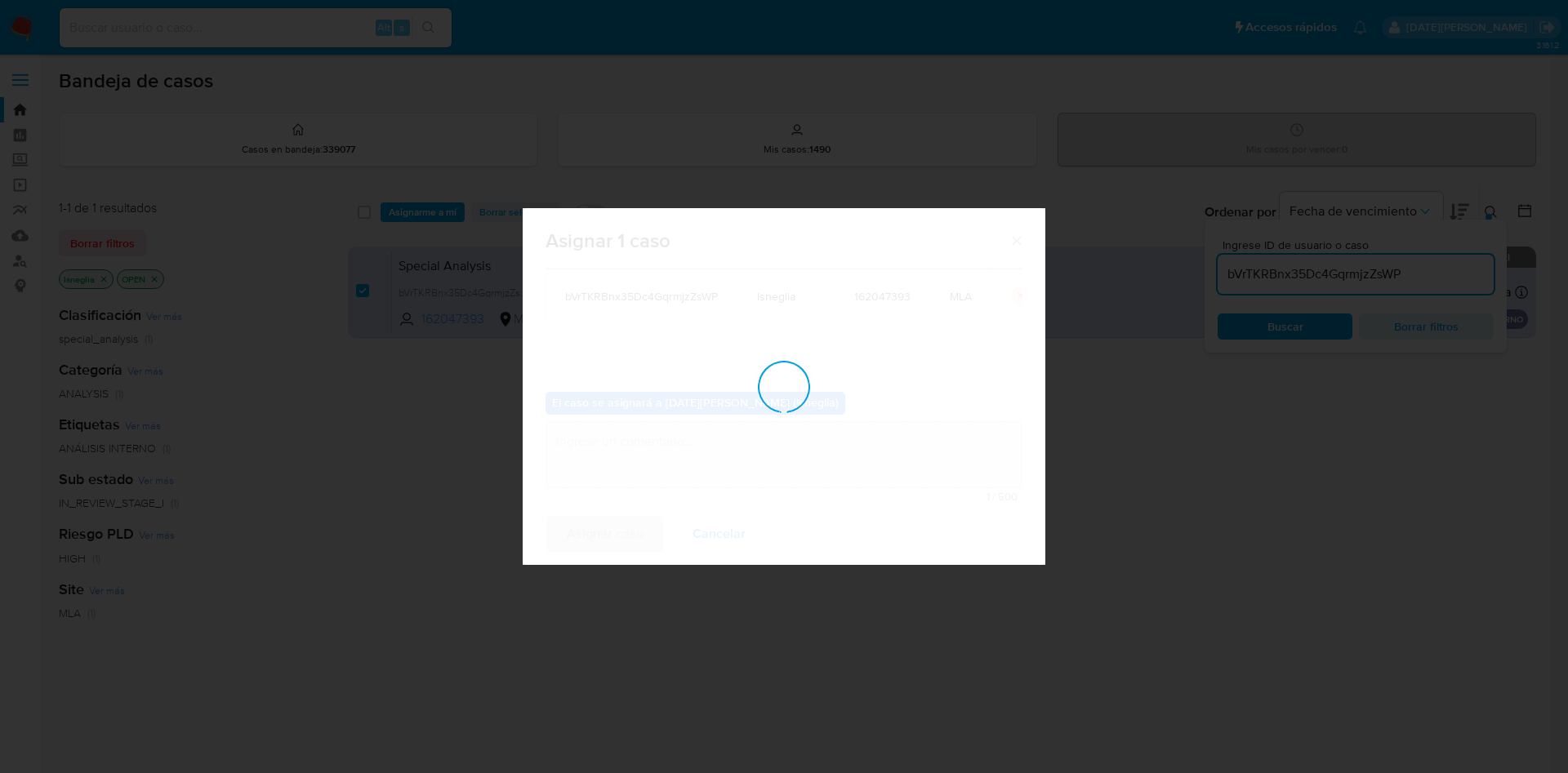
checkbox input "false"
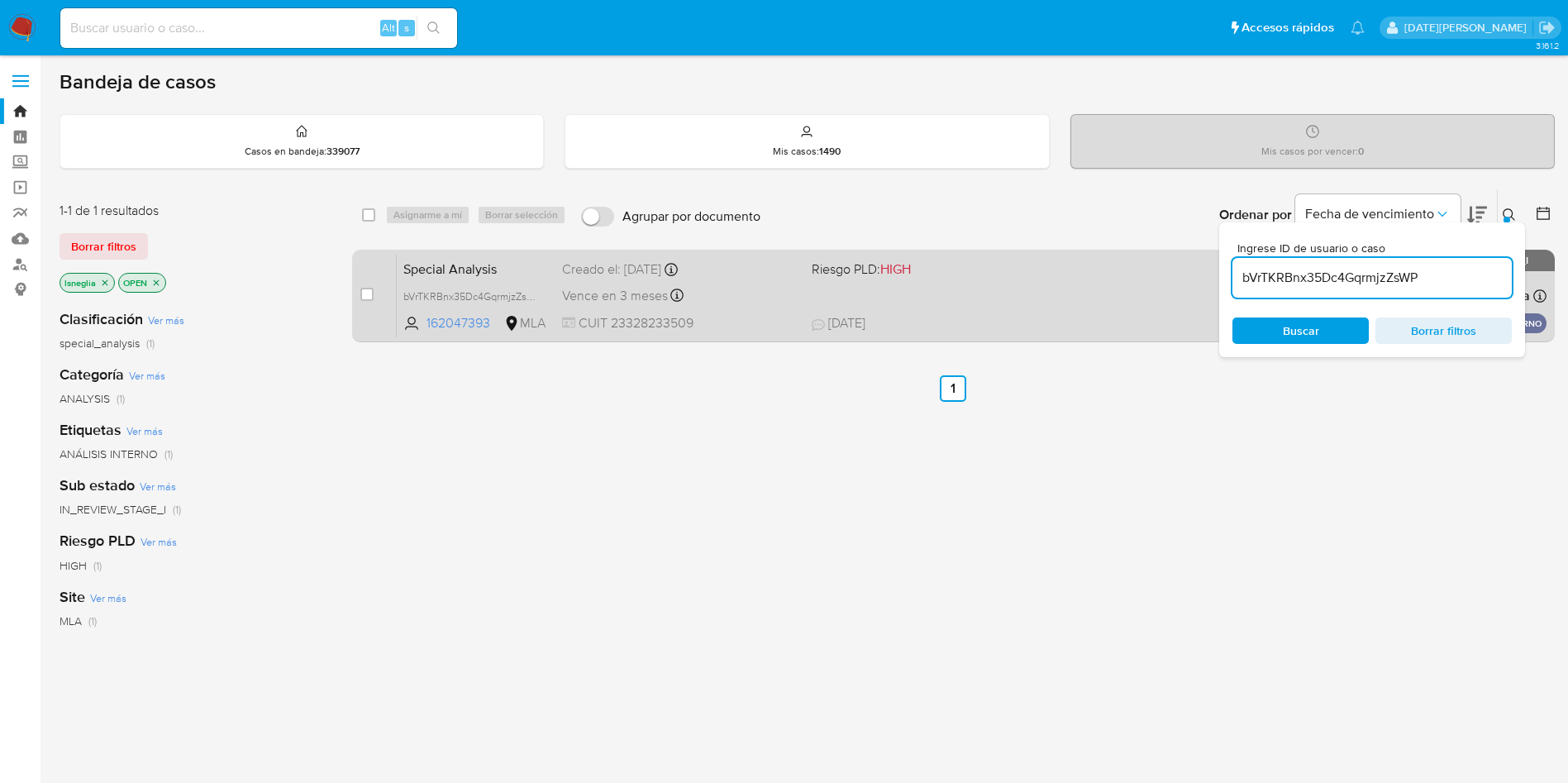
click at [513, 250] on div "case-item-checkbox No es posible asignar el caso Special Analysis bVrTKRBnx35Dc…" at bounding box center [953, 296] width 1202 height 92
click at [480, 271] on span "Special Analysis" at bounding box center [476, 267] width 146 height 22
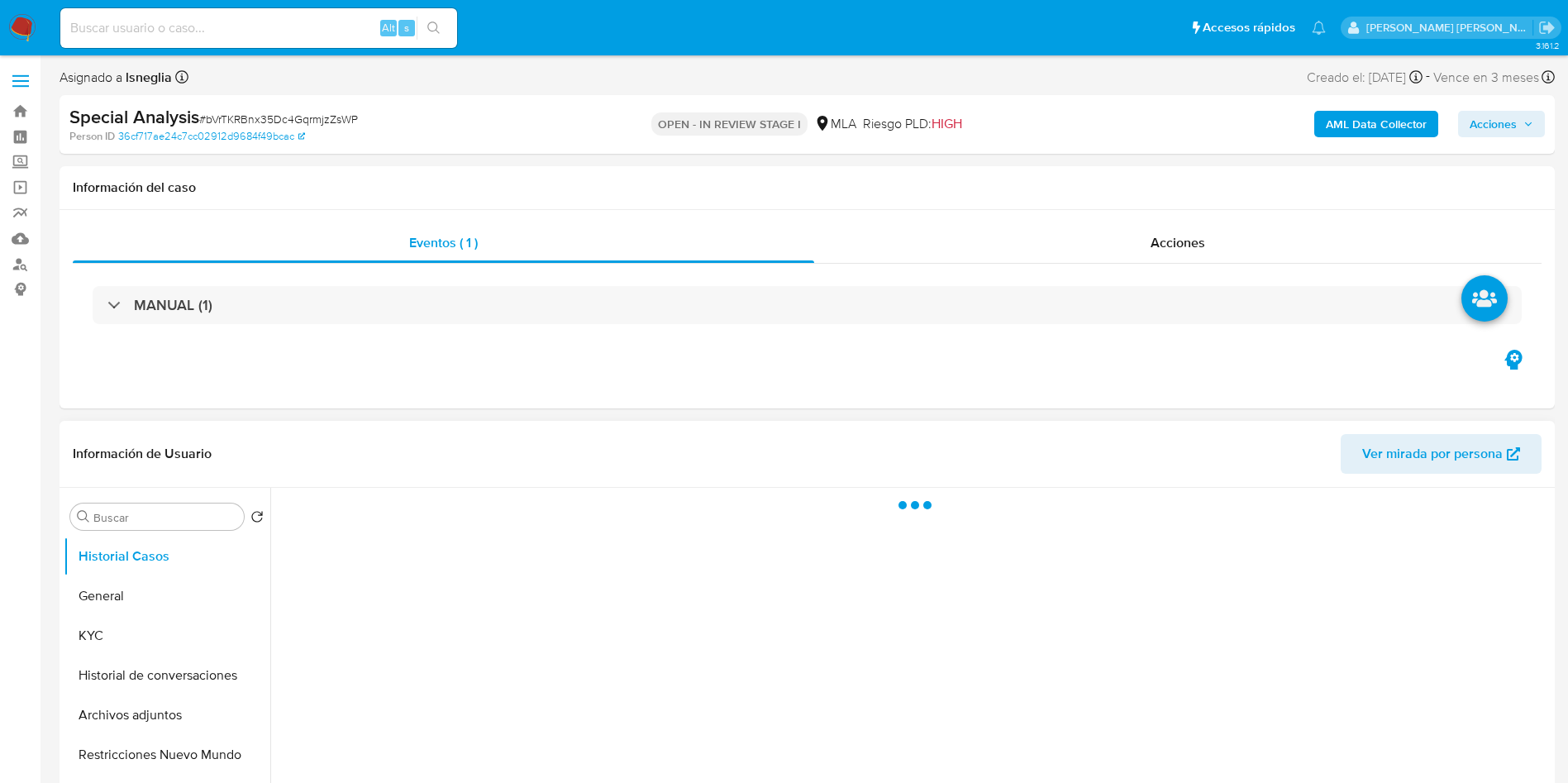
select select "10"
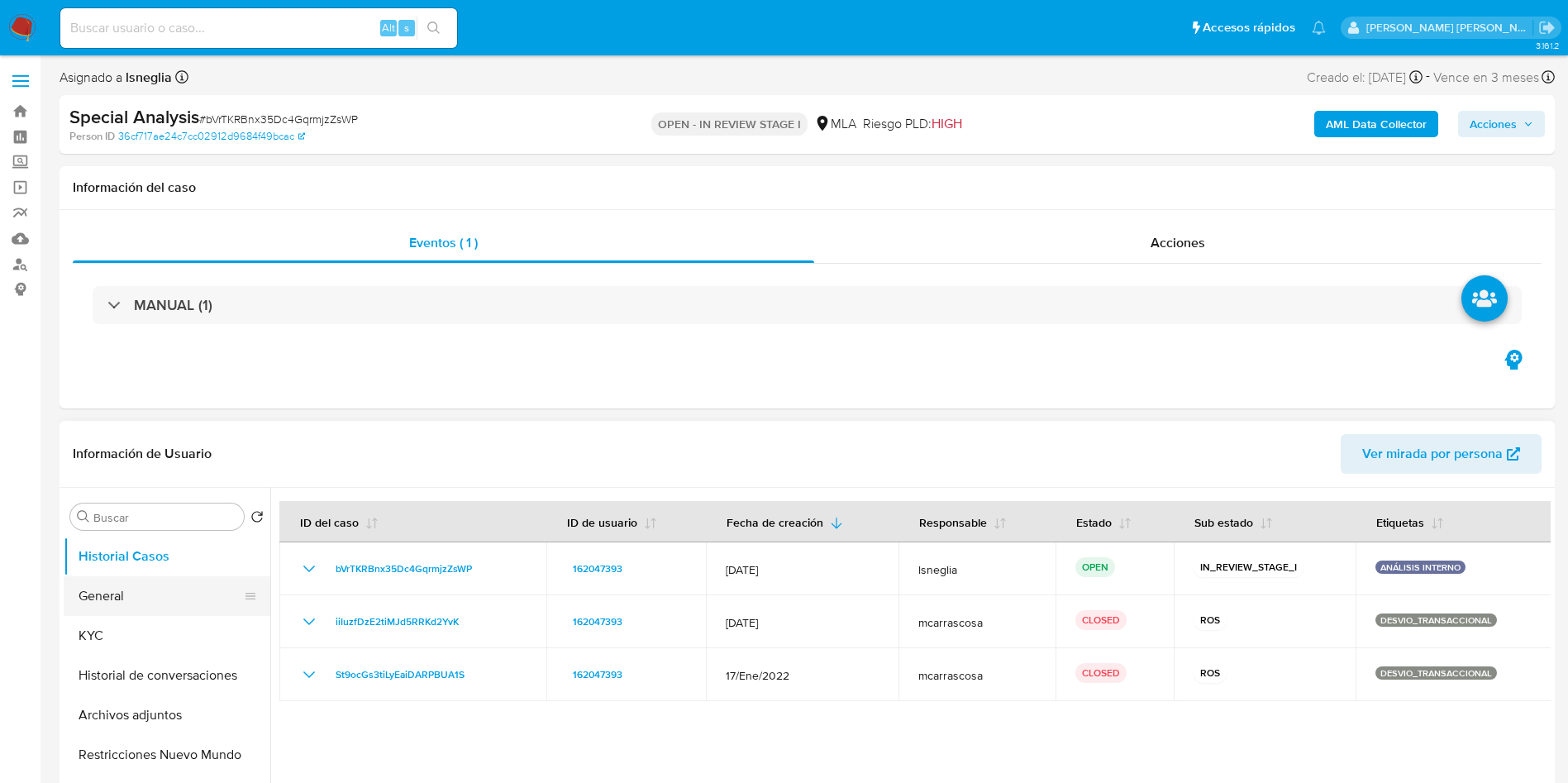
click at [105, 602] on button "General" at bounding box center [161, 596] width 194 height 40
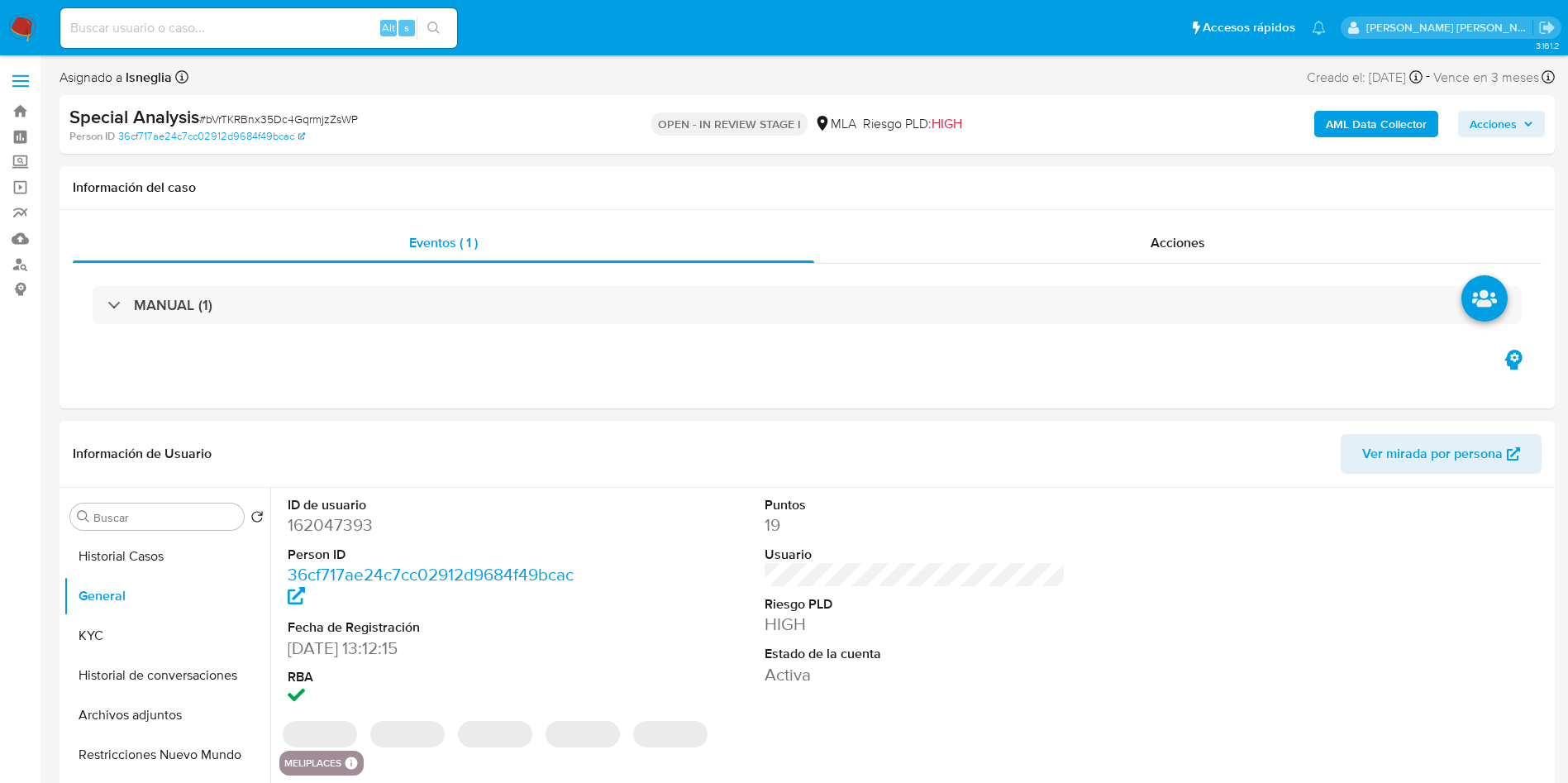
click at [349, 519] on dd "162047393" at bounding box center [438, 525] width 302 height 24
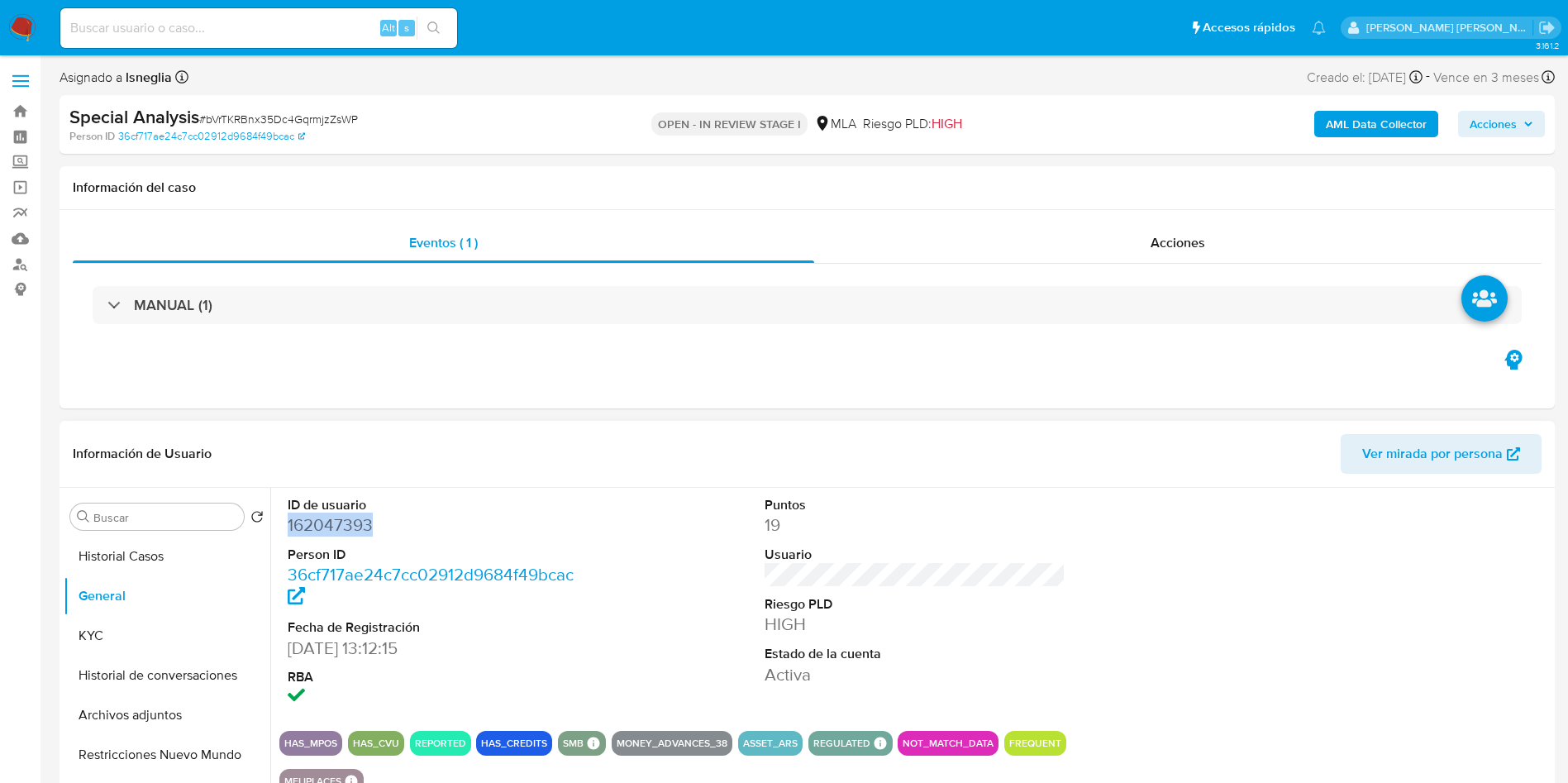
copy dd "162047393"
click at [568, 143] on div "OPEN - IN REVIEW STAGE I MLA Riesgo PLD: HIGH" at bounding box center [807, 124] width 487 height 39
click at [329, 527] on dd "162047393" at bounding box center [438, 525] width 302 height 24
copy dd "162047393"
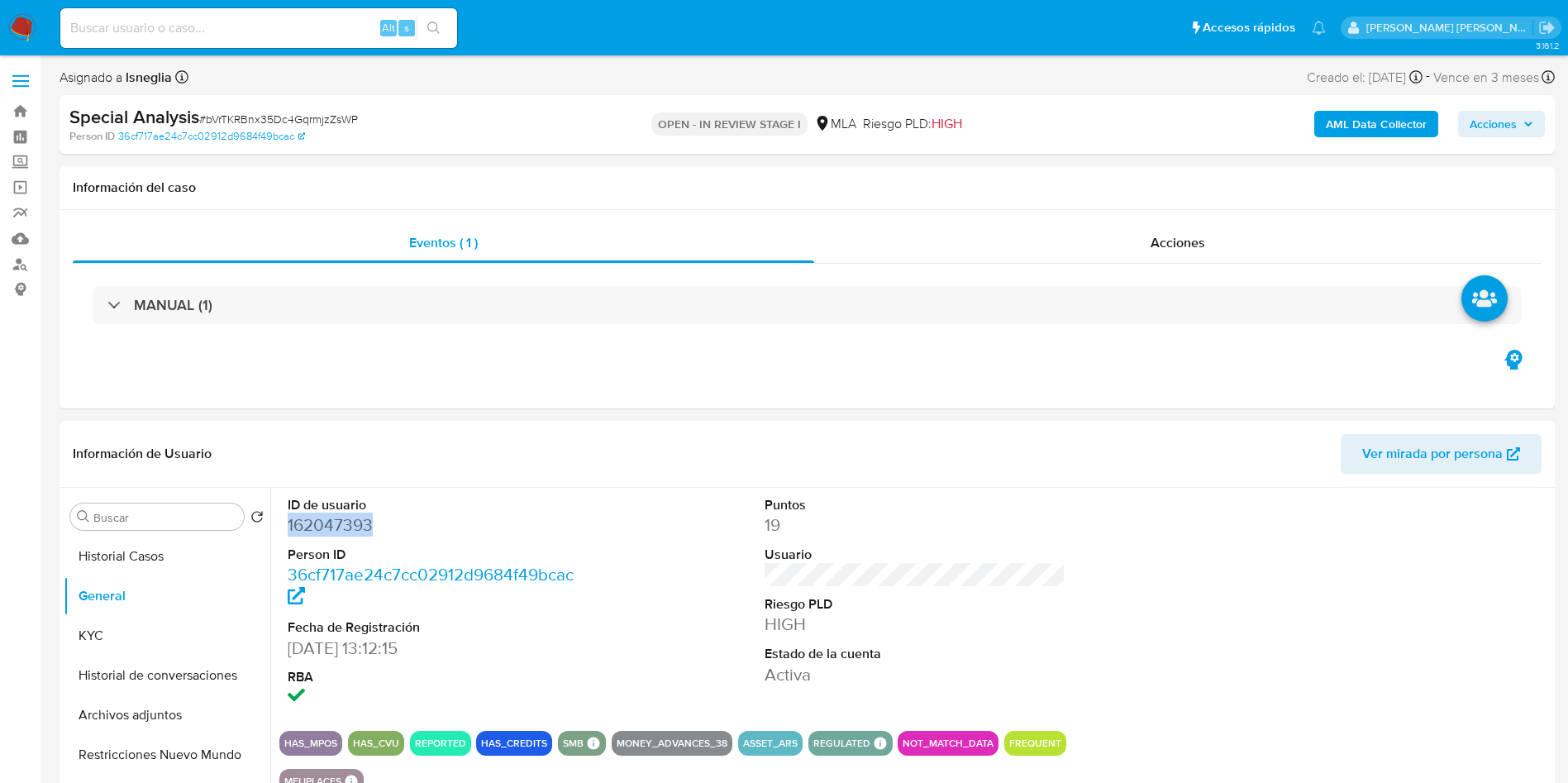
copy dd "162047393"
click at [348, 521] on dd "162047393" at bounding box center [438, 525] width 302 height 24
click at [348, 522] on dd "162047393" at bounding box center [438, 525] width 302 height 24
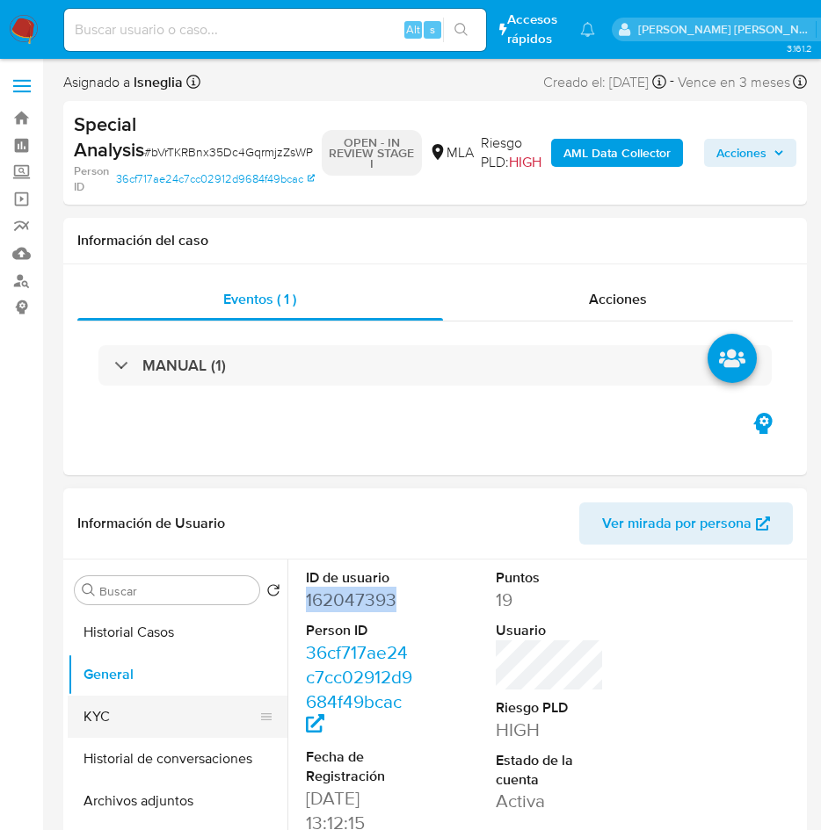
click at [153, 716] on button "KYC" at bounding box center [171, 717] width 206 height 42
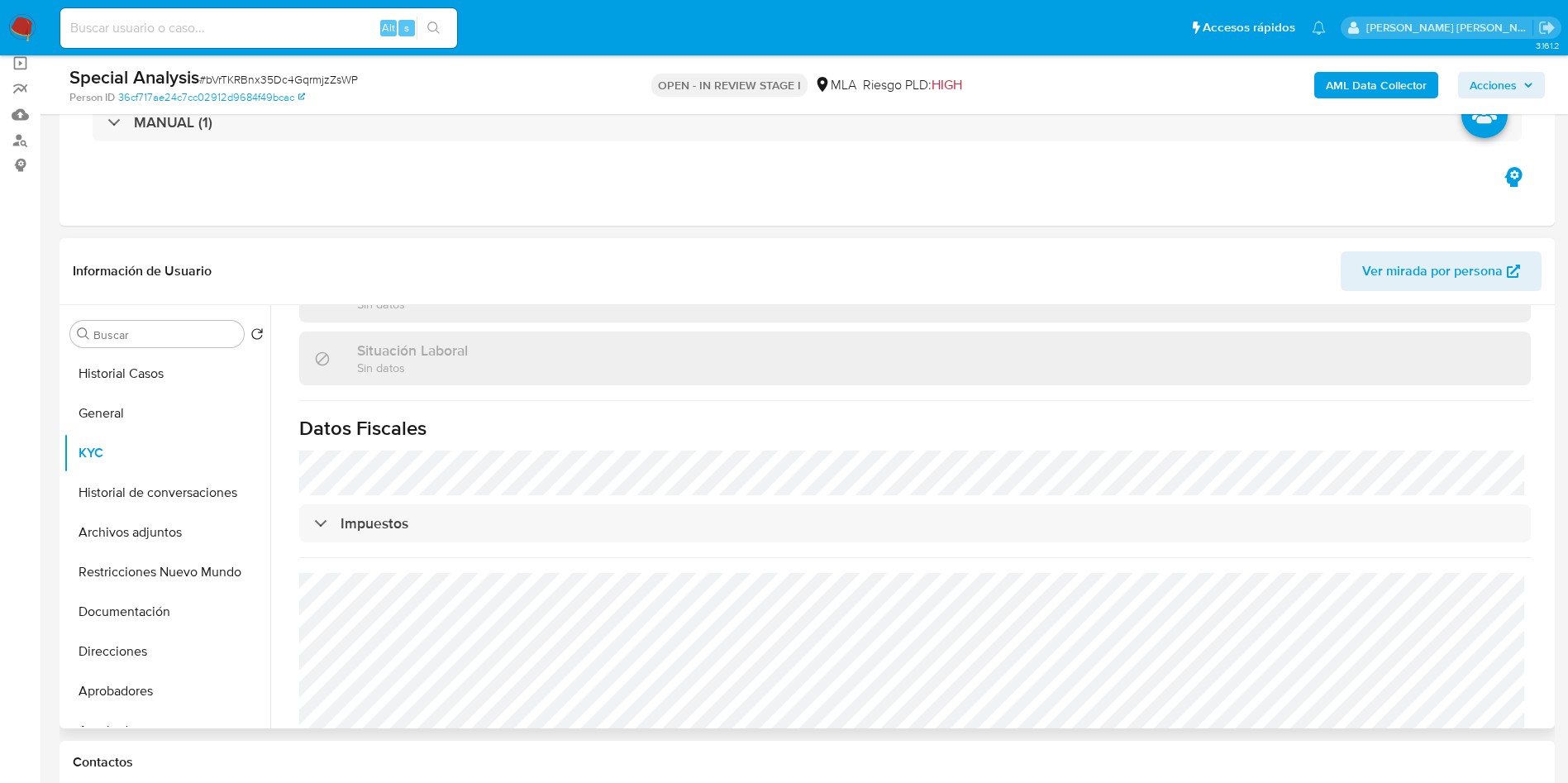
scroll to position [854, 0]
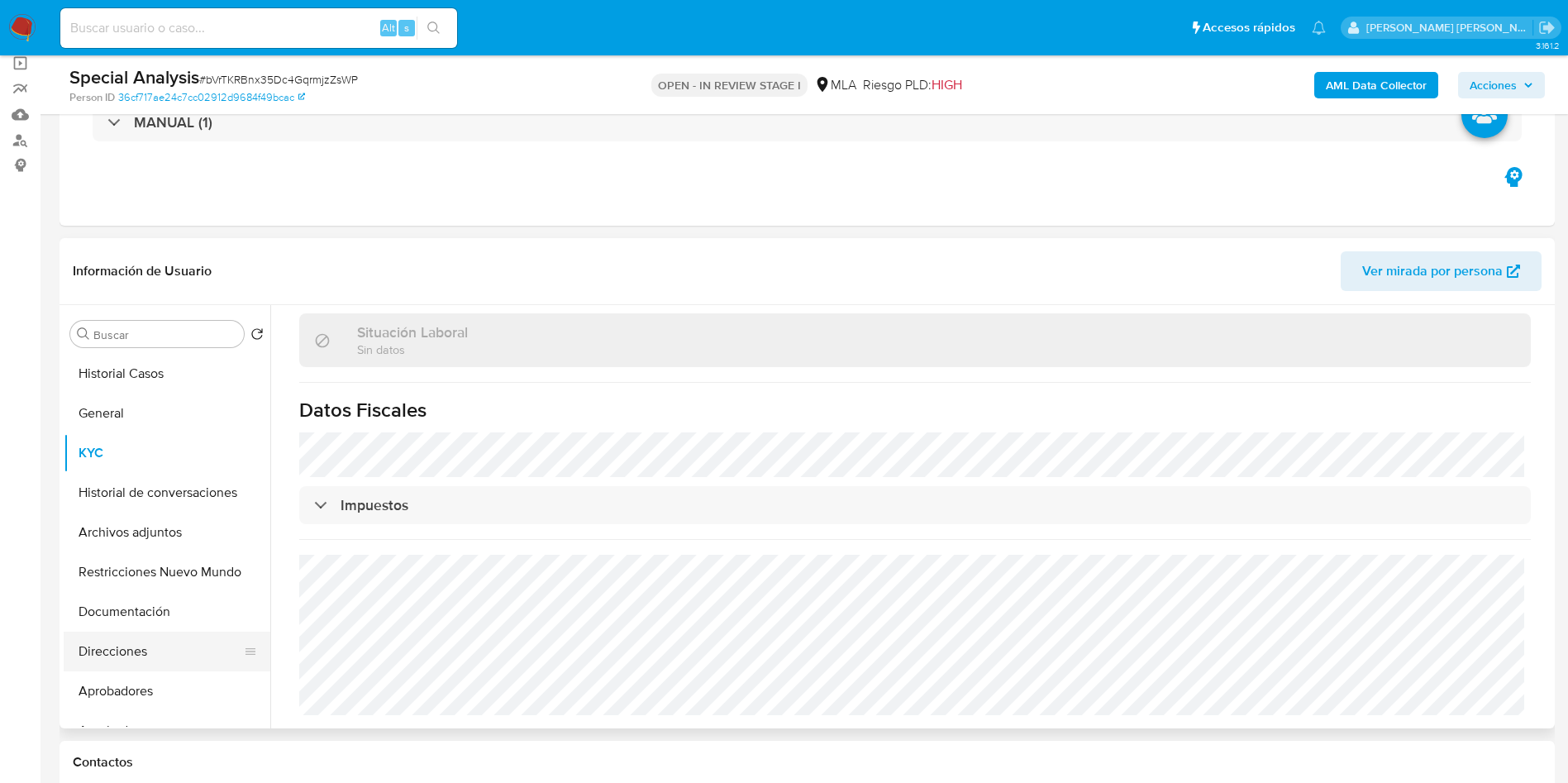
click at [149, 650] on button "Direcciones" at bounding box center [161, 651] width 194 height 40
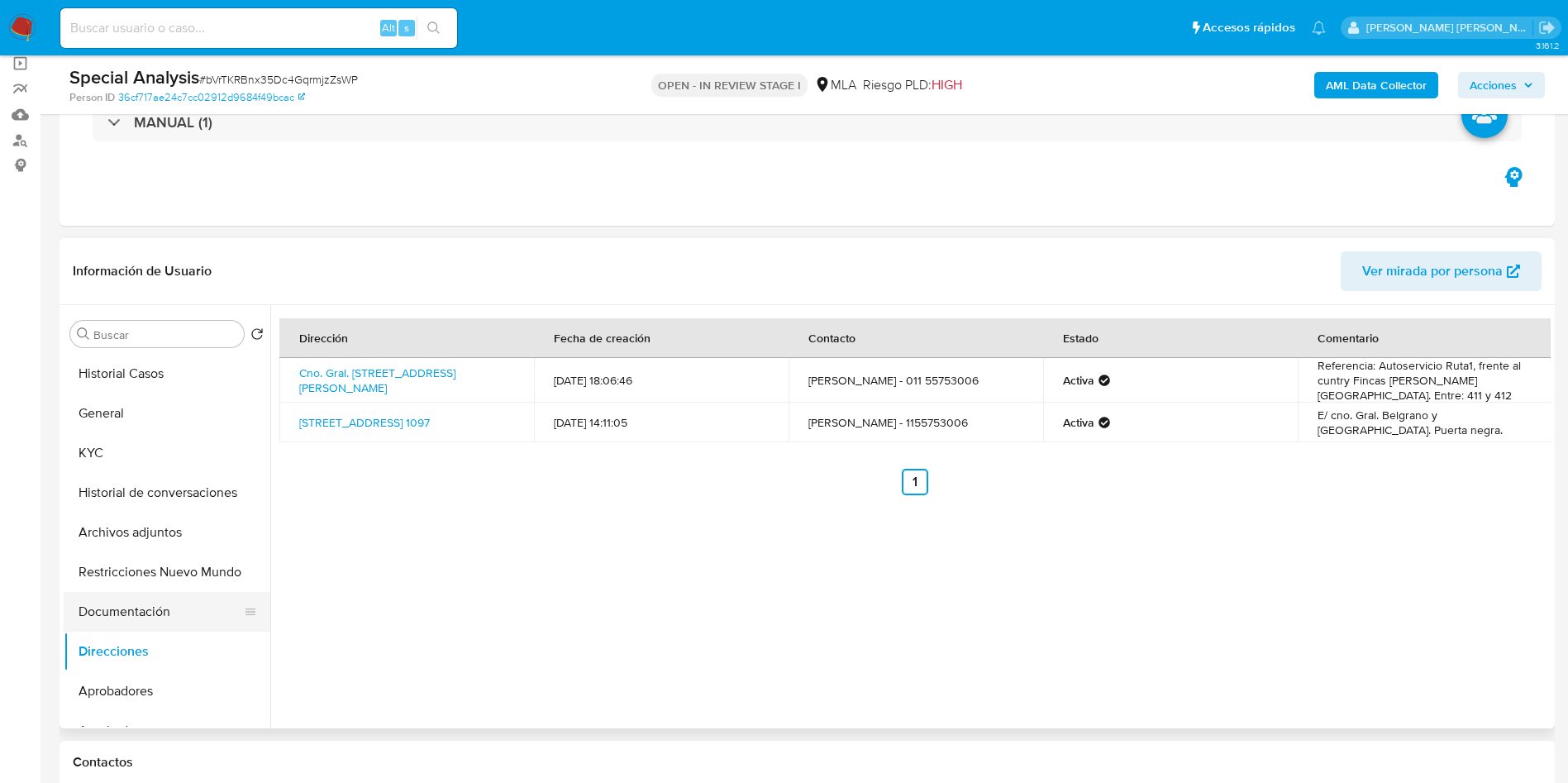
click at [131, 614] on button "Documentación" at bounding box center [161, 612] width 194 height 40
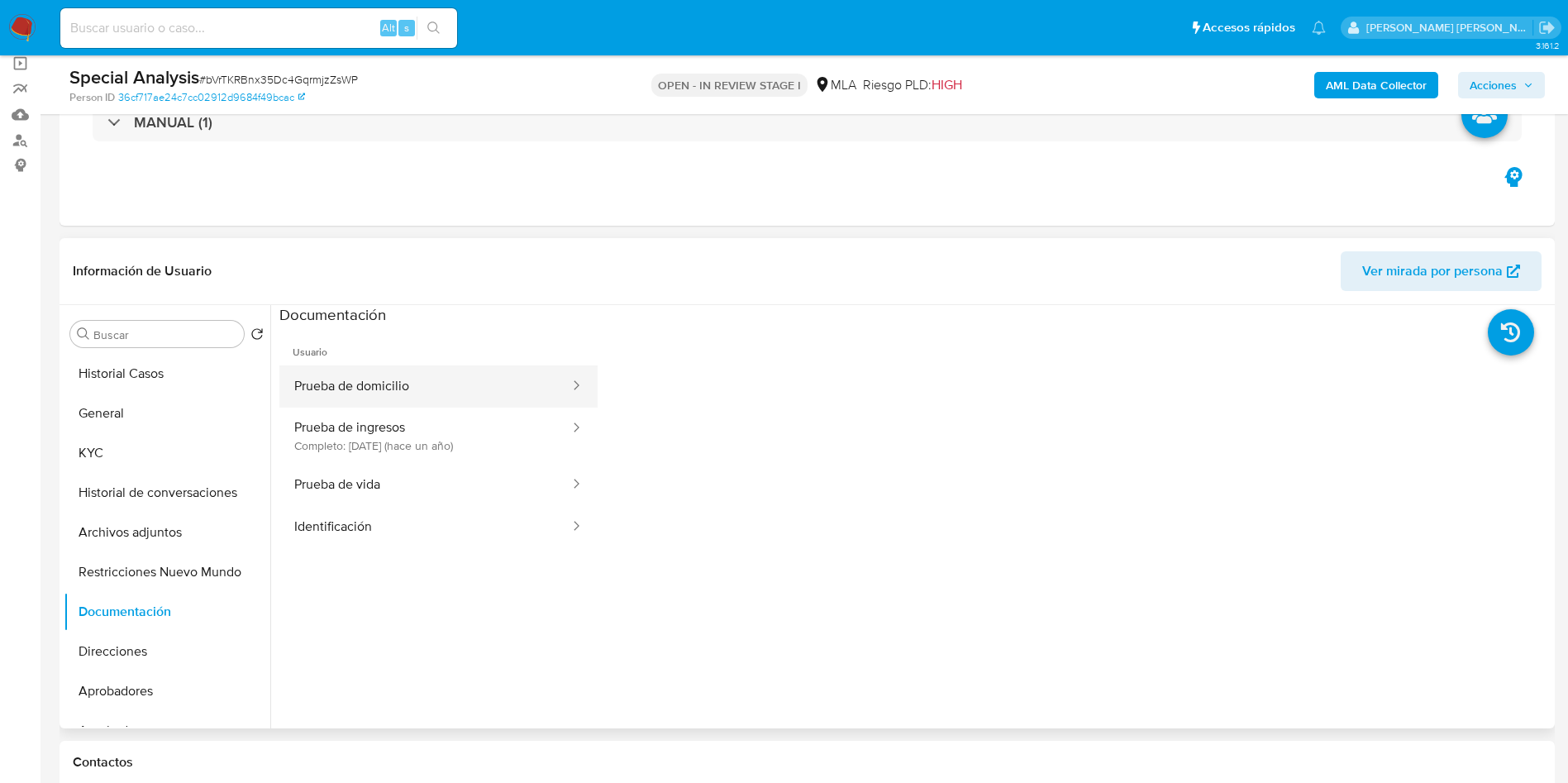
click at [498, 400] on button "Prueba de domicilio" at bounding box center [425, 386] width 292 height 42
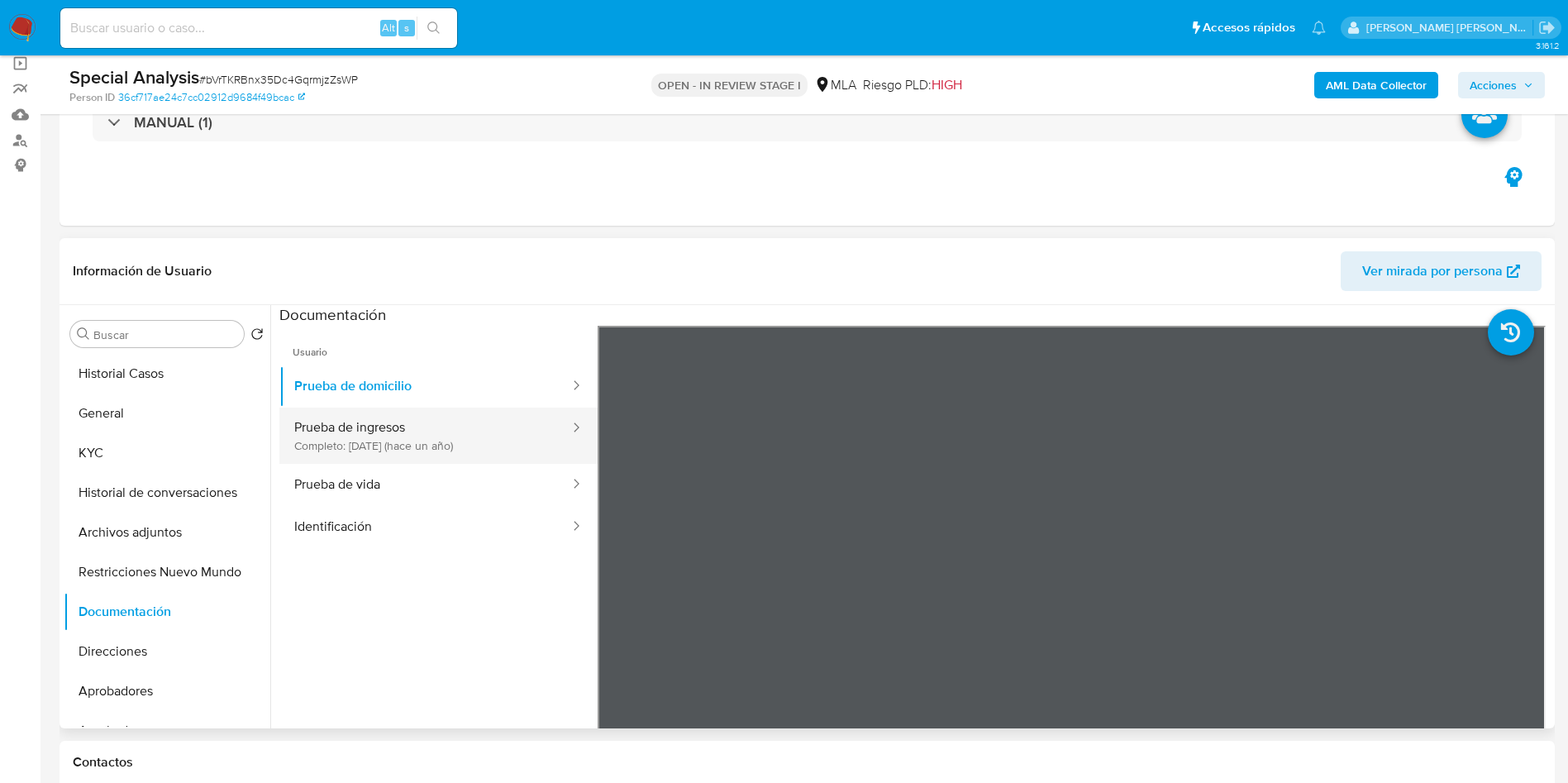
click at [430, 453] on button "Prueba de ingresos Completo: 02/08/2024 (hace un año)" at bounding box center [425, 436] width 292 height 56
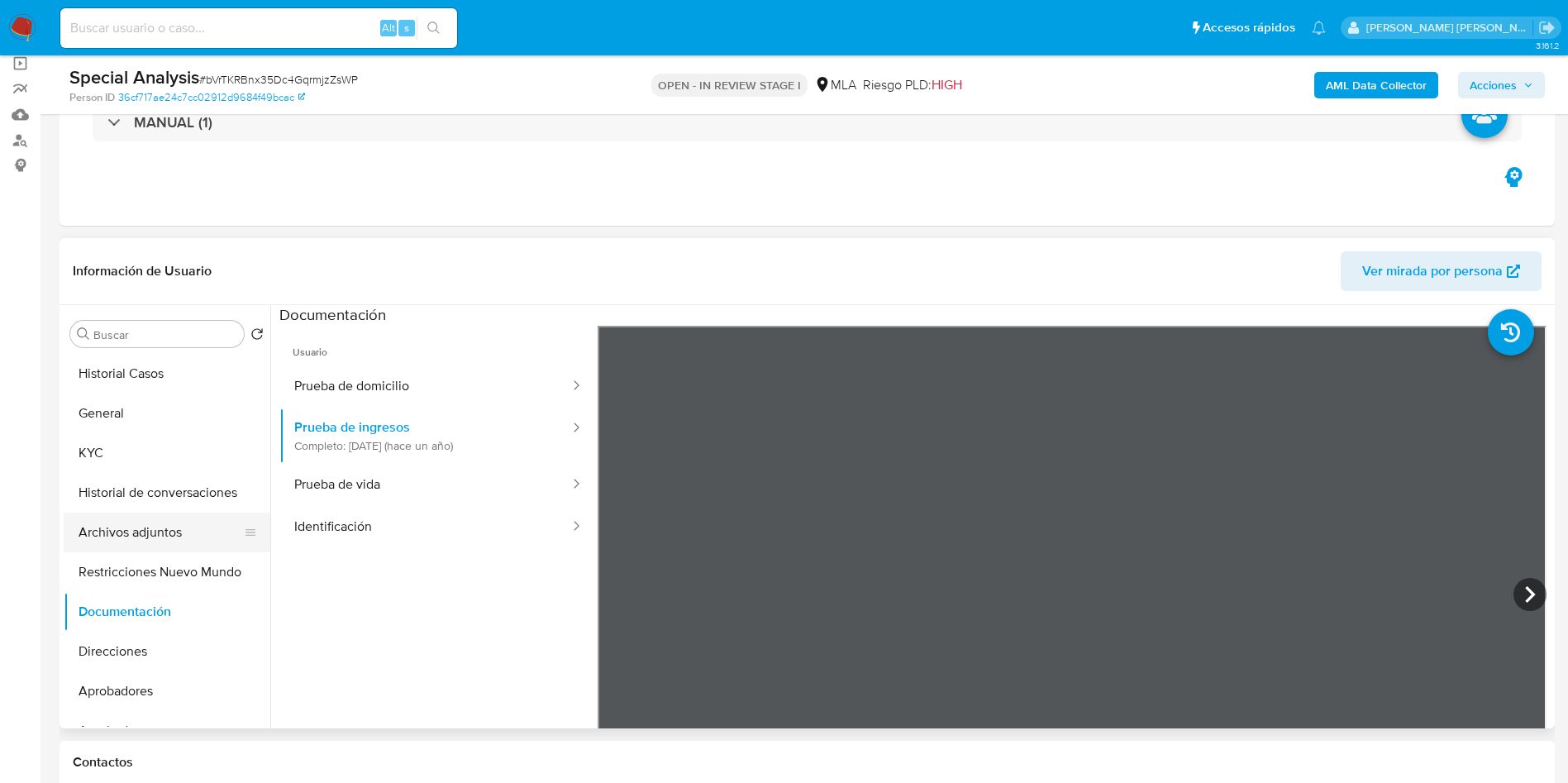
click at [160, 528] on button "Archivos adjuntos" at bounding box center [161, 533] width 194 height 40
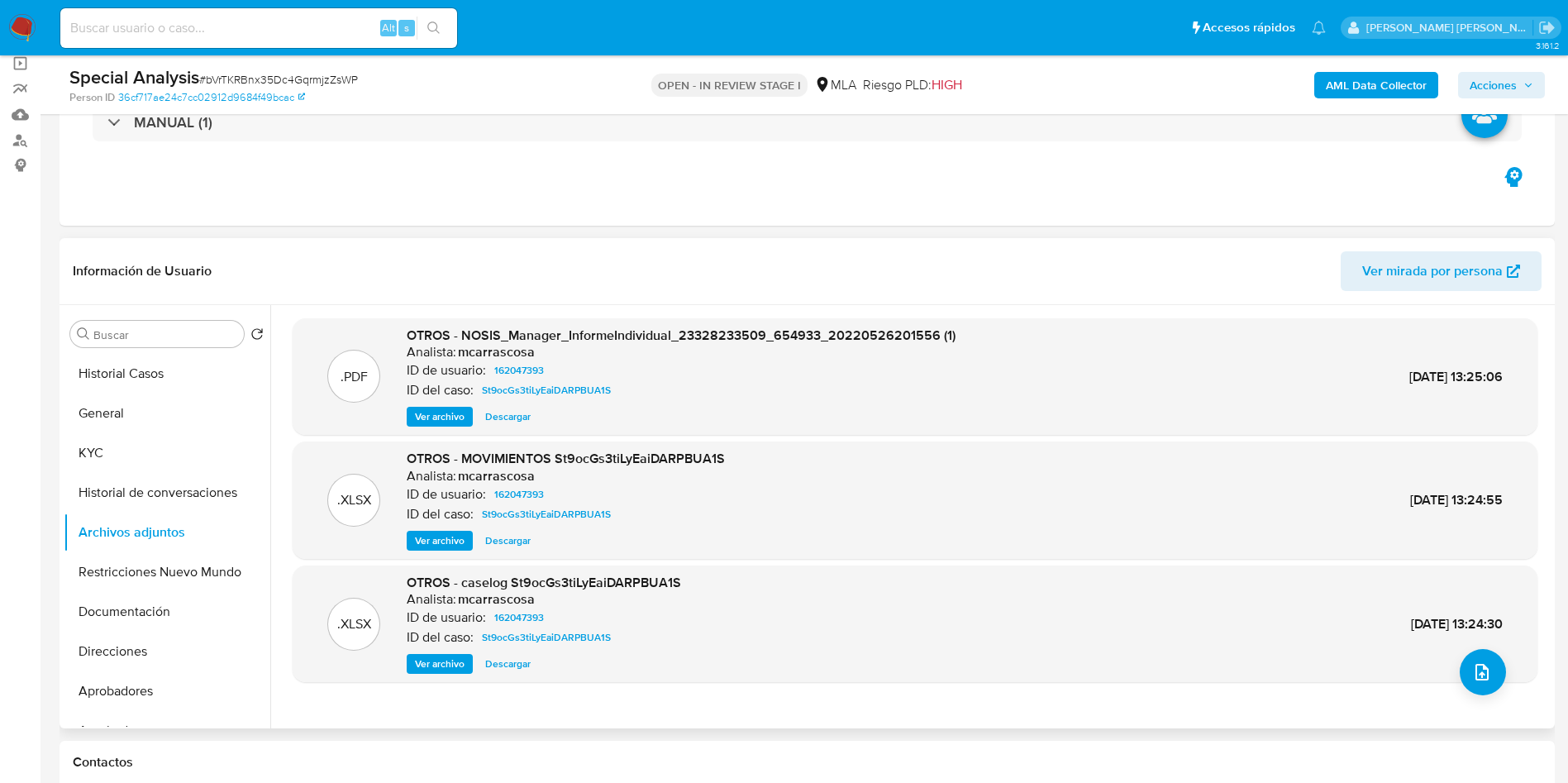
click at [451, 661] on span "Ver archivo" at bounding box center [439, 664] width 50 height 17
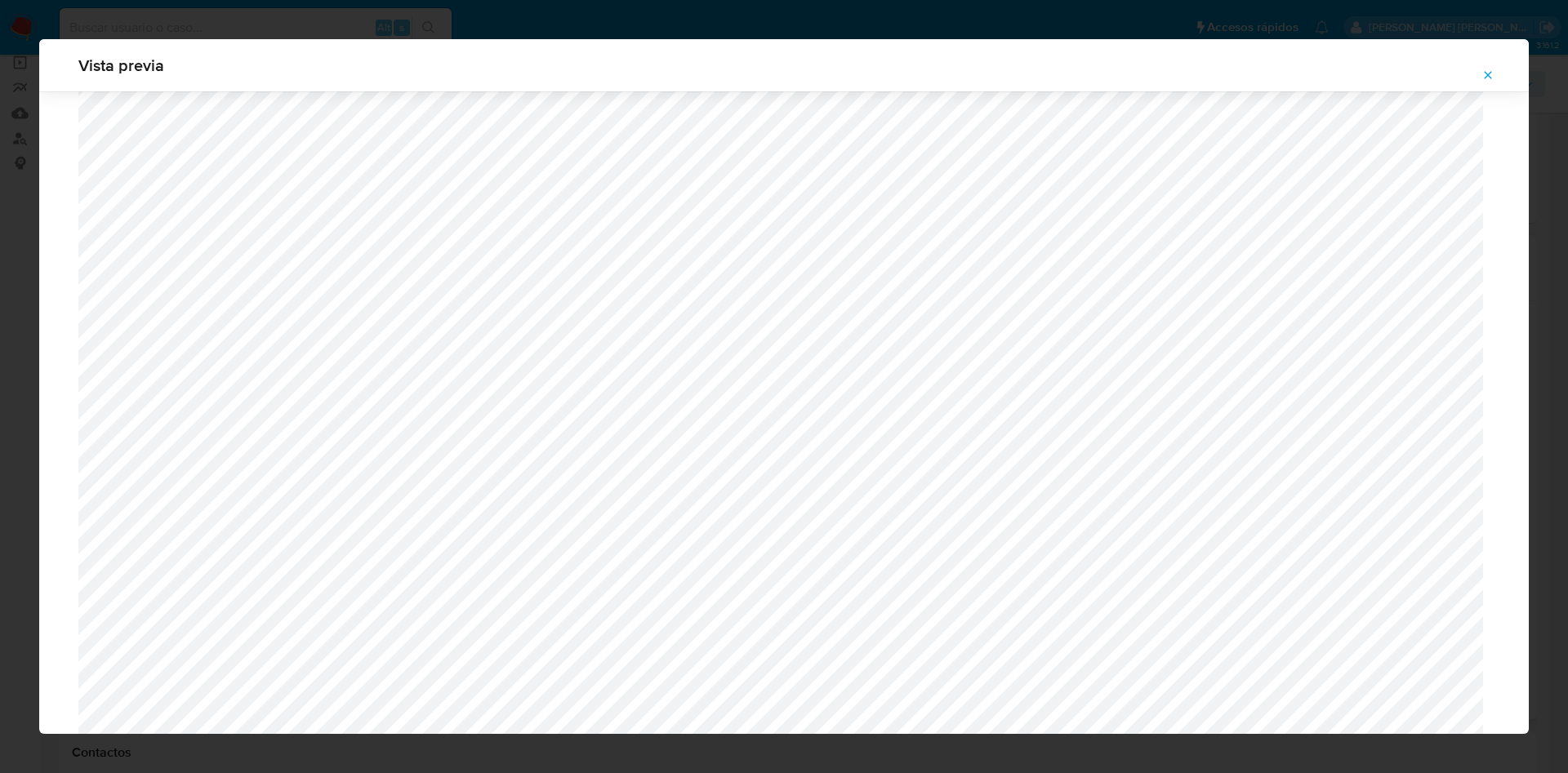
scroll to position [1328, 0]
click at [1482, 80] on icon "Attachment preview" at bounding box center [1488, 75] width 13 height 13
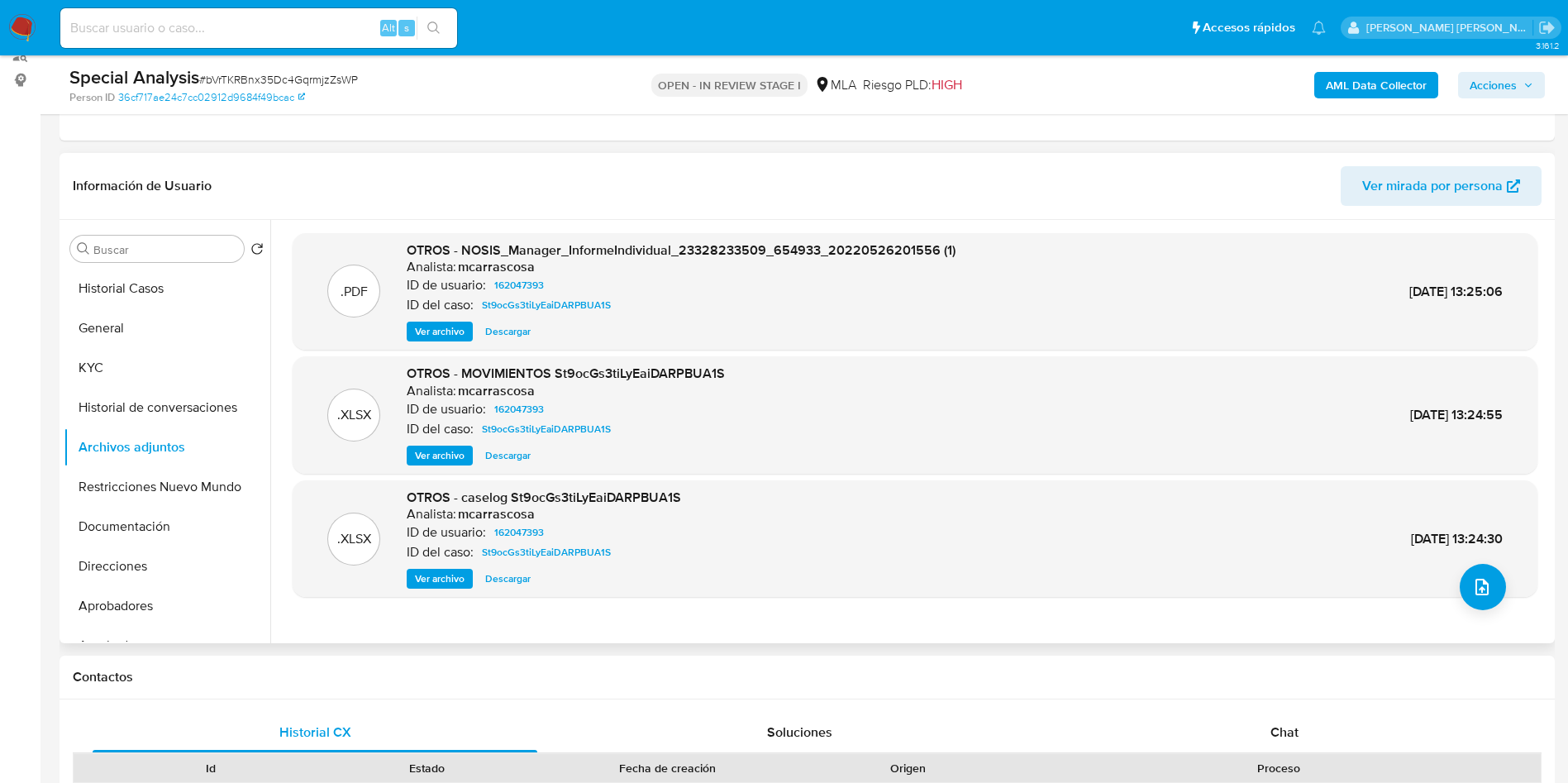
scroll to position [248, 0]
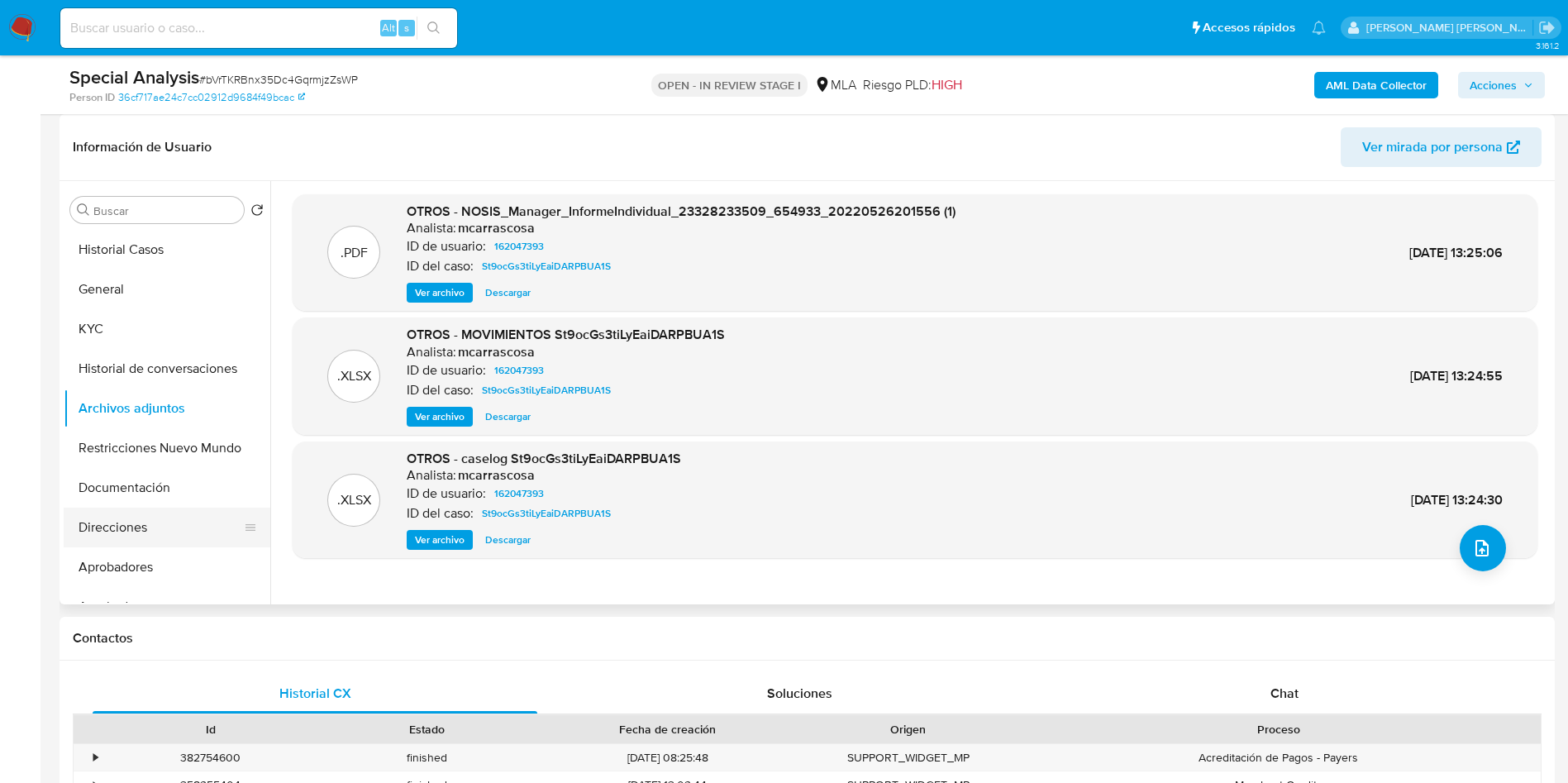
click at [158, 527] on button "Direcciones" at bounding box center [161, 527] width 194 height 40
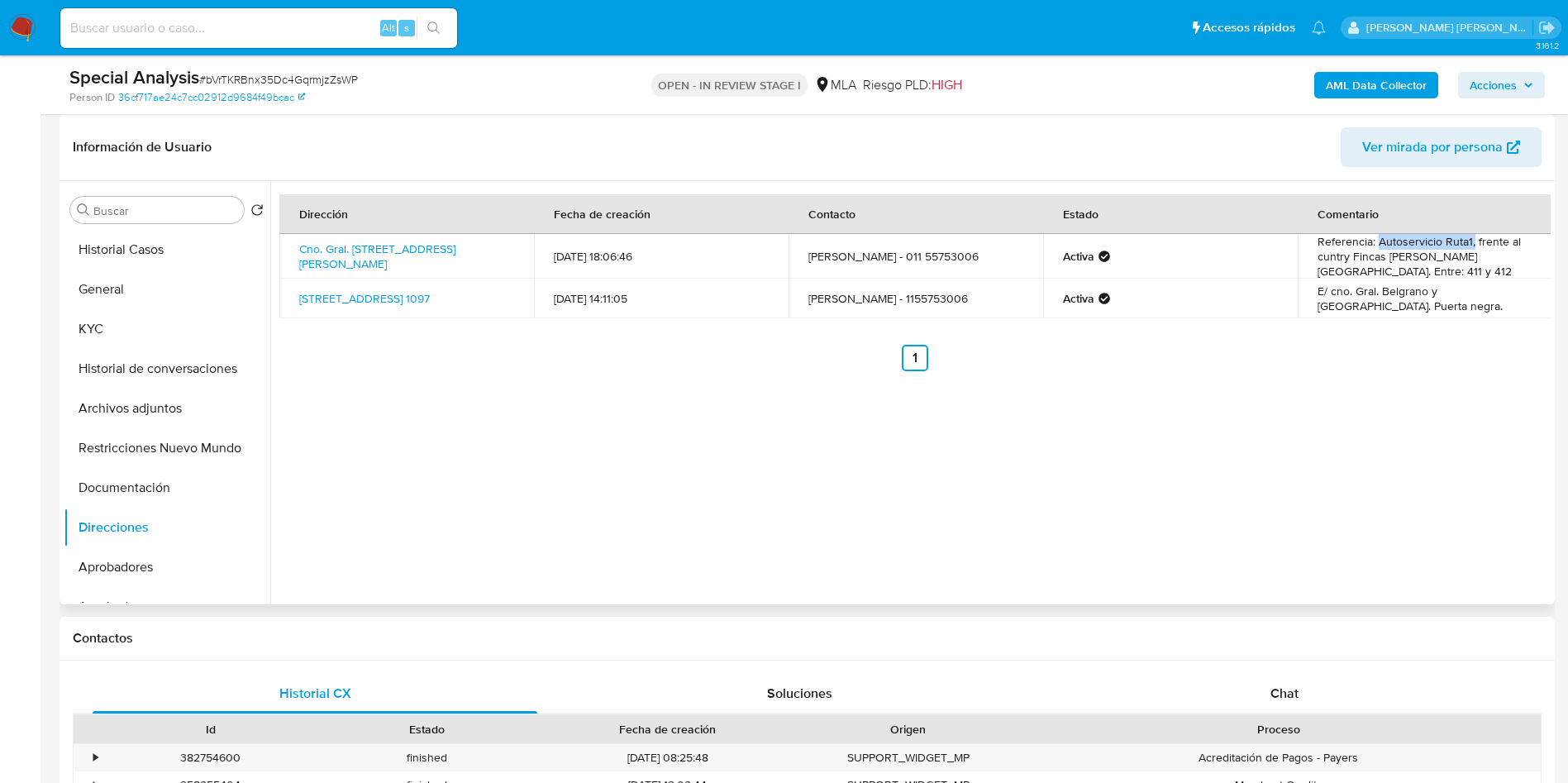
drag, startPoint x: 1371, startPoint y: 251, endPoint x: 1465, endPoint y: 248, distance: 94.0
click at [1465, 248] on td "Referencia: Autoservicio Ruta1, frente al cuntry Fincas de Iraola. Entre: 411 y…" at bounding box center [1424, 256] width 255 height 44
copy td "Autoservicio Ruta1,"
drag, startPoint x: 293, startPoint y: 240, endPoint x: 367, endPoint y: 268, distance: 79.1
click at [367, 268] on td "Cno. Gral. Belgrano 7533, Juan María Gutiérrez, Buenos Aires, 1890, Argentina 7…" at bounding box center [406, 256] width 255 height 44
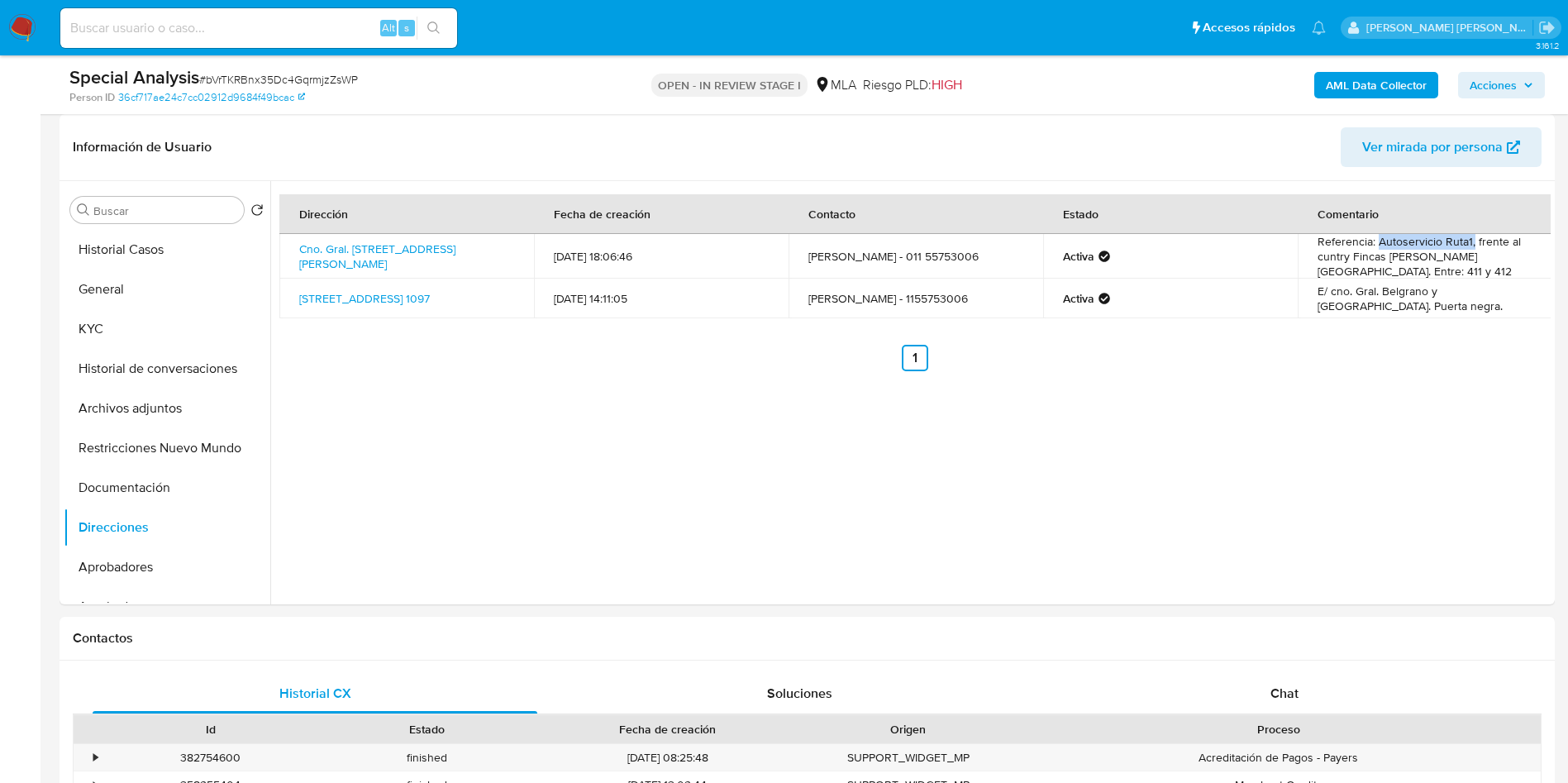
copy link "Cno. Gral. Belgrano 7533, Juan María Gutiérrez, Buenos Aires, 1890, Argentina 7…"
click at [150, 303] on button "General" at bounding box center [161, 289] width 194 height 40
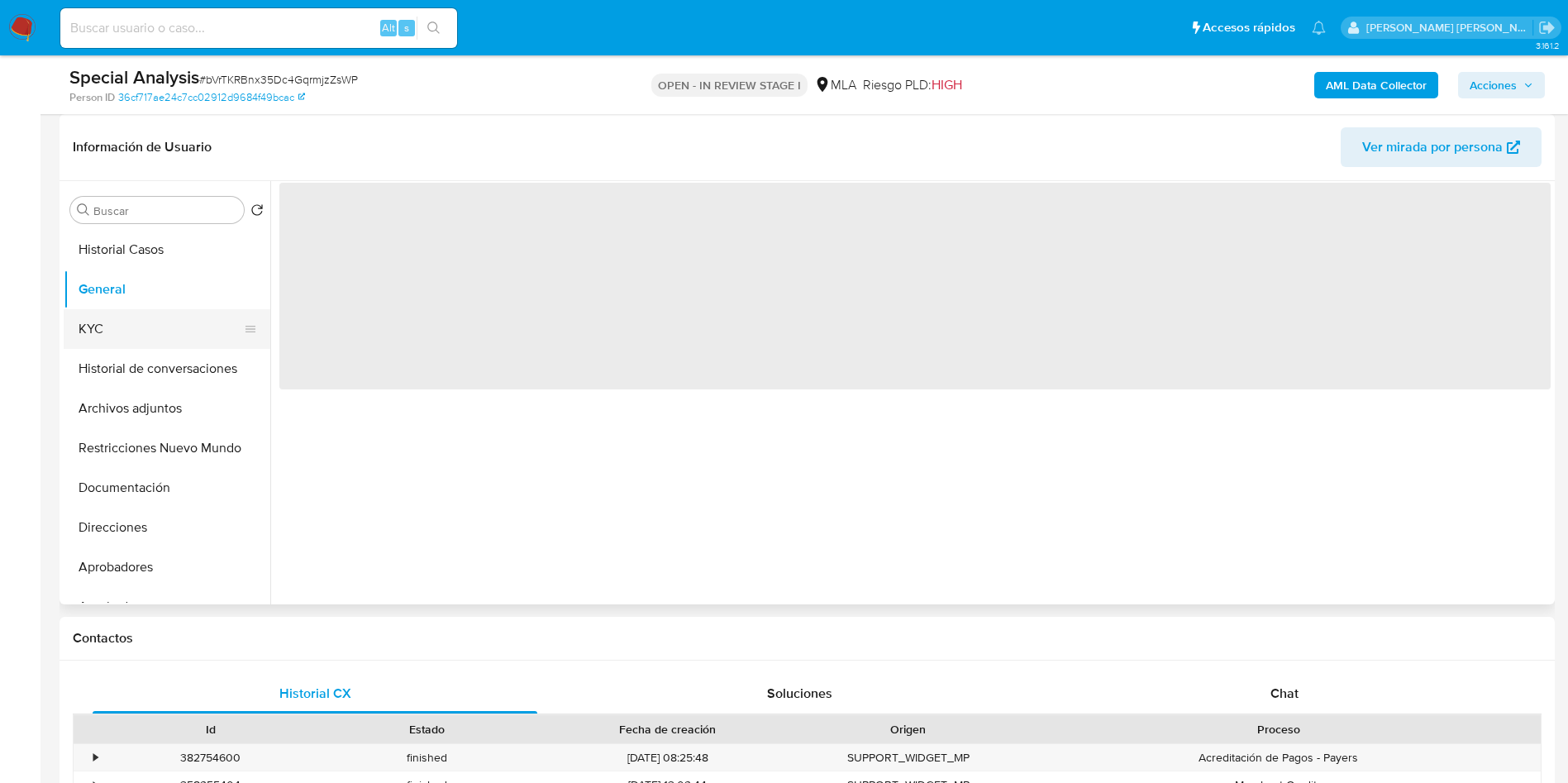
click at [145, 323] on button "KYC" at bounding box center [161, 329] width 194 height 40
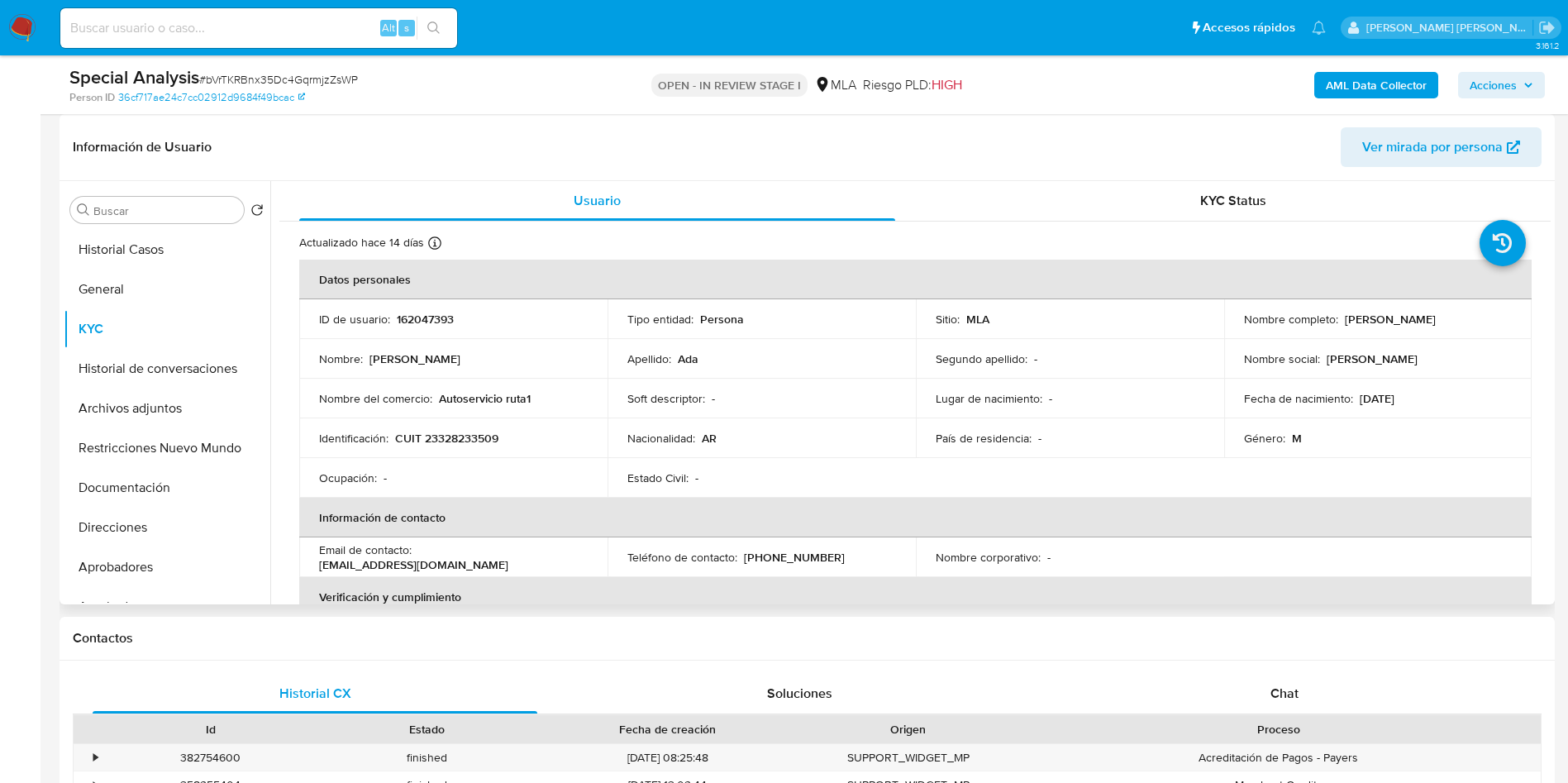
click at [446, 446] on td "Identificación : CUIT 23328233509" at bounding box center [453, 439] width 309 height 40
click at [452, 435] on p "CUIT 23328233509" at bounding box center [447, 439] width 103 height 15
copy p "23328233509"
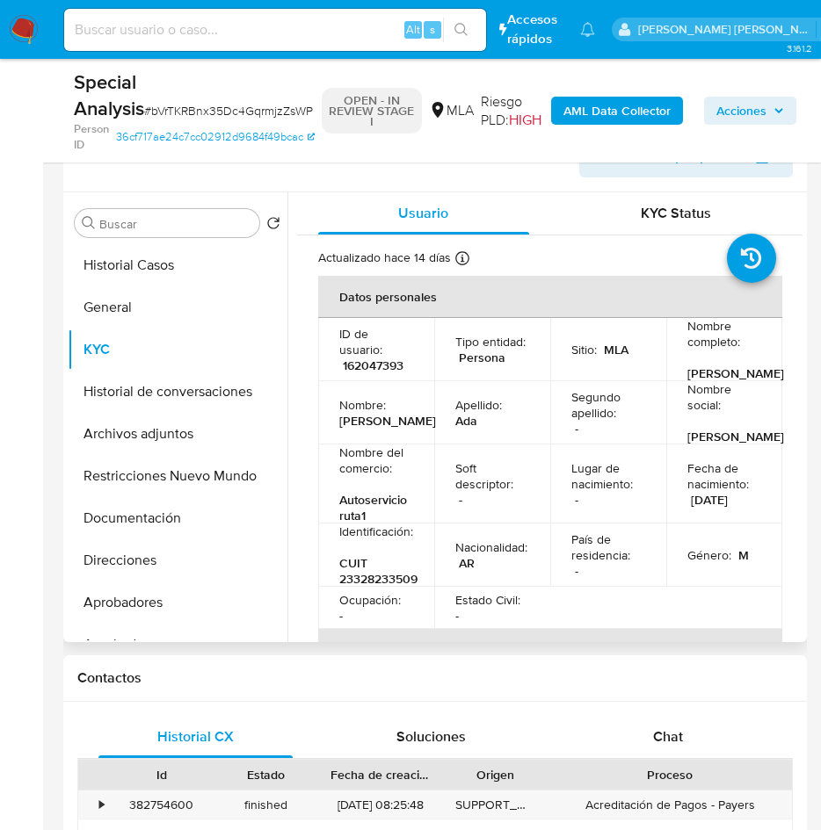
click at [357, 373] on p "162047393" at bounding box center [373, 366] width 61 height 16
copy p "162047393"
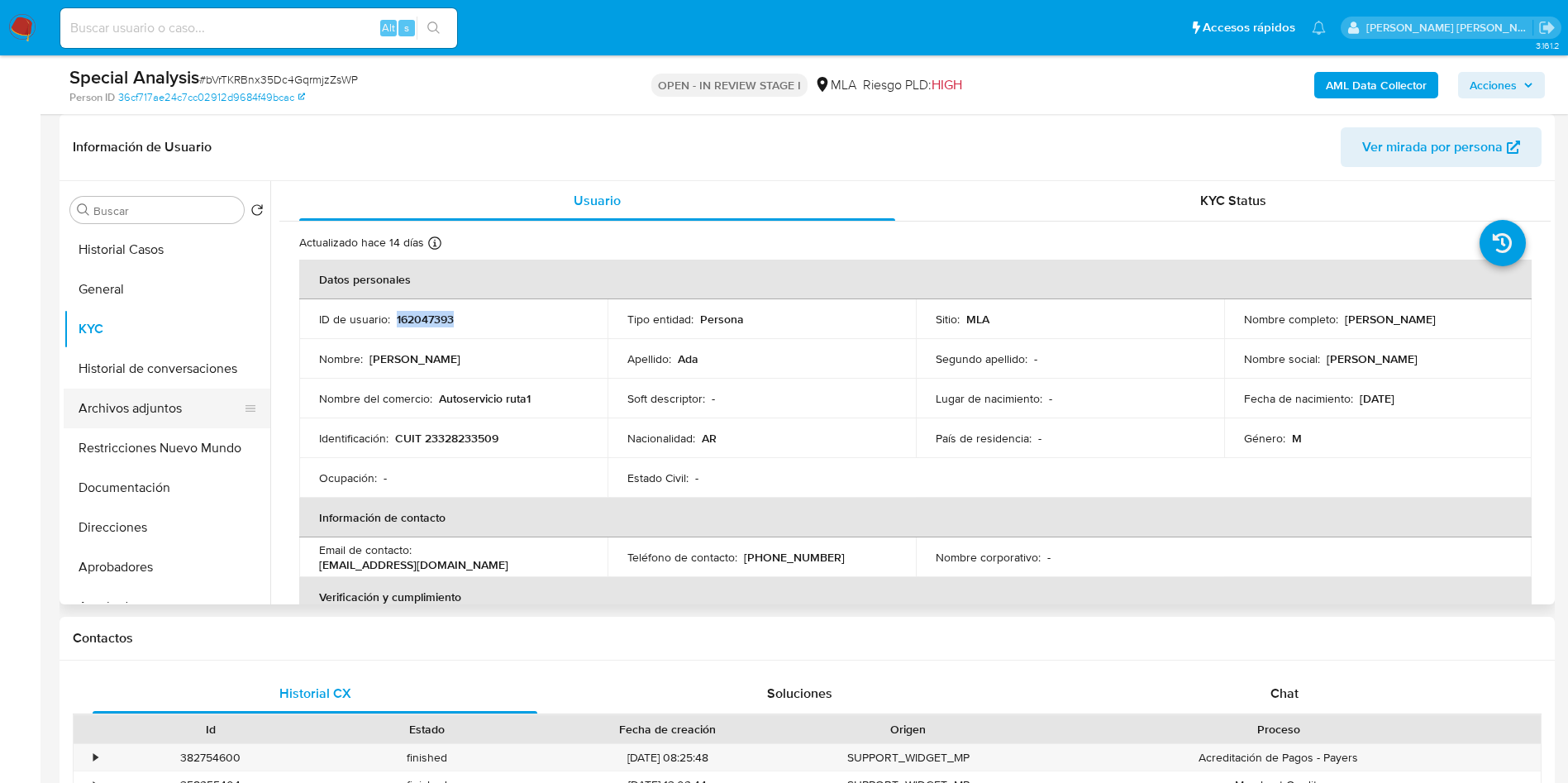
click at [179, 411] on button "Archivos adjuntos" at bounding box center [161, 408] width 194 height 40
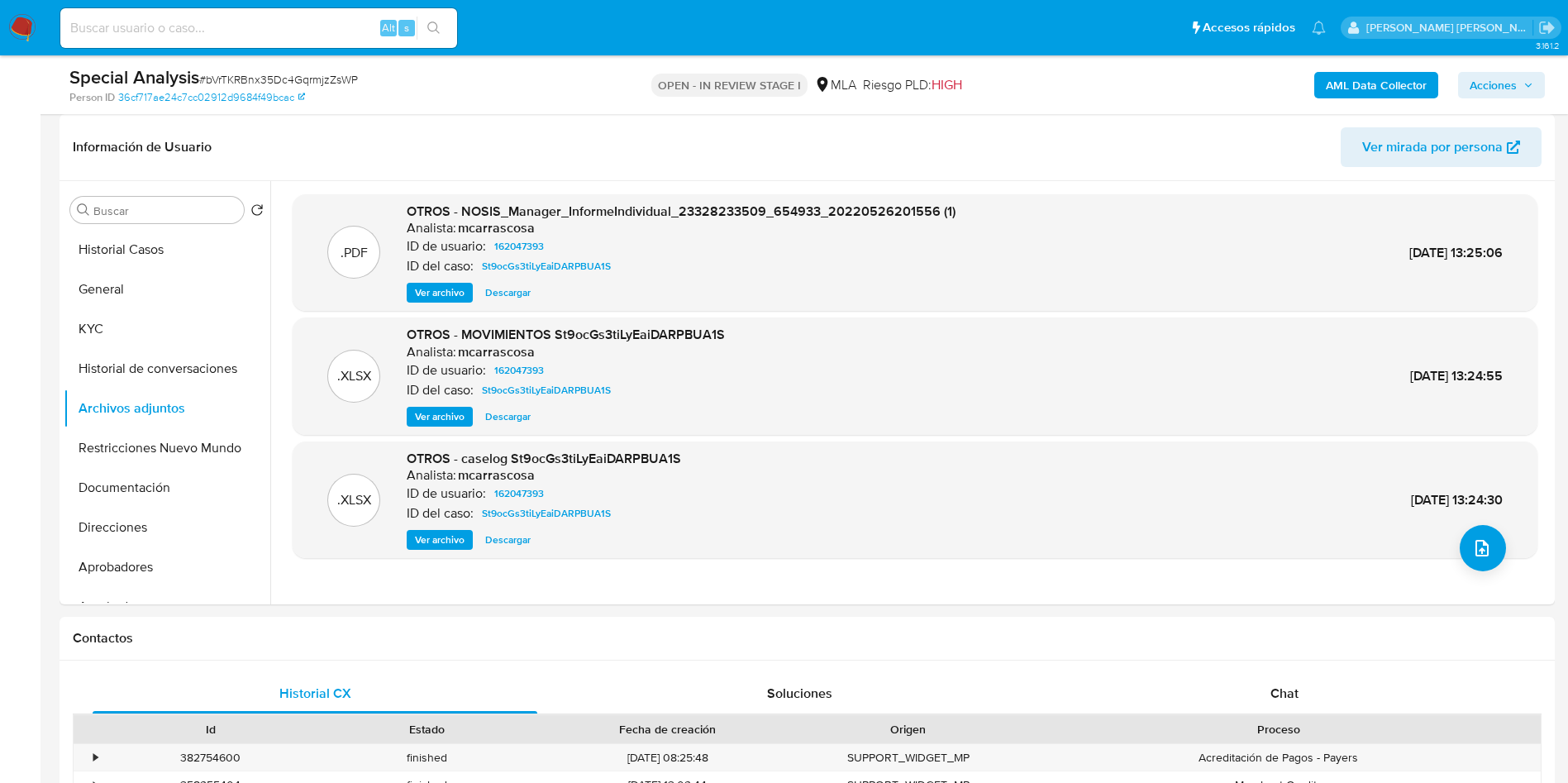
click at [1358, 88] on b "AML Data Collector" at bounding box center [1375, 85] width 101 height 26
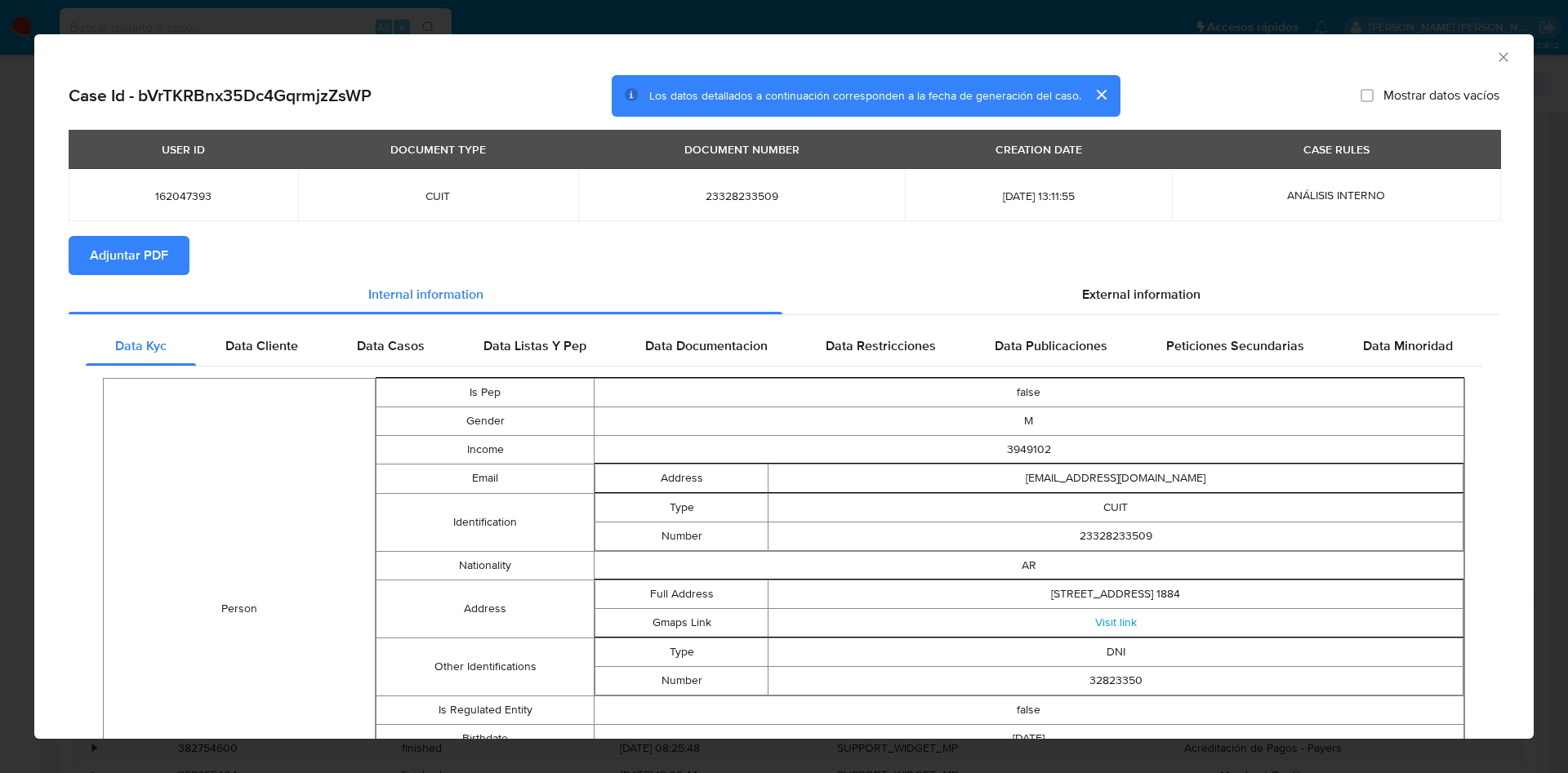
click at [122, 258] on span "Adjuntar PDF" at bounding box center [129, 255] width 78 height 36
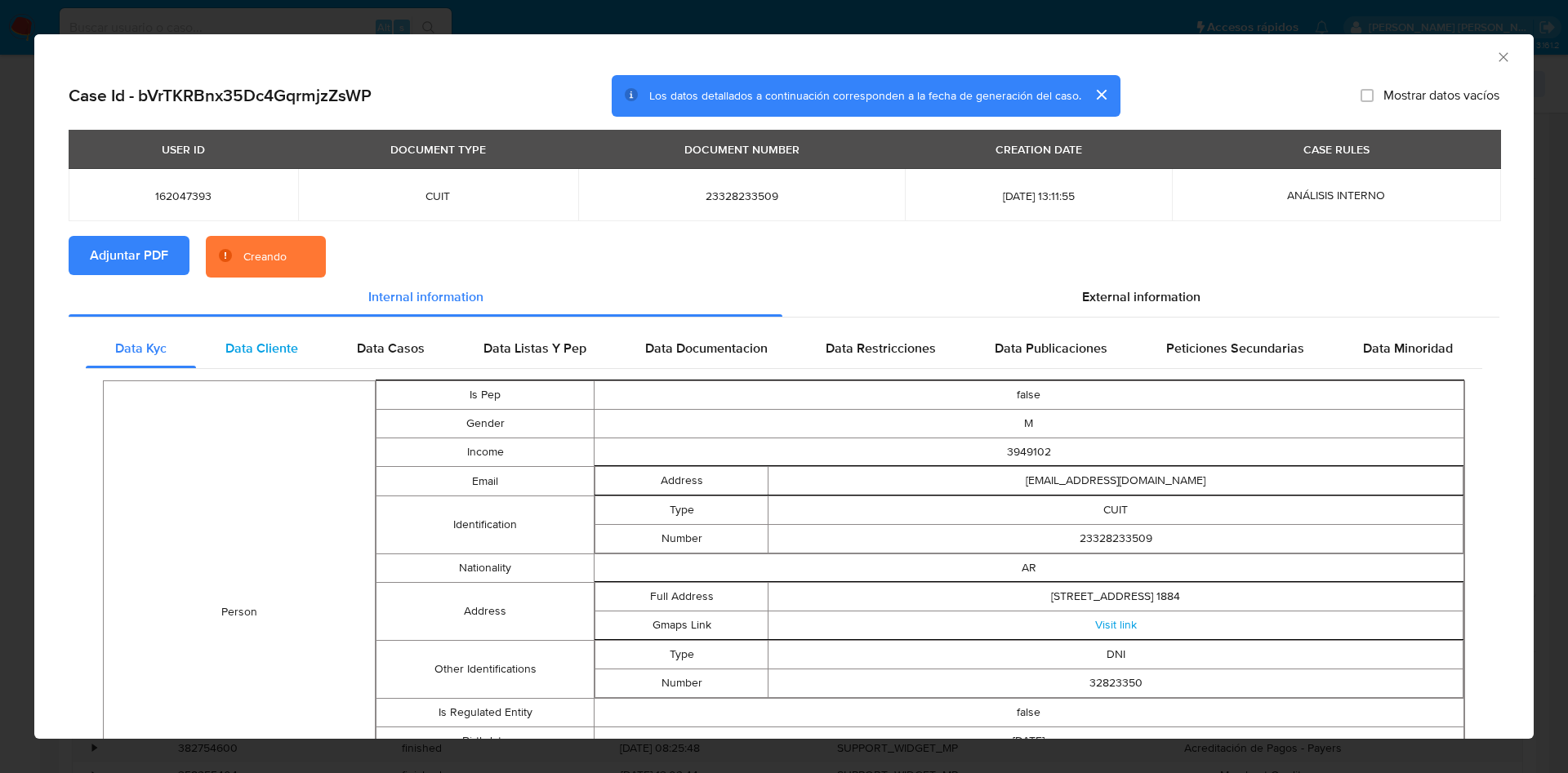
click at [252, 354] on span "Data Cliente" at bounding box center [261, 348] width 72 height 19
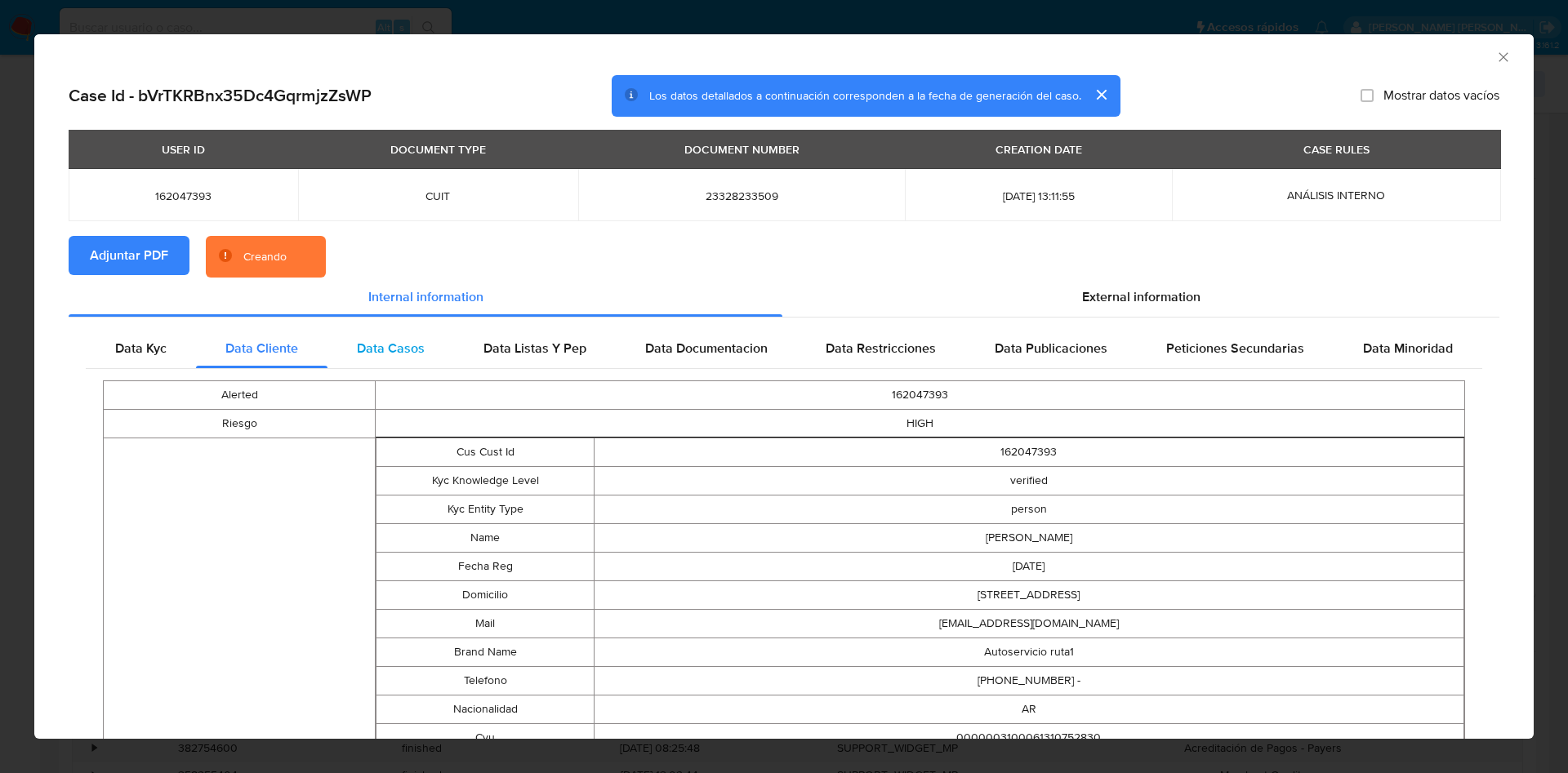
click at [341, 355] on div "Data Casos" at bounding box center [390, 348] width 126 height 39
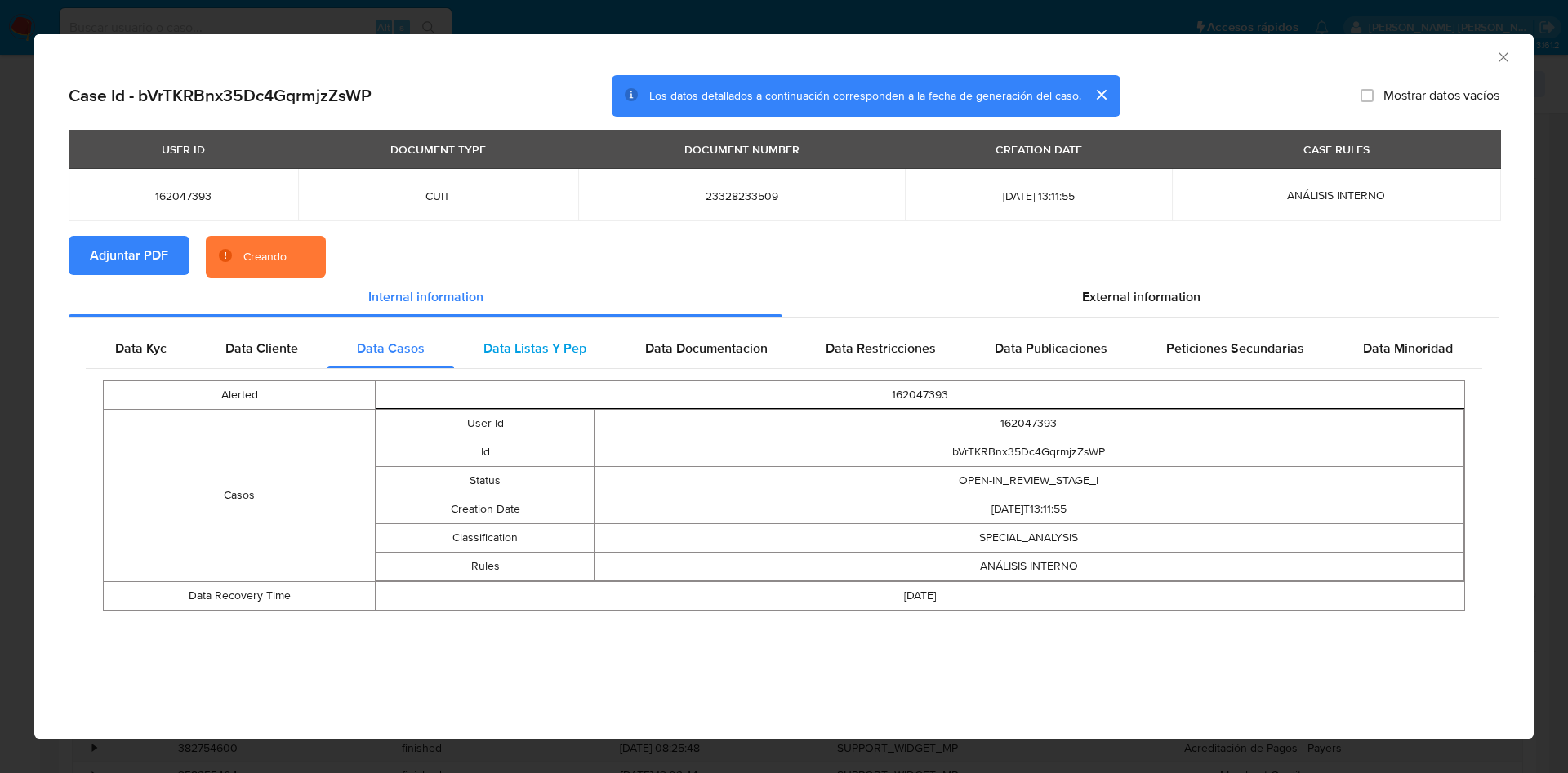
click at [543, 357] on span "Data Listas Y Pep" at bounding box center [534, 348] width 103 height 19
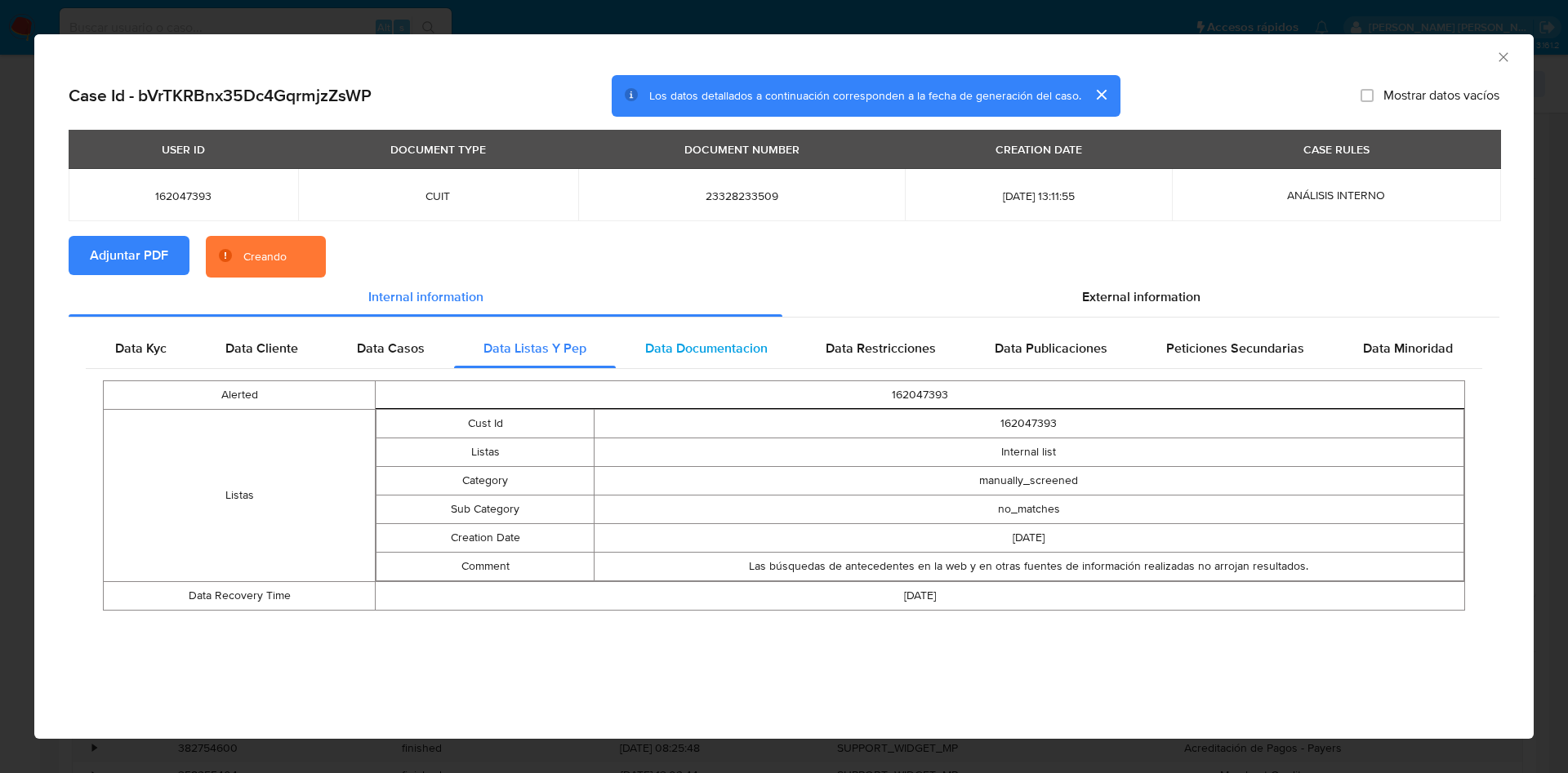
click at [697, 355] on span "Data Documentacion" at bounding box center [706, 348] width 123 height 19
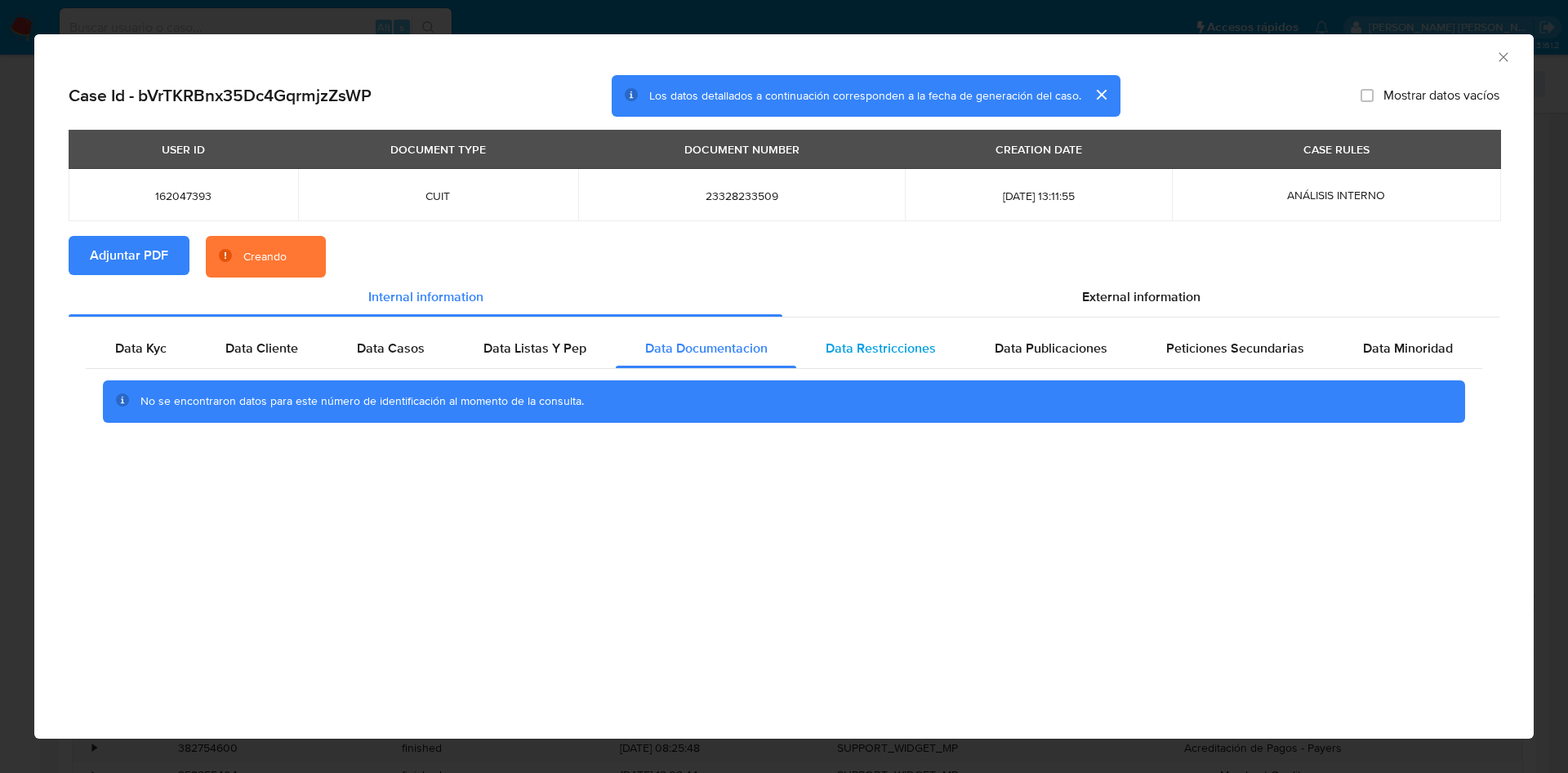
click at [881, 355] on span "Data Restricciones" at bounding box center [880, 348] width 111 height 19
click at [1030, 354] on span "Data Publicaciones" at bounding box center [1050, 348] width 112 height 19
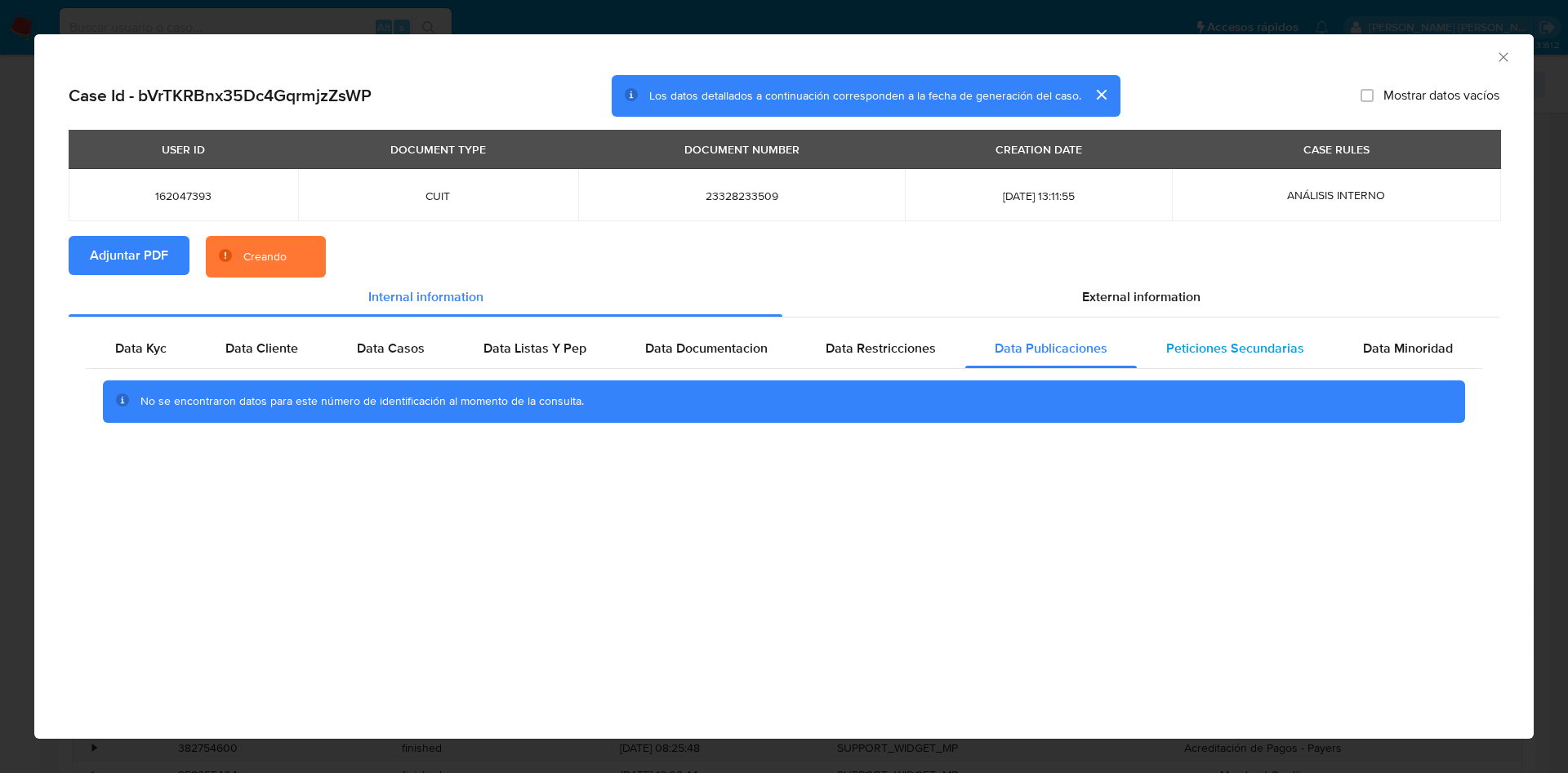
click at [1227, 339] on span "Peticiones Secundarias" at bounding box center [1234, 348] width 138 height 19
click at [1405, 341] on span "Data Minoridad" at bounding box center [1407, 348] width 90 height 19
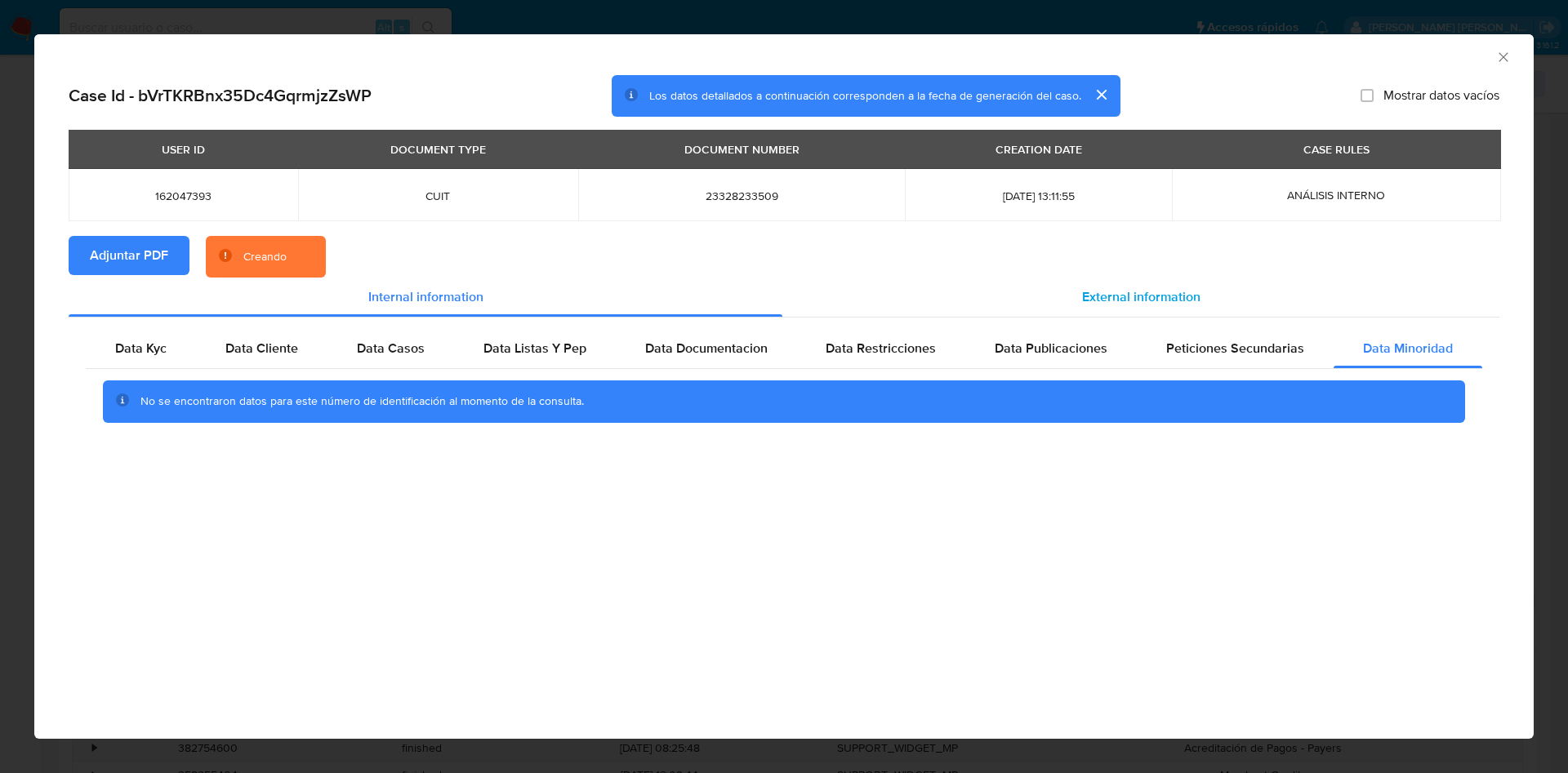
click at [1165, 292] on span "External information" at bounding box center [1140, 296] width 118 height 19
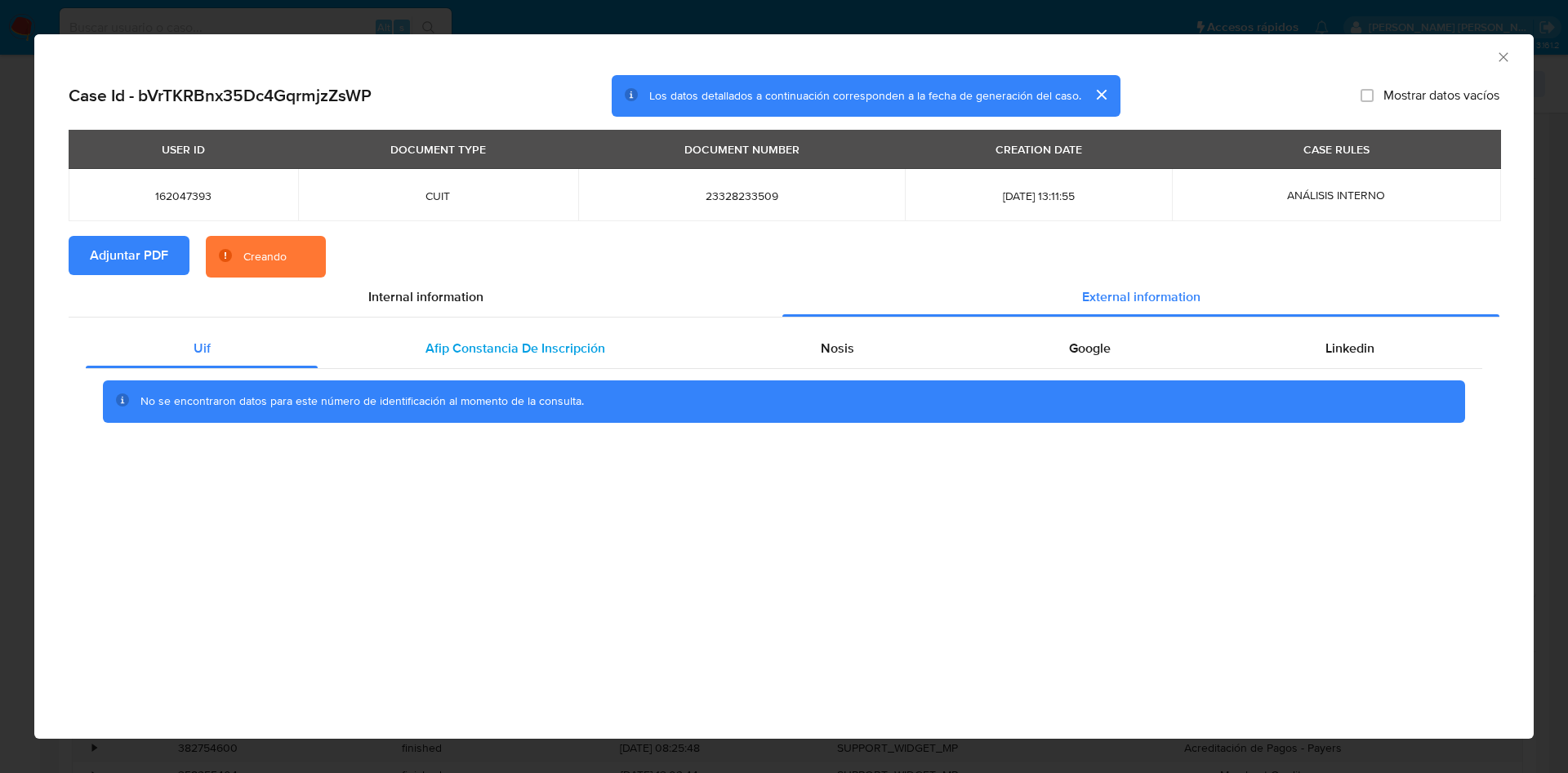
click at [462, 339] on span "Afip Constancia De Inscripción" at bounding box center [515, 348] width 179 height 19
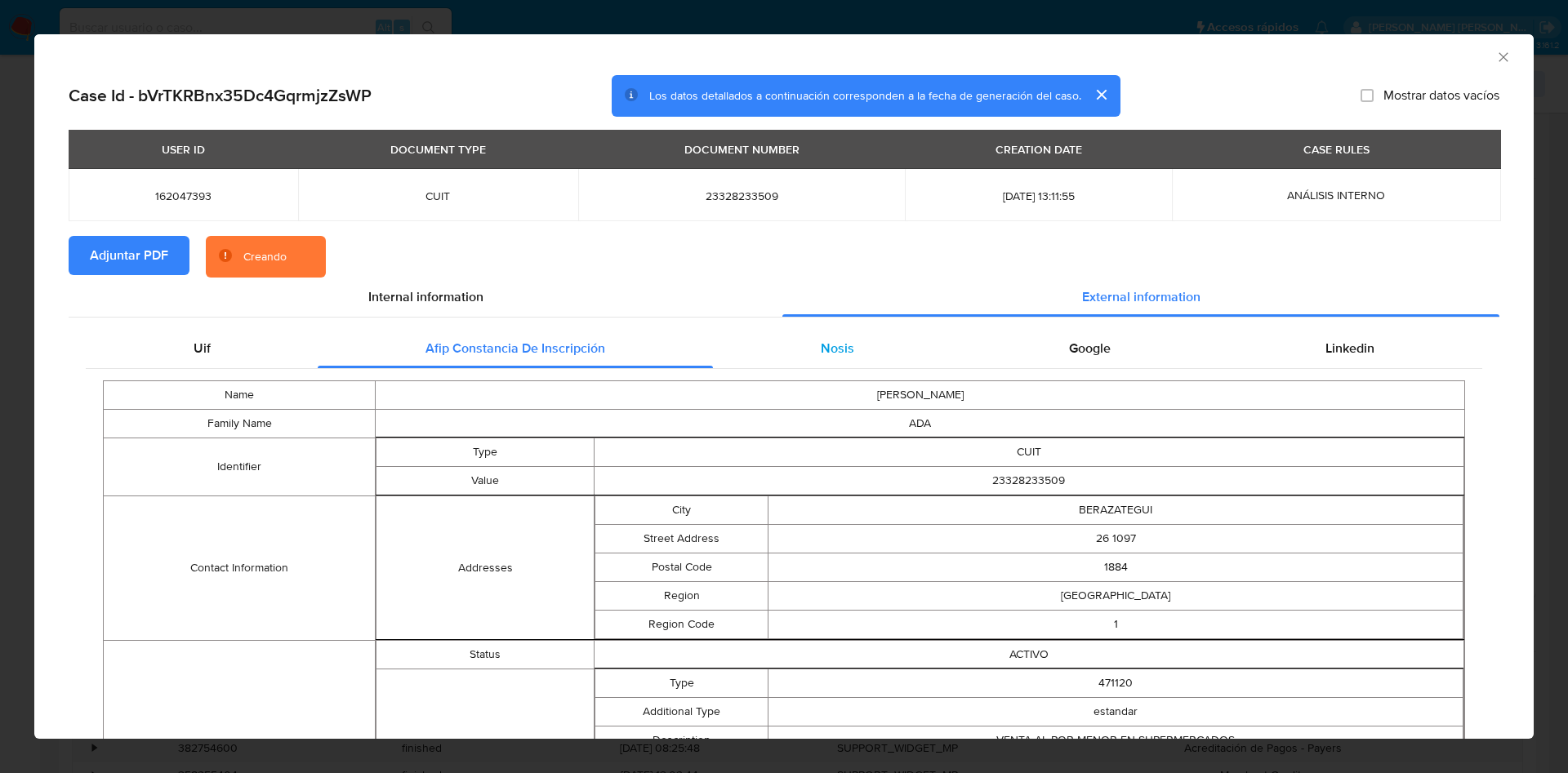
click at [838, 353] on span "Nosis" at bounding box center [837, 348] width 33 height 19
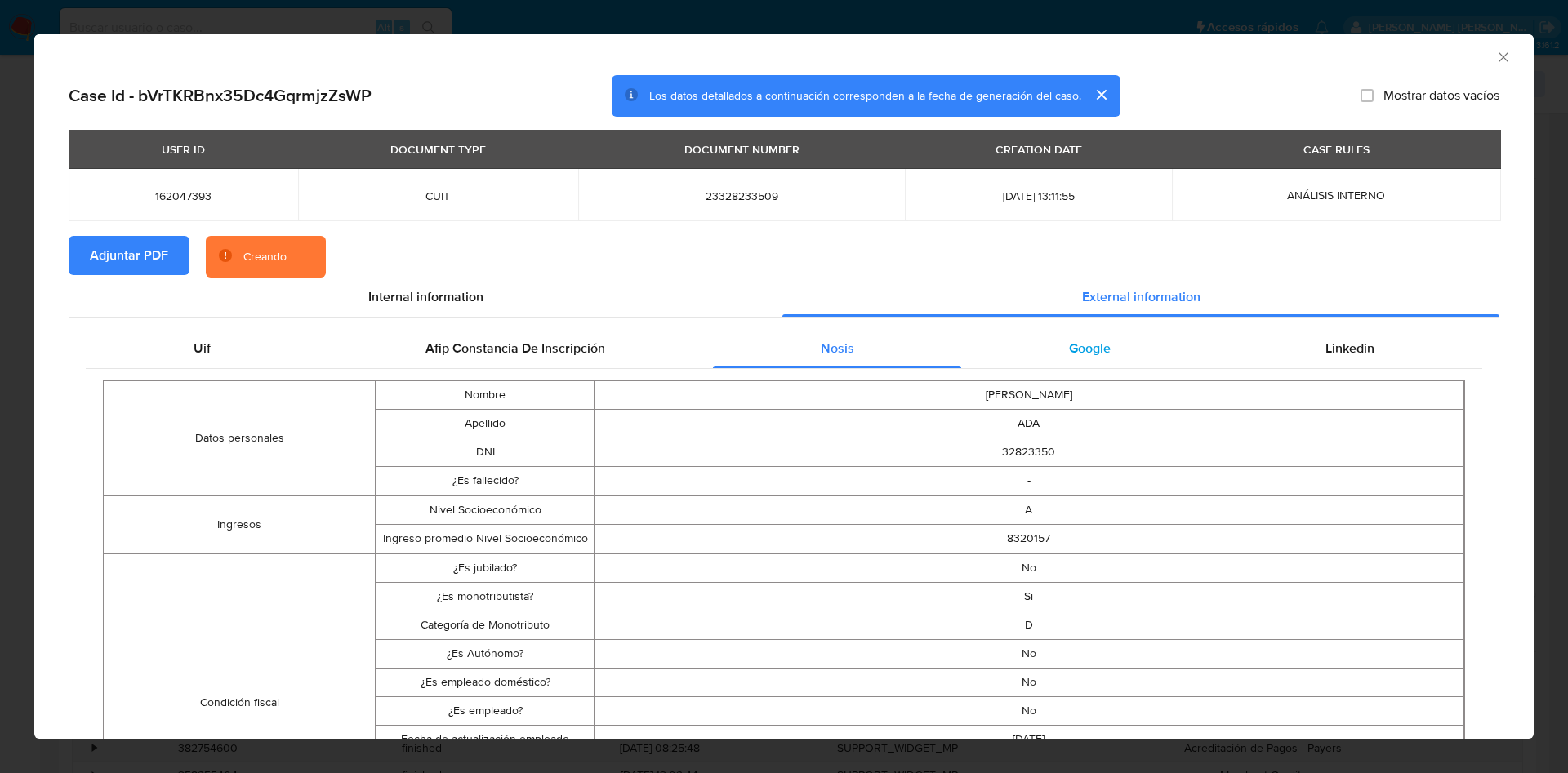
click at [1039, 332] on div "Google" at bounding box center [1089, 348] width 257 height 39
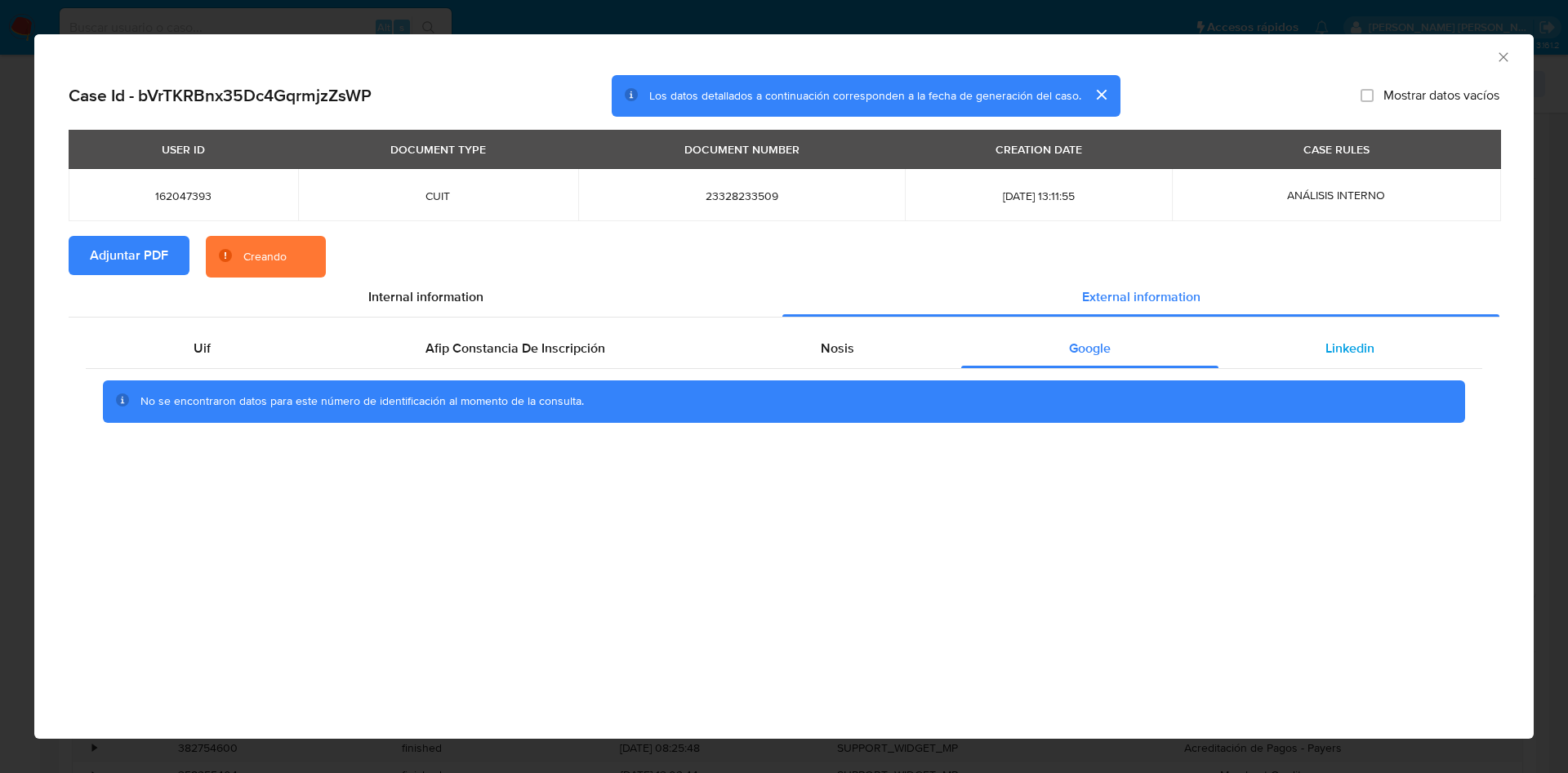
click at [1295, 330] on div "Linkedin" at bounding box center [1351, 348] width 264 height 39
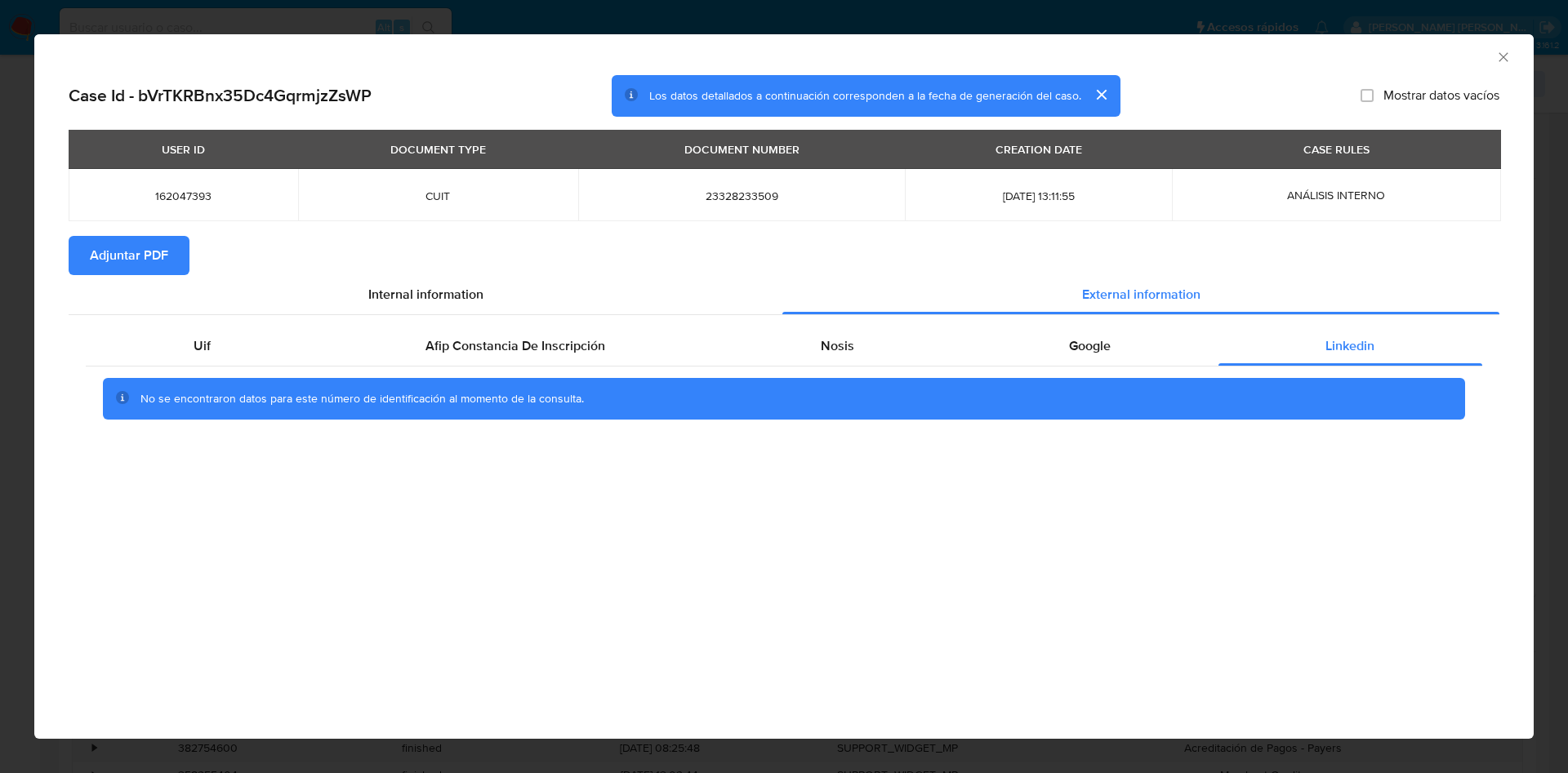
click at [1506, 55] on icon "Cerrar ventana" at bounding box center [1504, 58] width 17 height 17
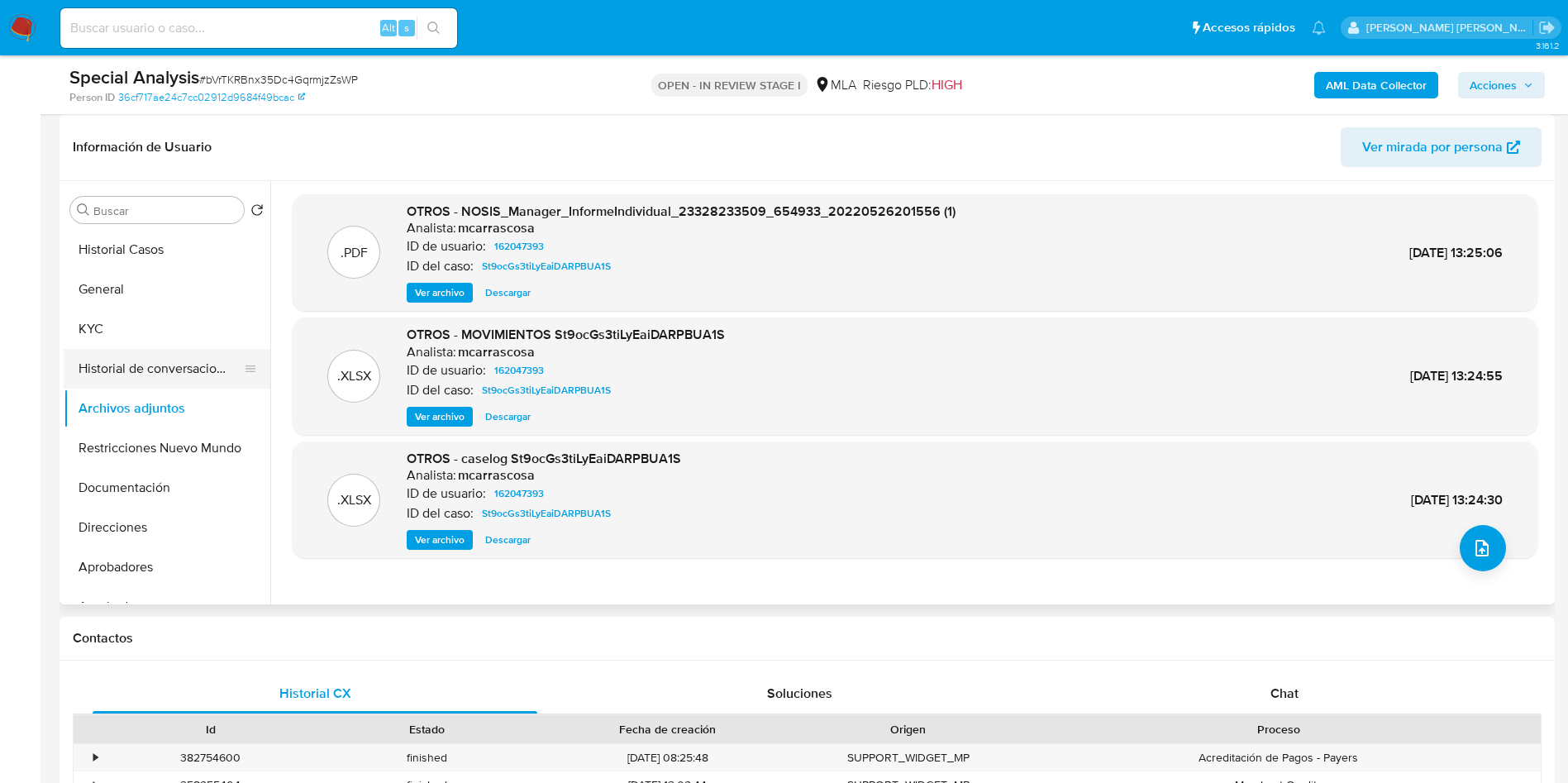
click at [191, 354] on button "Historial de conversaciones" at bounding box center [161, 369] width 194 height 40
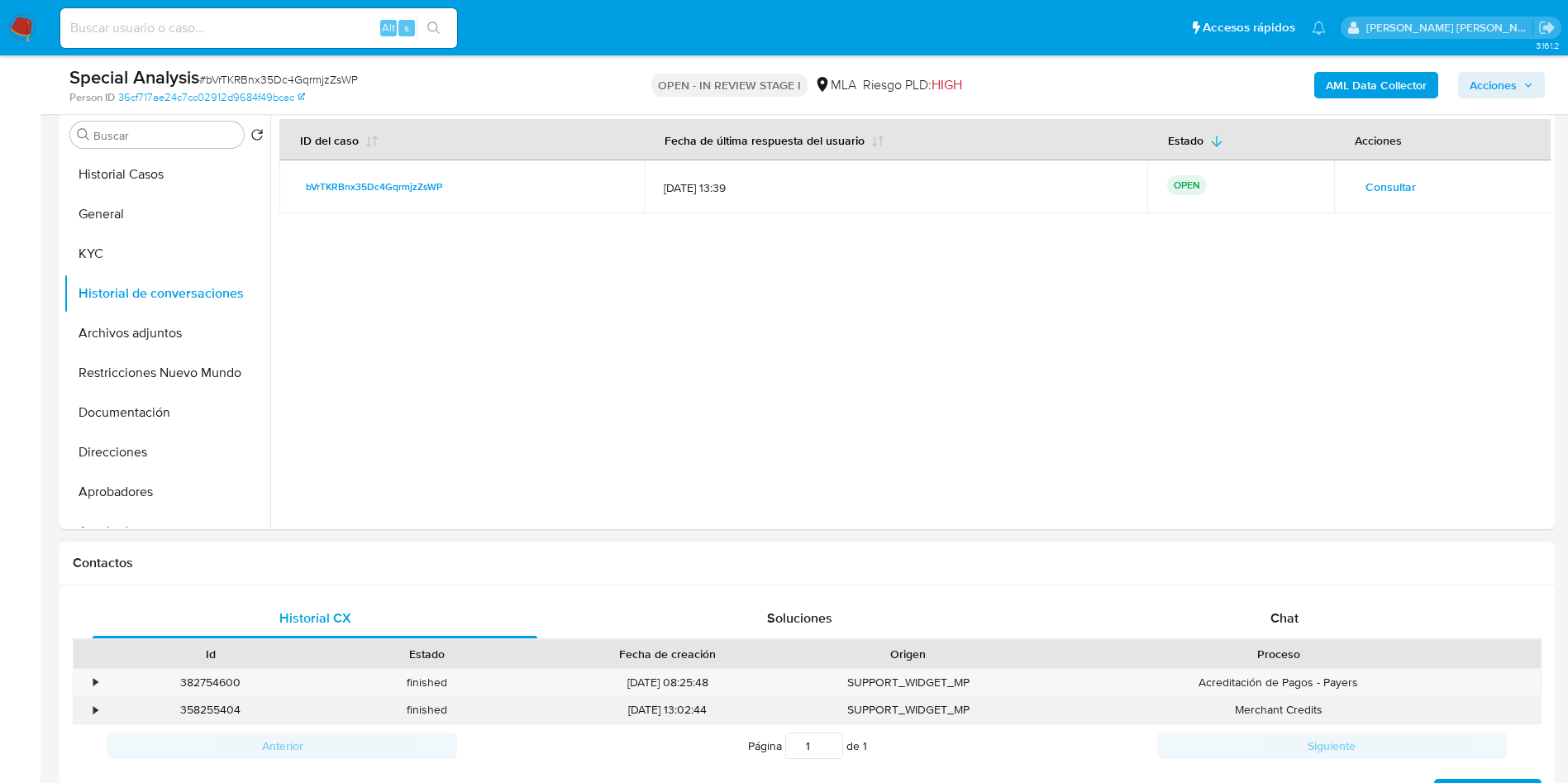
scroll to position [496, 0]
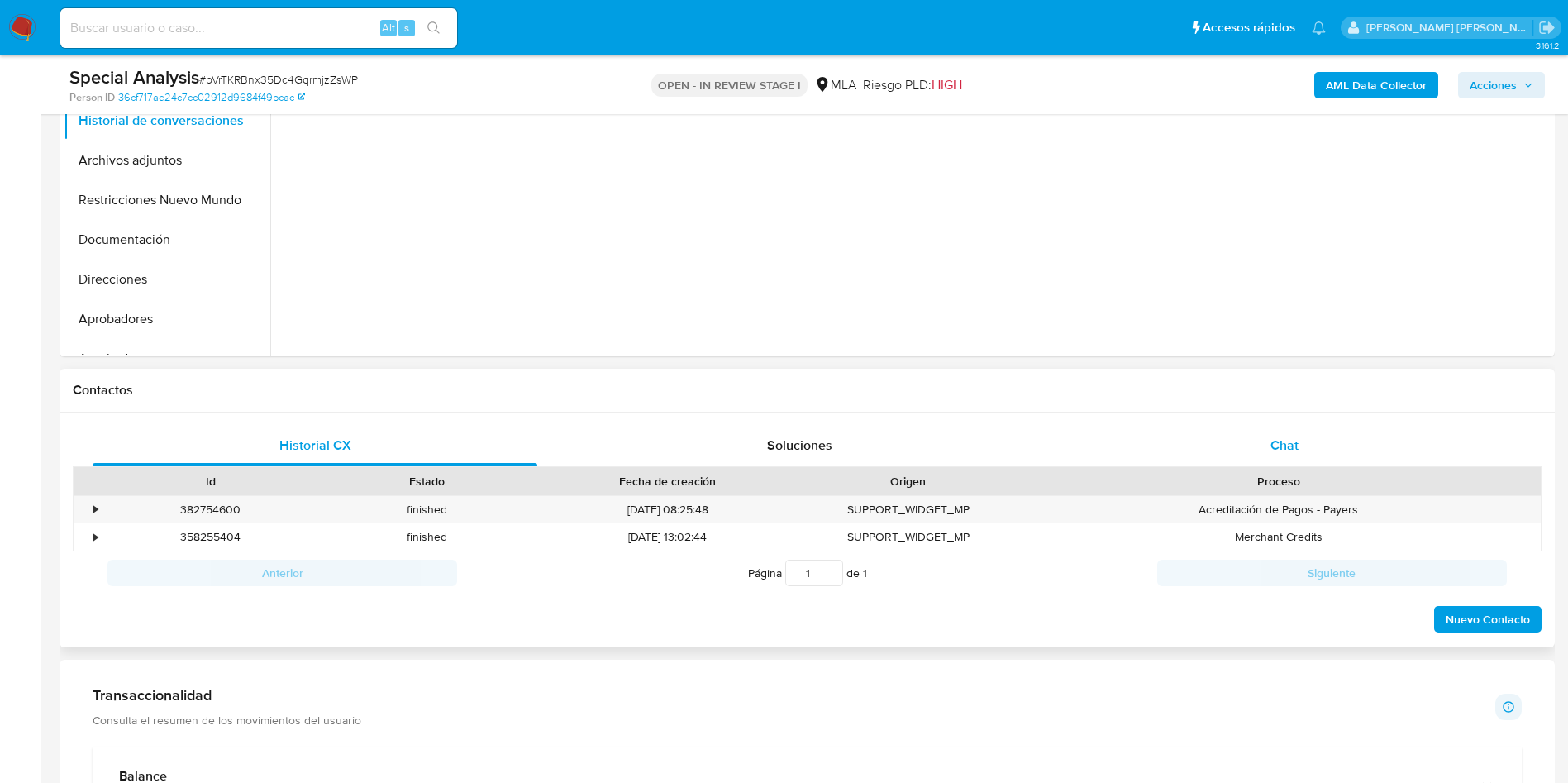
click at [1288, 446] on span "Chat" at bounding box center [1284, 445] width 28 height 19
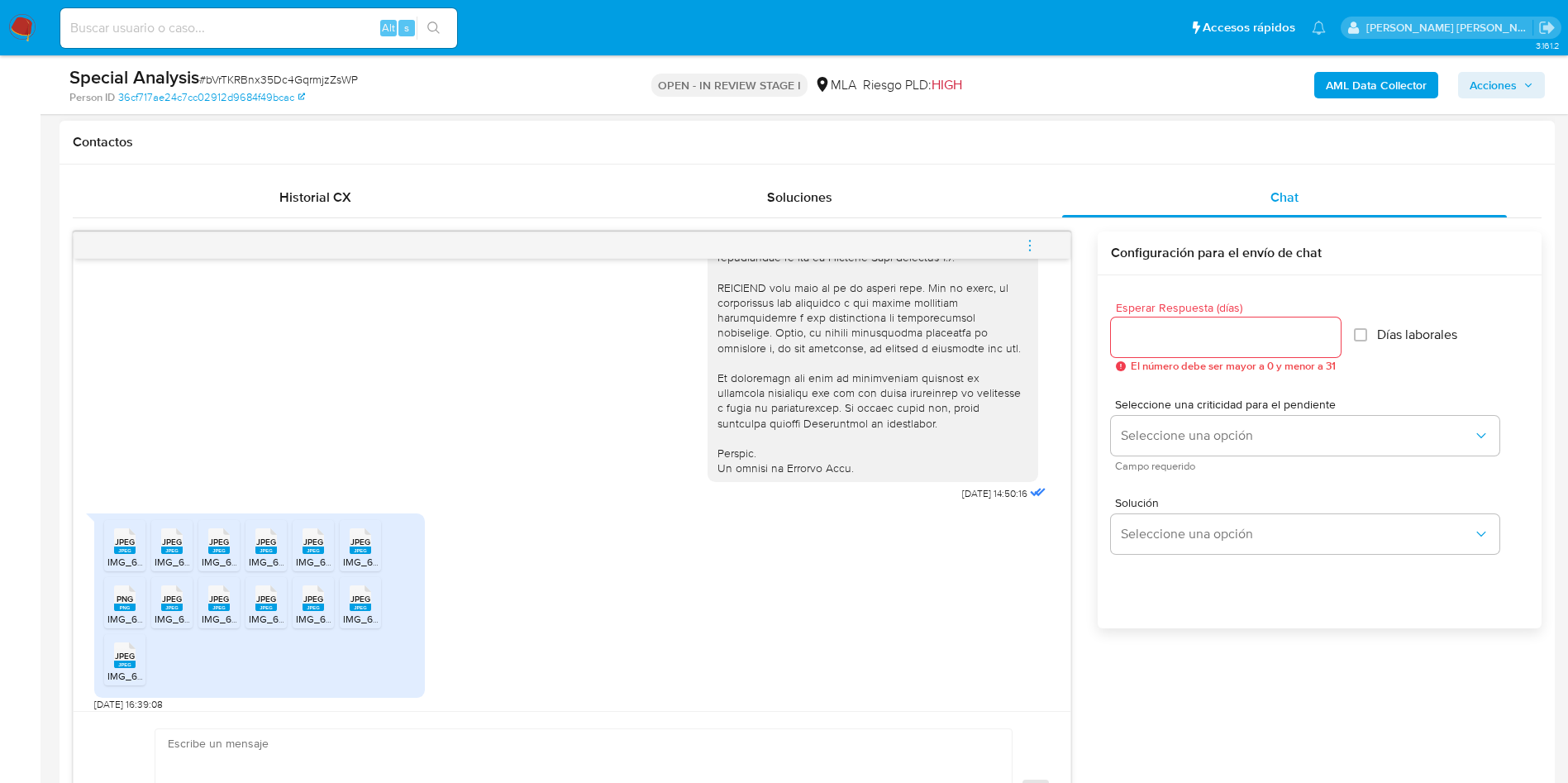
scroll to position [705, 0]
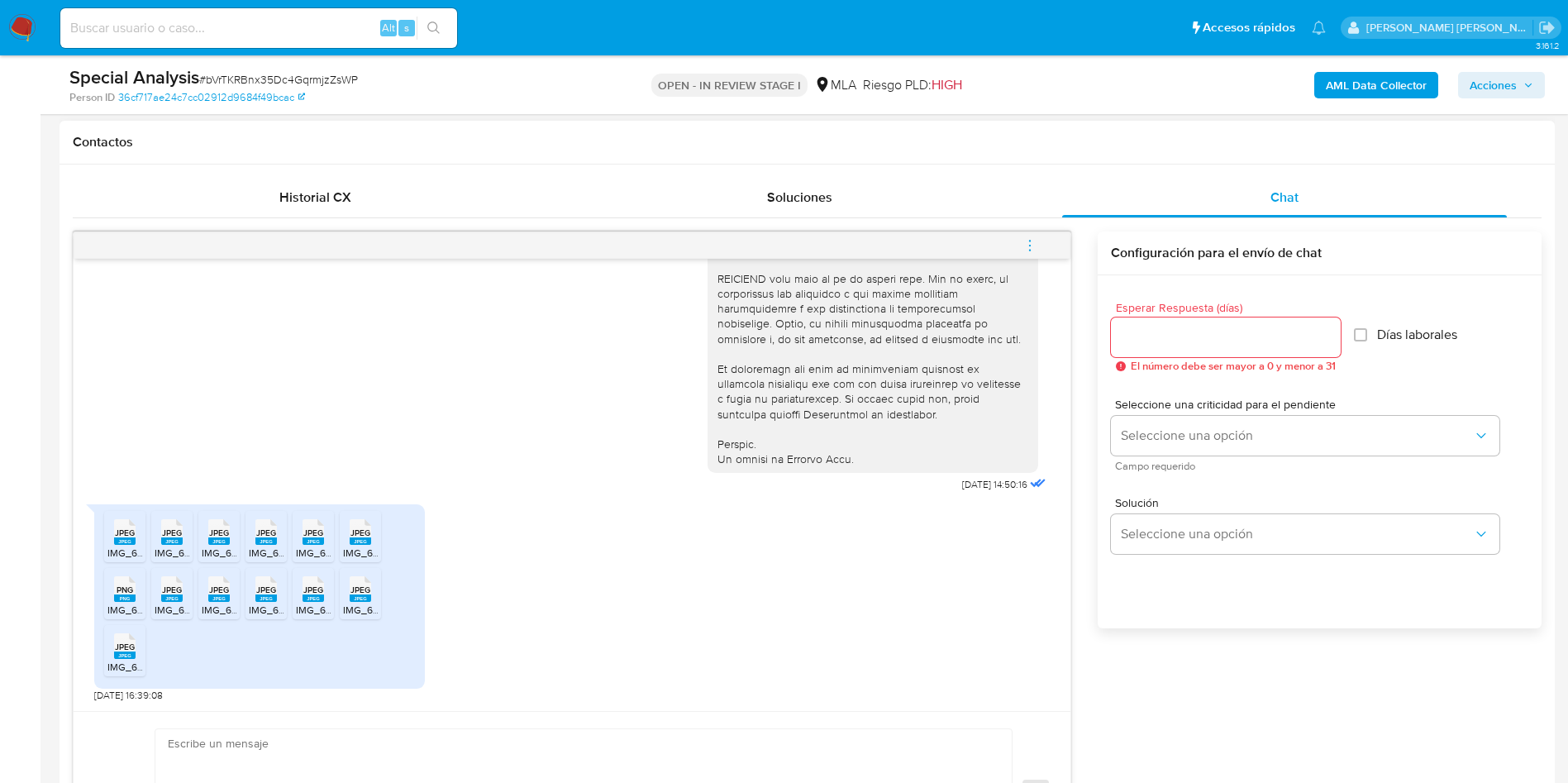
click at [125, 545] on rect at bounding box center [124, 541] width 22 height 8
click at [178, 541] on rect at bounding box center [171, 541] width 22 height 8
click at [214, 541] on rect at bounding box center [218, 541] width 22 height 8
click at [264, 535] on span "JPEG" at bounding box center [265, 532] width 20 height 10
click at [312, 541] on rect at bounding box center [313, 541] width 22 height 8
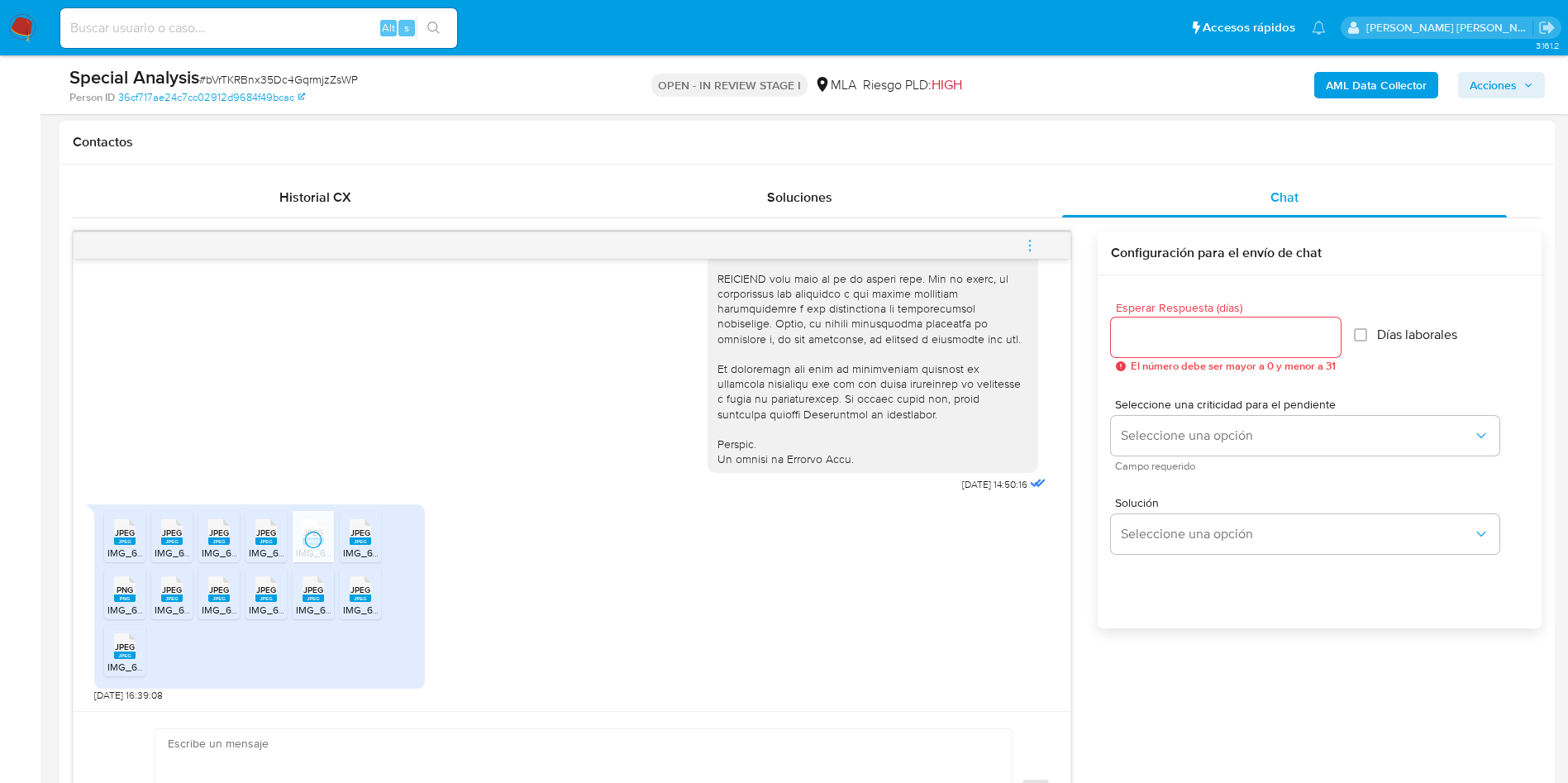
click at [361, 548] on span "IMG_6792.jpeg" at bounding box center [377, 552] width 69 height 14
click at [133, 597] on rect at bounding box center [124, 599] width 22 height 8
click at [173, 602] on rect at bounding box center [171, 599] width 22 height 8
click at [219, 605] on span "IMG_6793.jpeg" at bounding box center [235, 609] width 69 height 14
click at [267, 600] on rect at bounding box center [265, 599] width 22 height 8
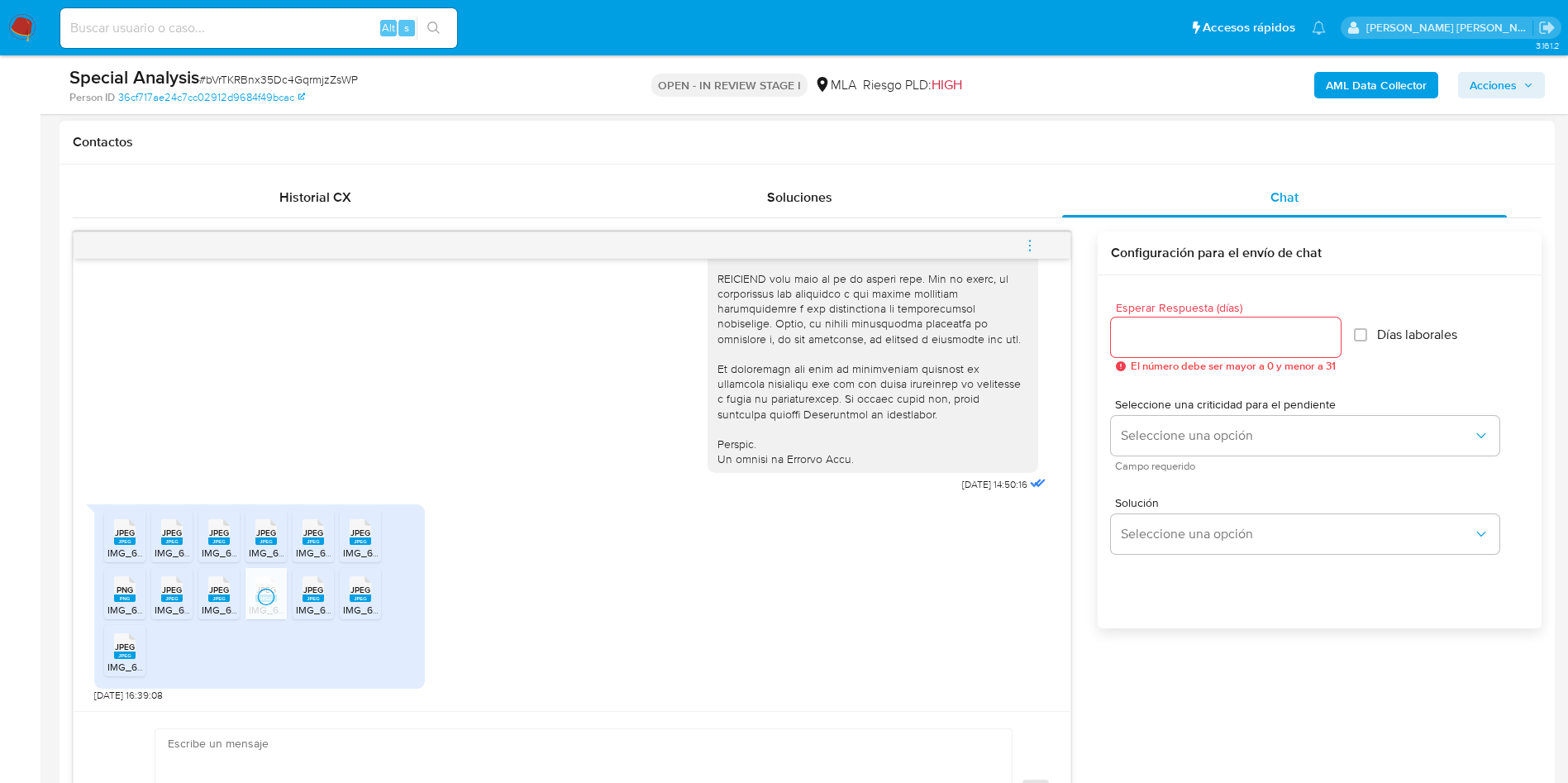
click at [309, 602] on rect at bounding box center [313, 599] width 22 height 8
click at [360, 604] on span "IMG_6786.jpeg" at bounding box center [377, 609] width 69 height 14
click at [128, 657] on rect at bounding box center [124, 655] width 22 height 8
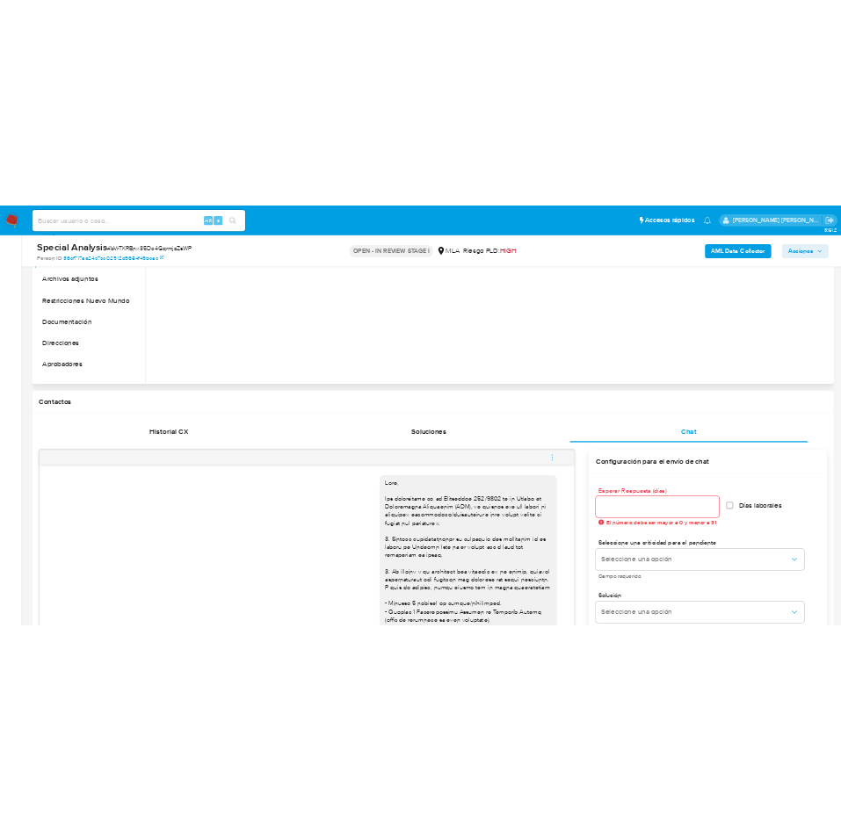
scroll to position [264, 0]
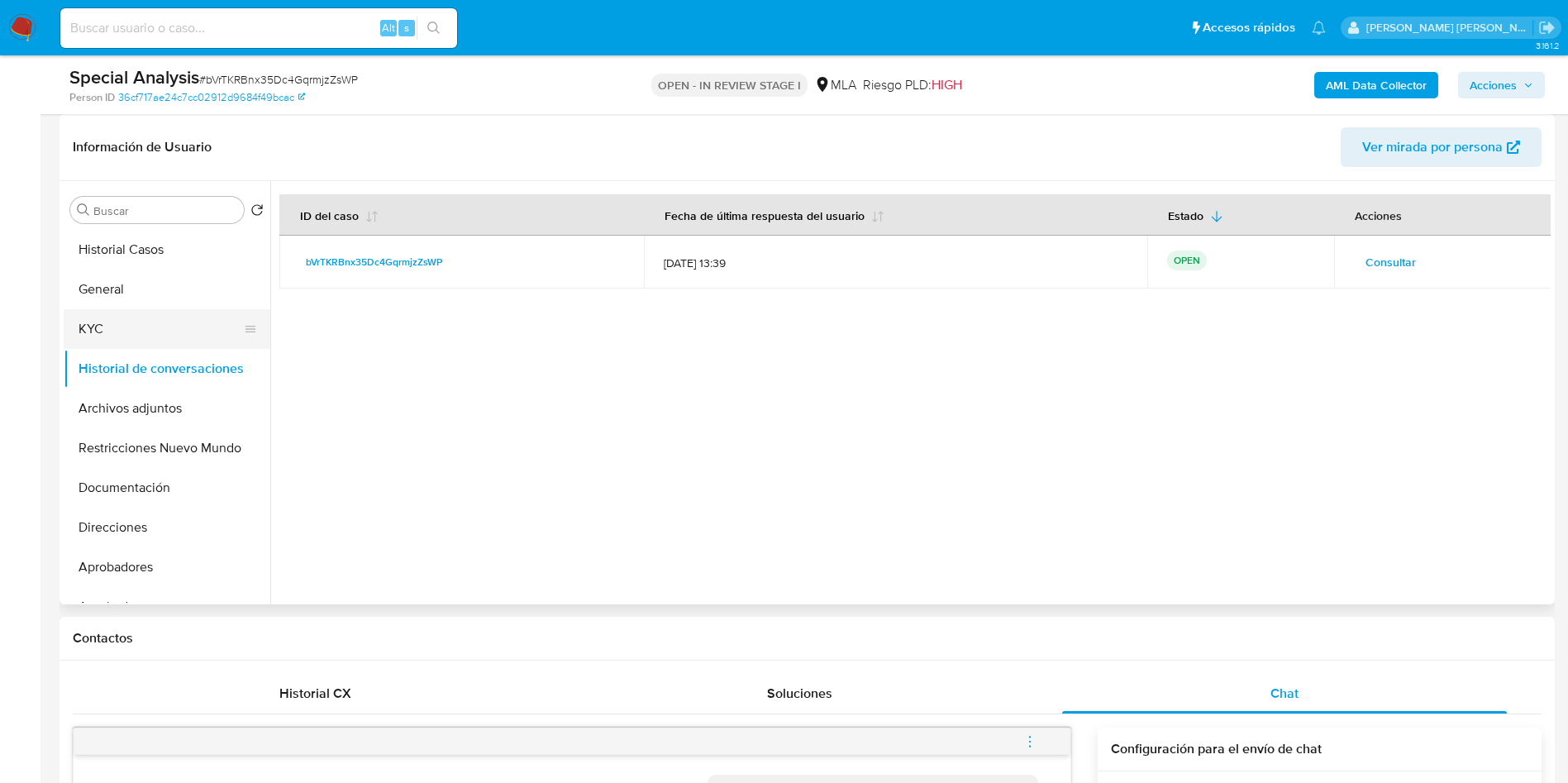
click at [111, 326] on button "KYC" at bounding box center [161, 329] width 194 height 40
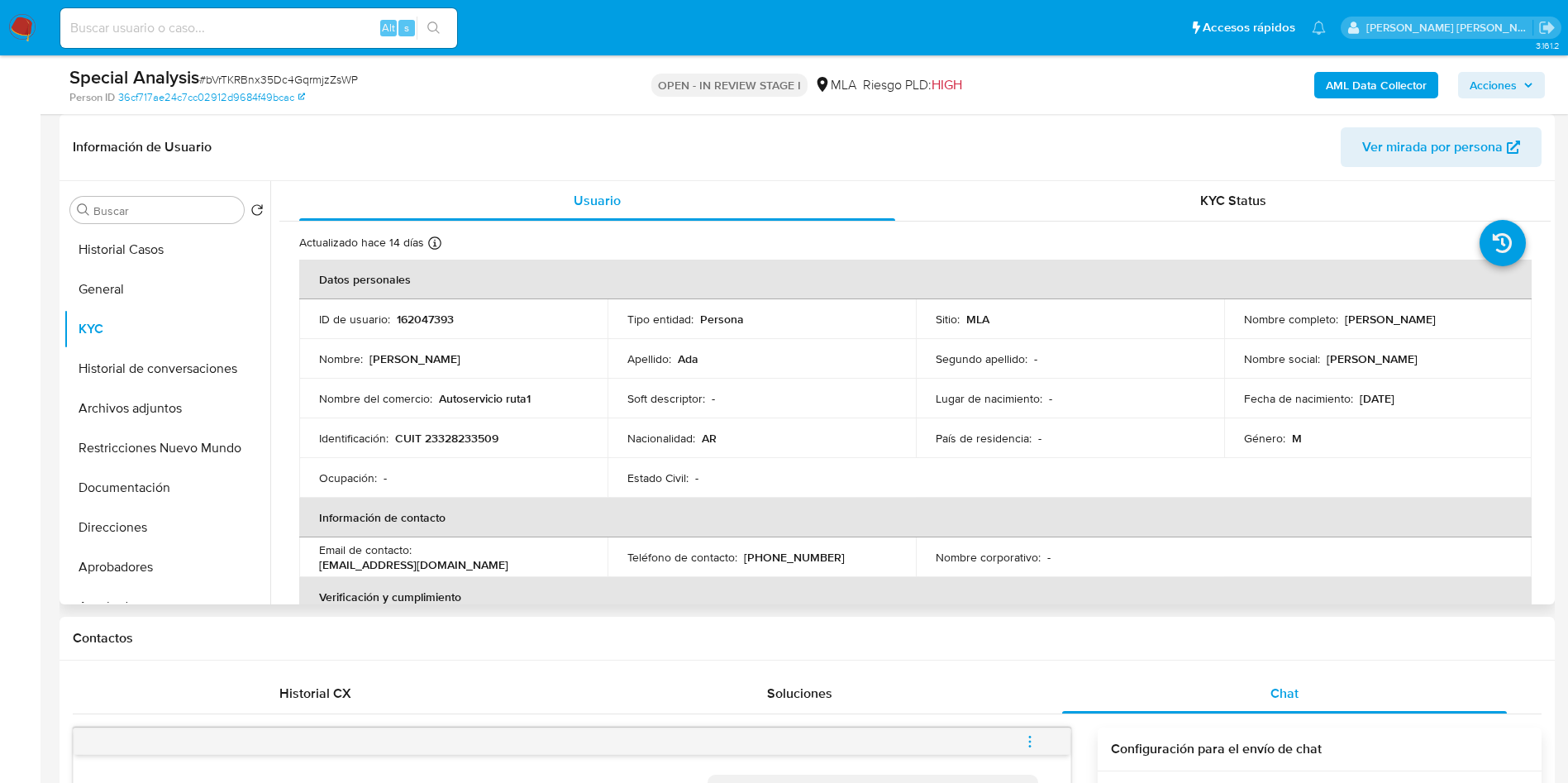
drag, startPoint x: 1340, startPoint y: 318, endPoint x: 1446, endPoint y: 318, distance: 106.0
click at [1446, 318] on div "Nombre completo : Cristian Daniel Ada" at bounding box center [1378, 319] width 269 height 15
copy p "[PERSON_NAME]"
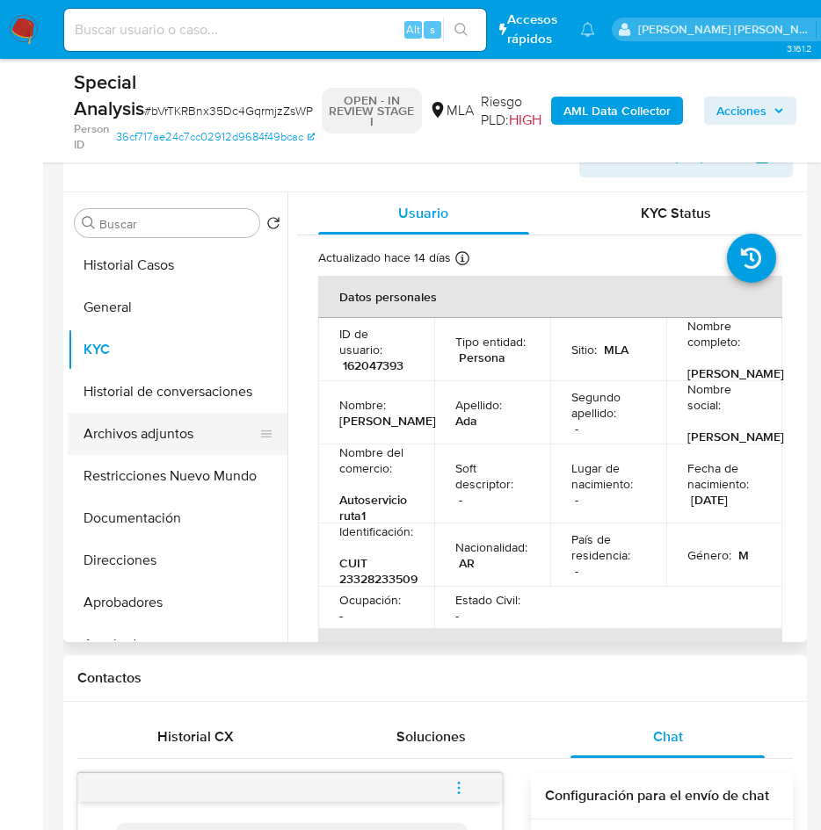
click at [95, 445] on button "Archivos adjuntos" at bounding box center [171, 434] width 206 height 42
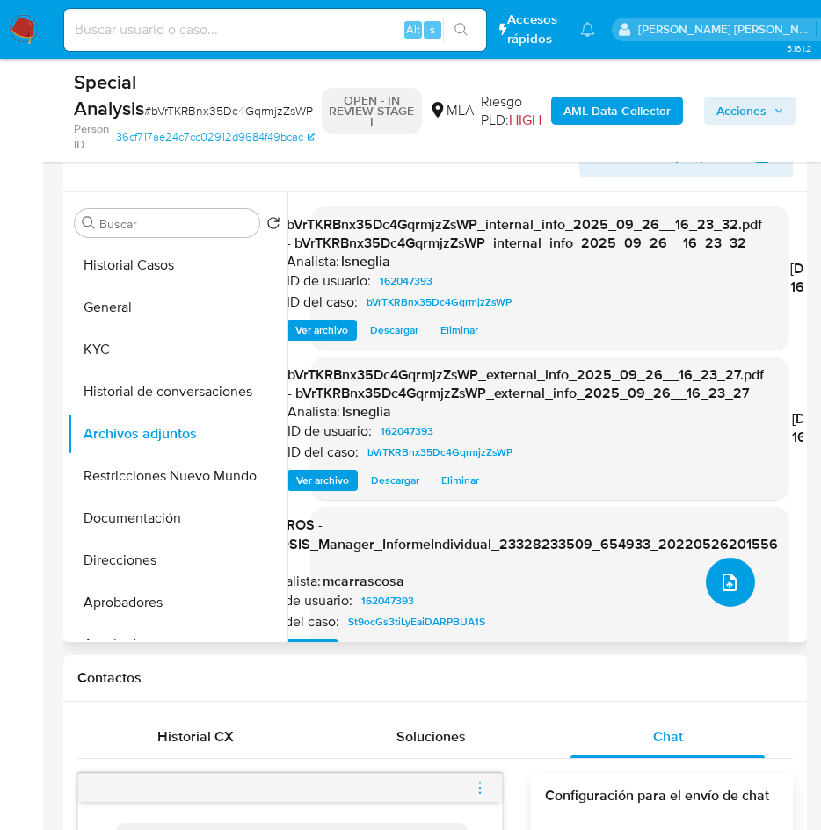
click at [719, 574] on icon "upload-file" at bounding box center [729, 582] width 21 height 21
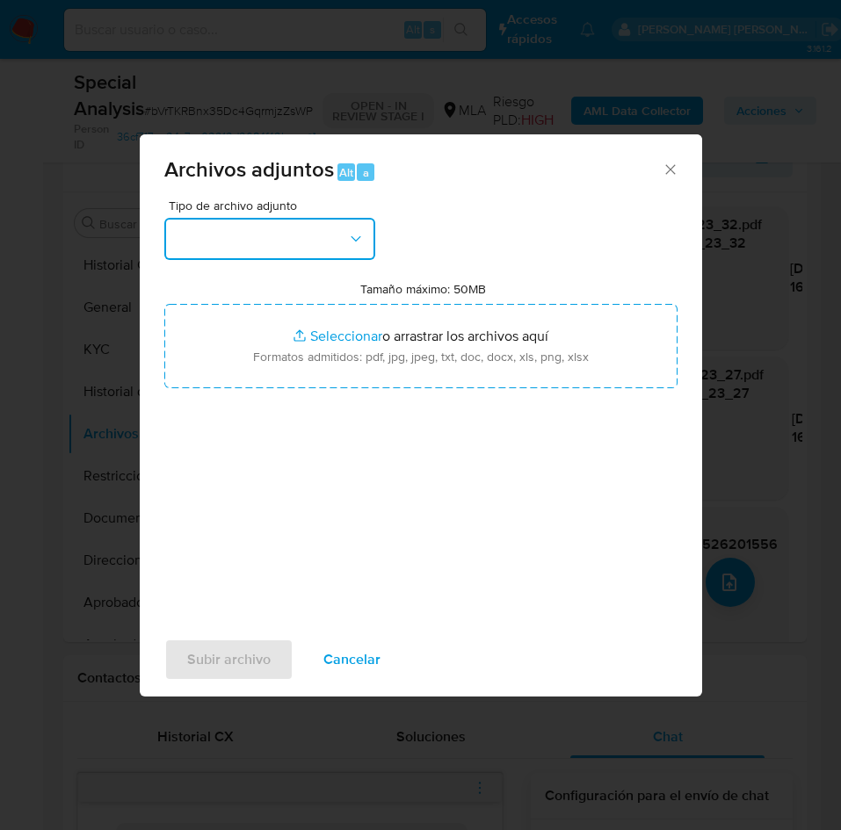
click at [278, 238] on button "button" at bounding box center [269, 239] width 211 height 42
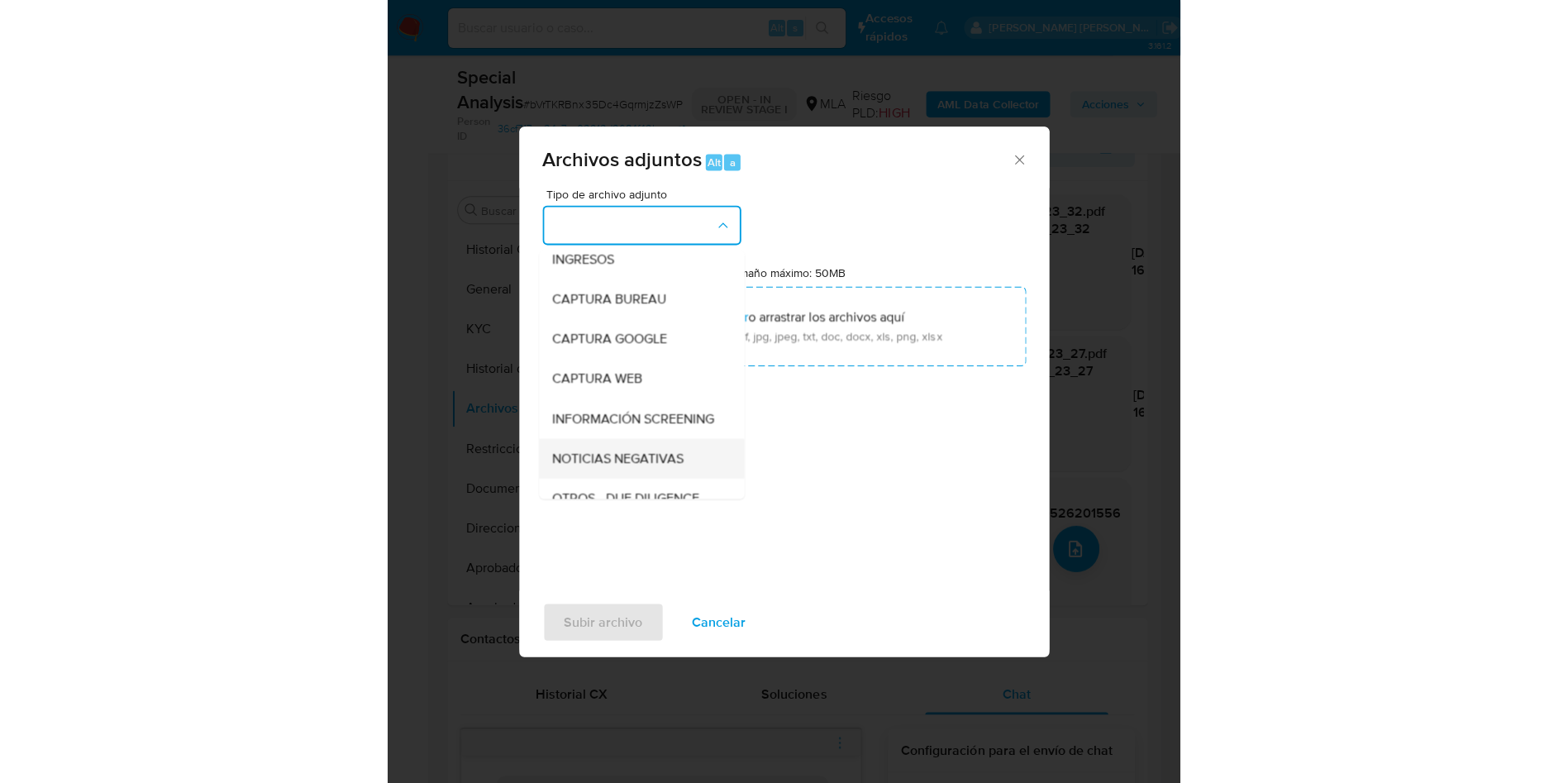
scroll to position [124, 0]
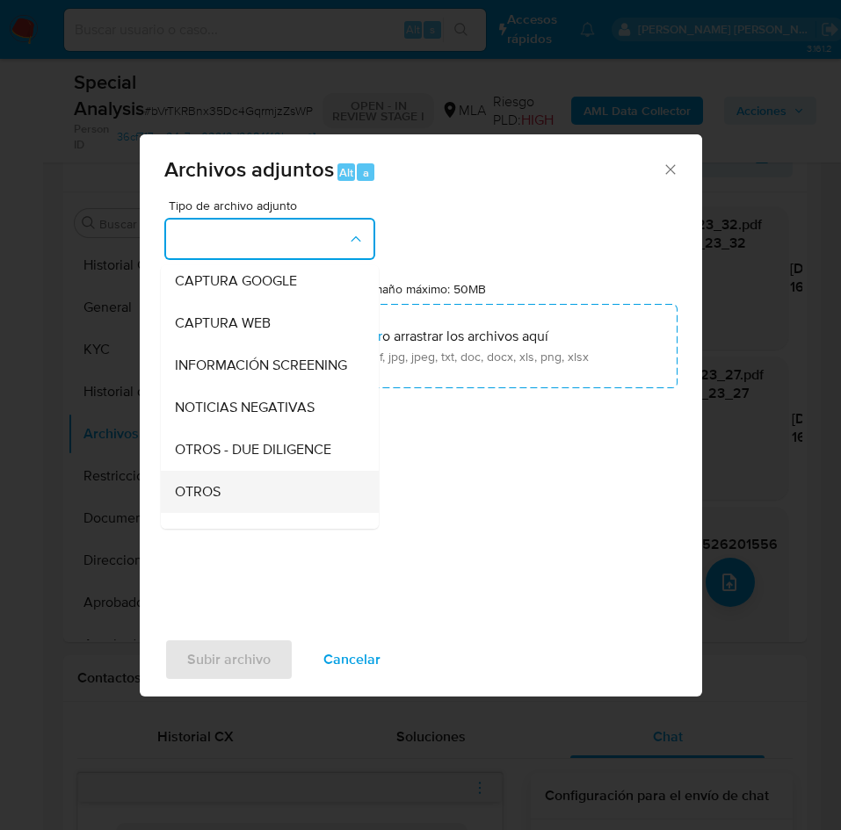
click at [216, 500] on span "OTROS" at bounding box center [198, 492] width 46 height 18
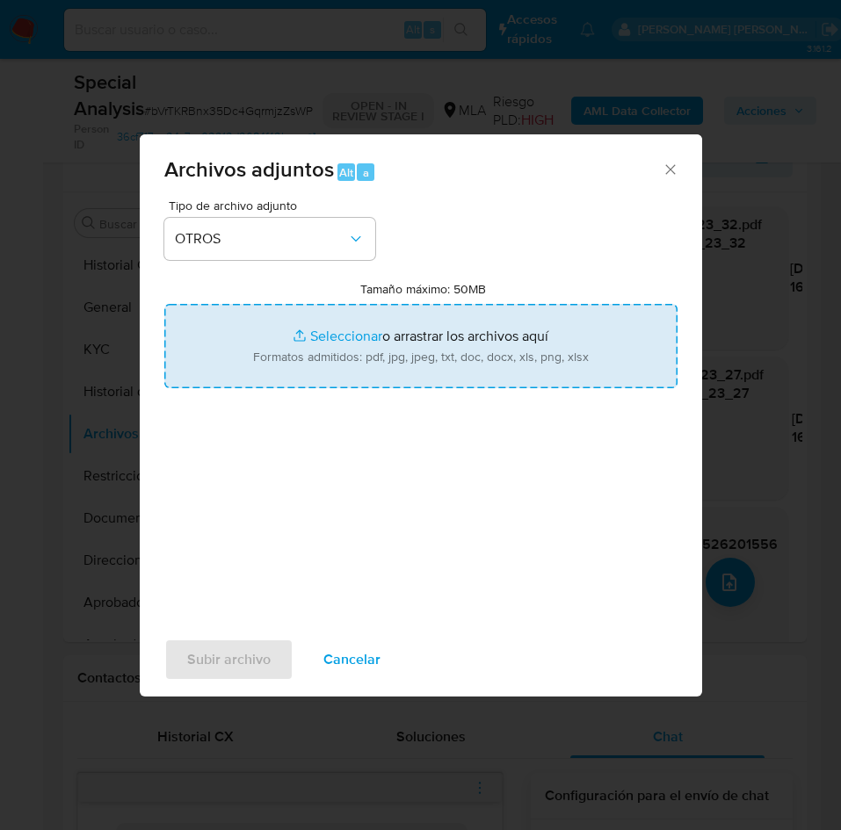
type input "C:\fakepath\Caselog bVrTKRBnx35Dc4GqrmjzZsWP.docx"
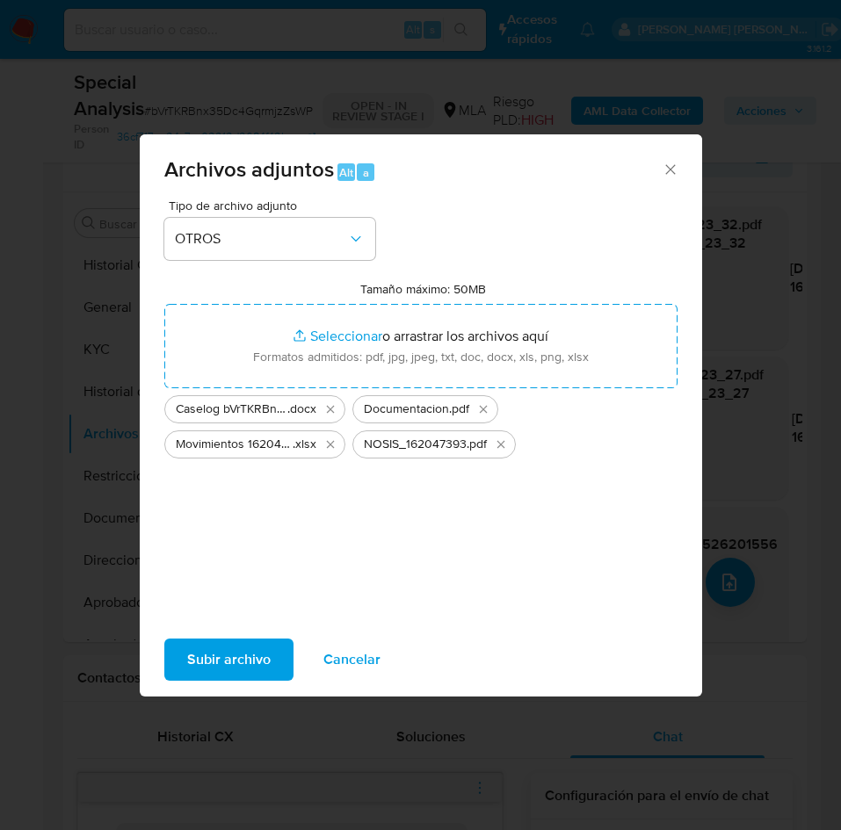
click at [229, 654] on span "Subir archivo" at bounding box center [228, 659] width 83 height 39
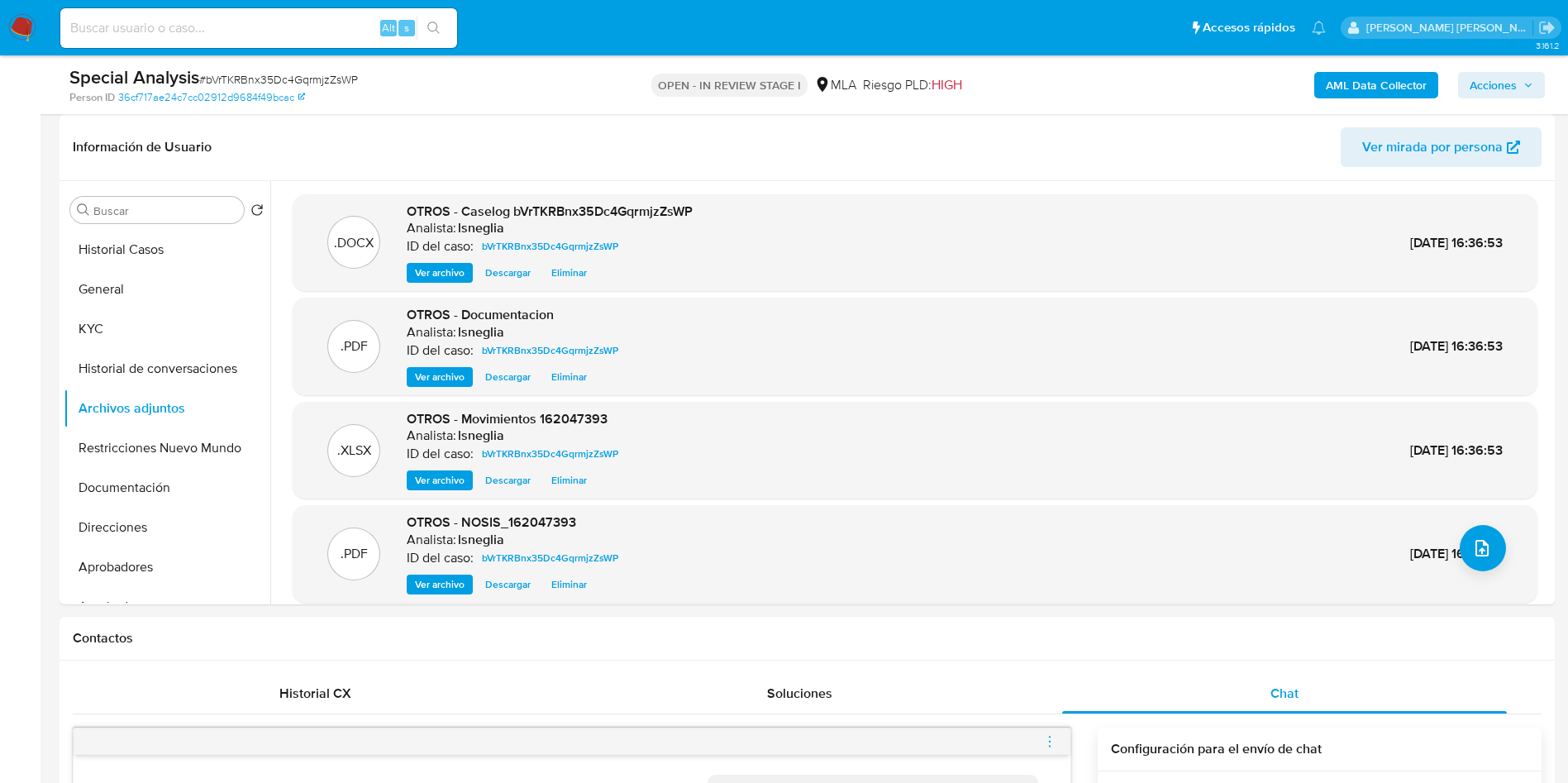
click at [1374, 76] on b "AML Data Collector" at bounding box center [1375, 85] width 101 height 26
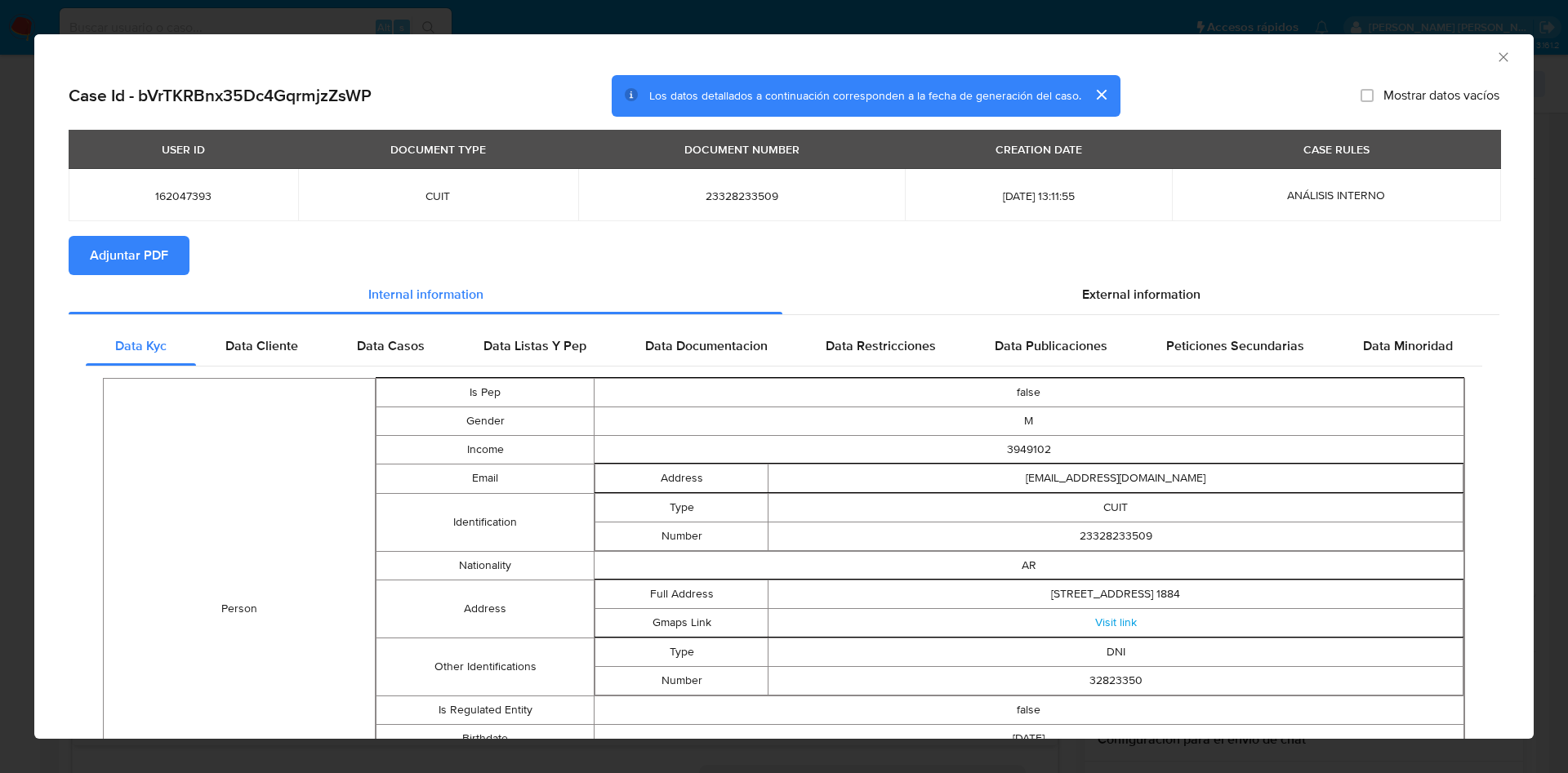
click at [165, 249] on span "Adjuntar PDF" at bounding box center [129, 255] width 78 height 36
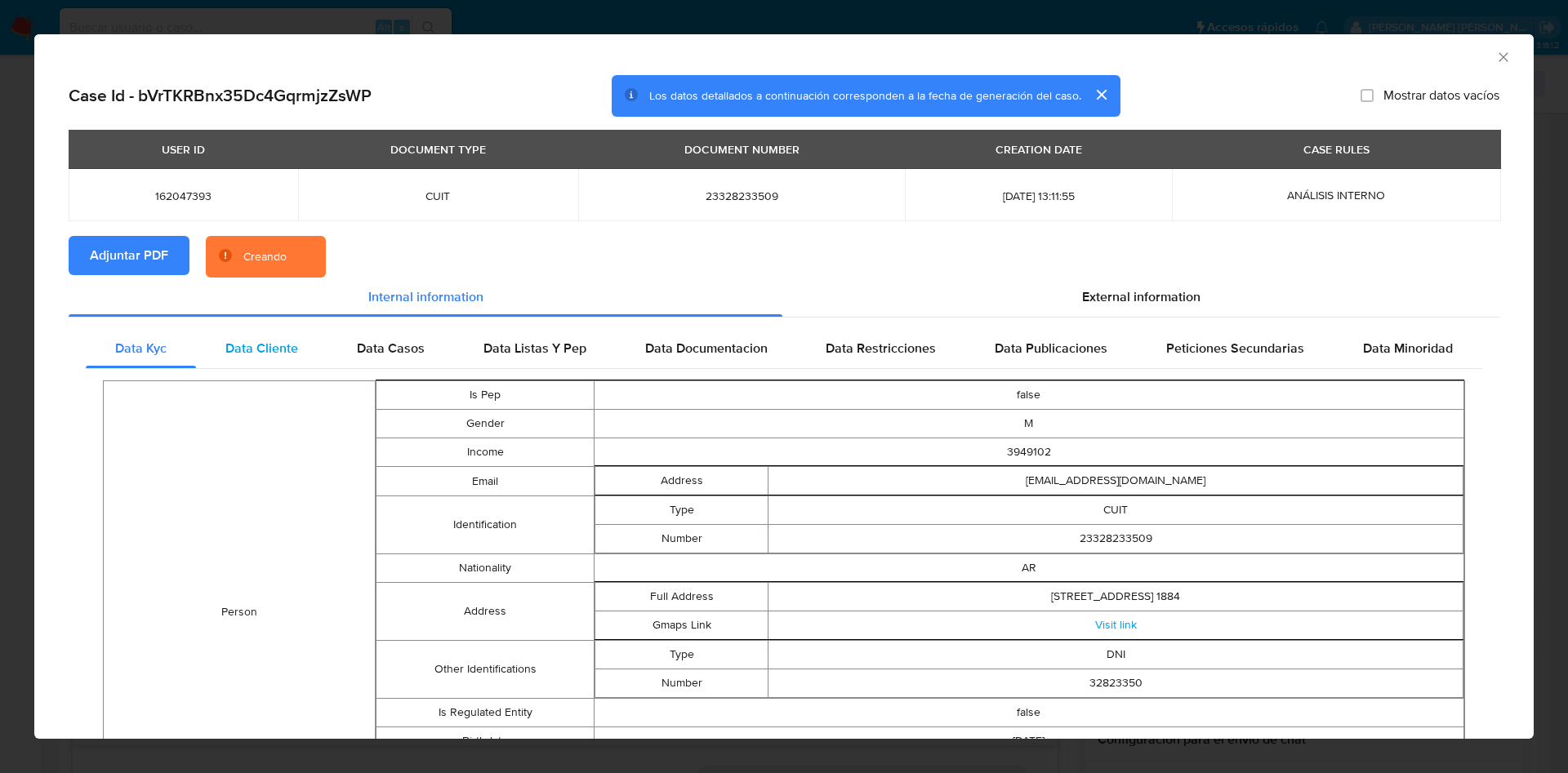
click at [248, 342] on span "Data Cliente" at bounding box center [261, 348] width 72 height 19
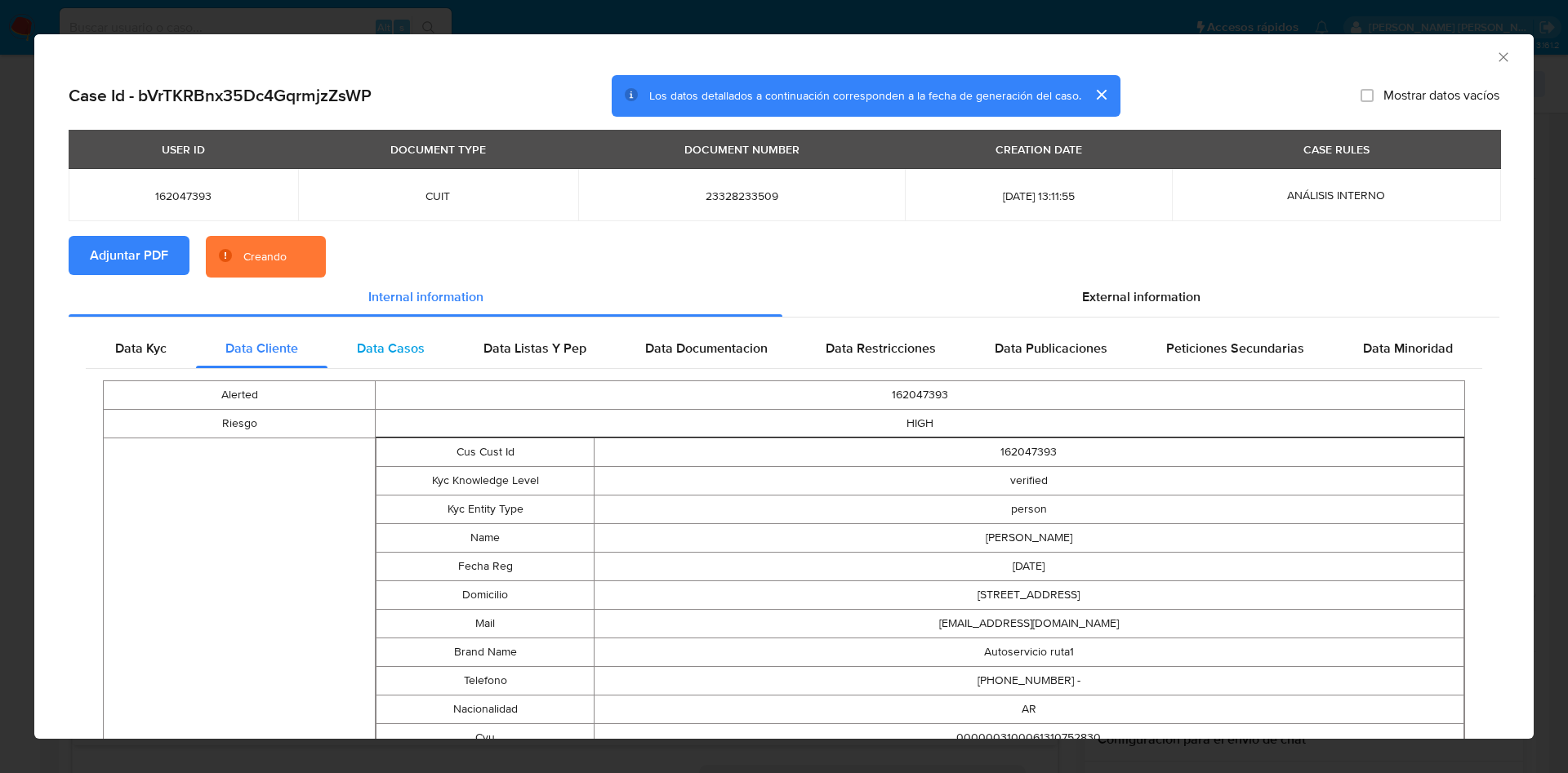
click at [368, 345] on span "Data Casos" at bounding box center [390, 348] width 68 height 19
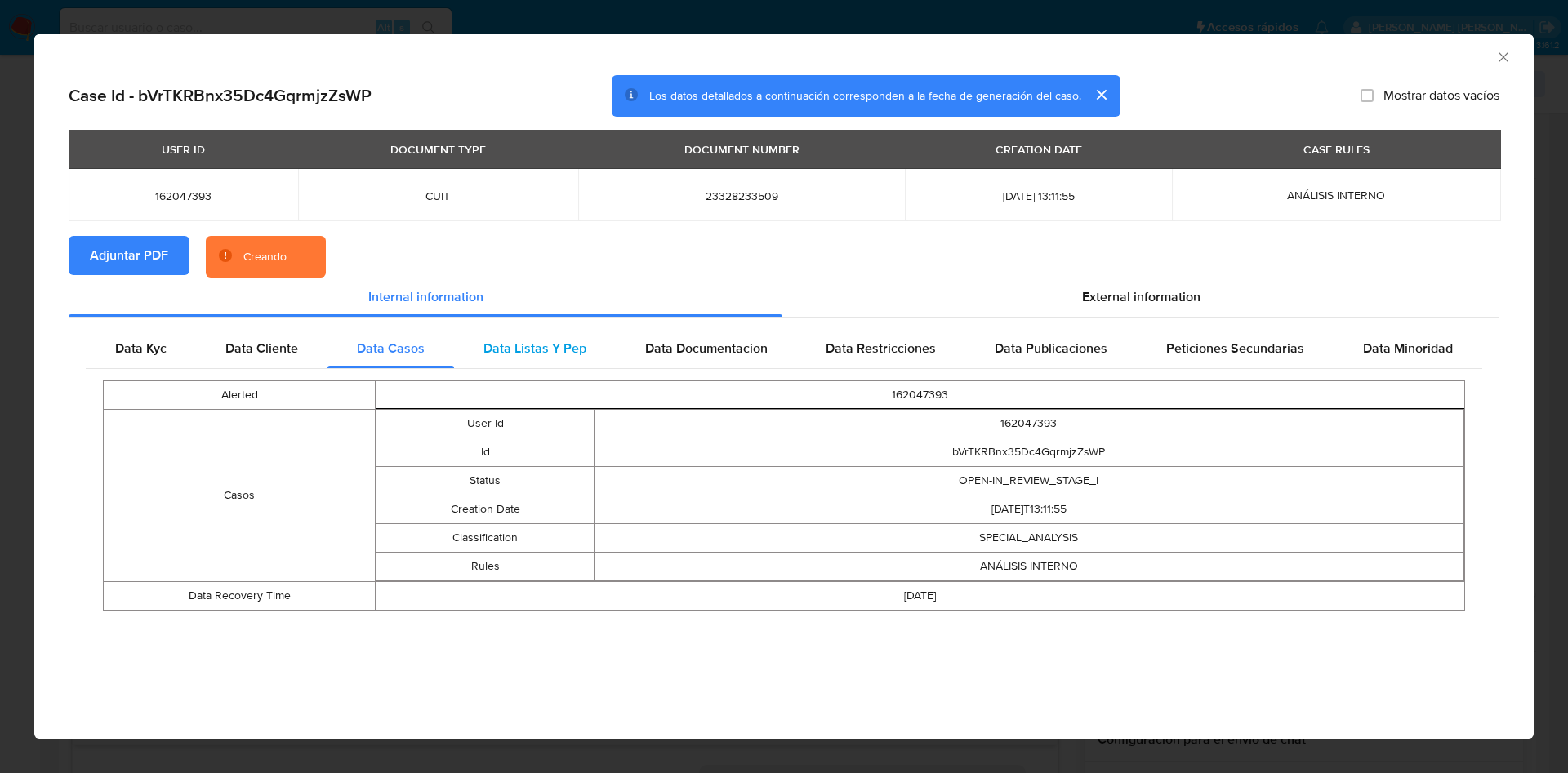
click at [546, 345] on span "Data Listas Y Pep" at bounding box center [534, 348] width 103 height 19
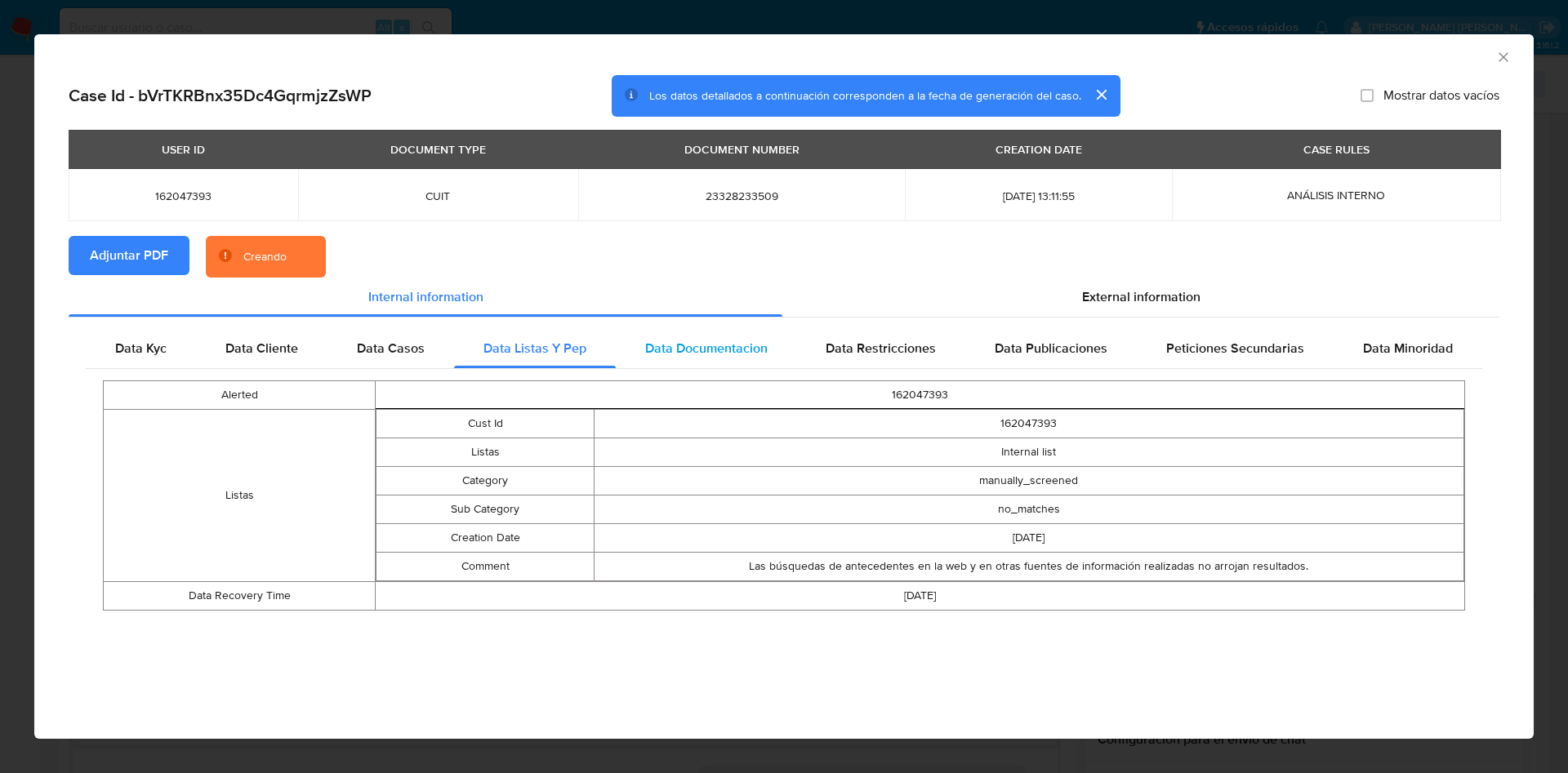
click at [692, 350] on span "Data Documentacion" at bounding box center [706, 348] width 123 height 19
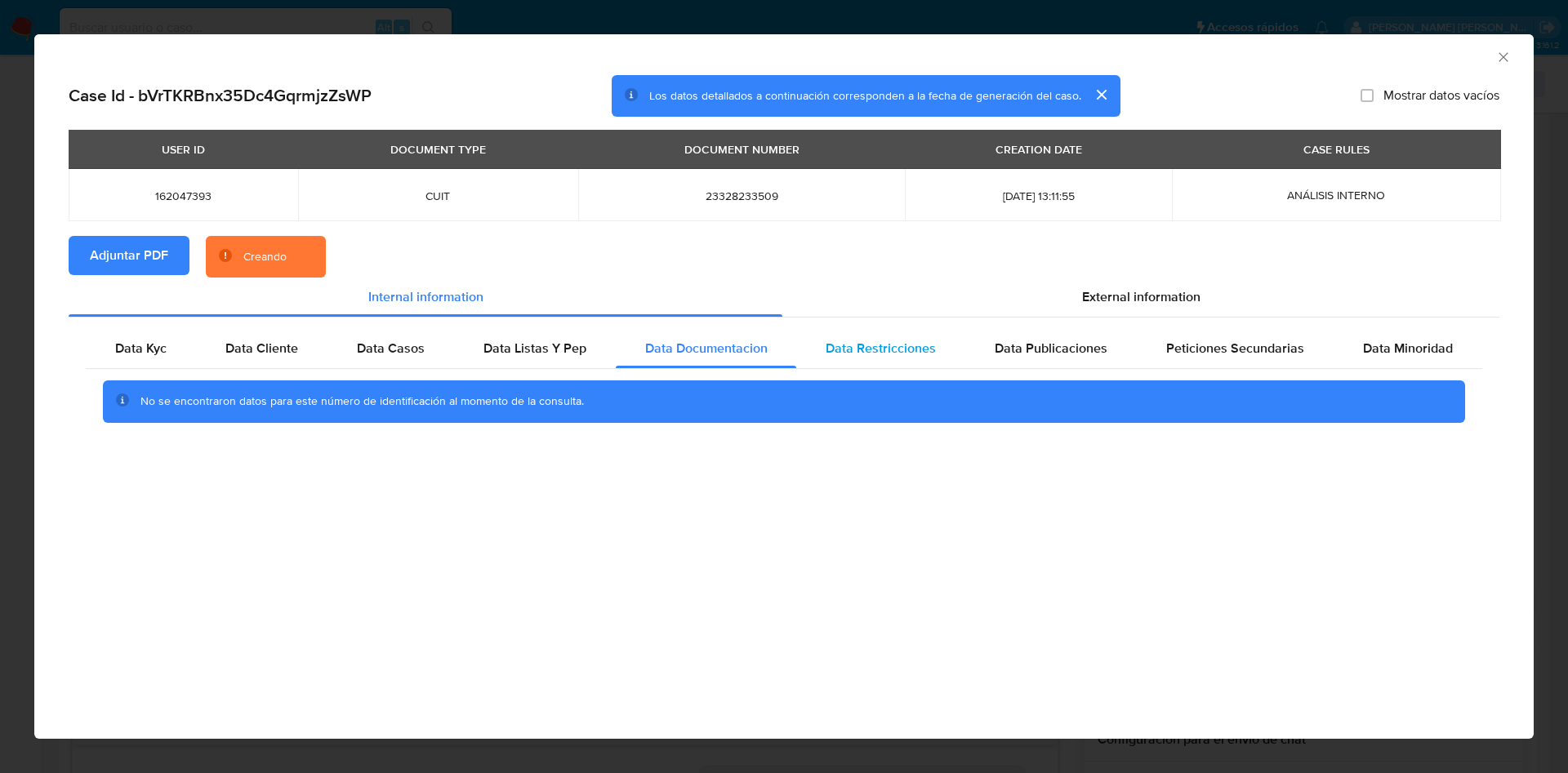
click at [887, 350] on span "Data Restricciones" at bounding box center [880, 348] width 111 height 19
click at [1061, 349] on span "Data Publicaciones" at bounding box center [1050, 348] width 112 height 19
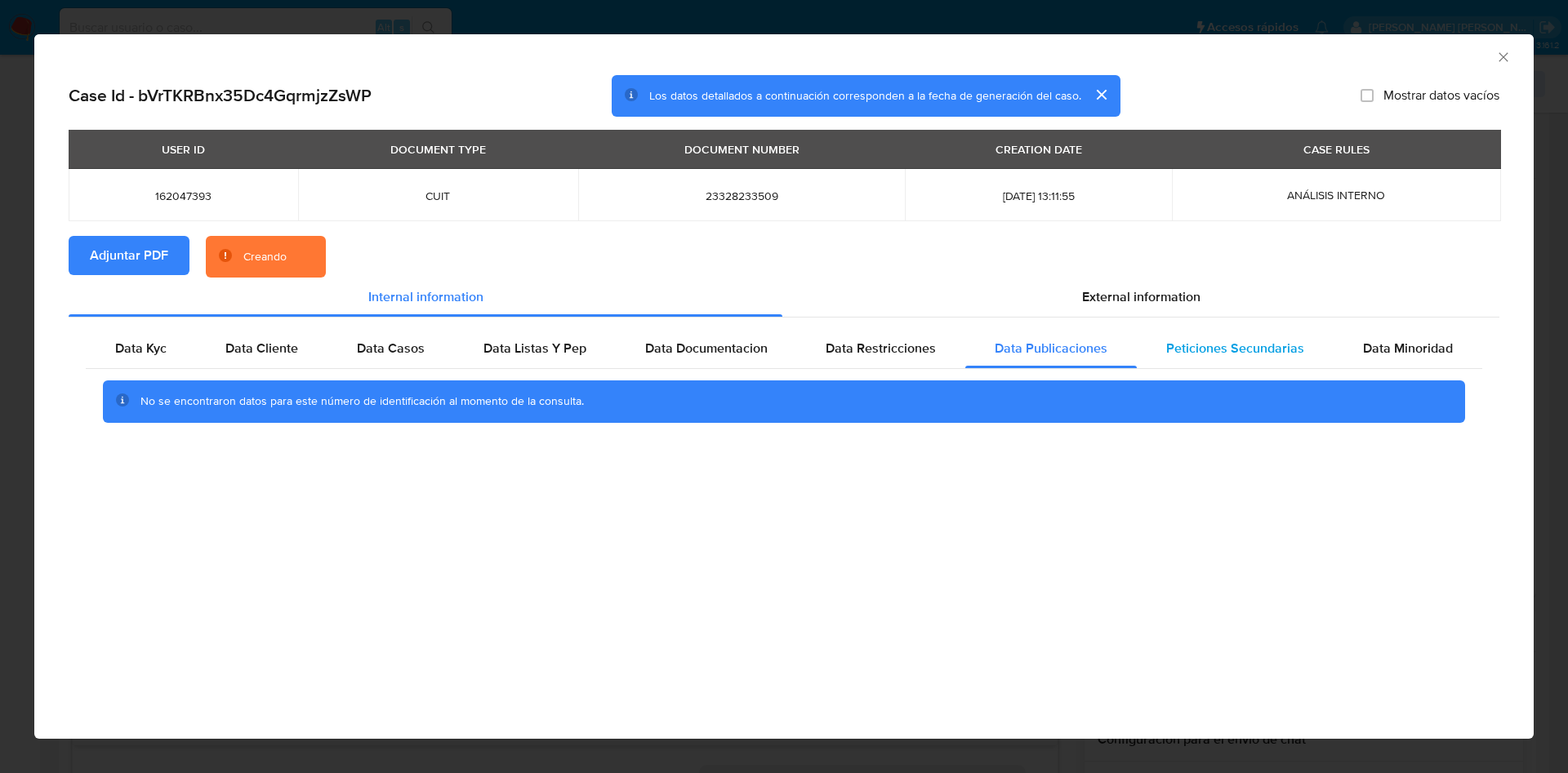
click at [1244, 349] on span "Peticiones Secundarias" at bounding box center [1234, 348] width 138 height 19
click at [1381, 348] on span "Data Minoridad" at bounding box center [1407, 348] width 90 height 19
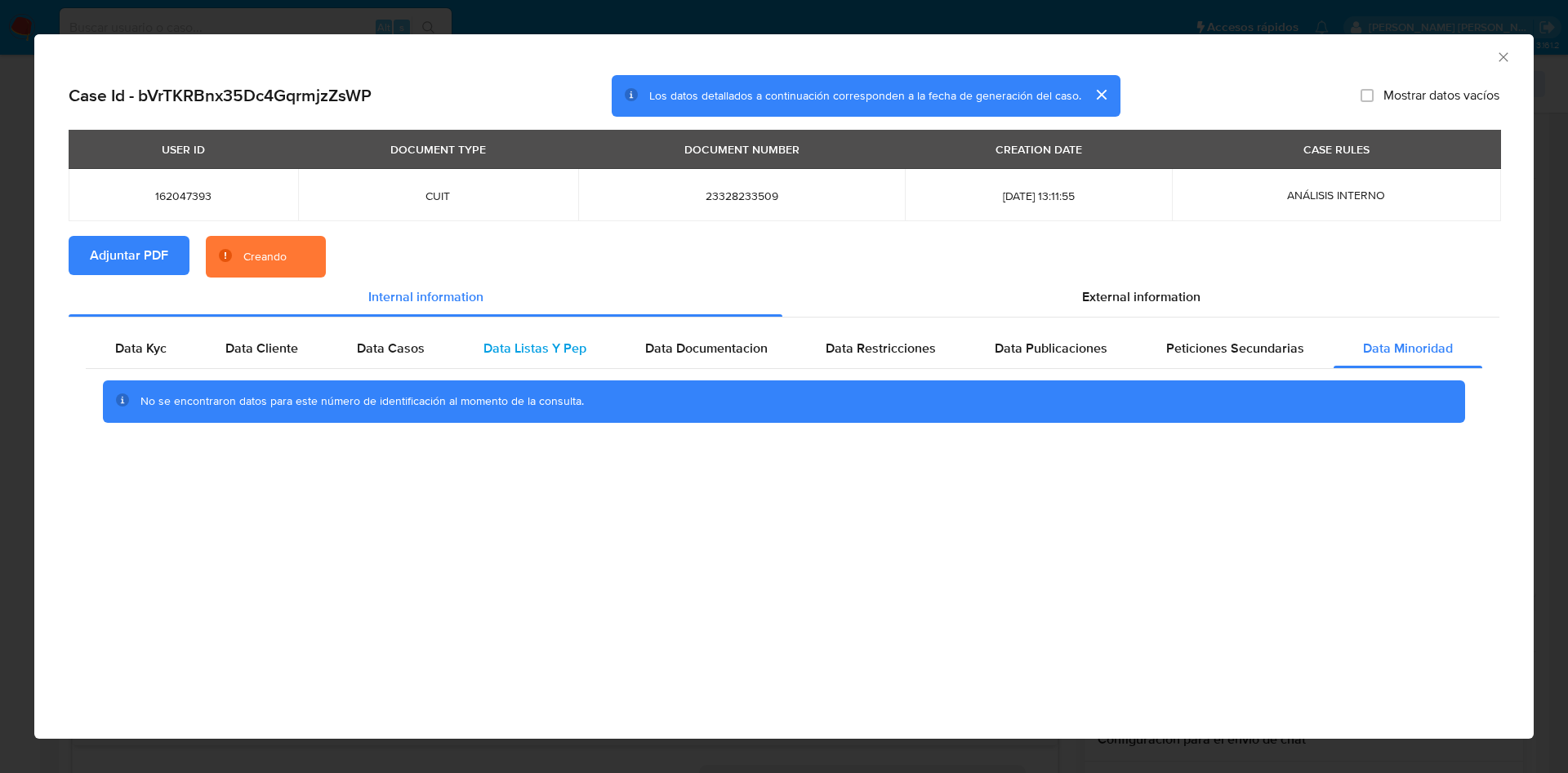
drag, startPoint x: 1154, startPoint y: 298, endPoint x: 978, endPoint y: 340, distance: 180.9
click at [1153, 298] on span "External information" at bounding box center [1140, 296] width 118 height 19
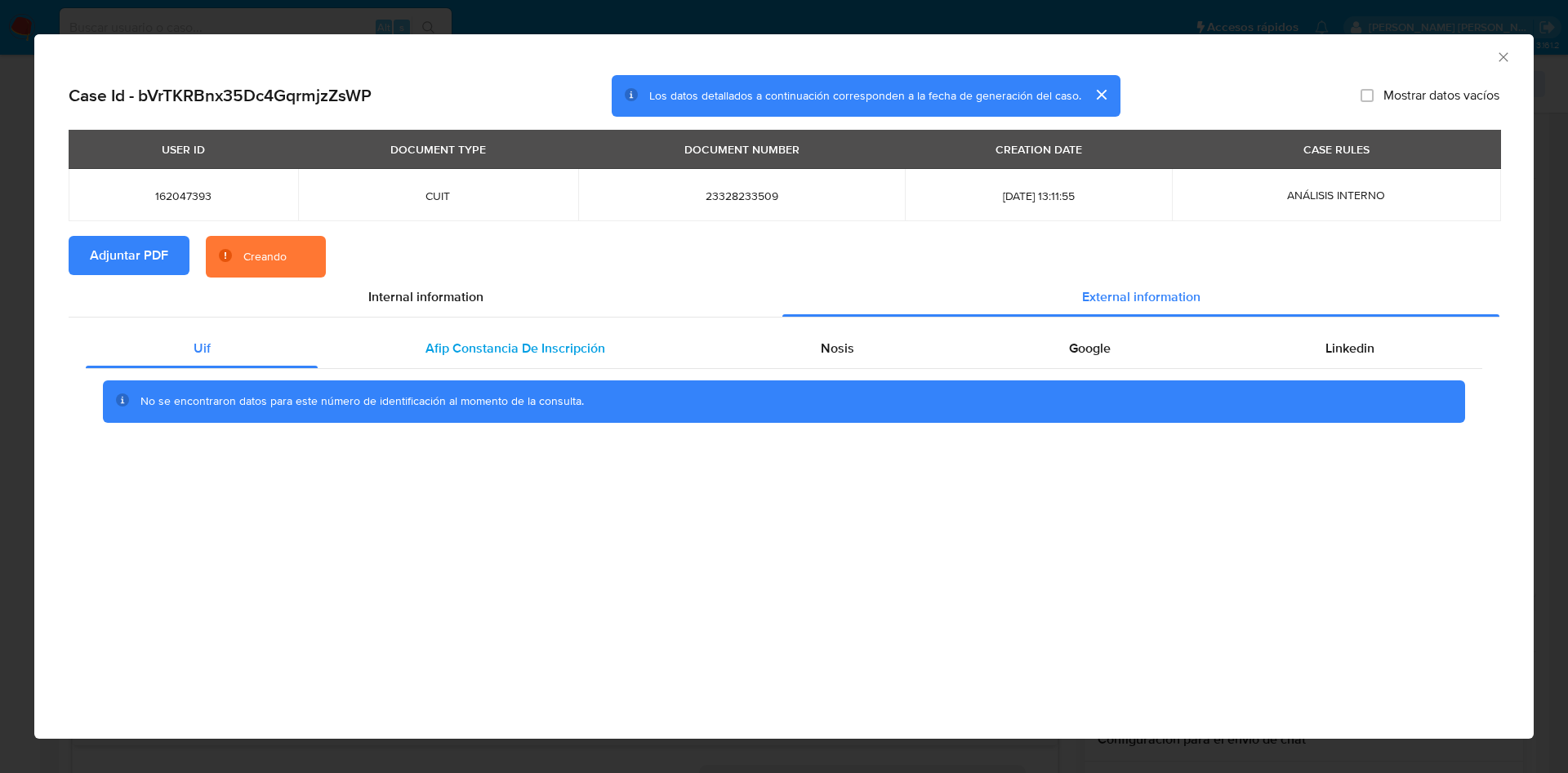
click at [437, 333] on div "Afip Constancia De Inscripción" at bounding box center [515, 348] width 394 height 39
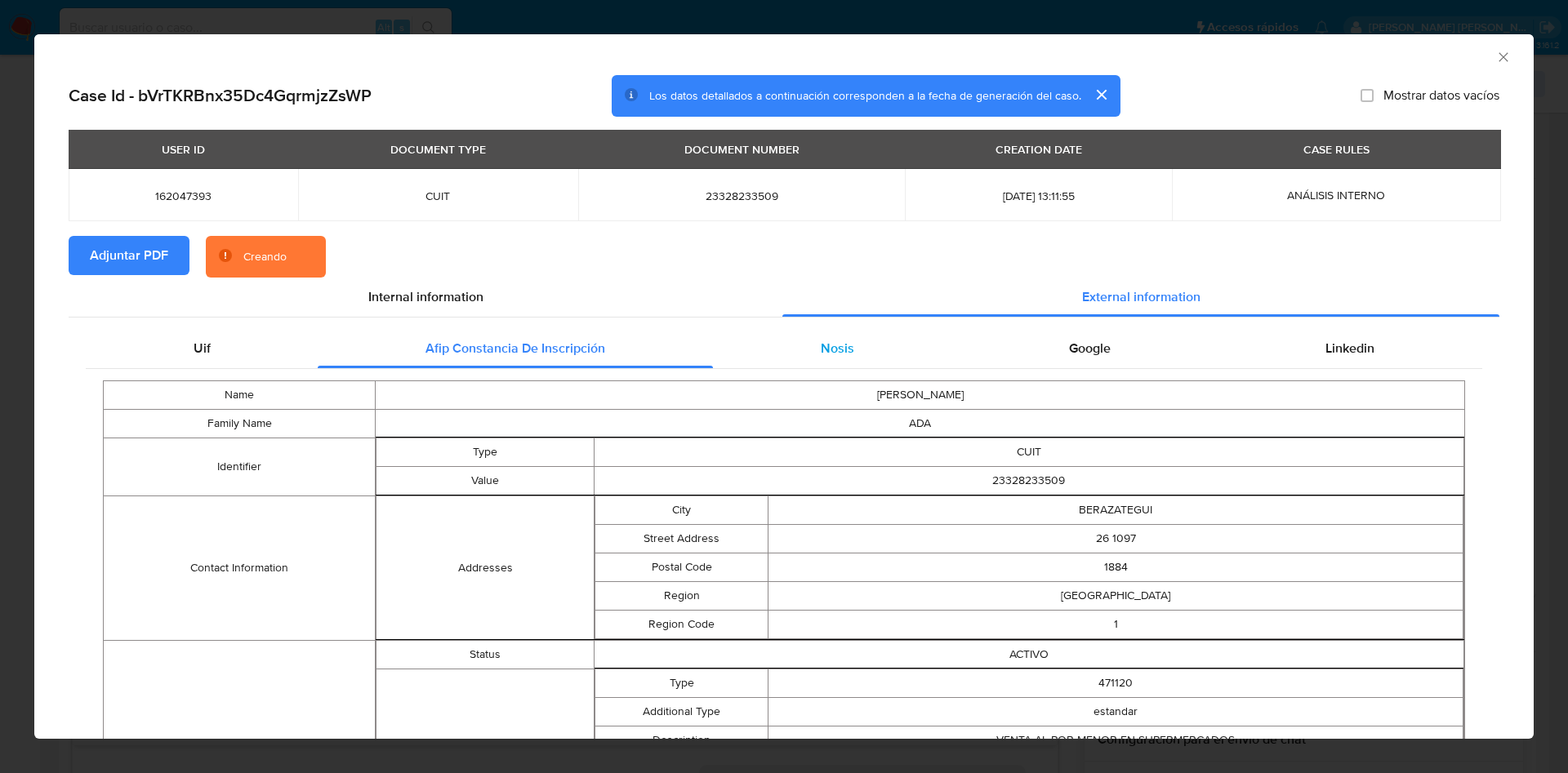
click at [854, 353] on div "Nosis" at bounding box center [837, 348] width 248 height 39
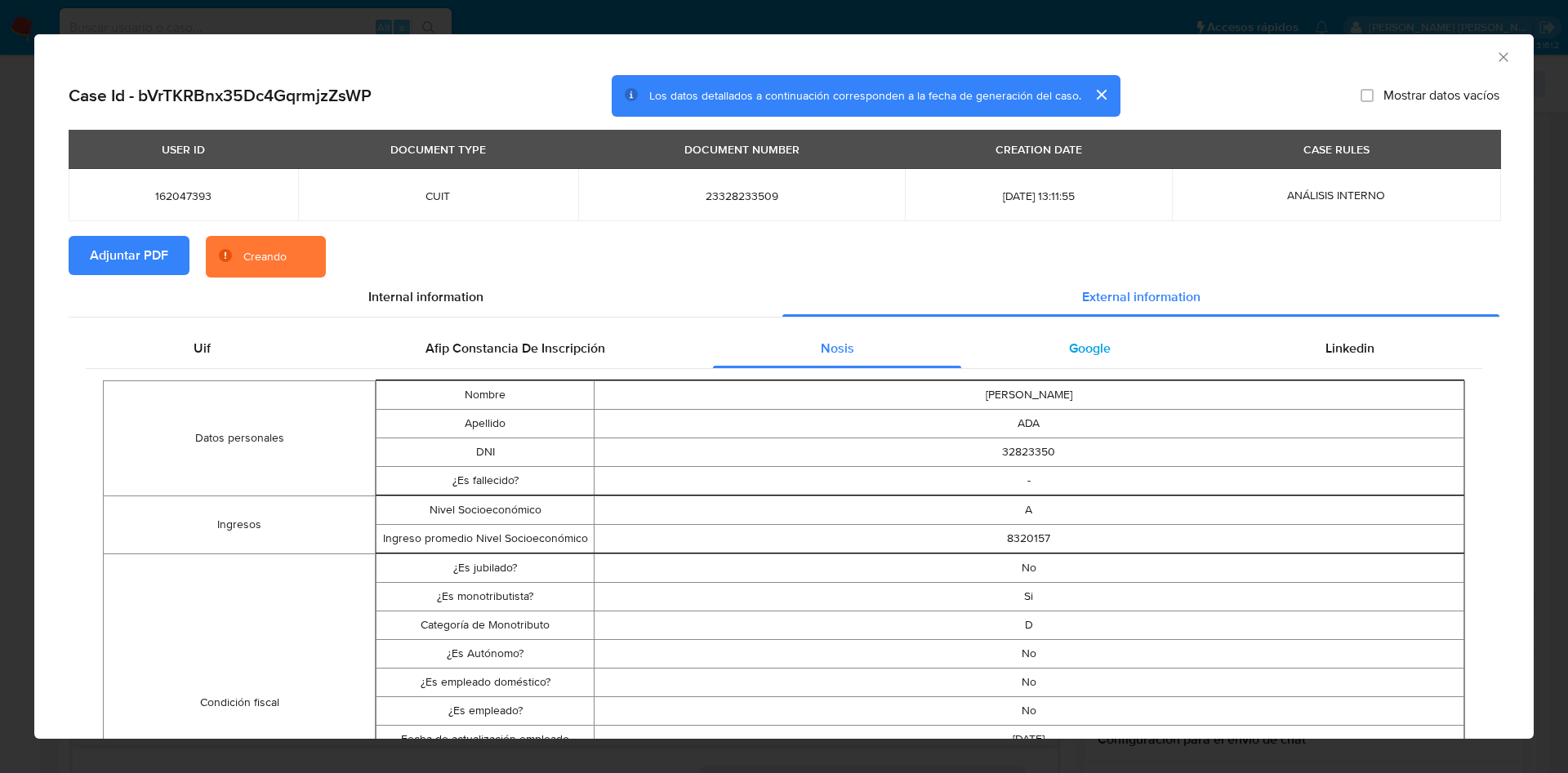
click at [1081, 349] on span "Google" at bounding box center [1089, 348] width 42 height 19
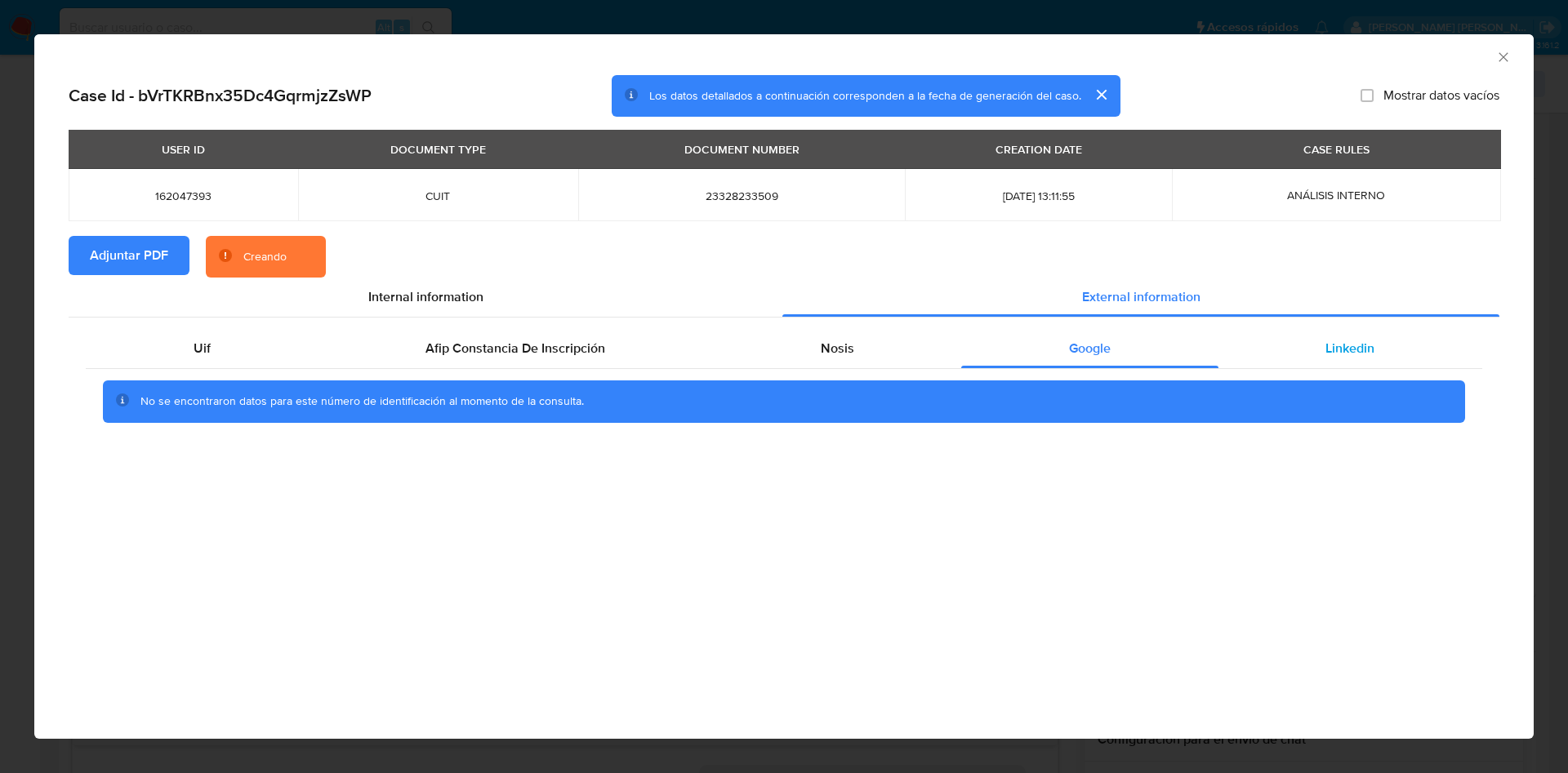
click at [1321, 343] on div "Linkedin" at bounding box center [1351, 348] width 264 height 39
click at [1105, 343] on span "Google" at bounding box center [1089, 348] width 42 height 19
click at [803, 344] on div "Nosis" at bounding box center [837, 348] width 248 height 39
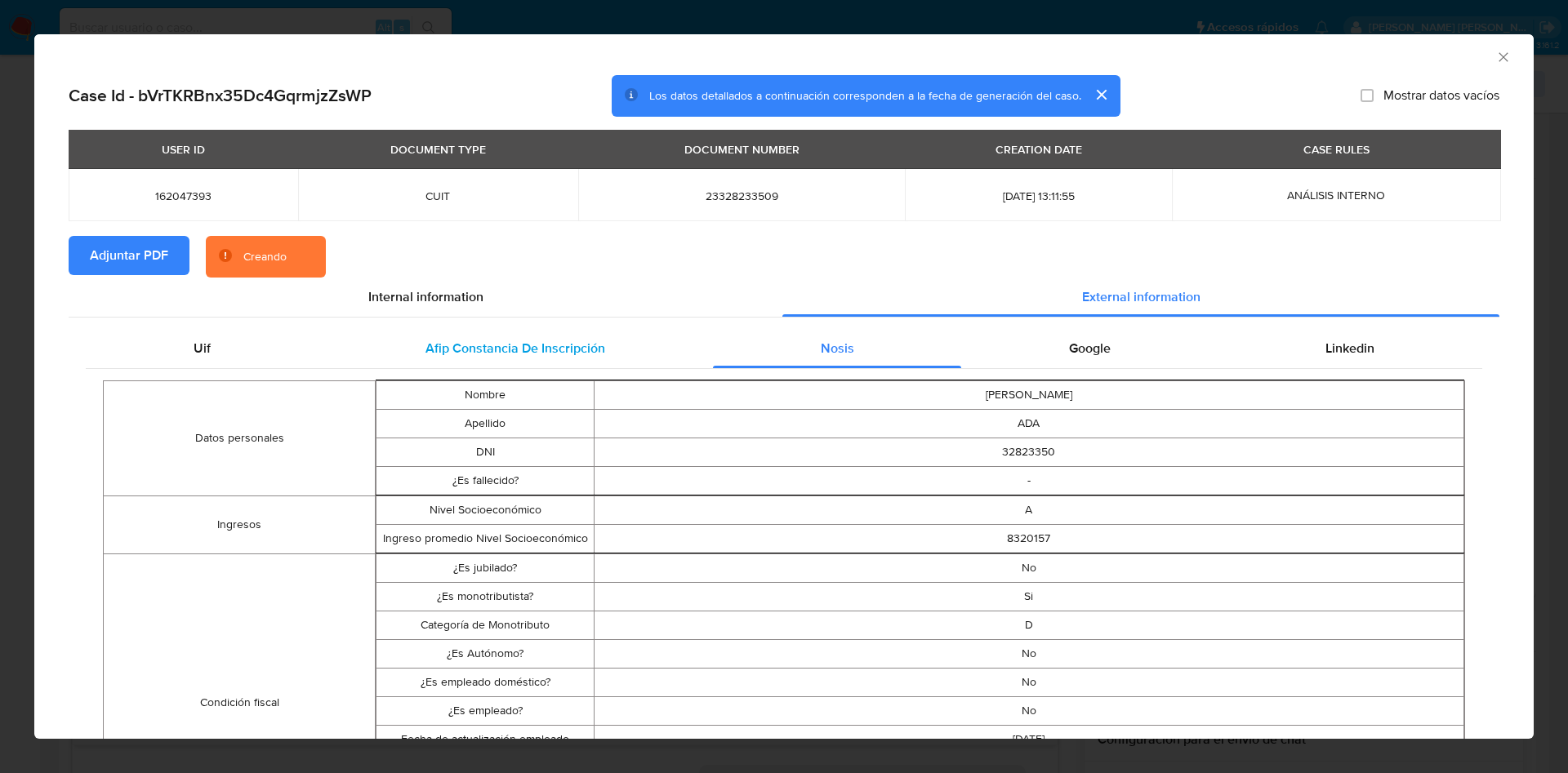
click at [534, 354] on div "Afip Constancia De Inscripción" at bounding box center [515, 348] width 394 height 39
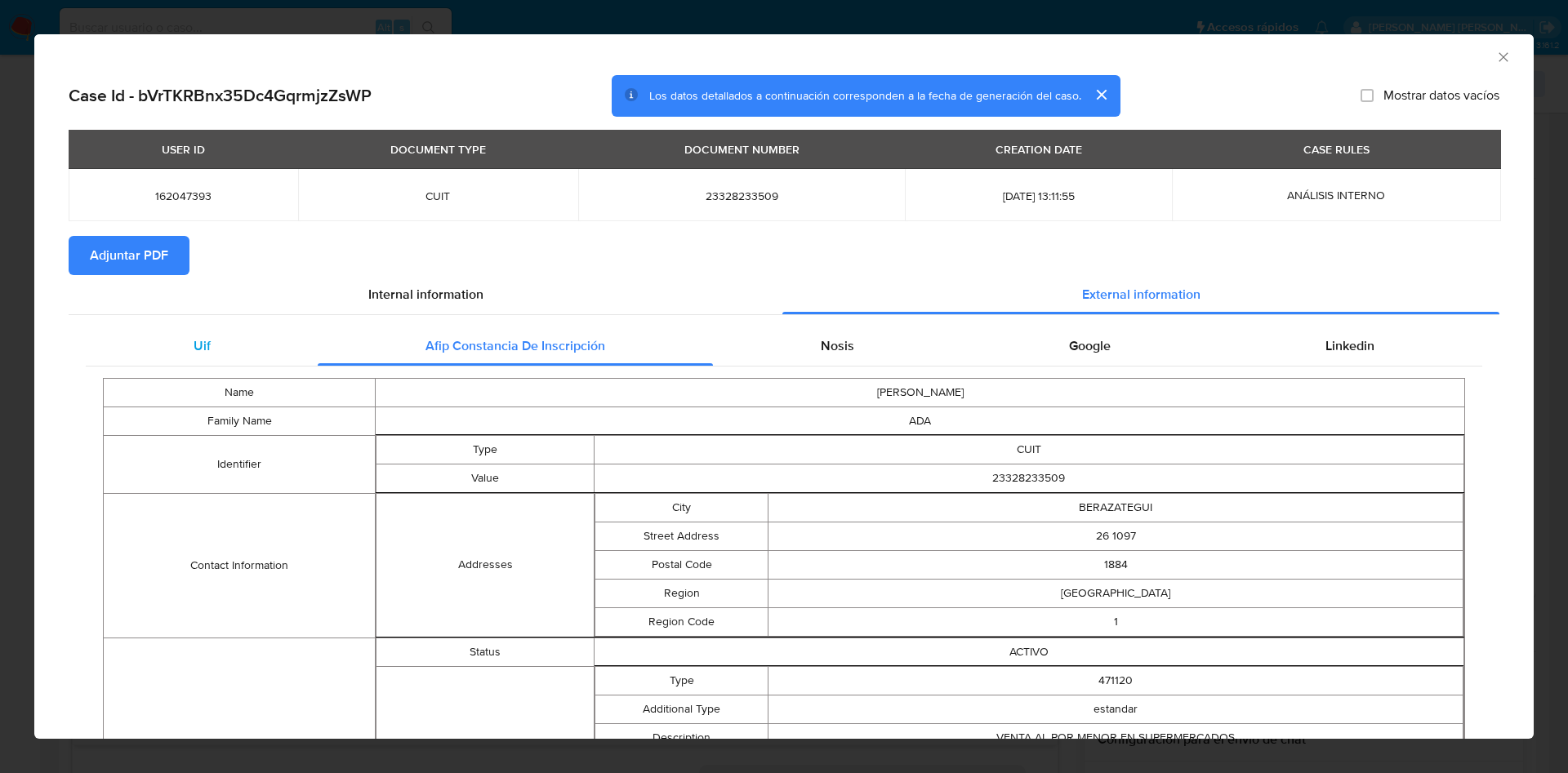
click at [225, 354] on div "Uif" at bounding box center [201, 346] width 231 height 39
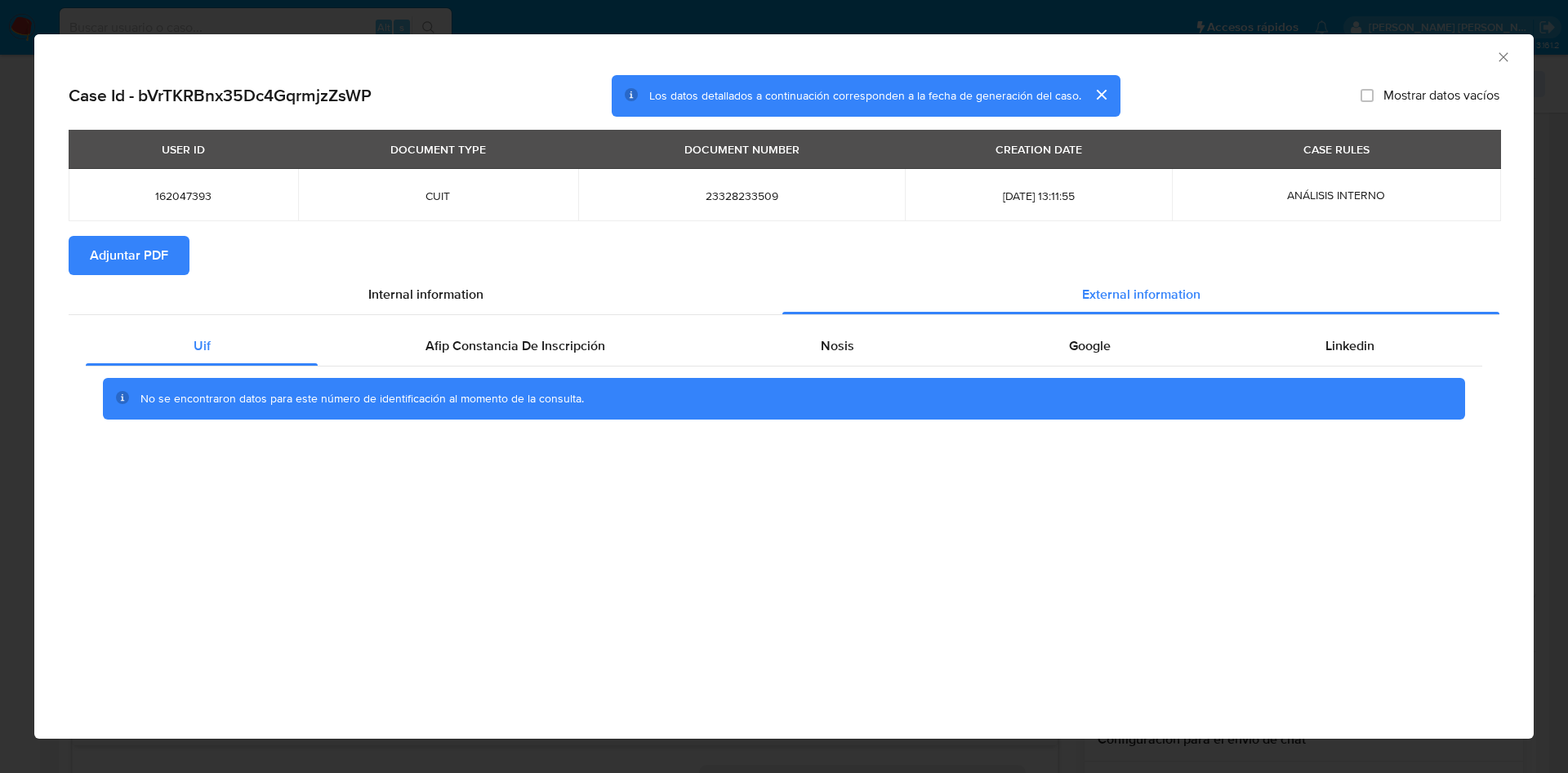
click at [1509, 51] on icon "Cerrar ventana" at bounding box center [1504, 58] width 17 height 17
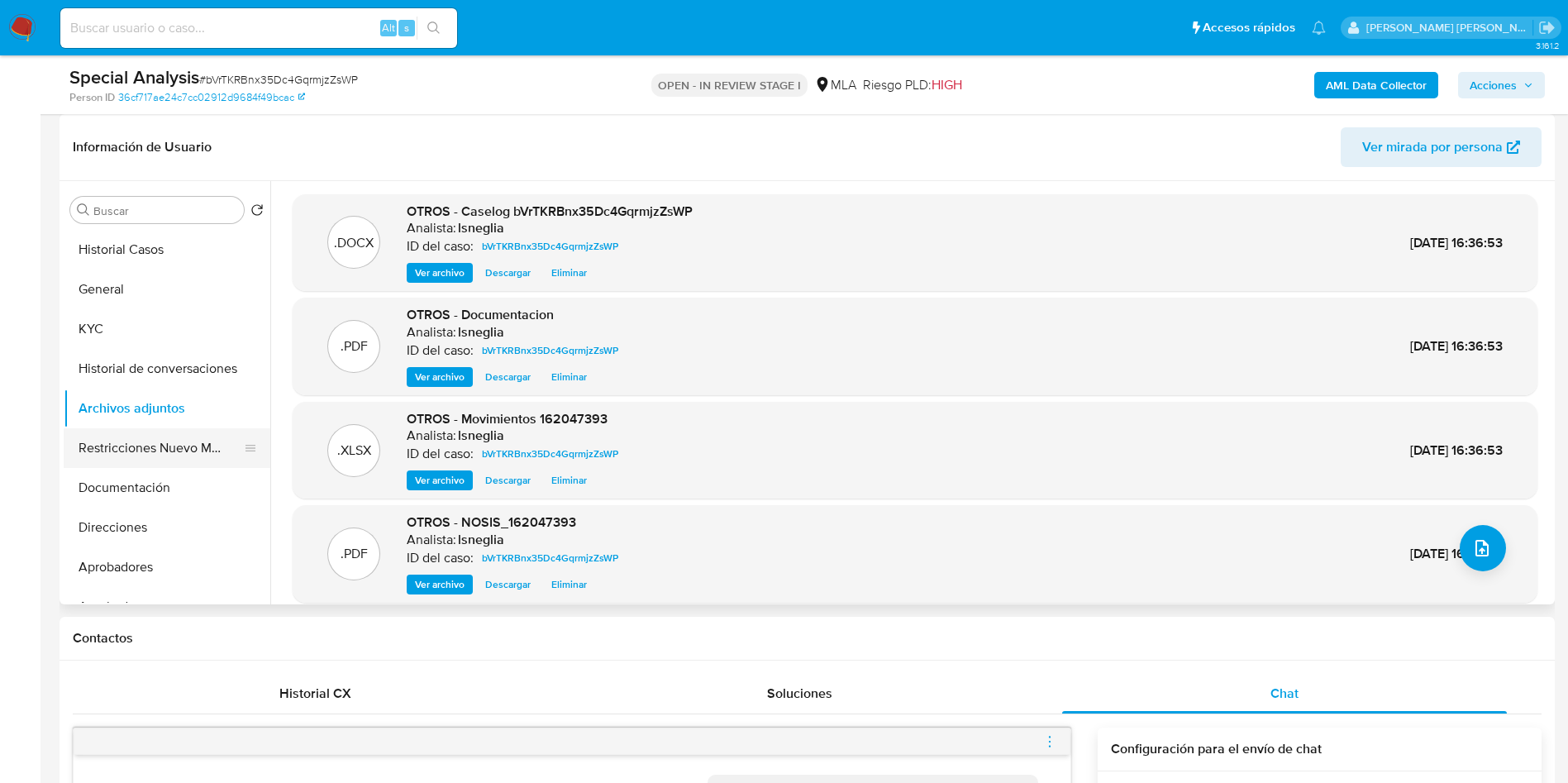
click at [141, 451] on button "Restricciones Nuevo Mundo" at bounding box center [161, 448] width 194 height 40
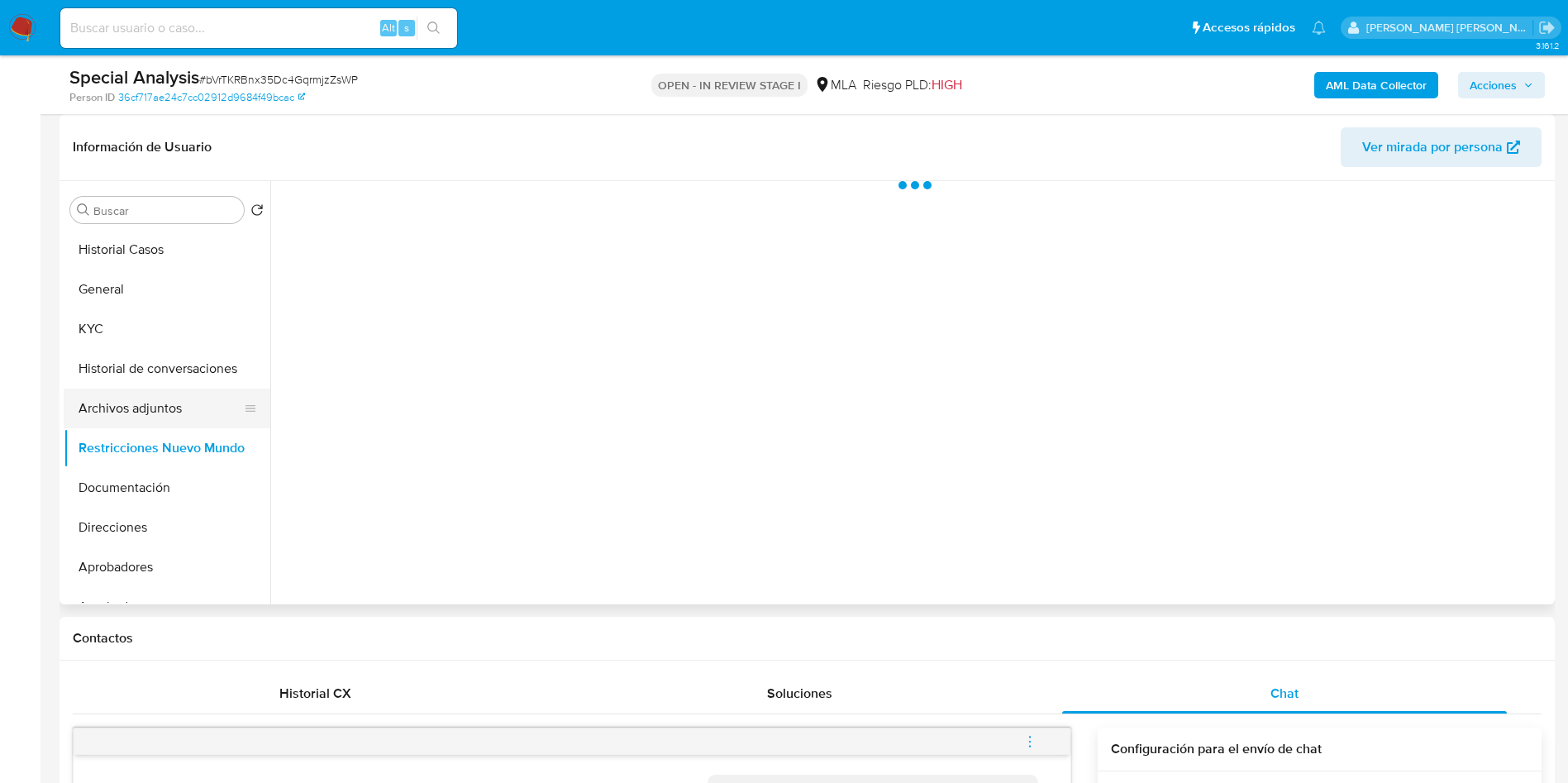
click at [145, 413] on button "Archivos adjuntos" at bounding box center [161, 408] width 194 height 40
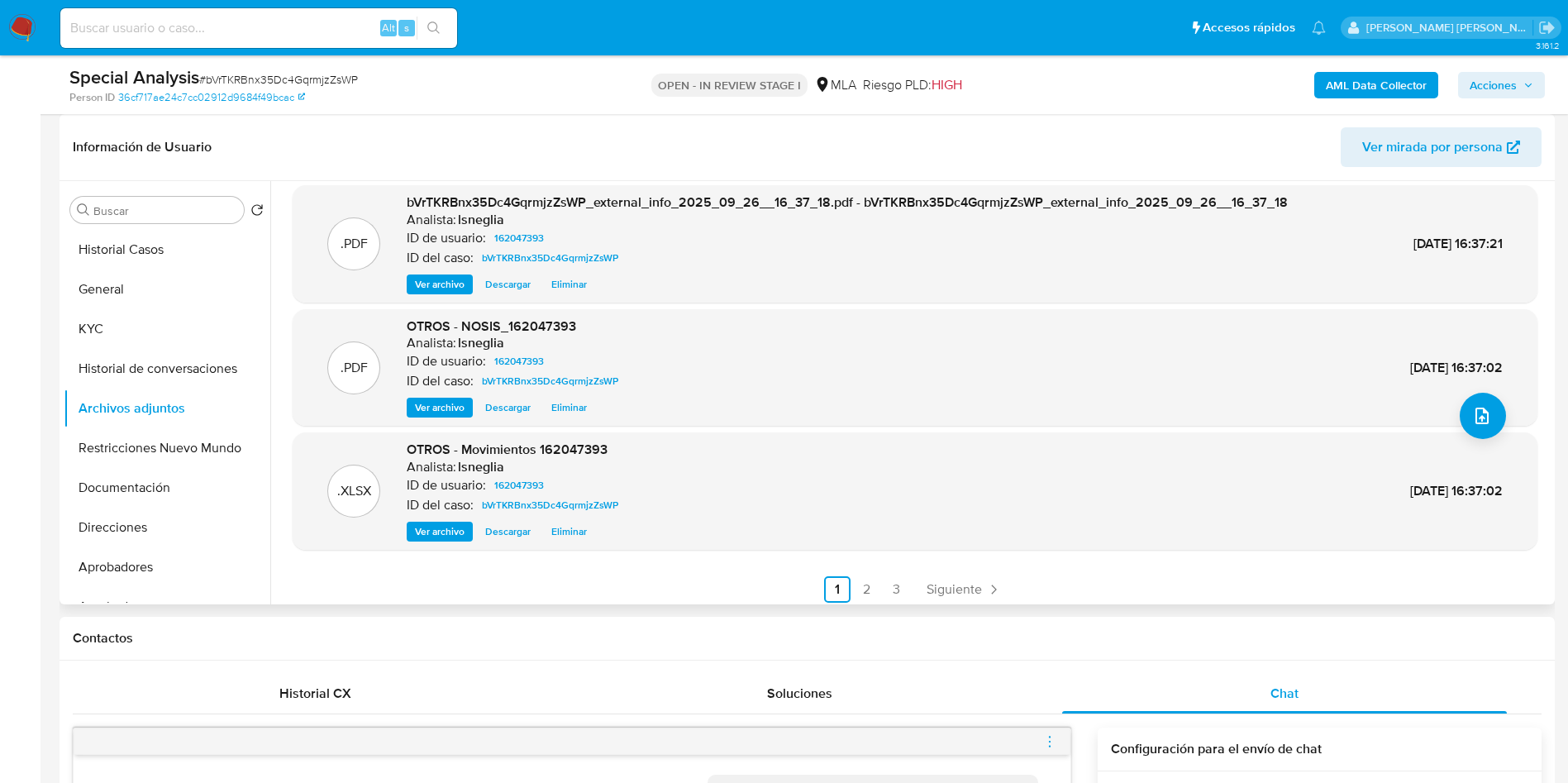
scroll to position [139, 0]
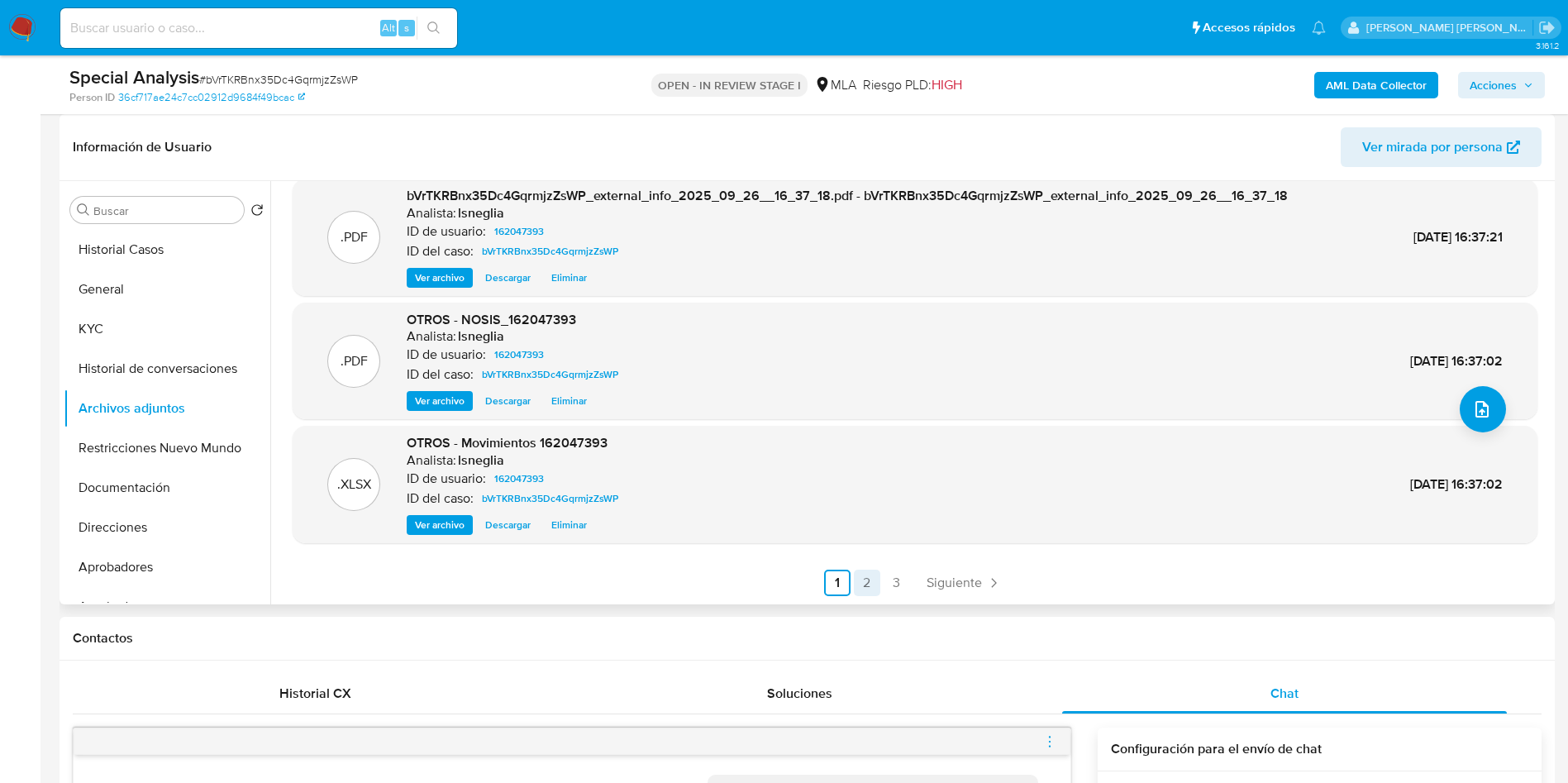
click at [867, 588] on link "2" at bounding box center [866, 583] width 26 height 26
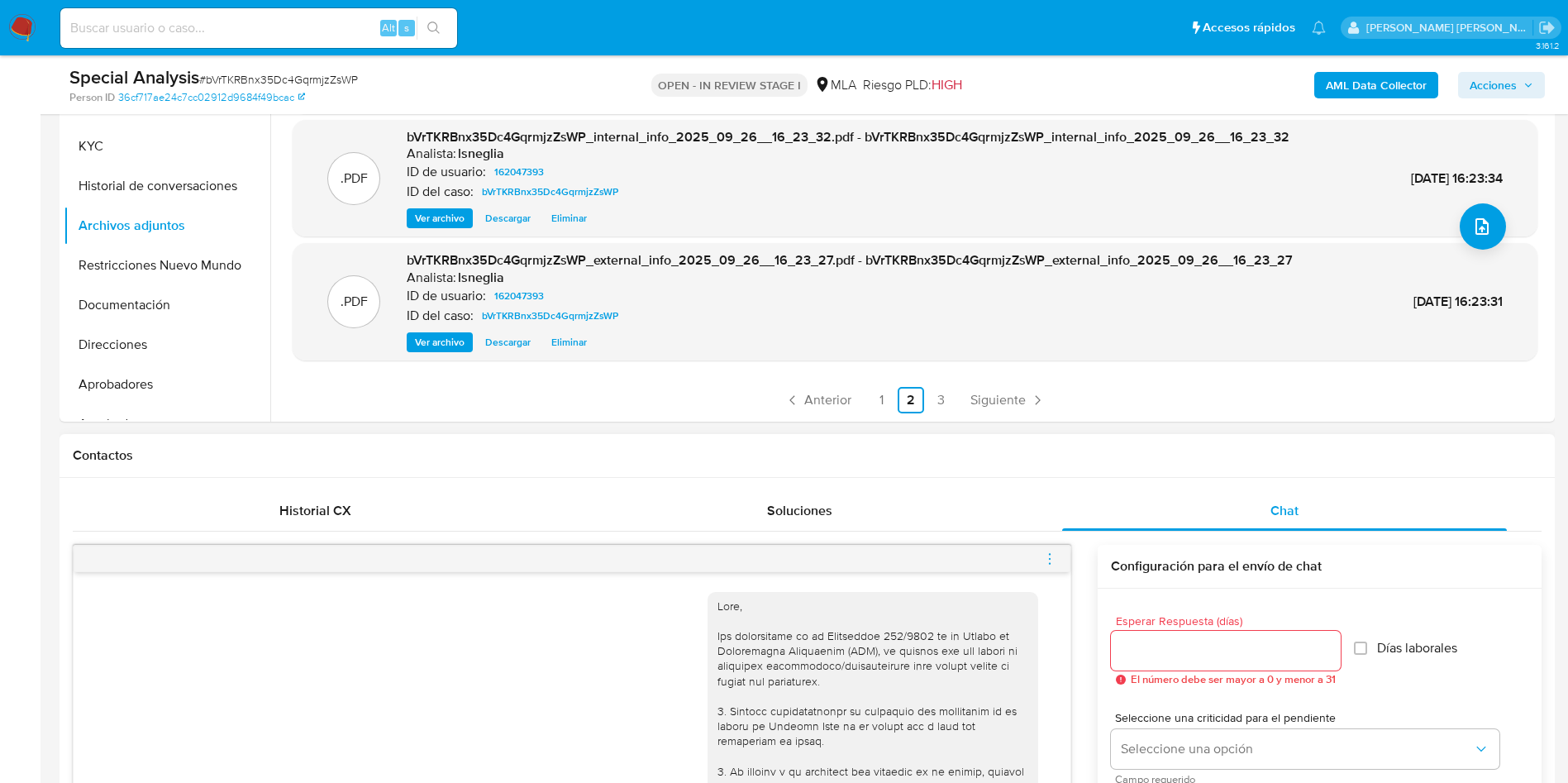
scroll to position [620, 0]
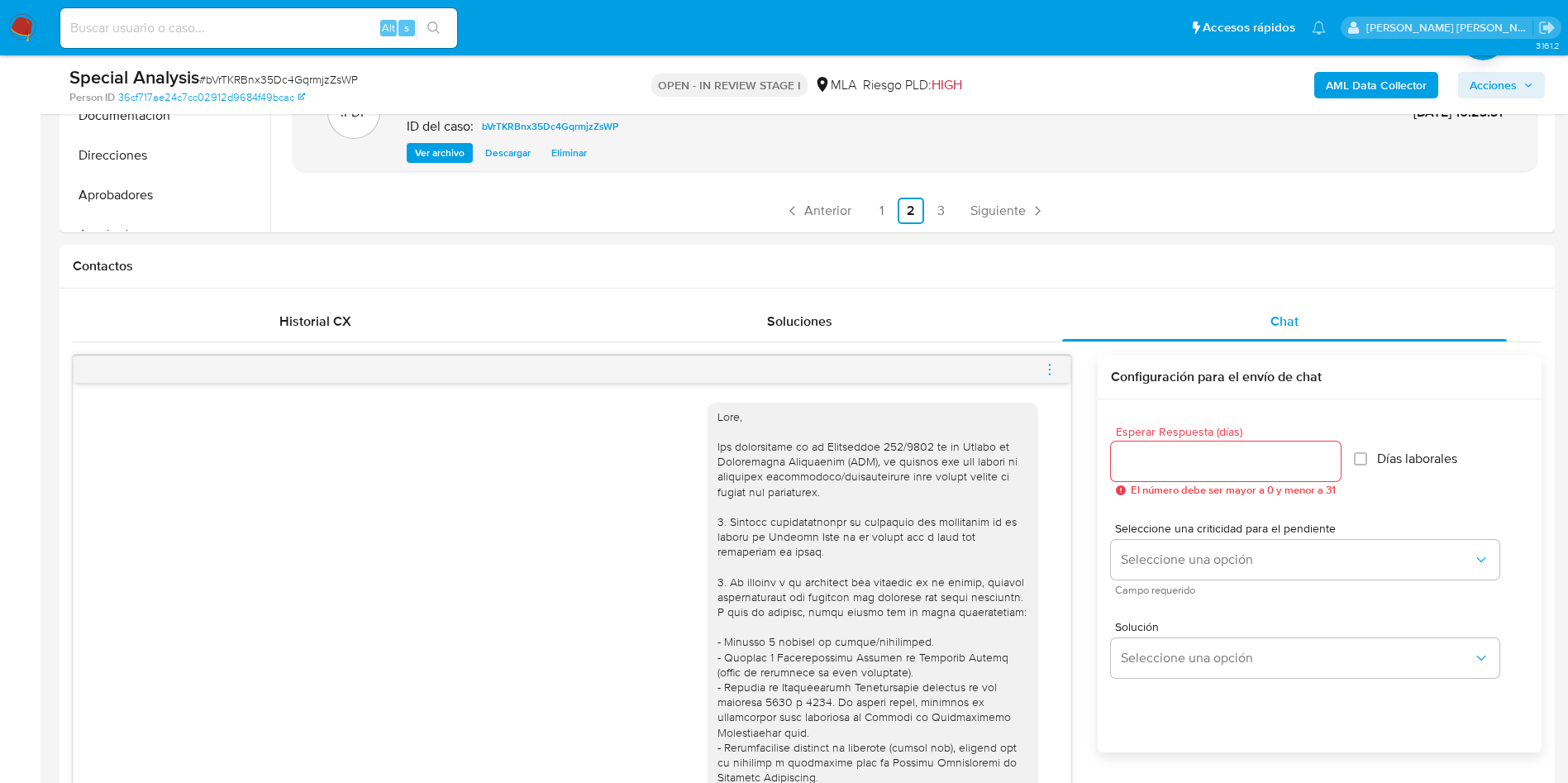
click at [208, 75] on span "# bVrTKRBnx35Dc4GqrmjzZsWP" at bounding box center [278, 80] width 159 height 17
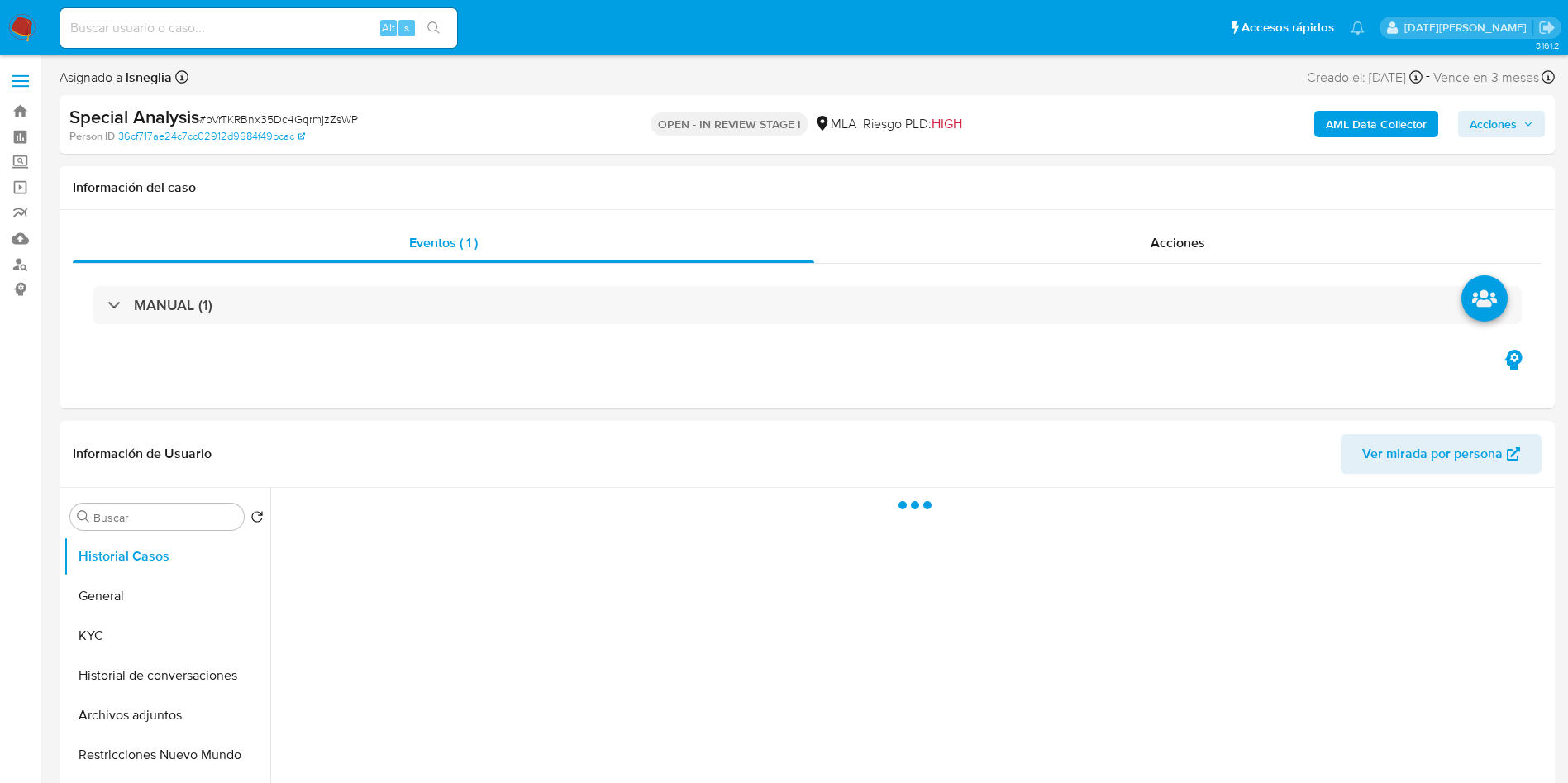
select select "10"
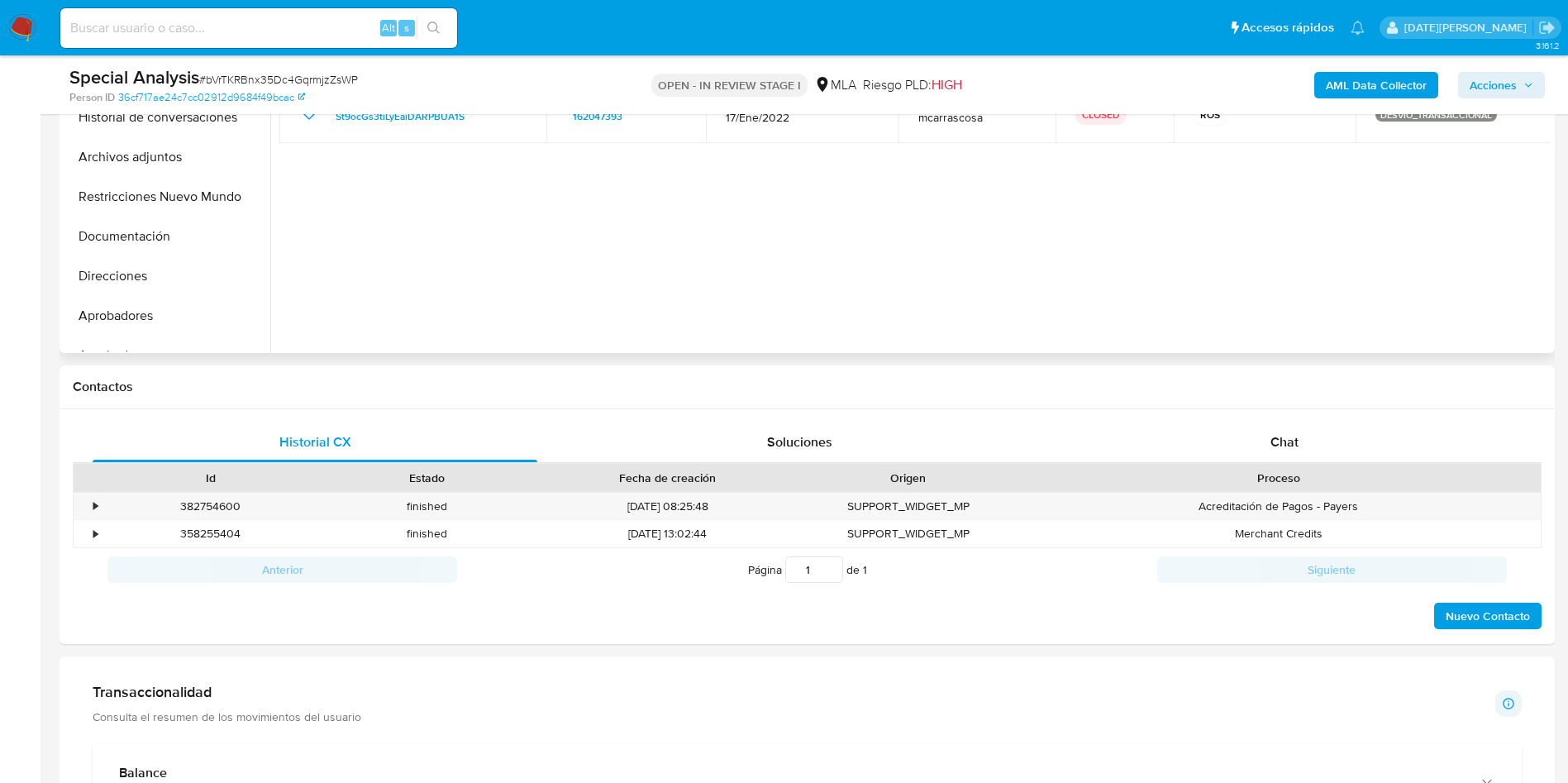
scroll to position [496, 0]
click at [1275, 423] on div "Historial CX Soluciones Chat Id Estado Fecha de creación Origen Proceso • 38275…" at bounding box center [806, 530] width 1495 height 235
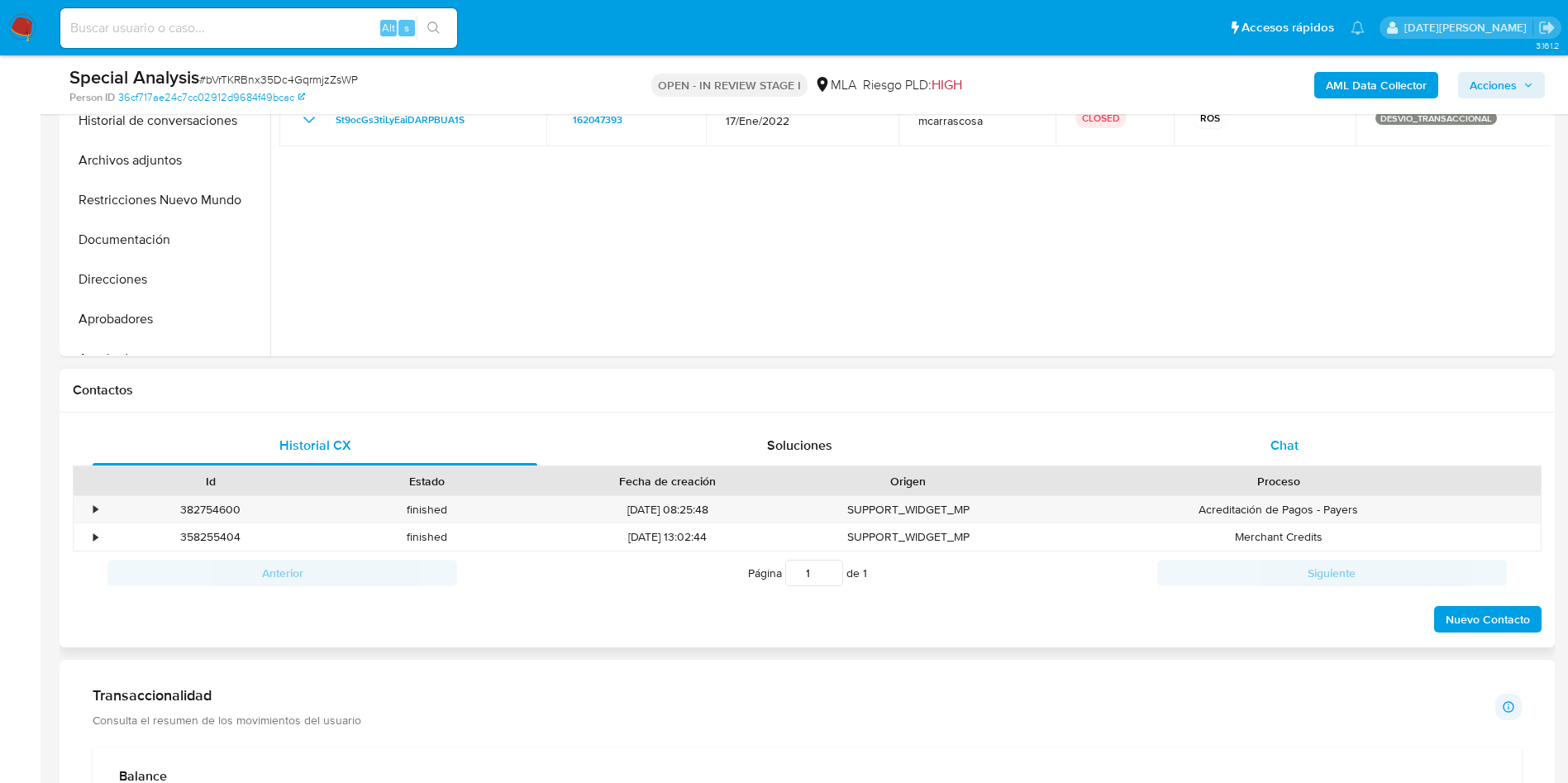
click at [1275, 432] on div "Chat" at bounding box center [1284, 445] width 445 height 40
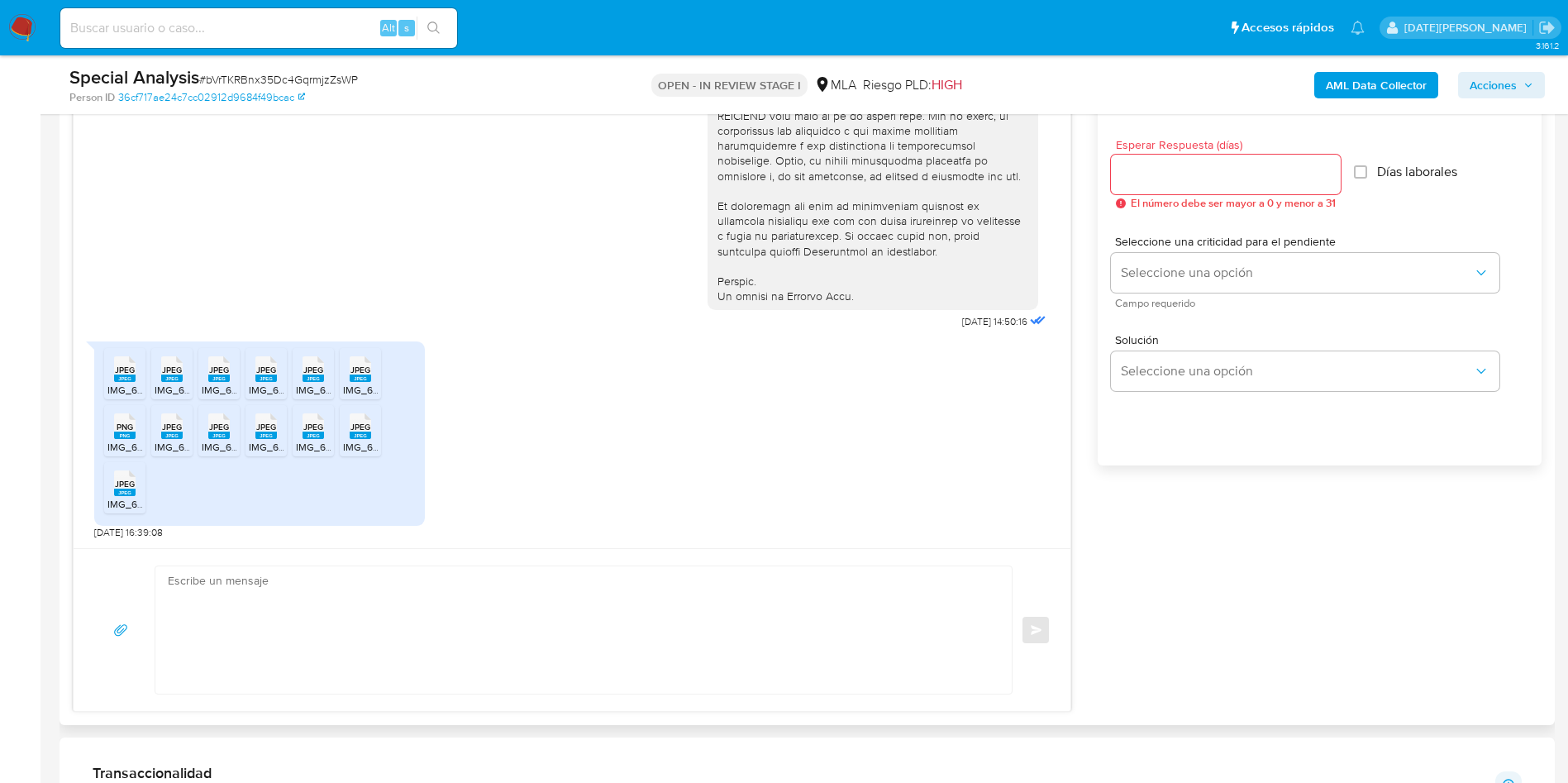
scroll to position [868, 0]
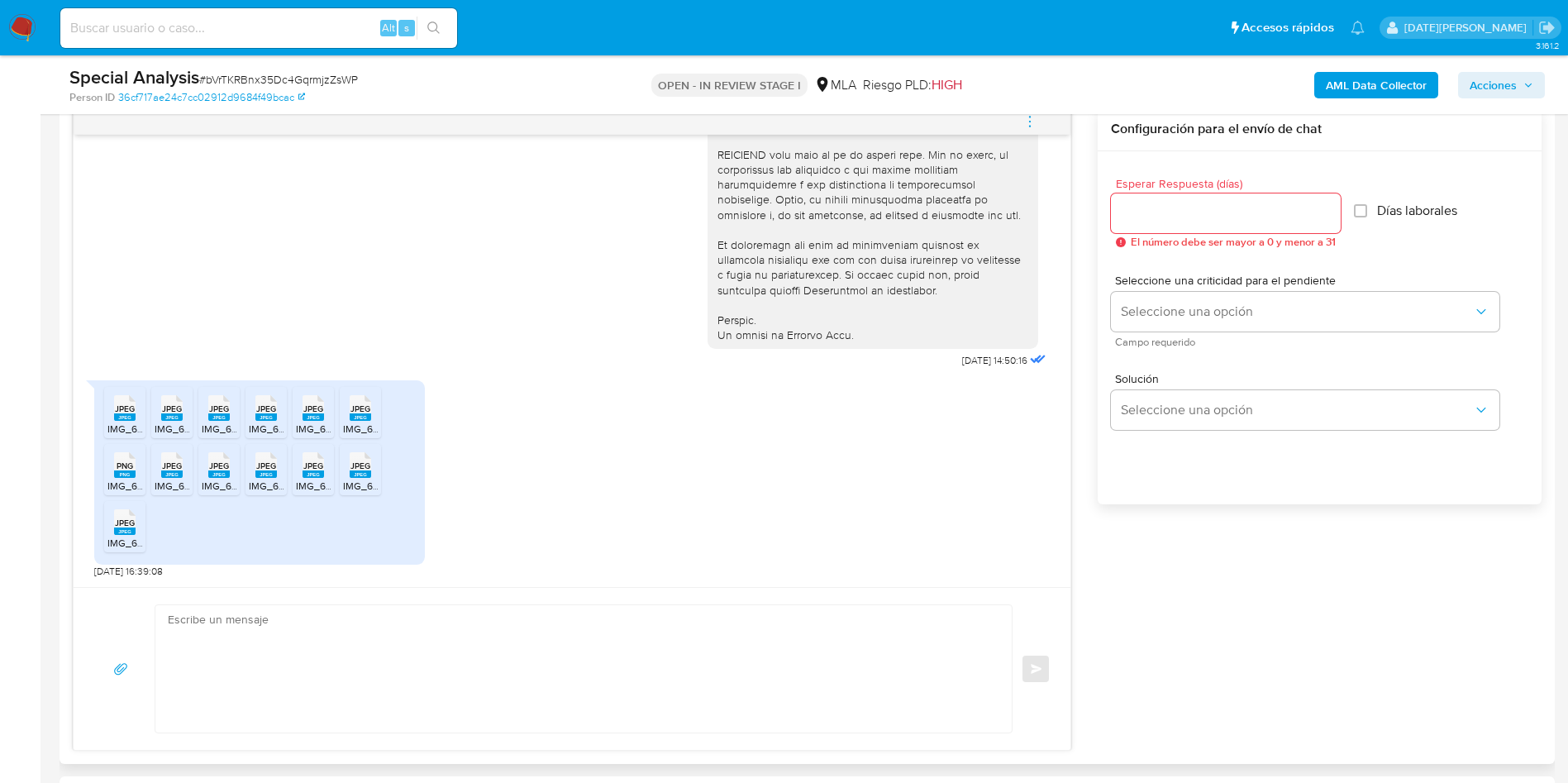
click at [1162, 199] on div at bounding box center [1226, 214] width 230 height 40
click at [1164, 206] on input "Esperar Respuesta (días)" at bounding box center [1226, 213] width 230 height 22
type input "0"
click at [525, 640] on textarea at bounding box center [578, 668] width 823 height 127
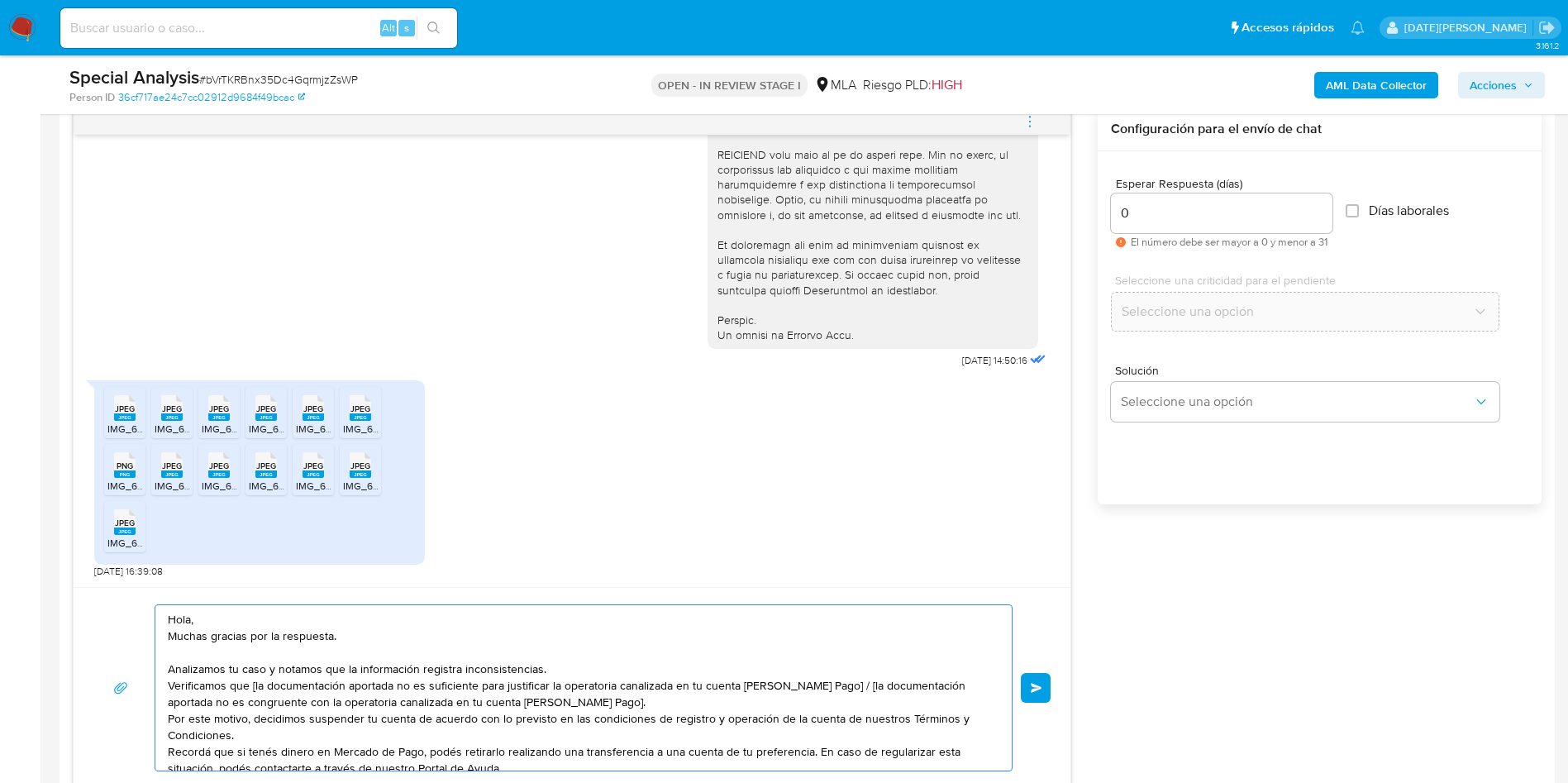
click at [363, 605] on textarea "Hola, Muchas gracias por la respuesta. Analizamos tu caso y notamos que la info…" at bounding box center [578, 688] width 823 height 166
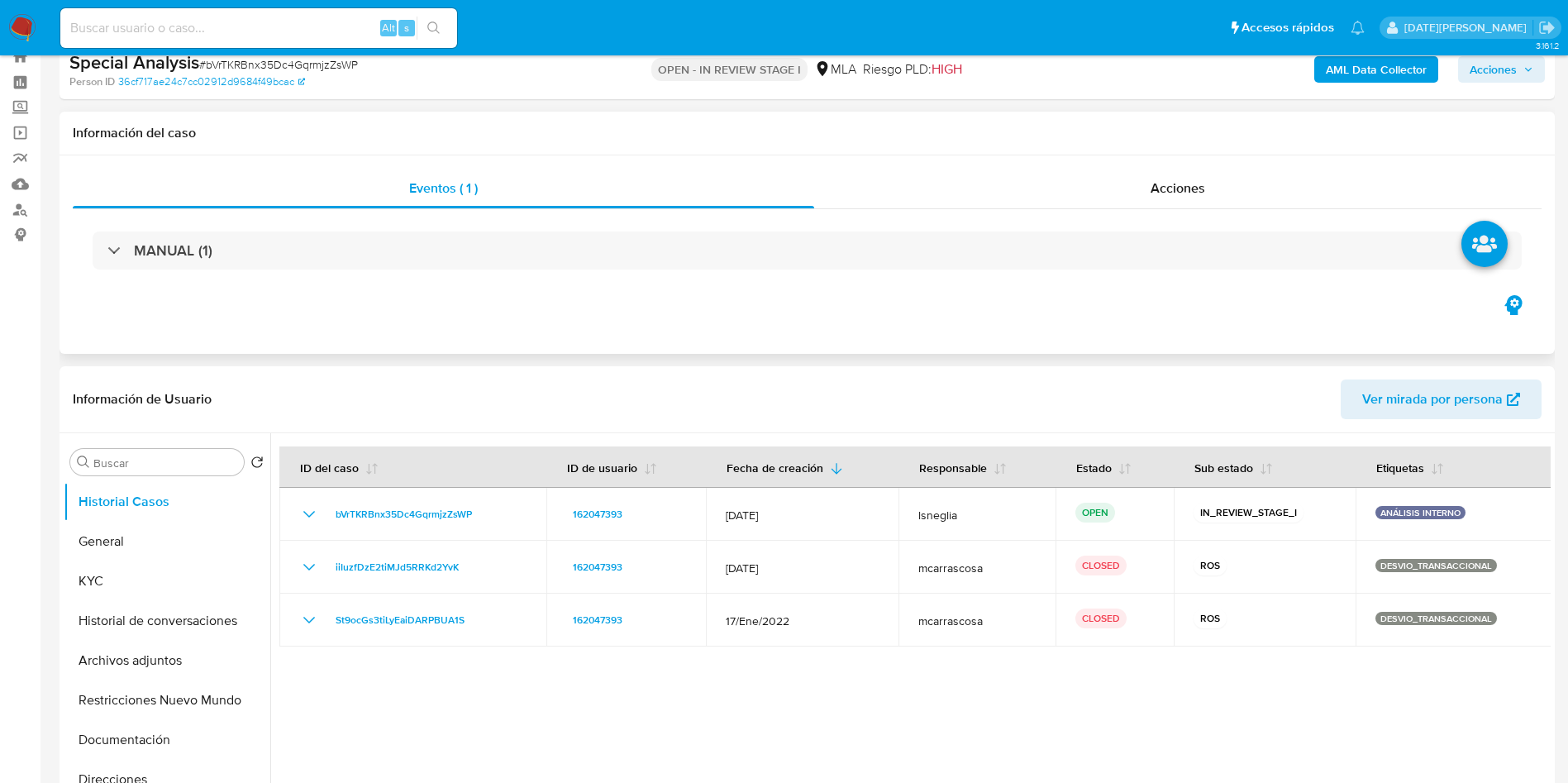
scroll to position [0, 0]
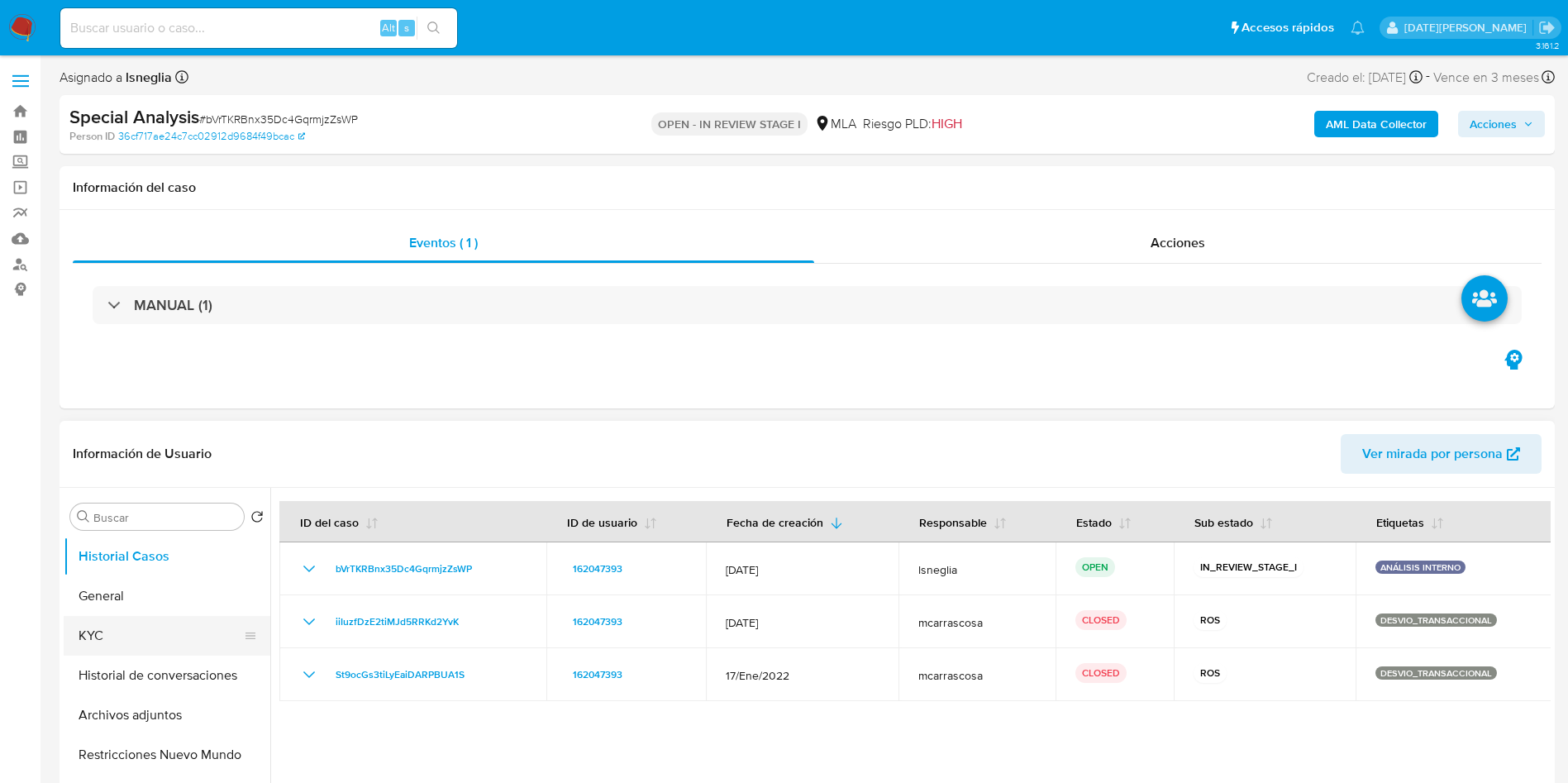
click at [123, 636] on button "KYC" at bounding box center [161, 635] width 194 height 40
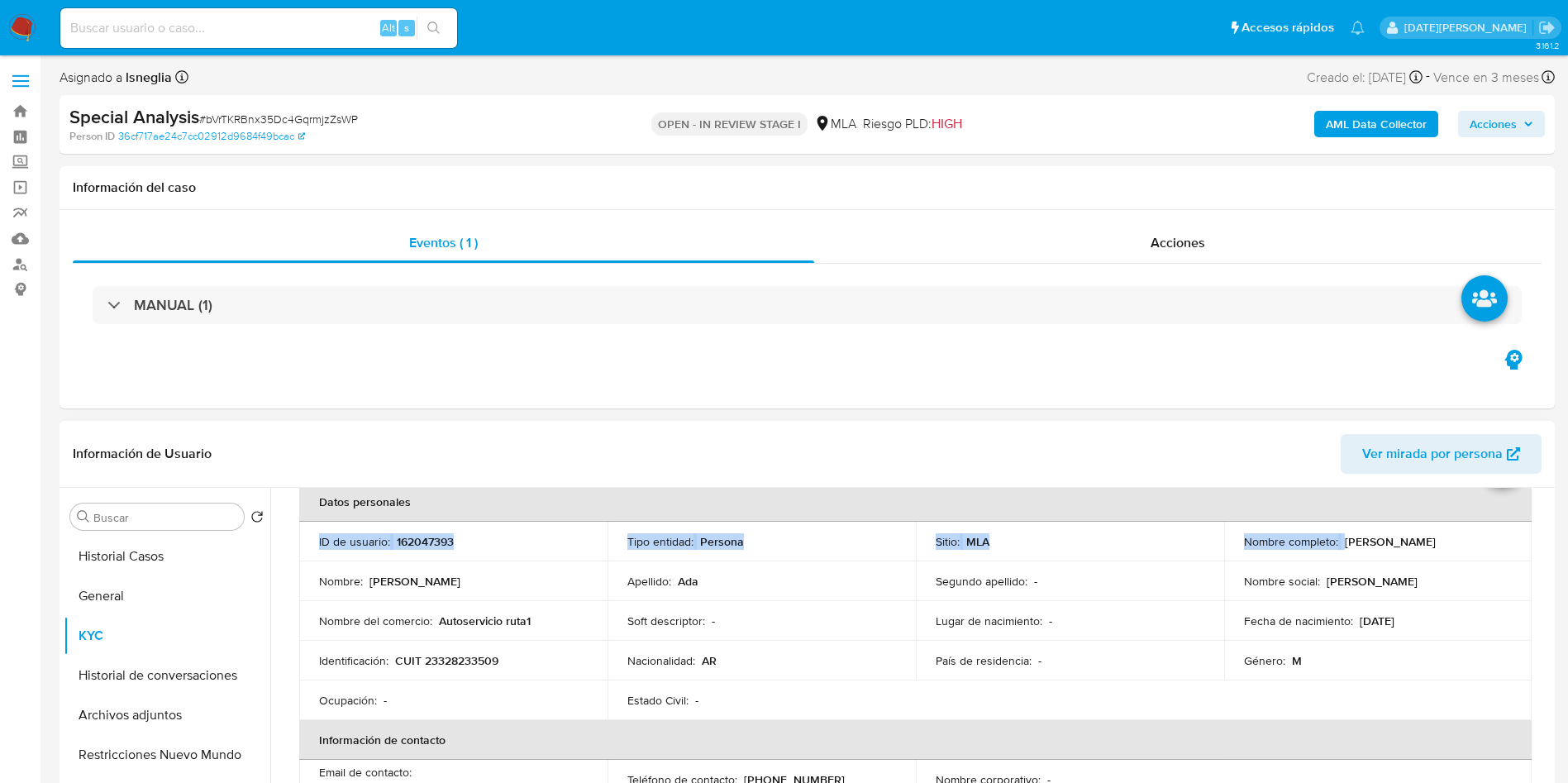
scroll to position [71, 0]
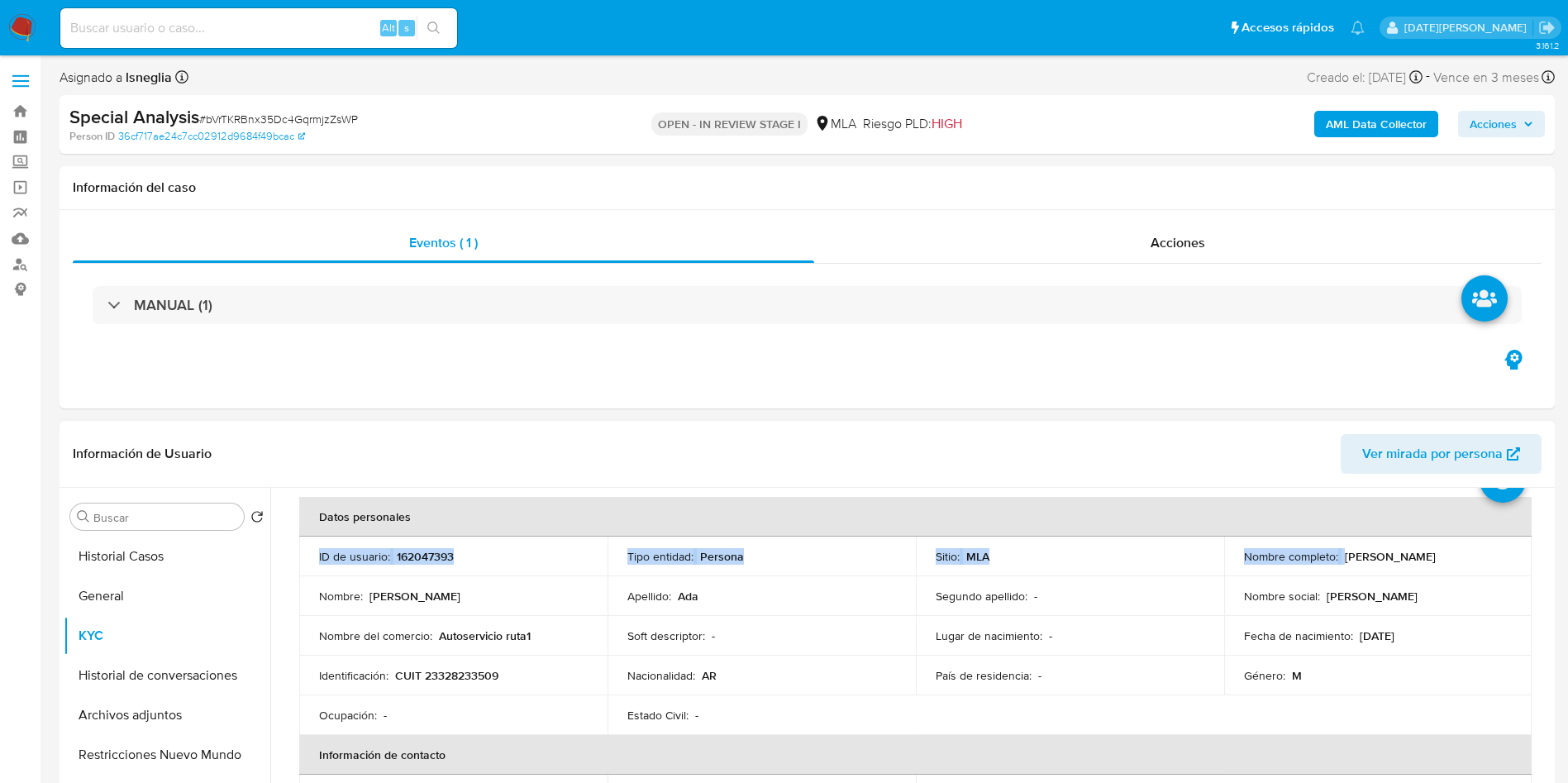
drag, startPoint x: 1339, startPoint y: 503, endPoint x: 1452, endPoint y: 553, distance: 123.6
click at [1452, 553] on div "Nombre completo : [PERSON_NAME]" at bounding box center [1378, 556] width 269 height 15
copy p "[PERSON_NAME]"
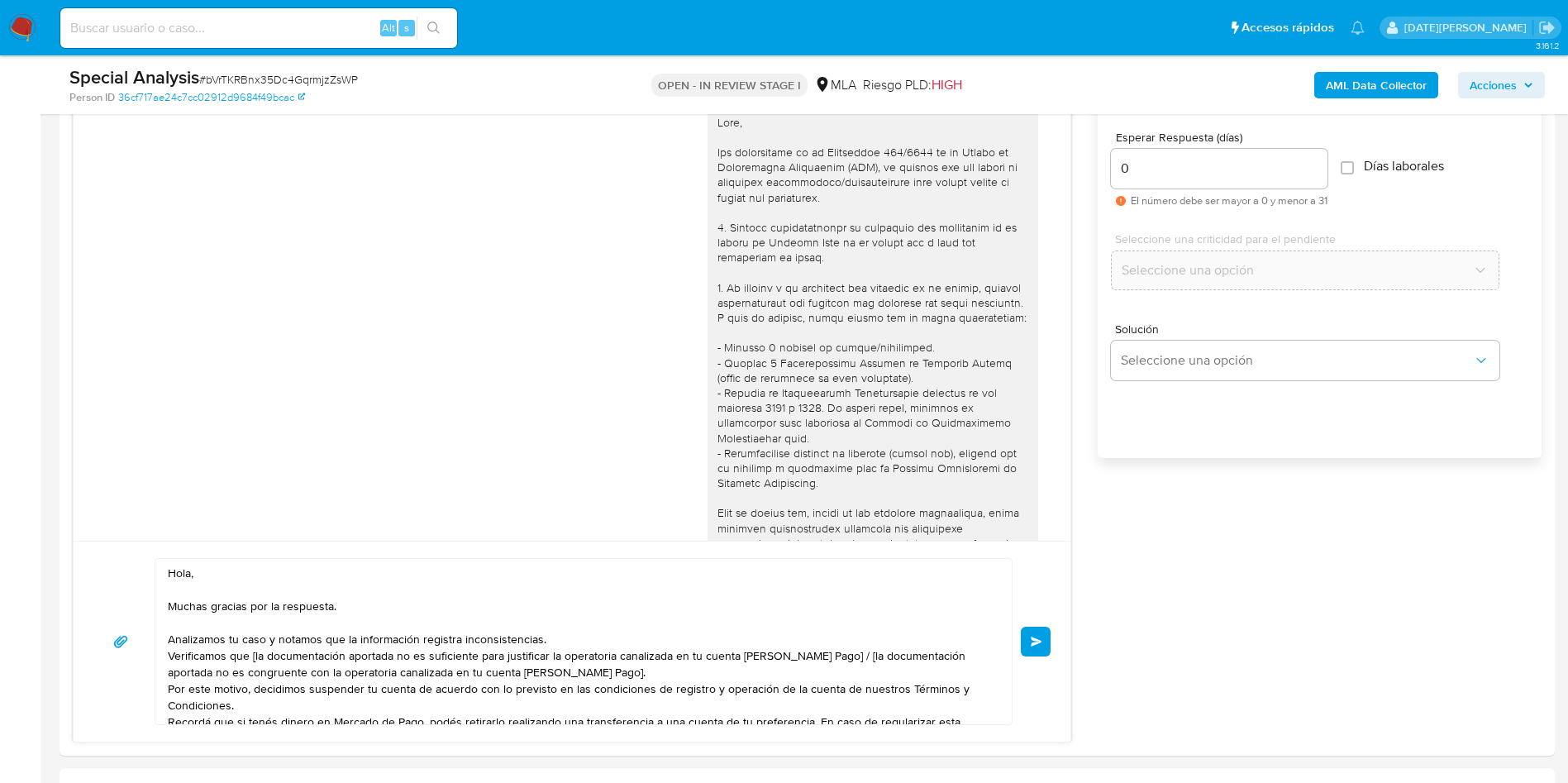
scroll to position [1240, 0]
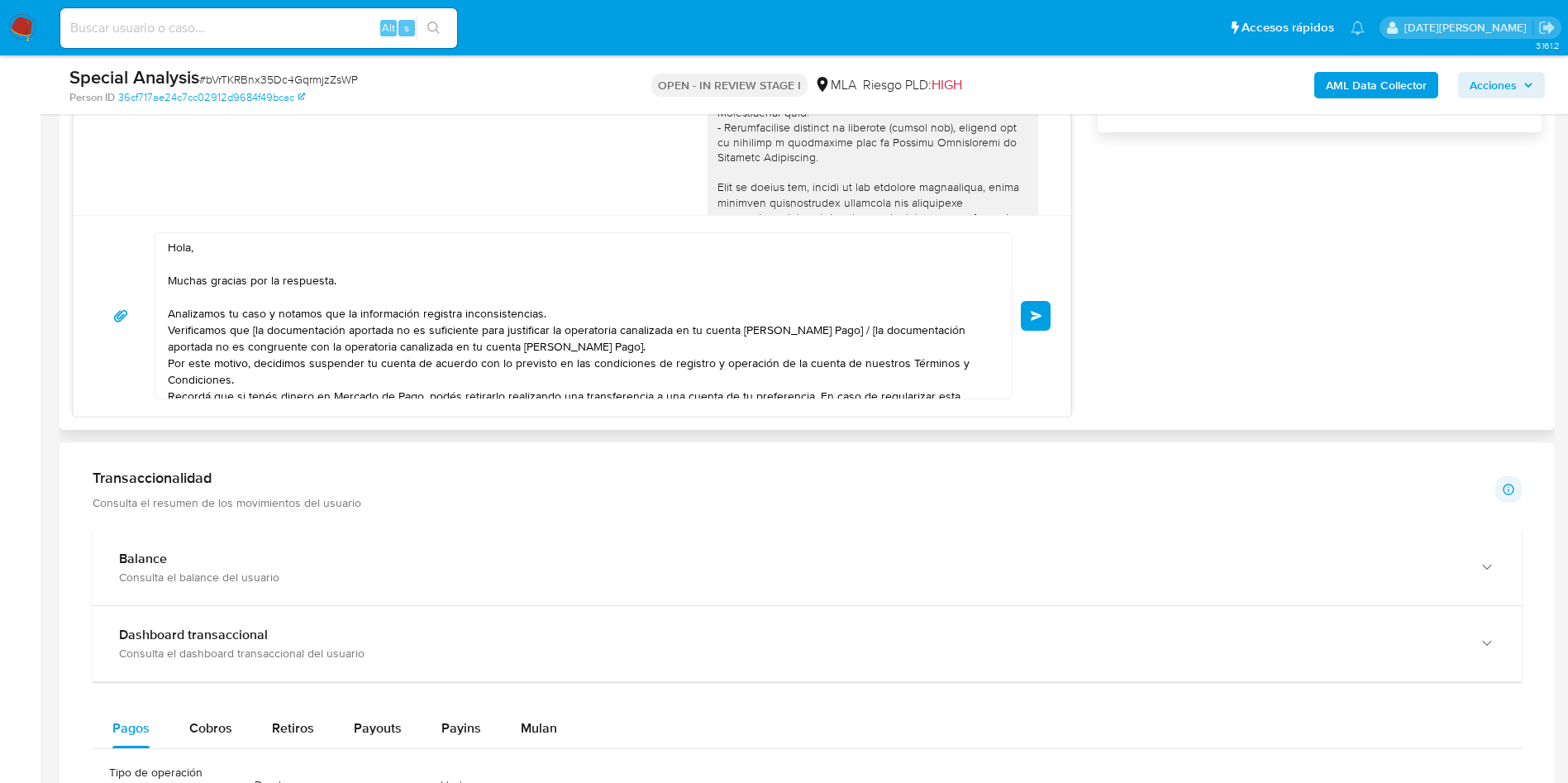
click at [265, 255] on textarea "Hola, Muchas gracias por la respuesta. Analizamos tu caso y notamos que la info…" at bounding box center [578, 316] width 823 height 166
click at [282, 242] on textarea "Hola, Muchas gracias por la respuesta. Analizamos tu caso y notamos que la info…" at bounding box center [578, 316] width 823 height 166
paste textarea "[PERSON_NAME]"
click at [595, 319] on textarea "[PERSON_NAME], [PERSON_NAME]. Muchas gracias por la respuesta. Analizamos tu ca…" at bounding box center [578, 316] width 823 height 166
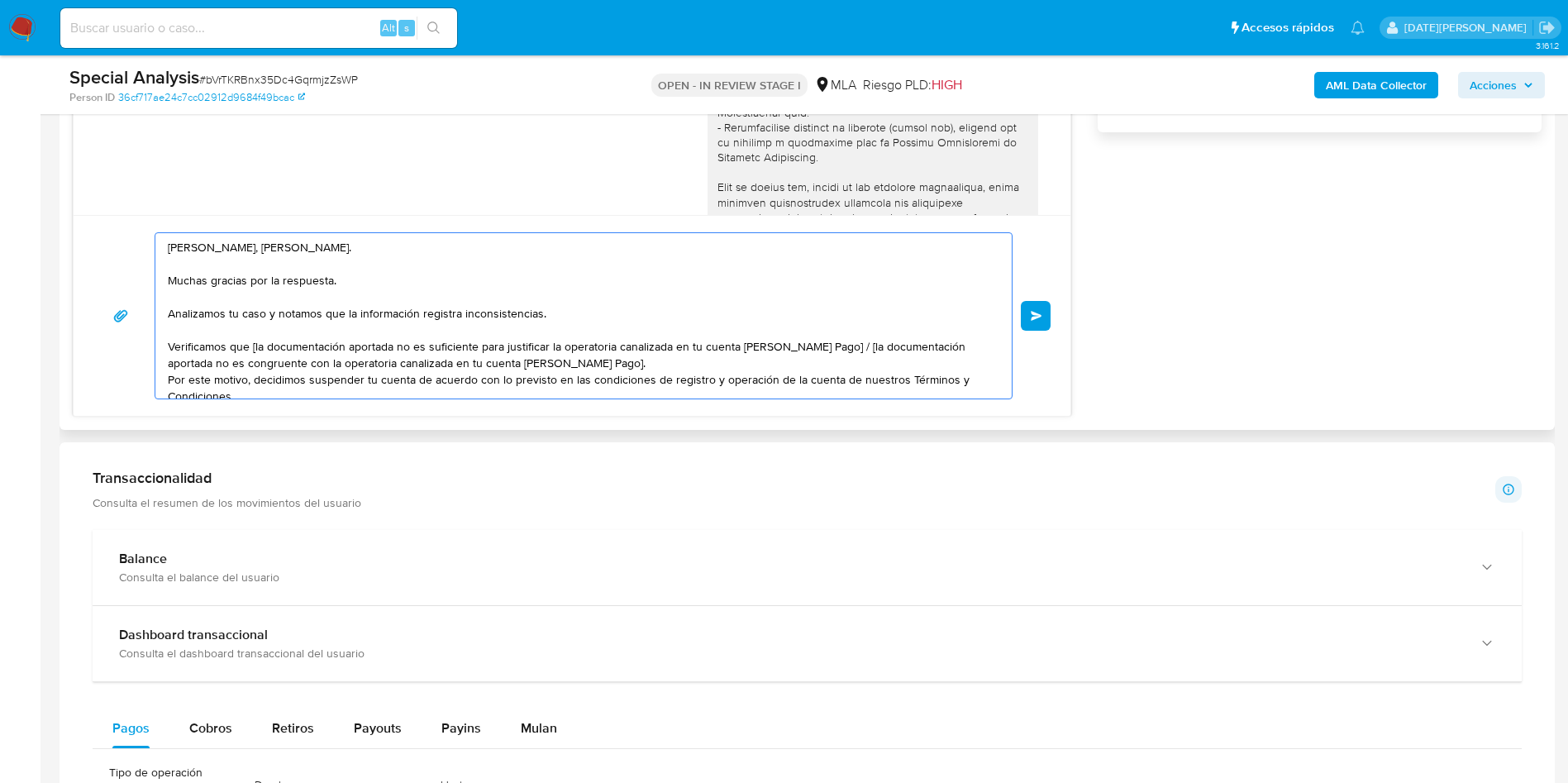
click at [255, 344] on textarea "[PERSON_NAME], [PERSON_NAME]. Muchas gracias por la respuesta. Analizamos tu ca…" at bounding box center [578, 316] width 823 height 166
drag, startPoint x: 827, startPoint y: 348, endPoint x: 847, endPoint y: 357, distance: 21.9
click at [847, 357] on textarea "[PERSON_NAME], [PERSON_NAME]. Muchas gracias por la respuesta. Analizamos tu ca…" at bounding box center [578, 316] width 823 height 166
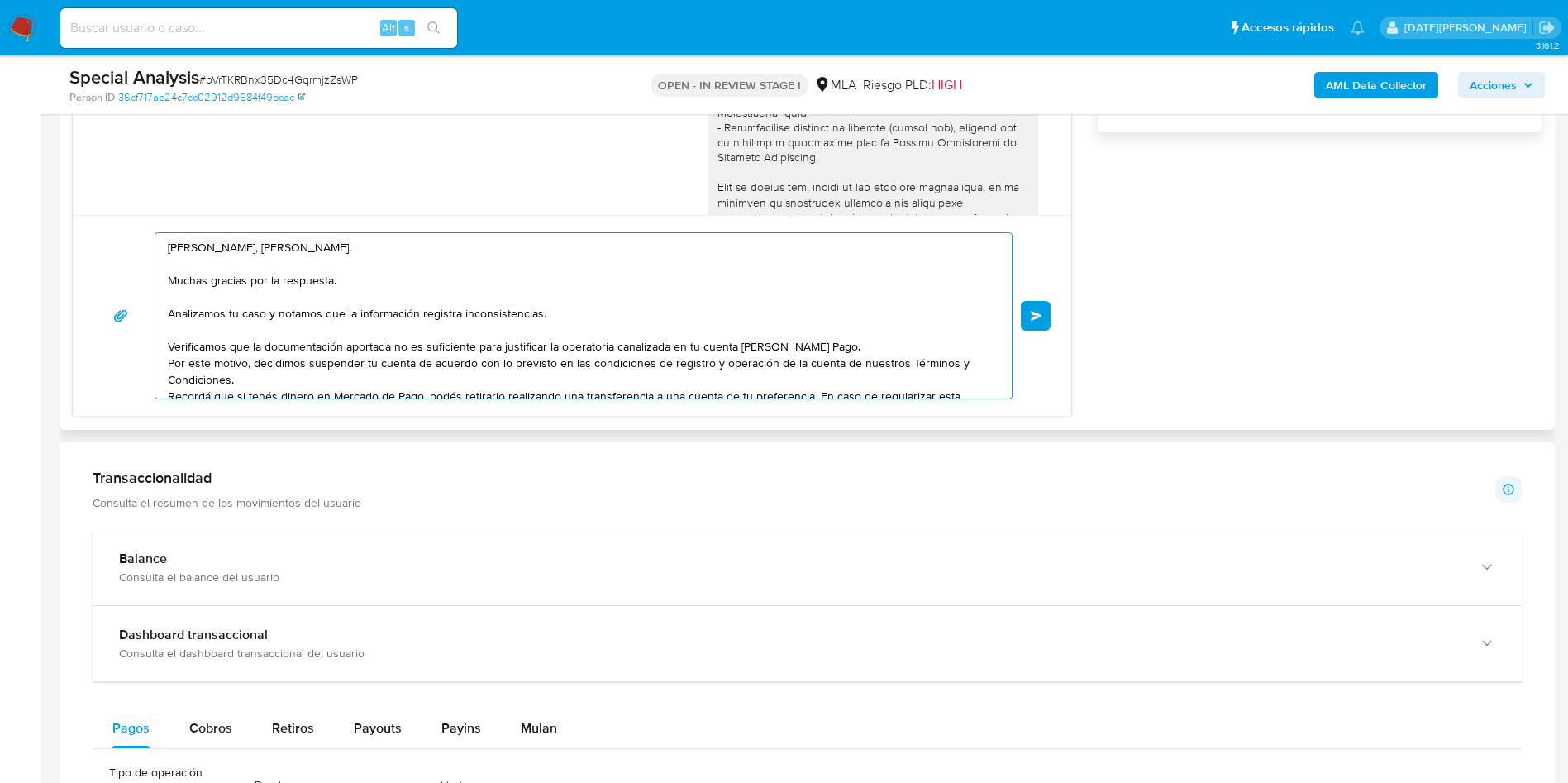
click at [848, 359] on textarea "[PERSON_NAME], [PERSON_NAME]. Muchas gracias por la respuesta. Analizamos tu ca…" at bounding box center [578, 316] width 823 height 166
click at [864, 350] on textarea "[PERSON_NAME], [PERSON_NAME]. Muchas gracias por la respuesta. Analizamos tu ca…" at bounding box center [578, 316] width 823 height 166
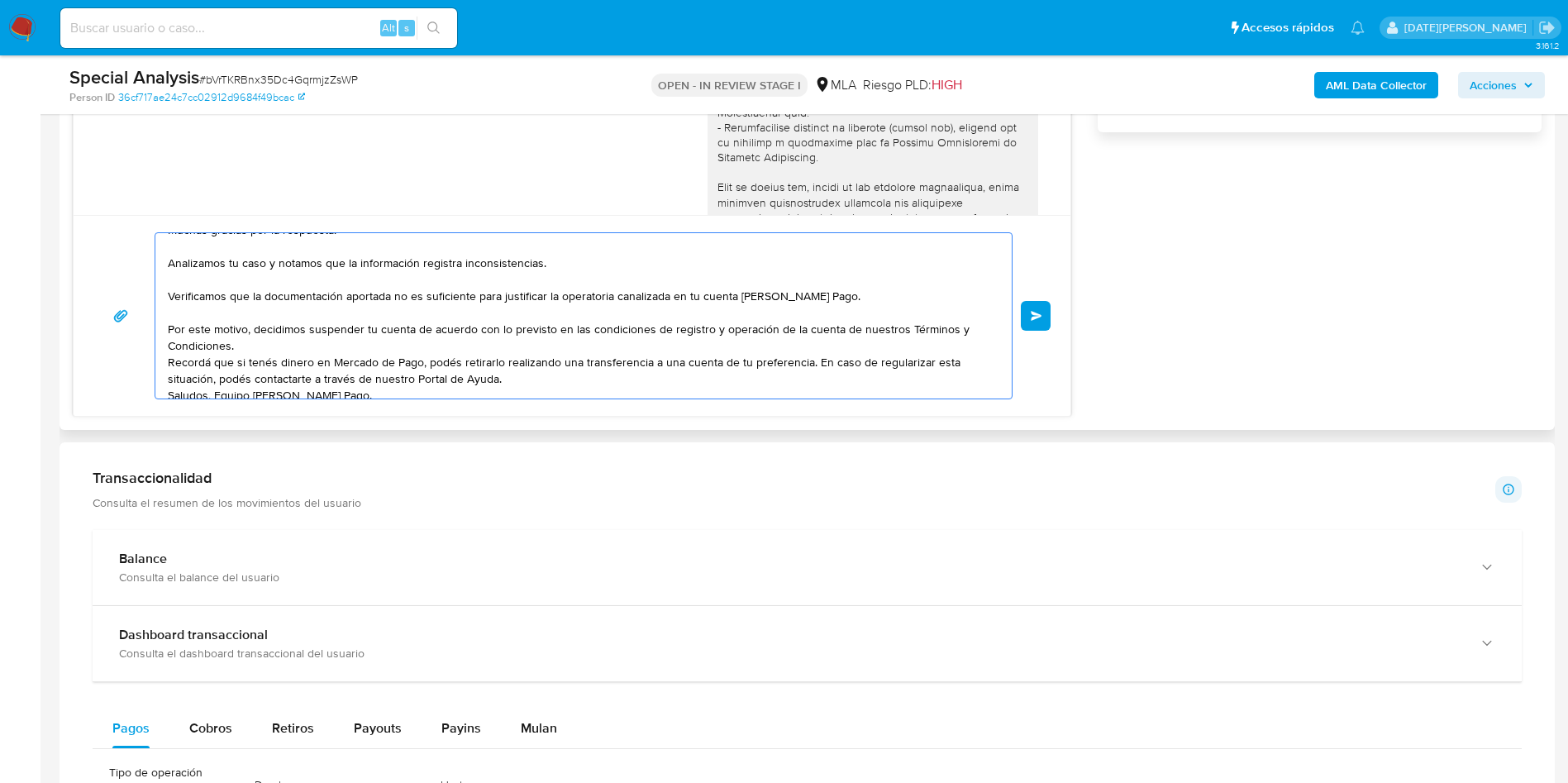
scroll to position [60, 0]
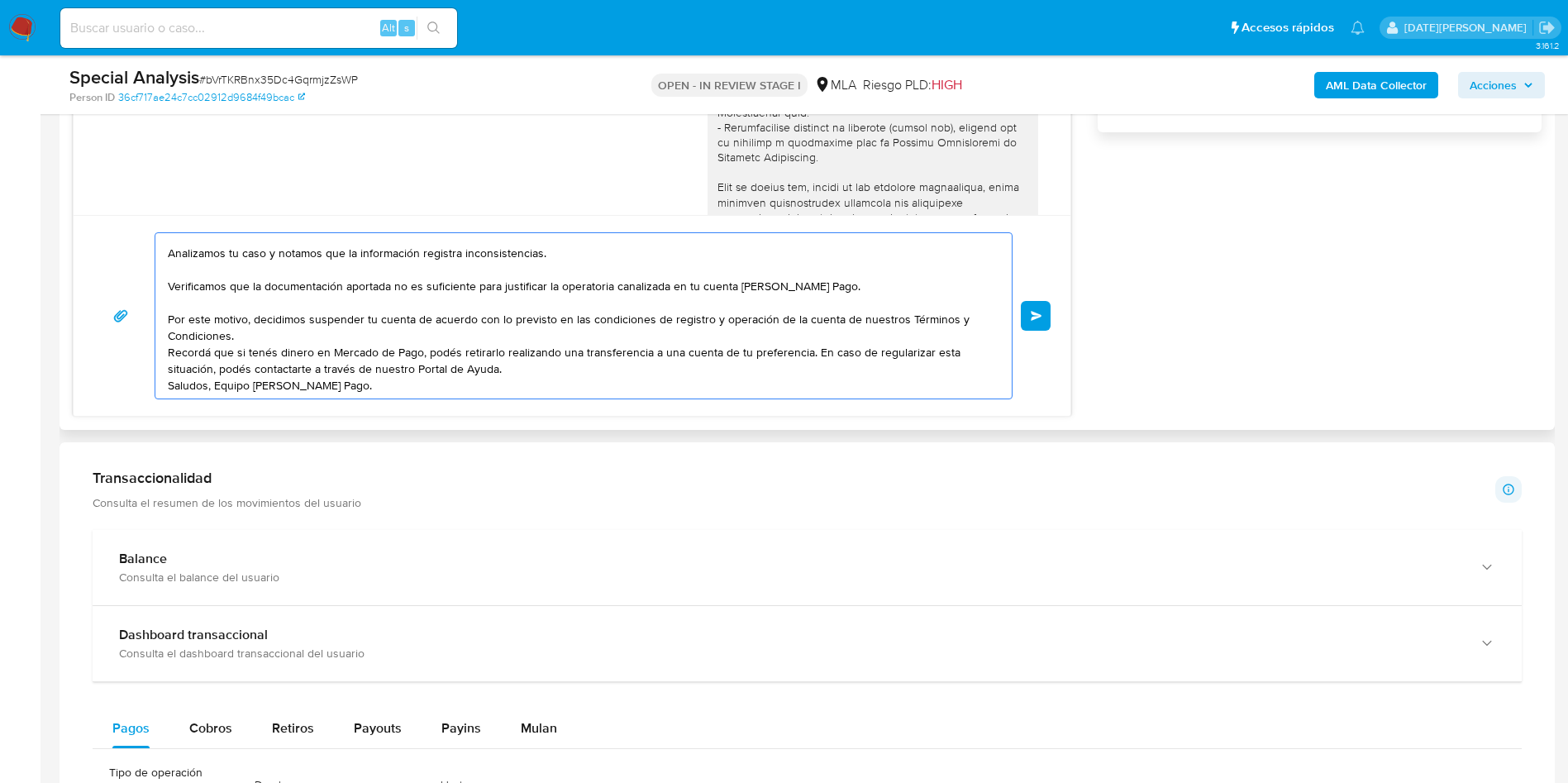
click at [745, 337] on textarea "[PERSON_NAME], [PERSON_NAME]. Muchas gracias por la respuesta. Analizamos tu ca…" at bounding box center [578, 316] width 823 height 166
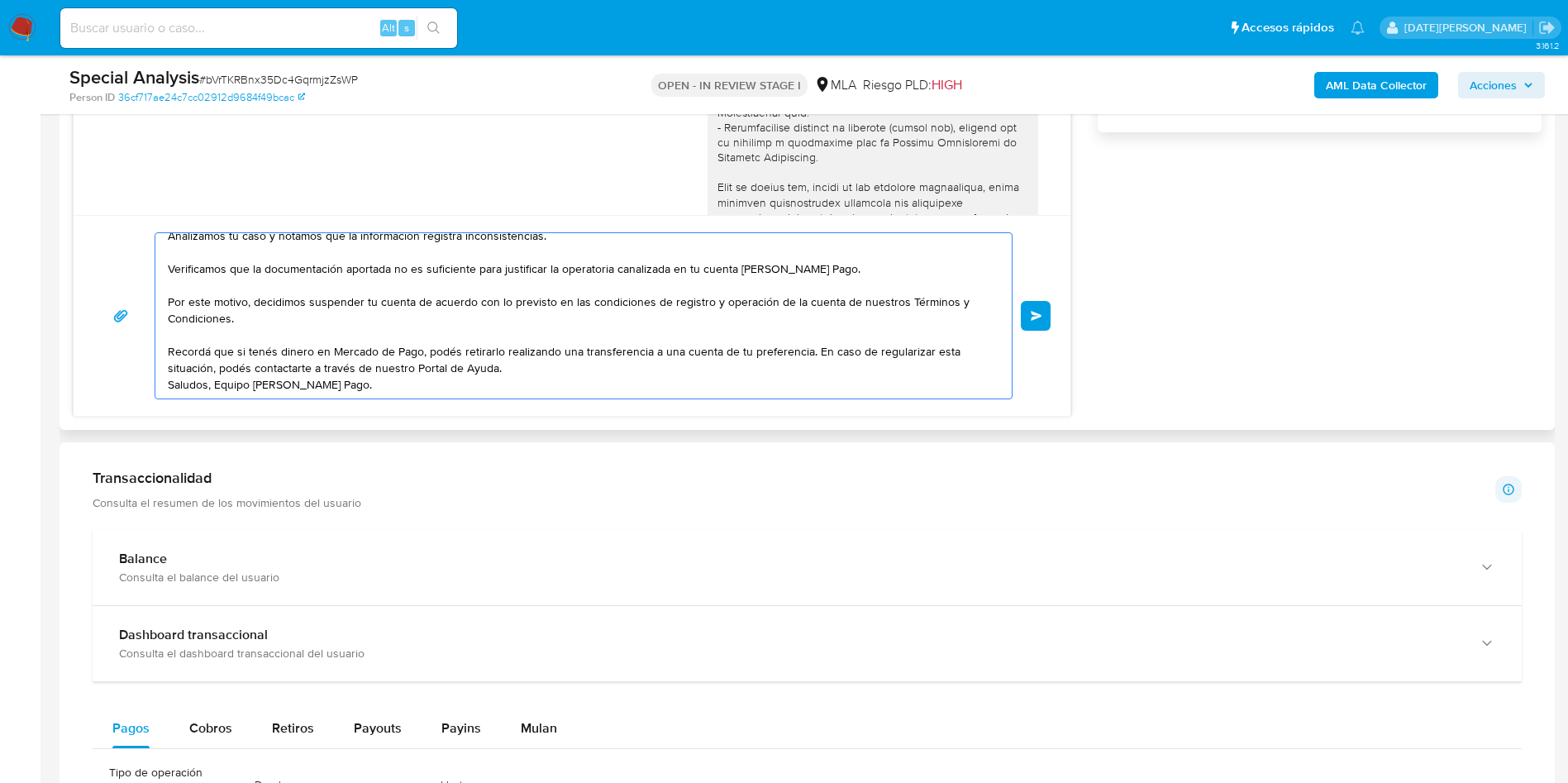
scroll to position [127, 0]
click at [584, 325] on textarea "[PERSON_NAME], [PERSON_NAME]. Muchas gracias por la respuesta. Analizamos tu ca…" at bounding box center [578, 316] width 823 height 166
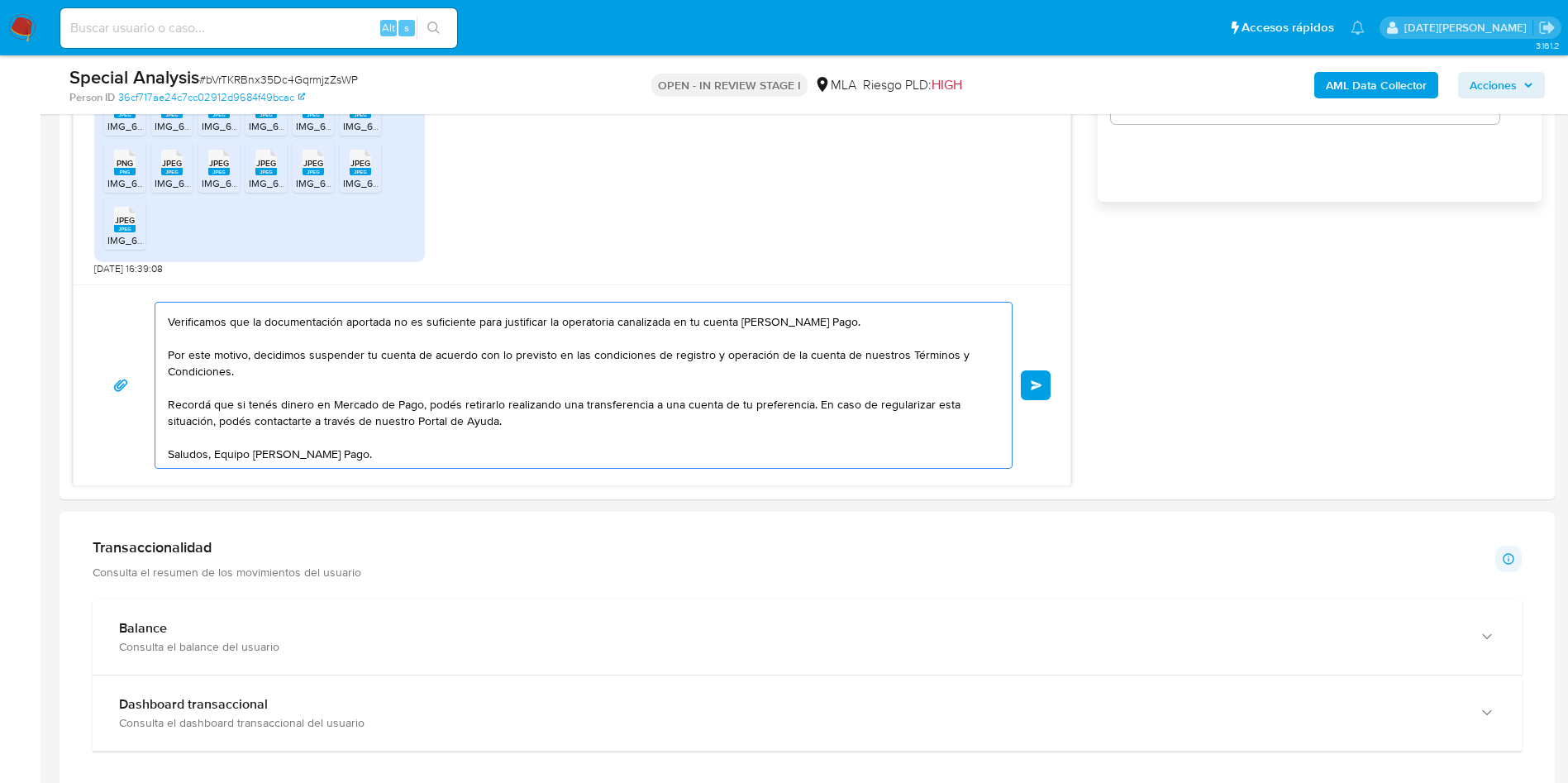
scroll to position [1116, 0]
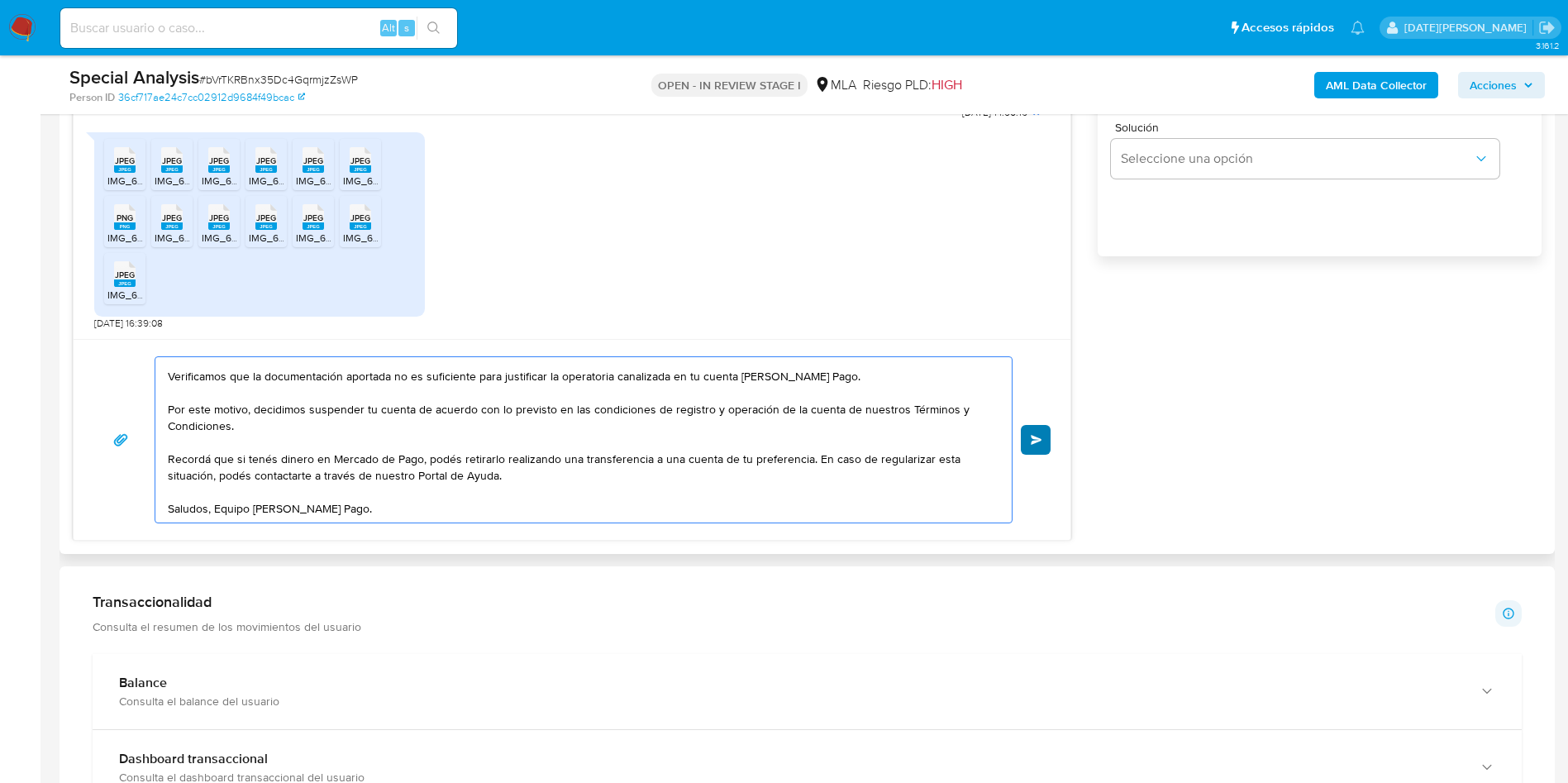
type textarea "[PERSON_NAME], [PERSON_NAME]. Muchas gracias por la respuesta. Analizamos tu ca…"
click at [1039, 440] on span "Enviar" at bounding box center [1036, 439] width 11 height 10
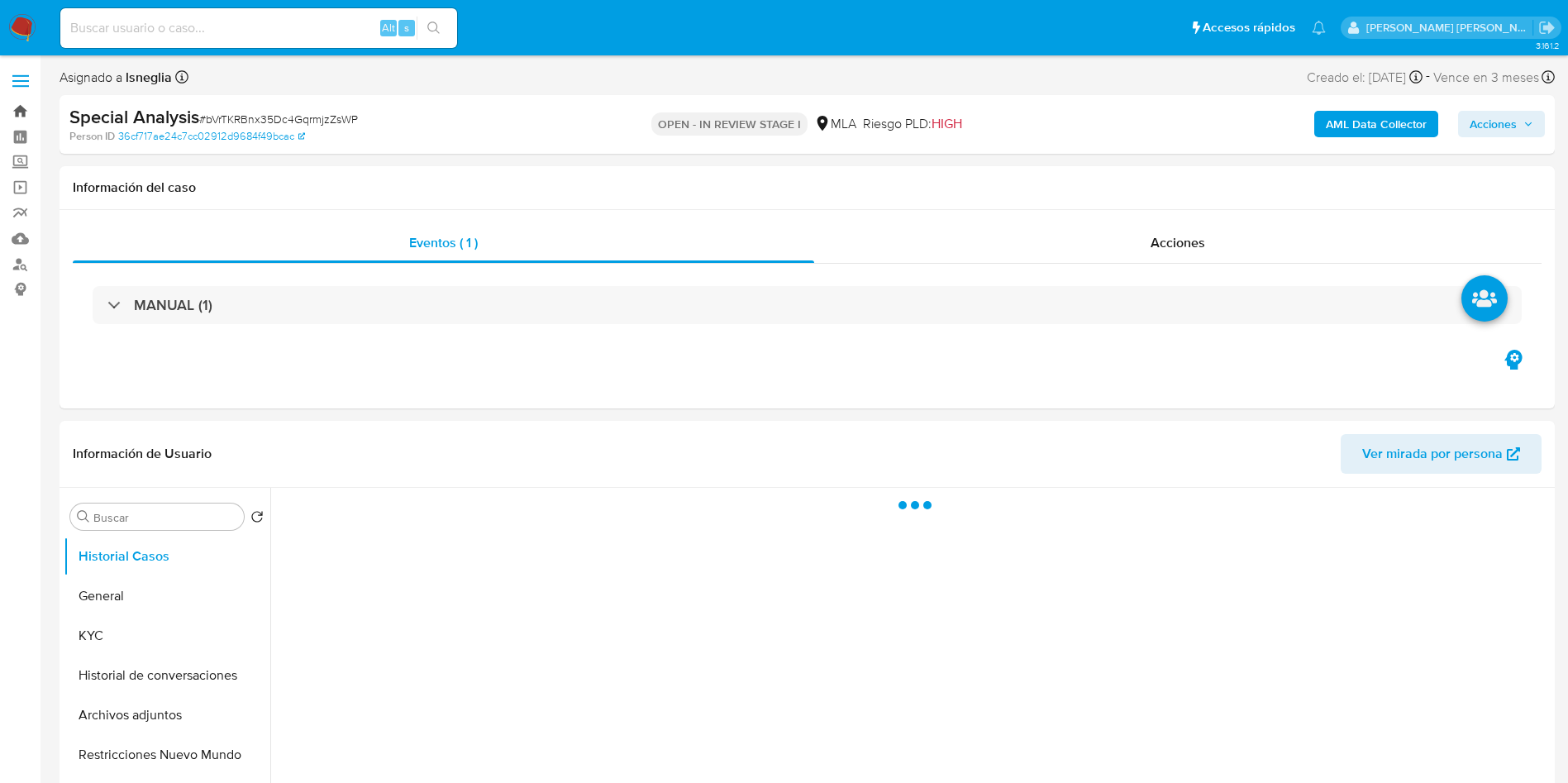
click at [24, 107] on link "Bandeja" at bounding box center [98, 111] width 197 height 25
select select "10"
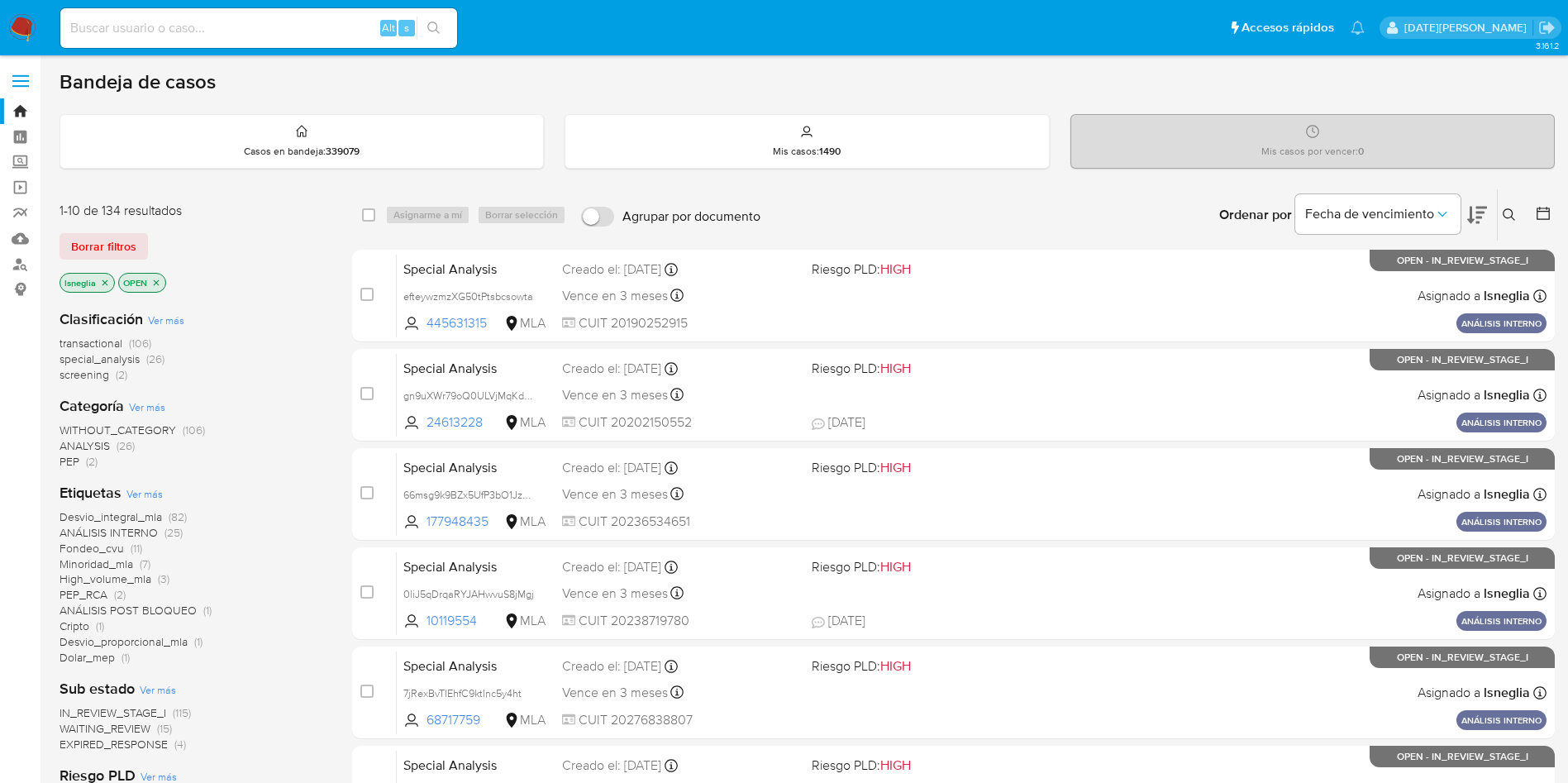
click at [1513, 211] on icon at bounding box center [1509, 215] width 13 height 13
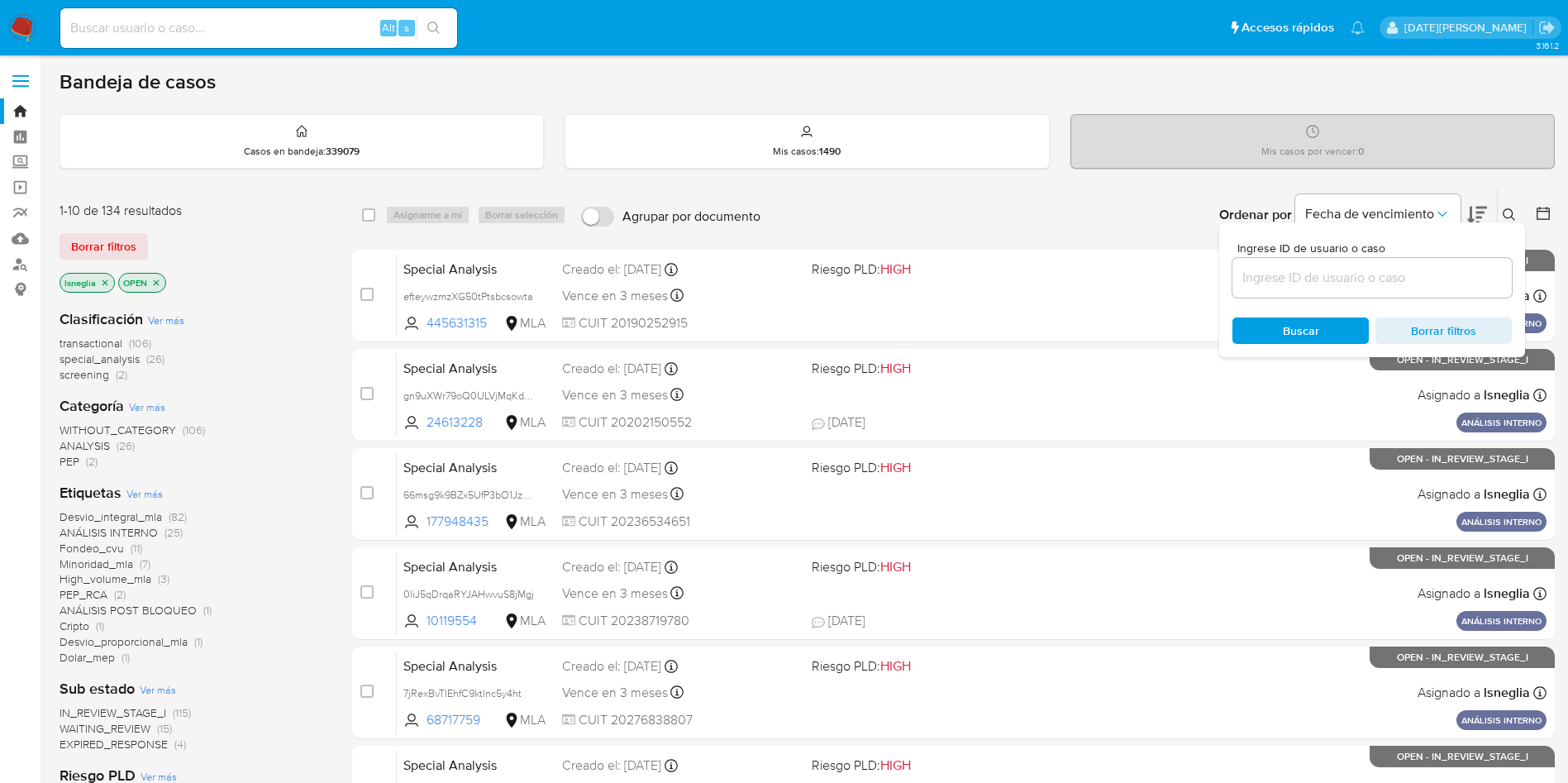
click at [1360, 307] on div "Ingrese ID de usuario o caso Buscar Borrar filtros" at bounding box center [1371, 289] width 306 height 135
click at [1374, 283] on input at bounding box center [1371, 278] width 279 height 22
paste input "bVrTKRBnx35Dc4GqrmjzZsWP"
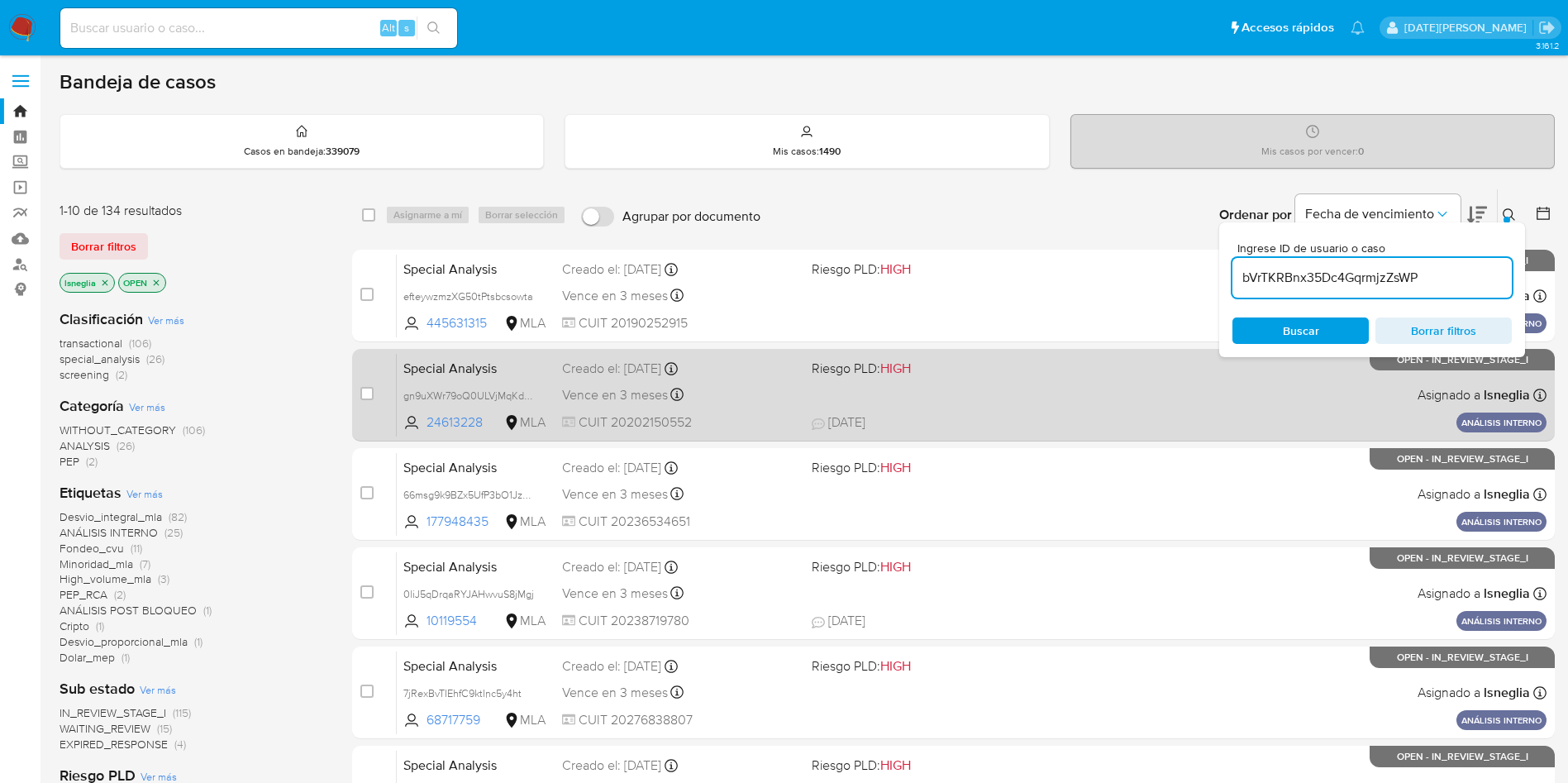
type input "bVrTKRBnx35Dc4GqrmjzZsWP"
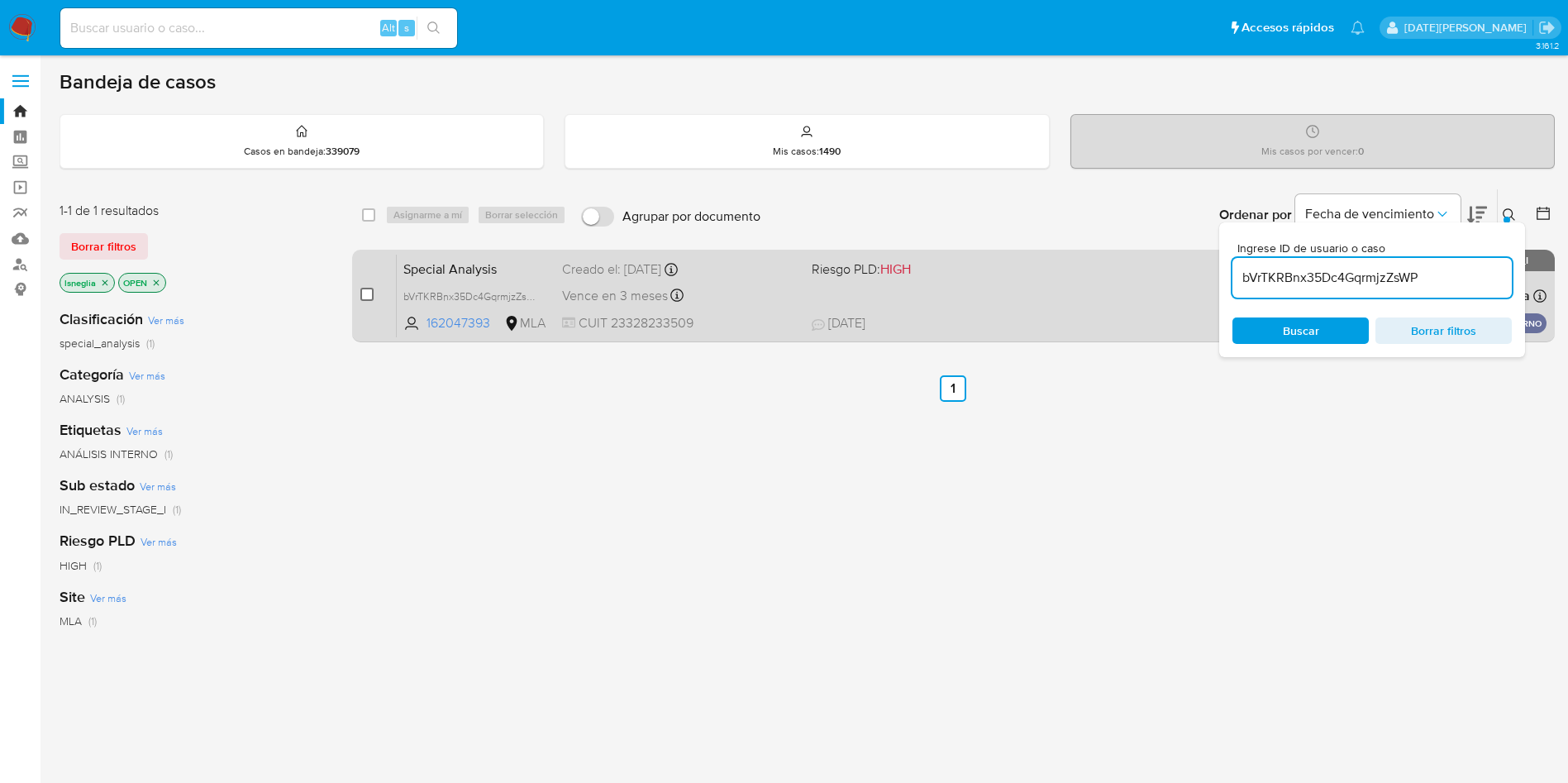
click at [370, 292] on input "checkbox" at bounding box center [367, 295] width 13 height 13
checkbox input "true"
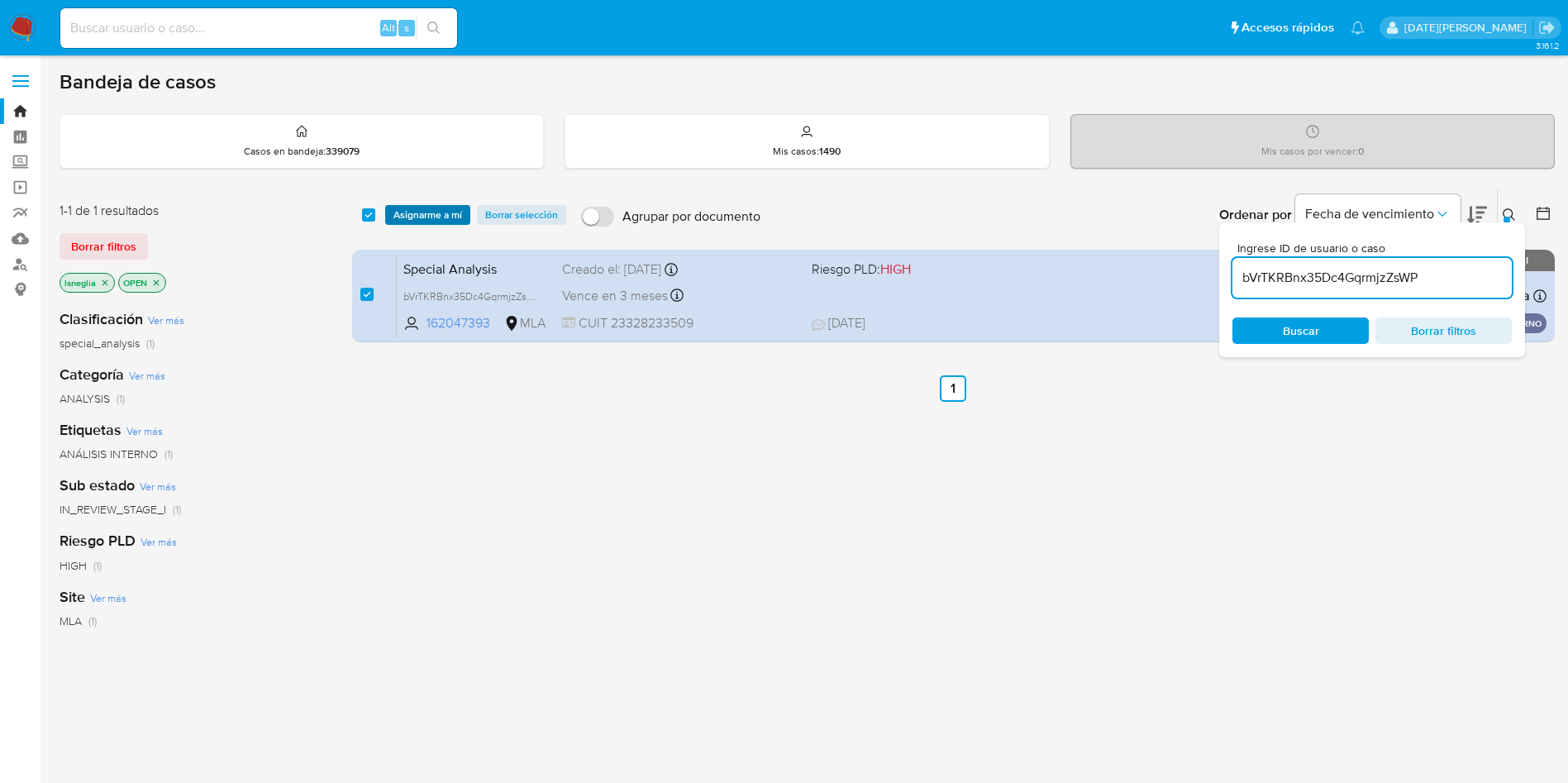
click at [441, 220] on span "Asignarme a mí" at bounding box center [427, 216] width 69 height 17
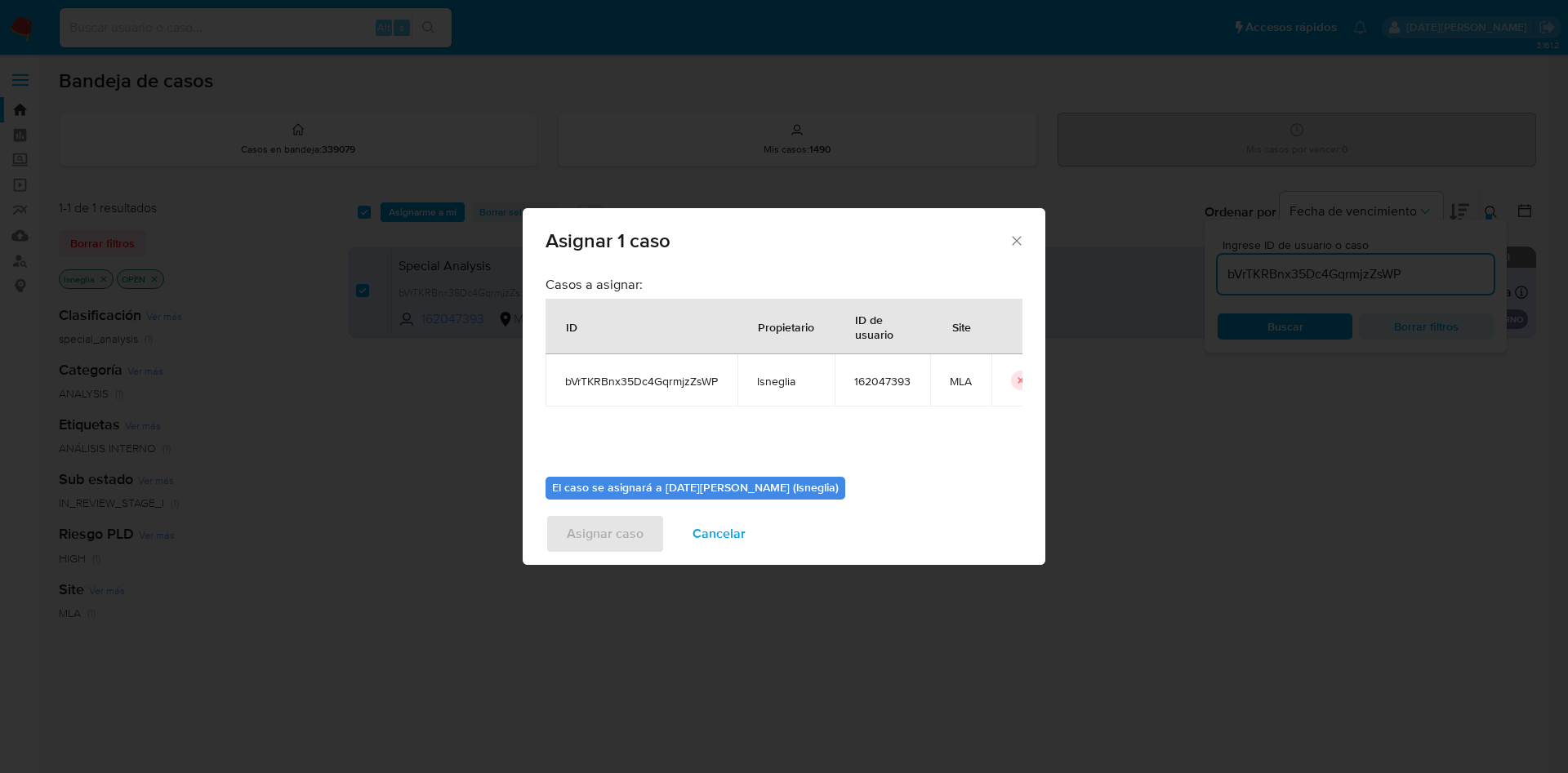
scroll to position [85, 0]
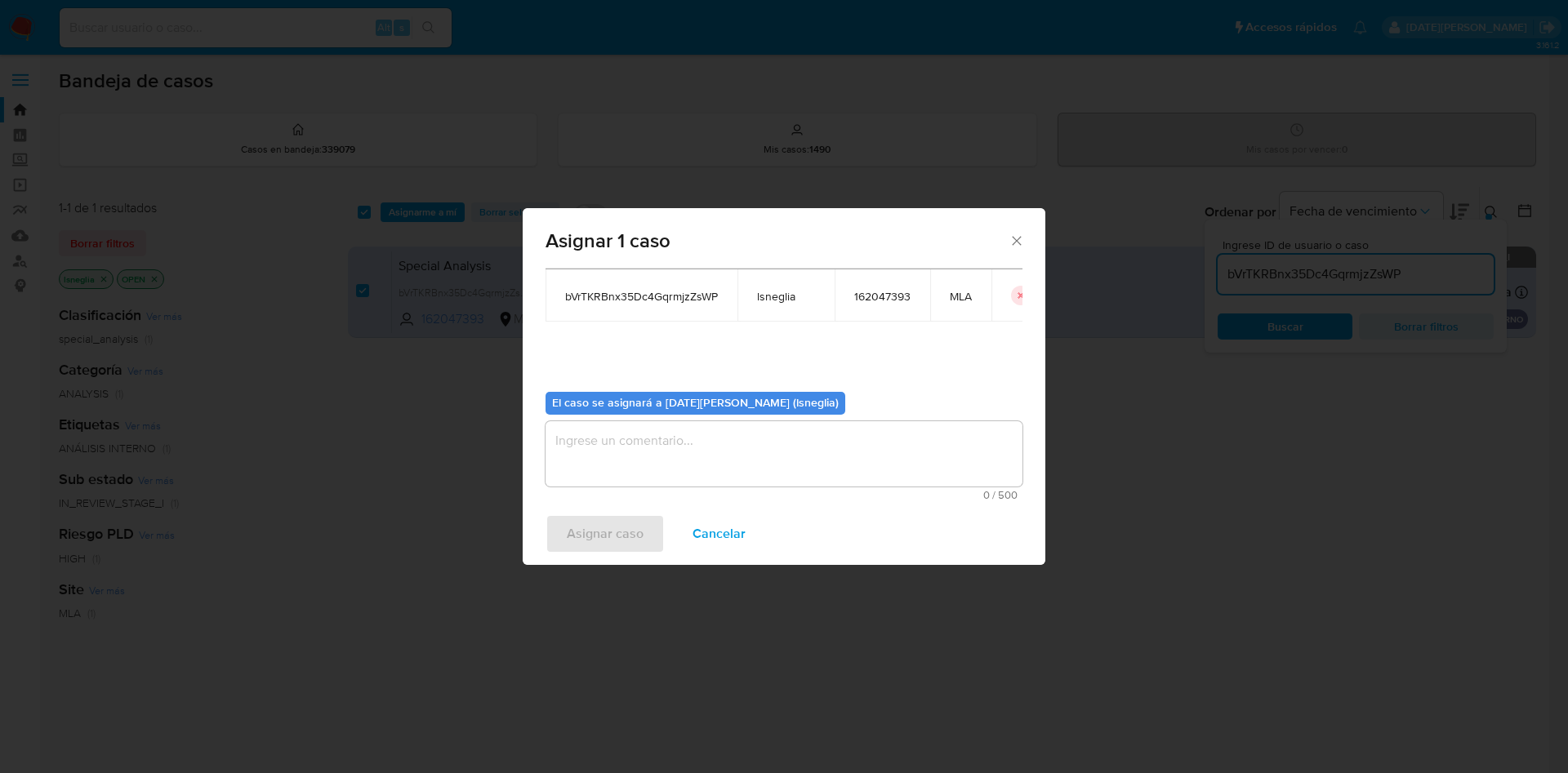
click at [690, 469] on textarea "assign-modal" at bounding box center [784, 453] width 477 height 65
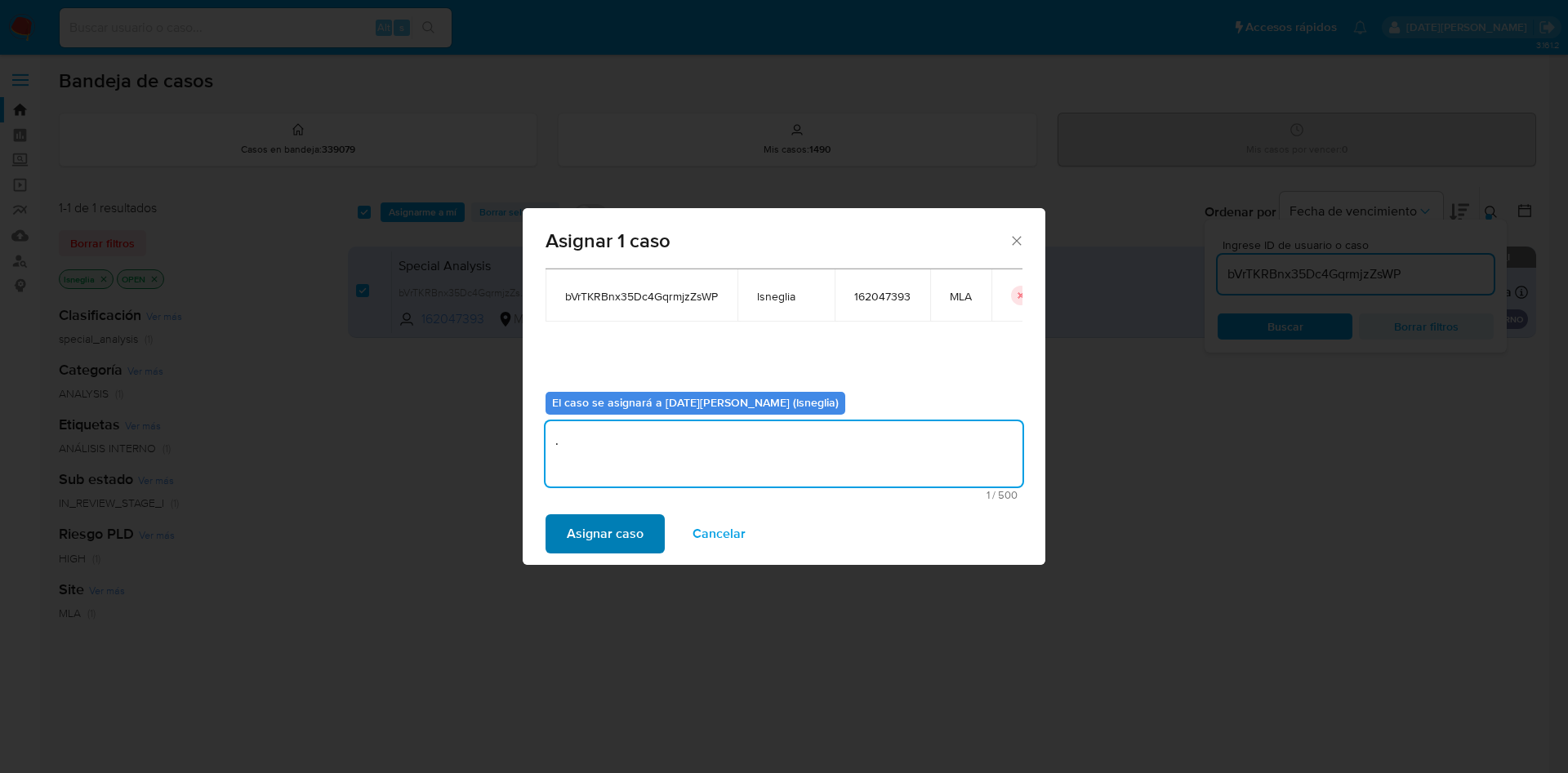
type textarea "."
click at [600, 542] on span "Asignar caso" at bounding box center [605, 533] width 77 height 36
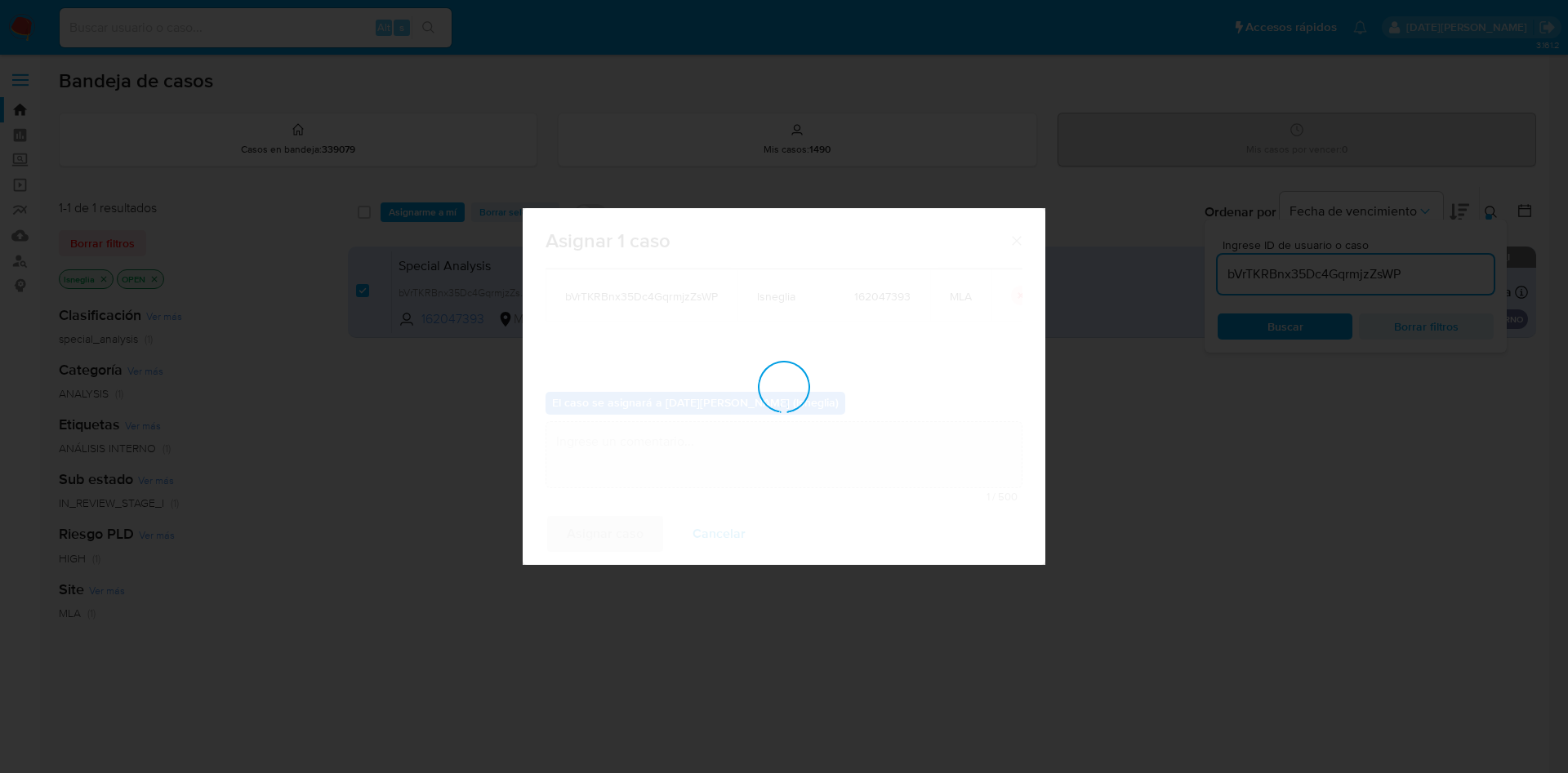
checkbox input "false"
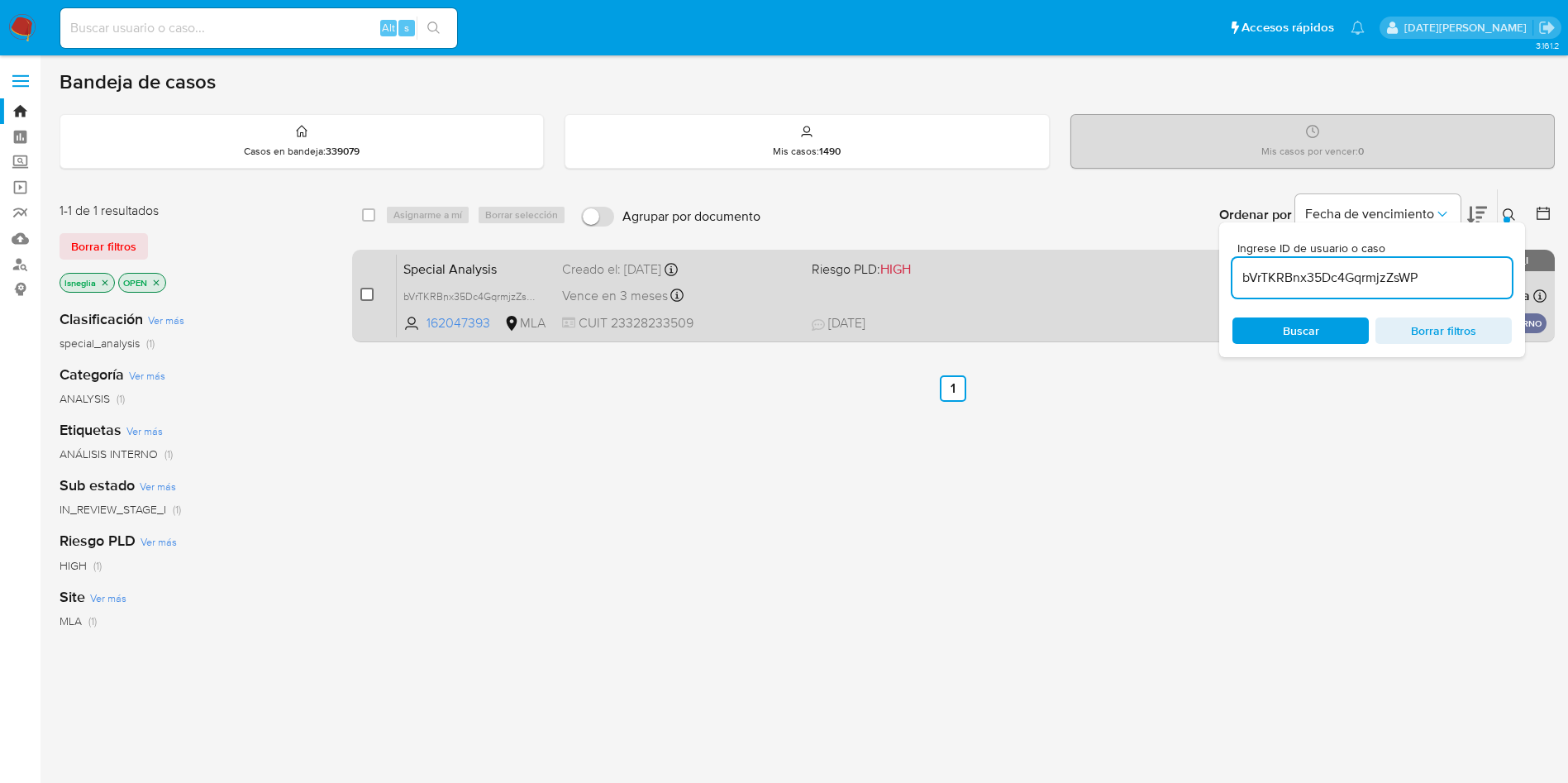
click at [366, 296] on input "checkbox" at bounding box center [367, 295] width 13 height 13
checkbox input "true"
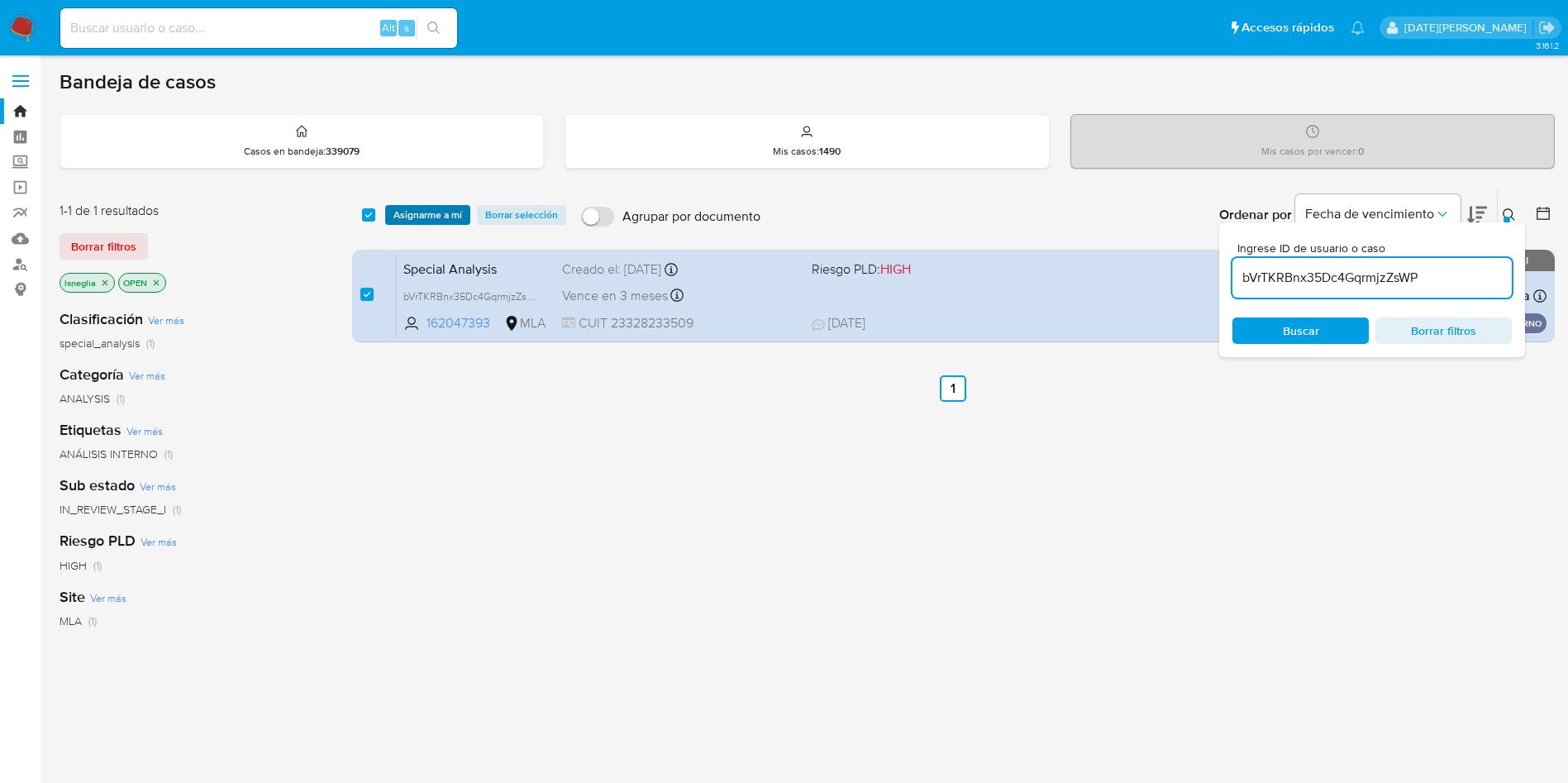
click at [456, 207] on span "Asignarme a mí" at bounding box center [427, 216] width 69 height 17
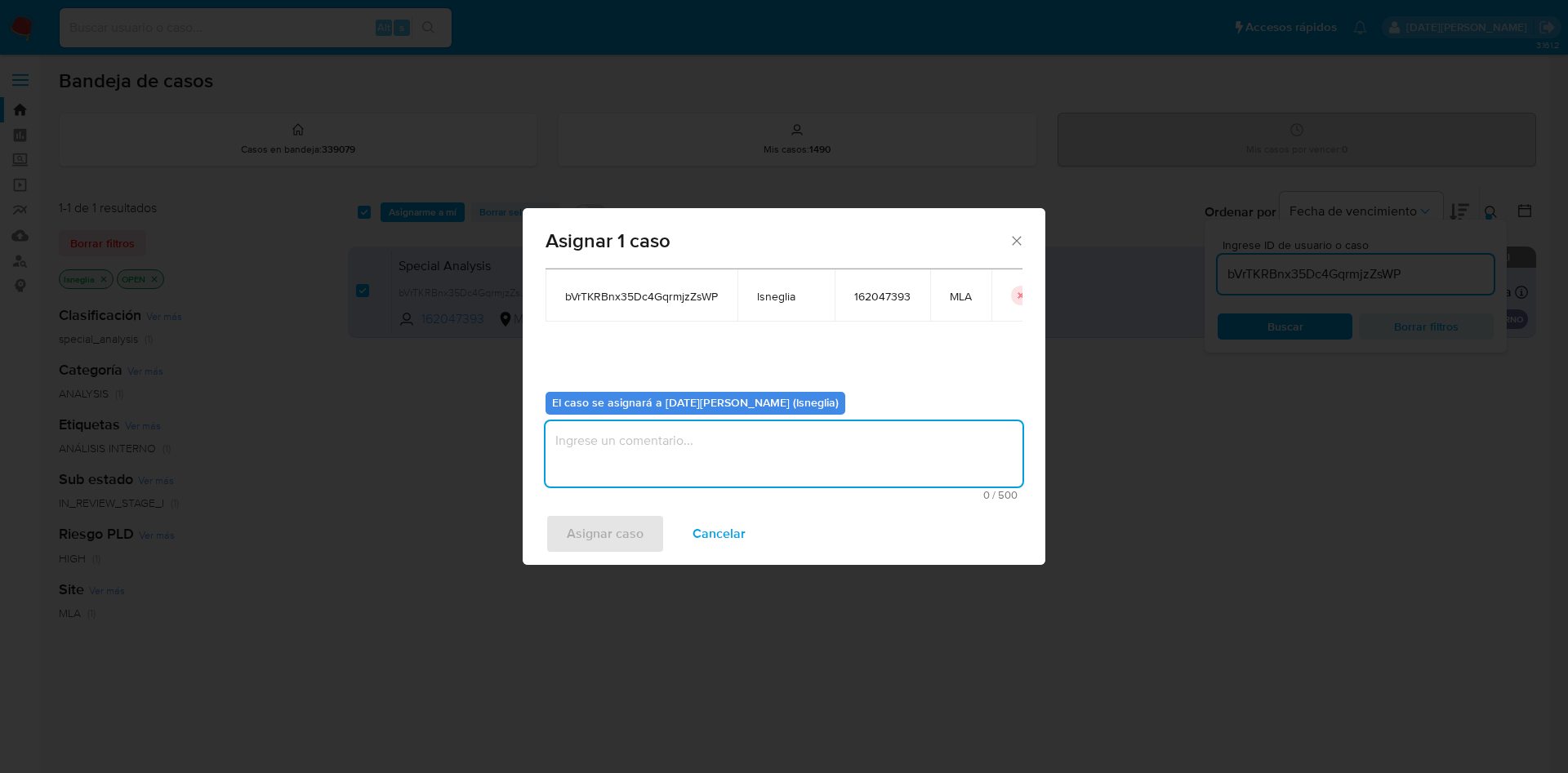
click at [659, 447] on textarea "assign-modal" at bounding box center [784, 453] width 477 height 65
type textarea "."
click at [624, 534] on span "Asignar caso" at bounding box center [605, 533] width 77 height 36
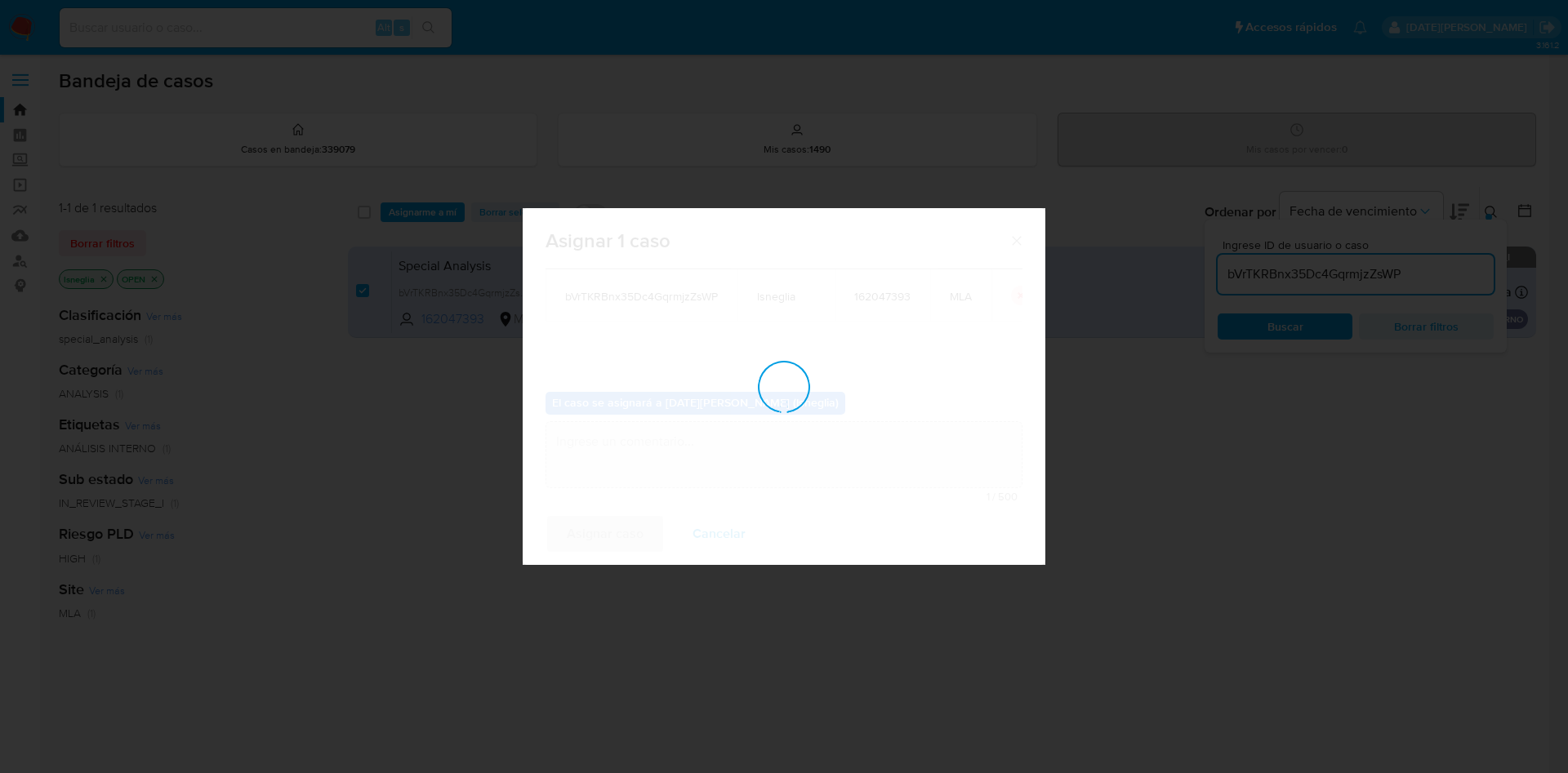
checkbox input "false"
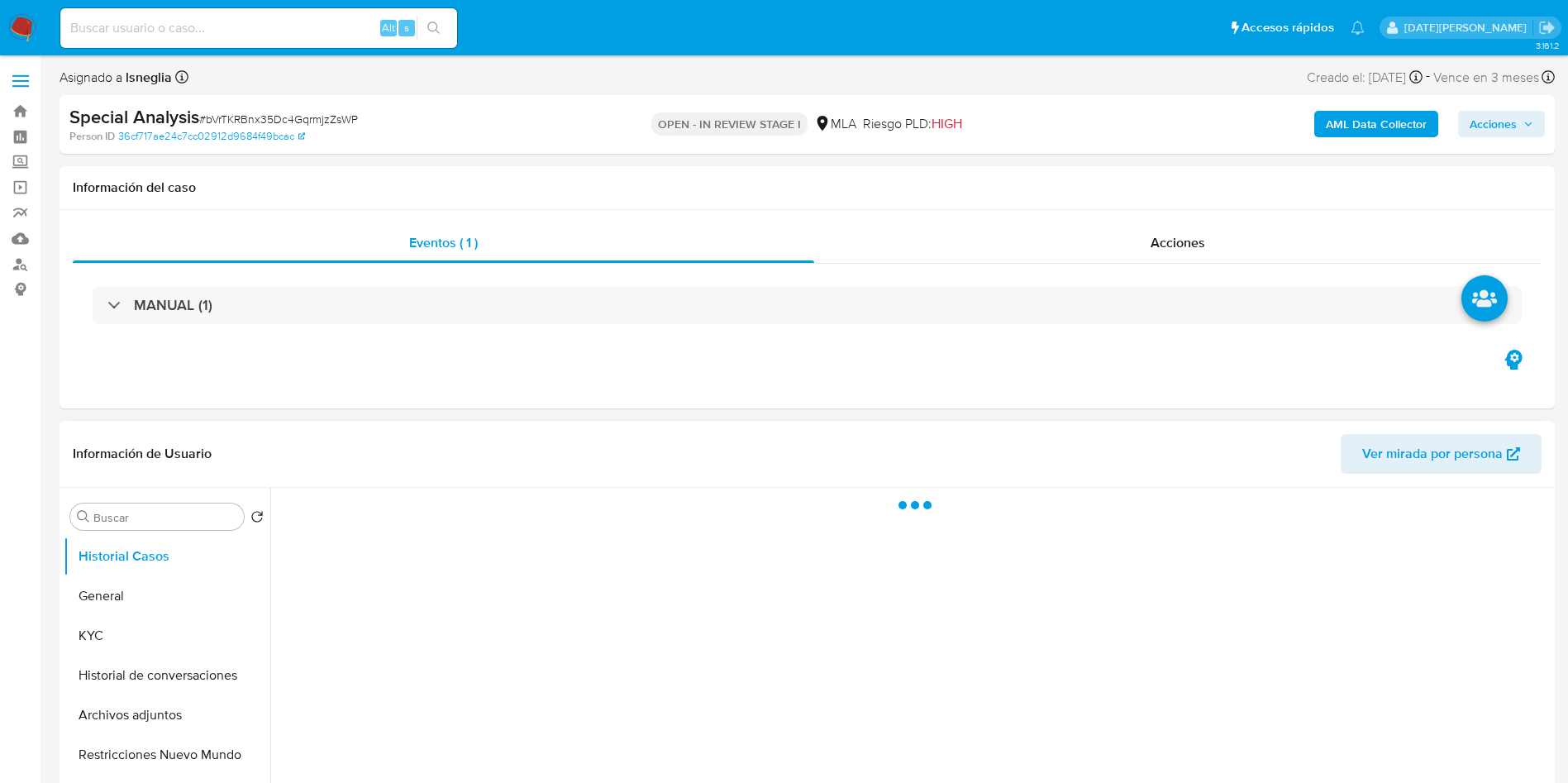
select select "10"
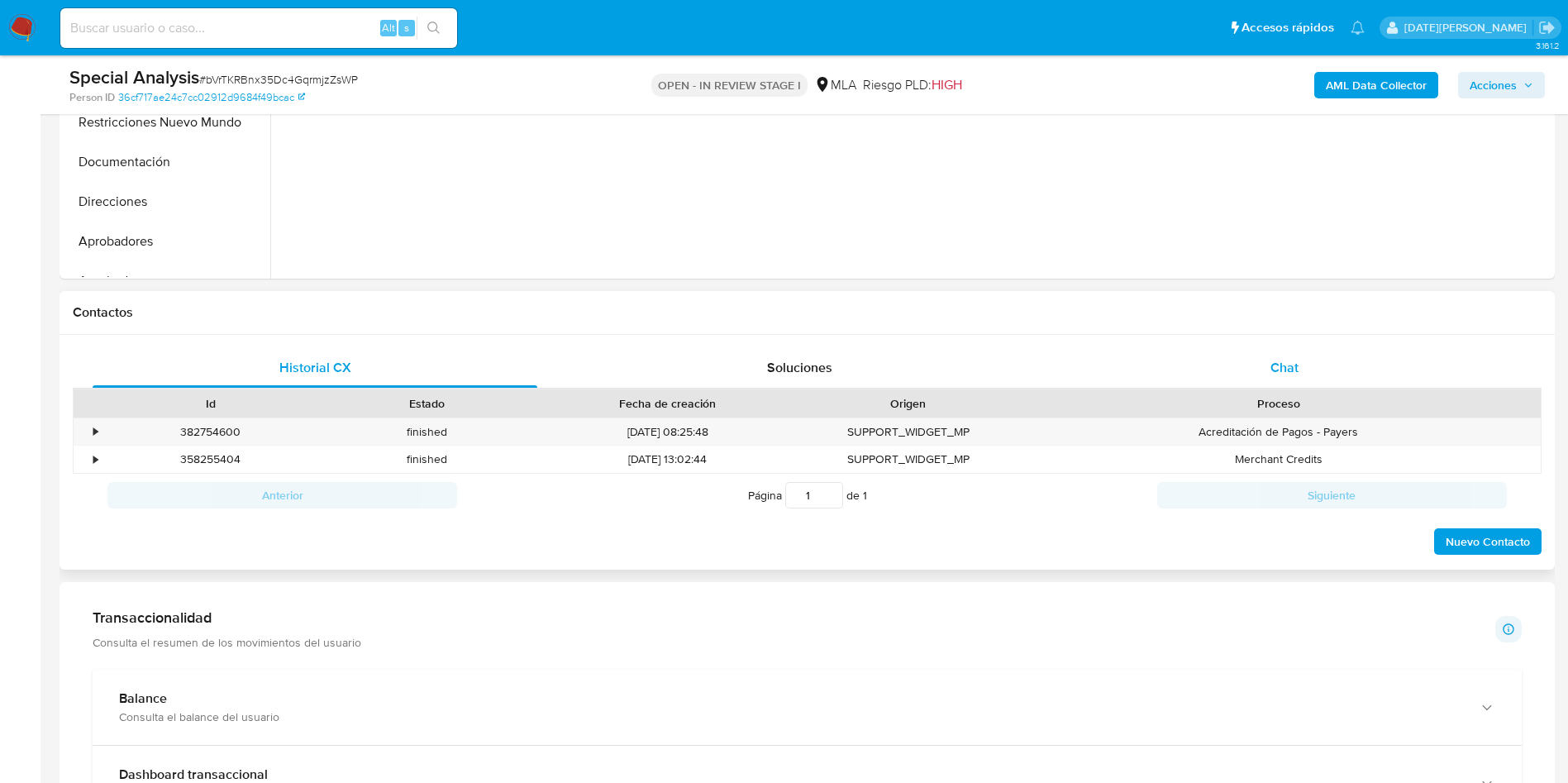
scroll to position [496, 0]
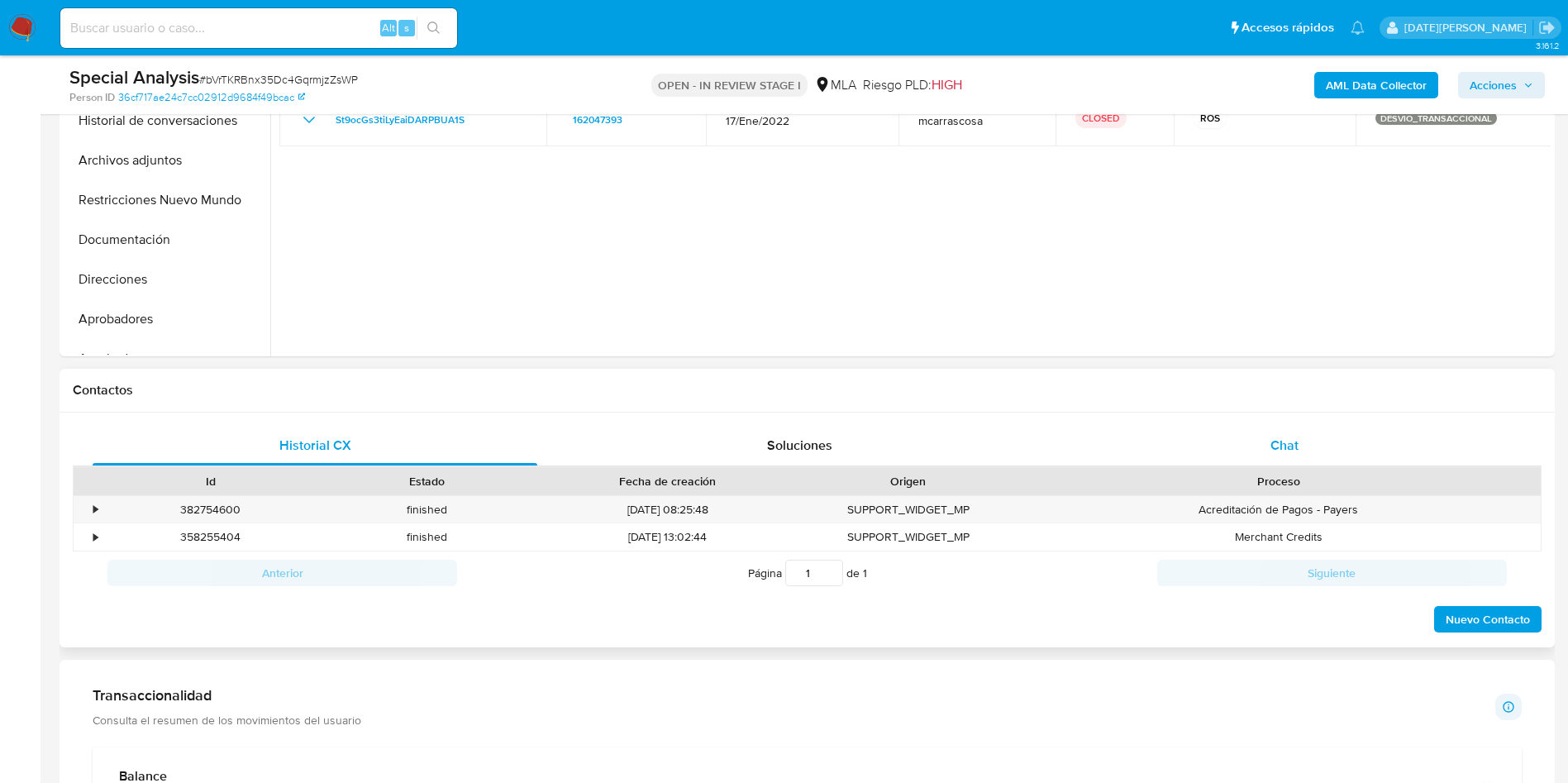
click at [1308, 460] on div "Chat" at bounding box center [1284, 445] width 445 height 40
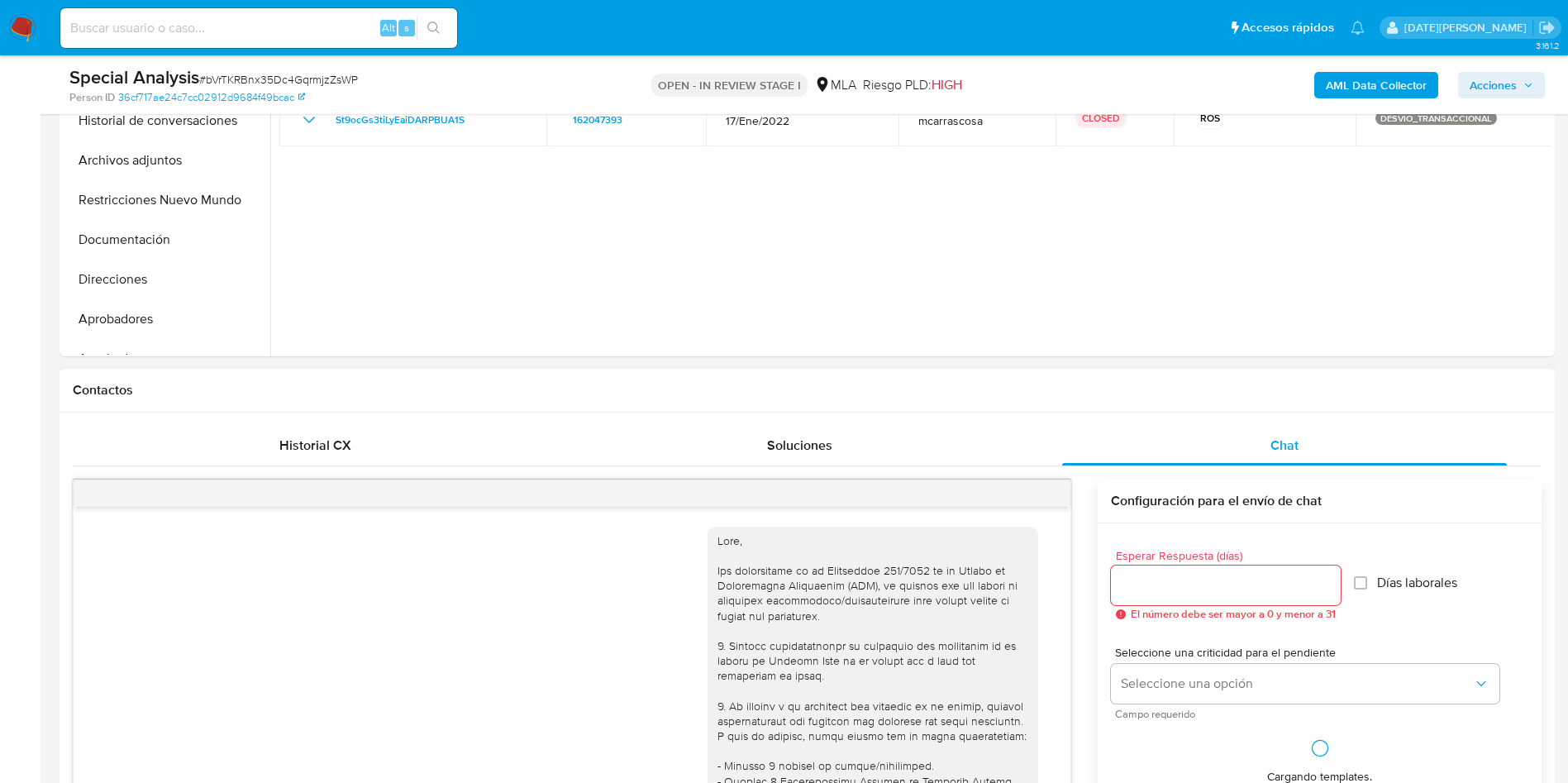
scroll to position [1099, 0]
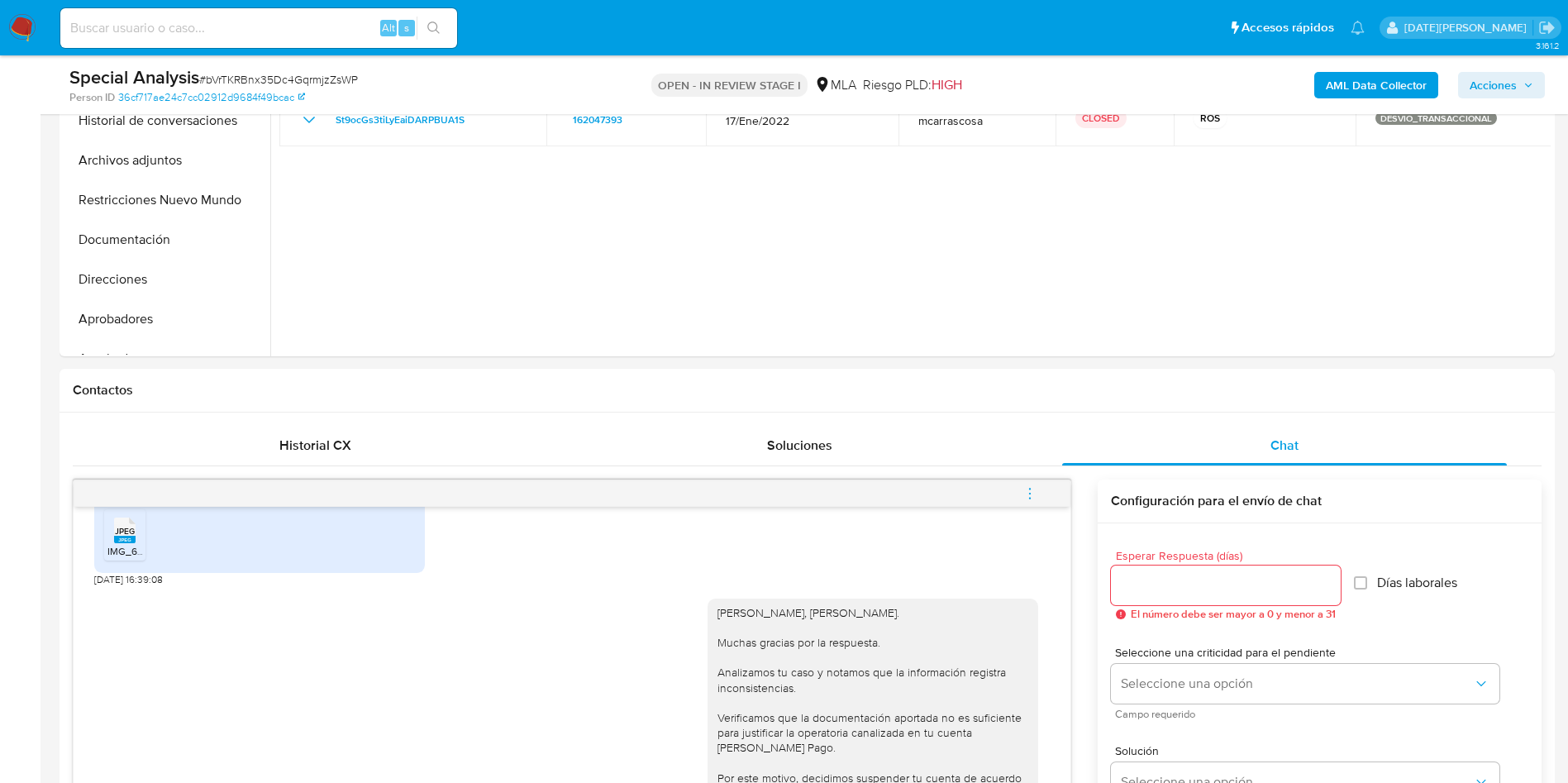
click at [1037, 491] on button "menu-action" at bounding box center [1030, 493] width 55 height 40
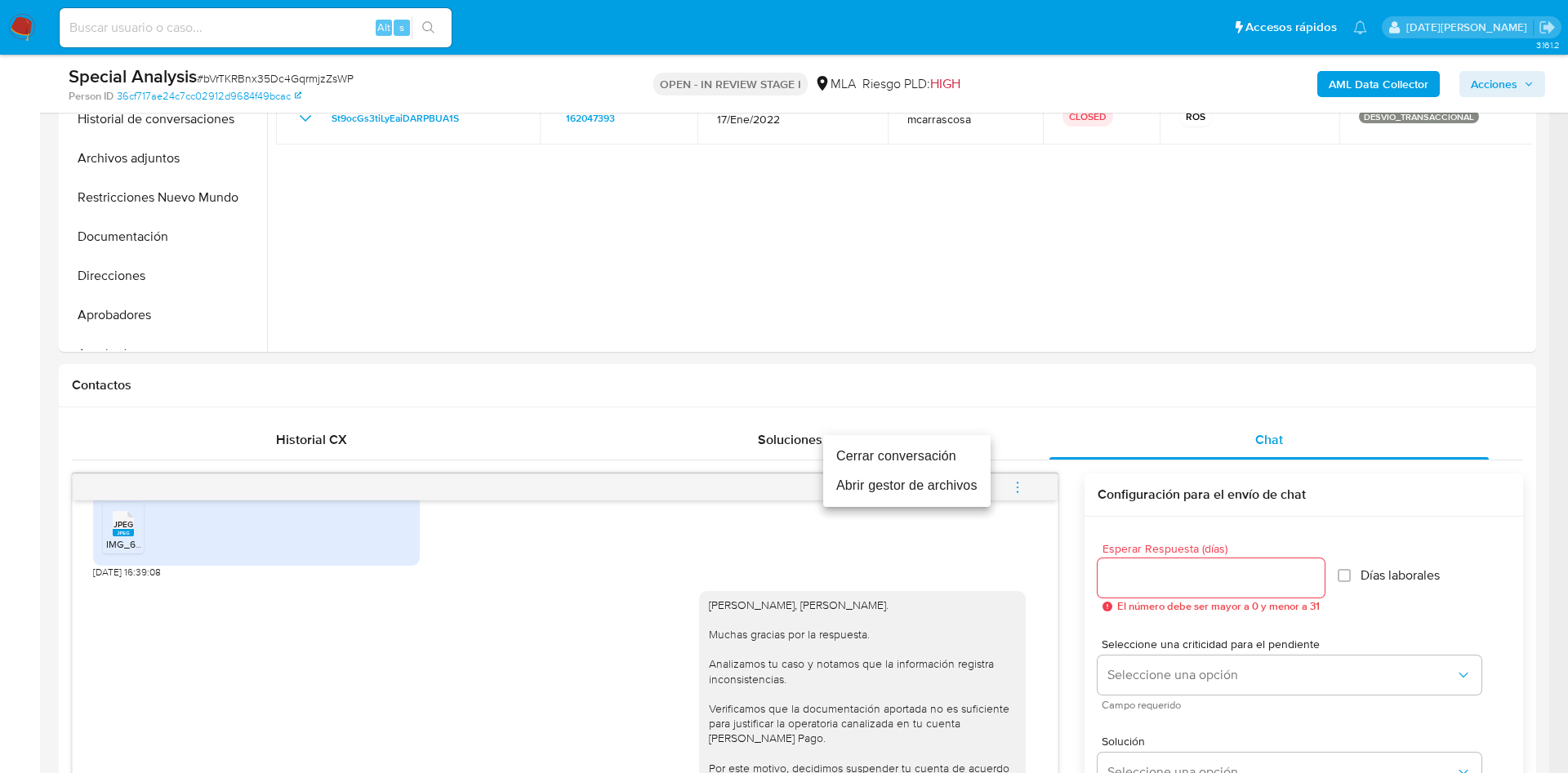
click at [911, 456] on li "Cerrar conversación" at bounding box center [907, 456] width 167 height 30
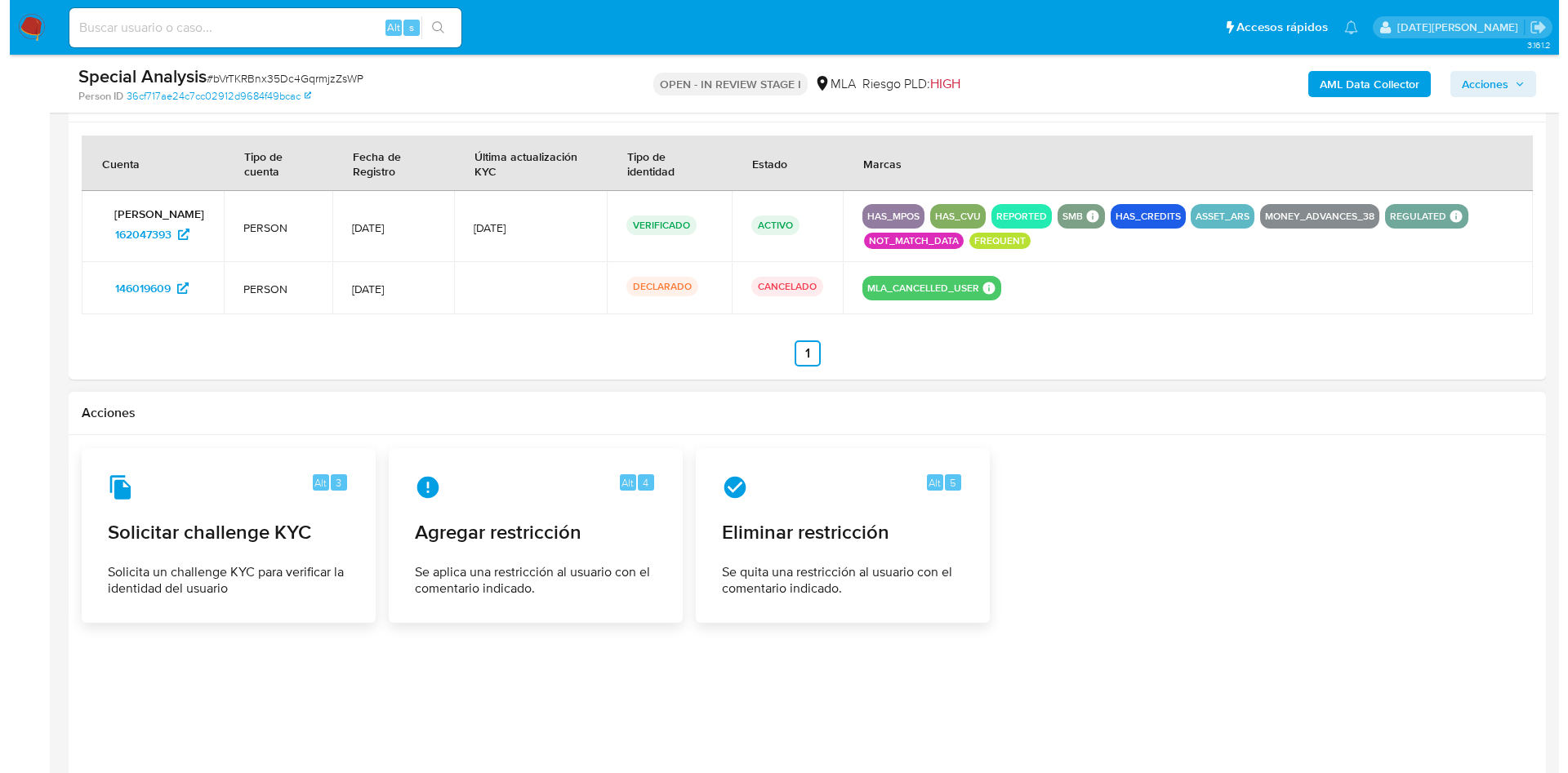
scroll to position [2583, 0]
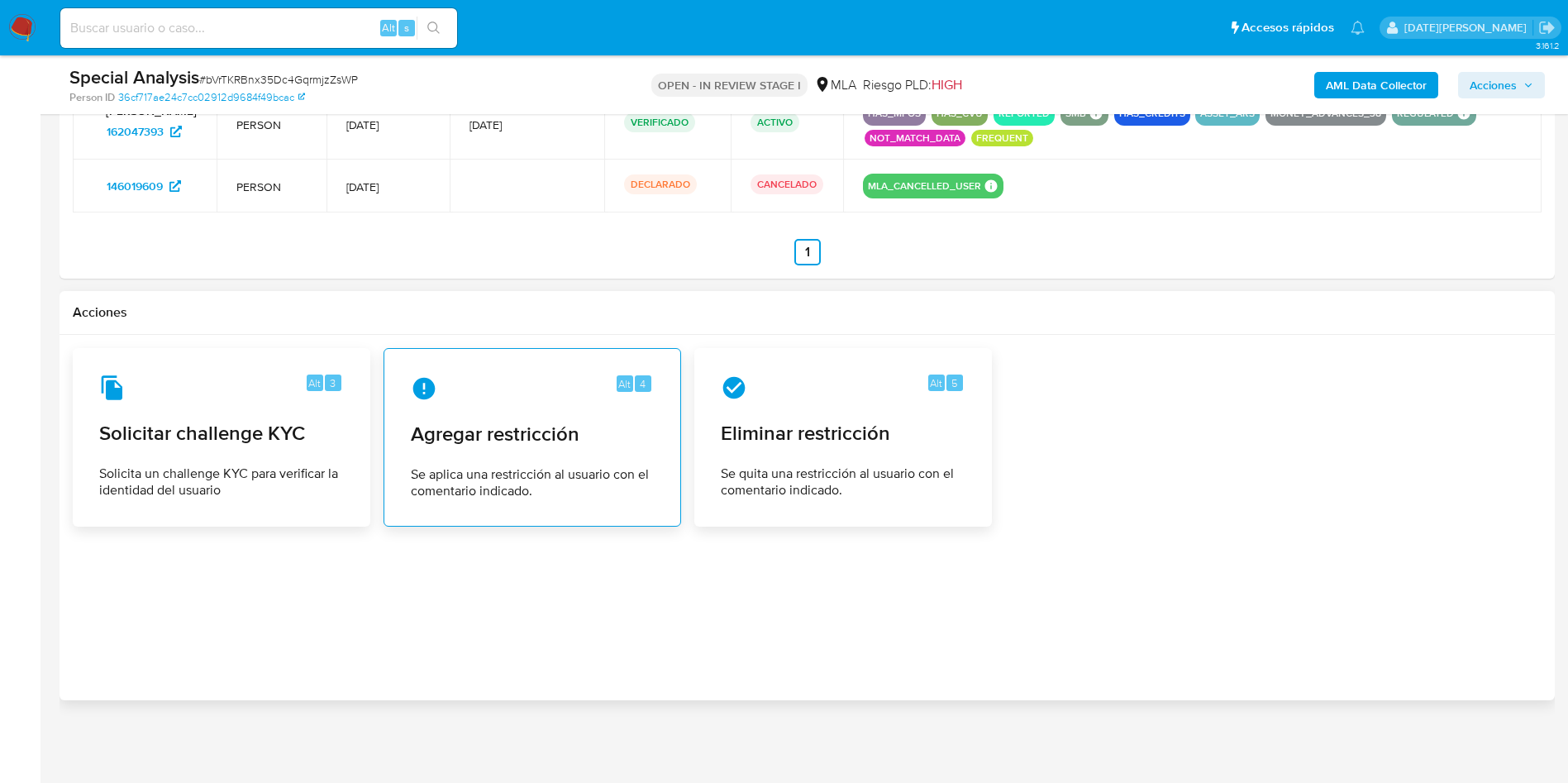
click at [498, 441] on span "Agregar restricción" at bounding box center [532, 434] width 243 height 24
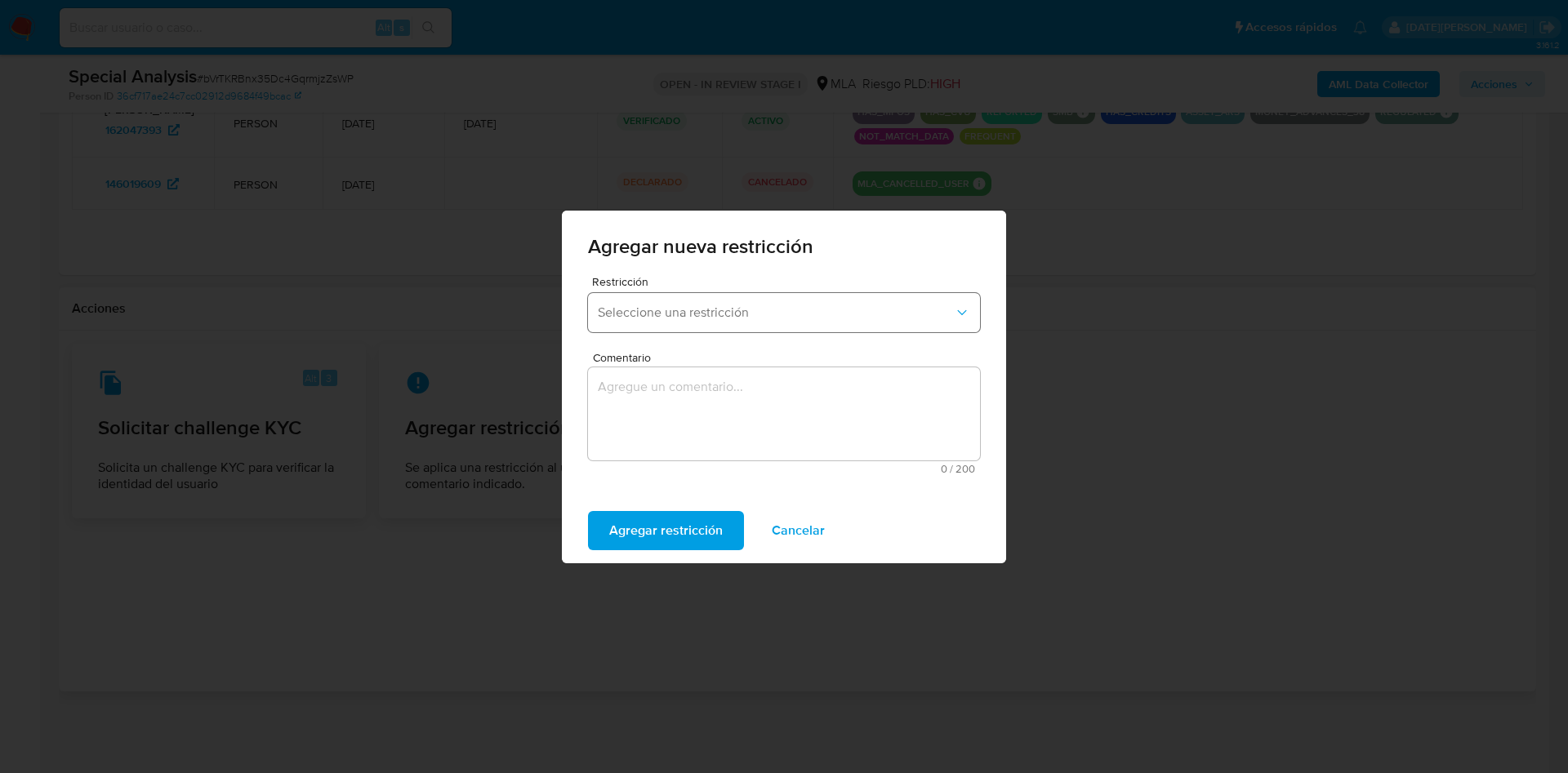
click at [741, 316] on span "Seleccione una restricción" at bounding box center [775, 313] width 356 height 17
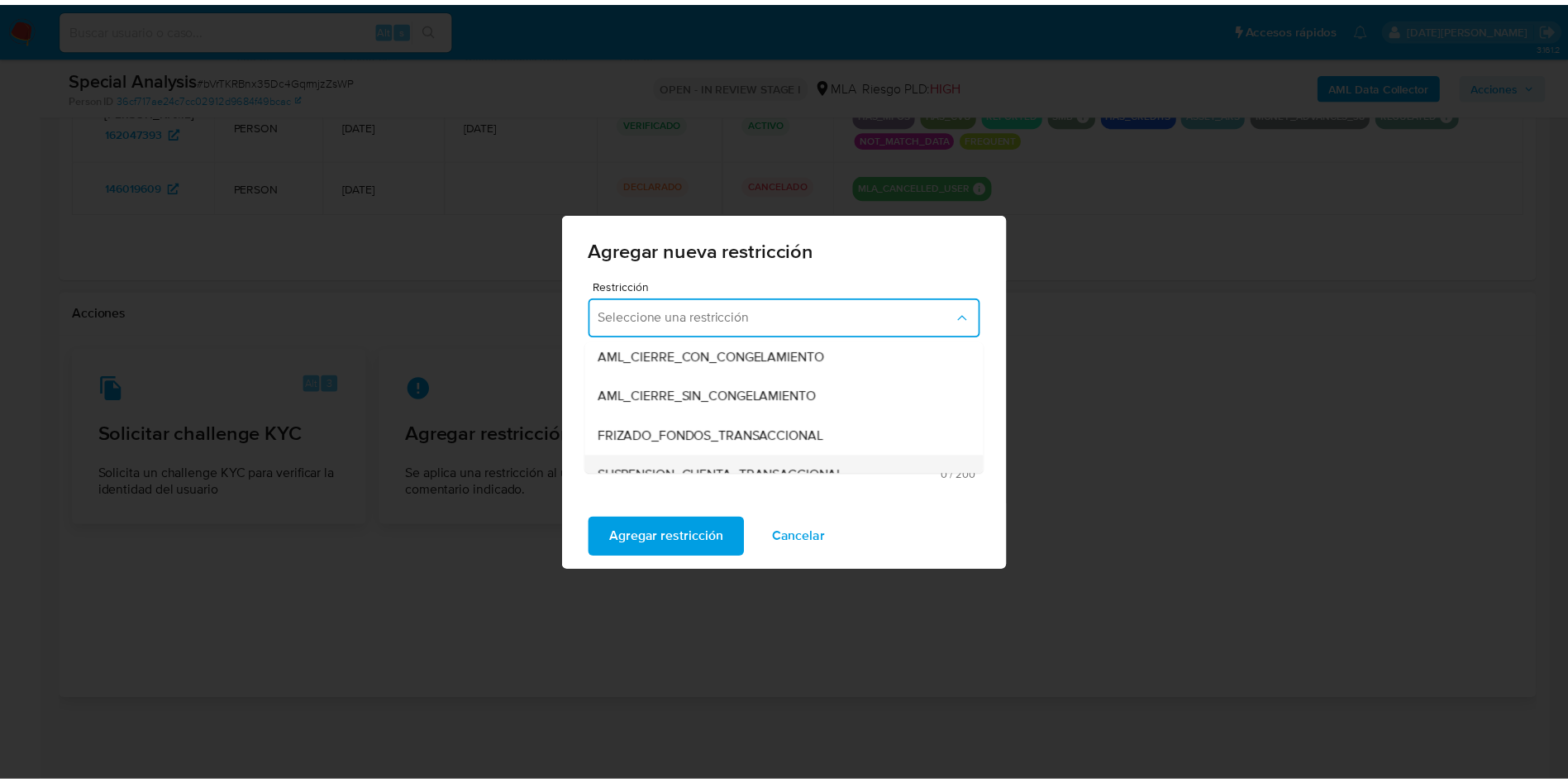
scroll to position [248, 0]
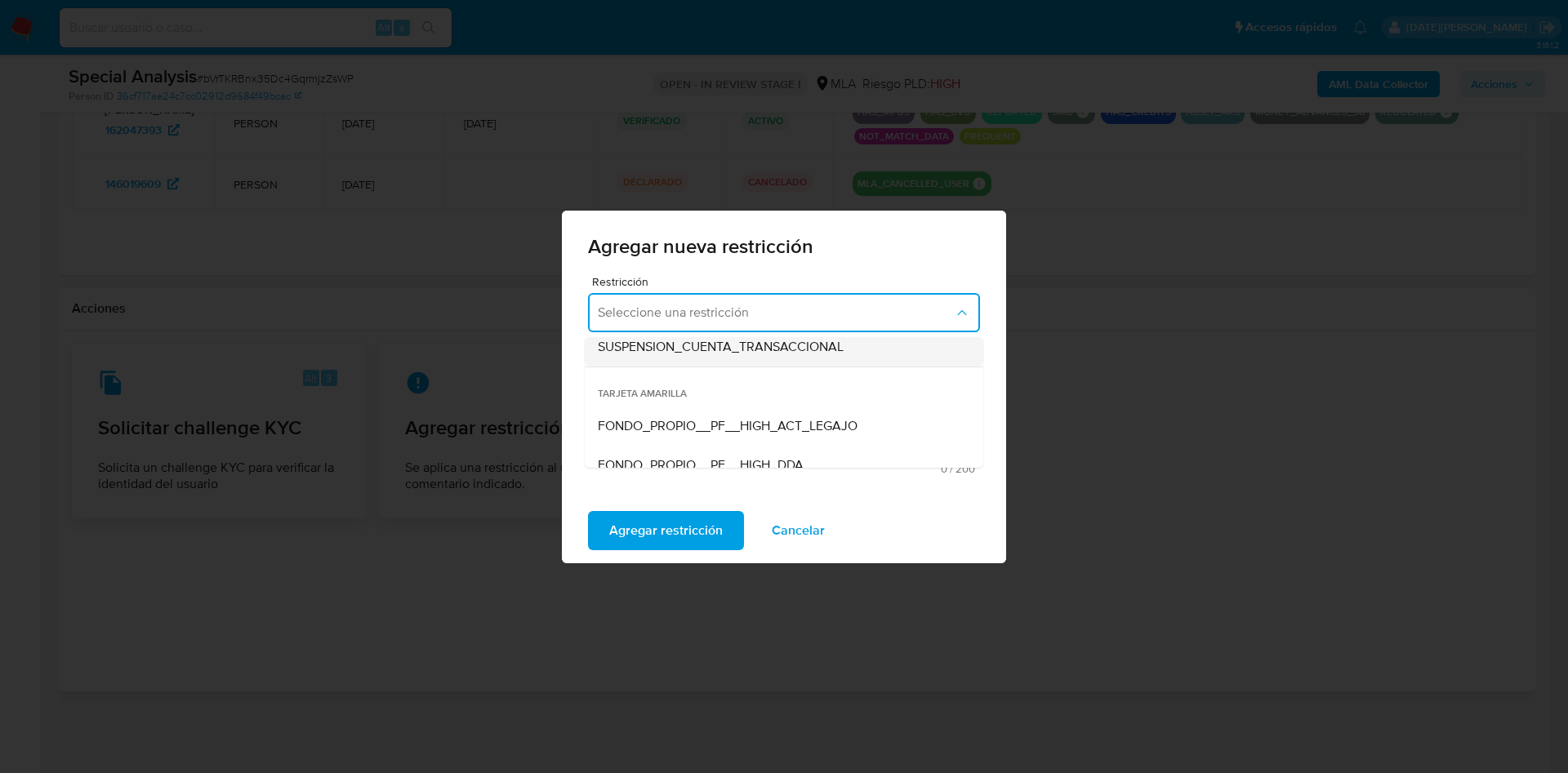
click at [770, 357] on div "SUSPENSION_CUENTA_TRANSACCIONAL" at bounding box center [779, 347] width 362 height 39
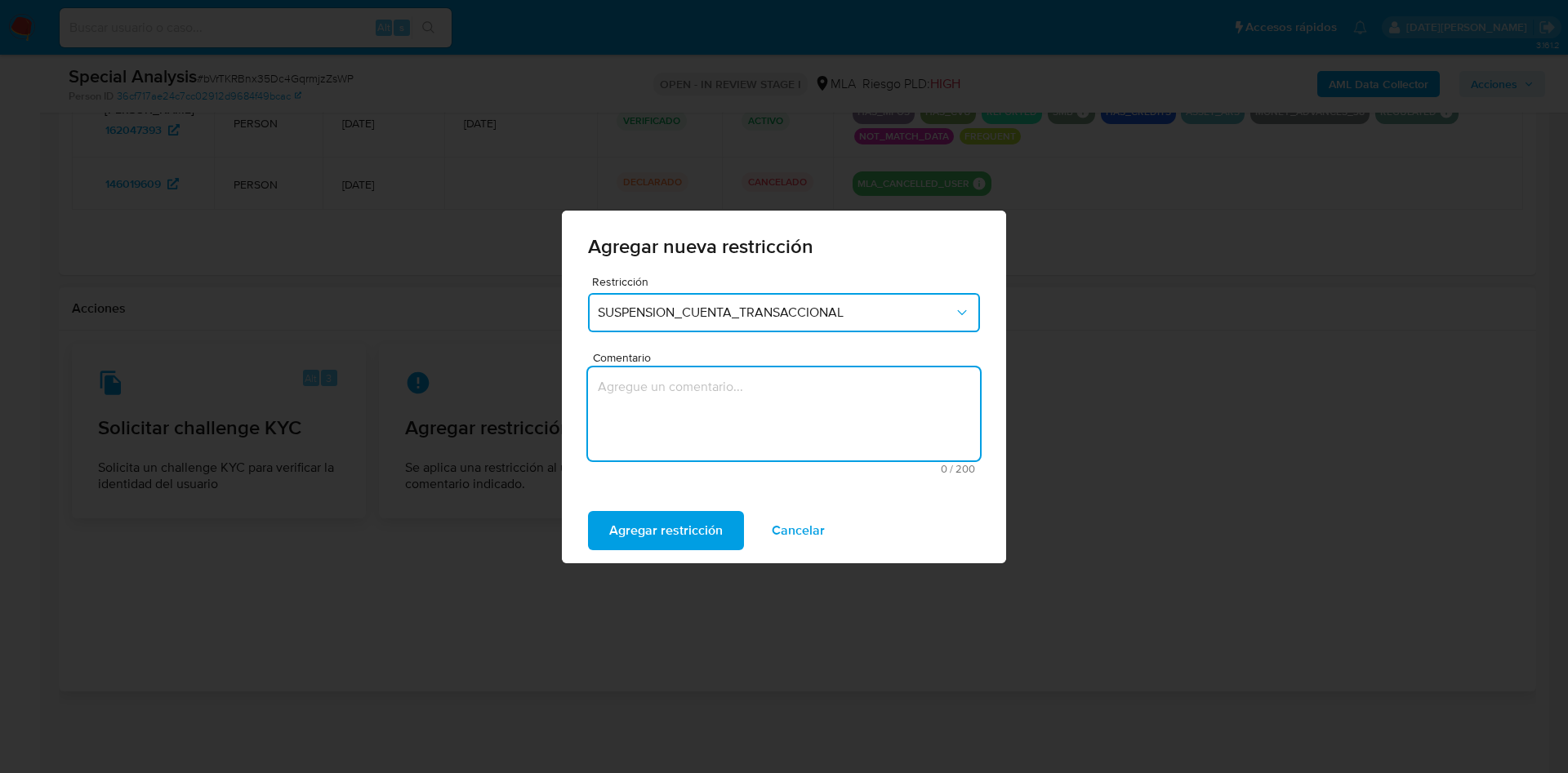
click at [731, 400] on textarea "Comentario" at bounding box center [784, 413] width 392 height 93
type textarea "aml"
click at [665, 540] on span "Agregar restricción" at bounding box center [665, 531] width 113 height 36
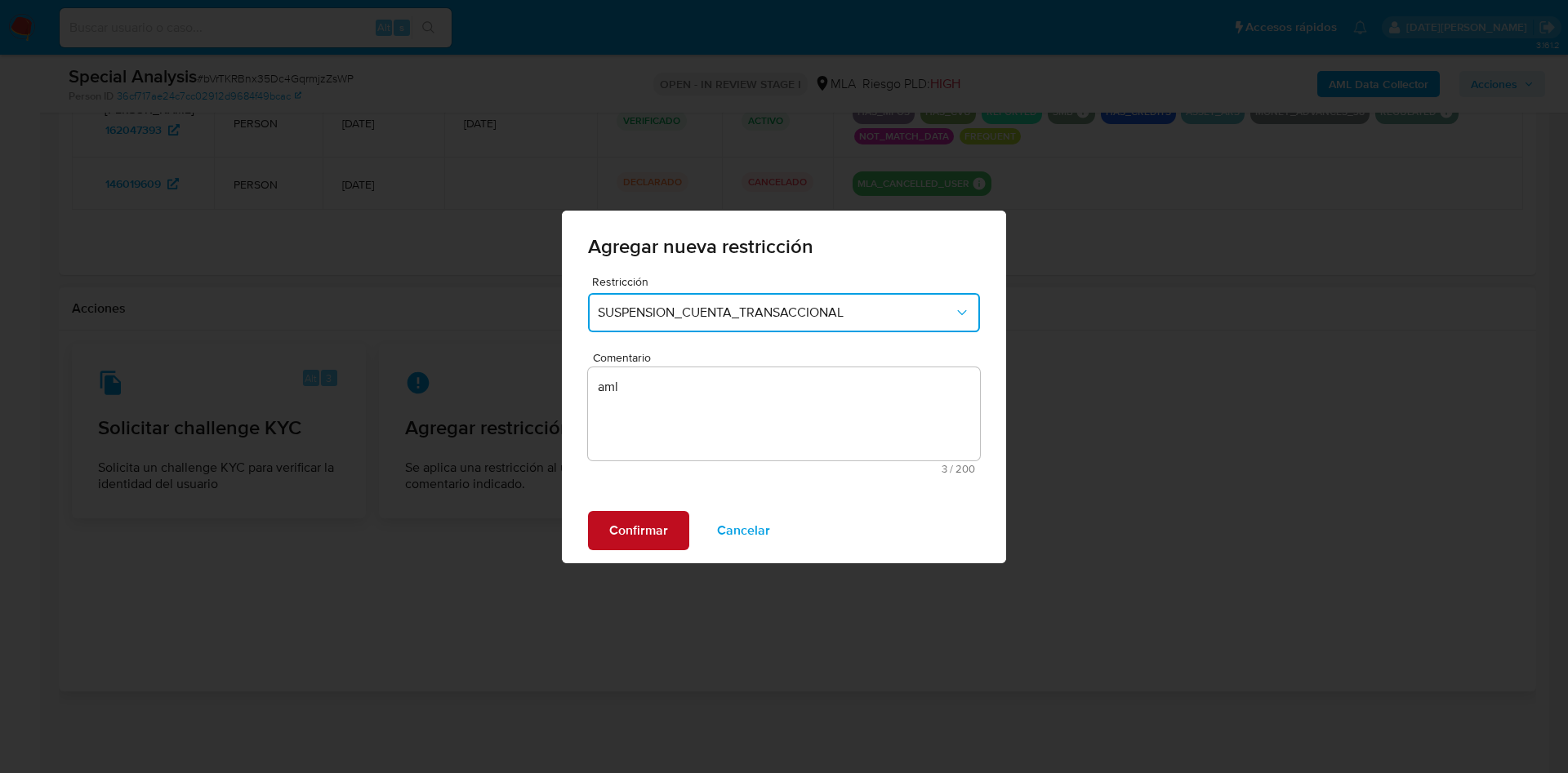
click at [640, 534] on span "Confirmar" at bounding box center [638, 531] width 59 height 36
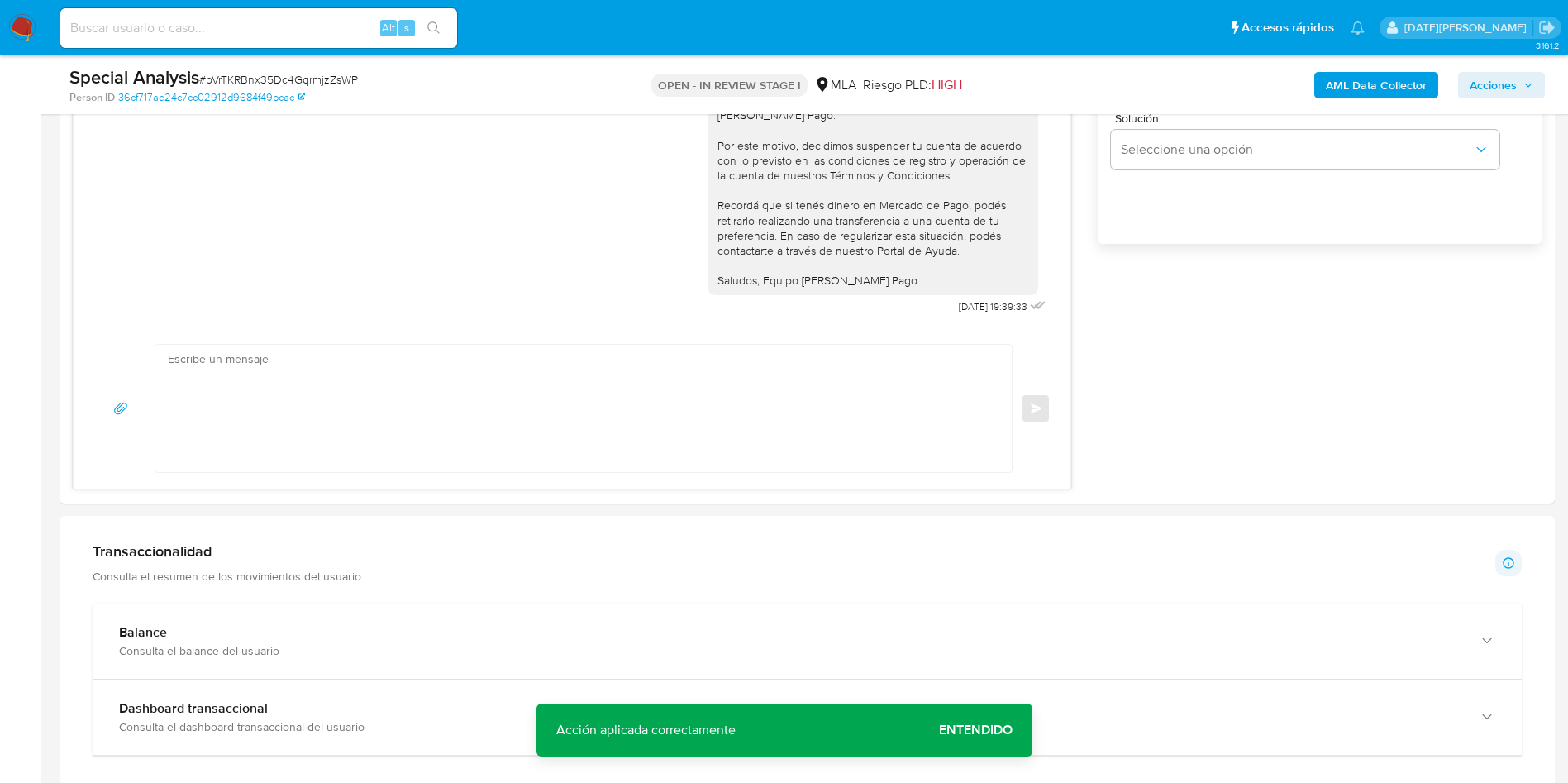
scroll to position [385, 0]
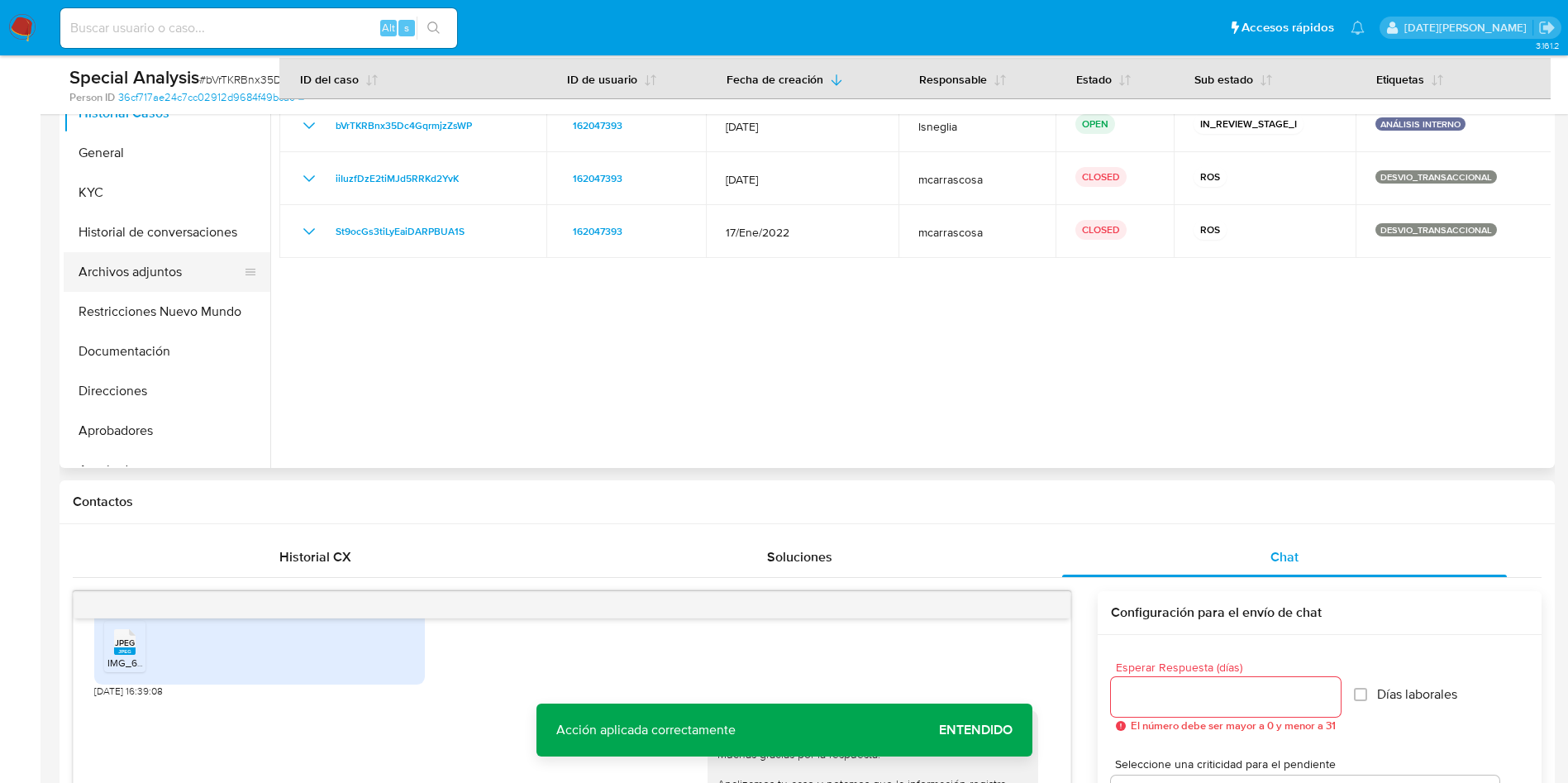
click at [176, 261] on button "Archivos adjuntos" at bounding box center [161, 272] width 194 height 40
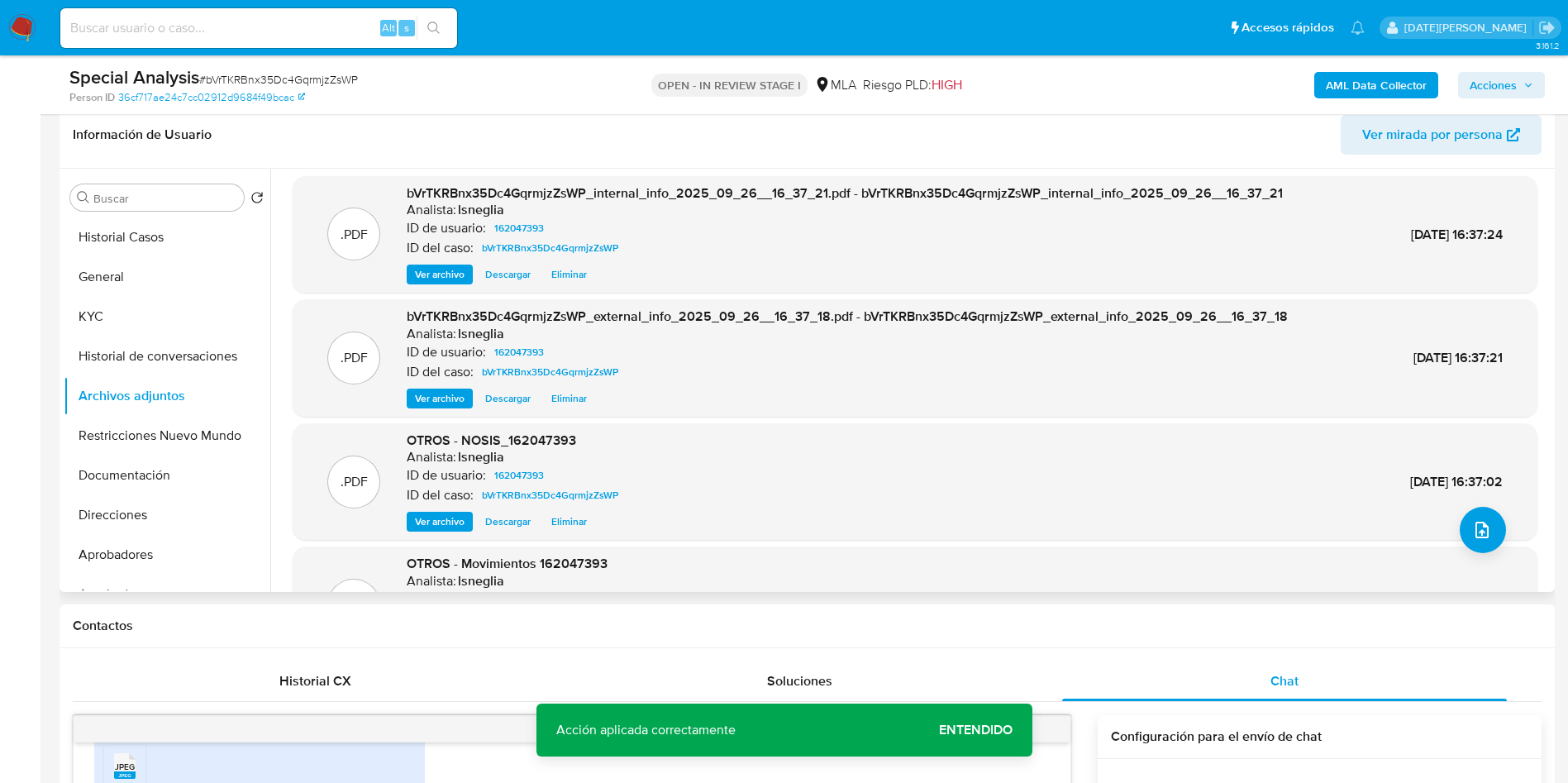
scroll to position [0, 0]
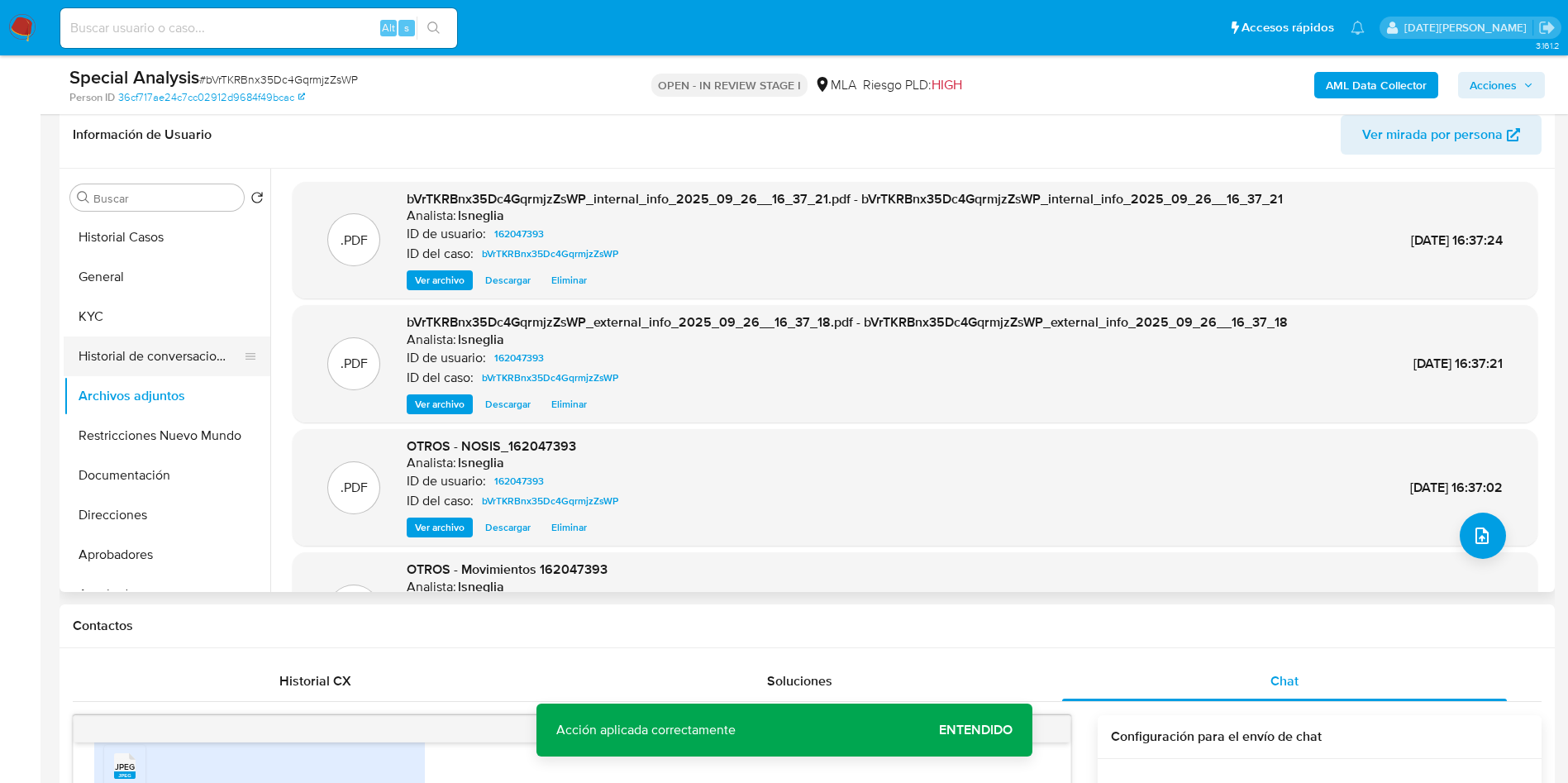
click at [194, 358] on button "Historial de conversaciones" at bounding box center [161, 357] width 194 height 40
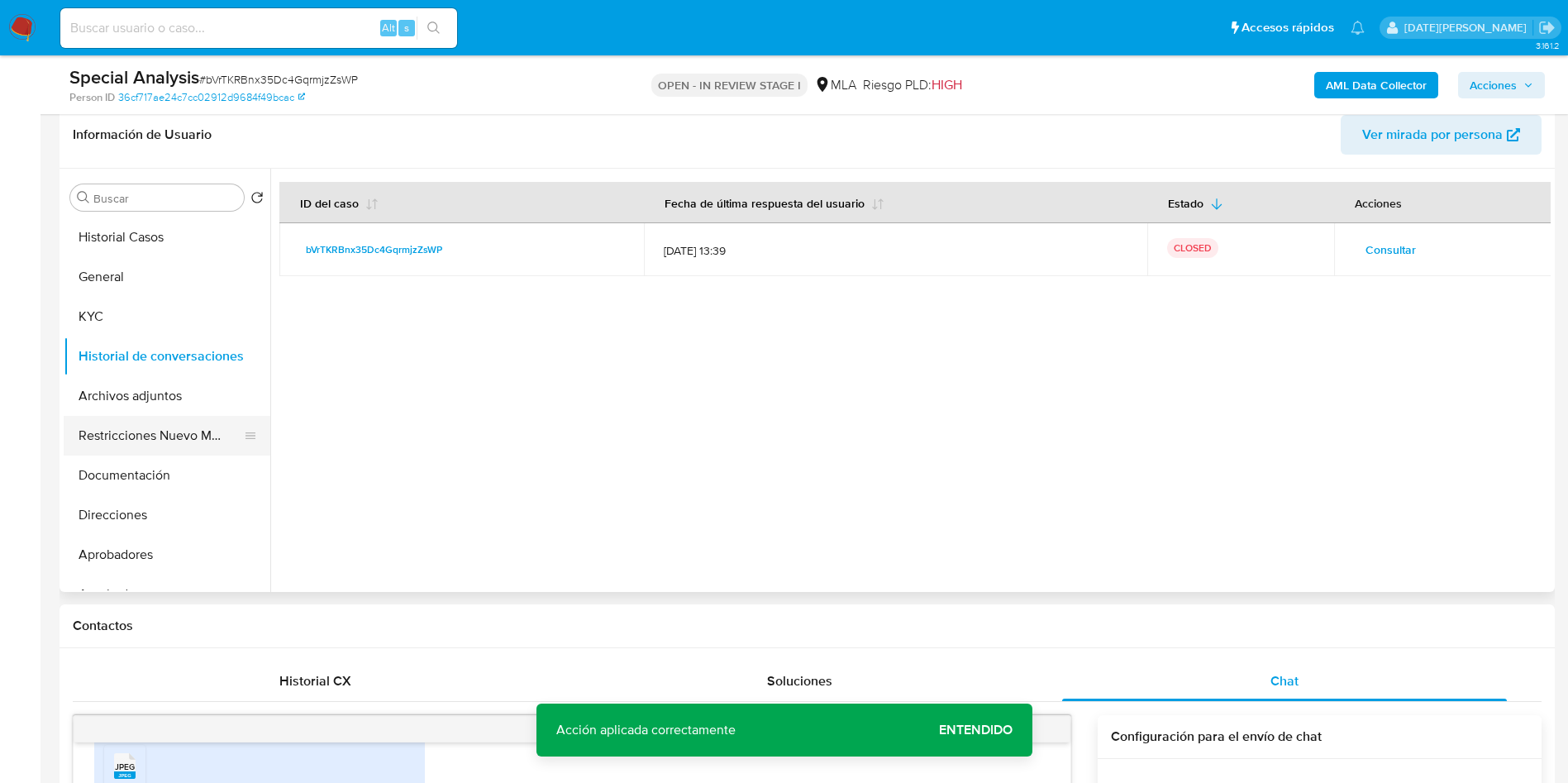
click at [148, 439] on button "Restricciones Nuevo Mundo" at bounding box center [161, 436] width 194 height 40
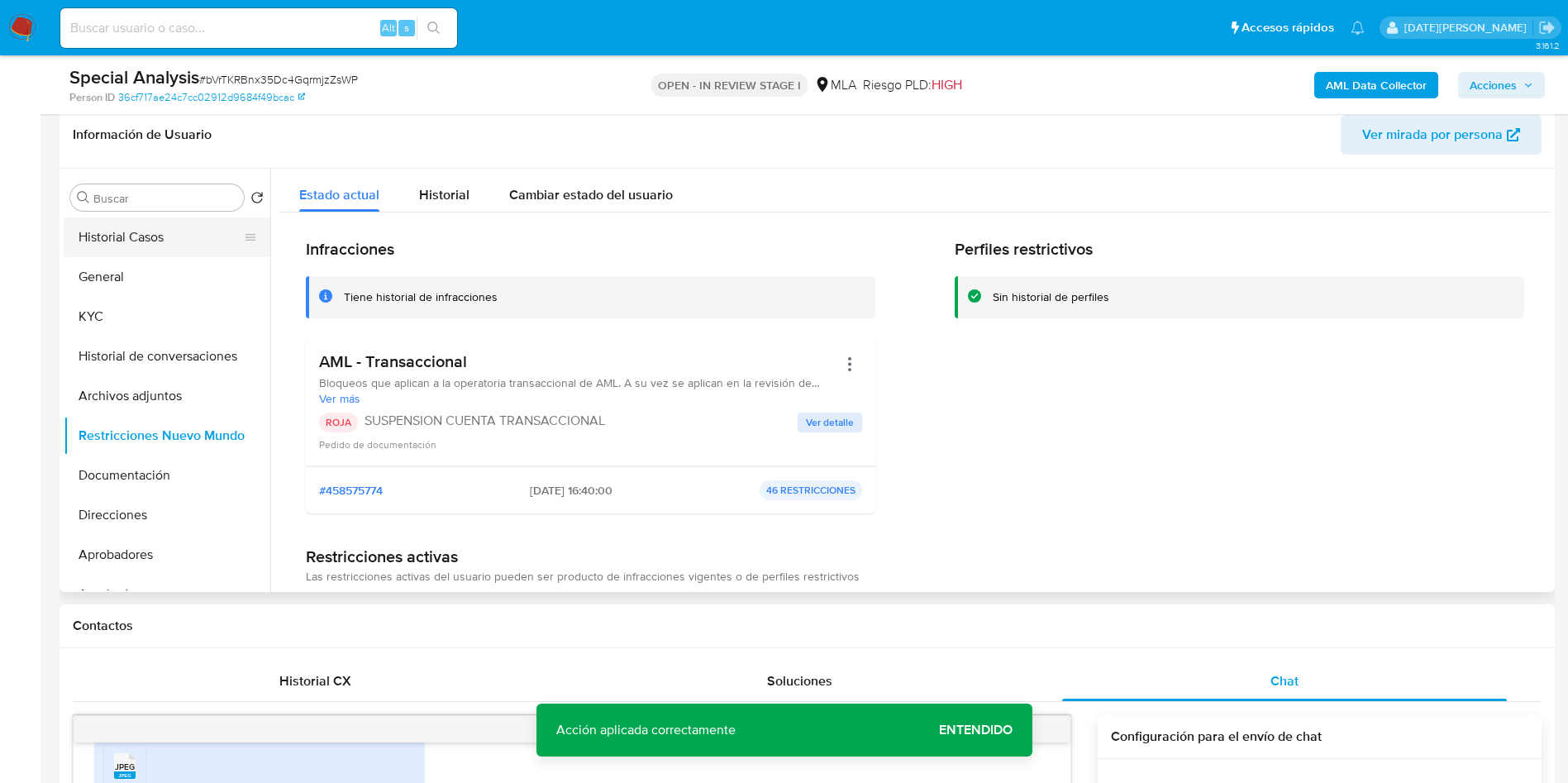
click at [157, 242] on button "Historial Casos" at bounding box center [161, 237] width 194 height 40
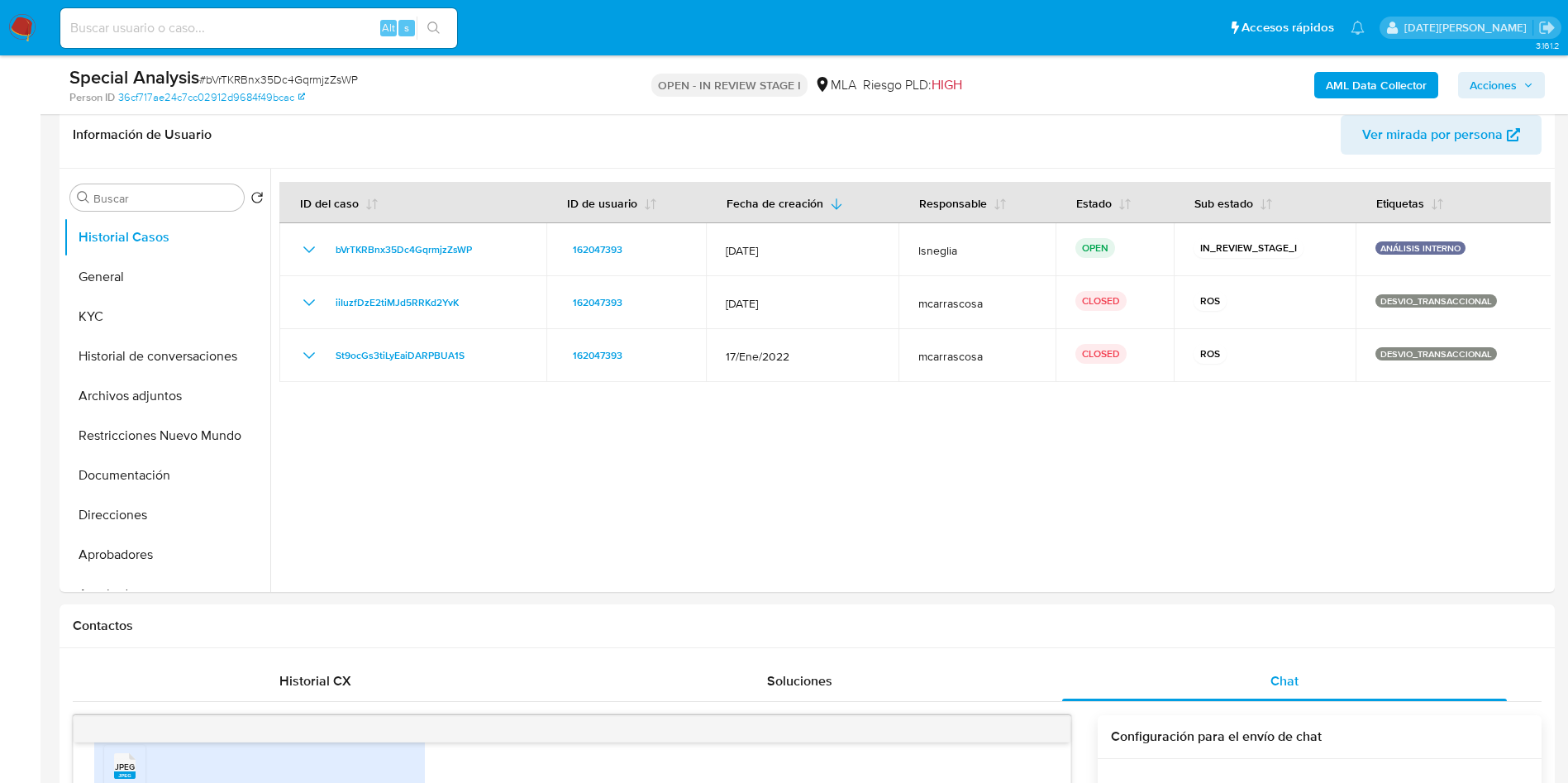
click at [1504, 97] on span "Acciones" at bounding box center [1493, 85] width 47 height 26
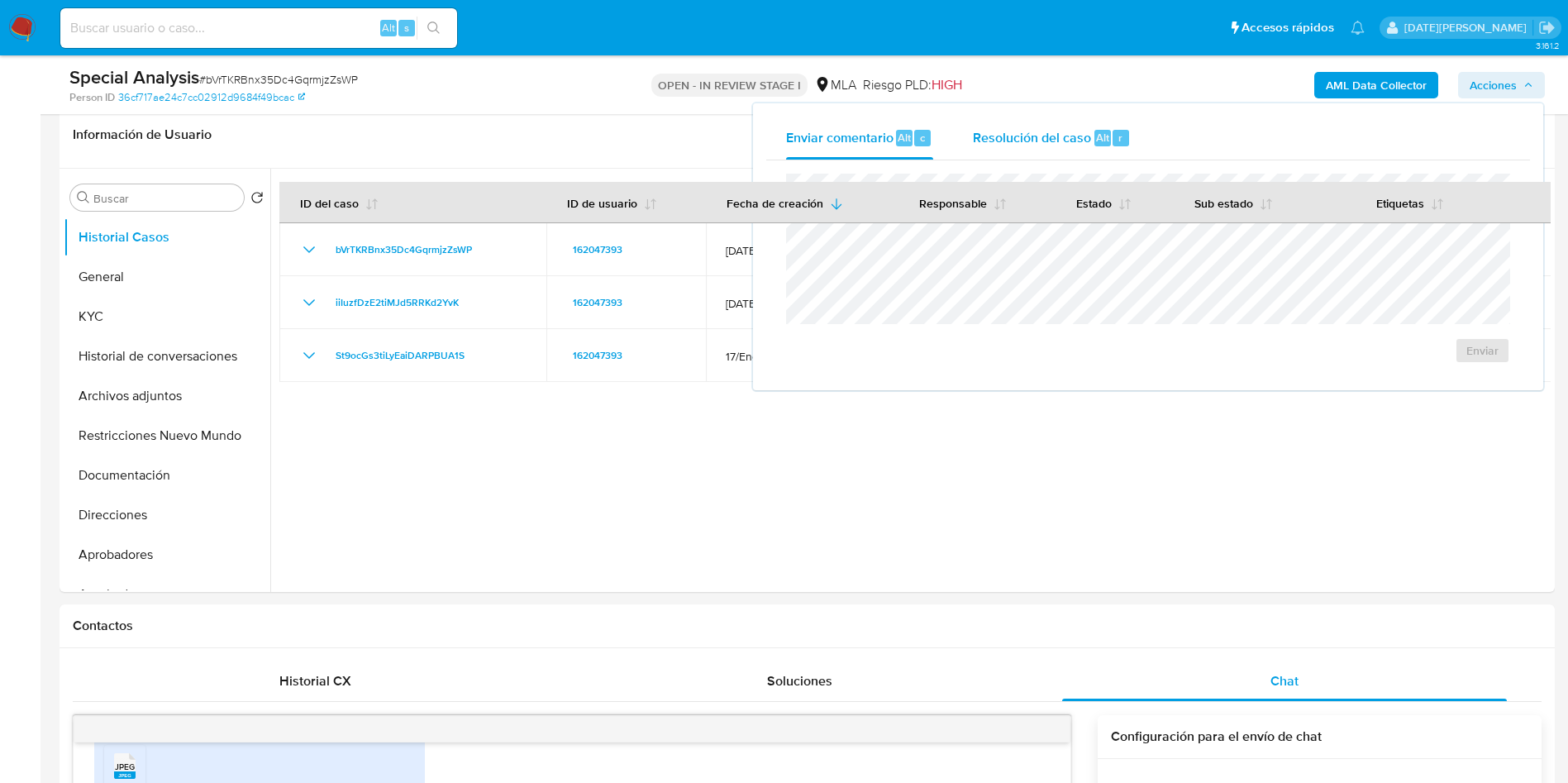
click at [1053, 152] on div "Resolución del caso Alt r" at bounding box center [1052, 138] width 158 height 43
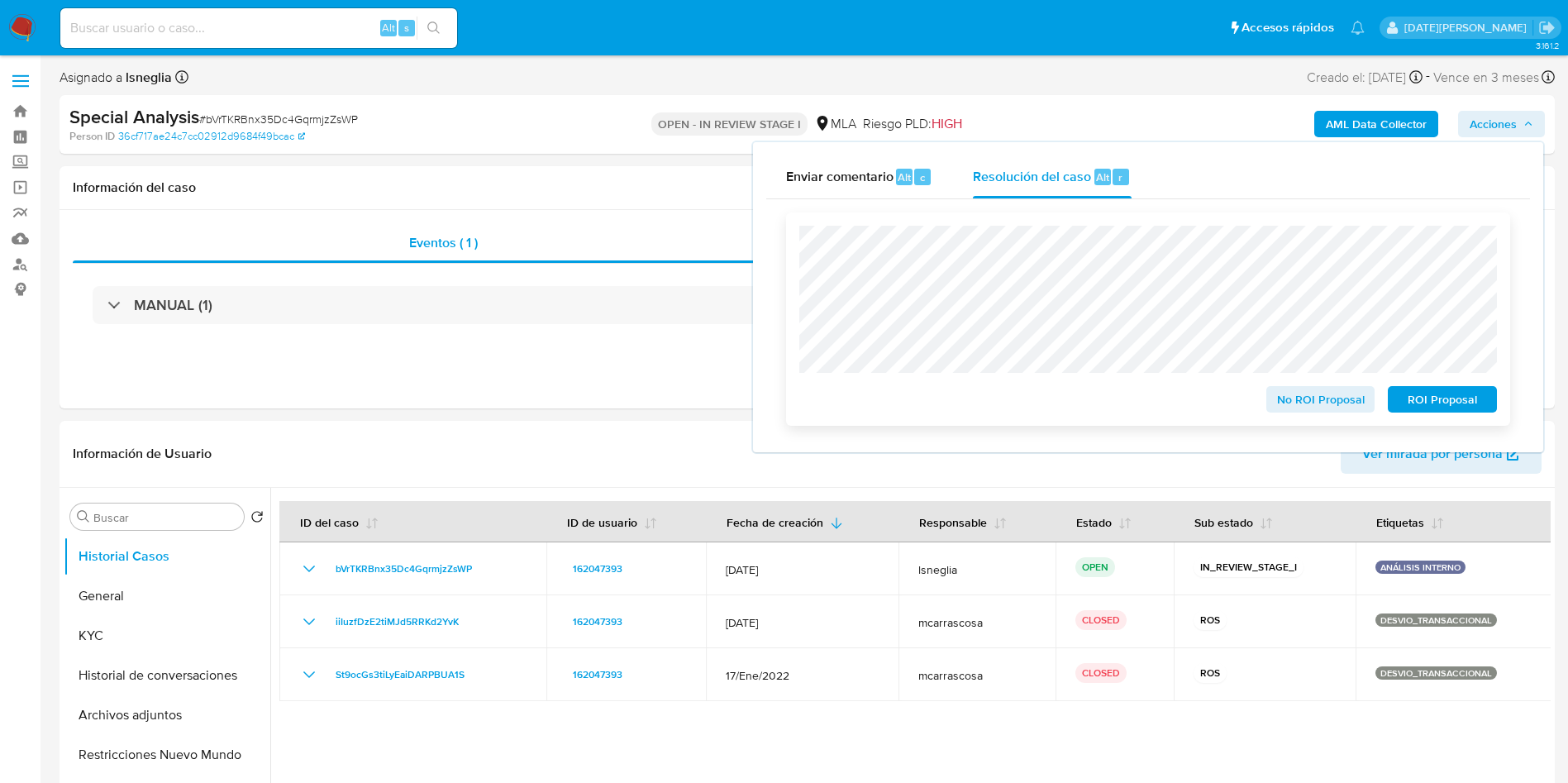
click at [1438, 397] on span "ROI Proposal" at bounding box center [1441, 399] width 86 height 24
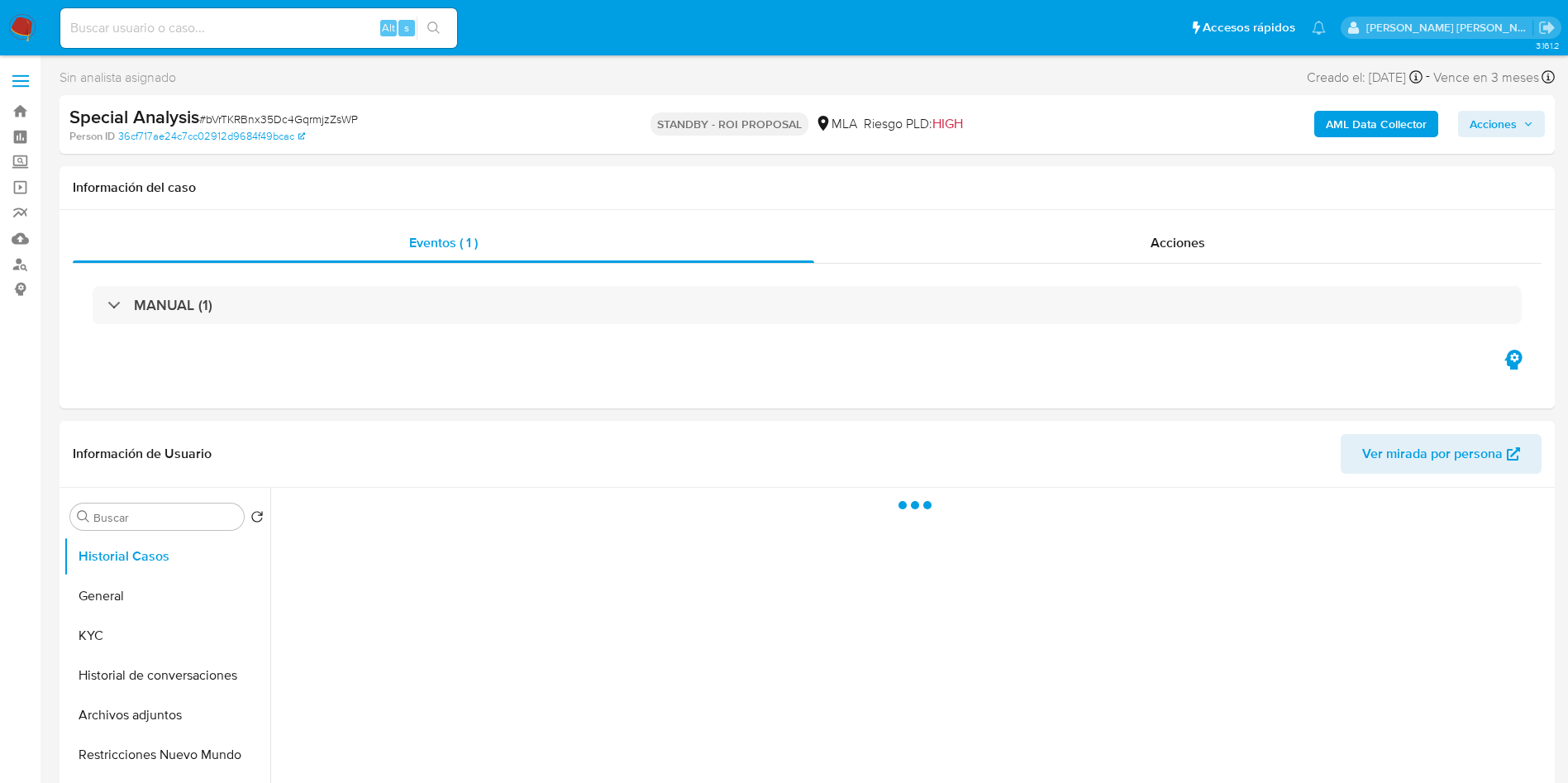
select select "10"
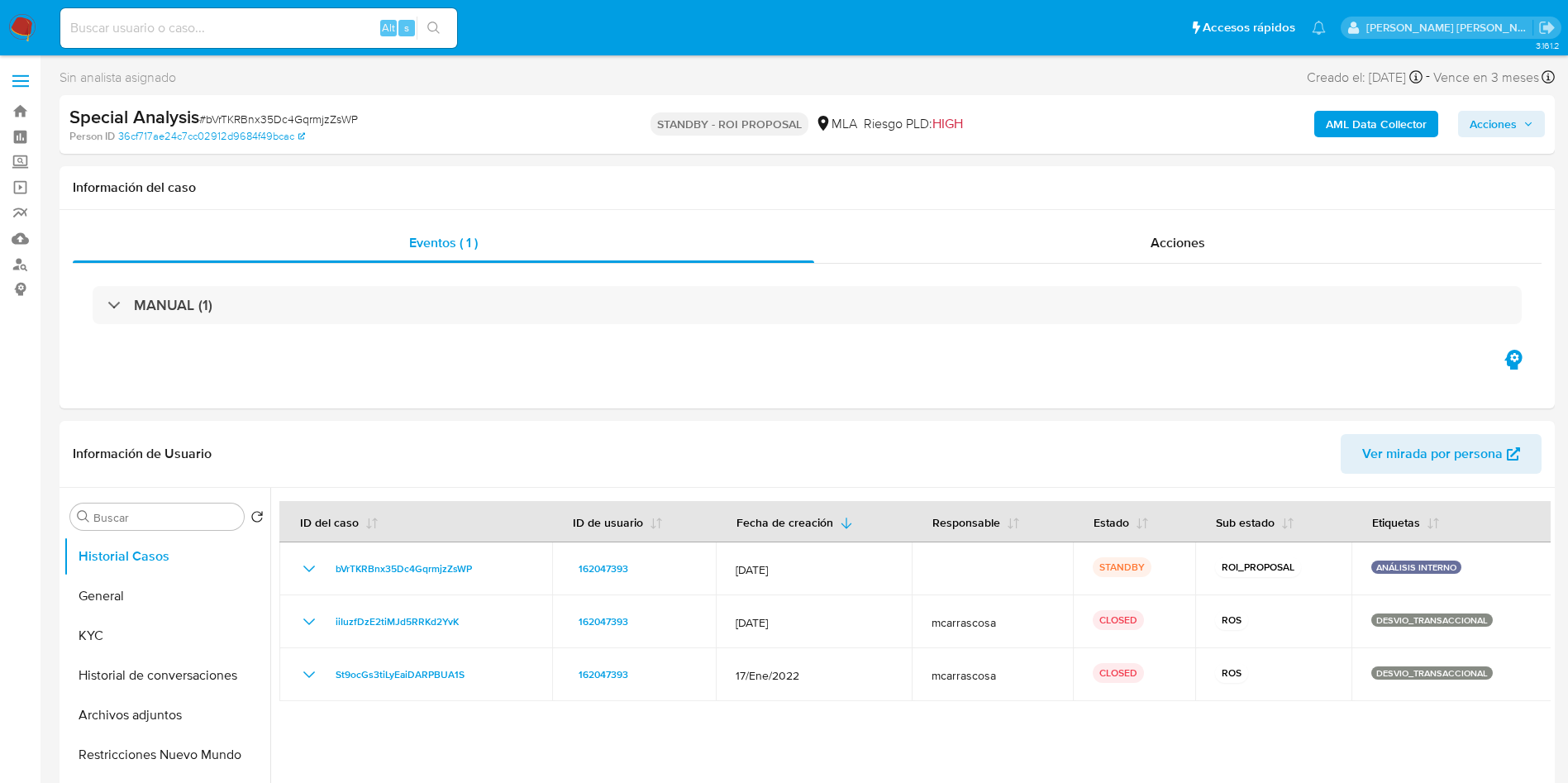
click at [1439, 398] on div "Eventos ( 1 ) Acciones MANUAL (1)" at bounding box center [806, 309] width 1495 height 199
click at [1371, 326] on div "MANUAL (1)" at bounding box center [806, 305] width 1468 height 83
click at [1160, 361] on div "Eventos ( 1 ) Acciones MANUAL (1)" at bounding box center [806, 309] width 1495 height 199
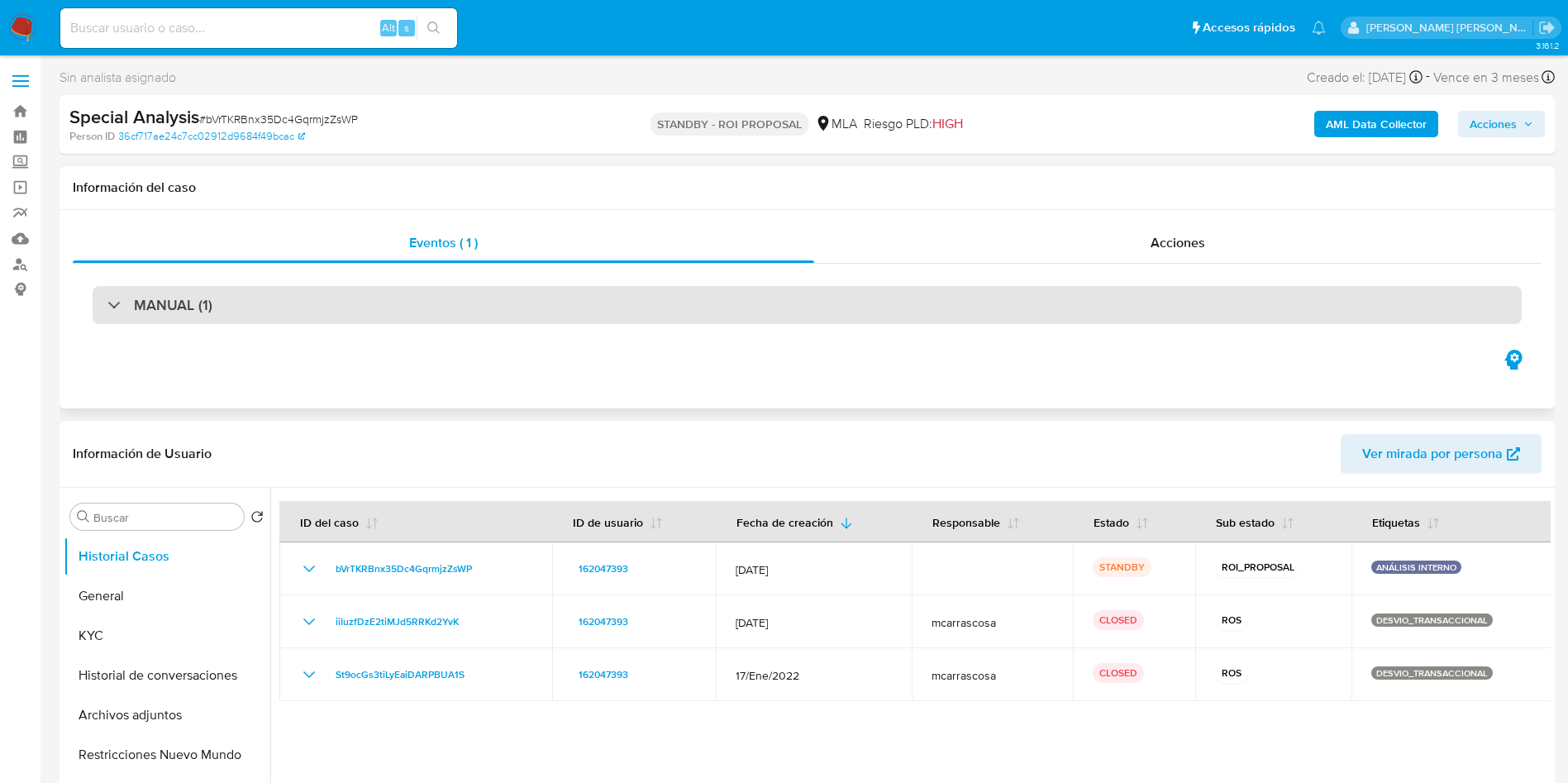
click at [1153, 311] on div "MANUAL (1)" at bounding box center [806, 305] width 1429 height 38
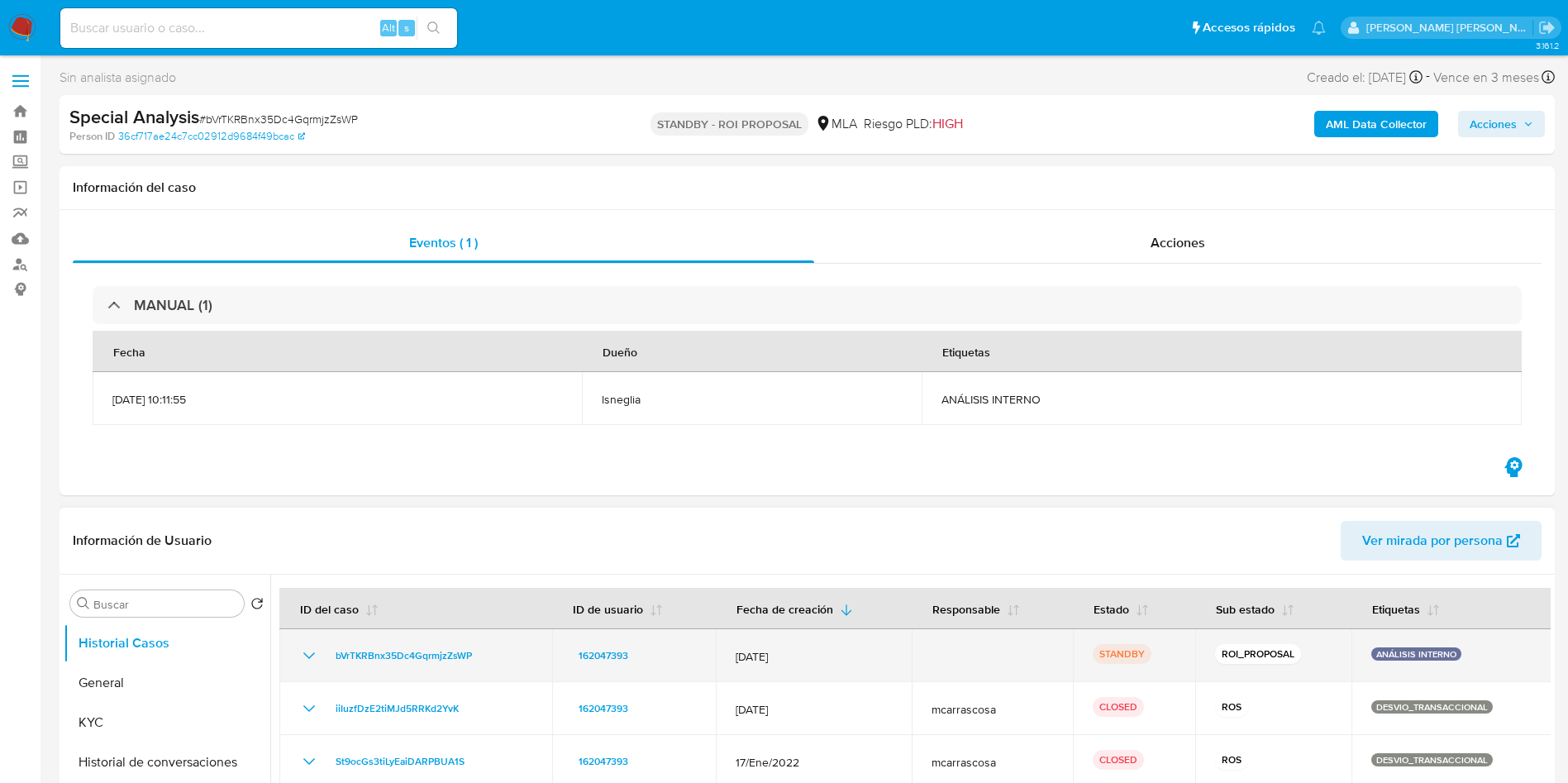
click at [1140, 630] on td "STANDBY" at bounding box center [1133, 656] width 122 height 53
